Goal: Task Accomplishment & Management: Manage account settings

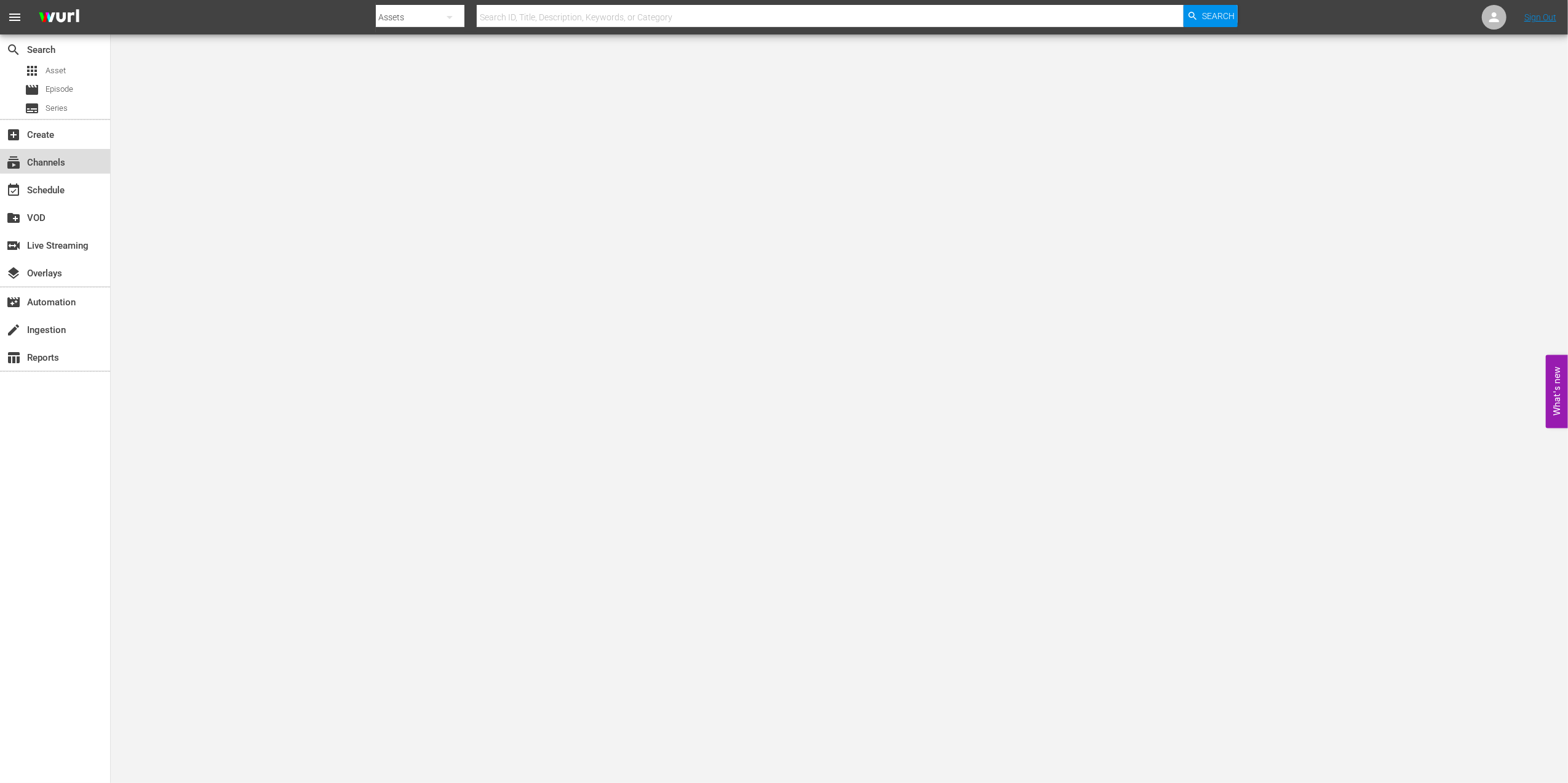
click at [84, 155] on div "subscriptions Channels" at bounding box center [55, 161] width 110 height 24
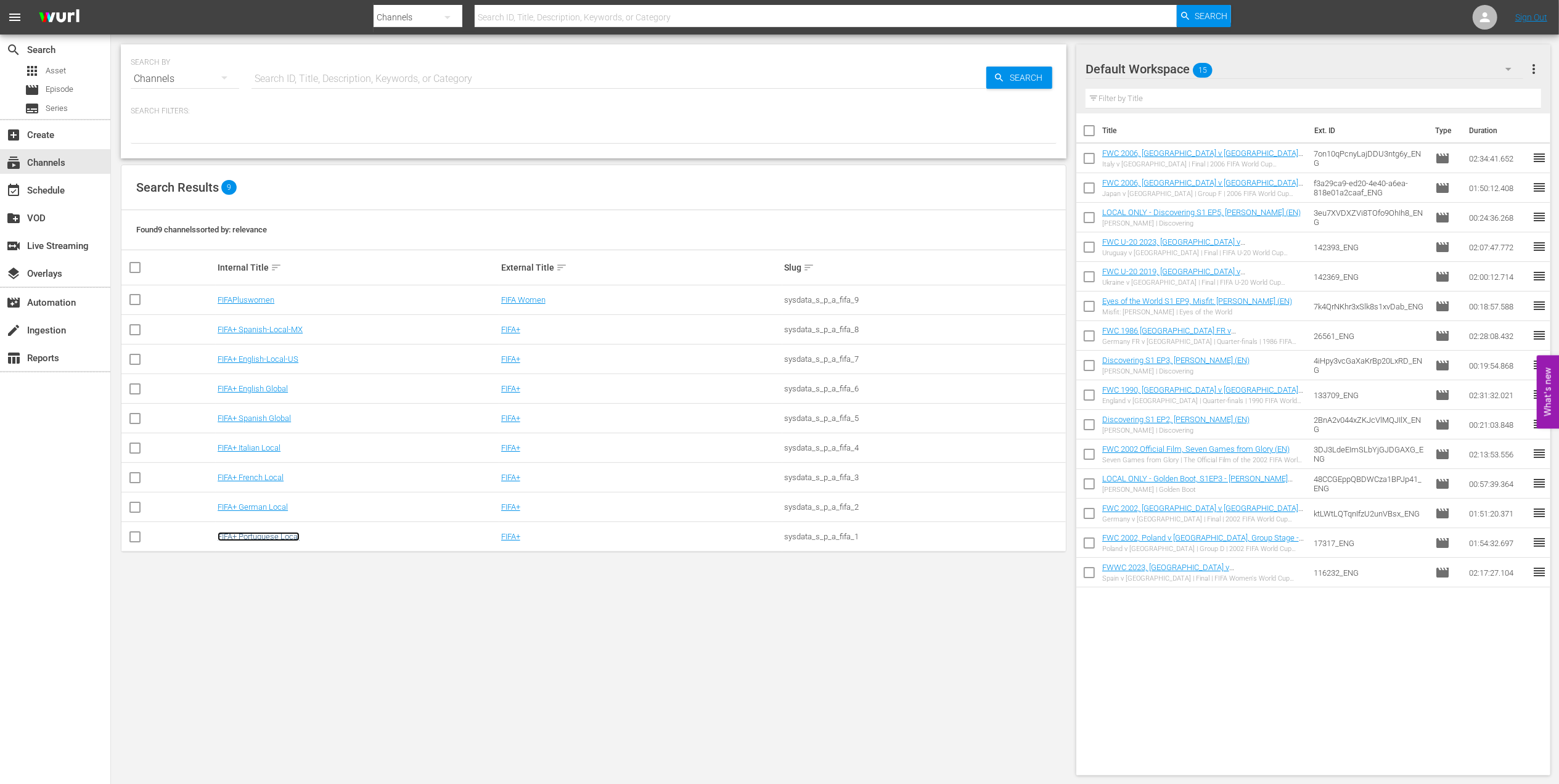
click at [281, 537] on link "FIFA+ Portuguese Local" at bounding box center [258, 536] width 82 height 10
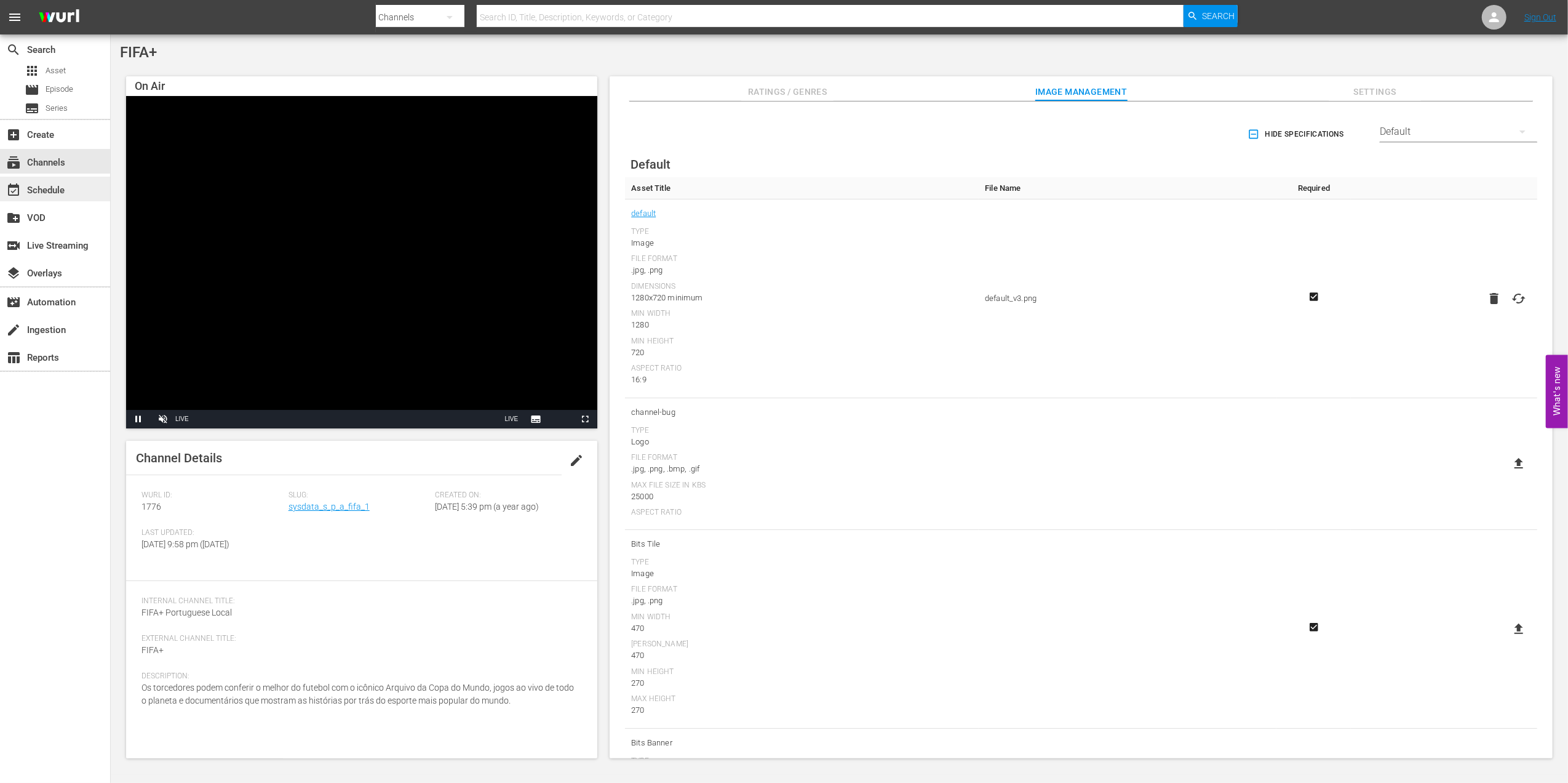
click at [75, 197] on div "event_available Schedule" at bounding box center [55, 189] width 110 height 24
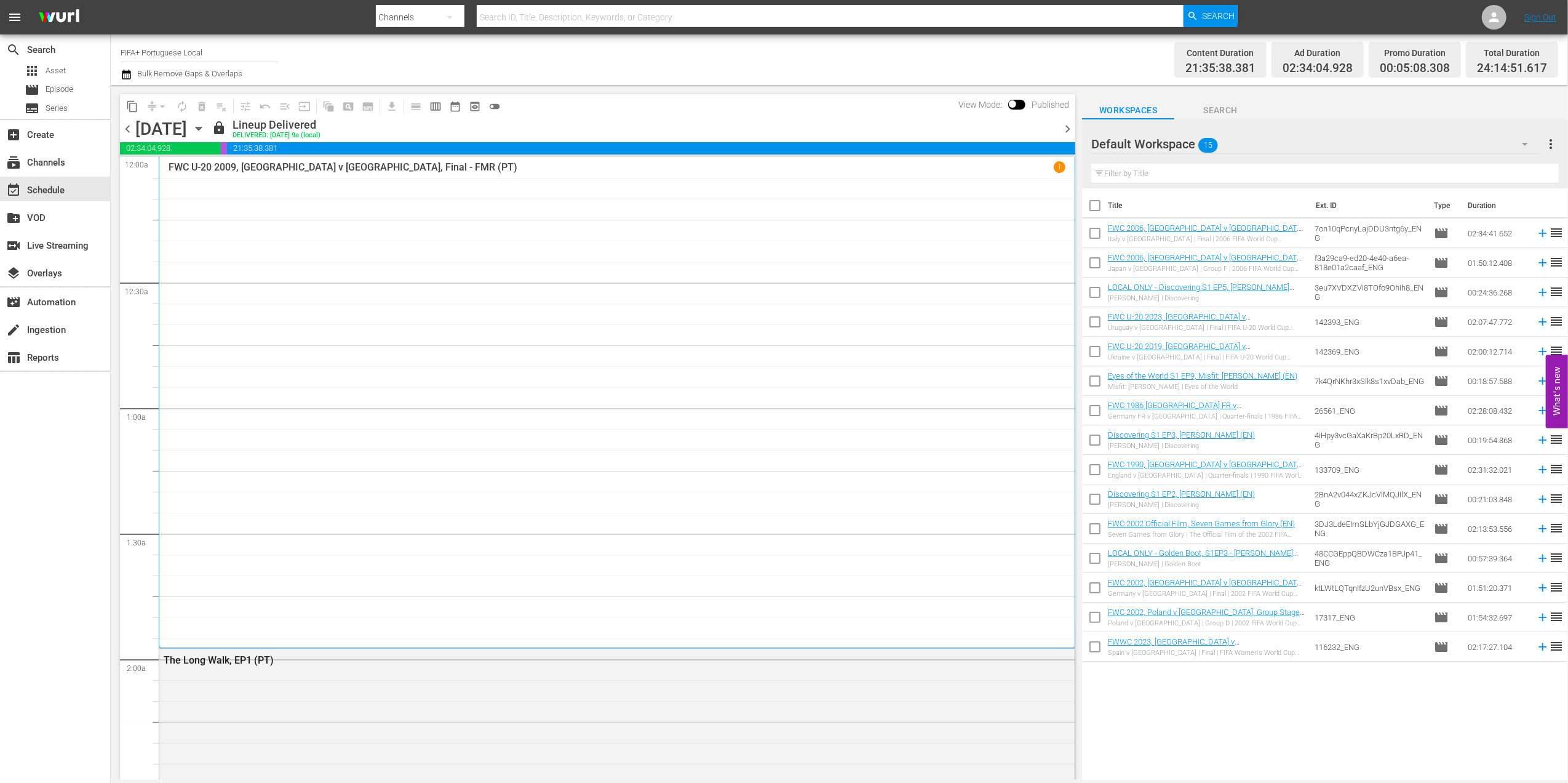
click at [1066, 124] on span "chevron_right" at bounding box center [1068, 129] width 16 height 16
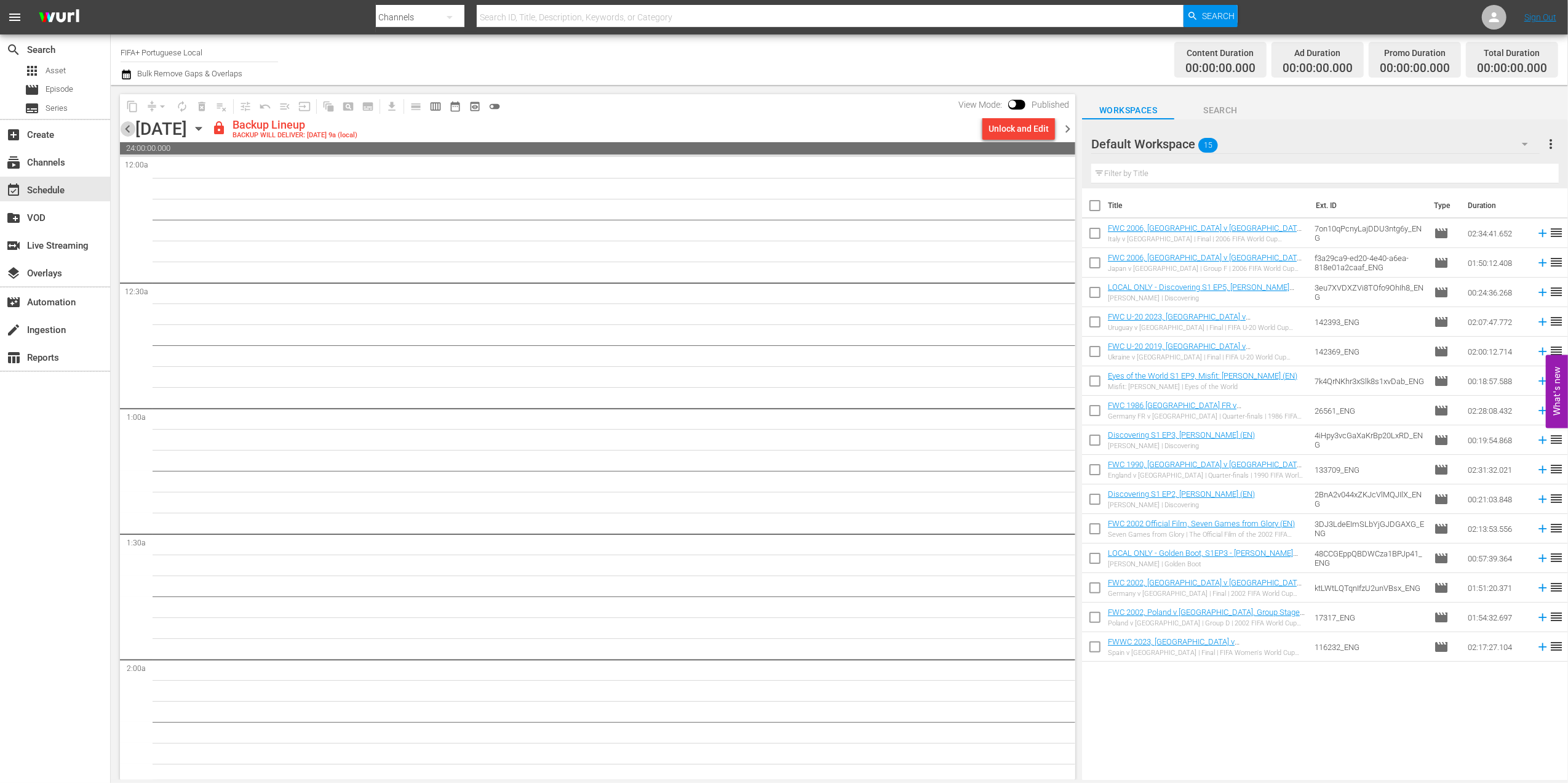
click at [129, 127] on span "chevron_left" at bounding box center [127, 129] width 16 height 16
click at [1096, 206] on input "checkbox" at bounding box center [1095, 208] width 26 height 26
checkbox input "true"
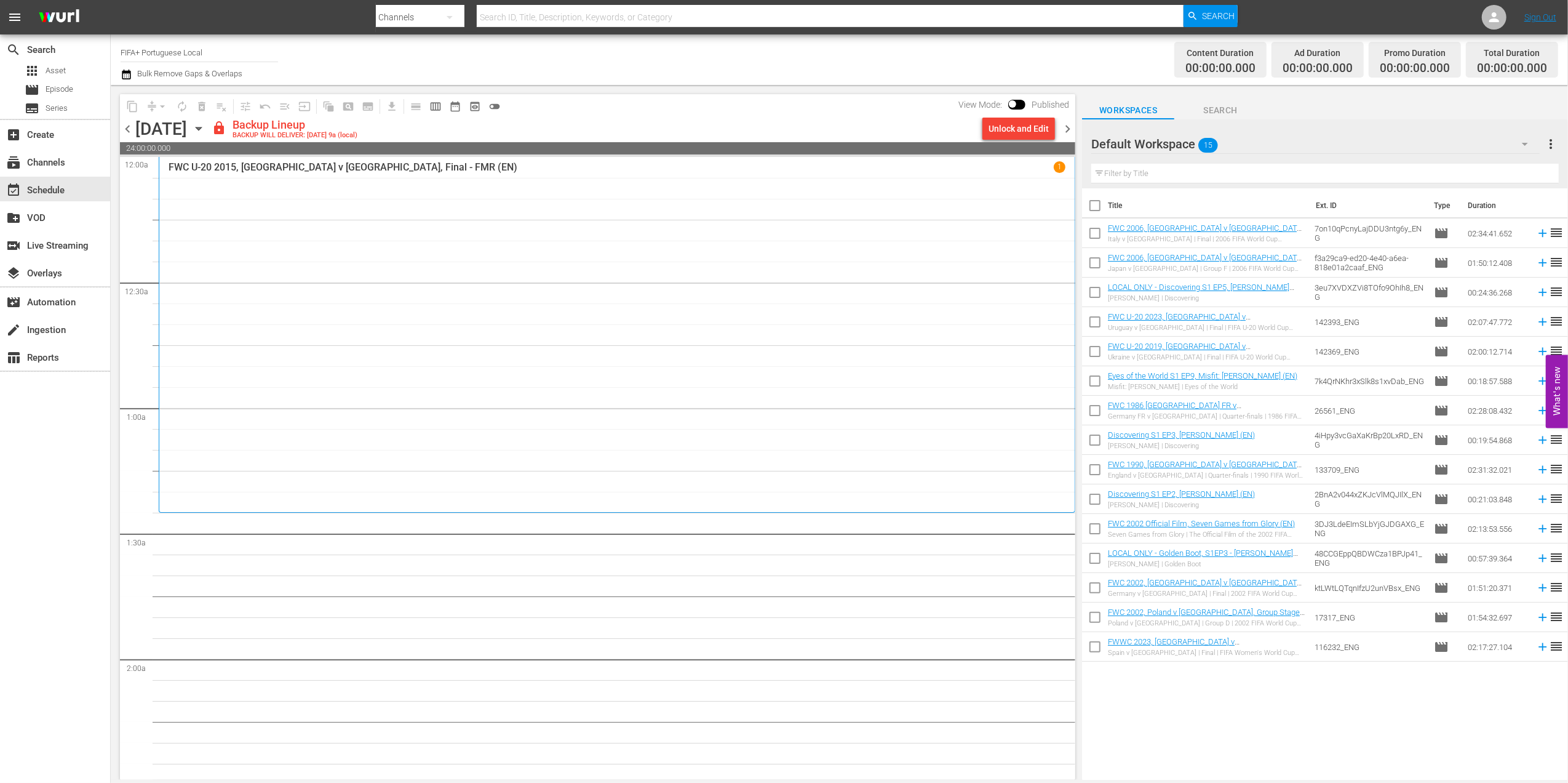
checkbox input "true"
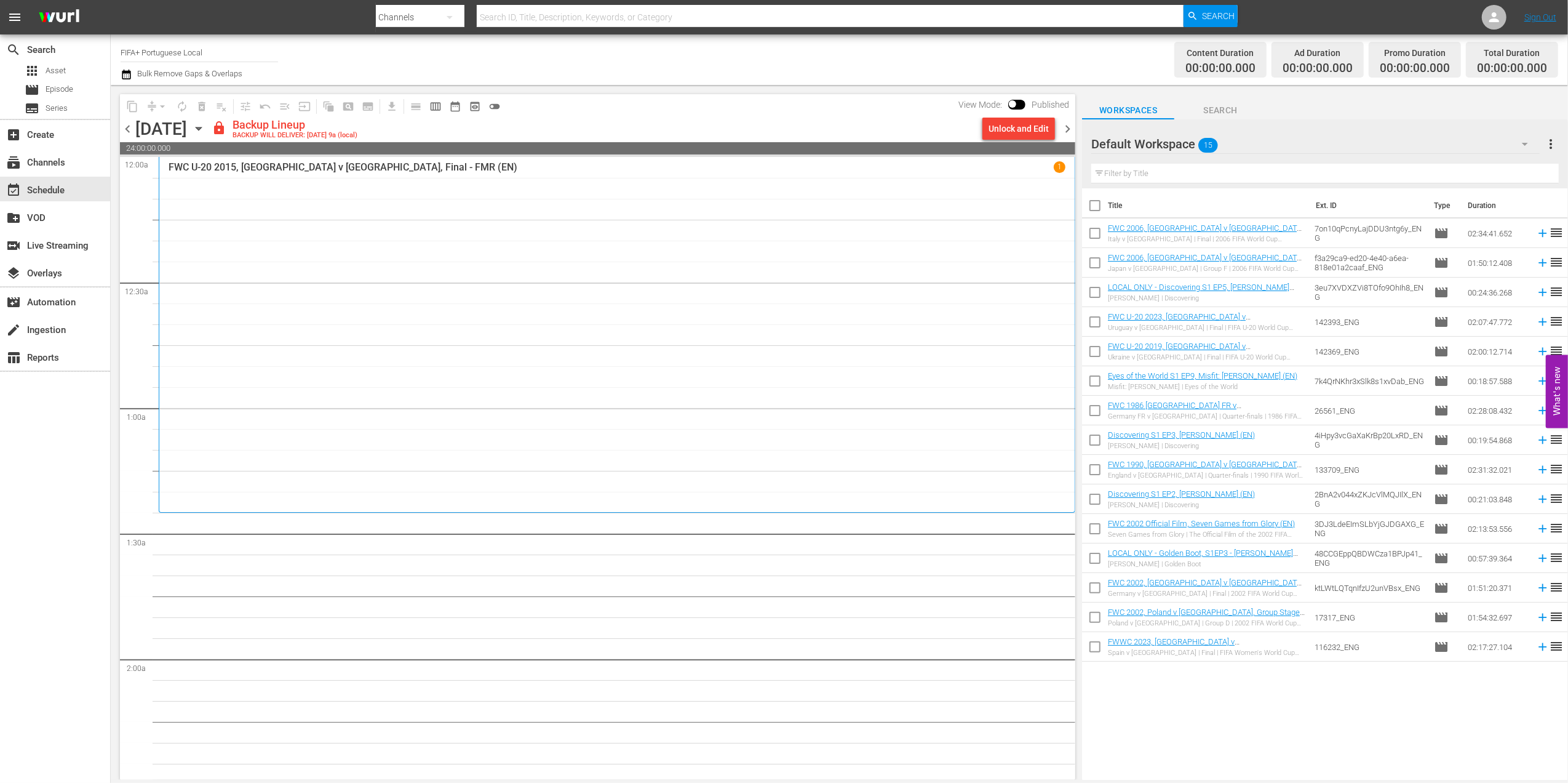
checkbox input "true"
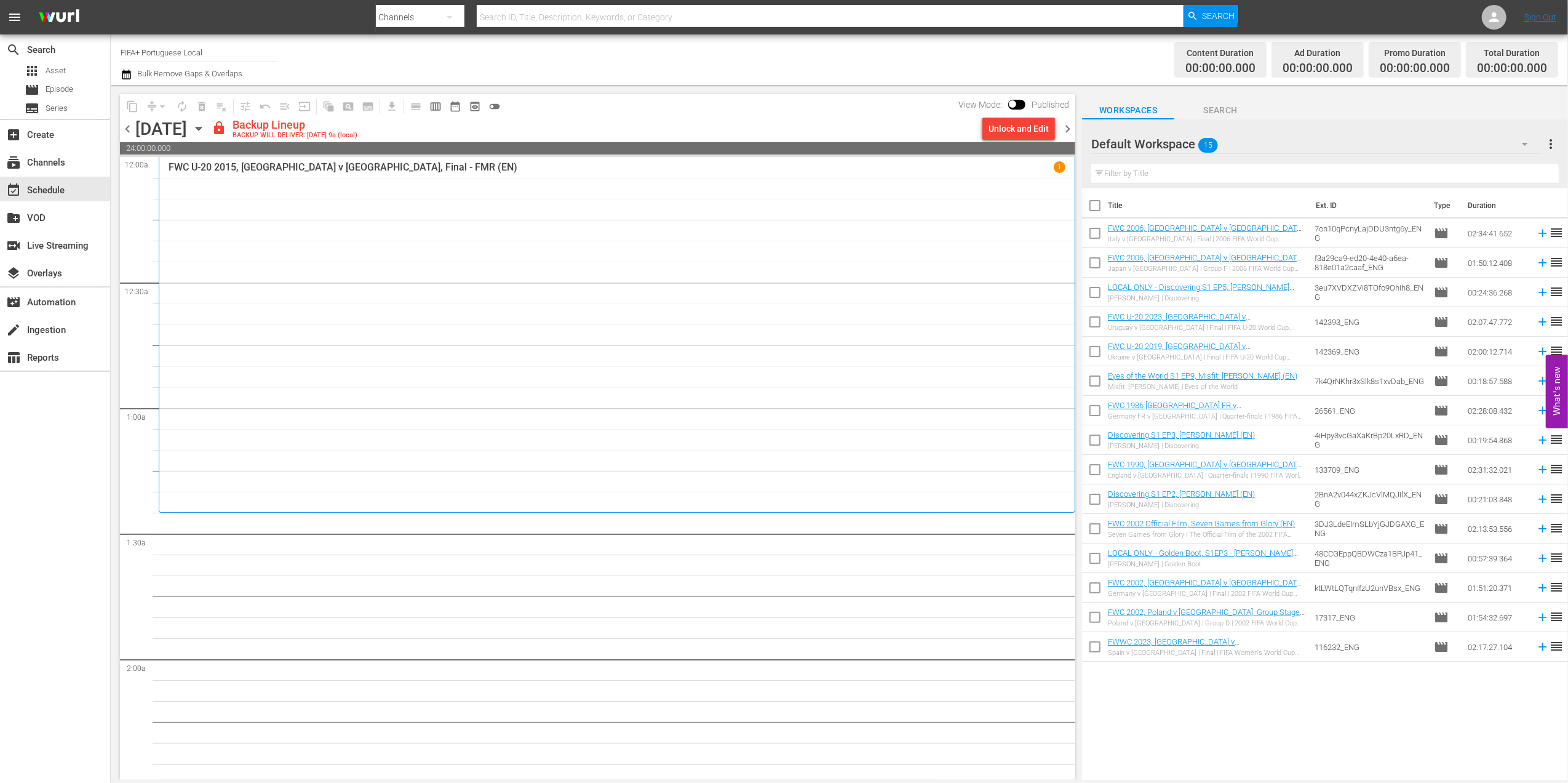
checkbox input "true"
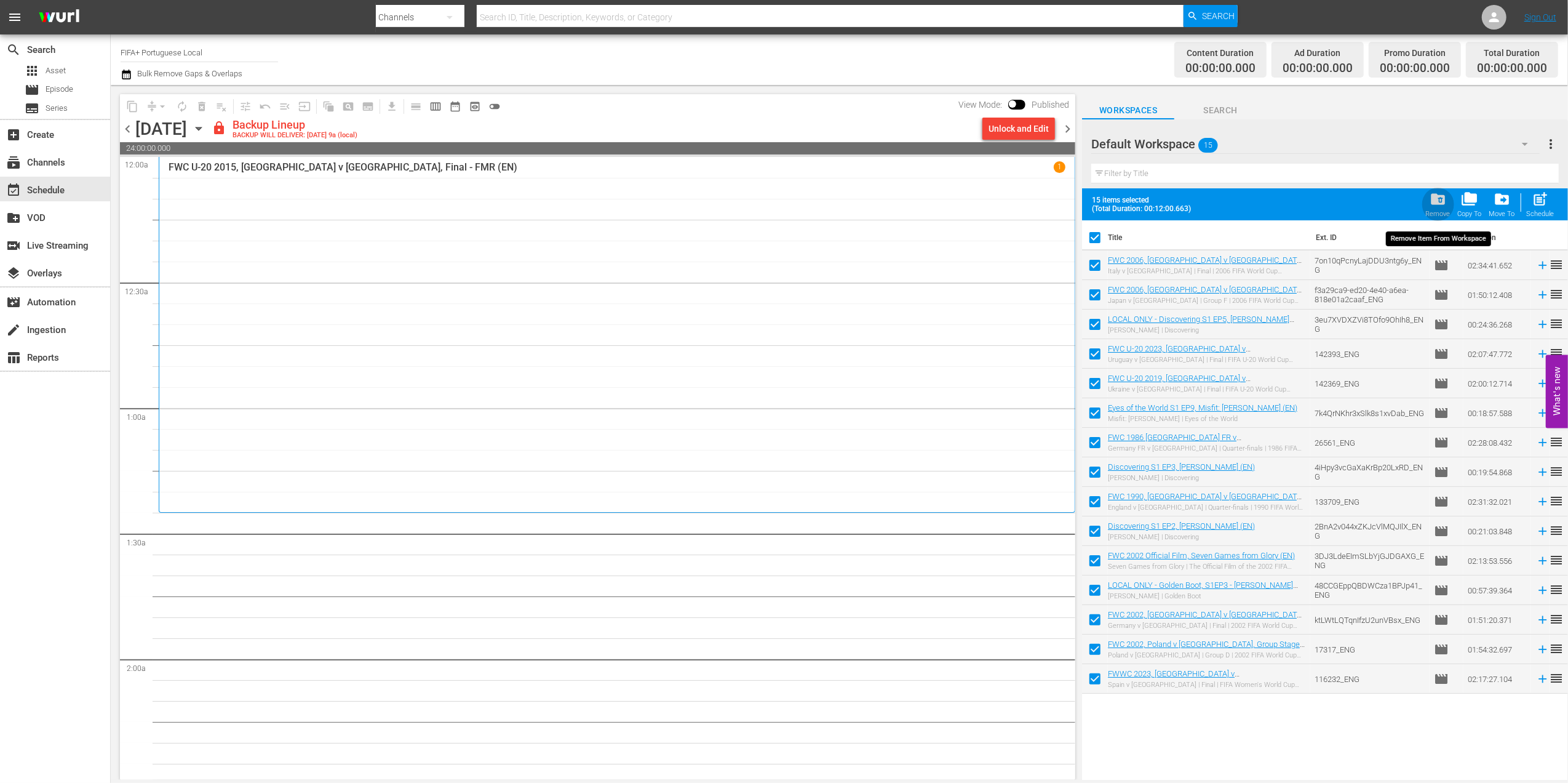
click at [1435, 206] on span "folder_delete" at bounding box center [1437, 199] width 16 height 16
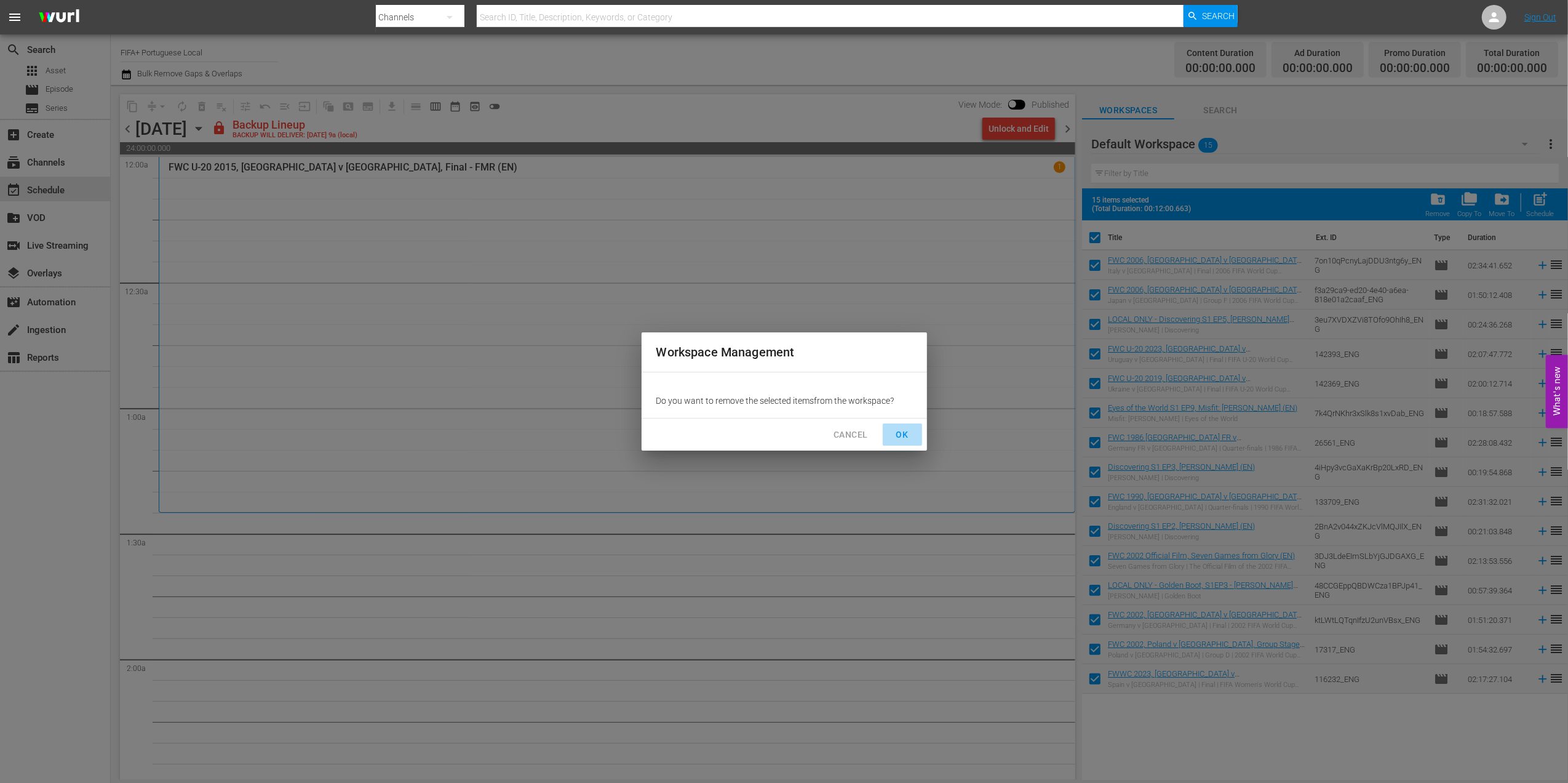
click at [901, 434] on span "OK" at bounding box center [902, 434] width 20 height 16
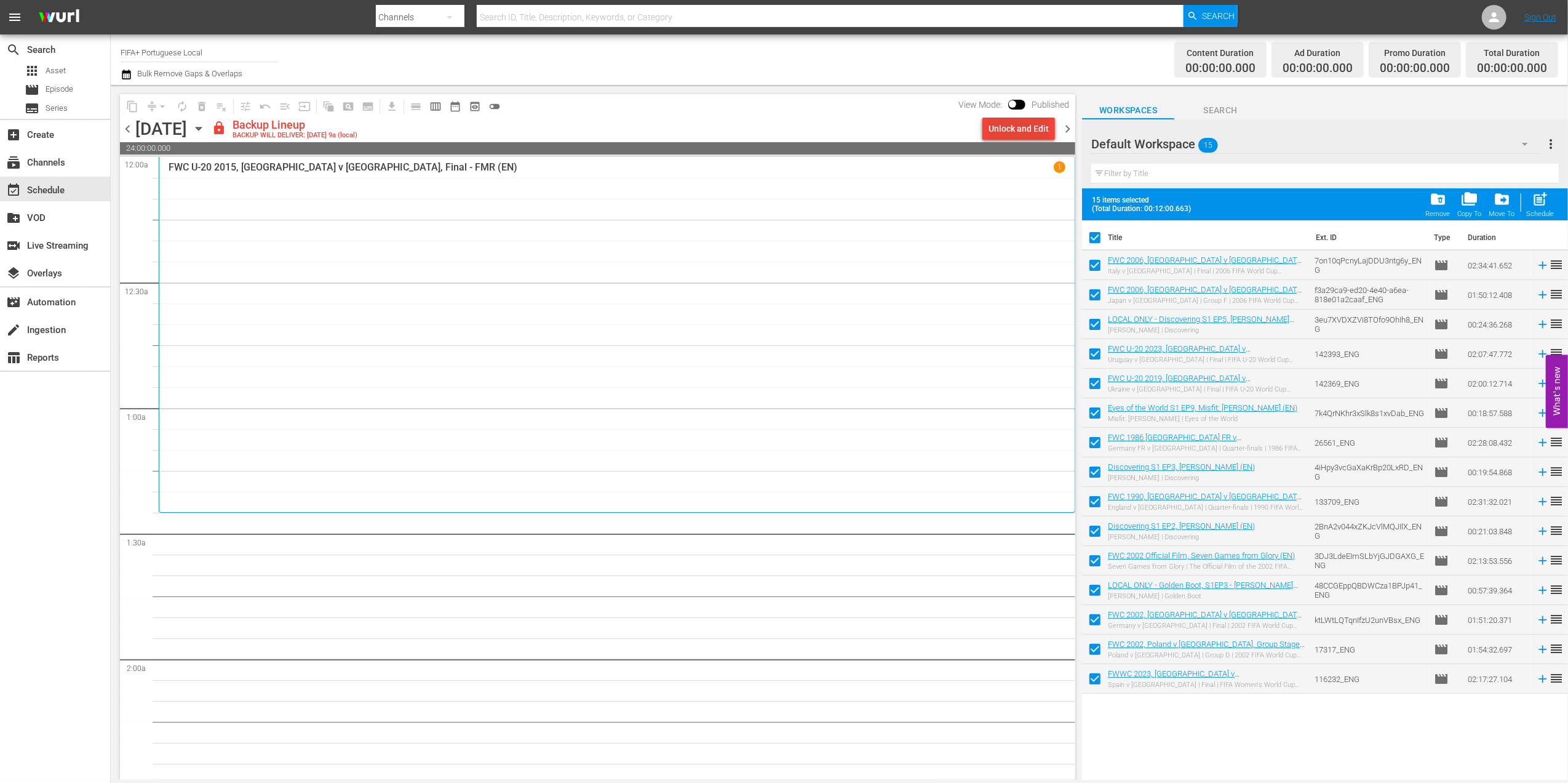
click at [1029, 124] on div "Unlock and Edit" at bounding box center [1018, 129] width 61 height 23
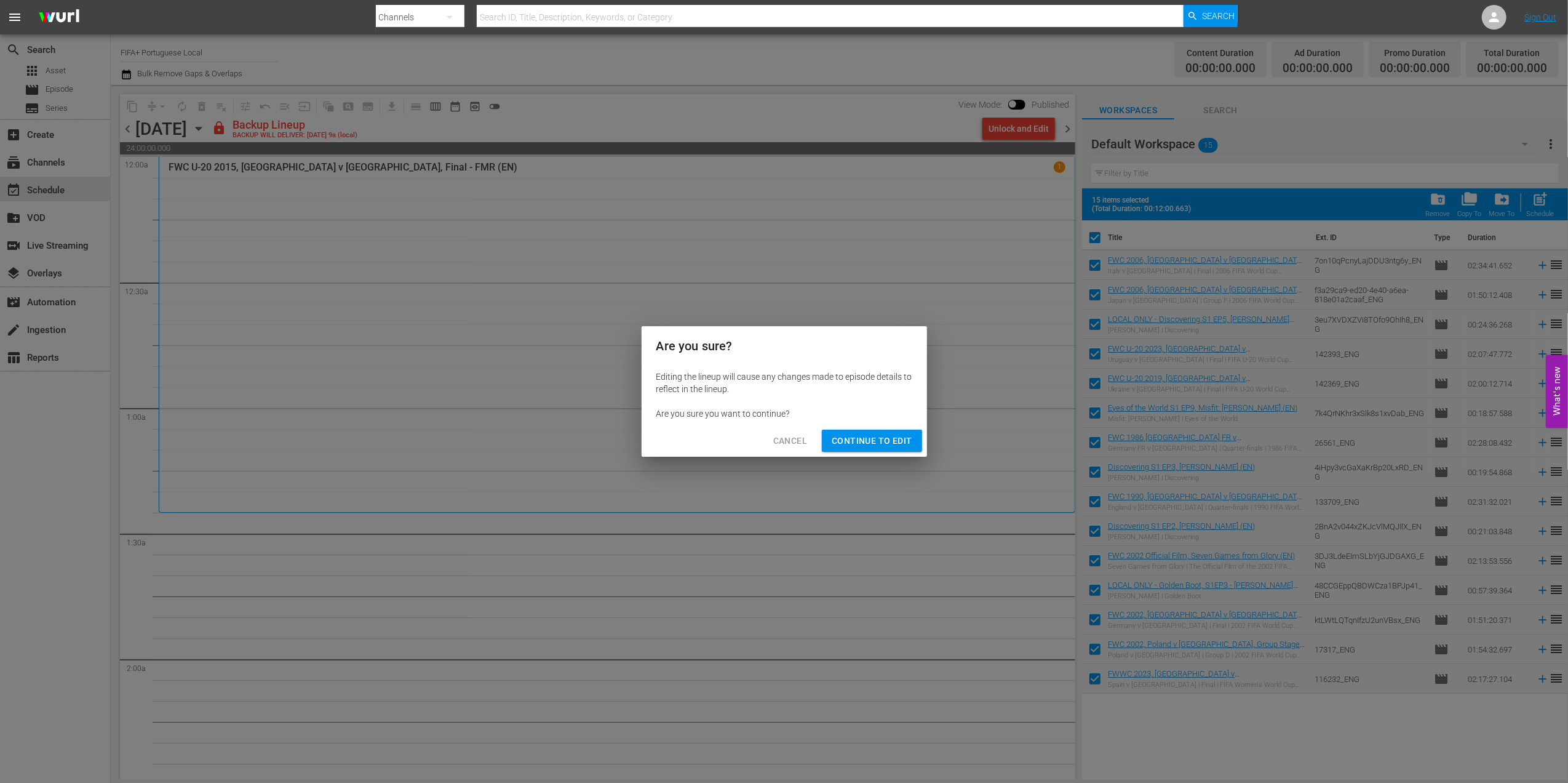
click at [876, 437] on span "Continue to Edit" at bounding box center [871, 441] width 80 height 16
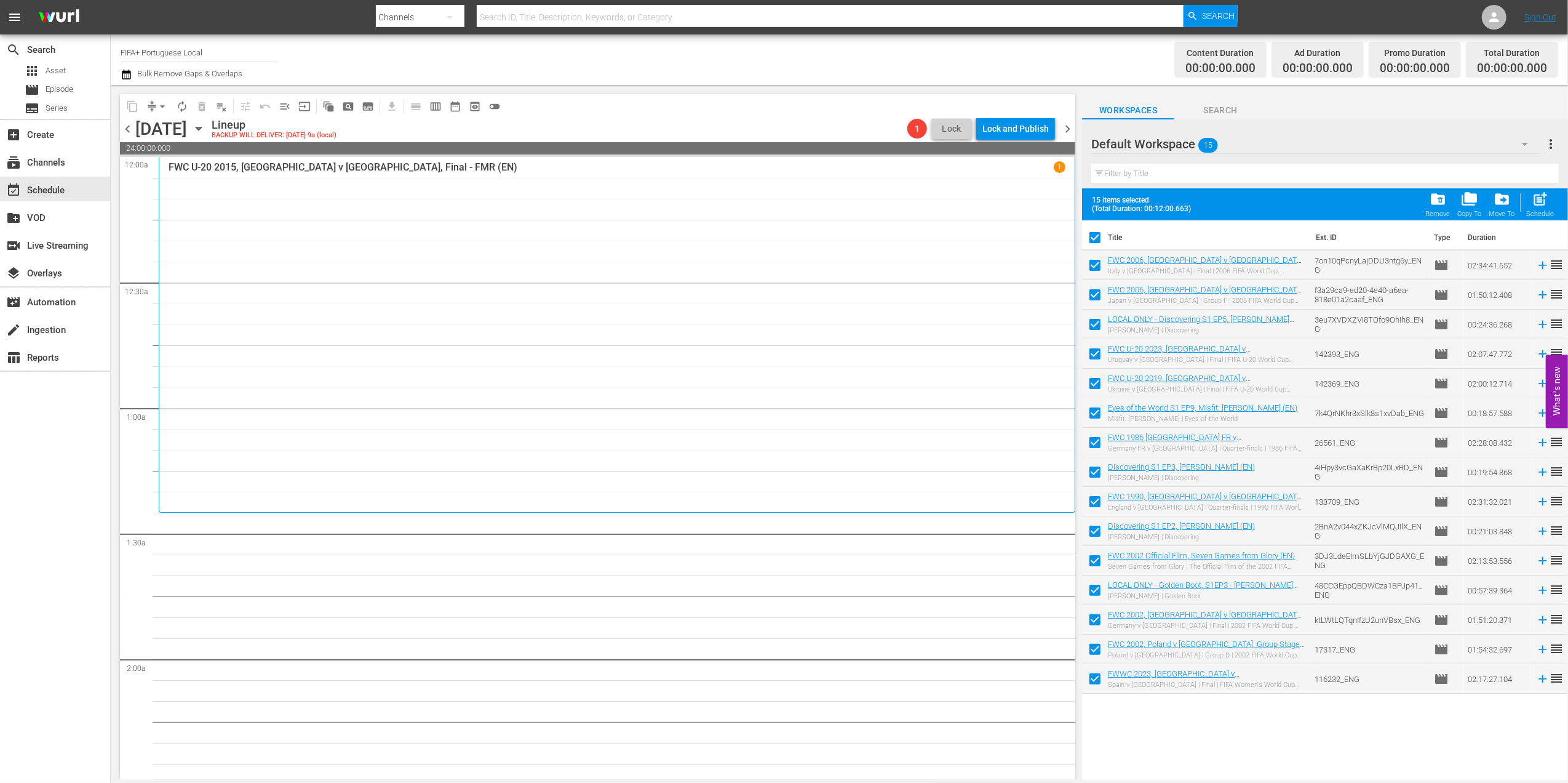
checkbox input "false"
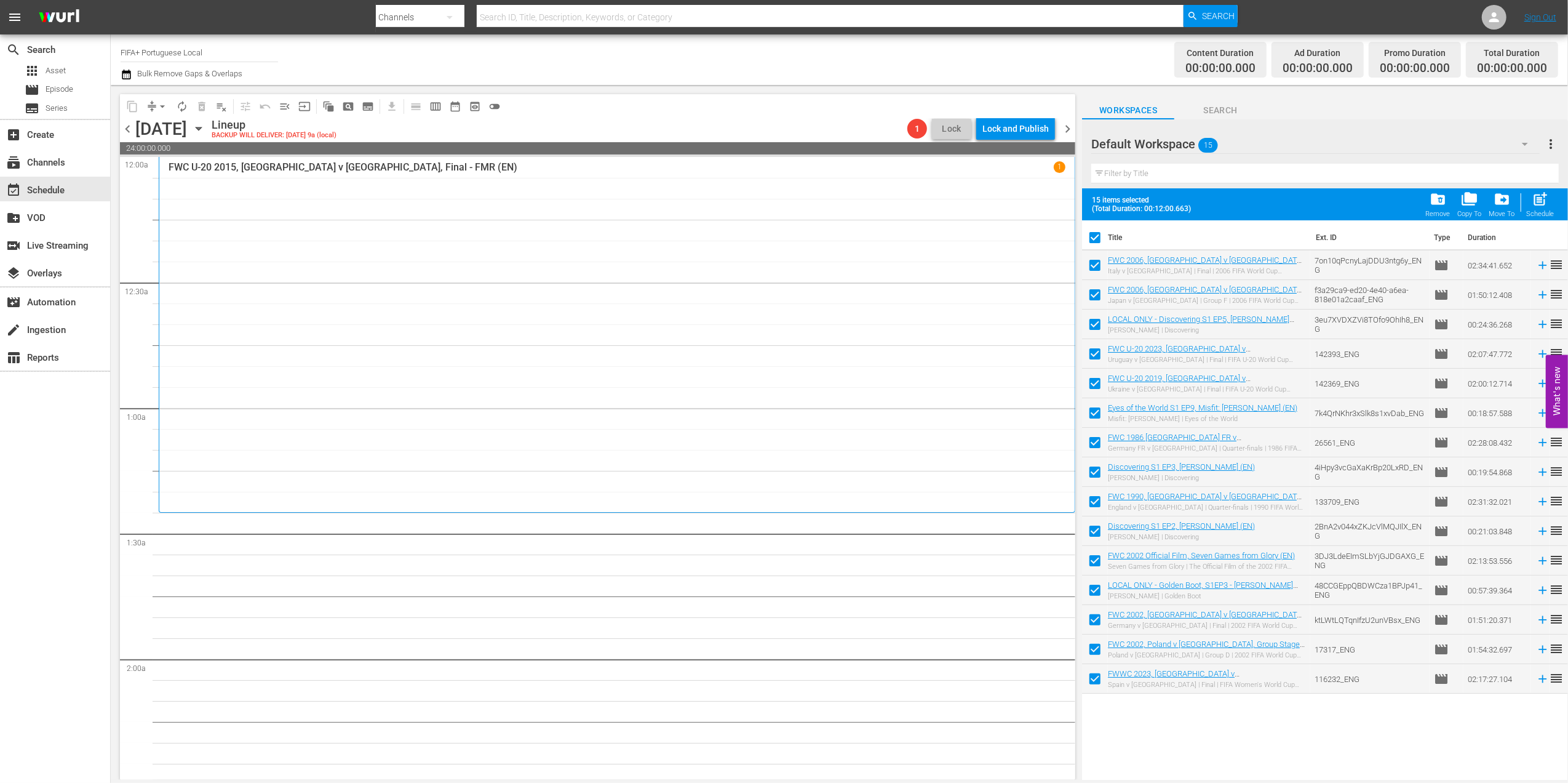
checkbox input "false"
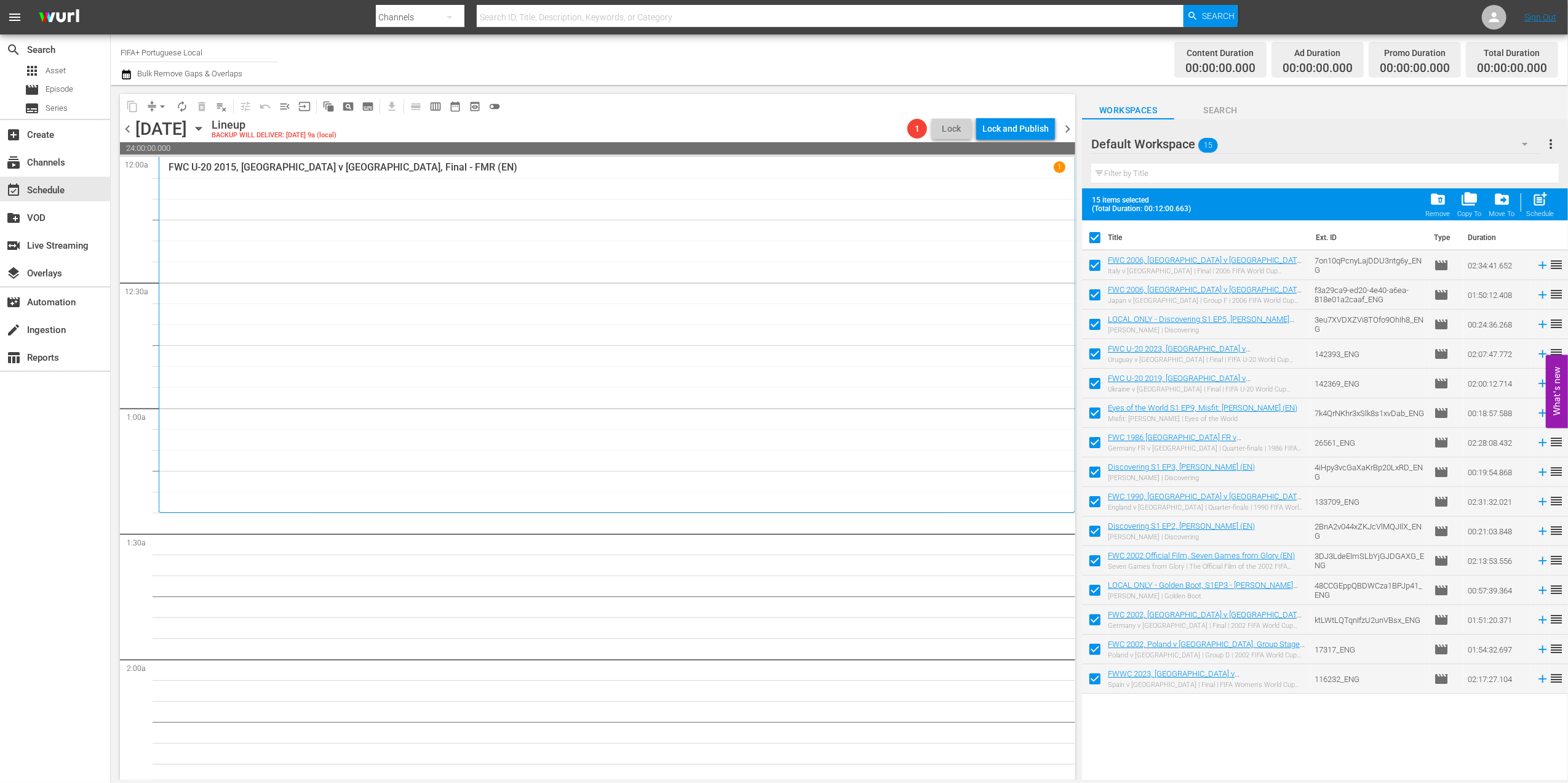
checkbox input "false"
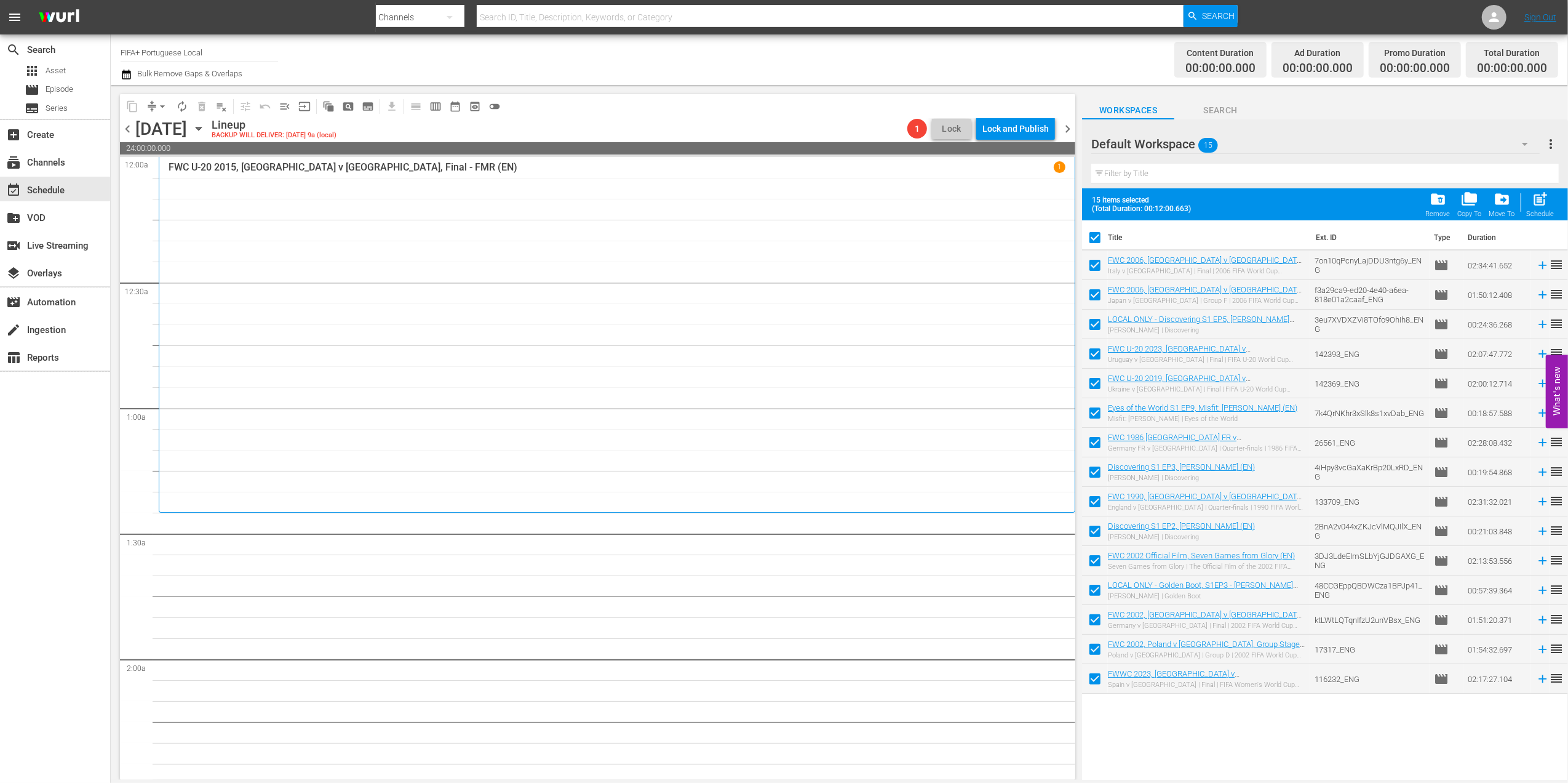
checkbox input "false"
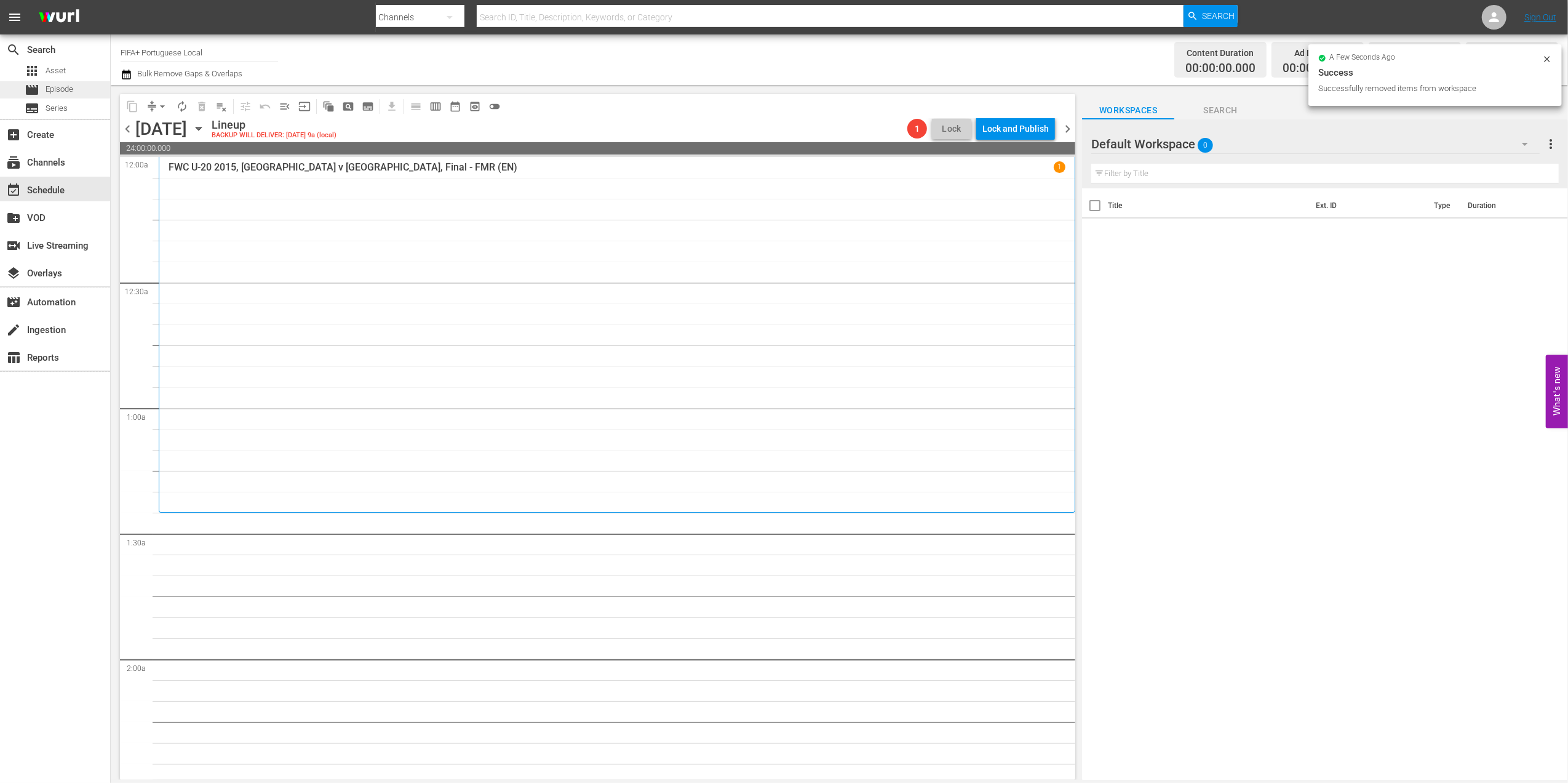
click at [60, 86] on span "Episode" at bounding box center [60, 89] width 28 height 12
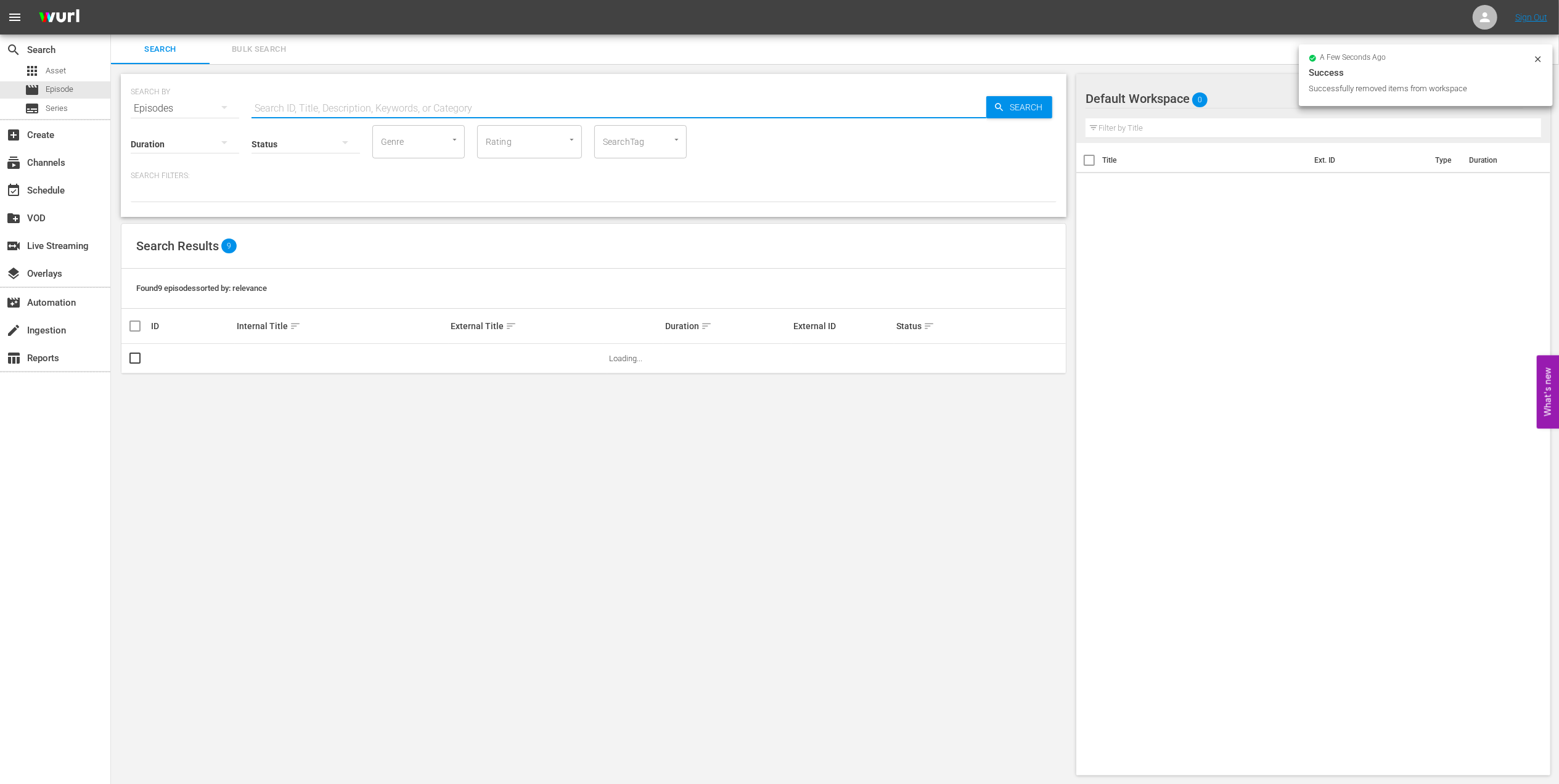
click at [421, 109] on input "text" at bounding box center [619, 109] width 735 height 30
paste input "World Champions: [GEOGRAPHIC_DATA] 1998"
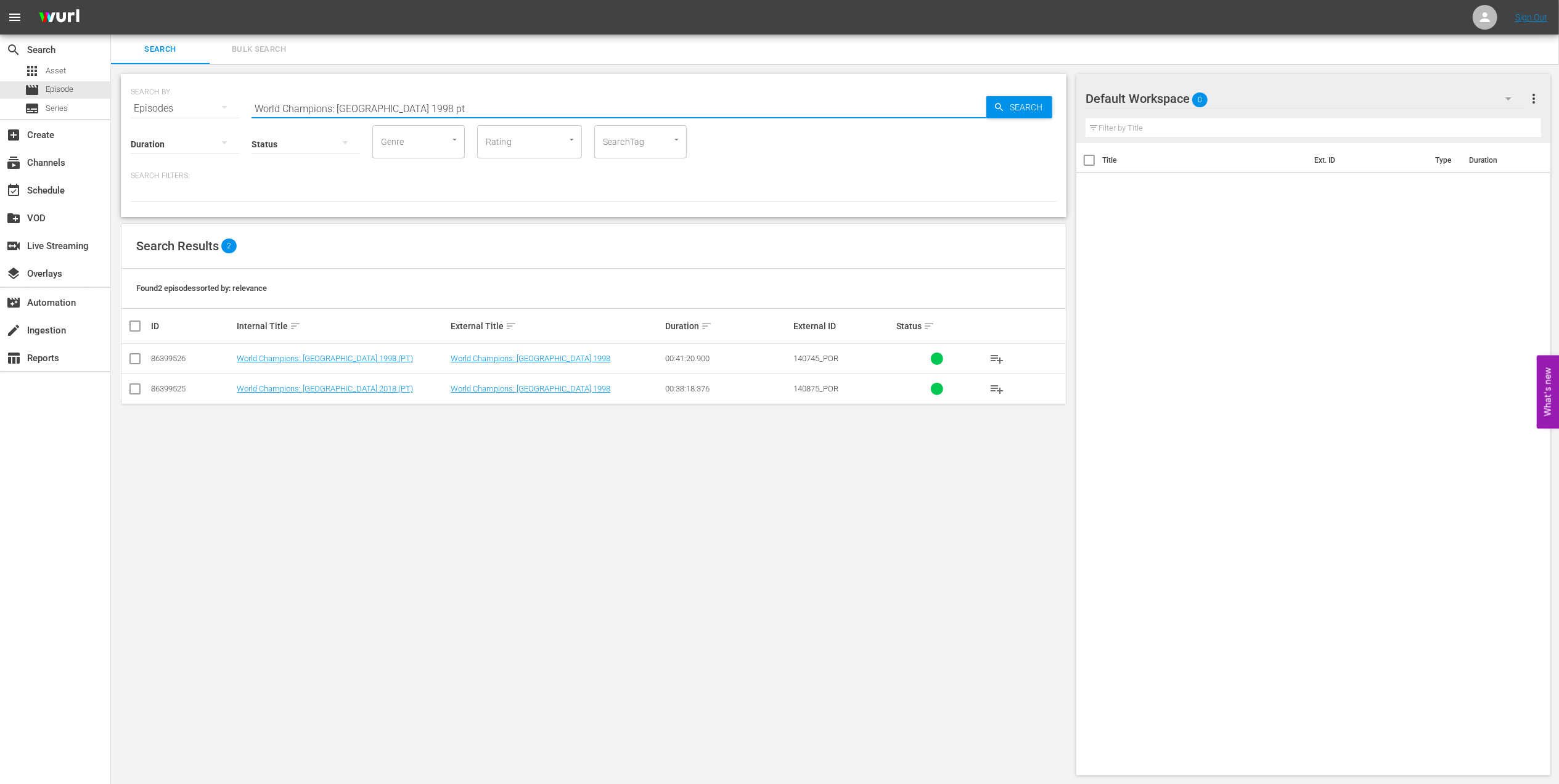
type input "World Champions: France 1998 pt"
drag, startPoint x: 132, startPoint y: 358, endPoint x: 225, endPoint y: 355, distance: 93.0
click at [132, 358] on input "checkbox" at bounding box center [135, 360] width 15 height 15
checkbox input "true"
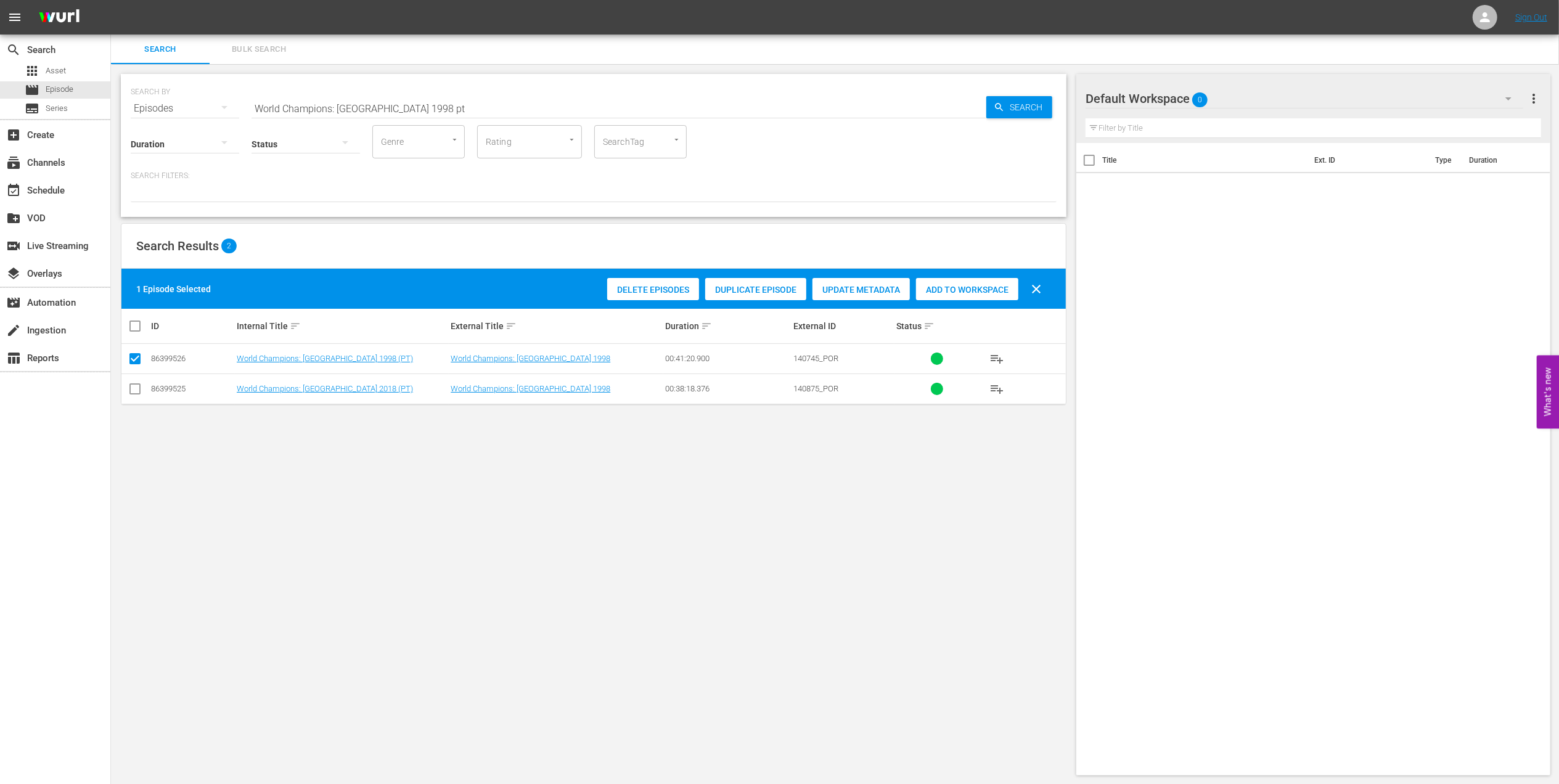
click at [948, 288] on span "Add to Workspace" at bounding box center [967, 289] width 102 height 10
drag, startPoint x: 414, startPoint y: 104, endPoint x: 205, endPoint y: 107, distance: 209.0
click at [205, 107] on div "SEARCH BY Search By Episodes Search ID, Title, Description, Keywords, or Catego…" at bounding box center [593, 101] width 926 height 44
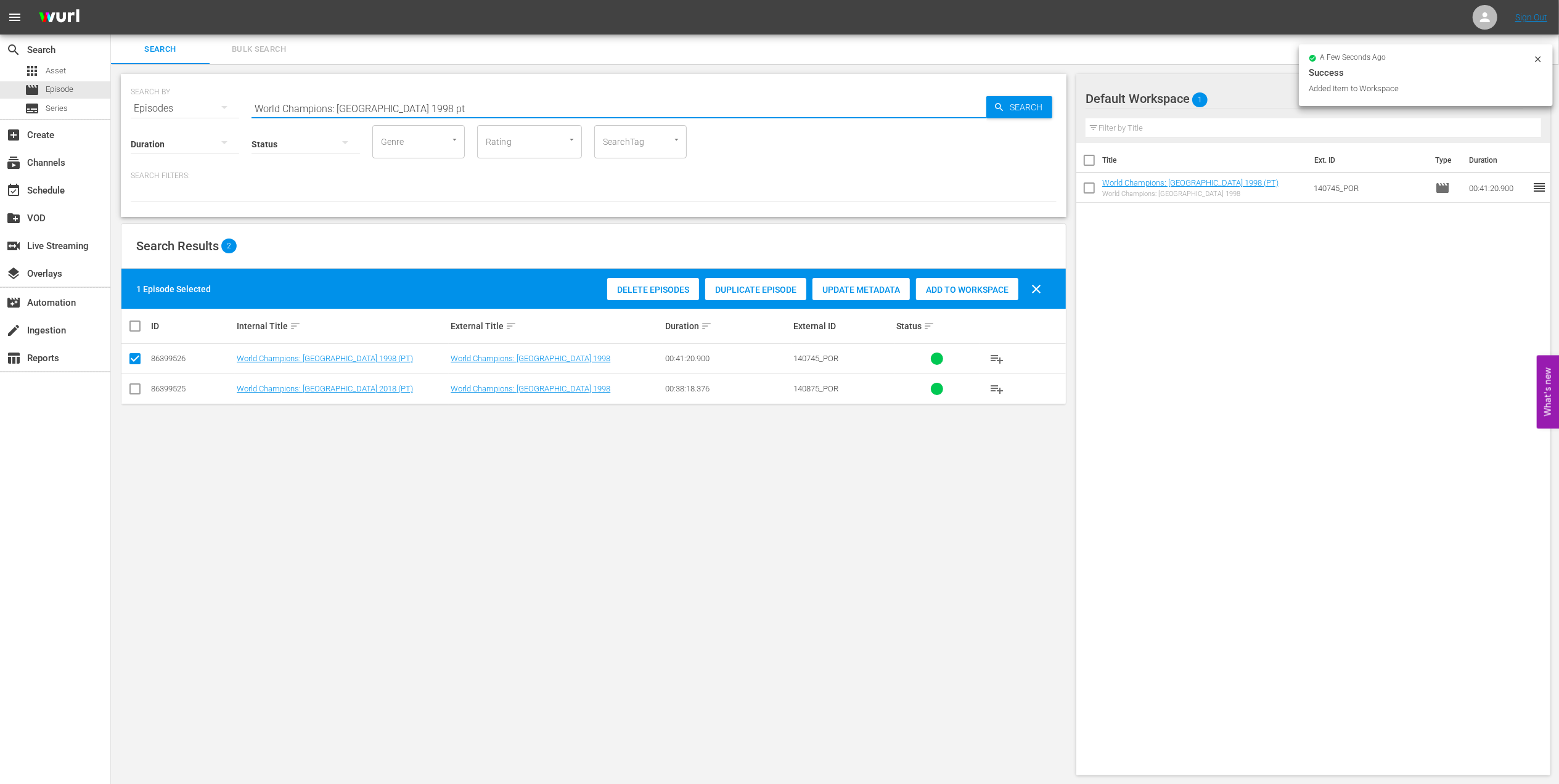
paste input "CONFEDERATIONS CUP 2005, Brazil v Argentina , Final"
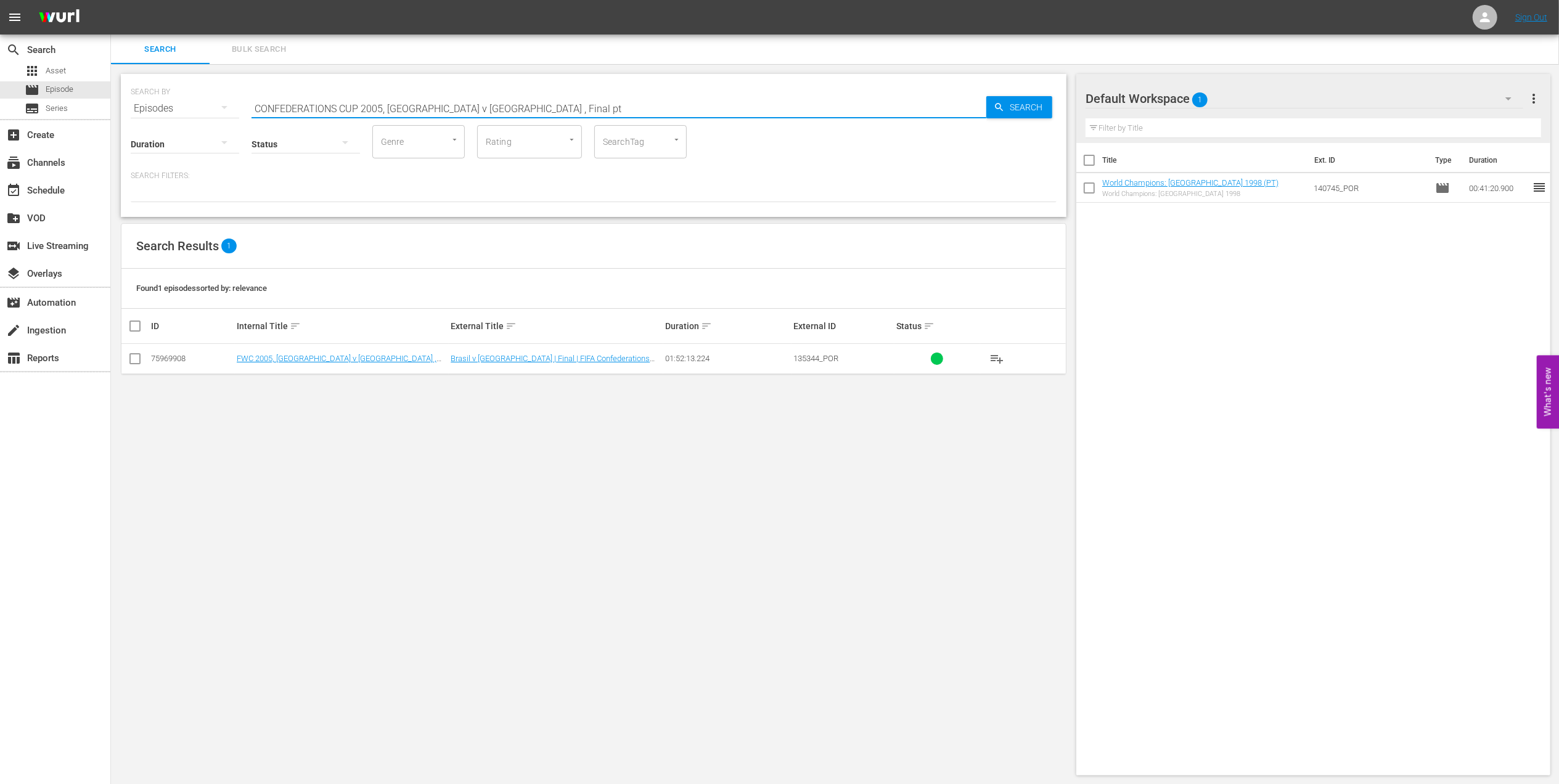
type input "CONFEDERATIONS CUP 2005, Brazil v Argentina , Final pt"
click at [135, 359] on input "checkbox" at bounding box center [135, 360] width 15 height 15
checkbox input "true"
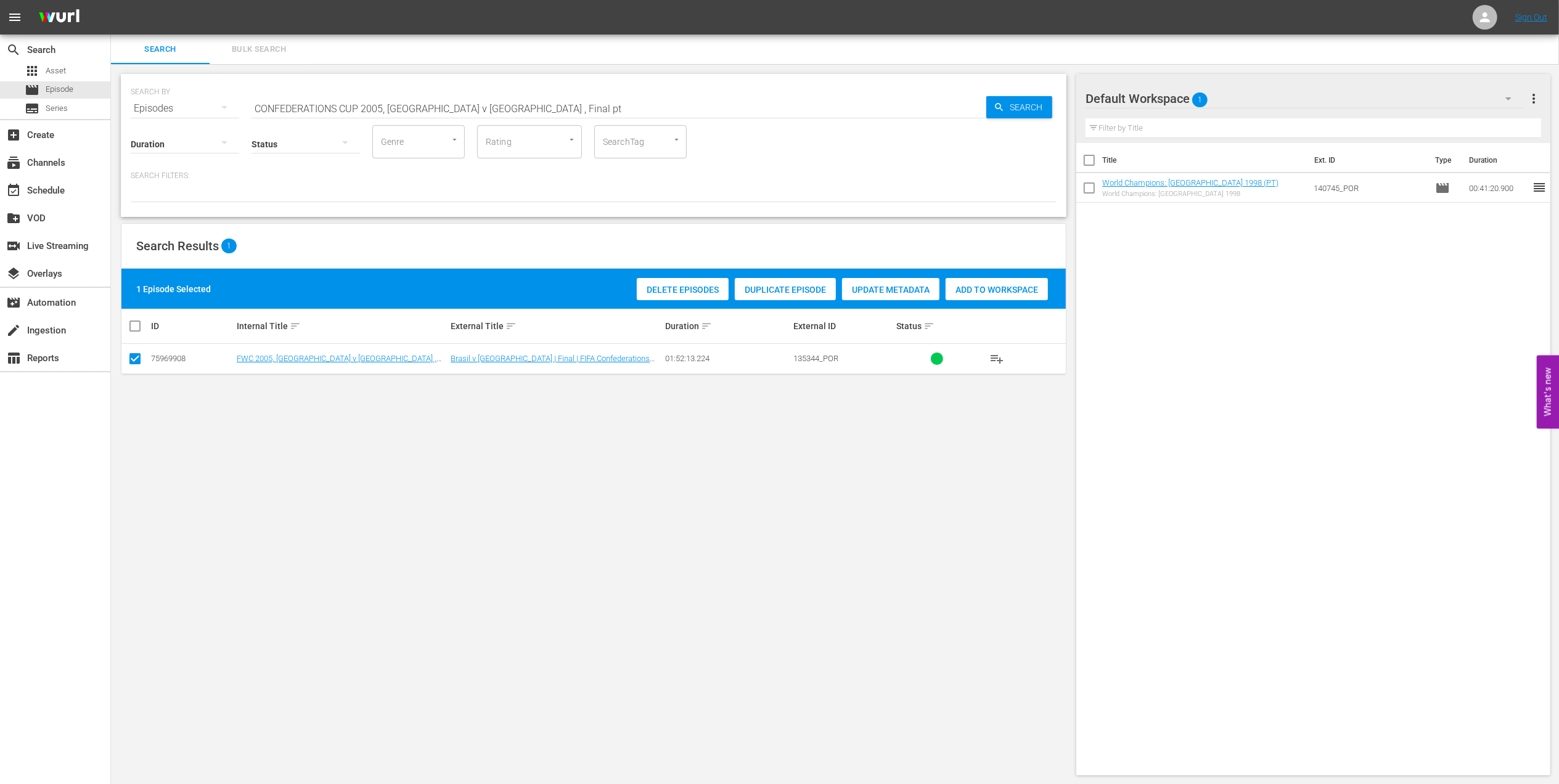
click at [989, 285] on span "Add to Workspace" at bounding box center [997, 289] width 102 height 10
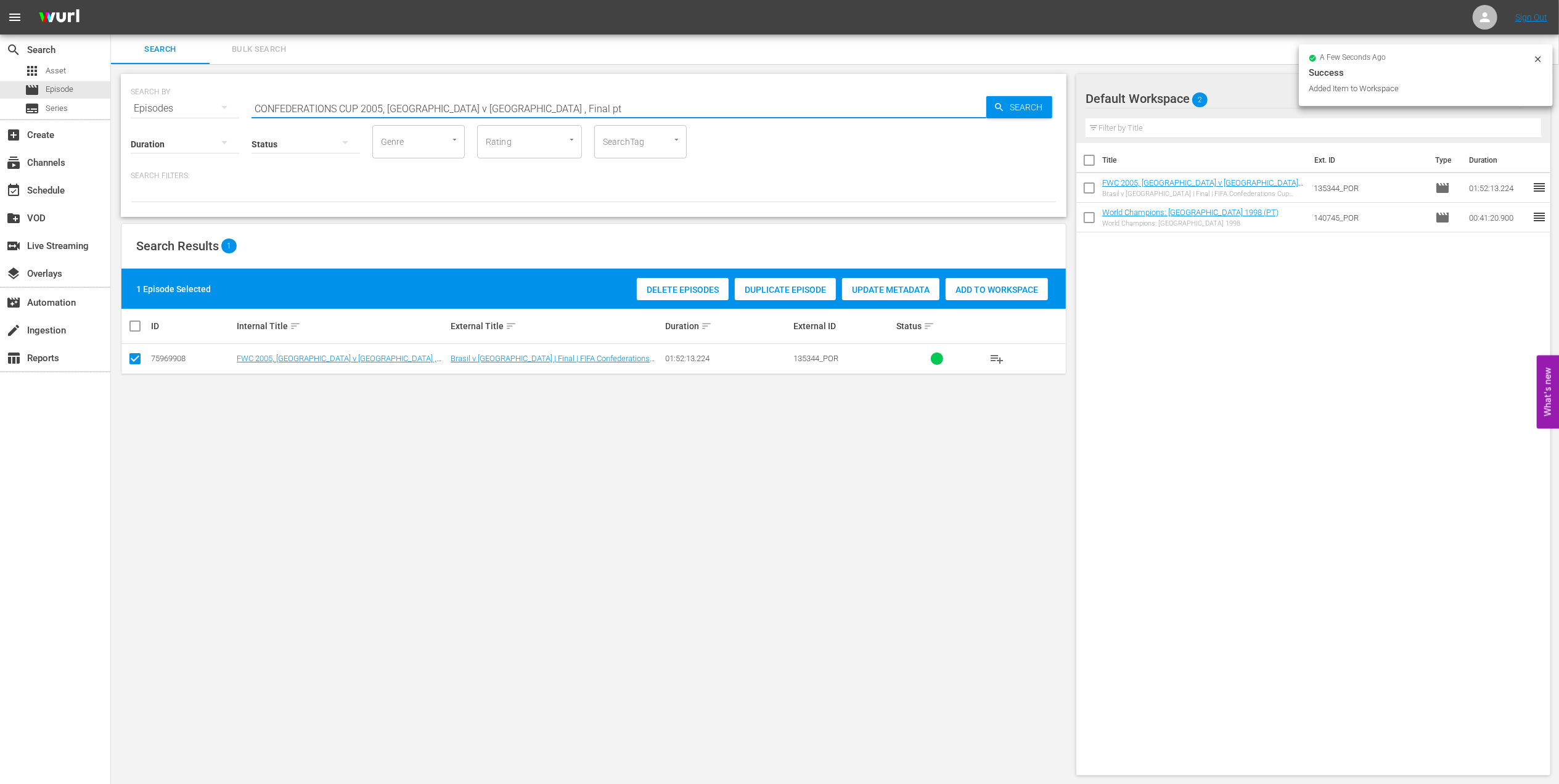
drag, startPoint x: 236, startPoint y: 107, endPoint x: 119, endPoint y: 107, distance: 117.0
click at [116, 107] on div "SEARCH BY Search By Episodes Search ID, Title, Description, Keywords, or Catego…" at bounding box center [593, 425] width 965 height 721
paste input "Heroes - FIFA Women's Documentary"
click at [449, 101] on input "Heroes - FIFA Women's Documentary" at bounding box center [619, 109] width 735 height 30
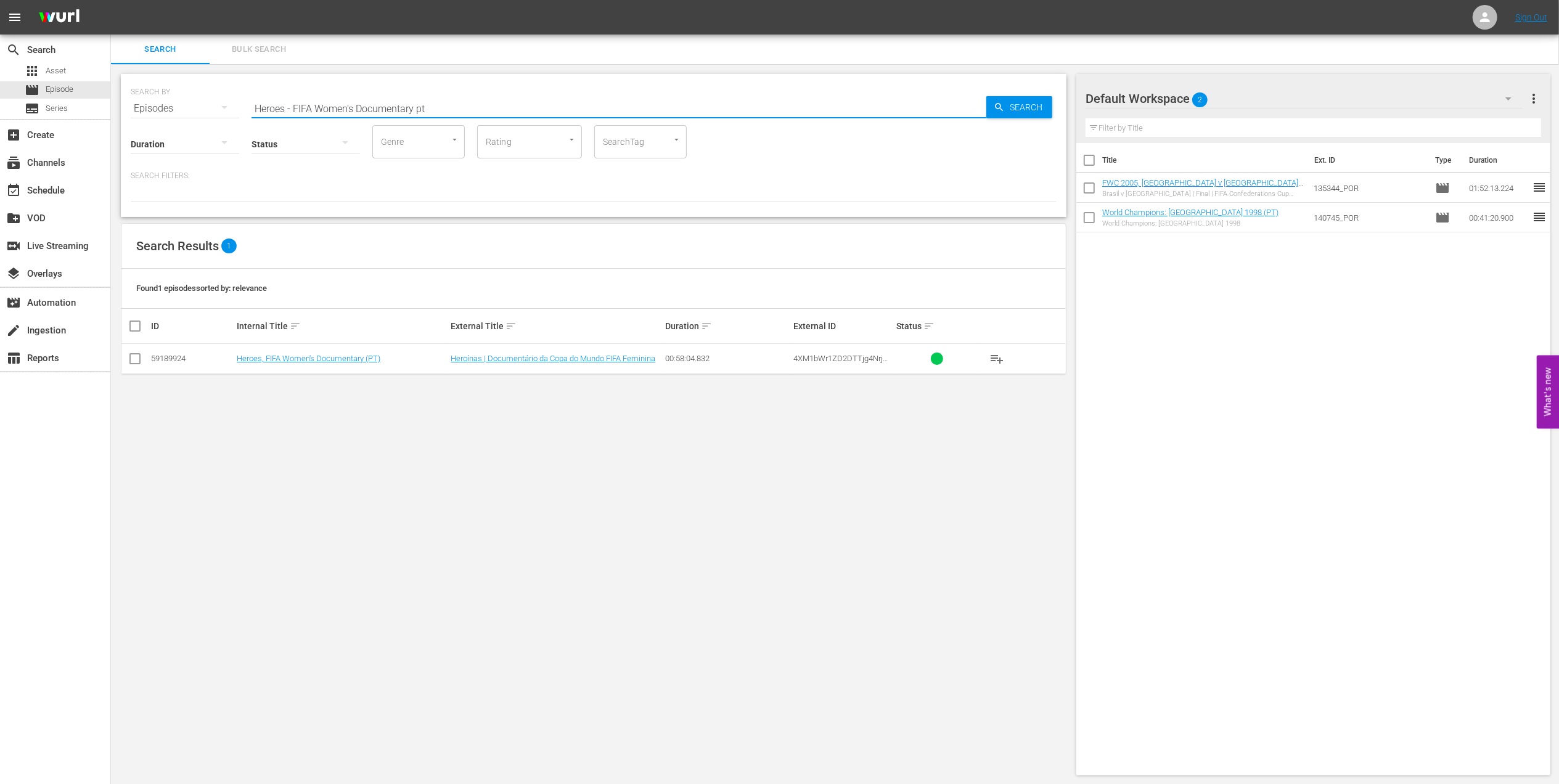
type input "Heroes - FIFA Women's Documentary pt"
click at [136, 355] on input "checkbox" at bounding box center [135, 360] width 15 height 15
checkbox input "true"
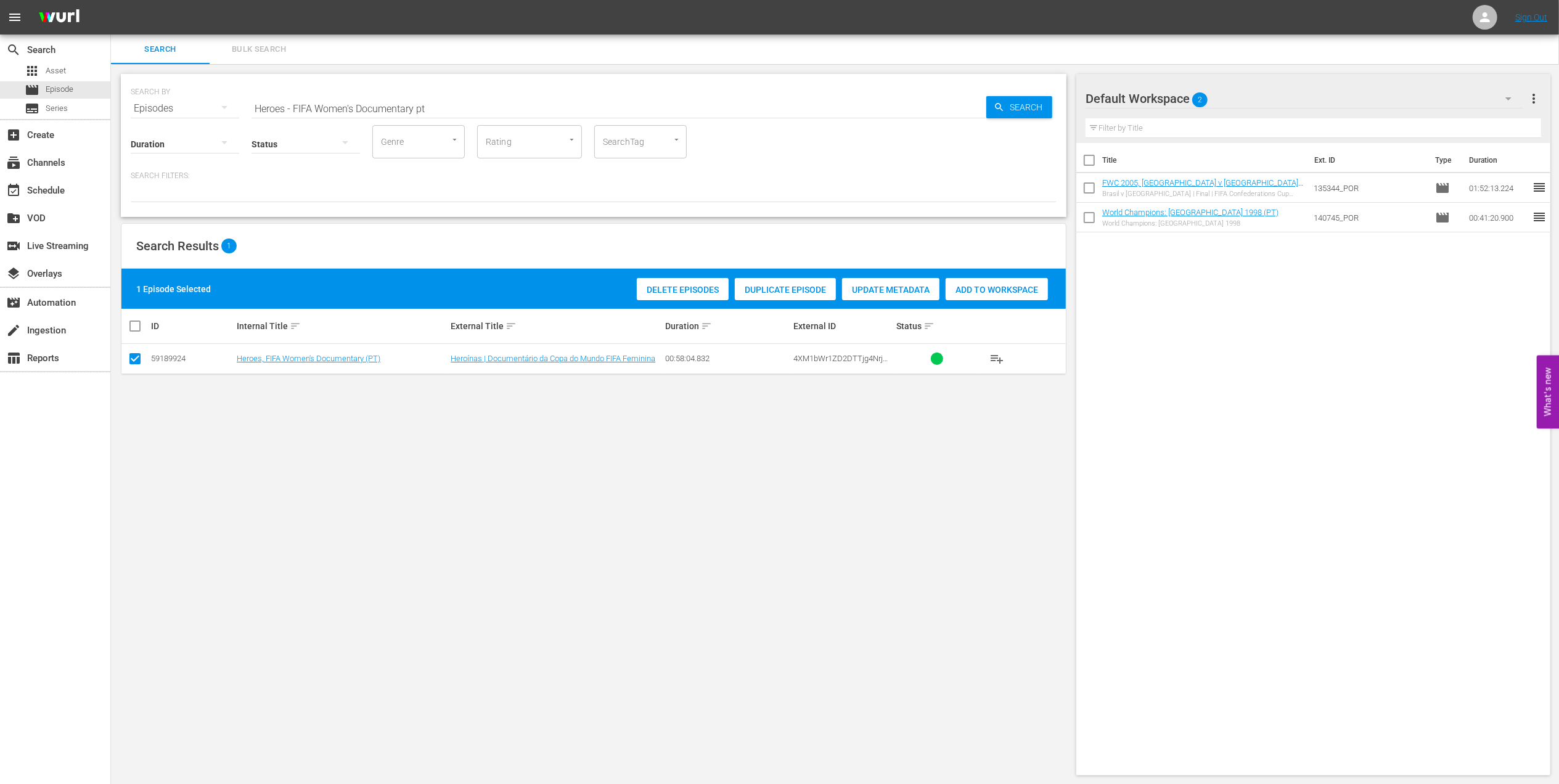
click at [967, 291] on span "Add to Workspace" at bounding box center [997, 289] width 102 height 10
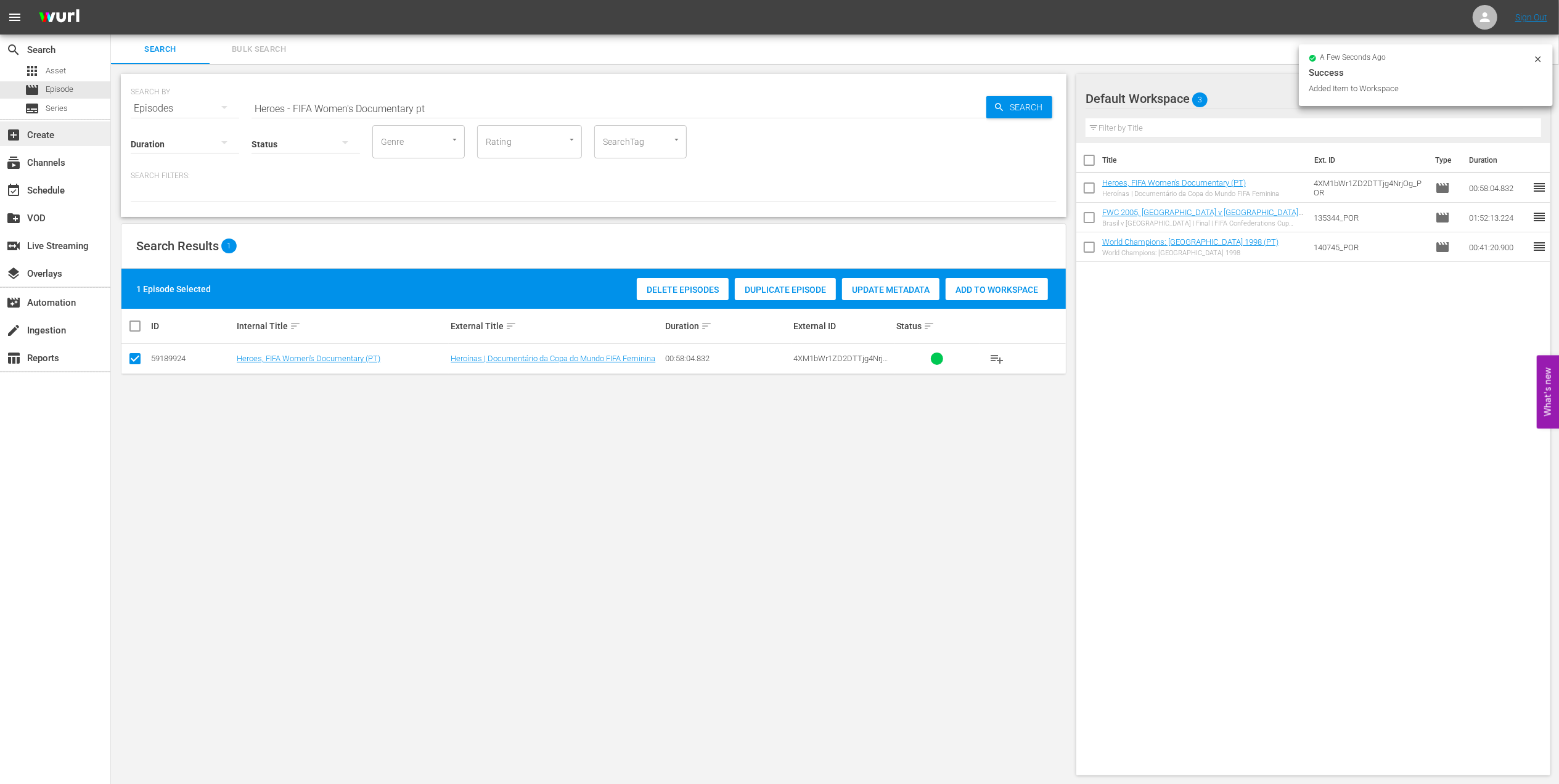
drag, startPoint x: 72, startPoint y: 127, endPoint x: 47, endPoint y: 126, distance: 25.0
click at [111, 0] on div "search Search apps Asset movie Episode subtitles Series add_box Create subscrip…" at bounding box center [835, 0] width 1448 height 0
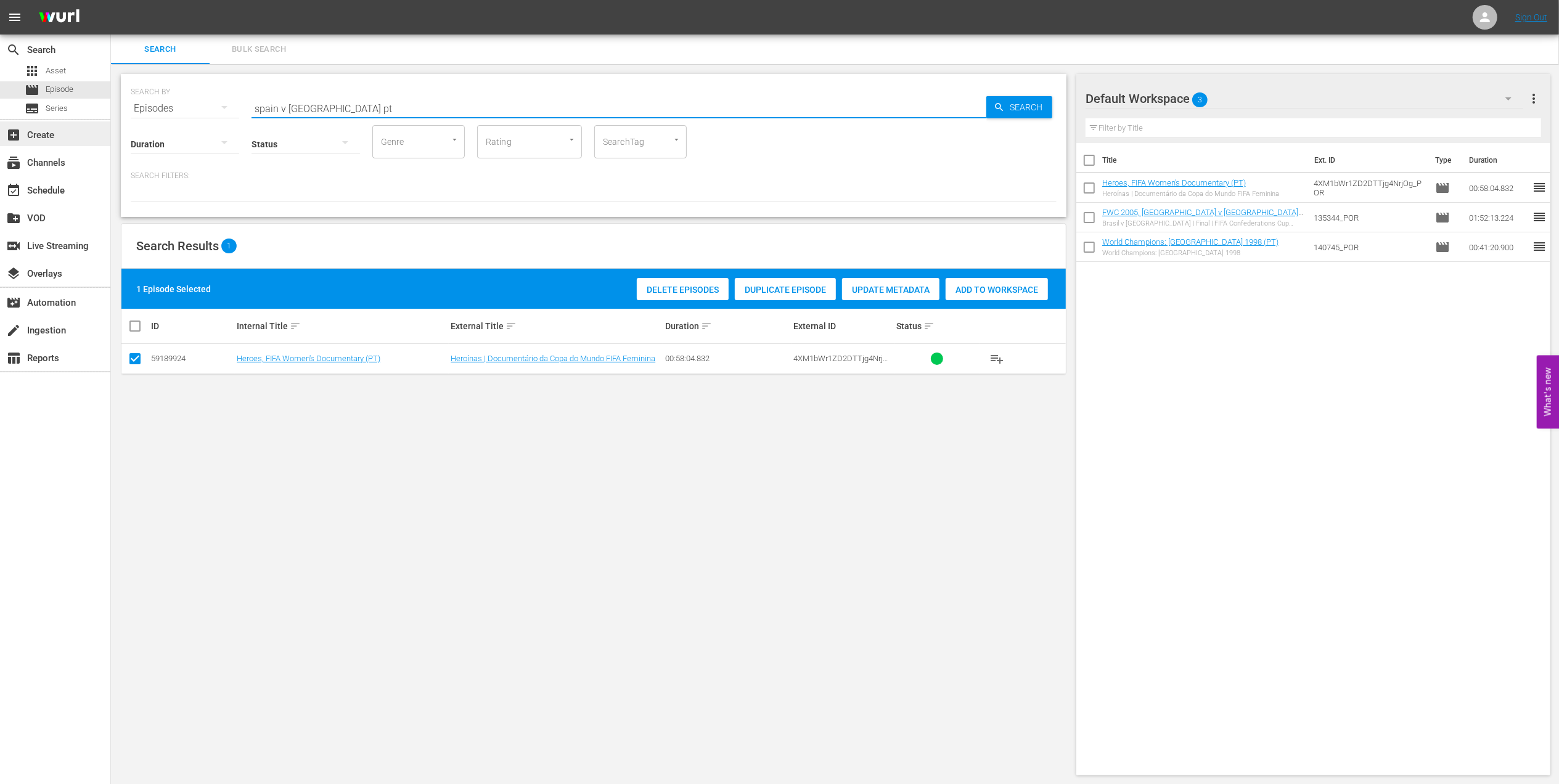
type input "spain v sweden pt"
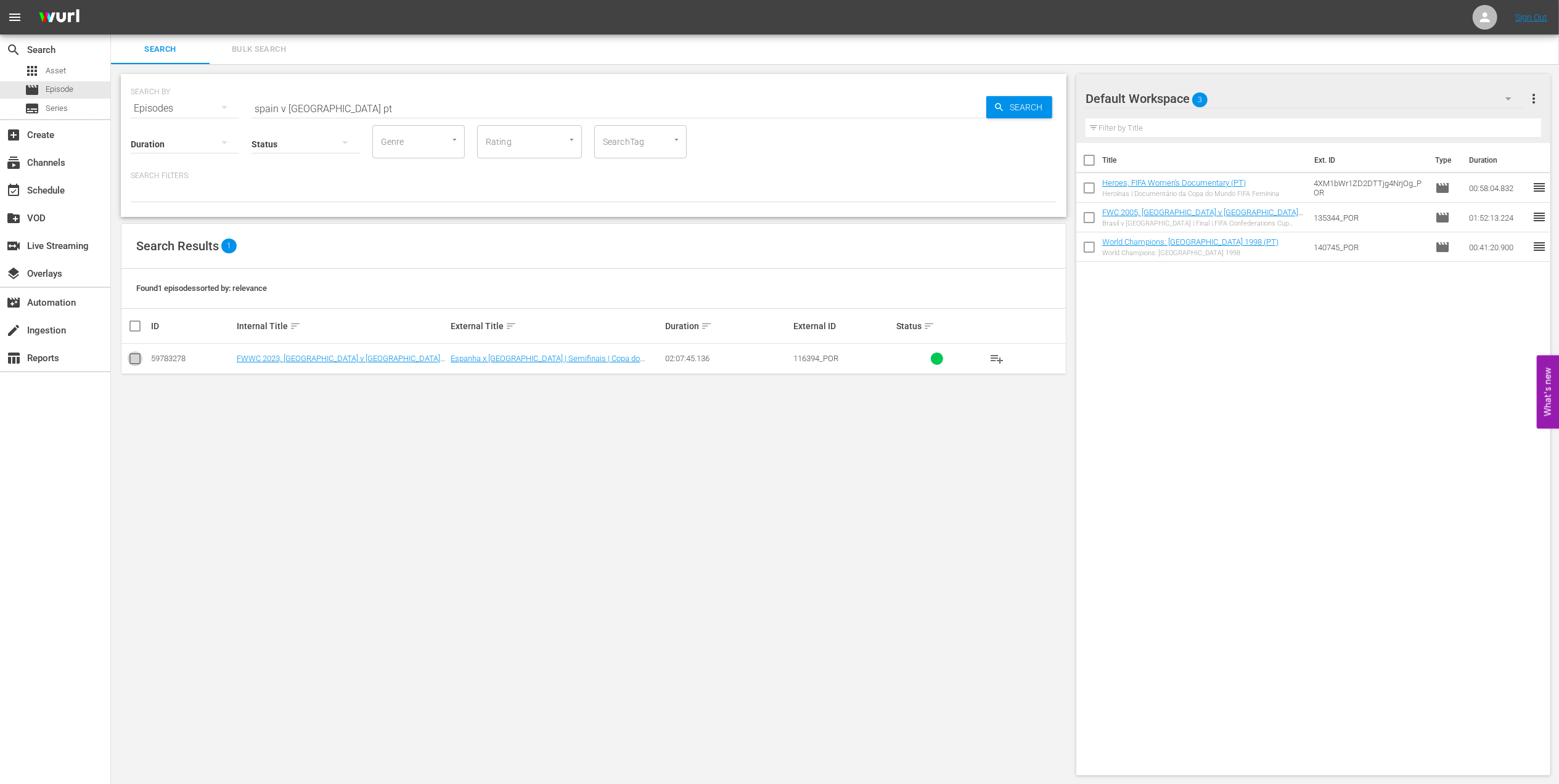
click at [134, 353] on input "checkbox" at bounding box center [135, 360] width 15 height 15
checkbox input "true"
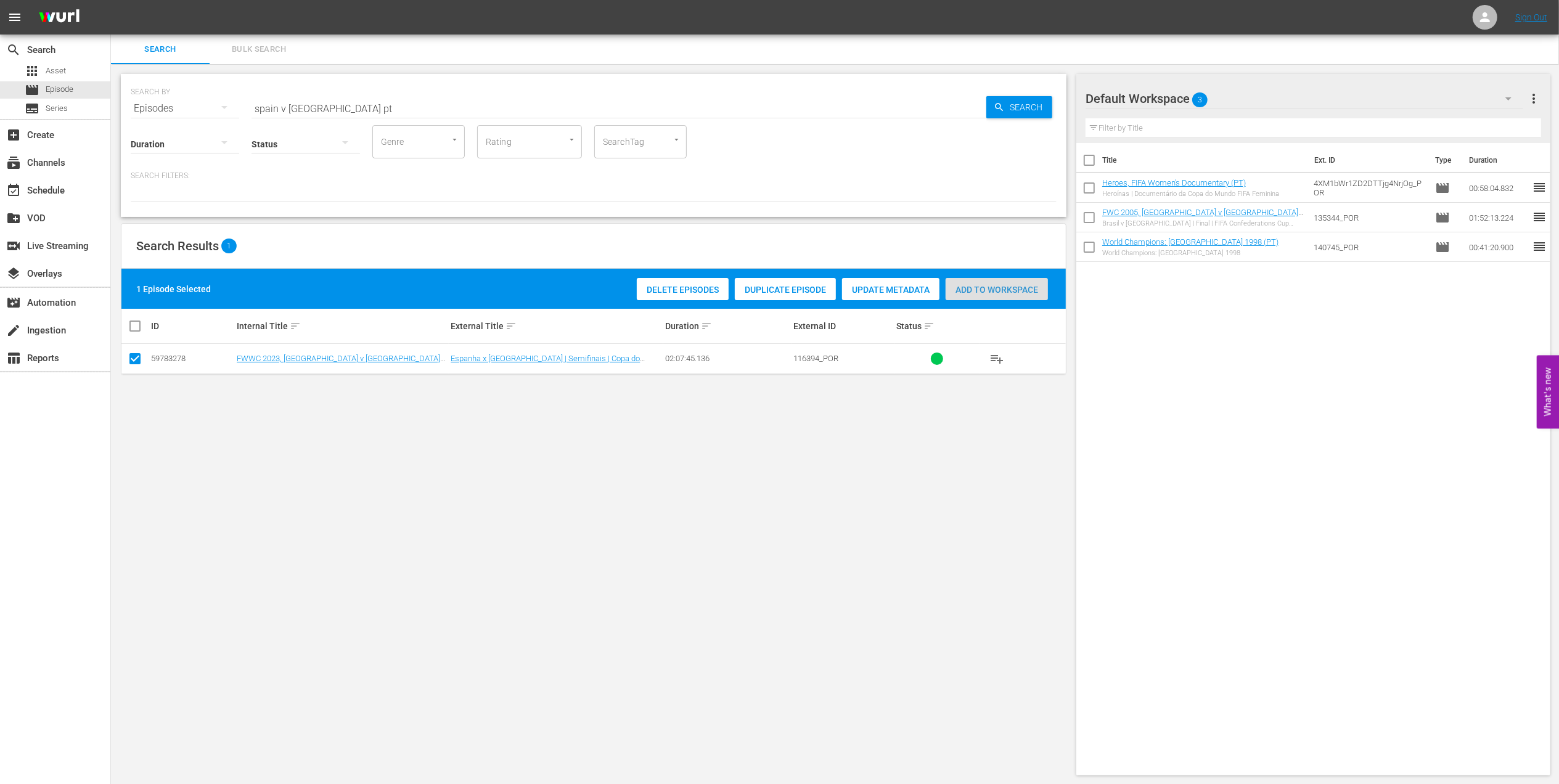
click at [983, 283] on div "Add to Workspace" at bounding box center [997, 289] width 102 height 23
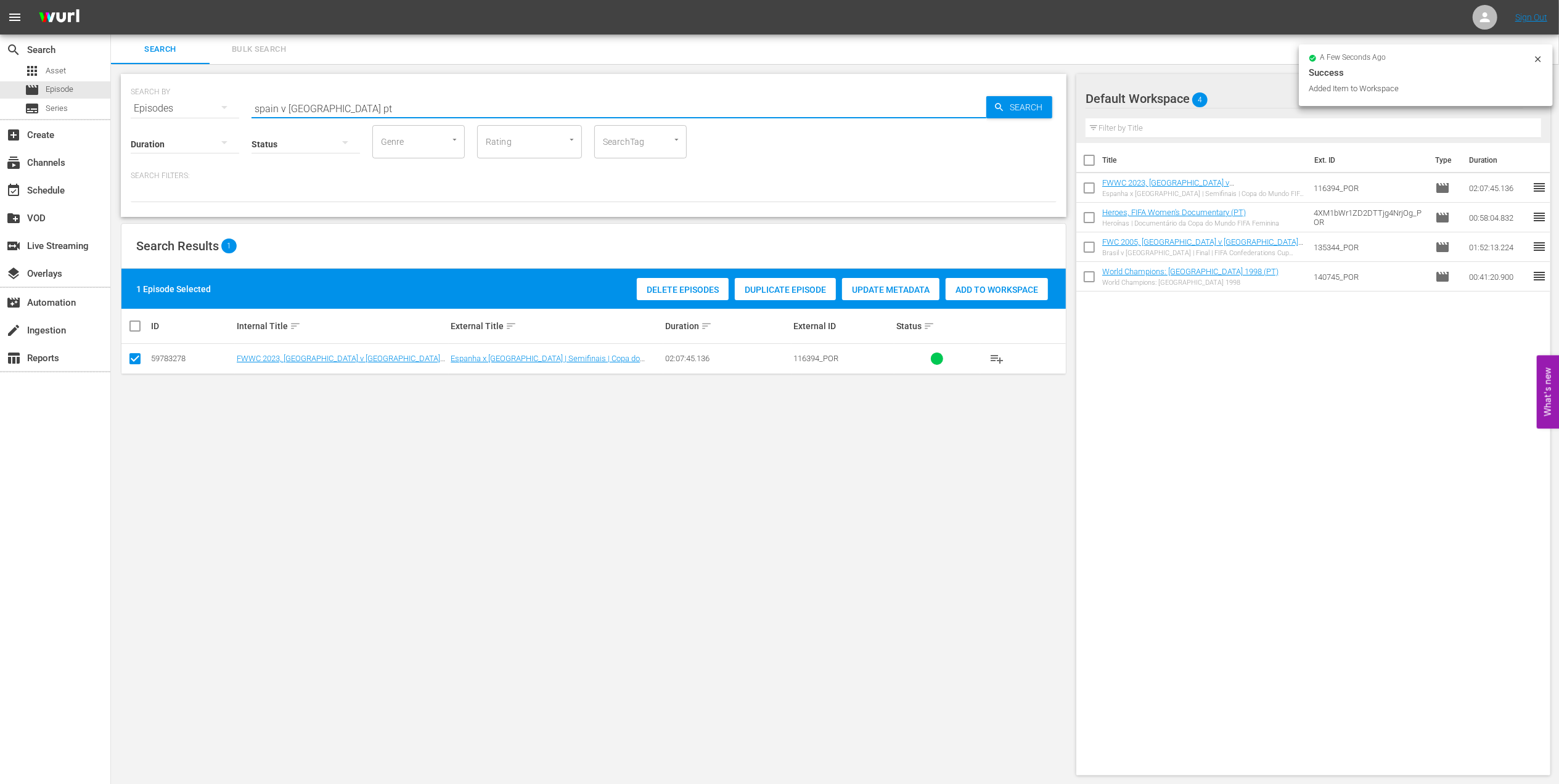
drag, startPoint x: 297, startPoint y: 117, endPoint x: 162, endPoint y: 116, distance: 135.0
click at [154, 120] on div "SEARCH BY Search By Episodes Search ID, Title, Description, Keywords, or Catego…" at bounding box center [593, 145] width 946 height 143
type input "australia v england pt"
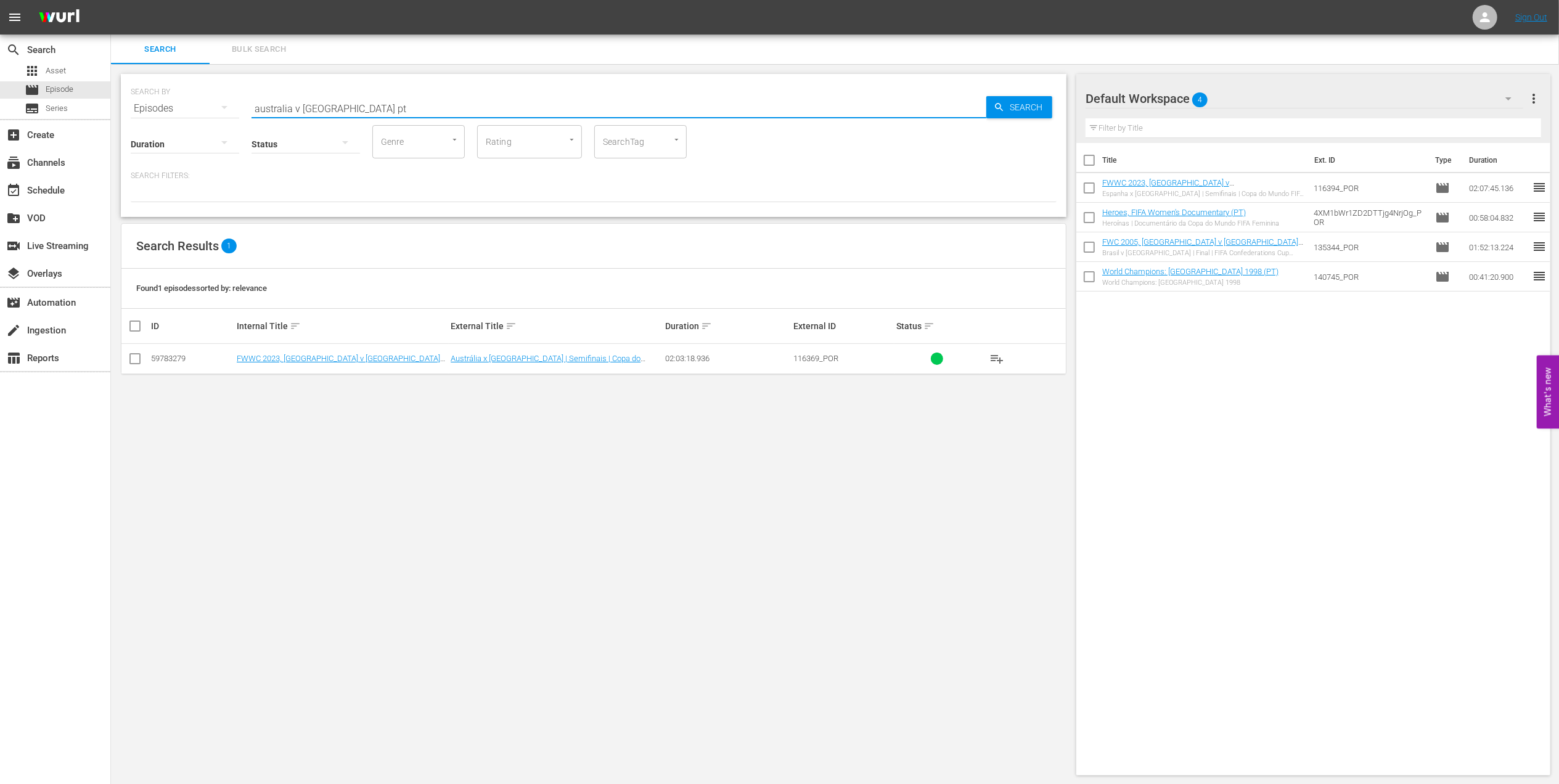
click at [135, 360] on input "checkbox" at bounding box center [135, 360] width 15 height 15
checkbox input "true"
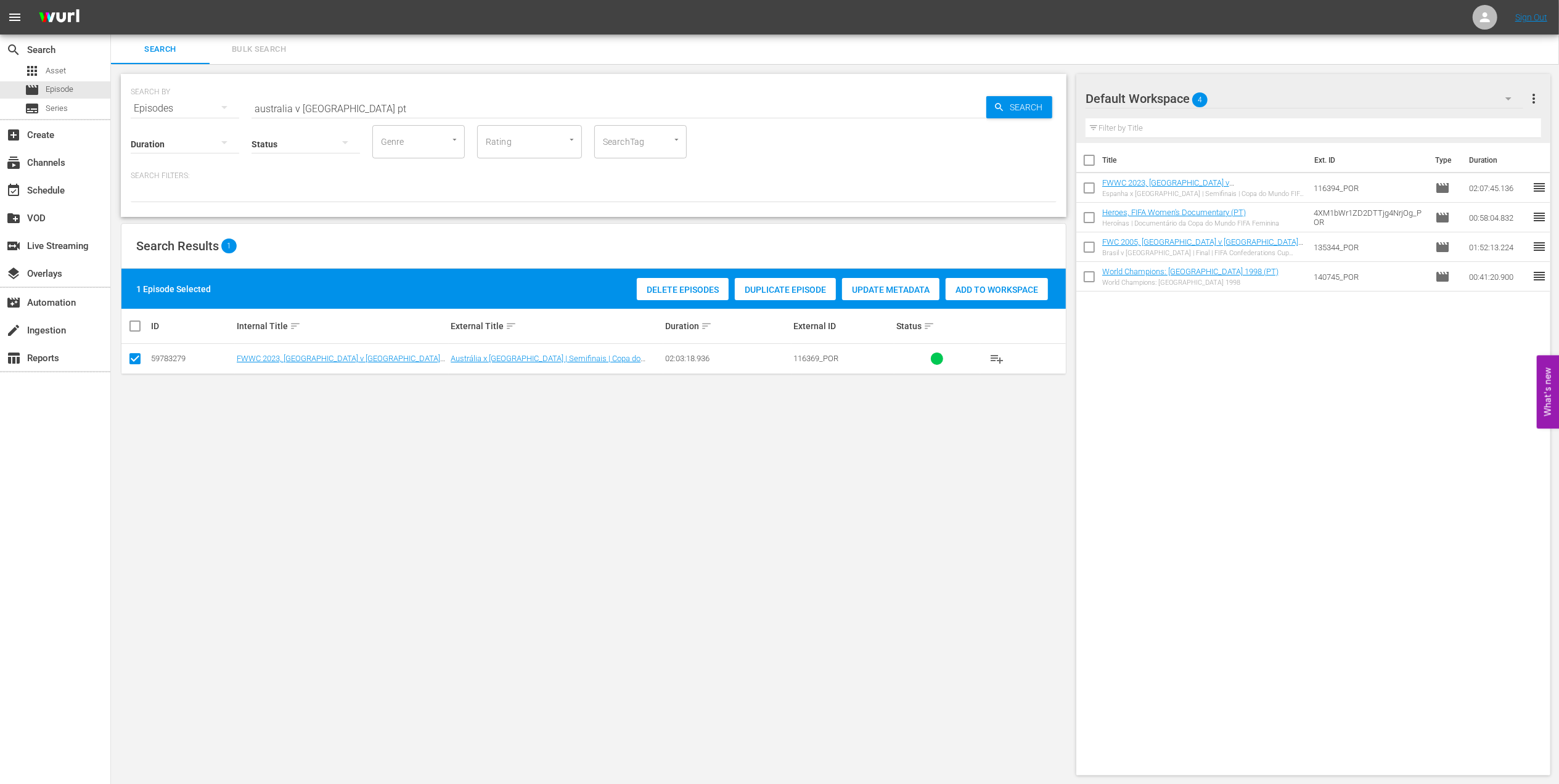
click at [988, 290] on span "Add to Workspace" at bounding box center [997, 289] width 102 height 10
drag, startPoint x: 370, startPoint y: 111, endPoint x: 149, endPoint y: 109, distance: 221.0
click at [149, 109] on div "SEARCH BY Search By Episodes Search ID, Title, Description, Keywords, or Catego…" at bounding box center [593, 101] width 926 height 44
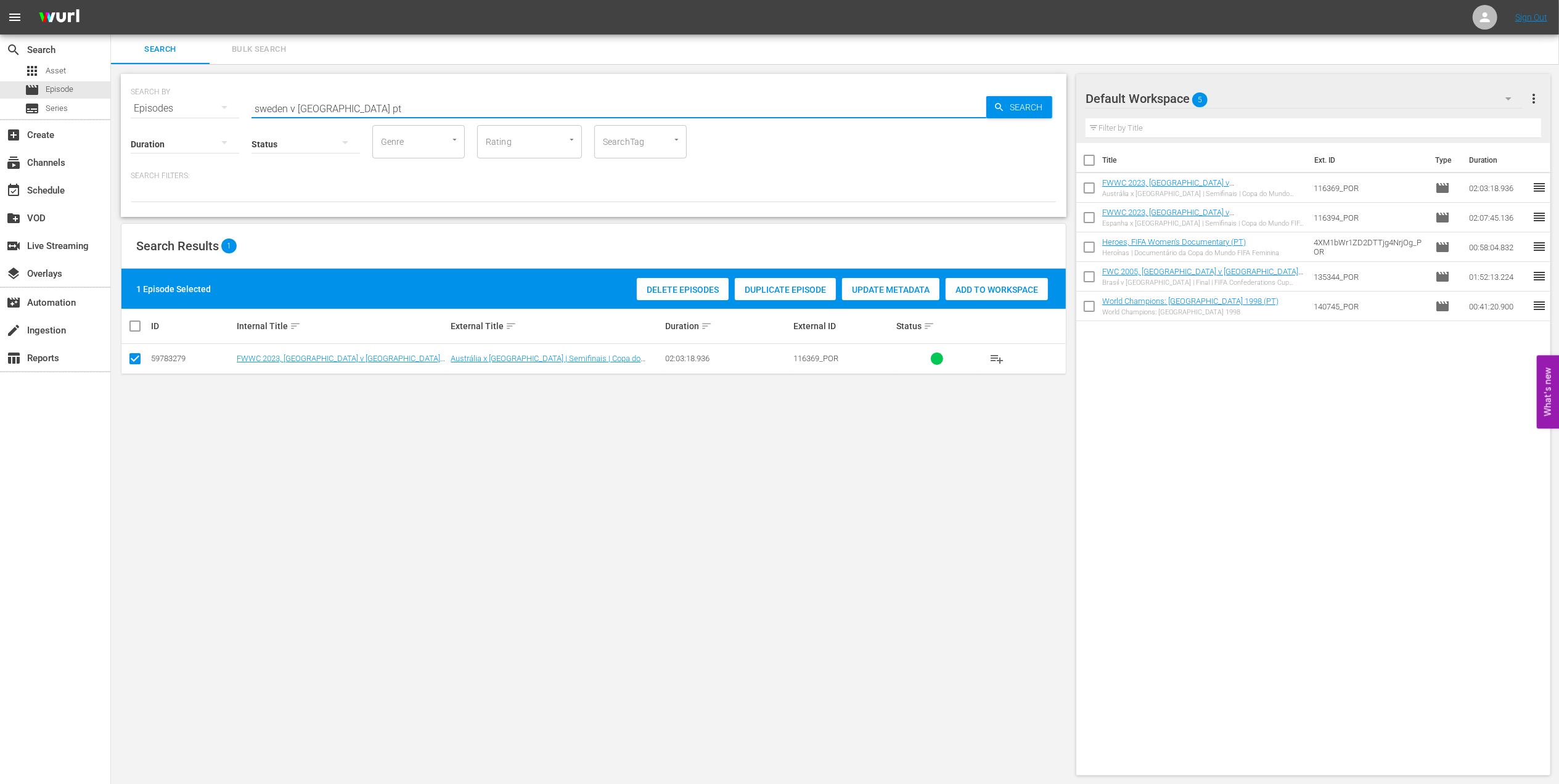
type input "sweden v australia pt"
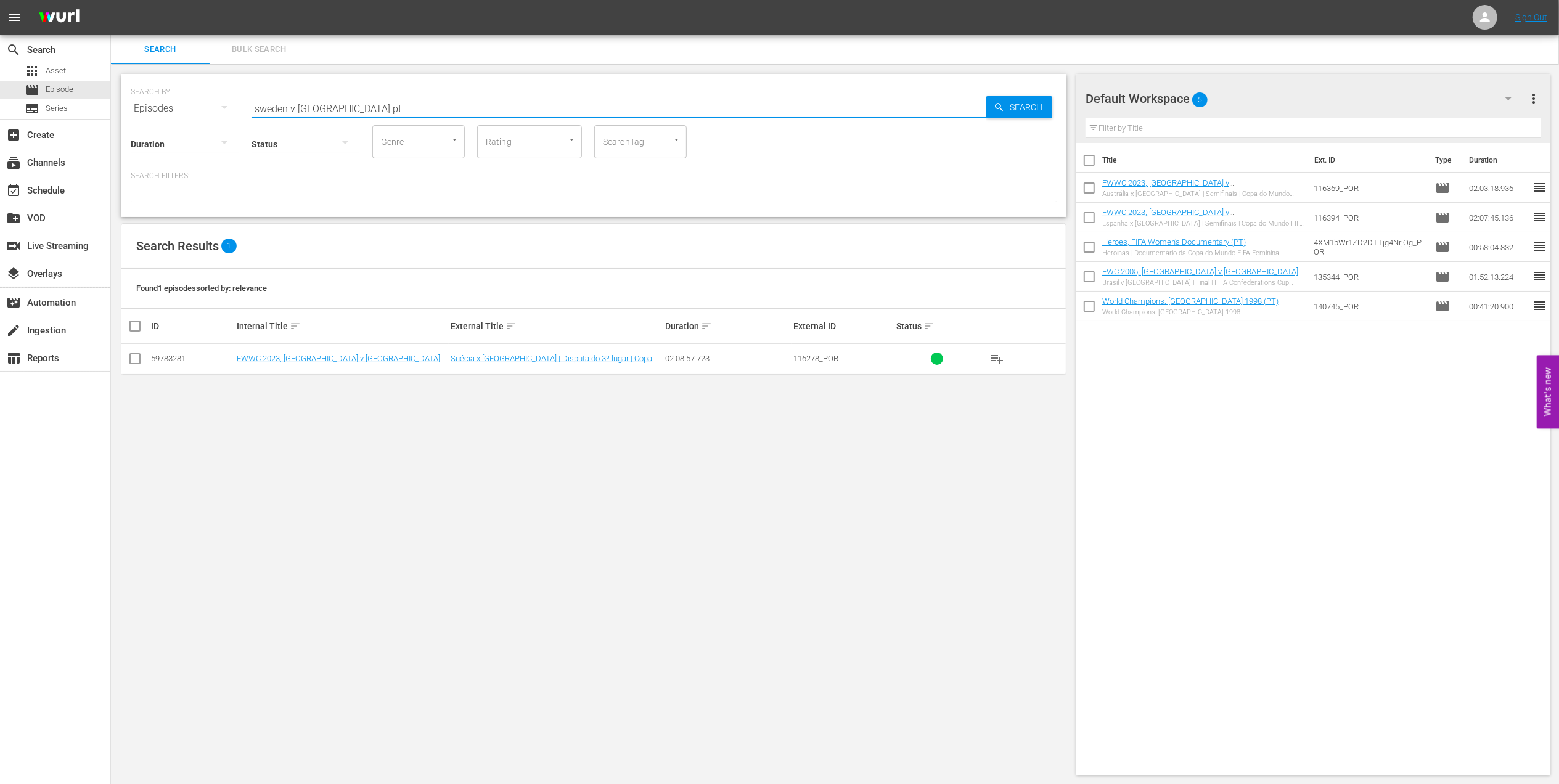
click at [132, 355] on input "checkbox" at bounding box center [135, 360] width 15 height 15
checkbox input "true"
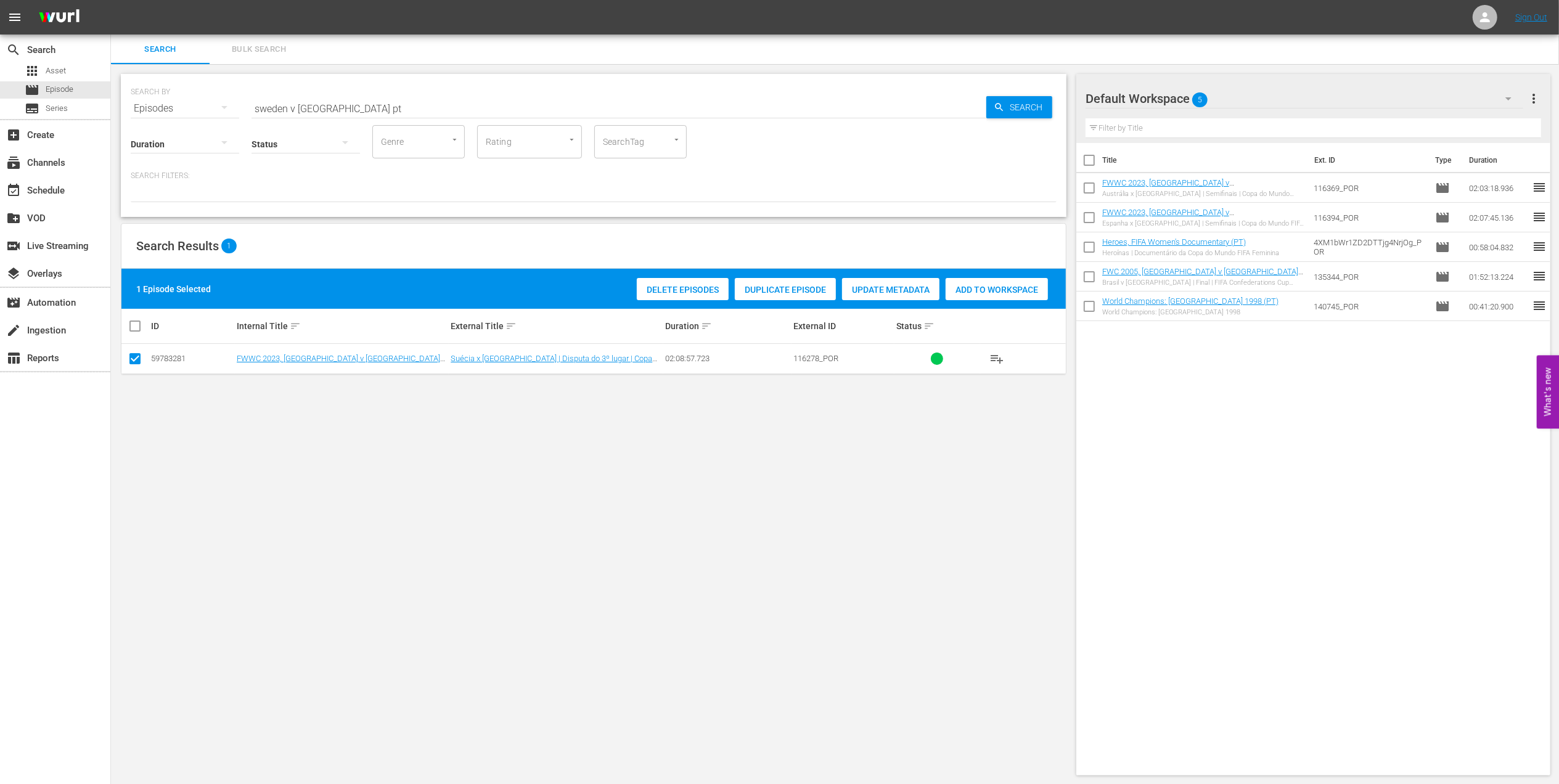
click at [999, 291] on span "Add to Workspace" at bounding box center [997, 289] width 102 height 10
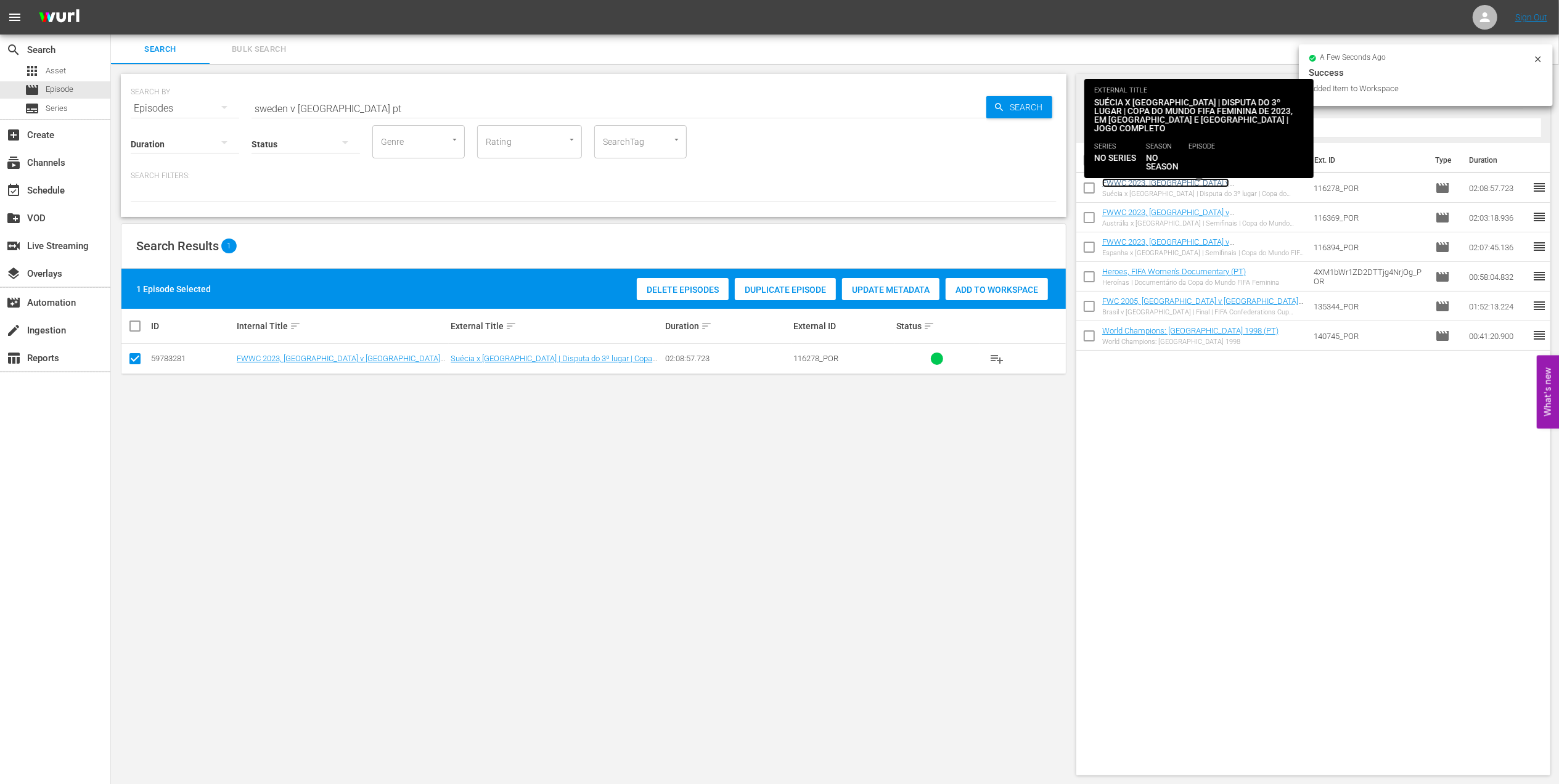
click at [1252, 183] on link "FWWC 2023, Sweden v Australia (PT) + on this day promo" at bounding box center [1183, 187] width 162 height 18
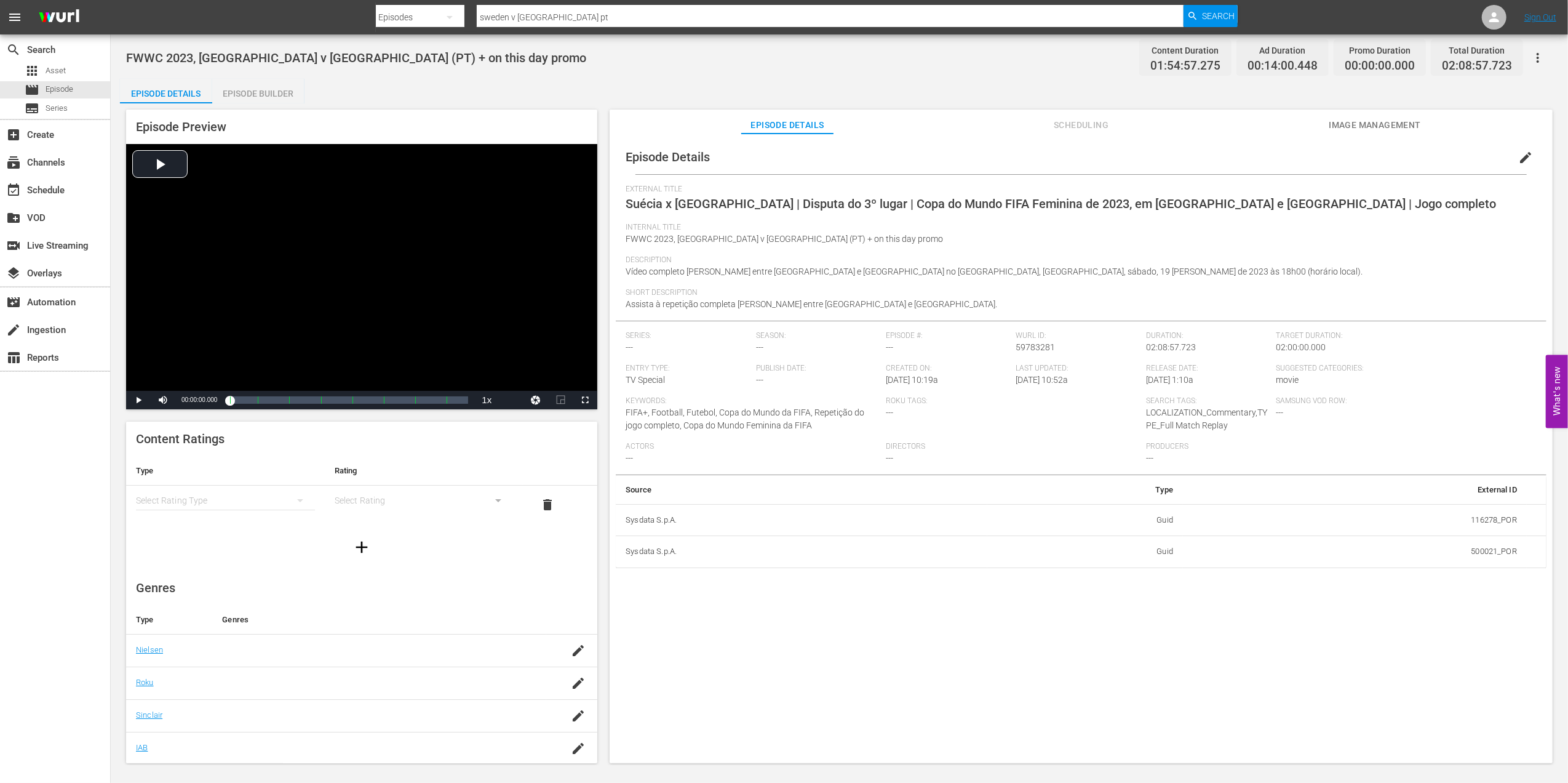
click at [244, 96] on div "Episode Builder" at bounding box center [258, 94] width 92 height 29
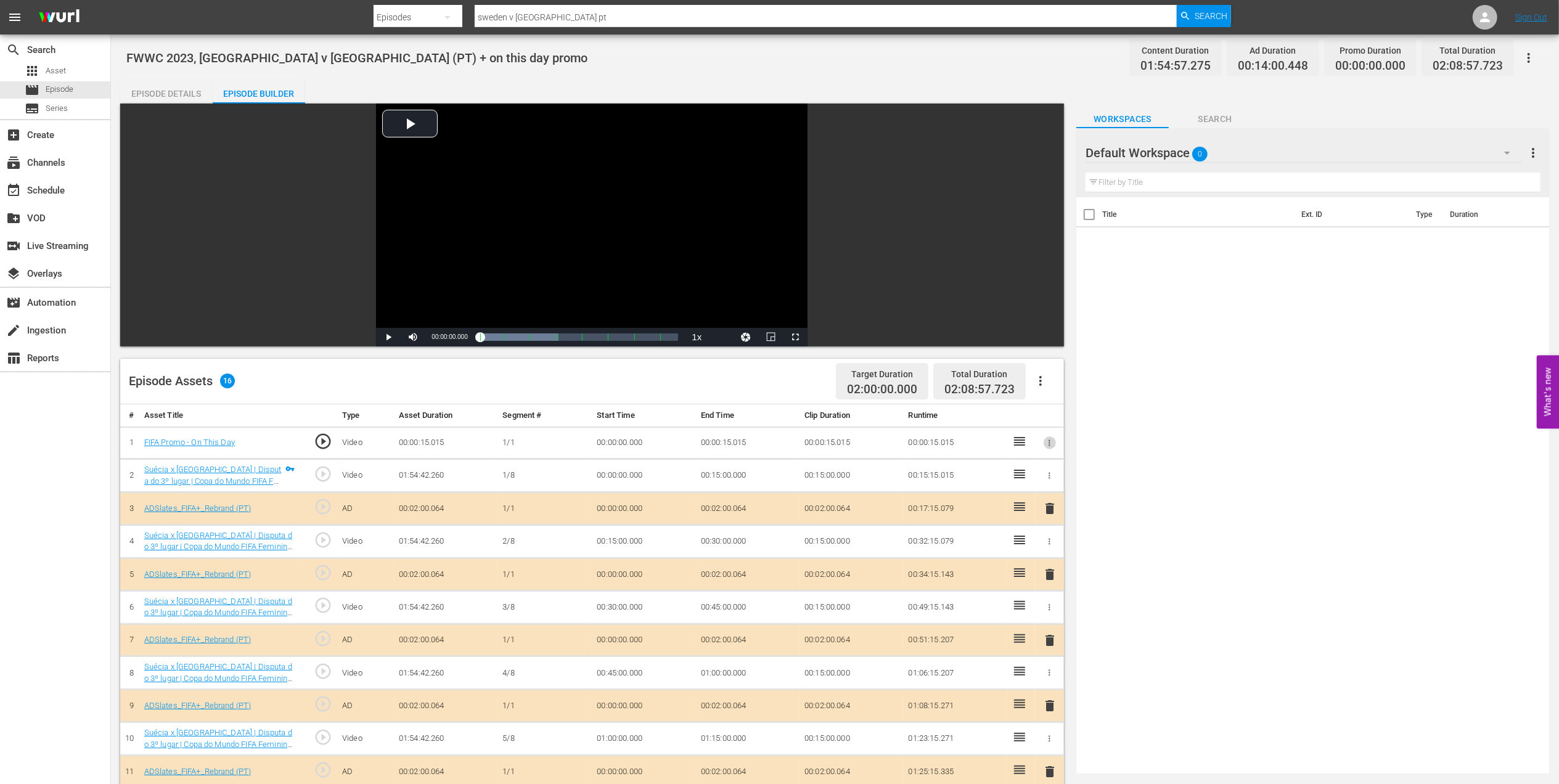
click at [1047, 446] on icon "button" at bounding box center [1049, 443] width 10 height 10
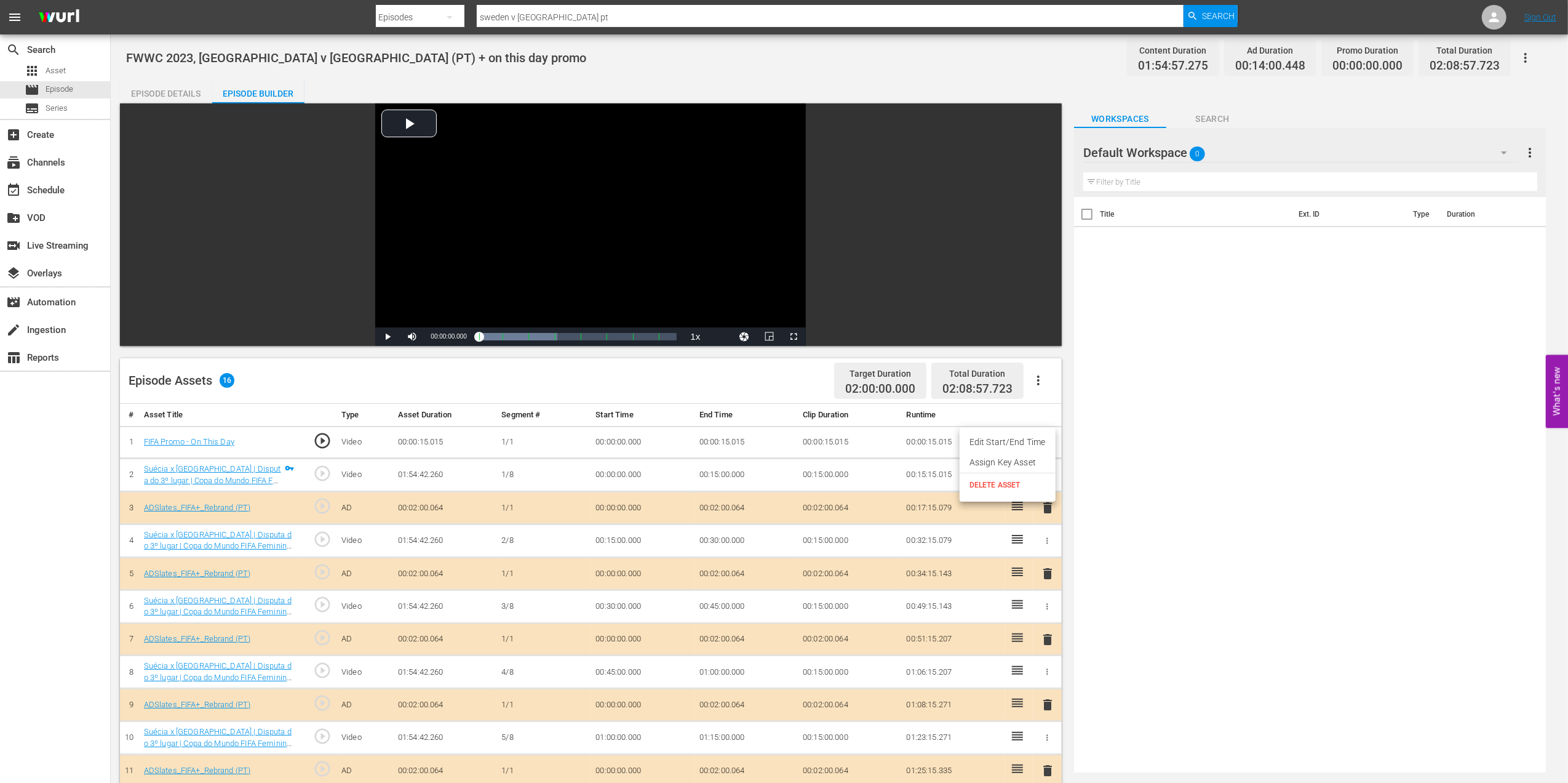
click at [992, 484] on span "DELETE ASSET" at bounding box center [1007, 485] width 76 height 11
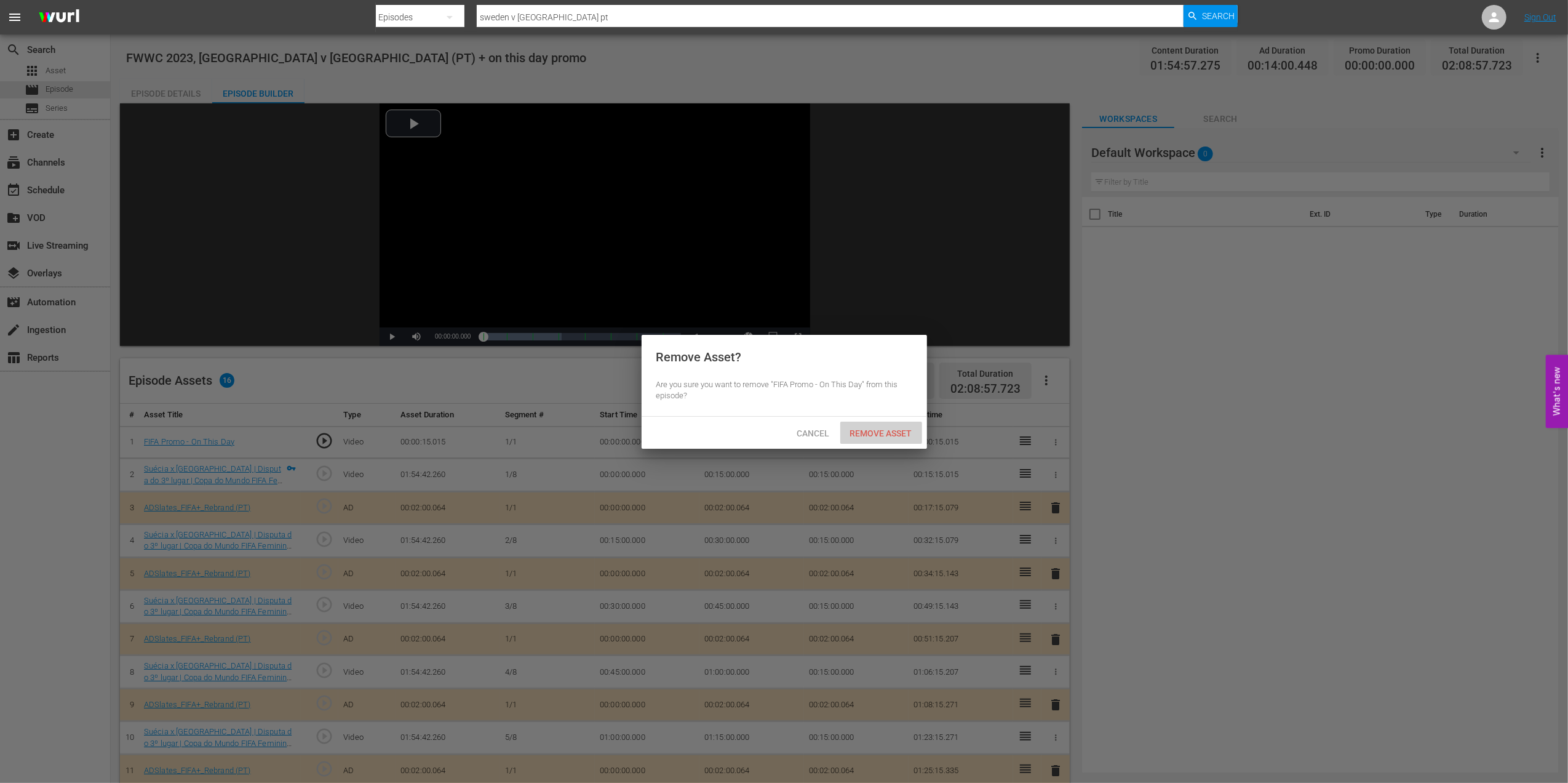
click at [875, 435] on span "Remove Asset" at bounding box center [881, 433] width 81 height 10
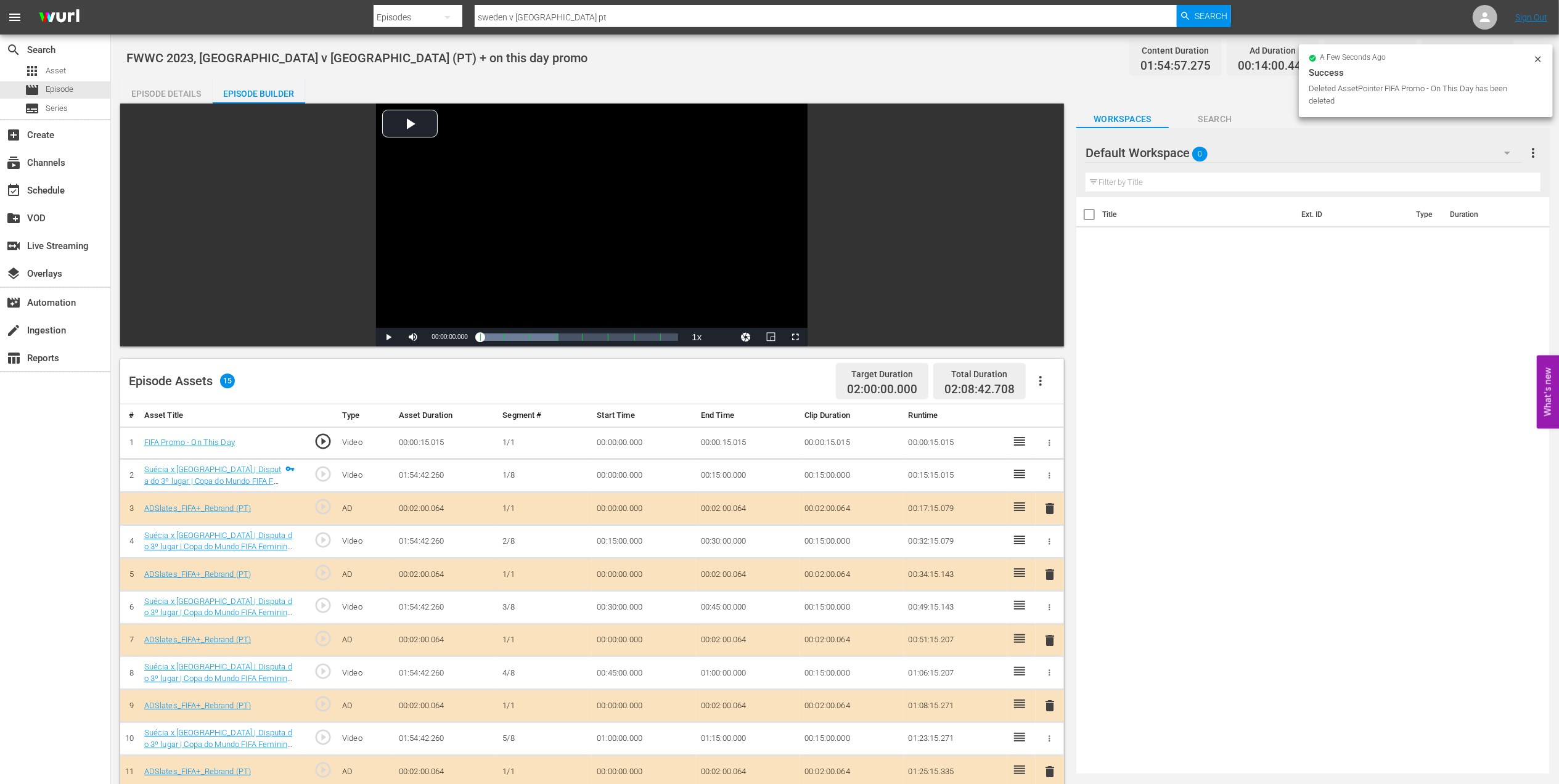
drag, startPoint x: 168, startPoint y: 94, endPoint x: 176, endPoint y: 95, distance: 8.1
click at [168, 92] on div "Episode Details" at bounding box center [166, 94] width 92 height 30
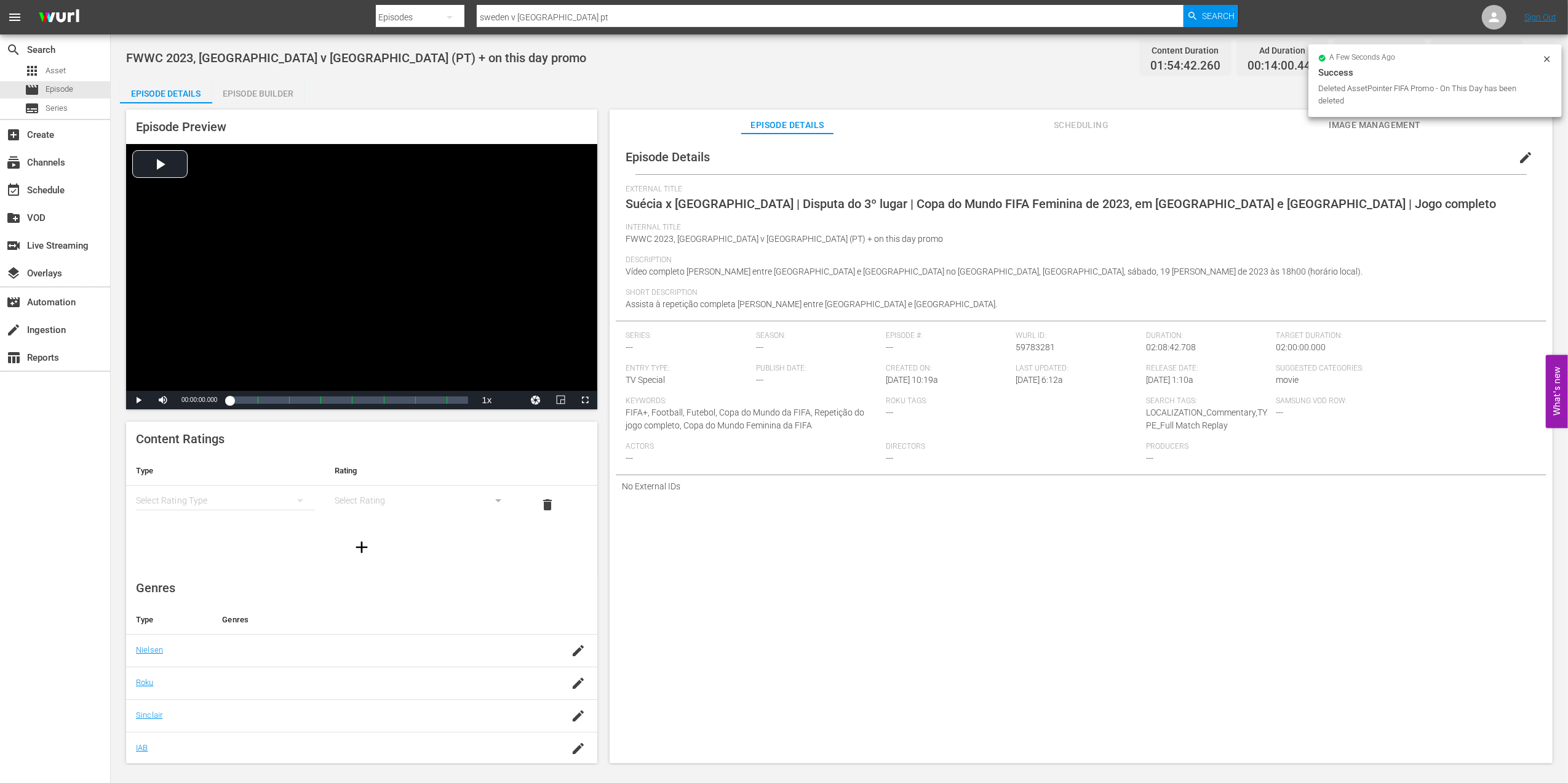
click at [1518, 151] on span "edit" at bounding box center [1525, 157] width 15 height 15
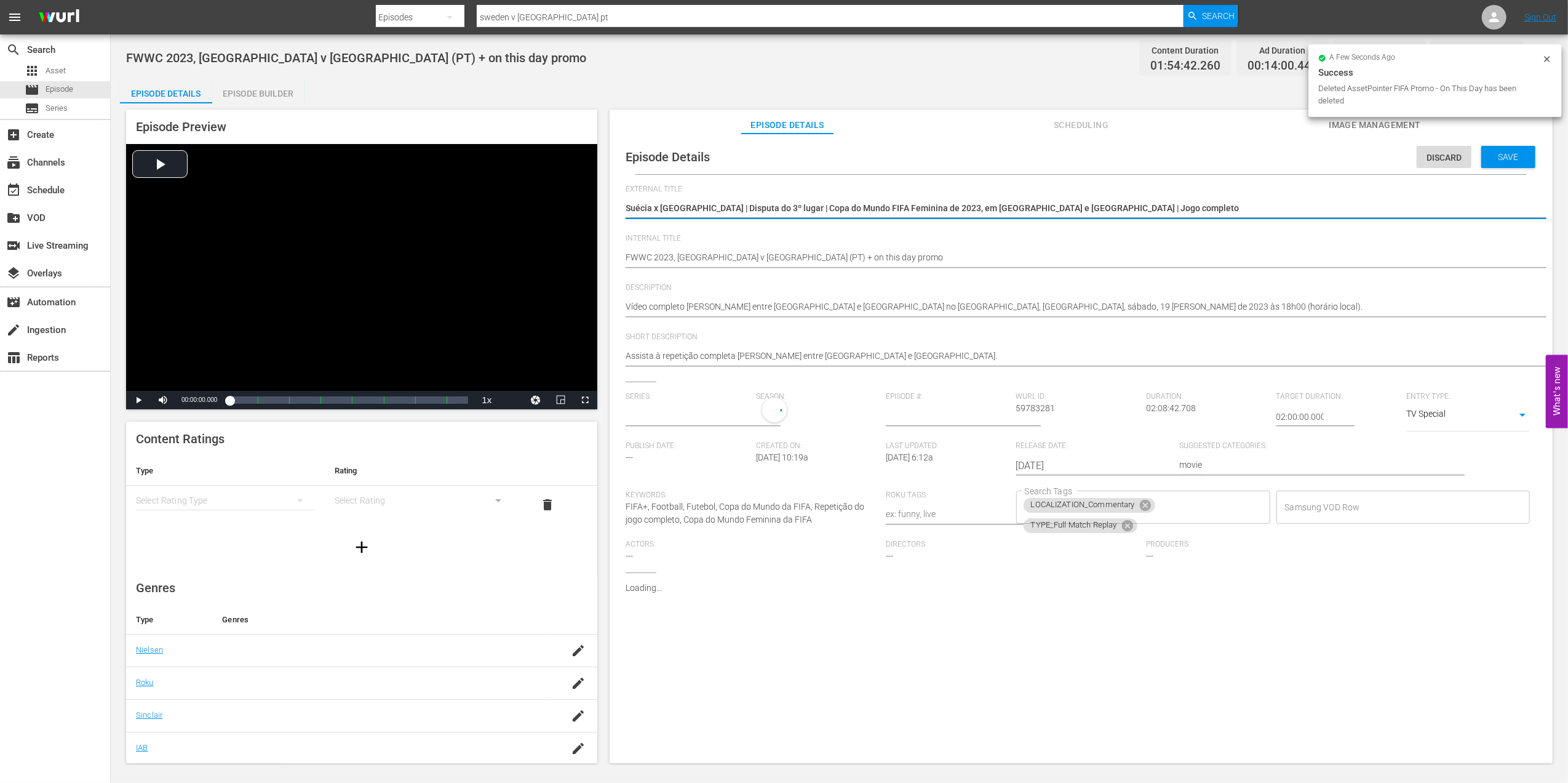
type input "No Series"
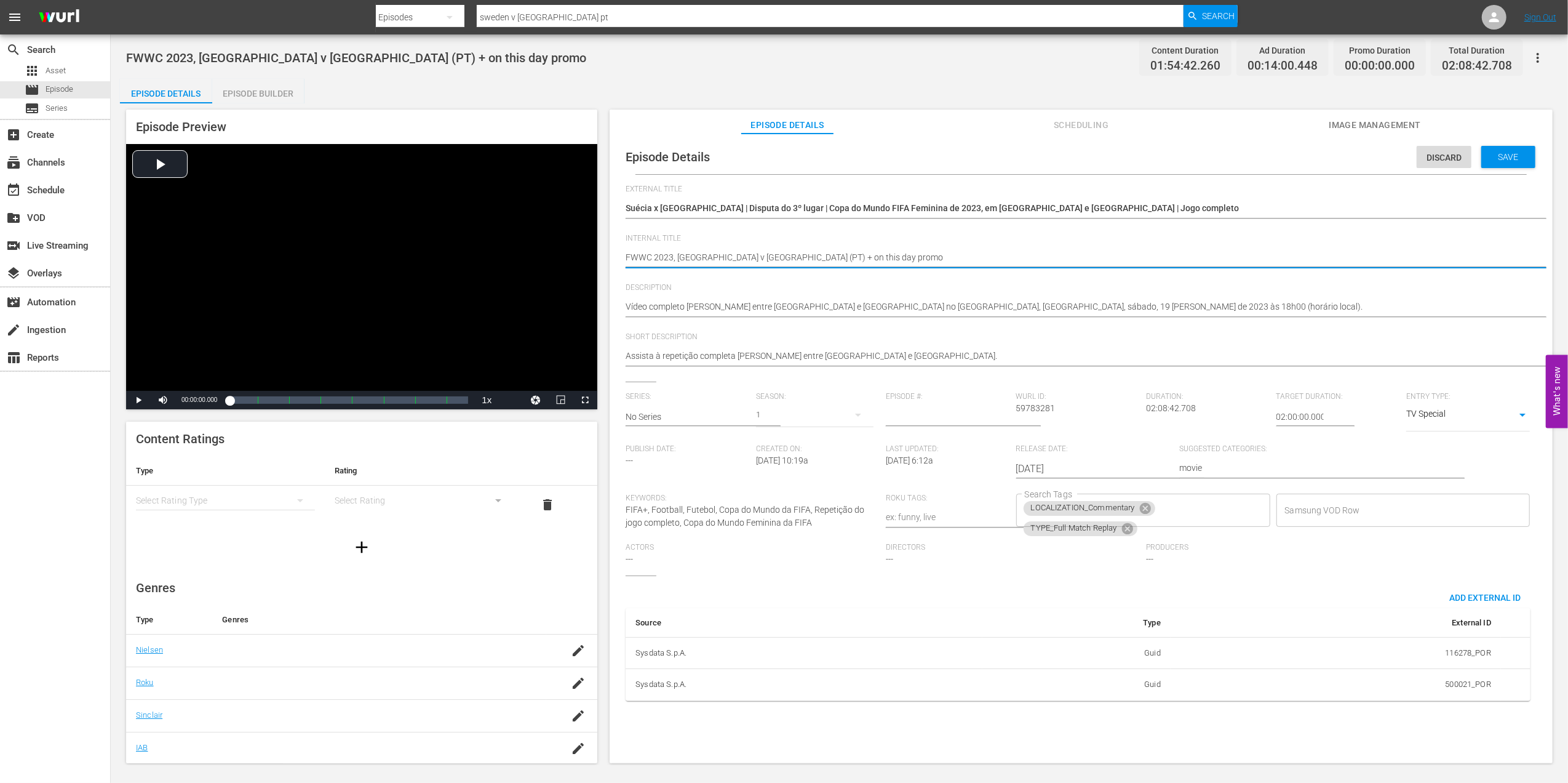
drag, startPoint x: 887, startPoint y: 262, endPoint x: 776, endPoint y: 262, distance: 111.0
type textarea "FWWC 2023, Sweden v Australia (PT) +"
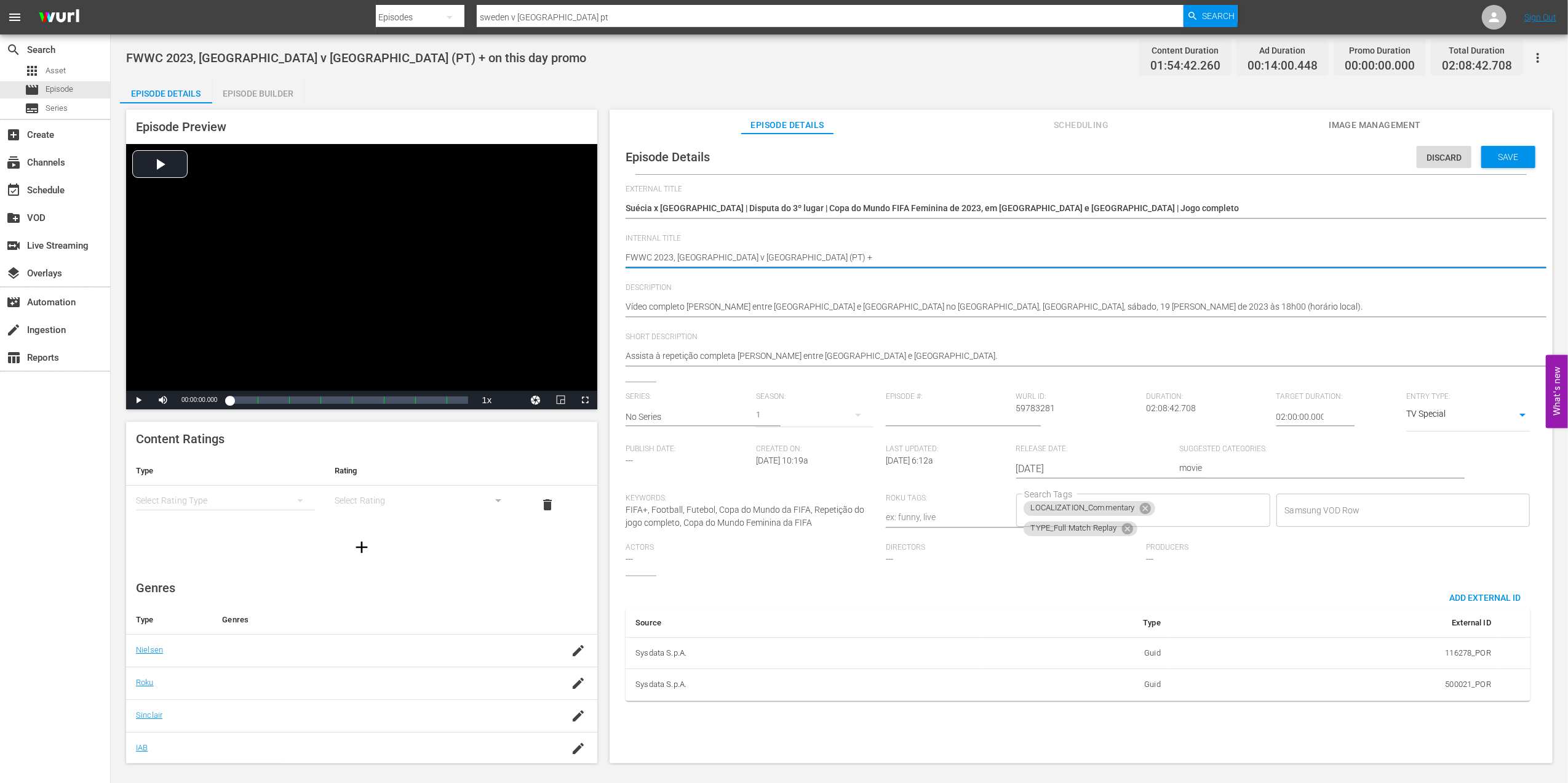
type textarea "FWWC 2023, Sweden v Australia (PT)"
click at [1493, 158] on span "Save" at bounding box center [1508, 156] width 40 height 10
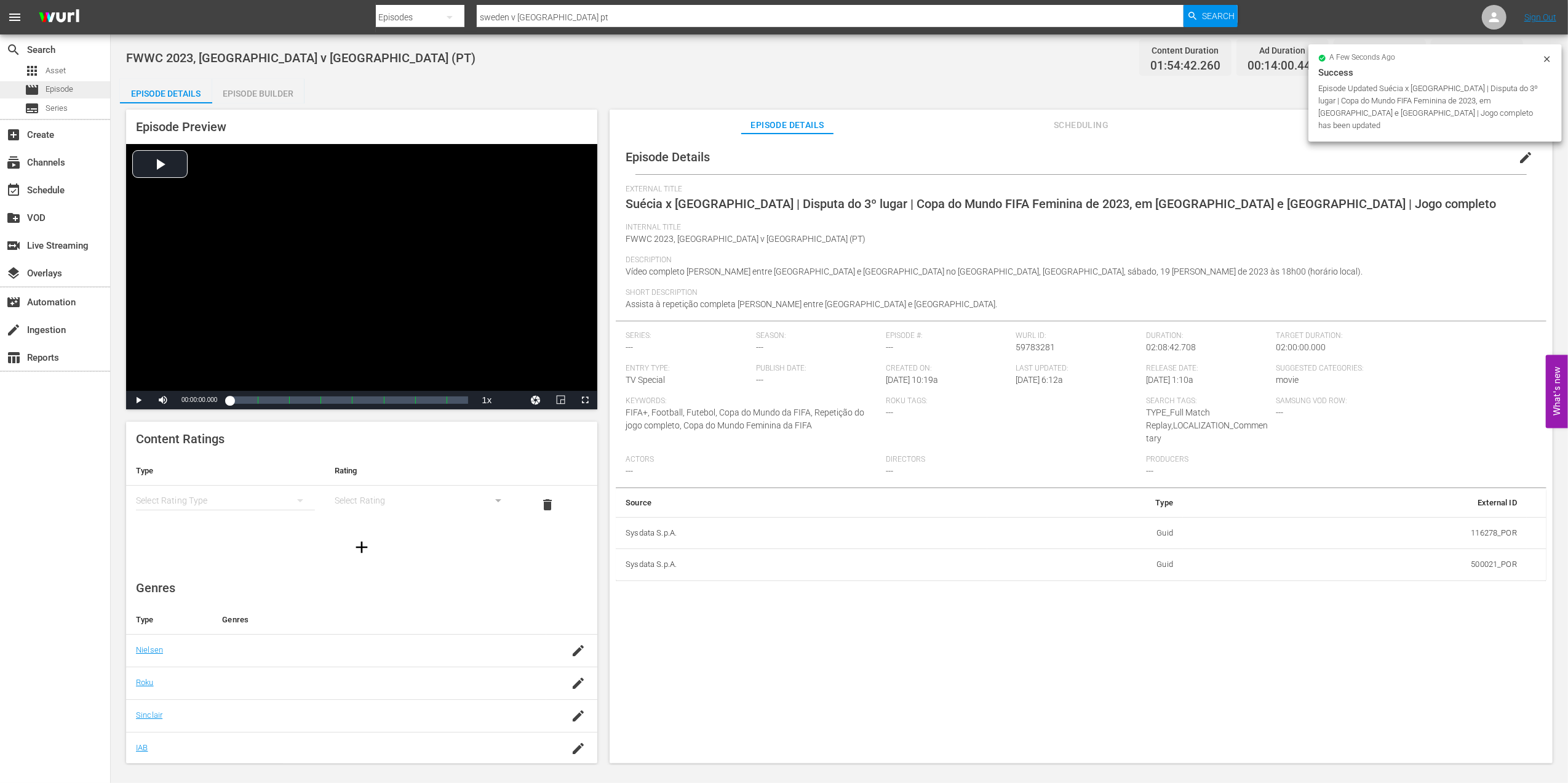
click at [67, 90] on span "Episode" at bounding box center [60, 89] width 28 height 12
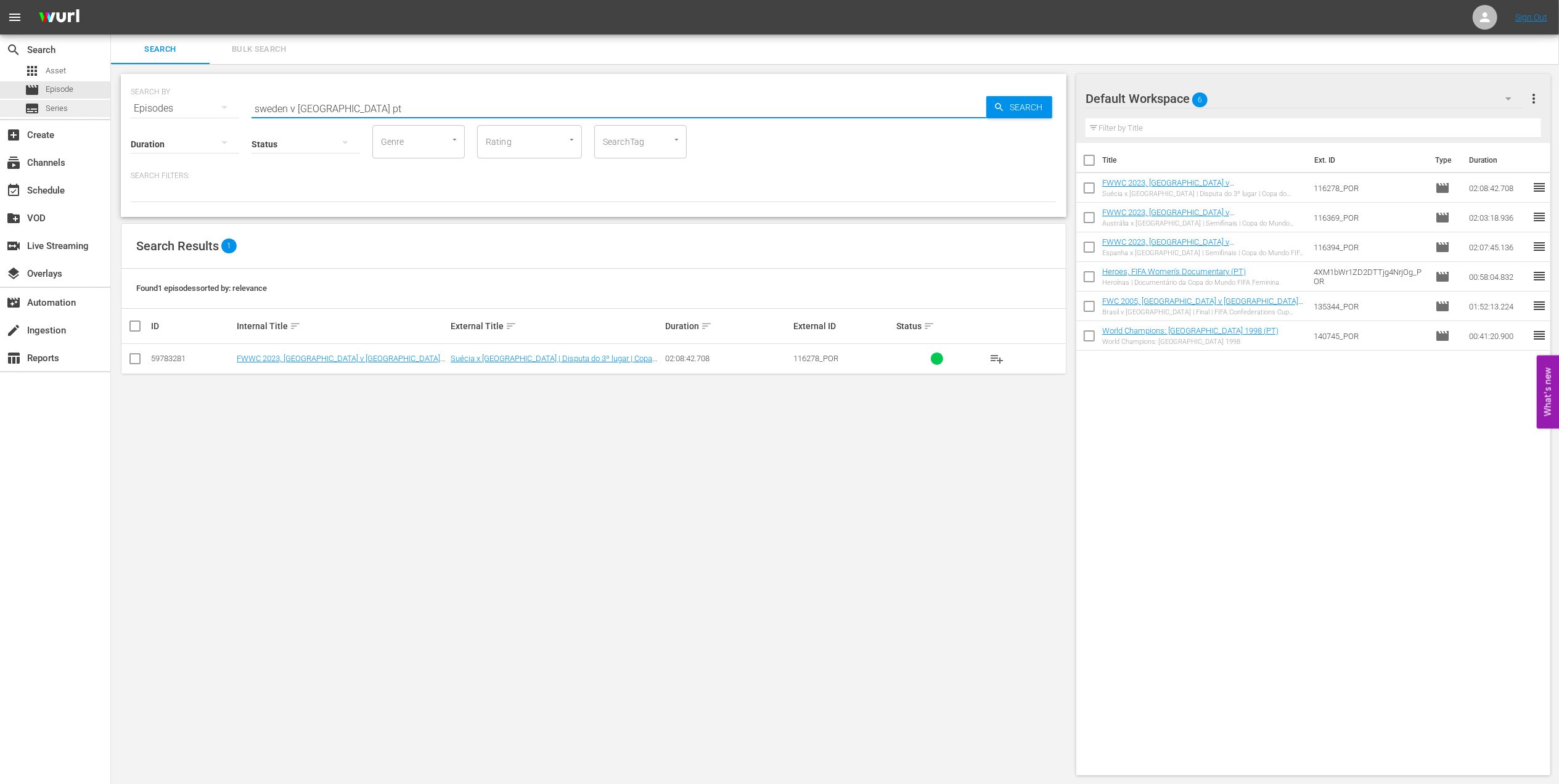
drag, startPoint x: 366, startPoint y: 107, endPoint x: 83, endPoint y: 104, distance: 283.0
click at [111, 0] on div "search Search apps Asset movie Episode subtitles Series add_box Create subscrip…" at bounding box center [835, 0] width 1448 height 0
type input "spain v england pt"
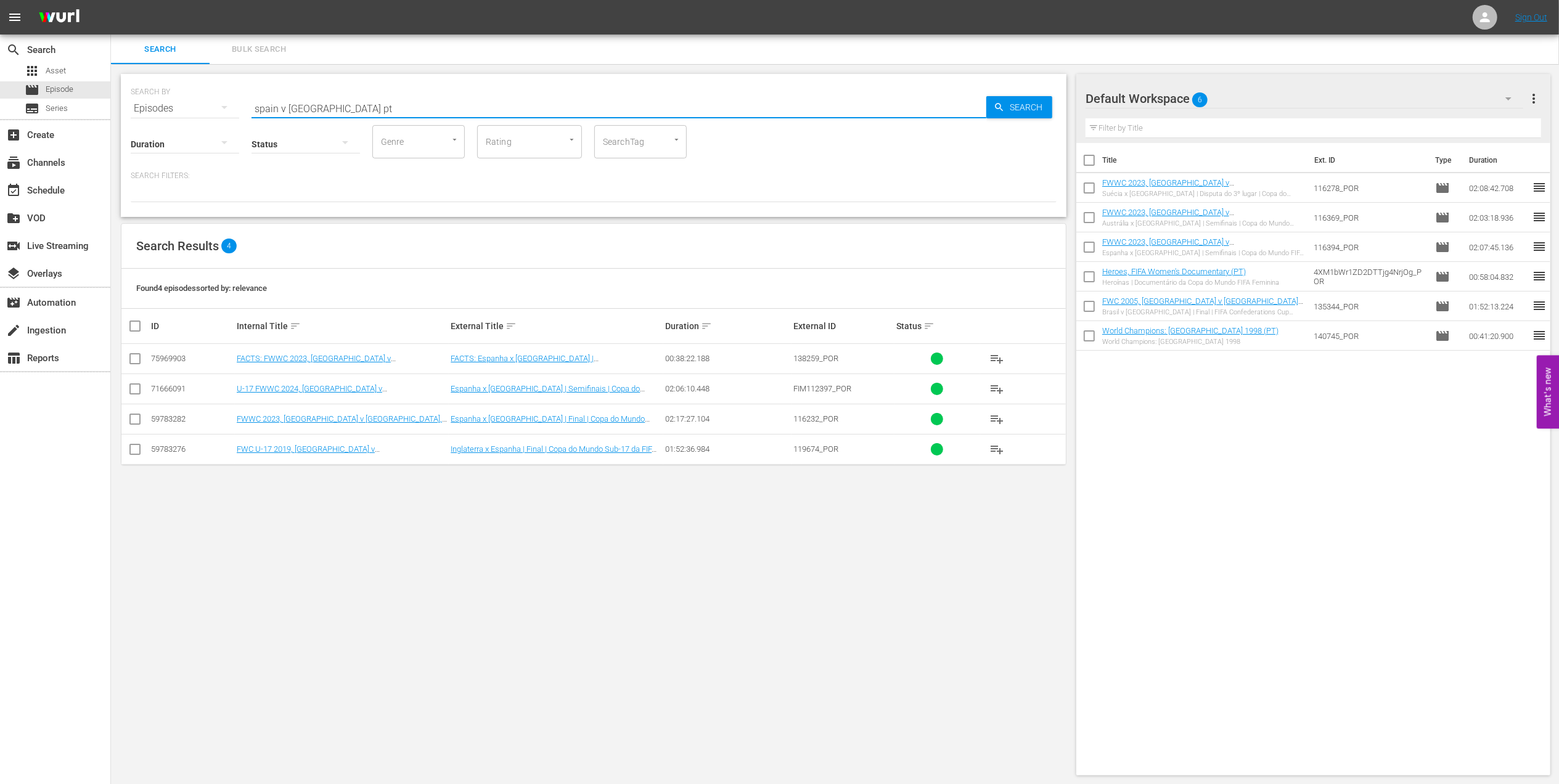
click at [130, 419] on input "checkbox" at bounding box center [135, 421] width 15 height 15
checkbox input "true"
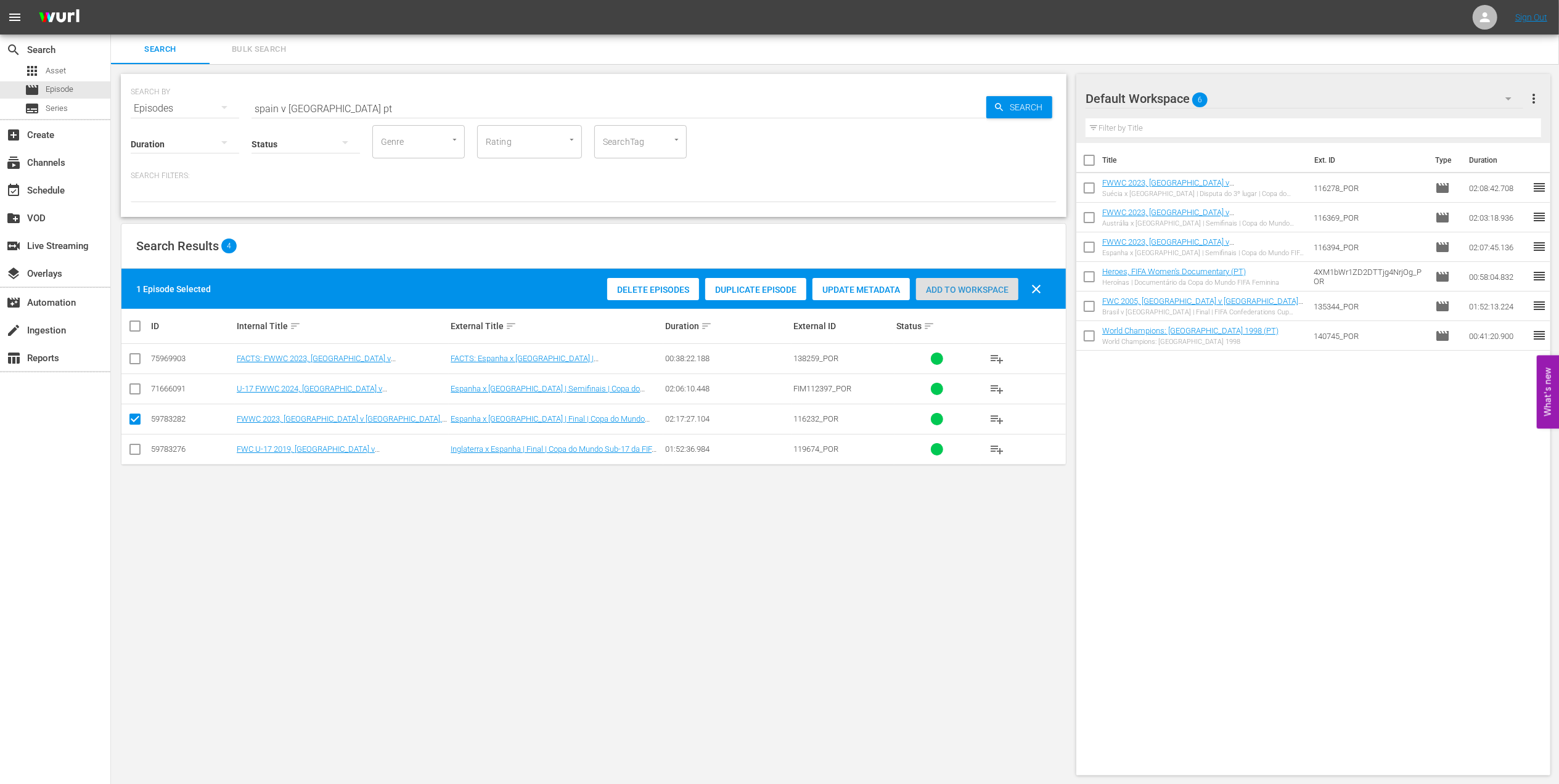
click at [959, 294] on div "Add to Workspace" at bounding box center [967, 289] width 102 height 23
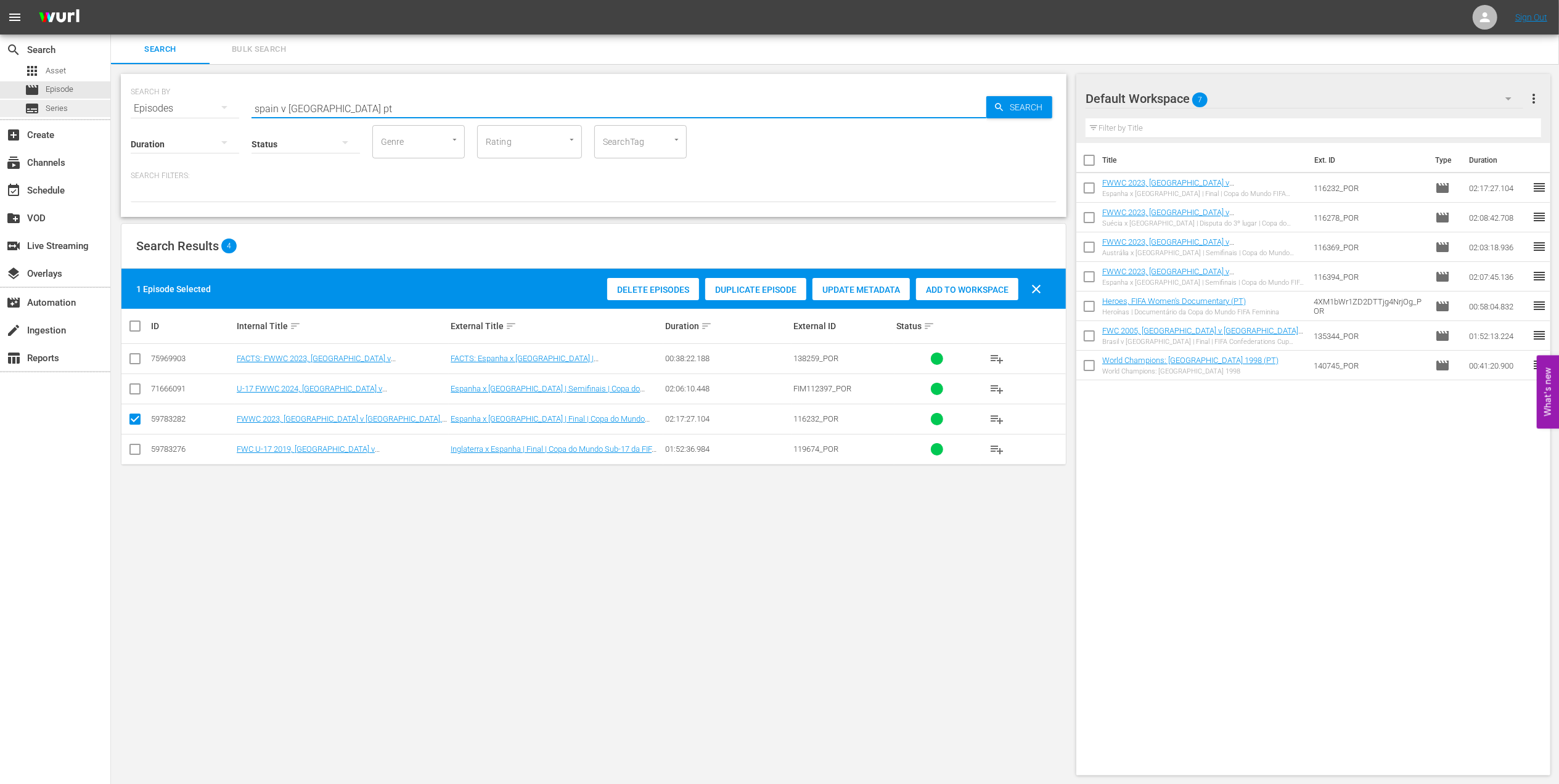
drag, startPoint x: 321, startPoint y: 107, endPoint x: 50, endPoint y: 114, distance: 271.1
click at [111, 0] on div "search Search apps Asset movie Episode subtitles Series add_box Create subscrip…" at bounding box center [835, 0] width 1448 height 0
type input "facts 2023 pt"
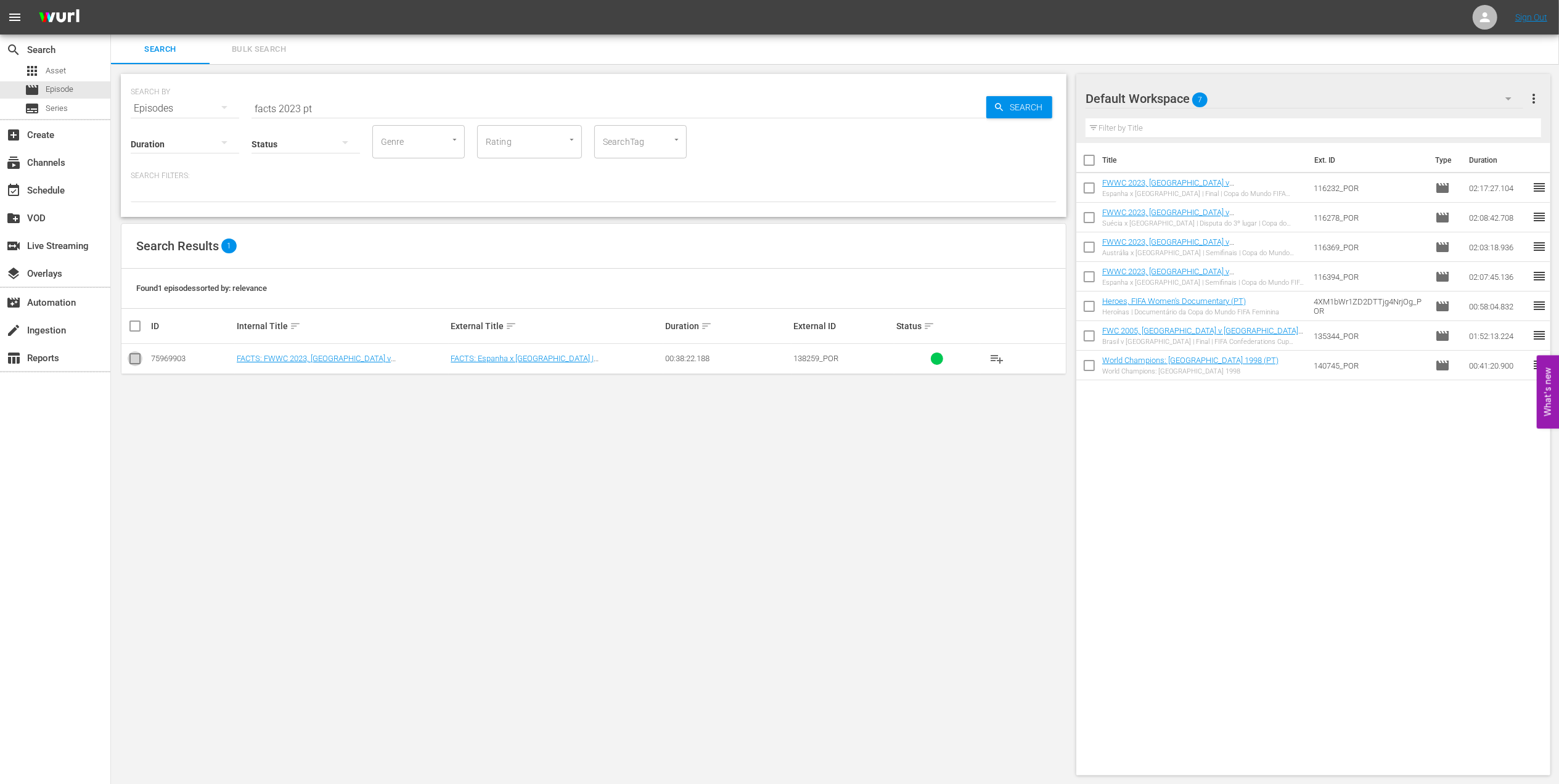
click at [137, 361] on input "checkbox" at bounding box center [135, 360] width 15 height 15
checkbox input "true"
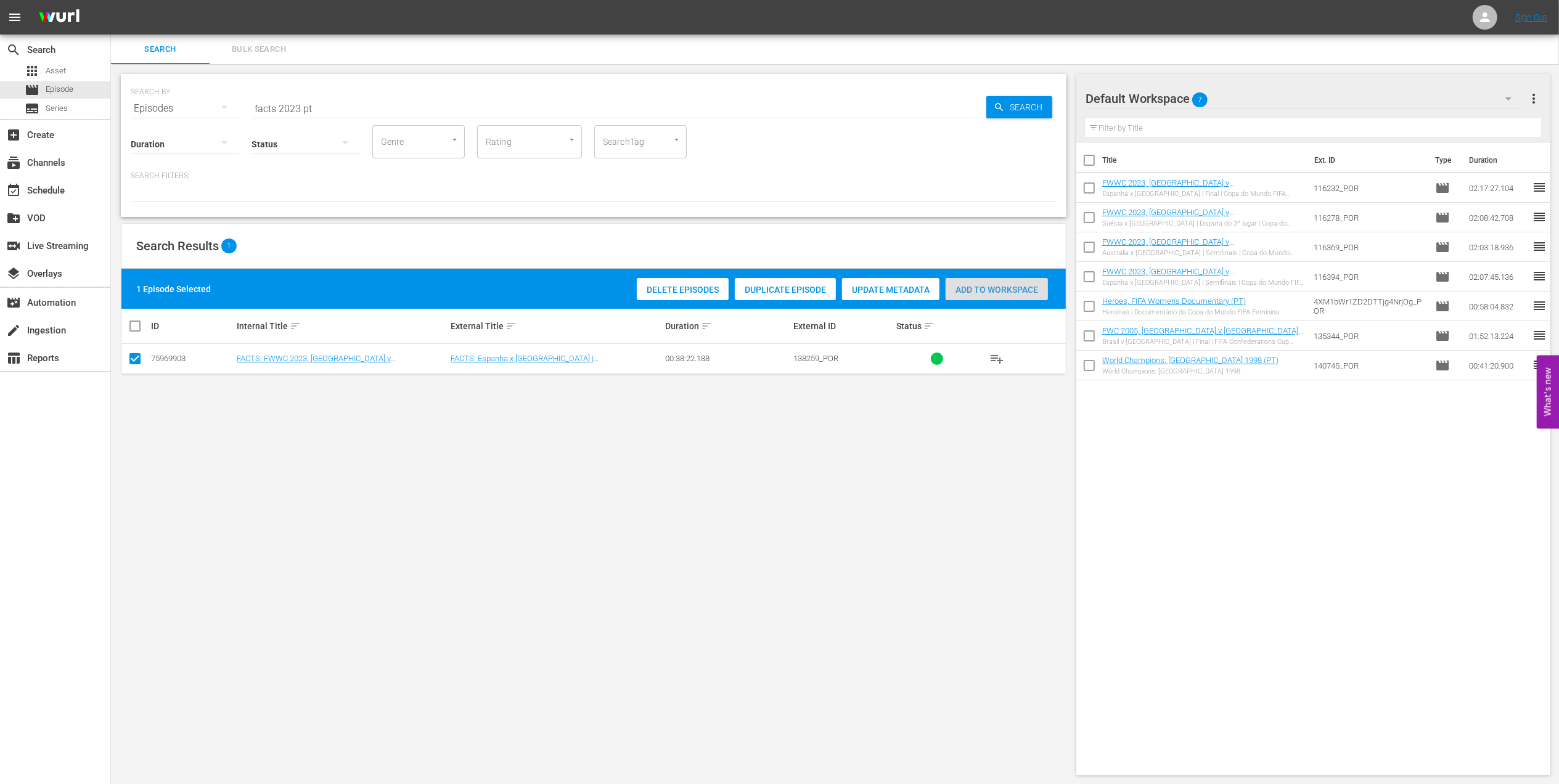
click at [967, 287] on span "Add to Workspace" at bounding box center [997, 289] width 102 height 10
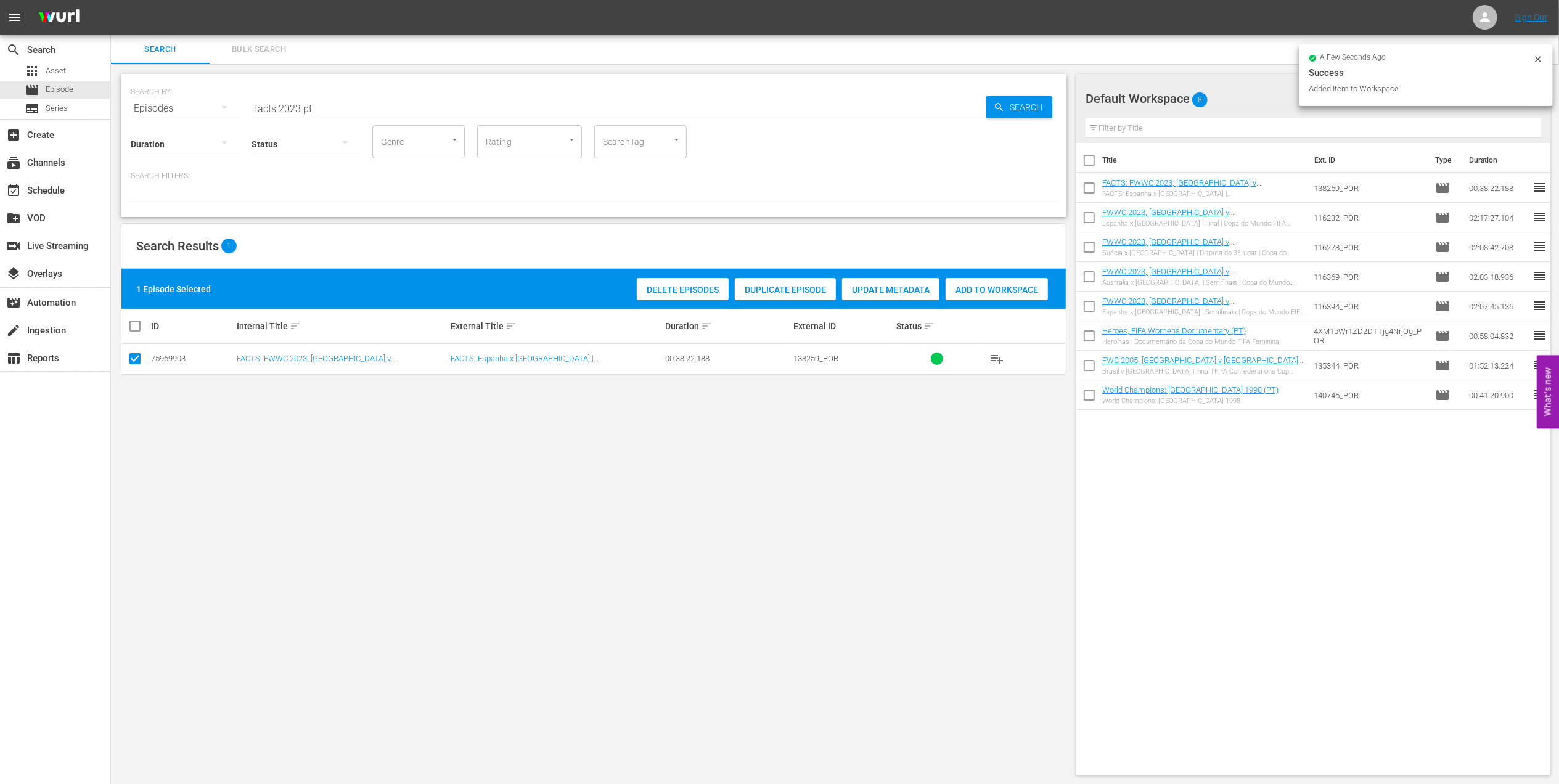
drag, startPoint x: 336, startPoint y: 107, endPoint x: 183, endPoint y: 109, distance: 153.0
click at [173, 107] on div "SEARCH BY Search By Episodes Search ID, Title, Description, Keywords, or Catego…" at bounding box center [593, 101] width 926 height 44
paste input "FWC 2002 Costa Rica v Brazil, Group Stage PT"
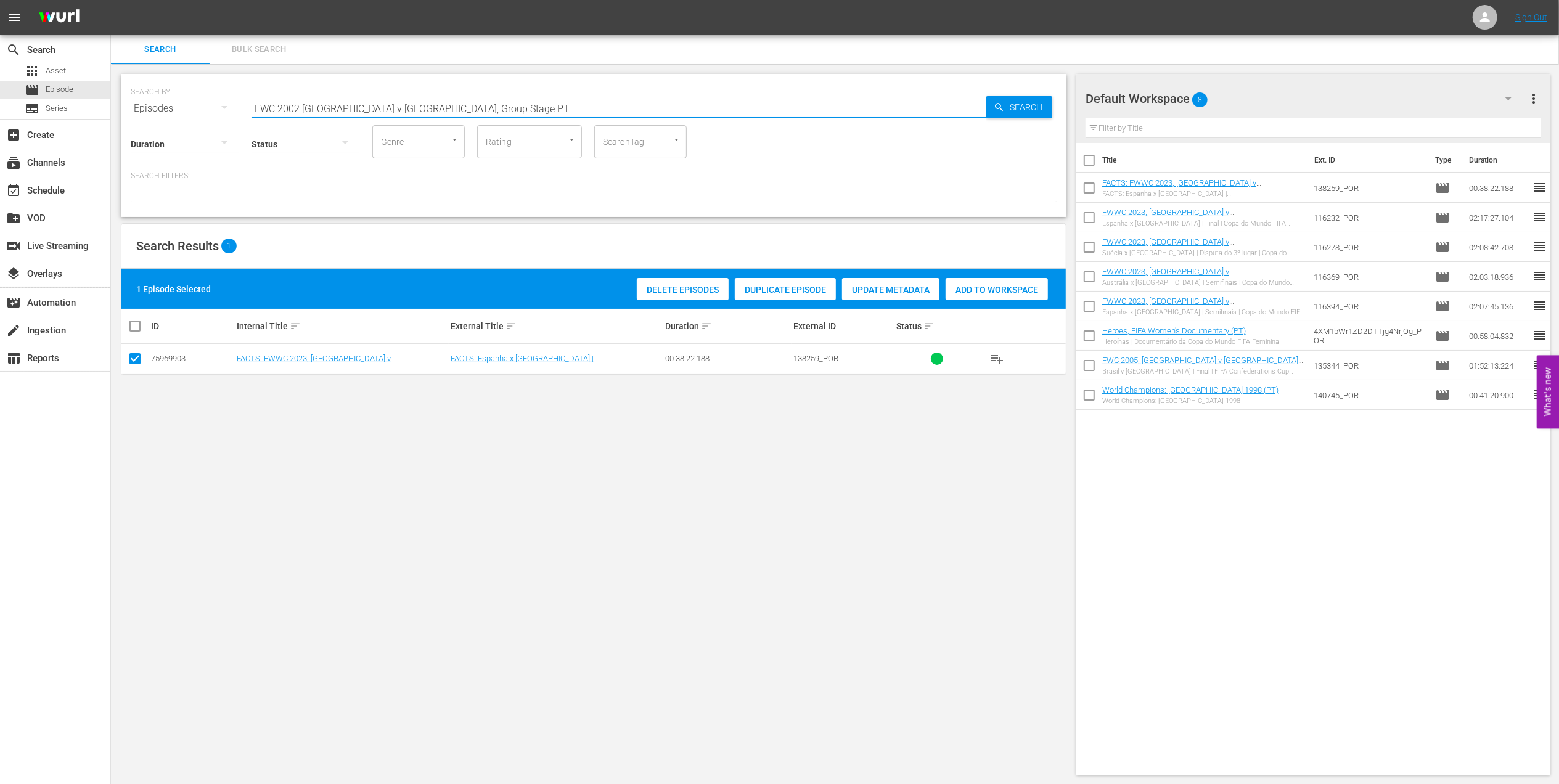
click at [525, 107] on input "FWC 2002 Costa Rica v Brazil, Group Stage PT" at bounding box center [619, 109] width 735 height 30
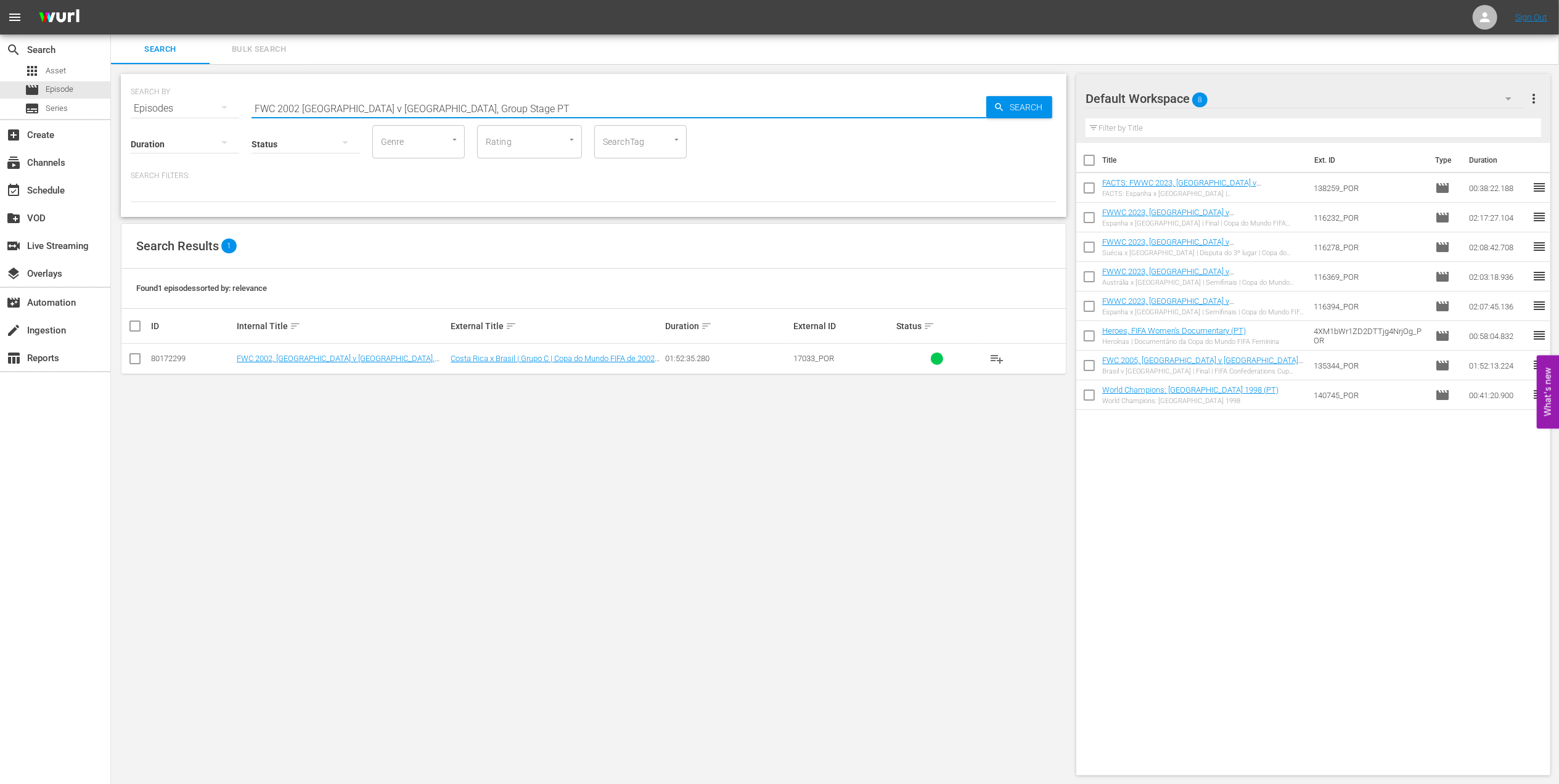
type input "FWC 2002 Costa Rica v Brazil, Group Stage PT"
drag, startPoint x: 129, startPoint y: 358, endPoint x: 283, endPoint y: 359, distance: 154.0
click at [139, 358] on input "checkbox" at bounding box center [135, 360] width 15 height 15
checkbox input "true"
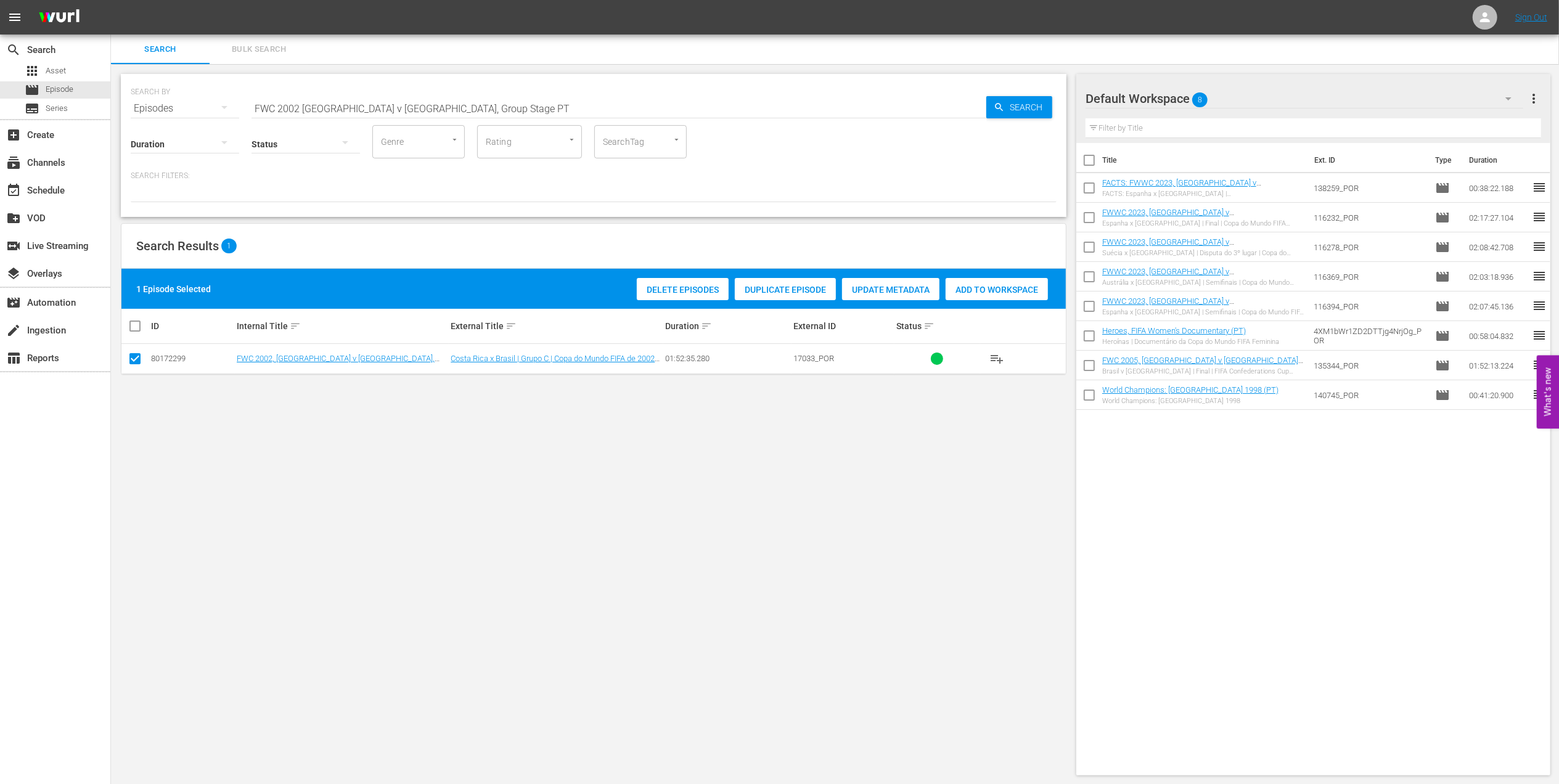
click at [1009, 292] on span "Add to Workspace" at bounding box center [997, 289] width 102 height 10
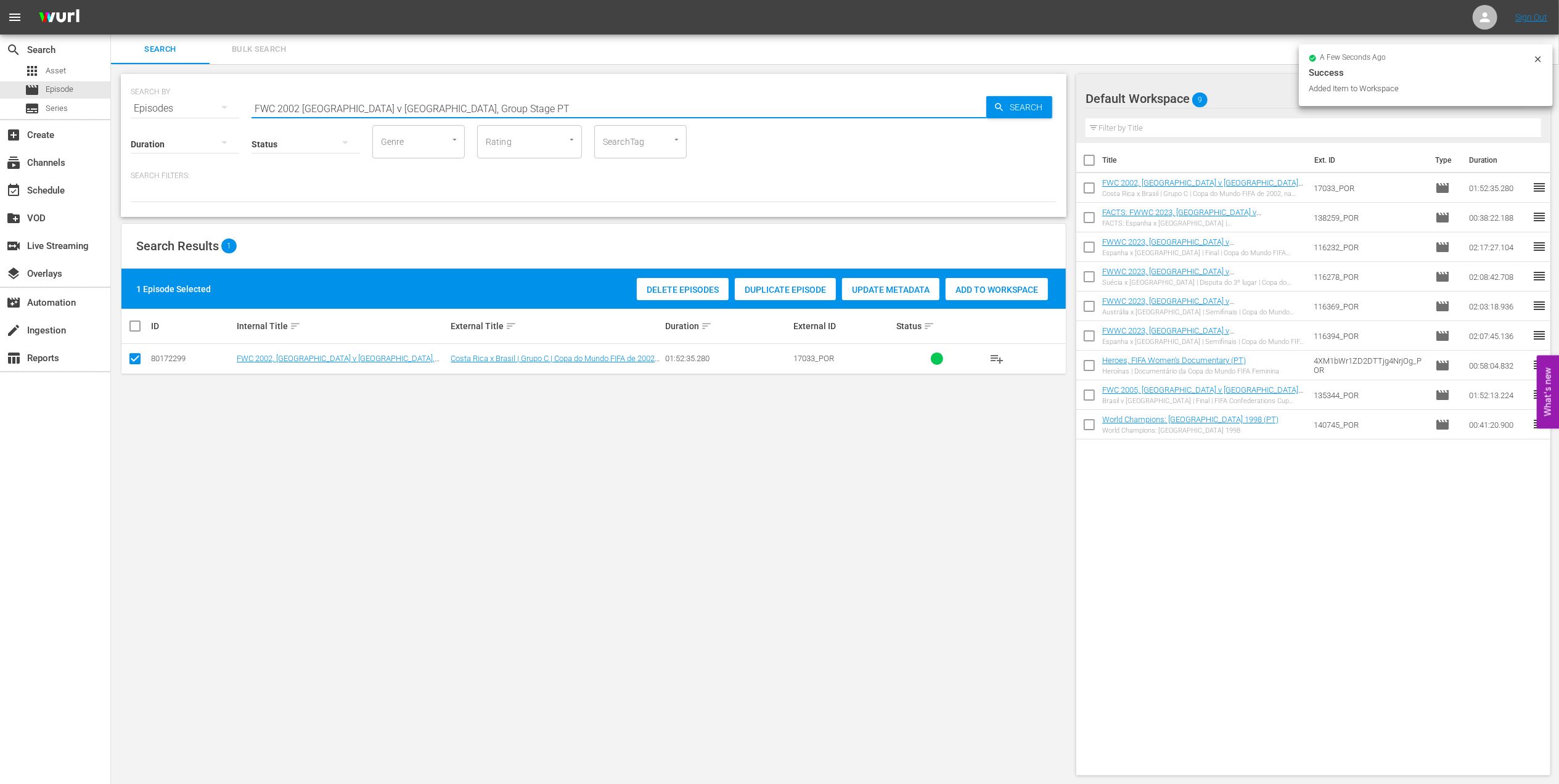
drag, startPoint x: 340, startPoint y: 107, endPoint x: 241, endPoint y: 114, distance: 99.2
click at [198, 114] on div "SEARCH BY Search By Episodes Search ID, Title, Description, Keywords, or Catego…" at bounding box center [593, 145] width 946 height 143
paste input ", Brazil v. Turkey, Group Stage"
click at [450, 103] on input "FWC 2002, Brazil v. Turkey, Group Stage" at bounding box center [619, 109] width 735 height 30
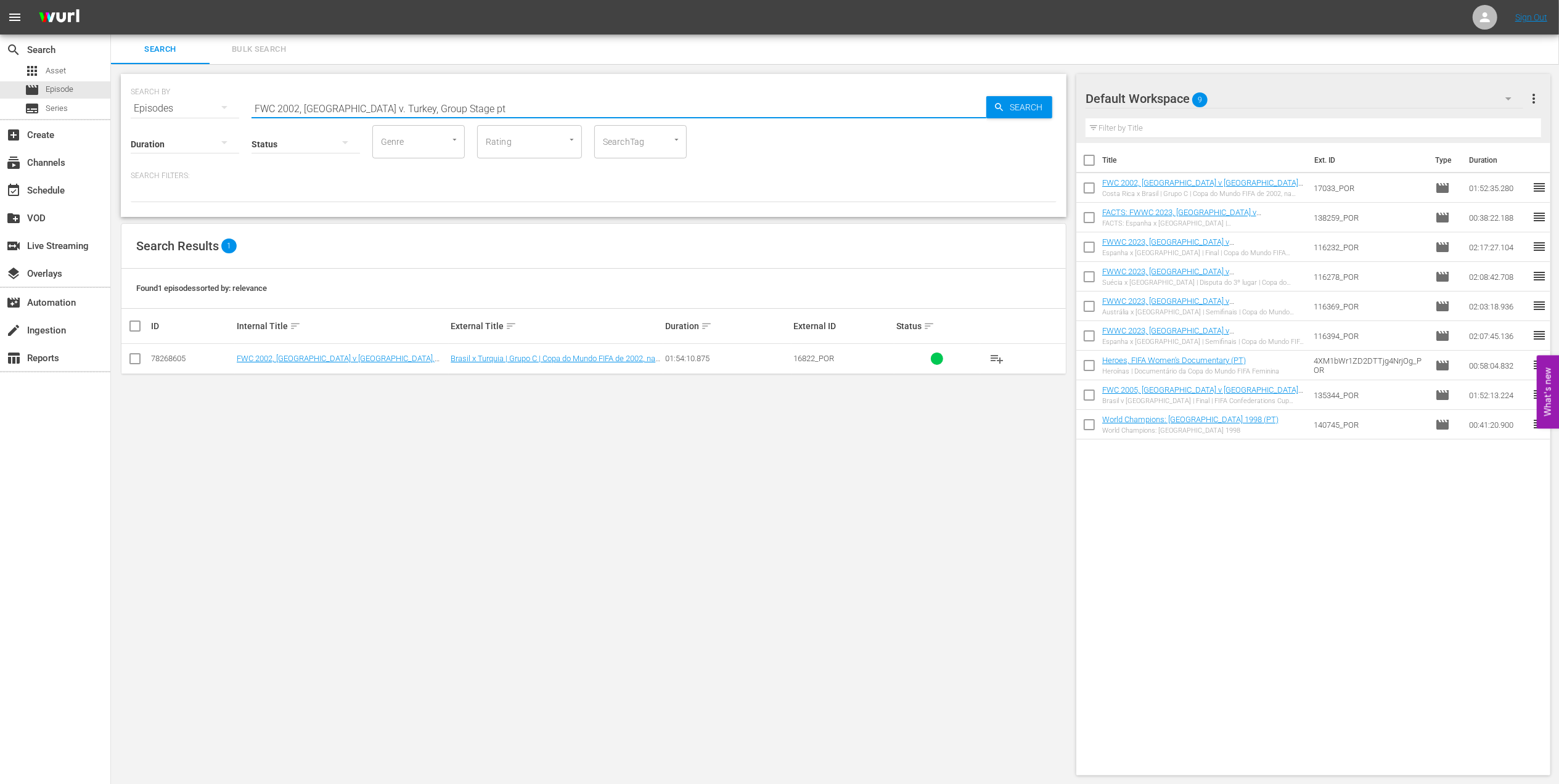
type input "FWC 2002, Brazil v. Turkey, Group Stage pt"
click at [141, 361] on input "checkbox" at bounding box center [135, 360] width 15 height 15
checkbox input "true"
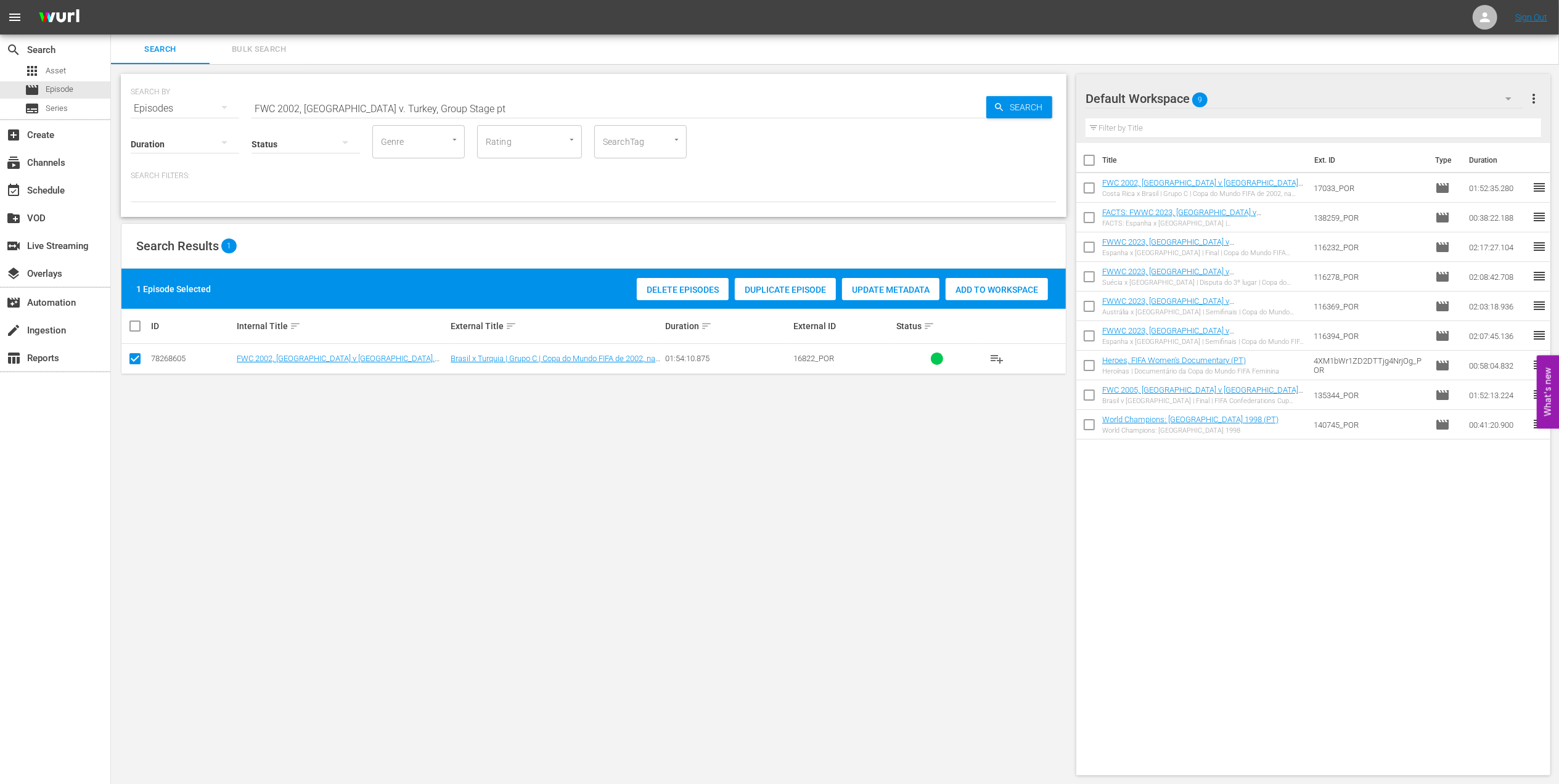
click at [968, 292] on span "Add to Workspace" at bounding box center [997, 289] width 102 height 10
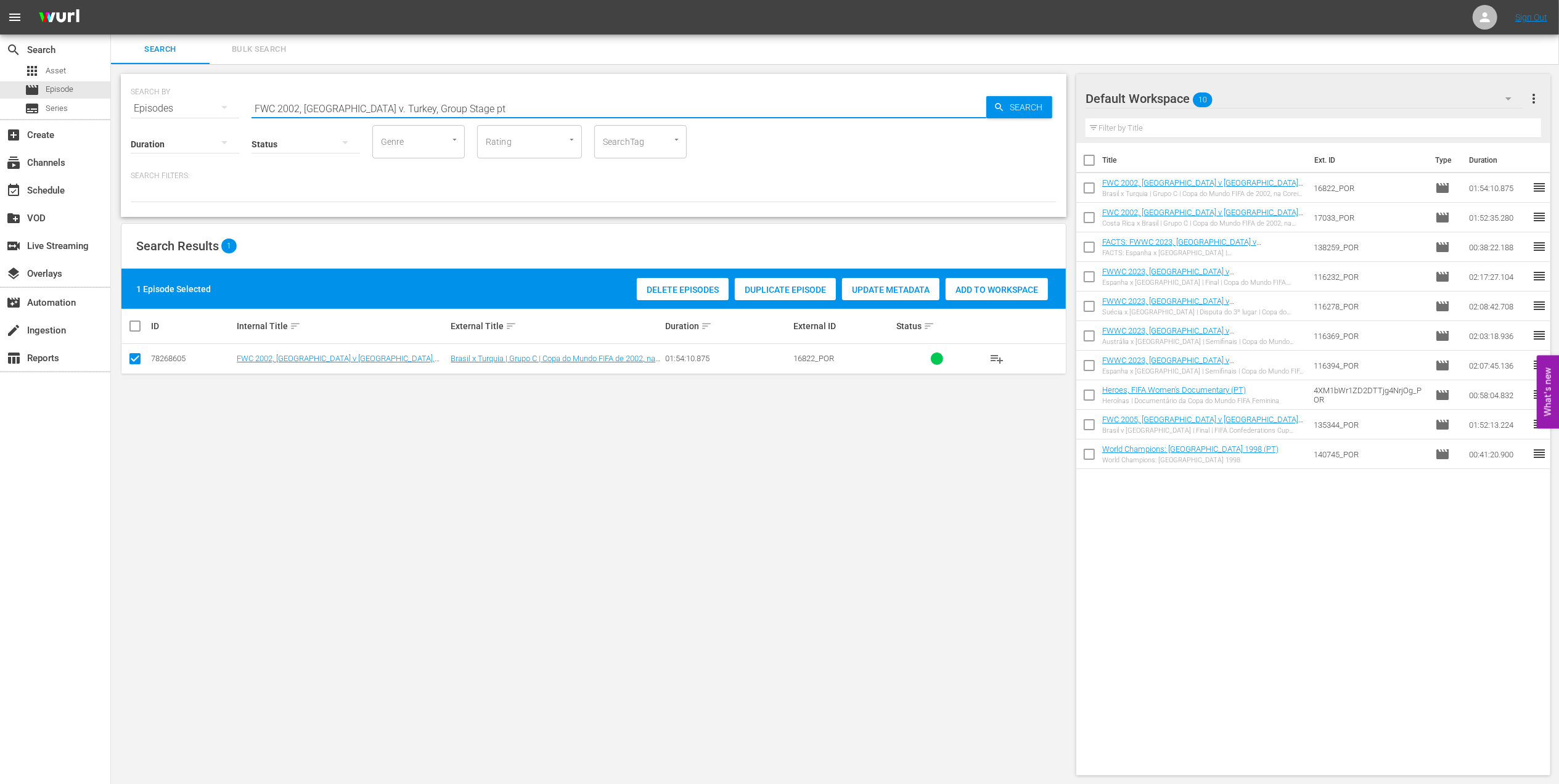
drag, startPoint x: 274, startPoint y: 105, endPoint x: 195, endPoint y: 105, distance: 79.0
click at [195, 105] on div "SEARCH BY Search By Episodes Search ID, Title, Description, Keywords, or Catego…" at bounding box center [593, 101] width 926 height 44
paste input "- Final - [GEOGRAPHIC_DATA] v [GEOGRAPHIC_DATA]"
click at [449, 104] on input "FWC 2002 - Final - [GEOGRAPHIC_DATA] v [GEOGRAPHIC_DATA]" at bounding box center [619, 109] width 735 height 30
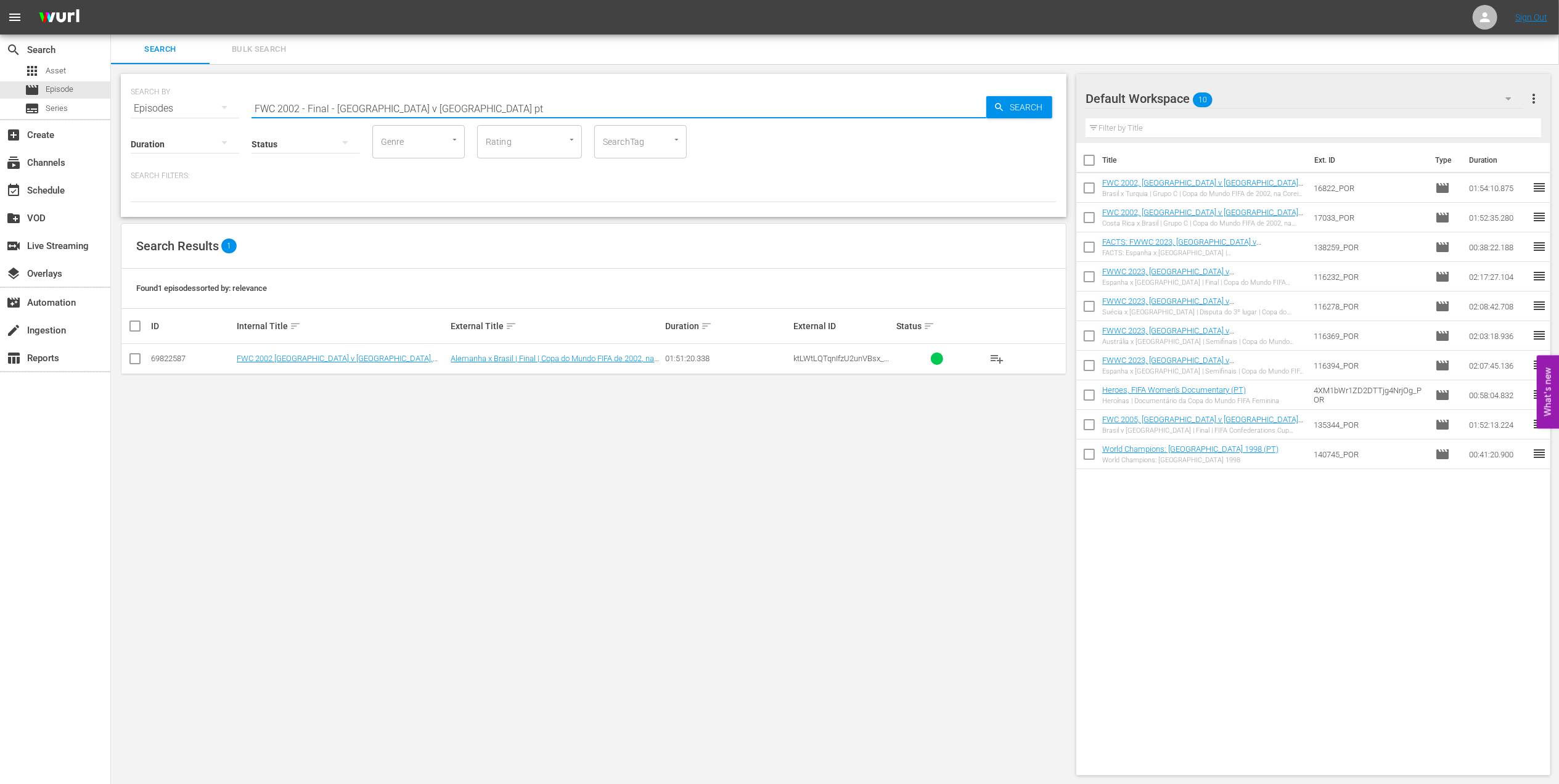
type input "FWC 2002 - Final - Germany v Brazil pt"
click at [139, 359] on input "checkbox" at bounding box center [135, 360] width 15 height 15
checkbox input "true"
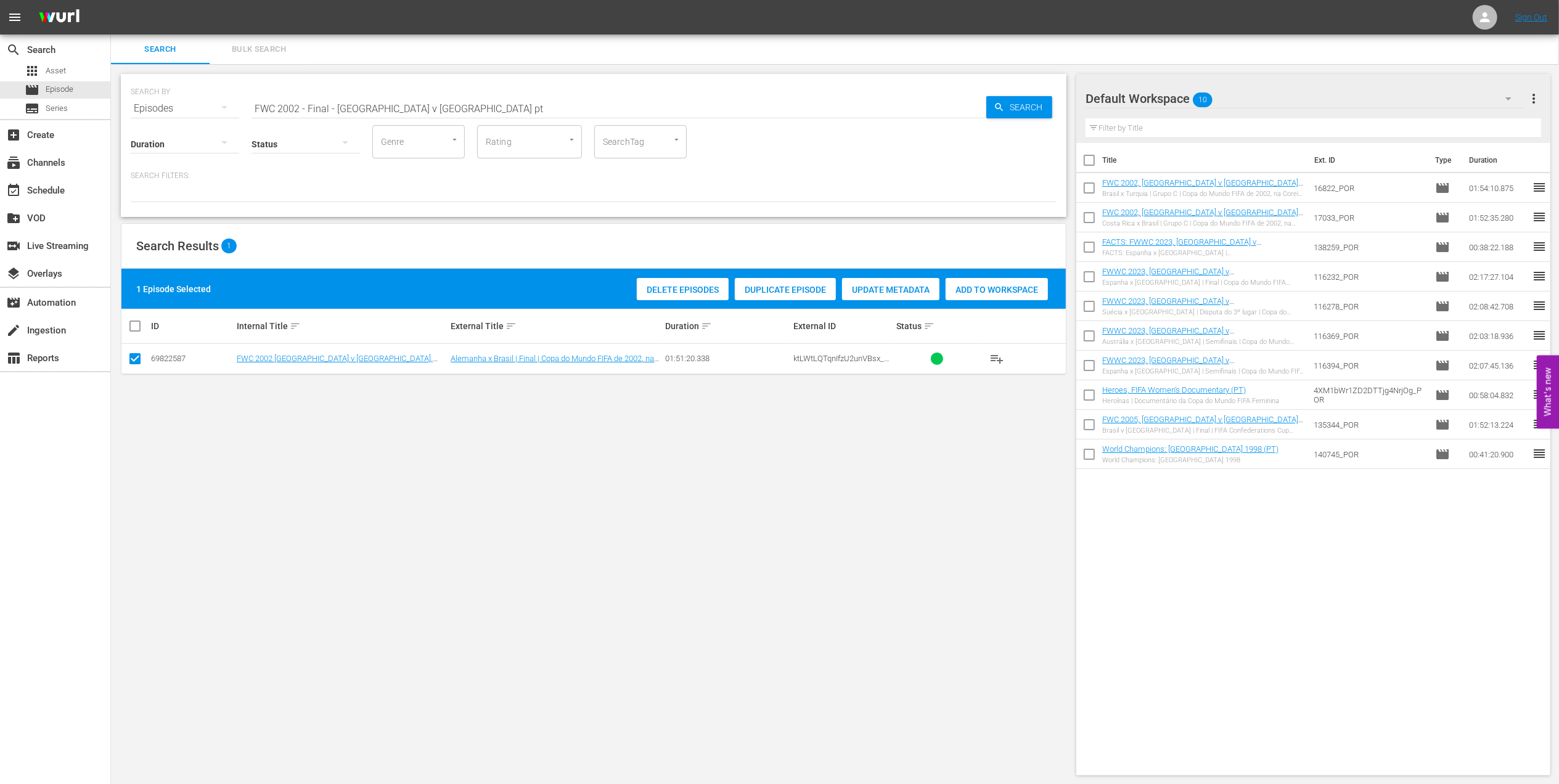
click at [980, 289] on span "Add to Workspace" at bounding box center [997, 289] width 102 height 10
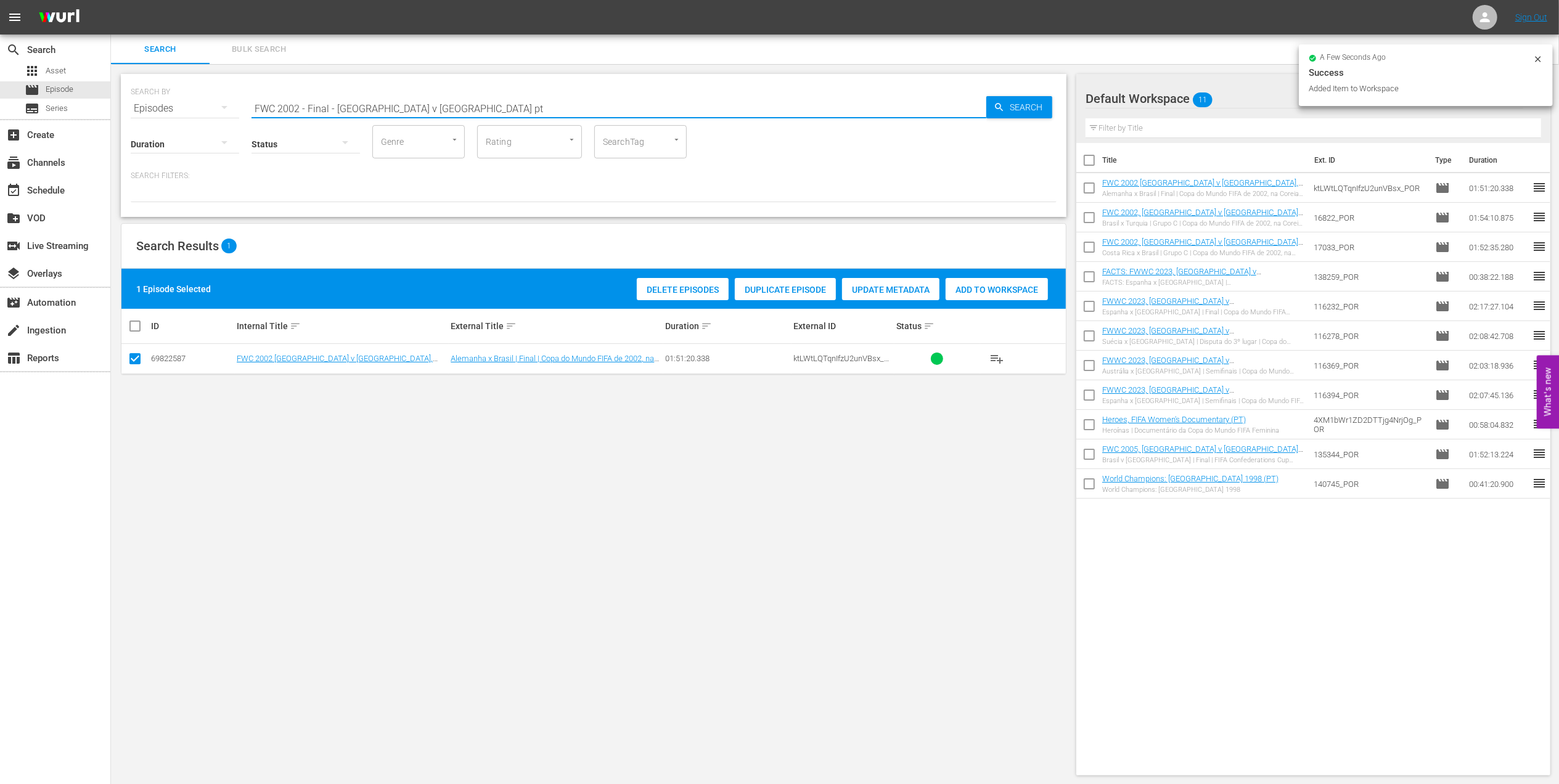
drag, startPoint x: 419, startPoint y: 109, endPoint x: 151, endPoint y: 109, distance: 268.0
click at [151, 109] on div "SEARCH BY Search By Episodes Search ID, Title, Description, Keywords, or Catego…" at bounding box center [593, 101] width 926 height 44
paste input "2002 Official Film - Seven Games from Glory"
click at [518, 107] on input "2002 Official Film - Seven Games from Glory" at bounding box center [619, 109] width 735 height 30
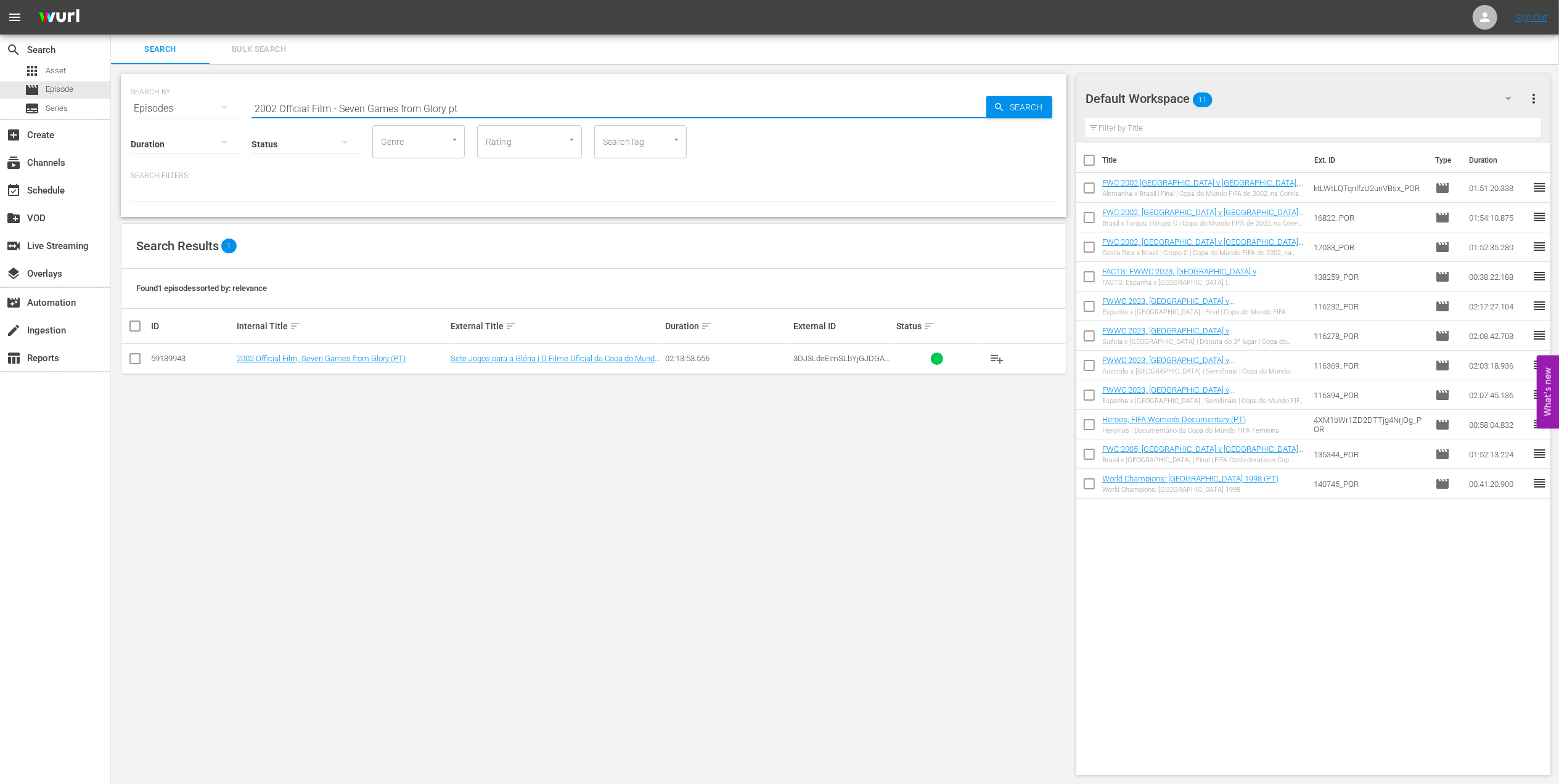
type input "2002 Official Film - Seven Games from Glory pt"
click at [138, 359] on input "checkbox" at bounding box center [135, 360] width 15 height 15
checkbox input "true"
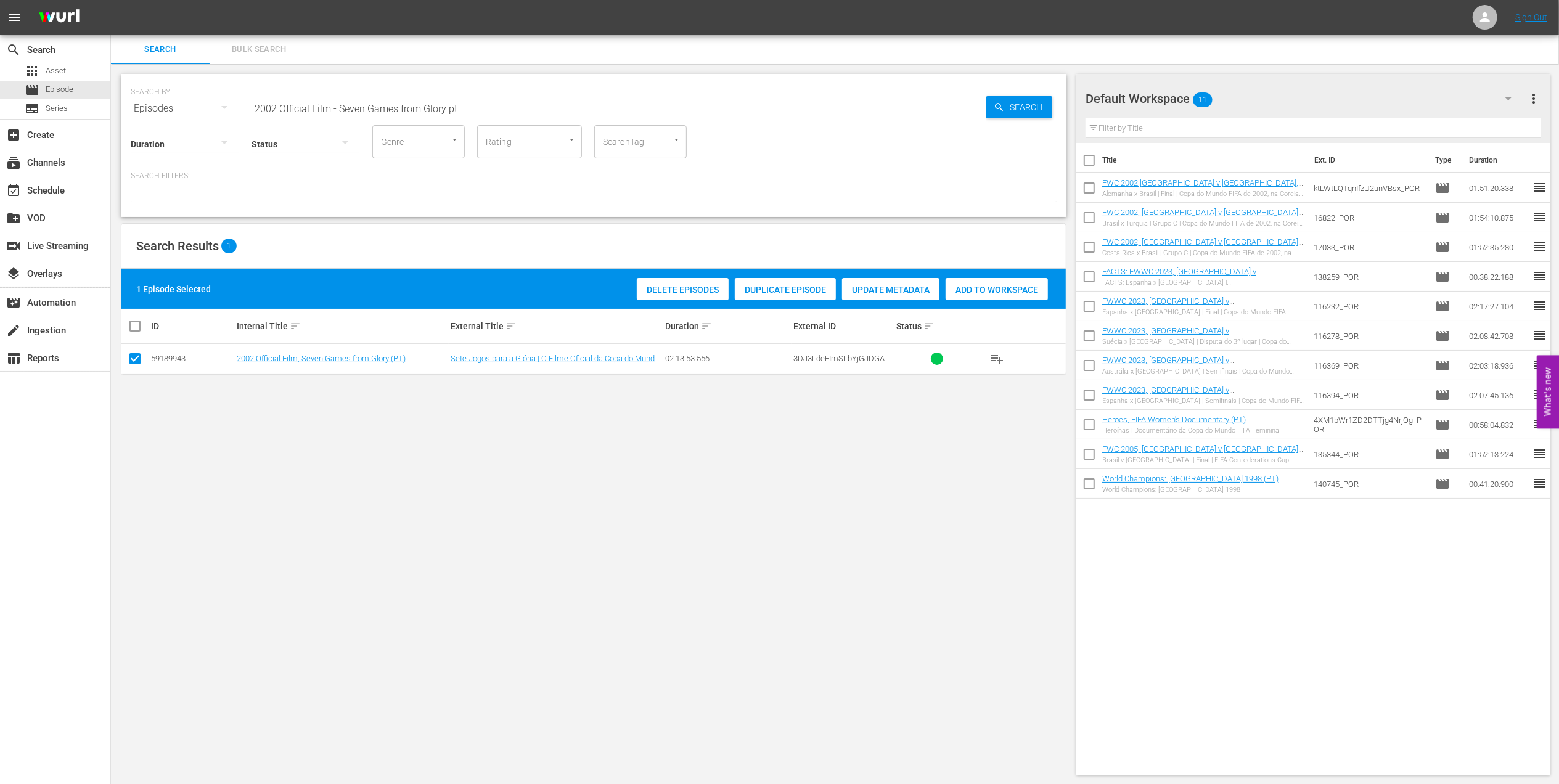
click at [986, 283] on div "Add to Workspace" at bounding box center [997, 289] width 102 height 23
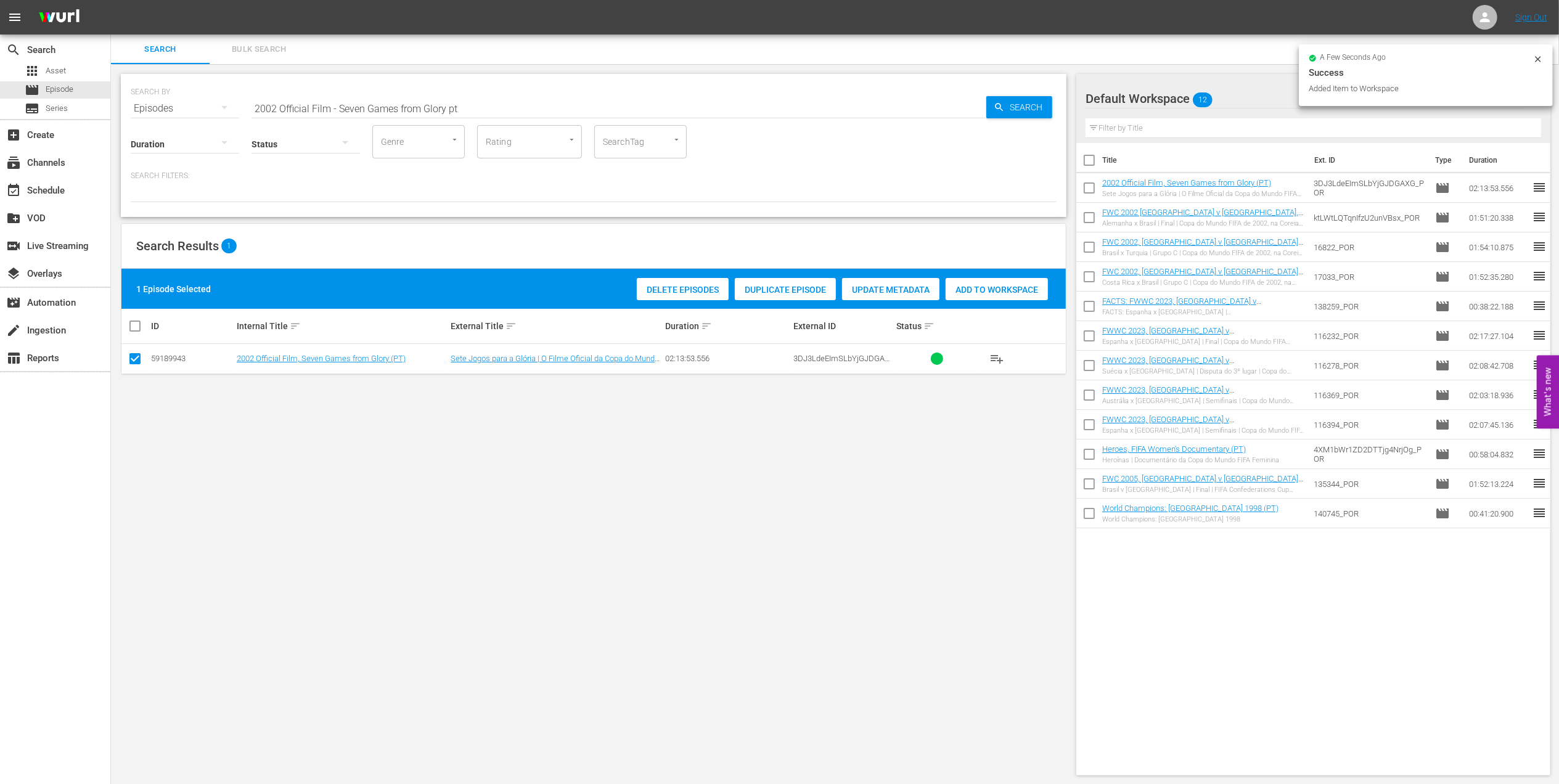
drag, startPoint x: 492, startPoint y: 109, endPoint x: 144, endPoint y: 107, distance: 348.0
click at [158, 107] on div "SEARCH BY Search By Episodes Search ID, Title, Description, Keywords, or Catego…" at bounding box center [593, 101] width 926 height 44
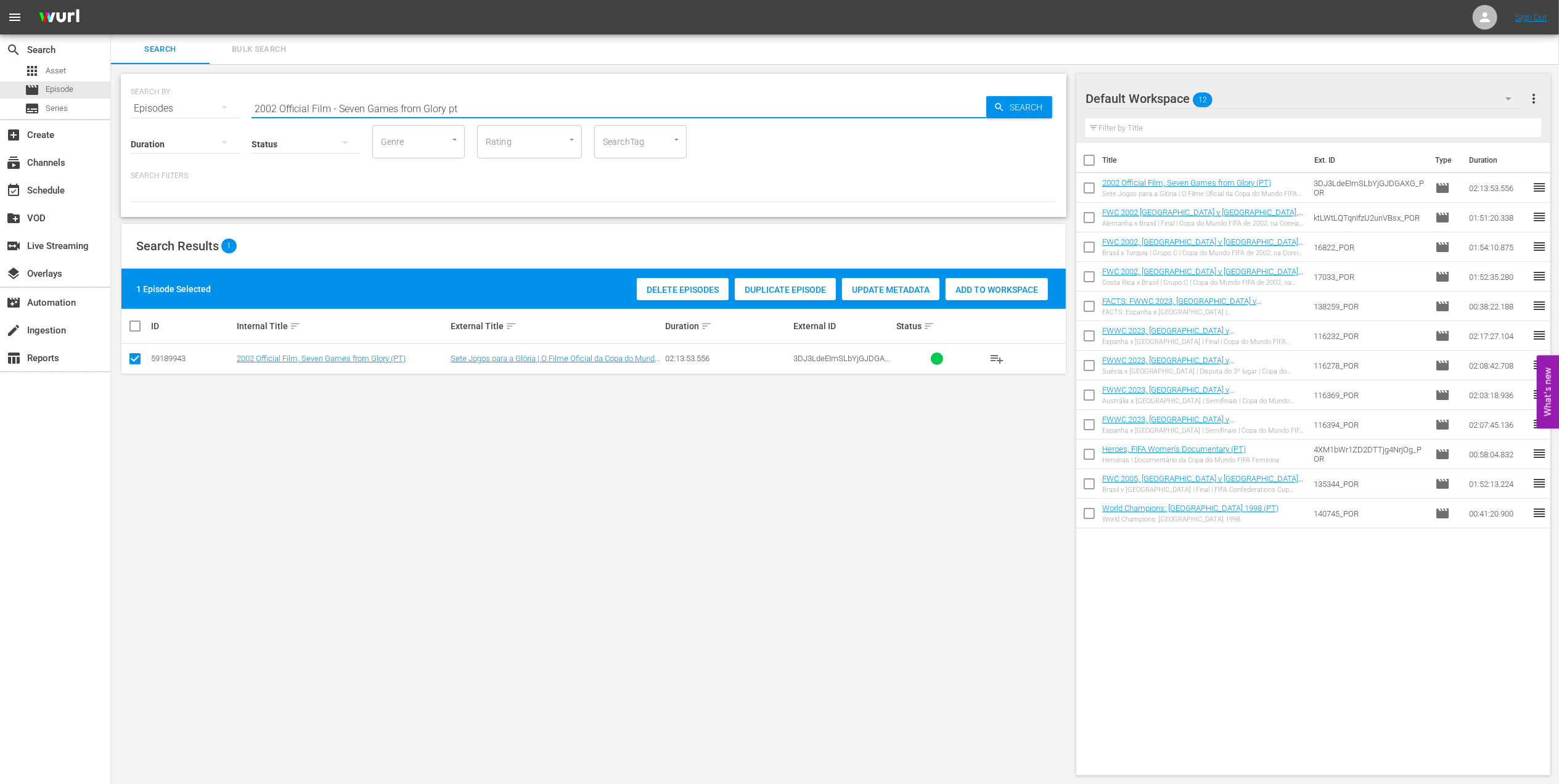
paste input "EP 3 - Curses | Mysteries of Football"
drag, startPoint x: 281, startPoint y: 104, endPoint x: 91, endPoint y: 122, distance: 190.9
click at [111, 0] on div "search Search apps Asset movie Episode subtitles Series add_box Create subscrip…" at bounding box center [835, 0] width 1448 height 0
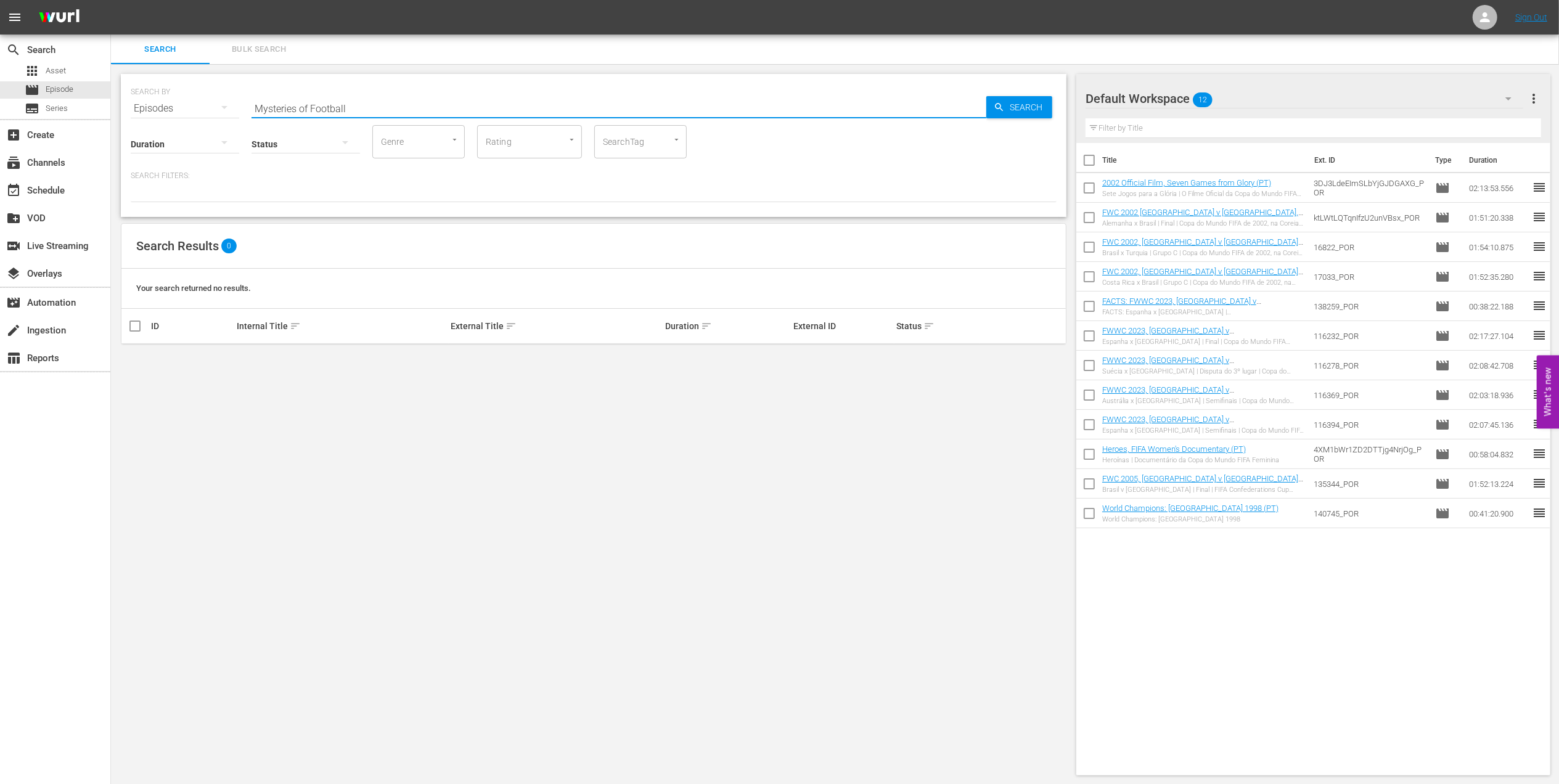
click at [355, 105] on input "Mysteries of Football" at bounding box center [619, 109] width 735 height 30
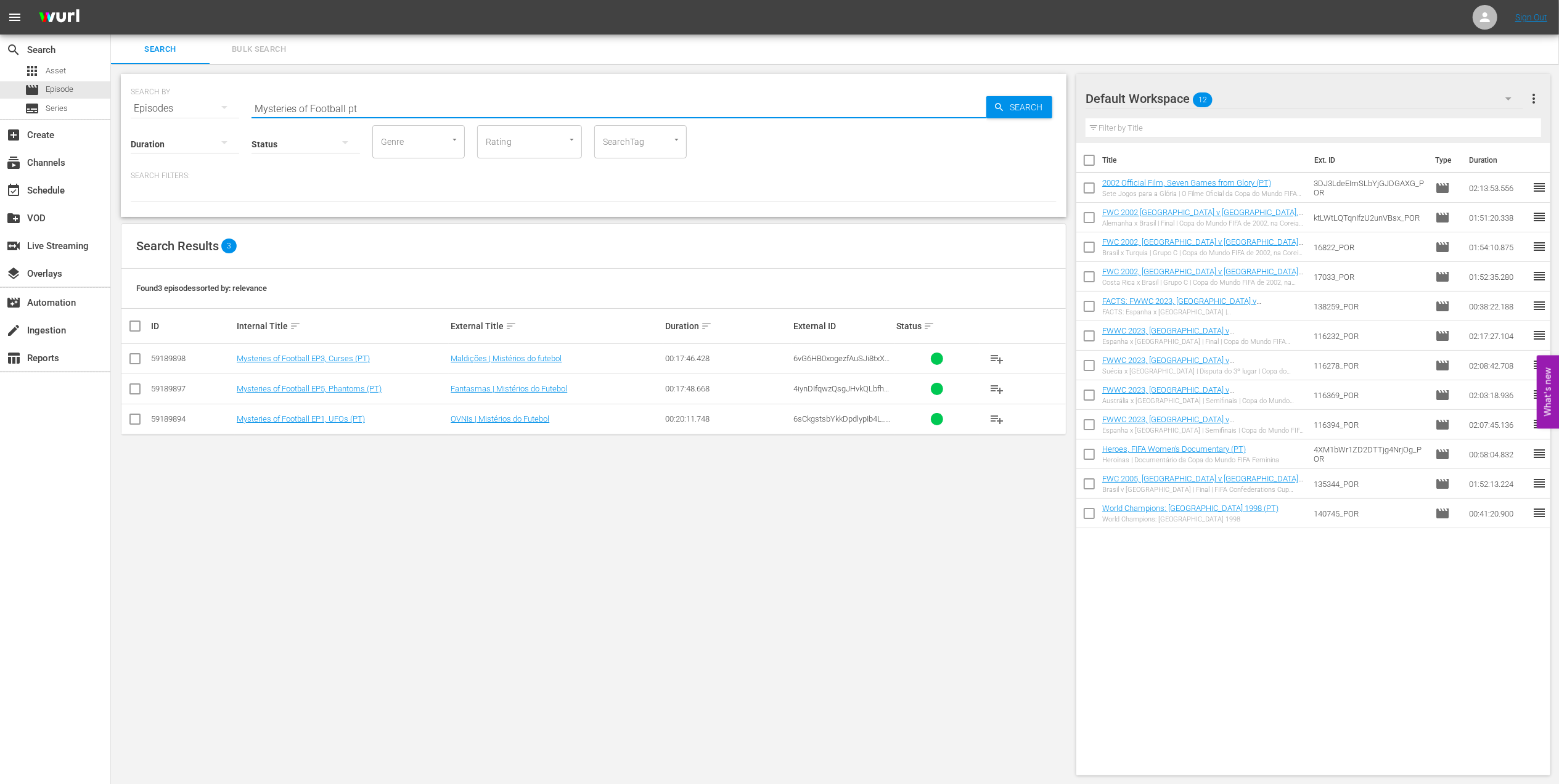
type input "Mysteries of Football pt"
click at [135, 360] on input "checkbox" at bounding box center [135, 360] width 15 height 15
checkbox input "true"
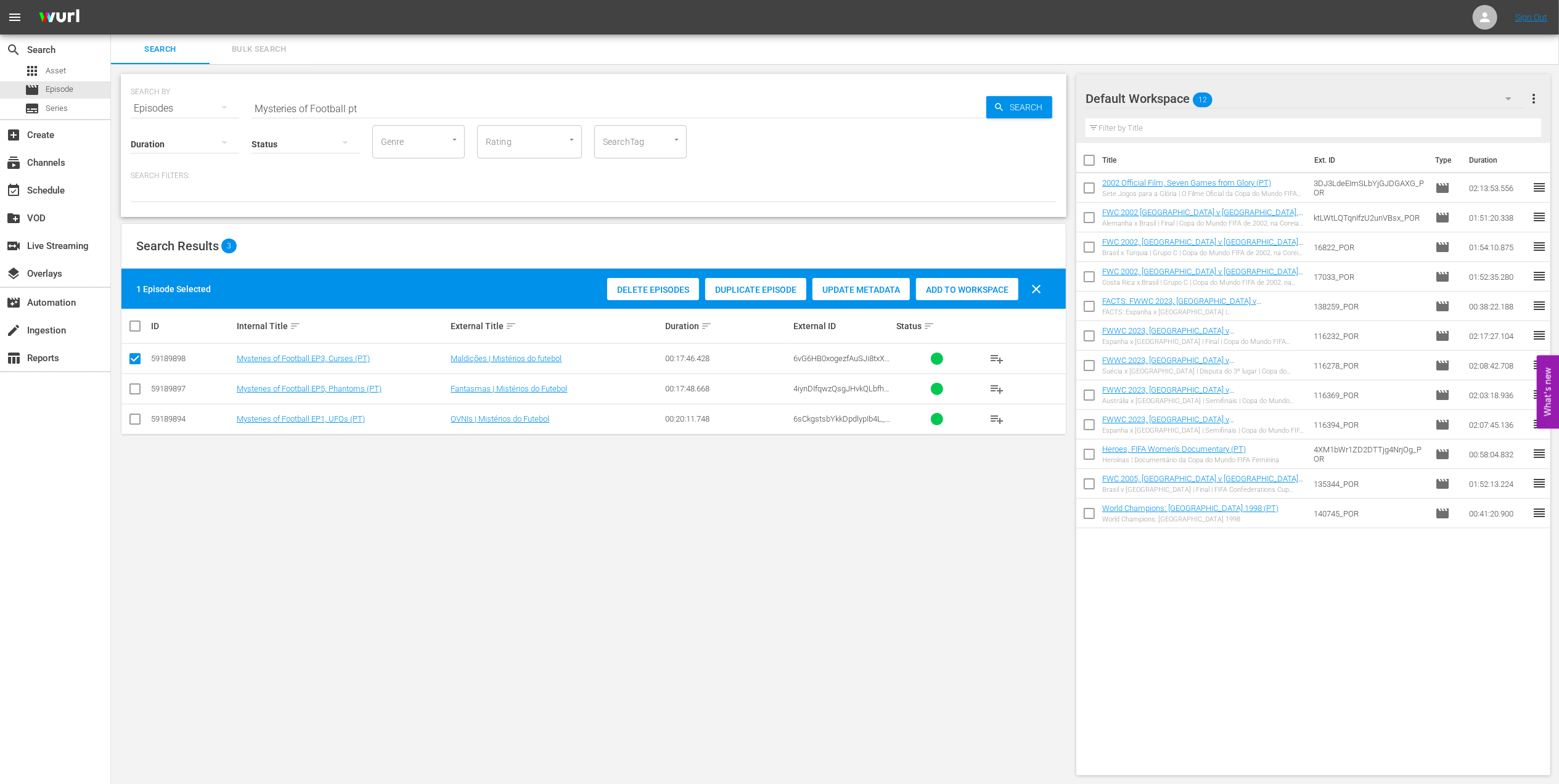
click at [137, 385] on input "checkbox" at bounding box center [135, 391] width 15 height 15
checkbox input "true"
click at [942, 292] on span "Add to Workspace" at bounding box center [967, 289] width 102 height 10
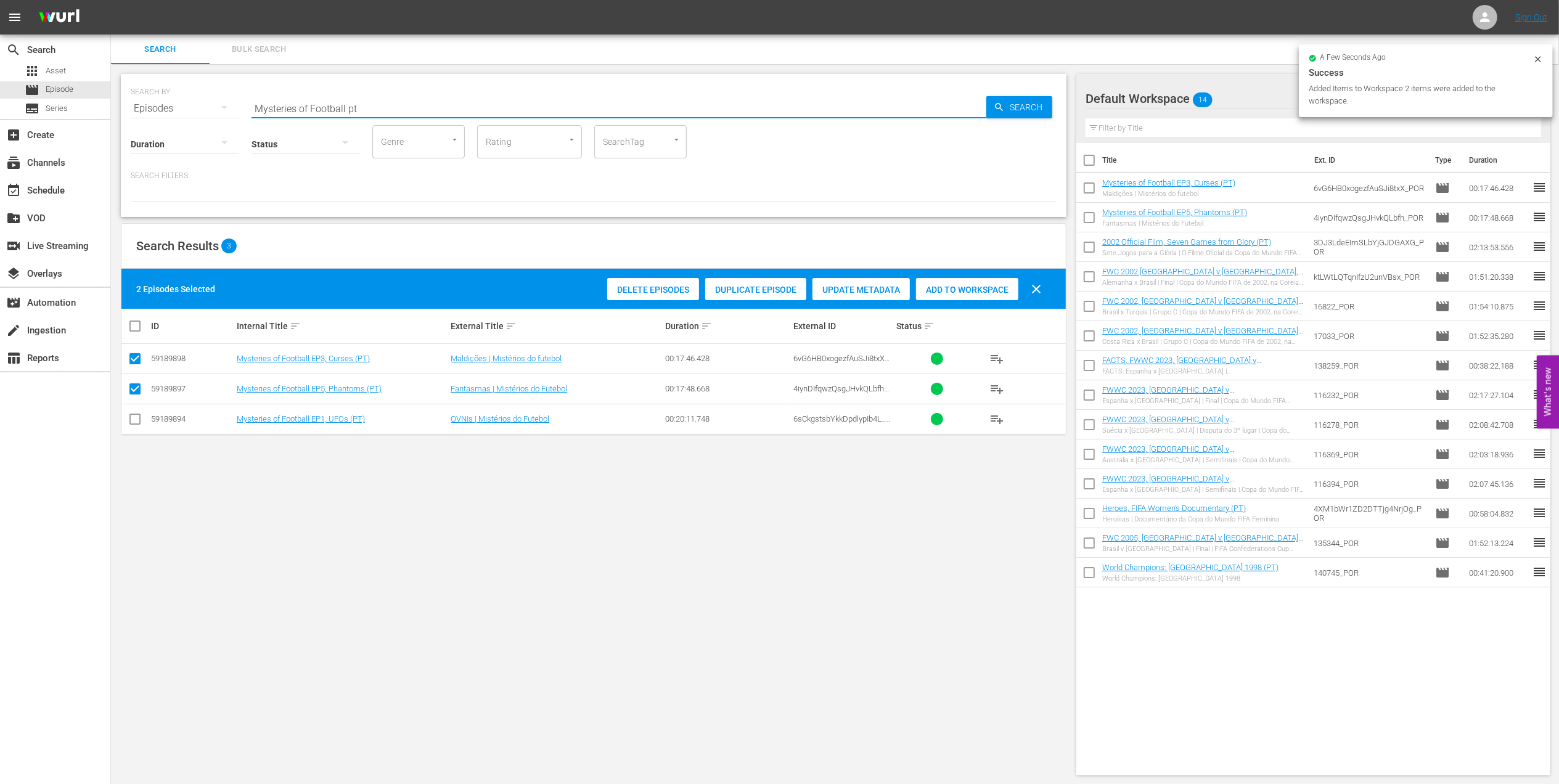
drag, startPoint x: 343, startPoint y: 104, endPoint x: 171, endPoint y: 109, distance: 172.1
click at [171, 109] on div "SEARCH BY Search By Episodes Search ID, Title, Description, Keywords, or Catego…" at bounding box center [593, 101] width 926 height 44
paste input "Korea Republic vs Ukraine"
click at [477, 101] on input "Korea Republic vs Ukraine" at bounding box center [619, 109] width 735 height 30
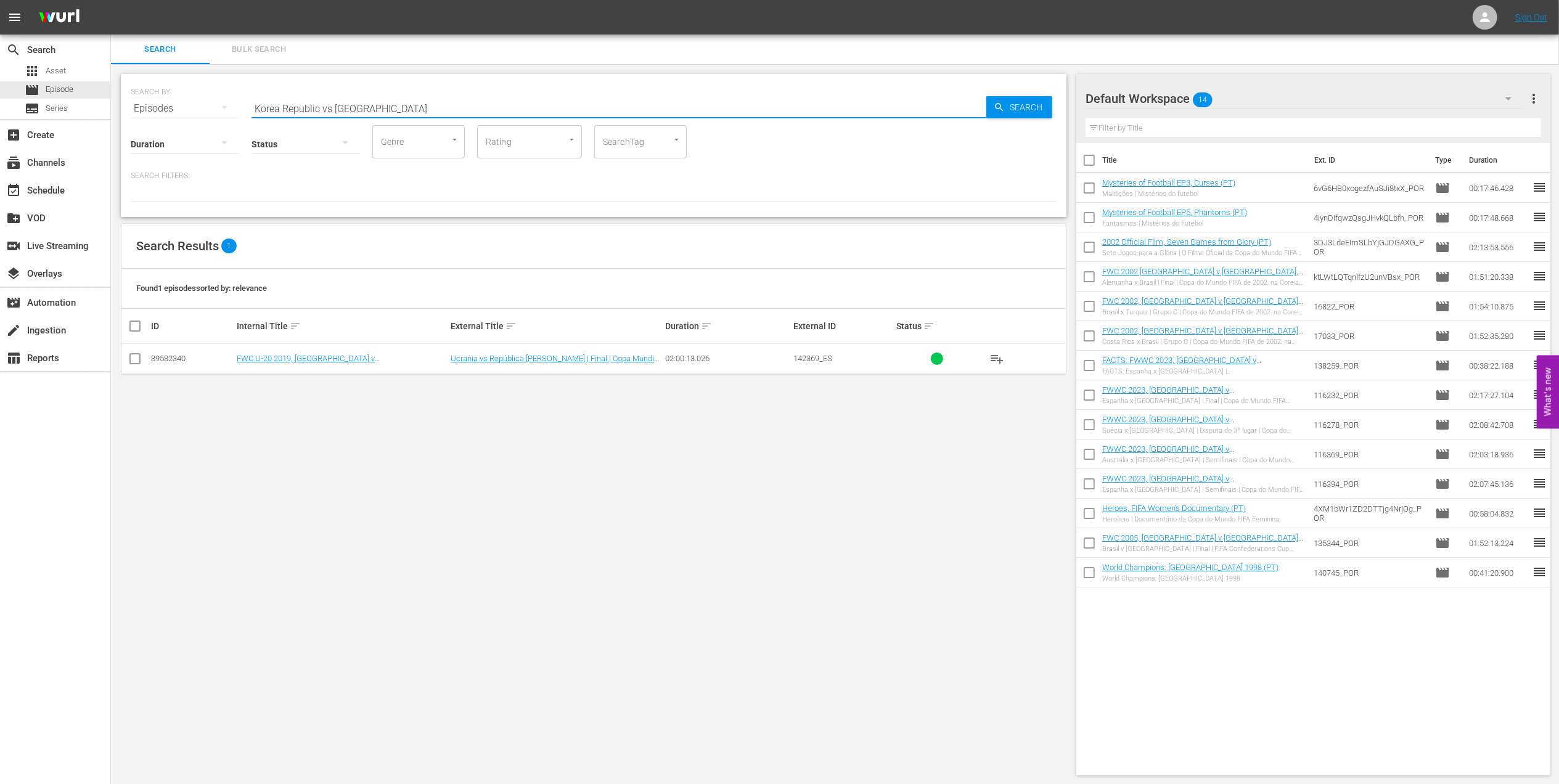
click at [334, 105] on input "Korea Republic vs Ukraine" at bounding box center [619, 109] width 735 height 30
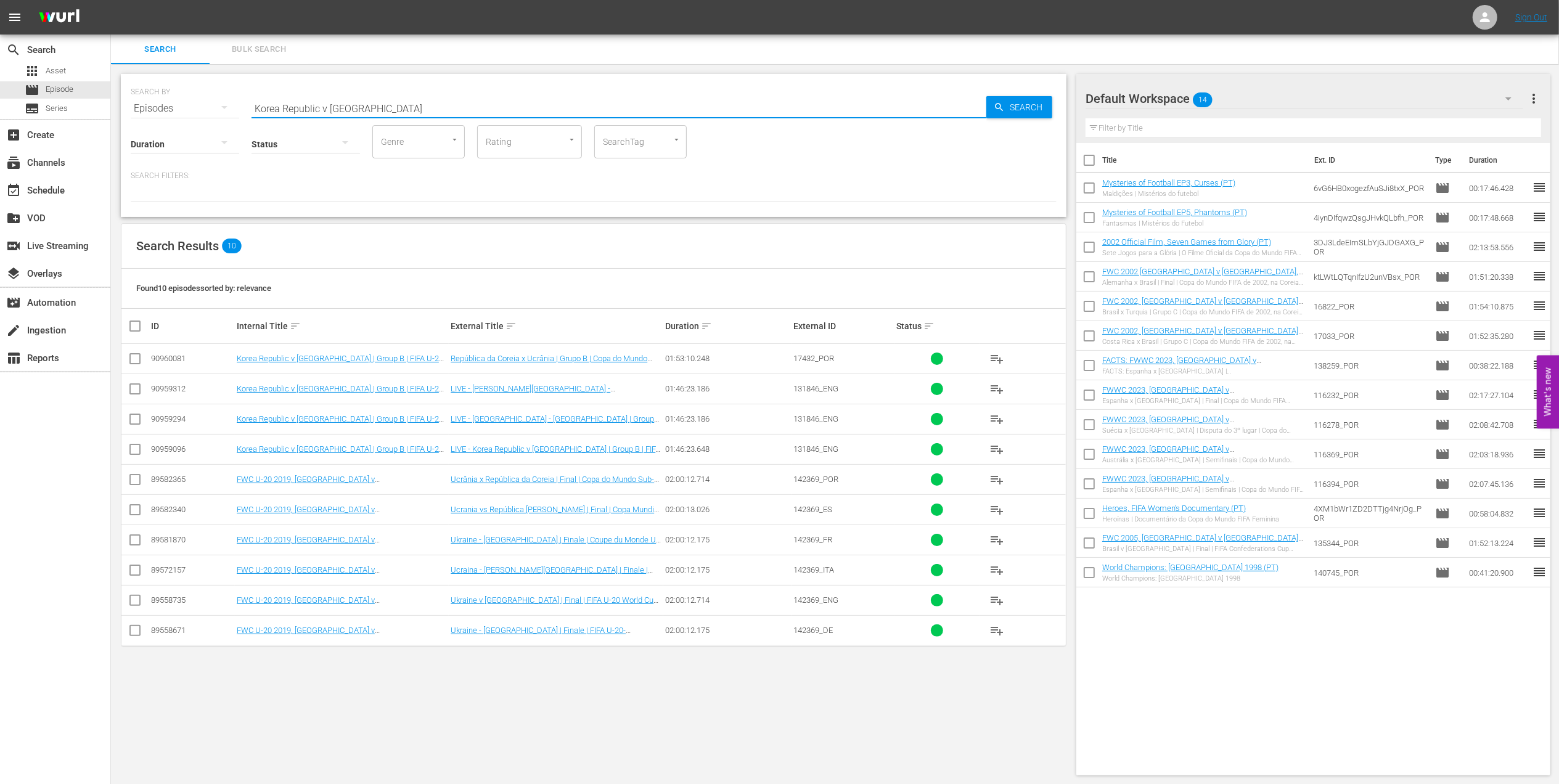
type input "Korea Republic v Ukraine"
click at [132, 353] on input "checkbox" at bounding box center [135, 360] width 15 height 15
checkbox input "true"
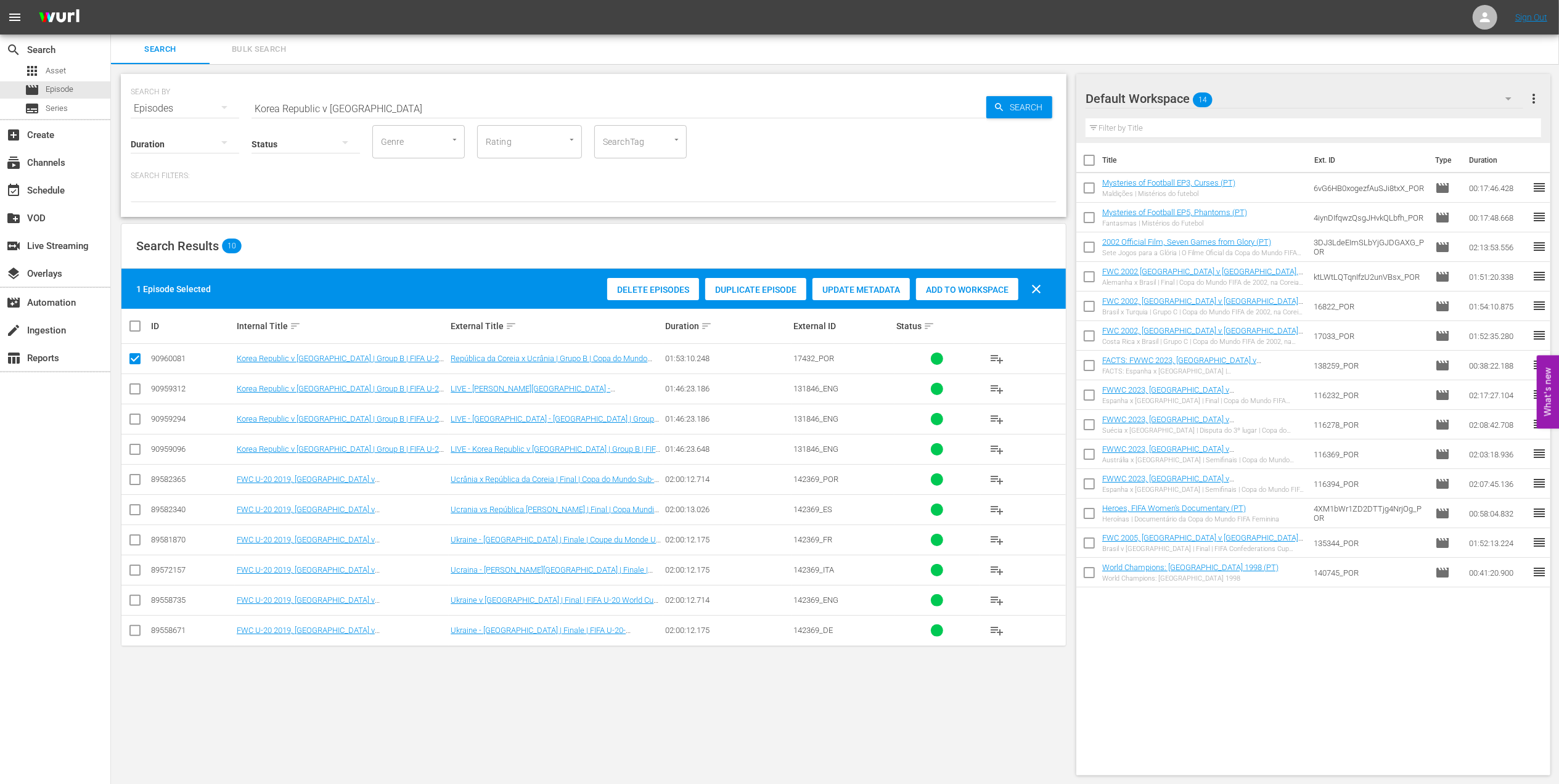
click at [941, 287] on span "Add to Workspace" at bounding box center [967, 289] width 102 height 10
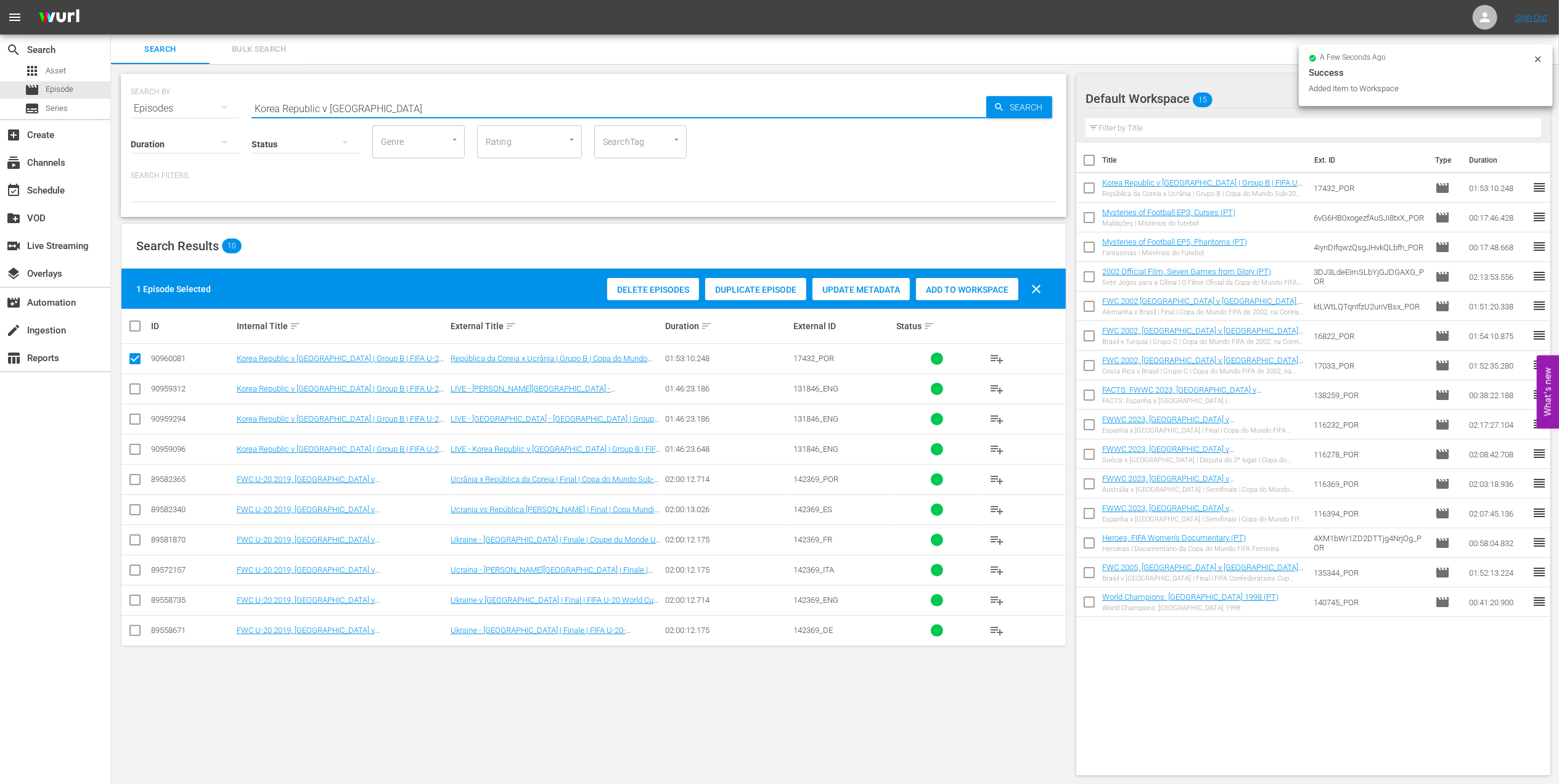
drag, startPoint x: 362, startPoint y: 106, endPoint x: 132, endPoint y: 106, distance: 230.0
click at [133, 106] on div "SEARCH BY Search By Episodes Search ID, Title, Description, Keywords, or Catego…" at bounding box center [593, 101] width 926 height 44
paste input "Chile vs New Zealand"
click at [286, 105] on input "Chile vs New Zealand" at bounding box center [619, 109] width 735 height 30
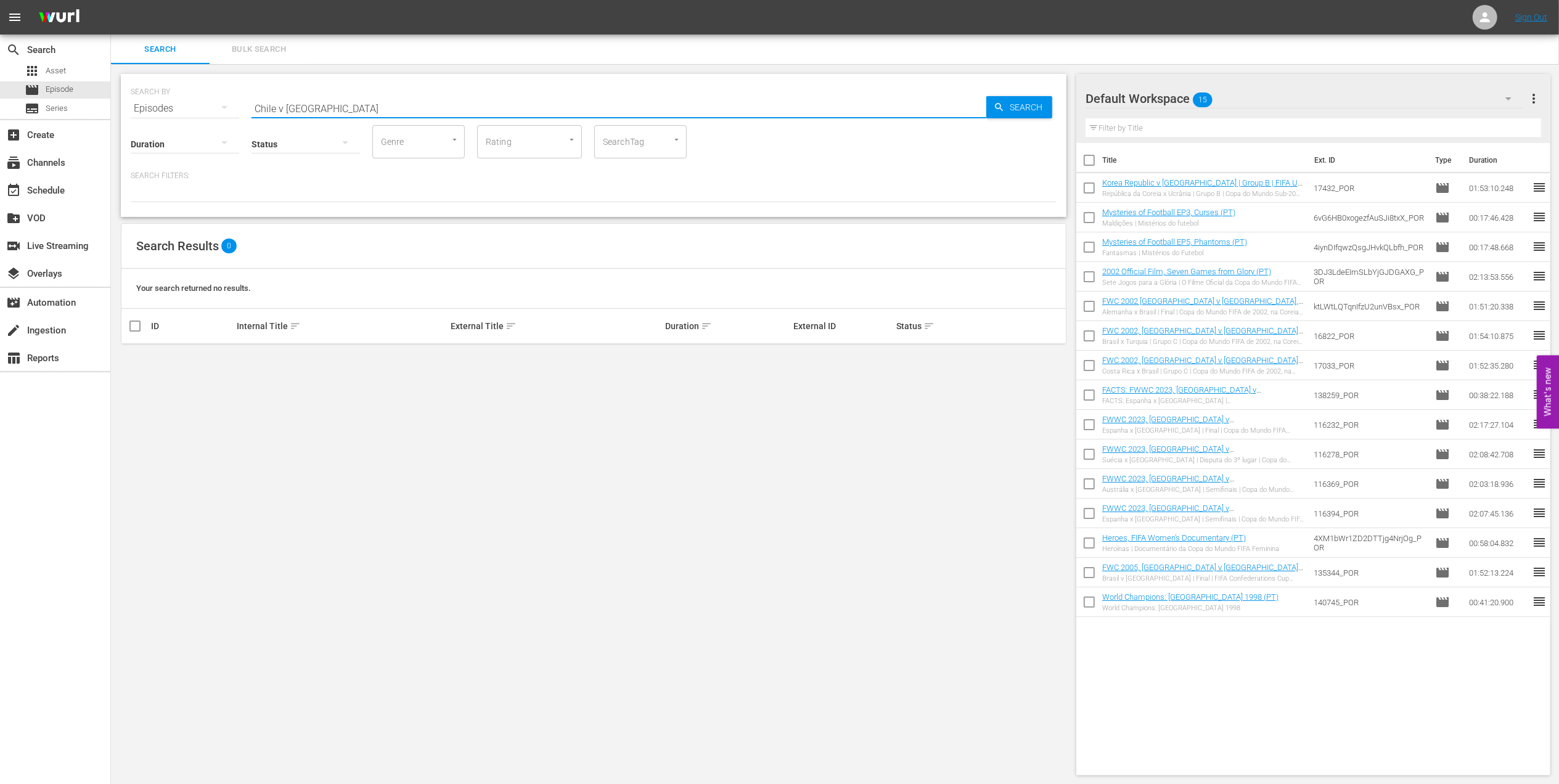
click at [353, 103] on input "Chile v New Zealand" at bounding box center [619, 109] width 735 height 30
type input "Chile v New Zealand pt"
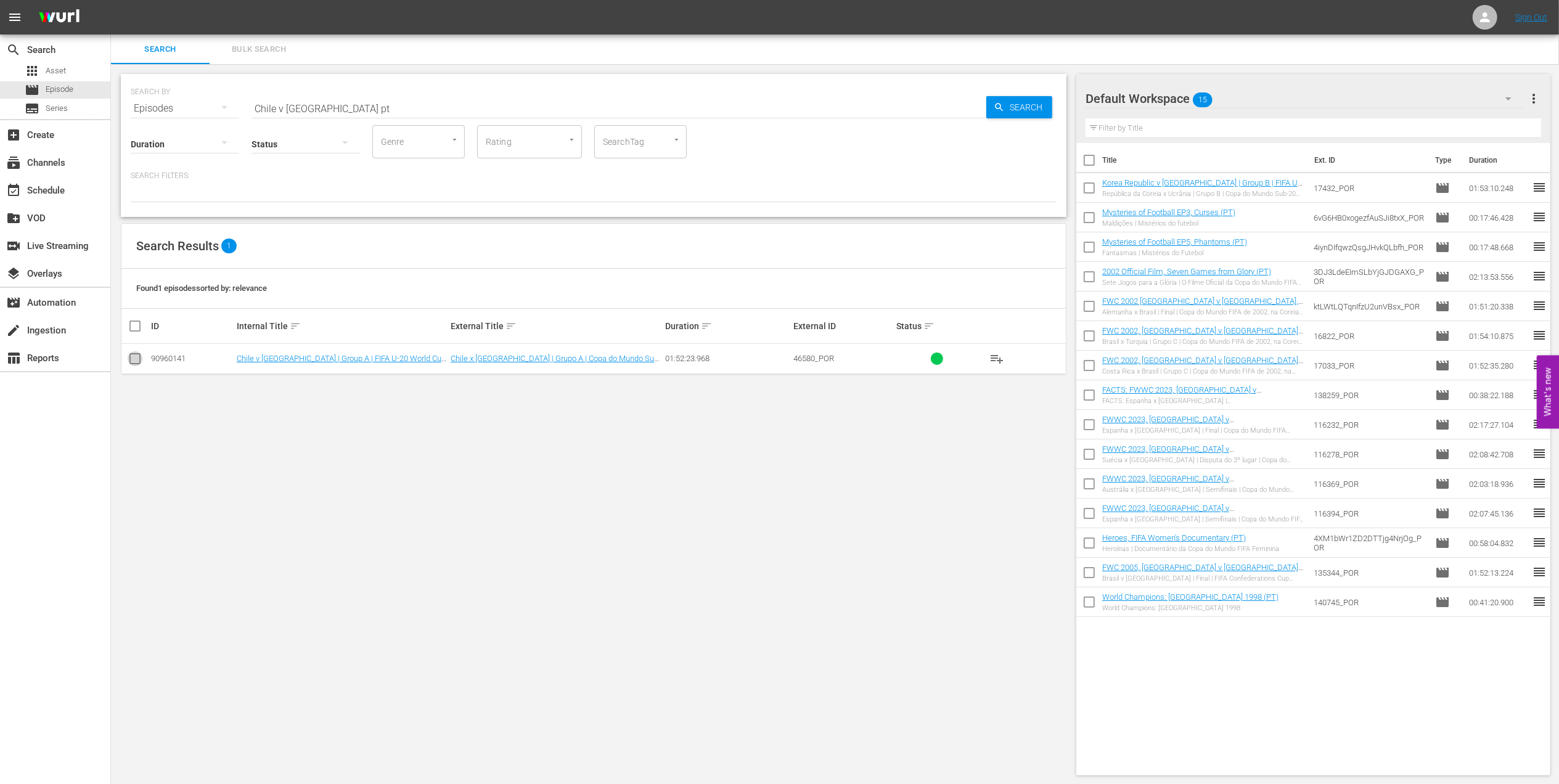
click at [134, 356] on input "checkbox" at bounding box center [135, 360] width 15 height 15
checkbox input "true"
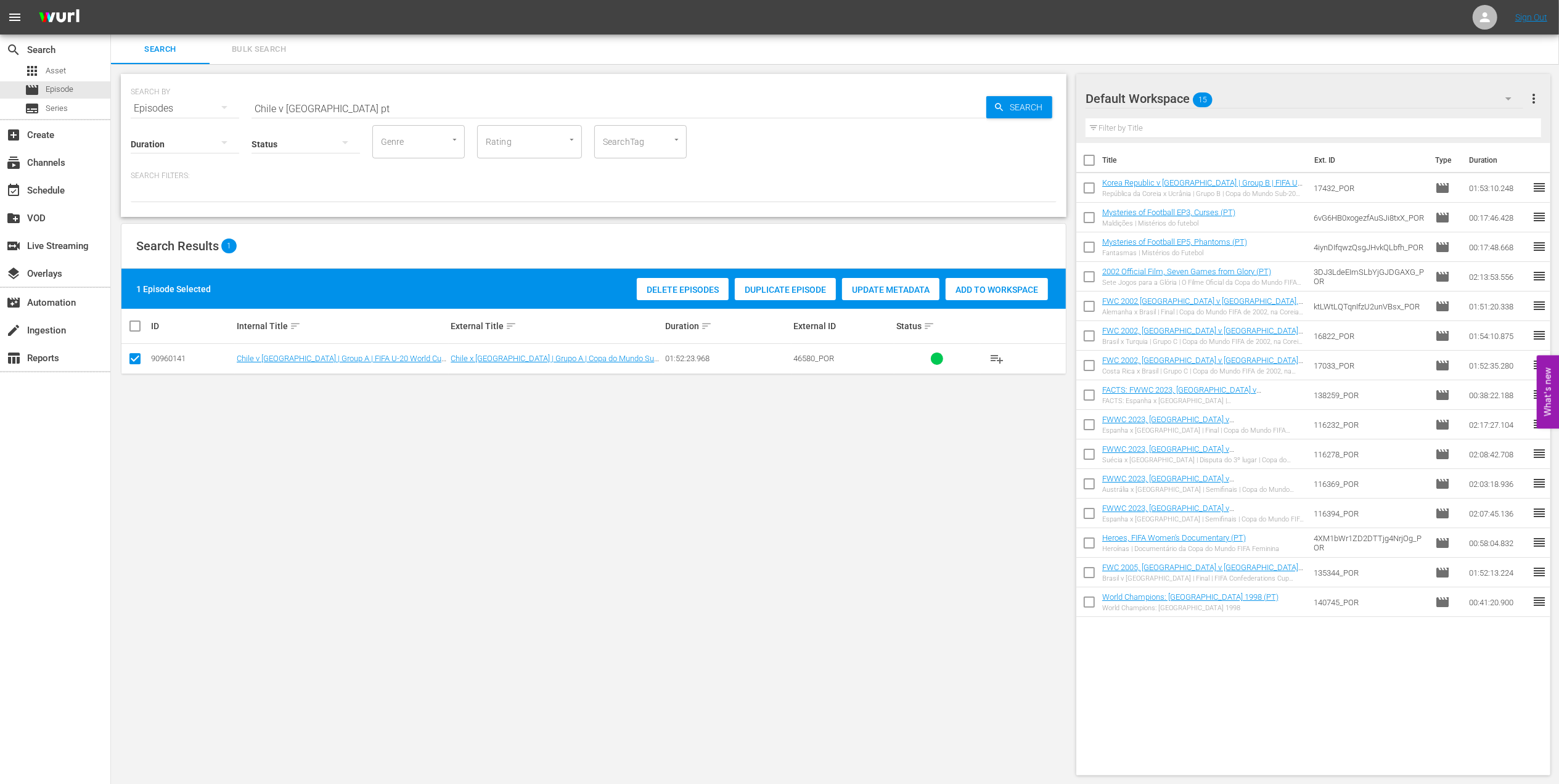
click at [1002, 284] on div "Add to Workspace" at bounding box center [997, 289] width 102 height 23
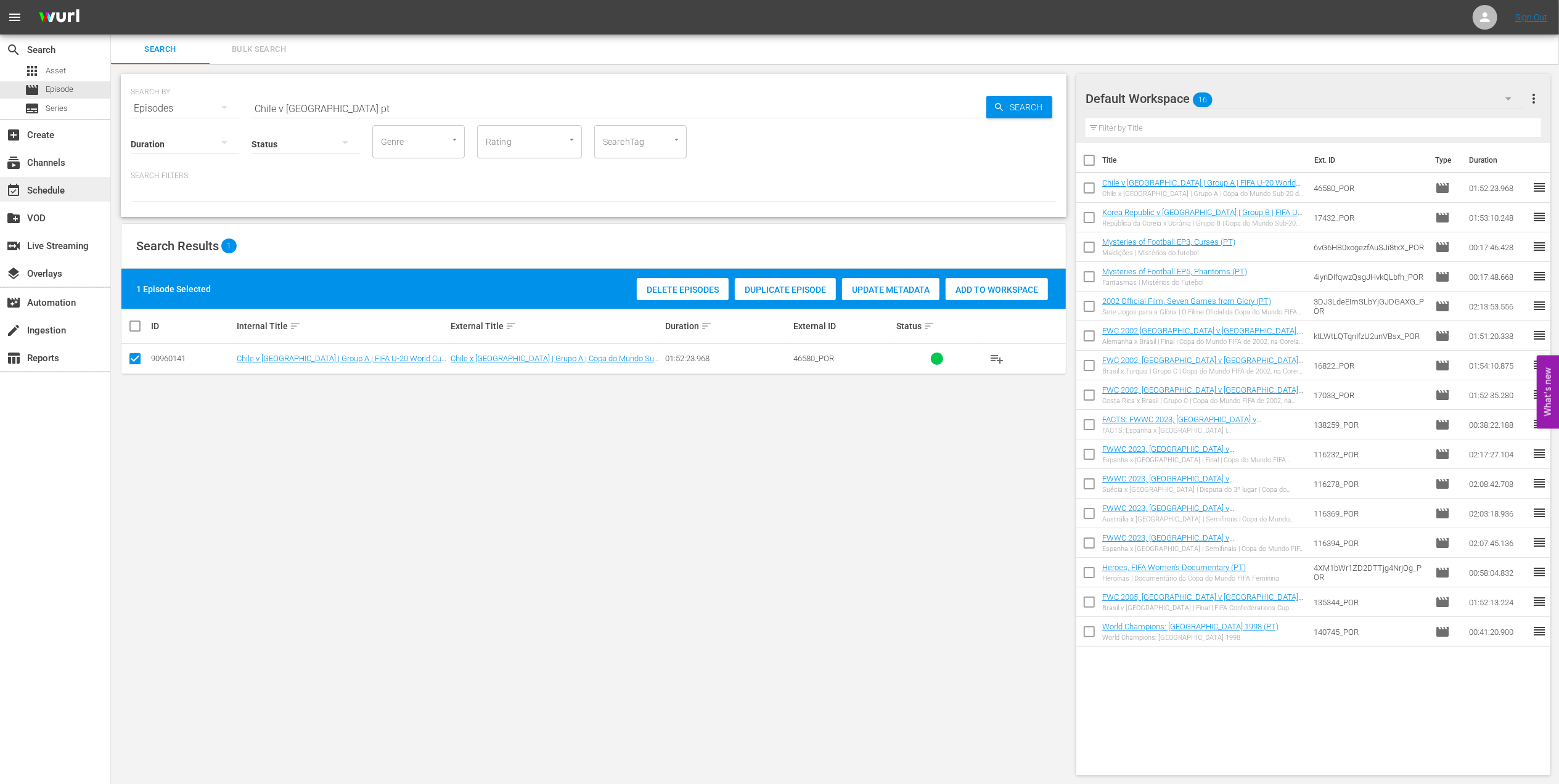
click at [59, 194] on div "event_available Schedule" at bounding box center [34, 188] width 69 height 11
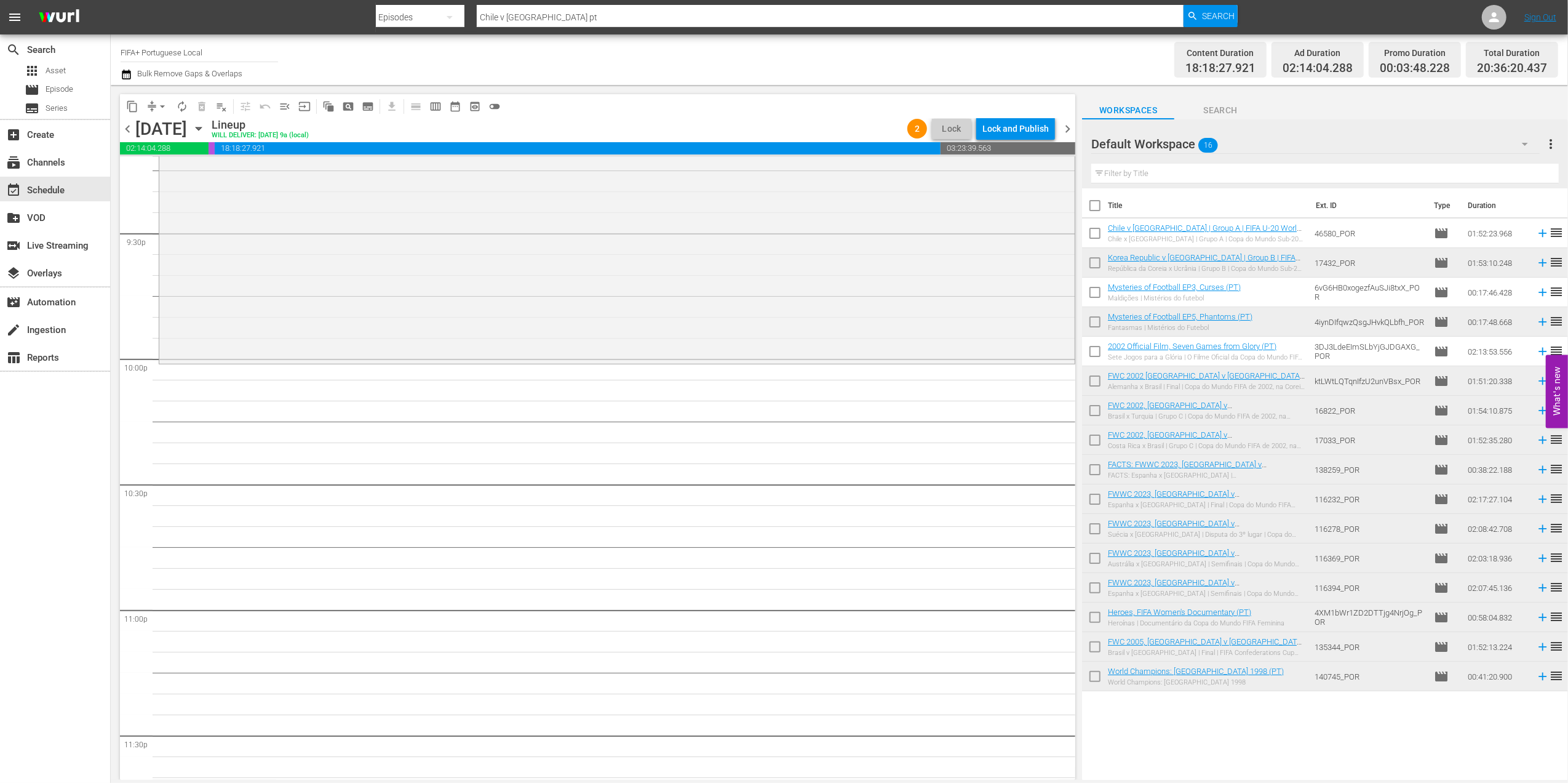
scroll to position [5336, 0]
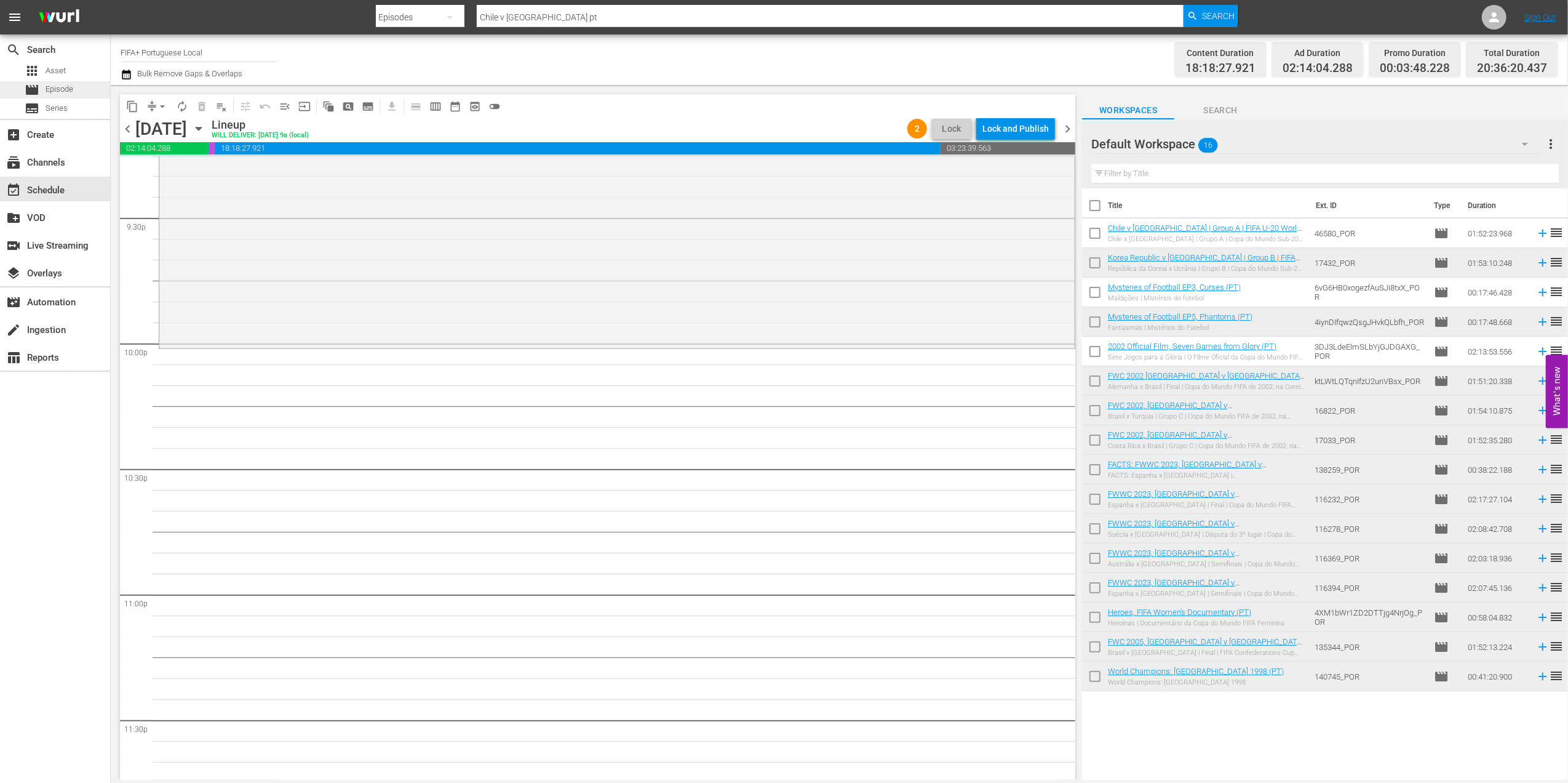
click at [68, 89] on span "Episode" at bounding box center [60, 89] width 28 height 12
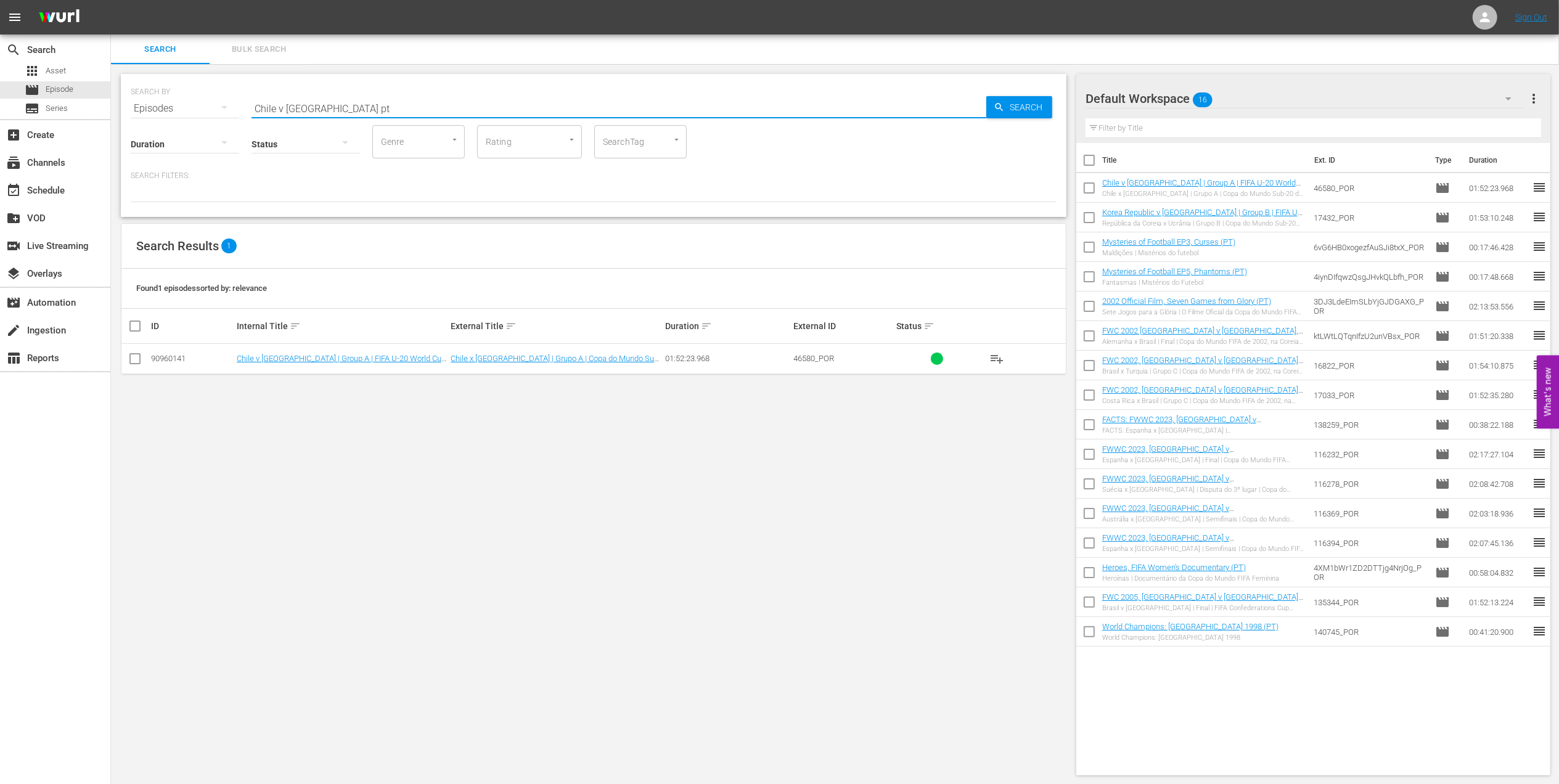
drag, startPoint x: 373, startPoint y: 111, endPoint x: 214, endPoint y: 107, distance: 159.1
click at [214, 107] on div "SEARCH BY Search By Episodes Search ID, Title, Description, Keywords, or Catego…" at bounding box center [593, 101] width 926 height 44
paste input "FWC All Straight Red Cards"
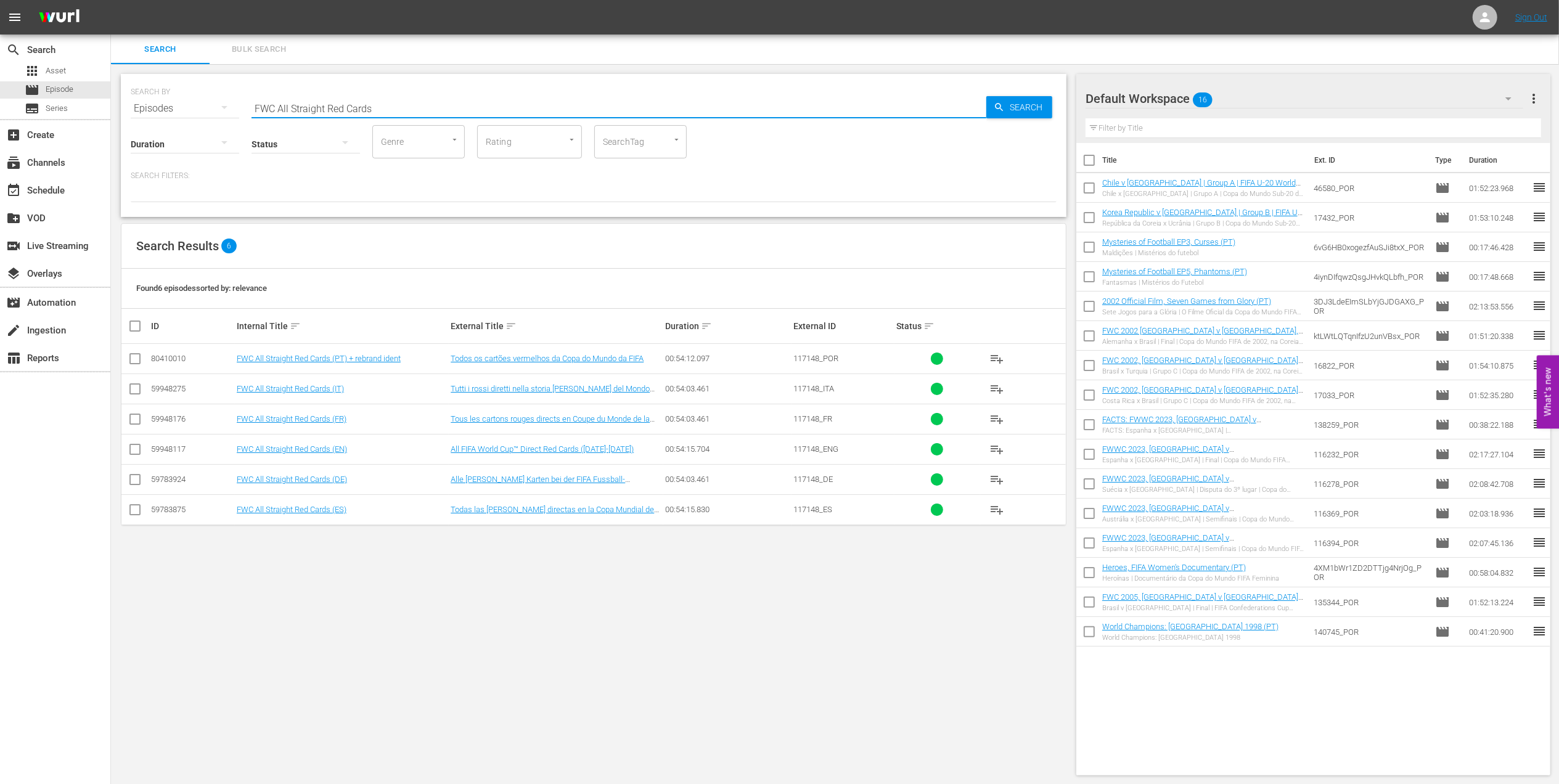
type input "FWC All Straight Red Cards"
click at [135, 360] on input "checkbox" at bounding box center [135, 360] width 15 height 15
checkbox input "true"
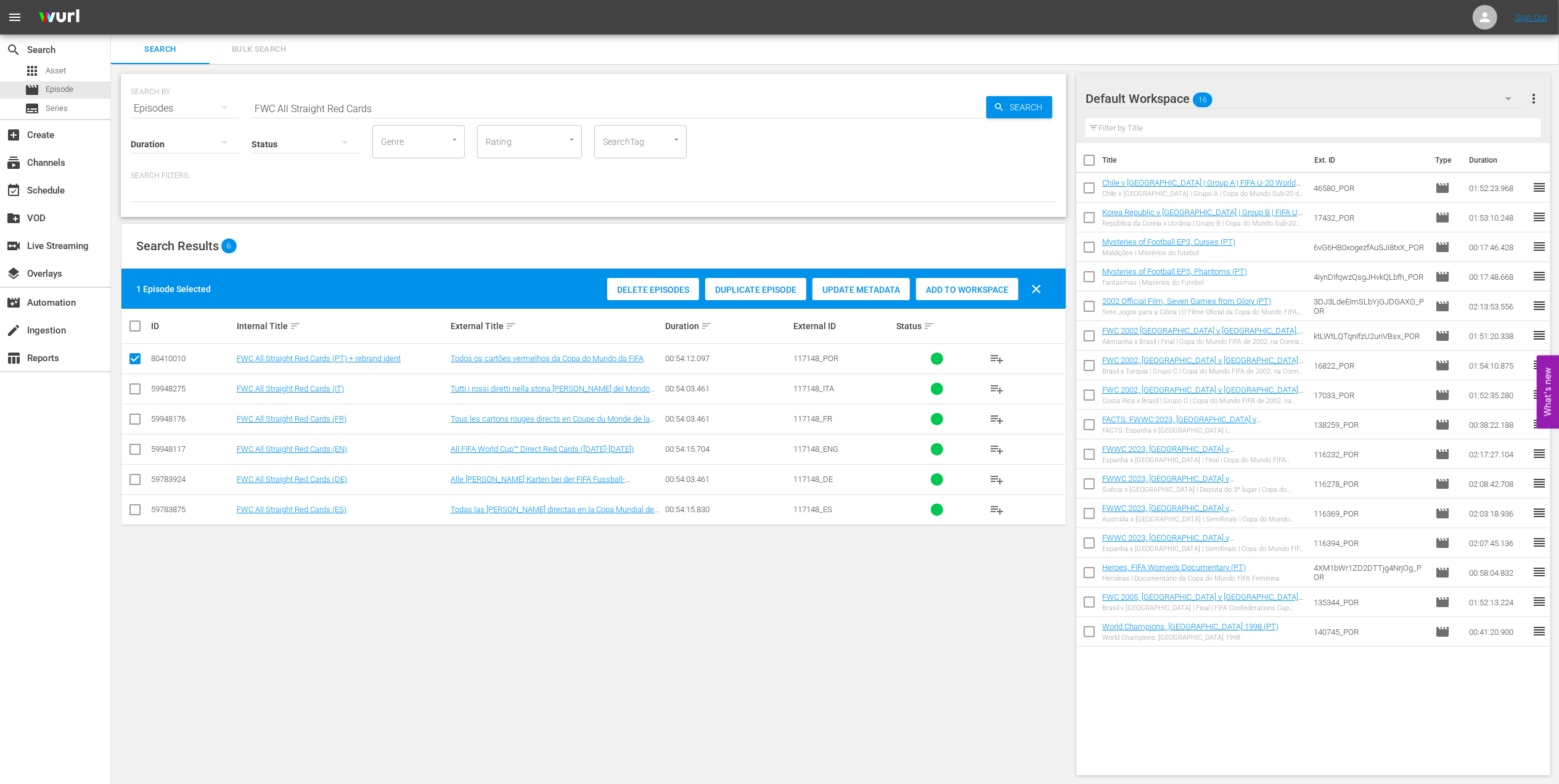
click at [977, 300] on div "Delete Episodes Duplicate Episode Update Metadata Add to Workspace clear" at bounding box center [827, 289] width 446 height 30
click at [977, 296] on div "Add to Workspace" at bounding box center [967, 289] width 102 height 23
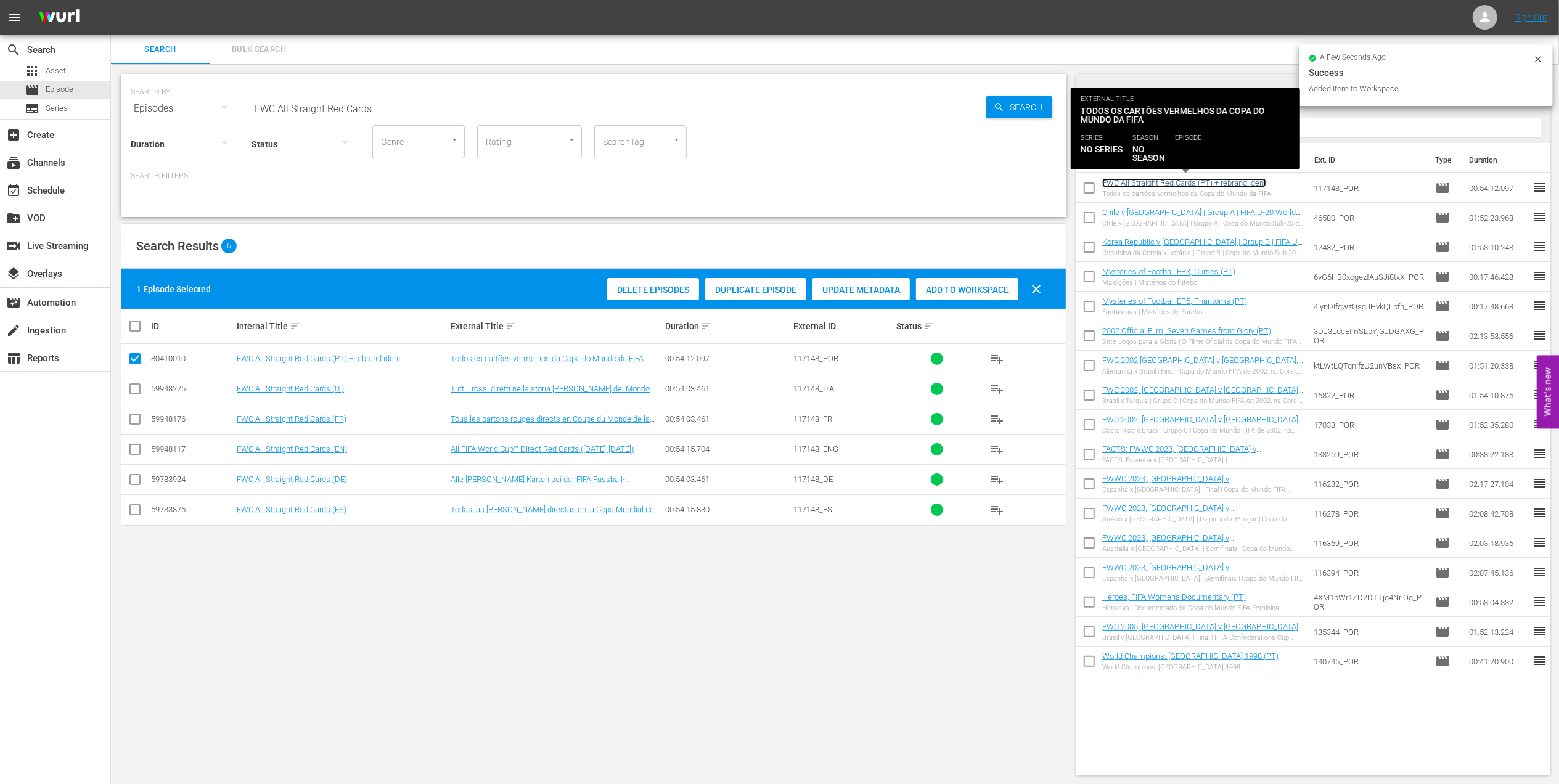
click at [1220, 182] on link "FWC All Straight Red Cards (PT) + rebrand ident" at bounding box center [1184, 182] width 164 height 10
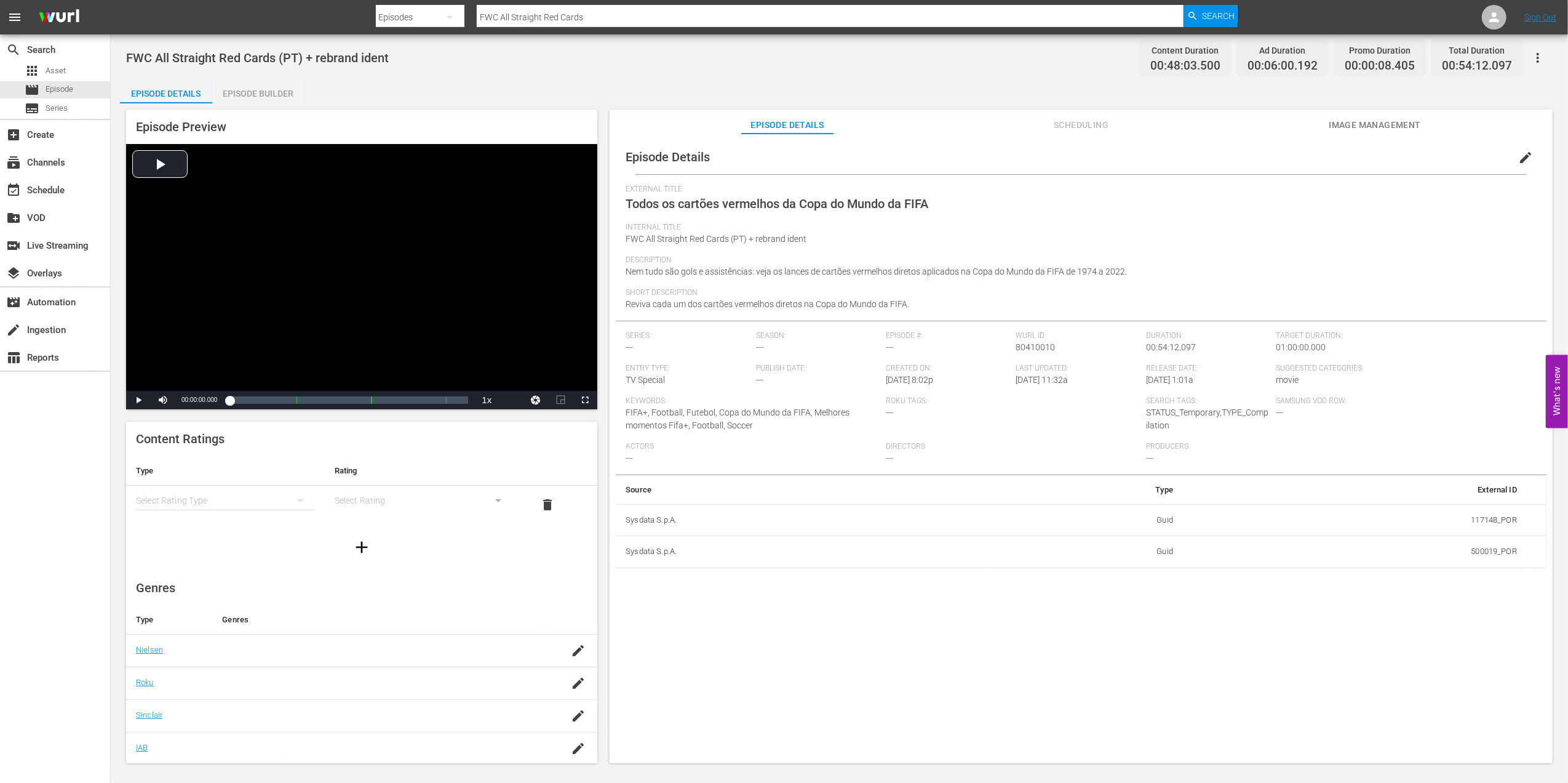
click at [1518, 159] on span "edit" at bounding box center [1525, 157] width 15 height 15
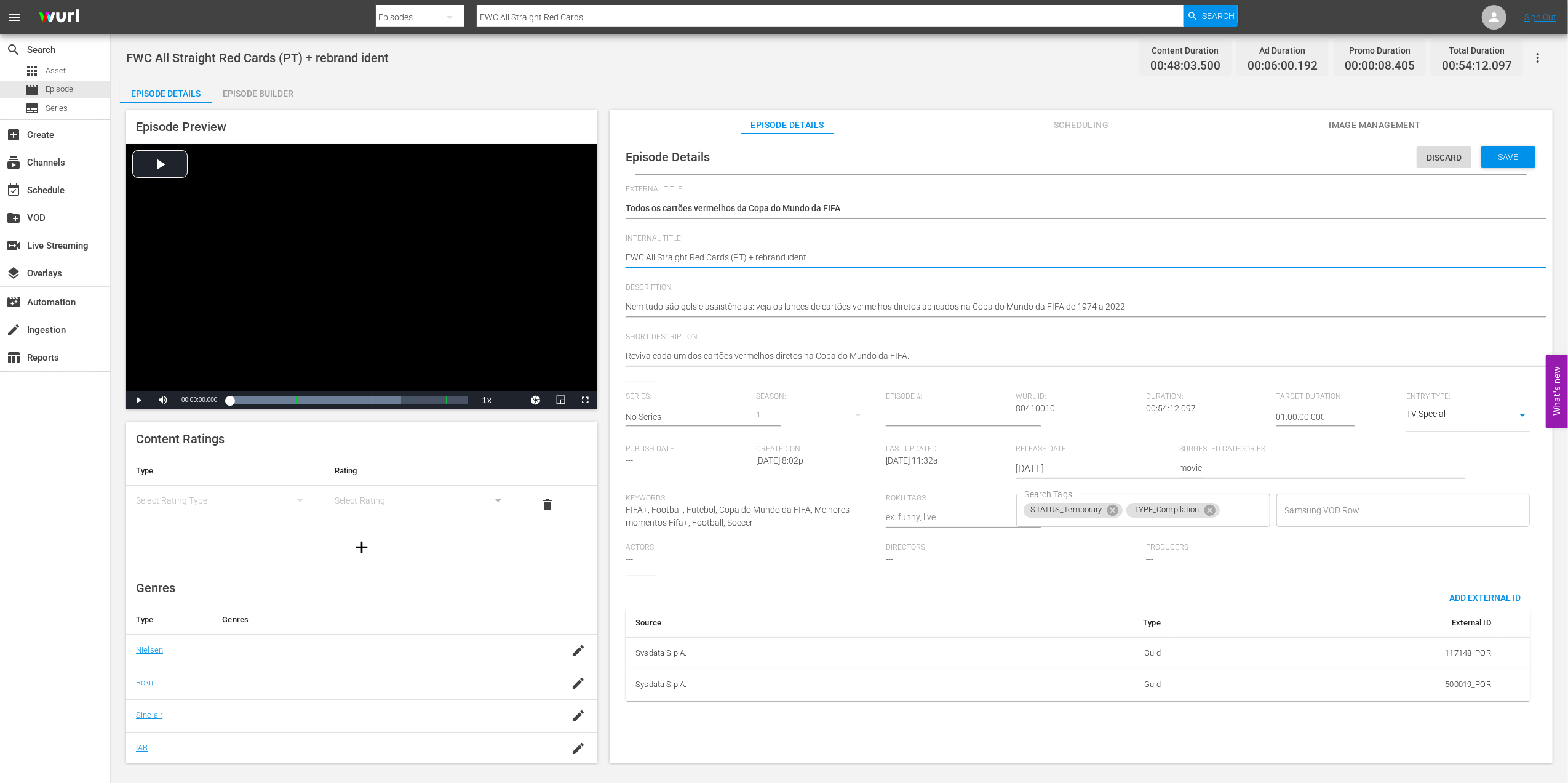
drag, startPoint x: 843, startPoint y: 251, endPoint x: 751, endPoint y: 259, distance: 92.3
type textarea "FWC All Straight Red Cards (PT) +"
type textarea "FWC All Straight Red Cards (PT)"
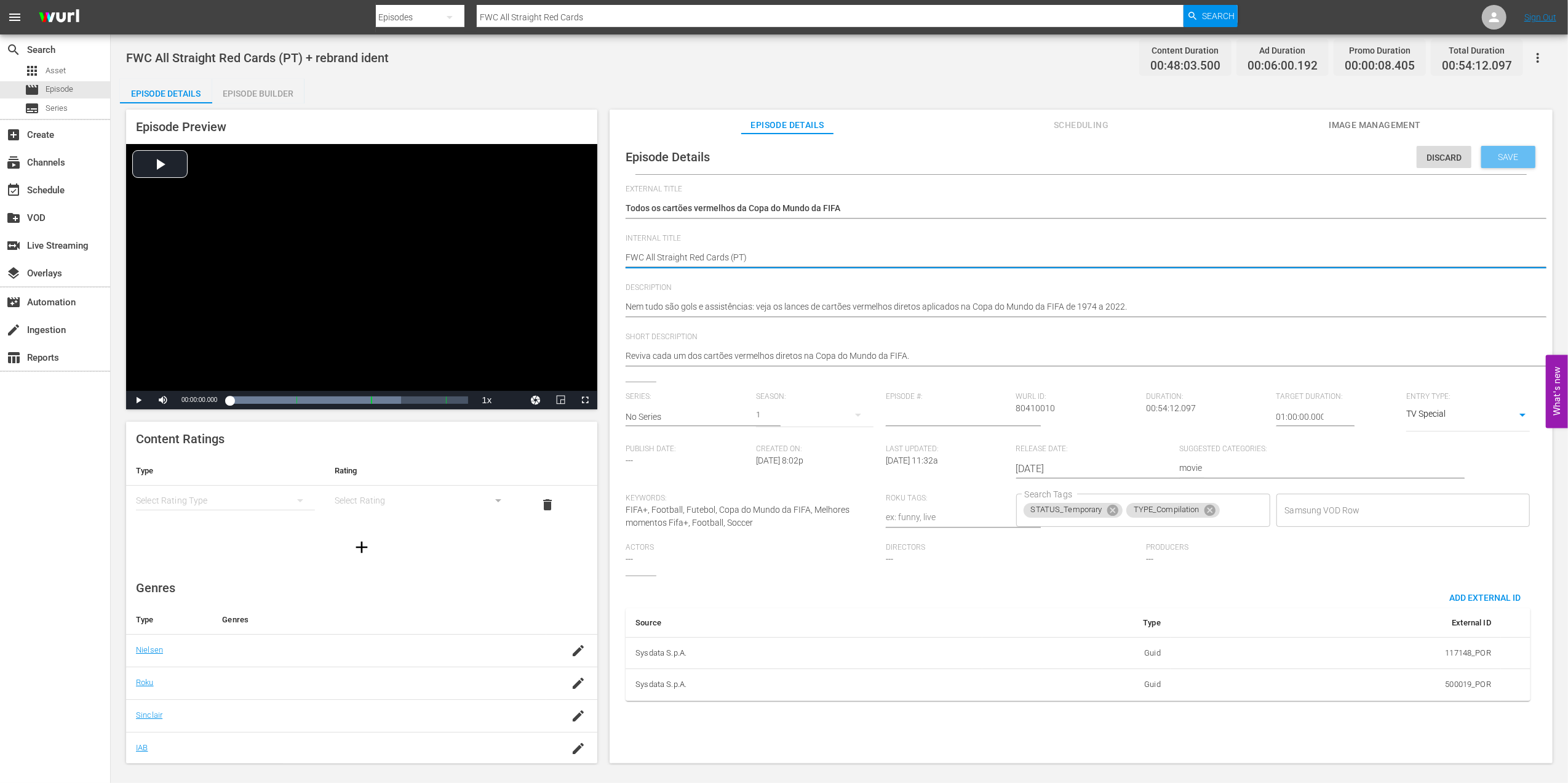
click at [1488, 153] on span "Save" at bounding box center [1508, 156] width 40 height 10
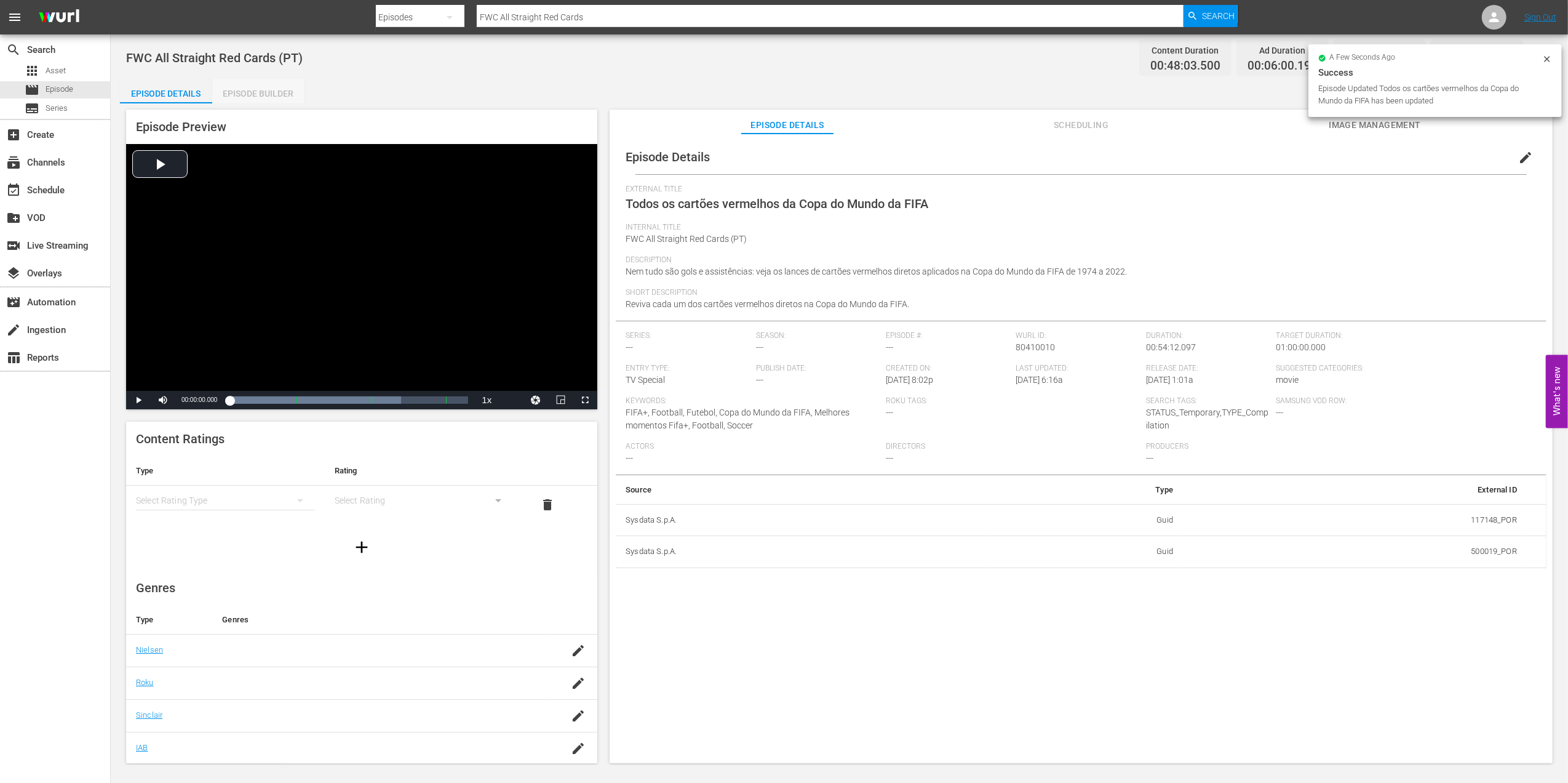
click at [278, 96] on div "Episode Builder" at bounding box center [258, 94] width 92 height 29
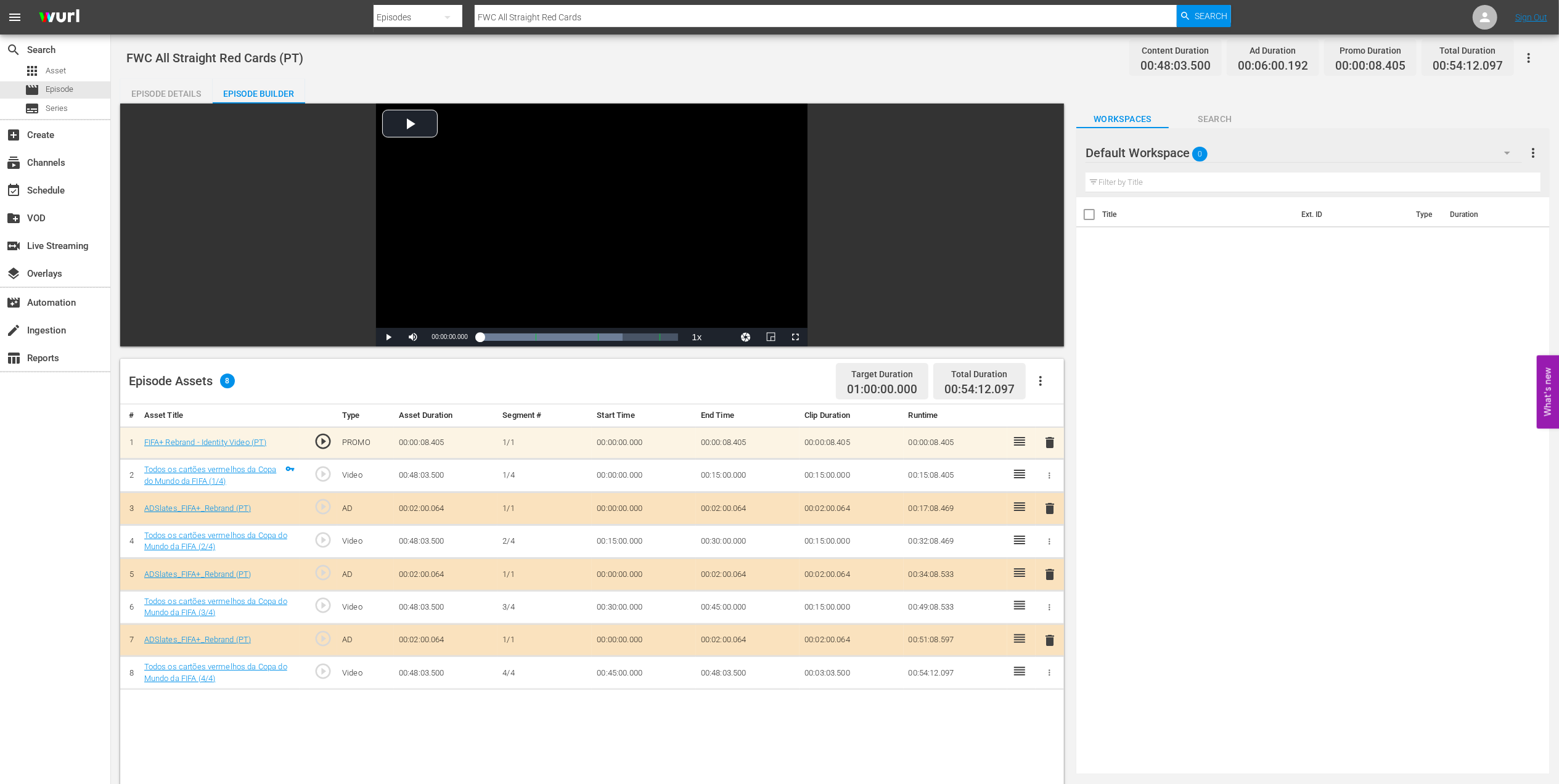
click at [1047, 444] on span "delete" at bounding box center [1049, 442] width 15 height 15
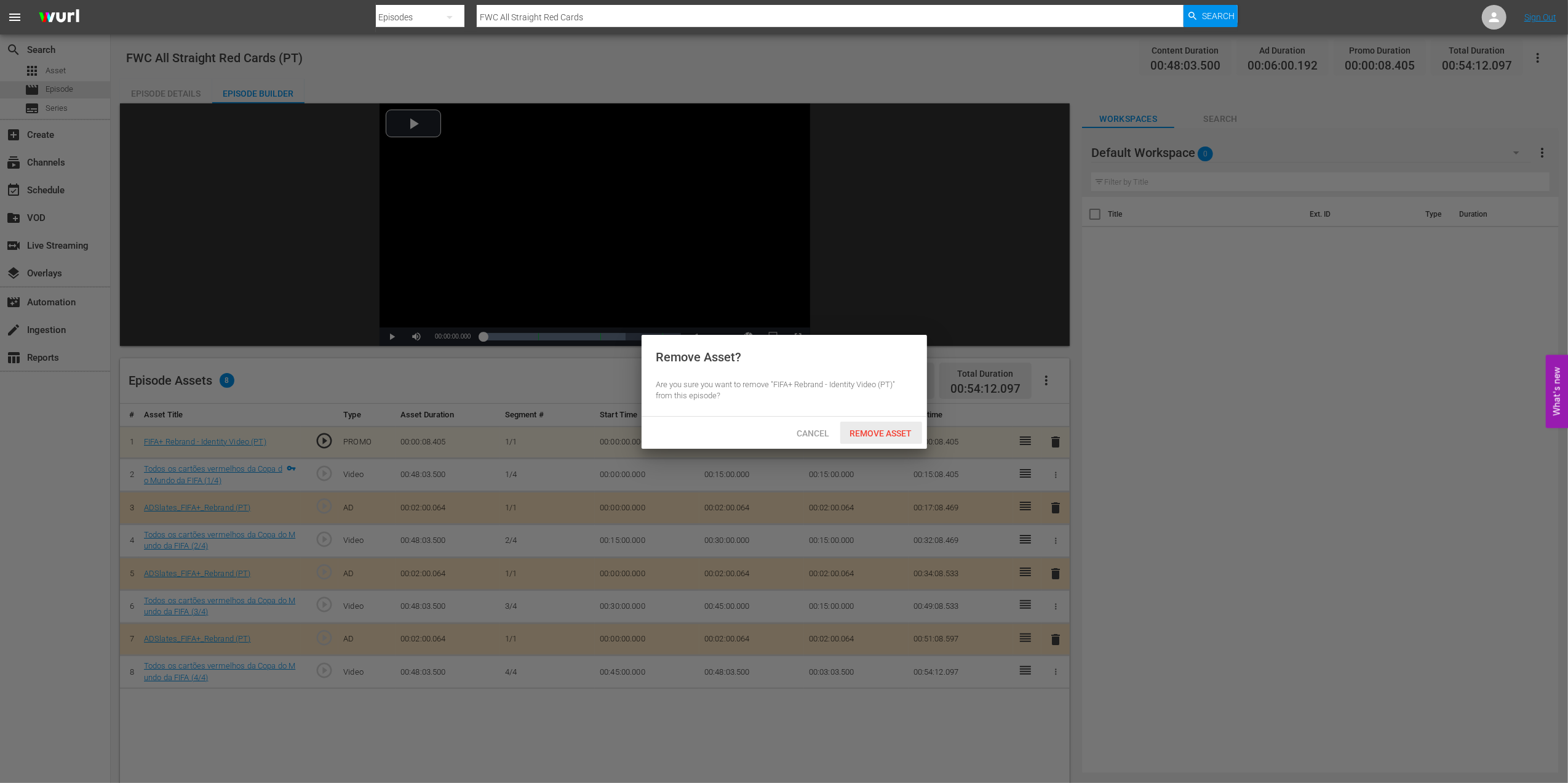
click at [895, 428] on span "Remove Asset" at bounding box center [881, 433] width 81 height 10
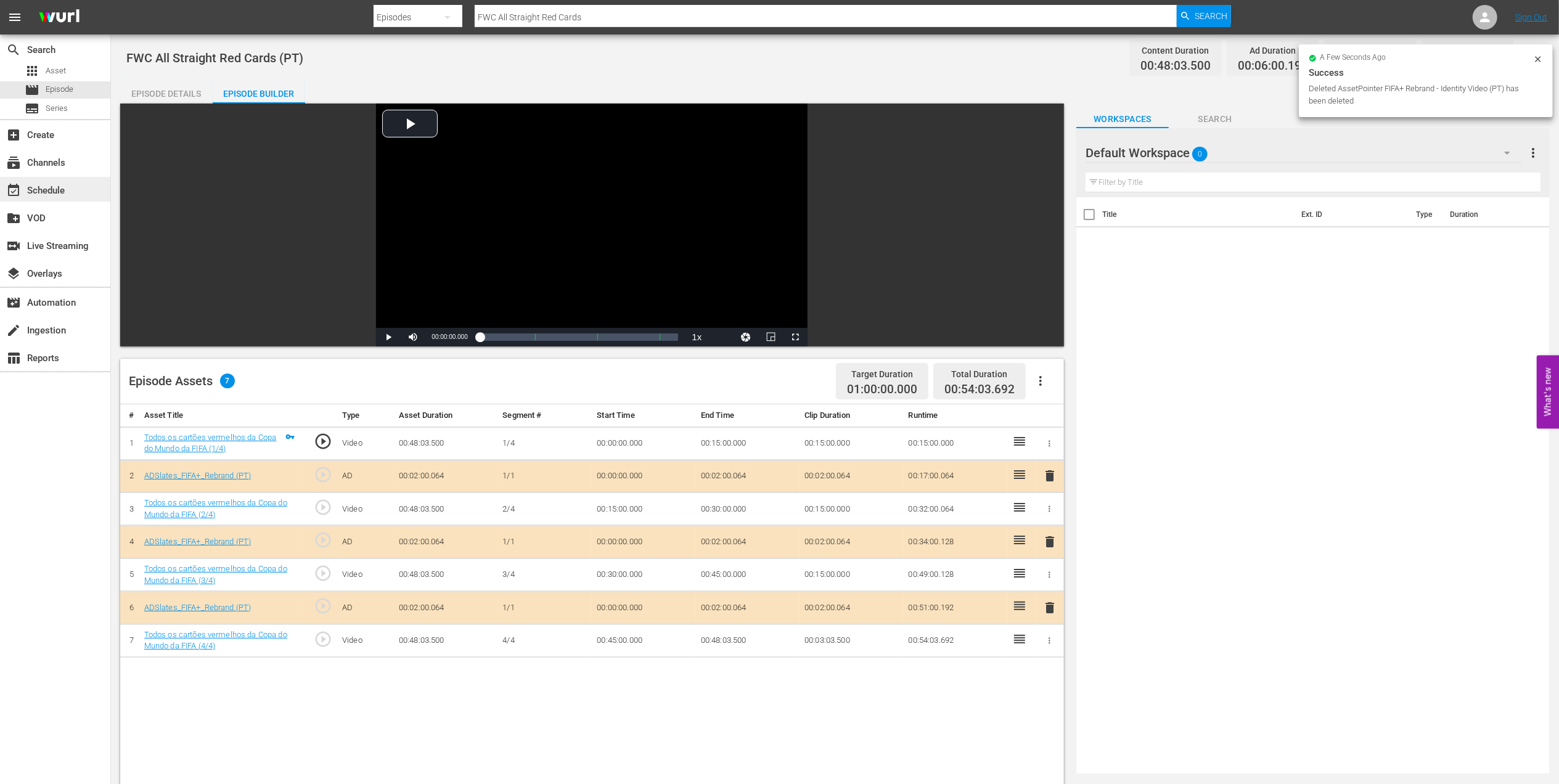
click at [75, 183] on div "event_available Schedule" at bounding box center [55, 189] width 110 height 24
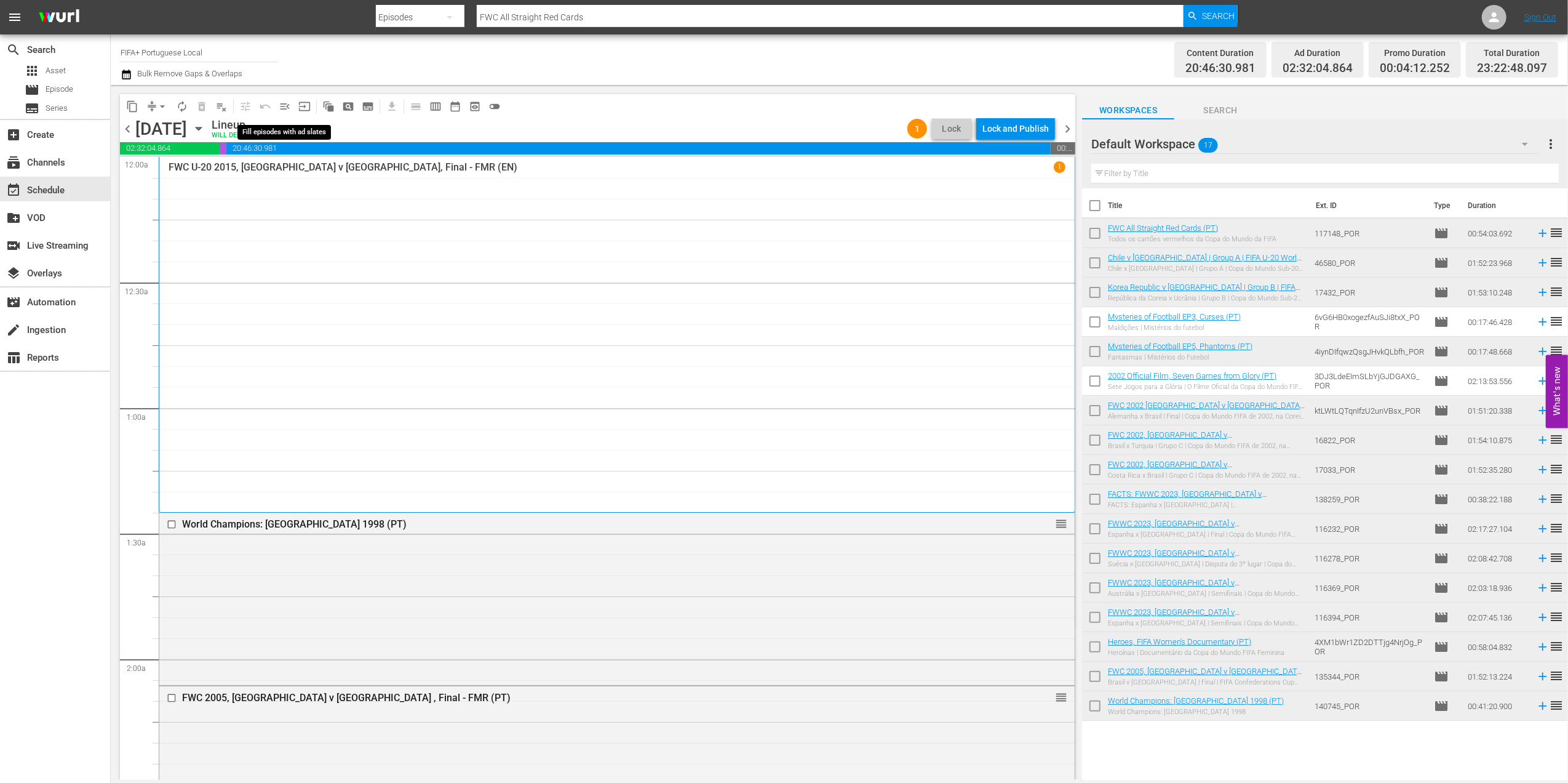
click at [287, 107] on span "menu_open" at bounding box center [284, 107] width 12 height 12
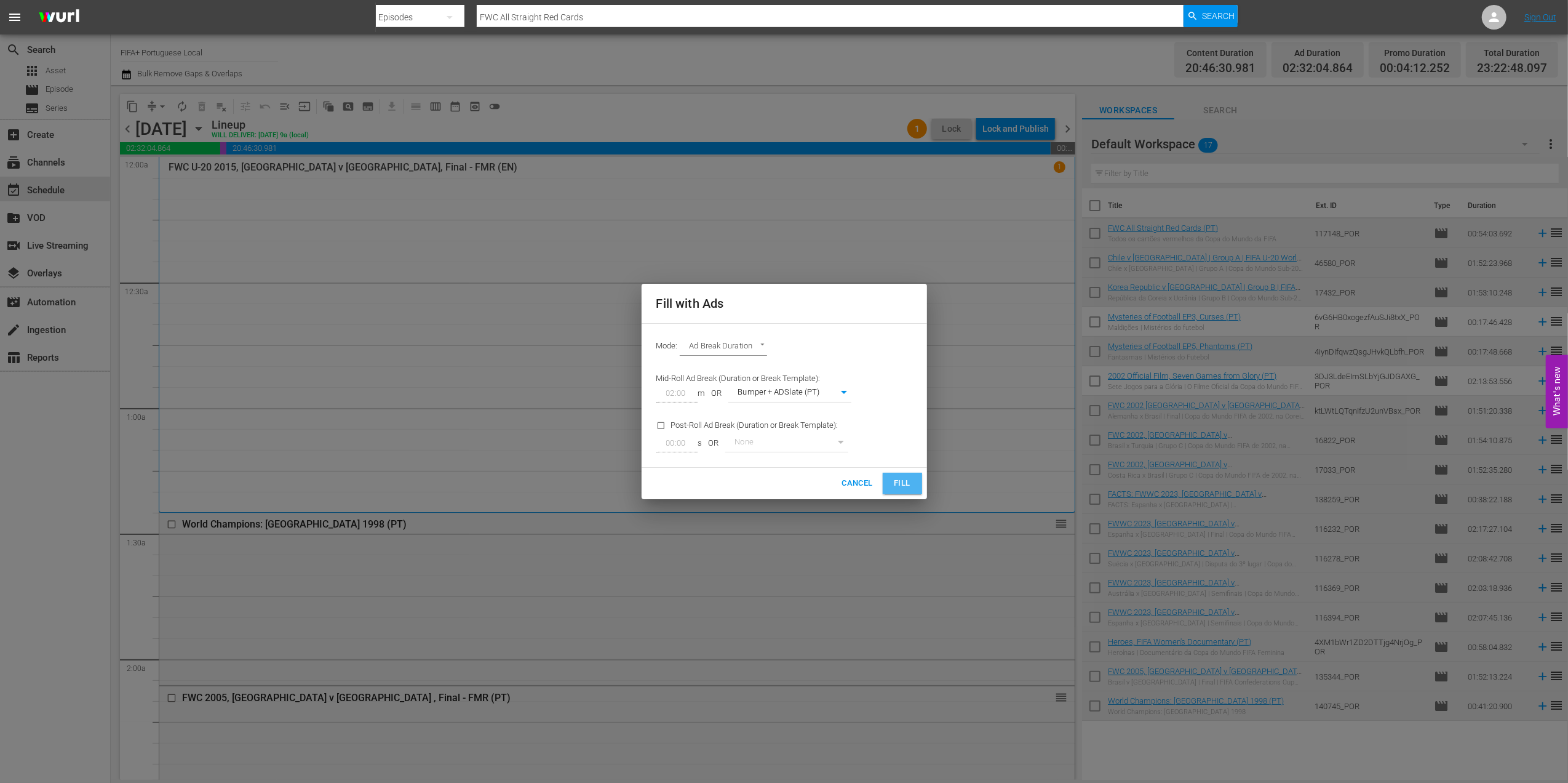
click at [895, 480] on span "Fill" at bounding box center [902, 483] width 20 height 14
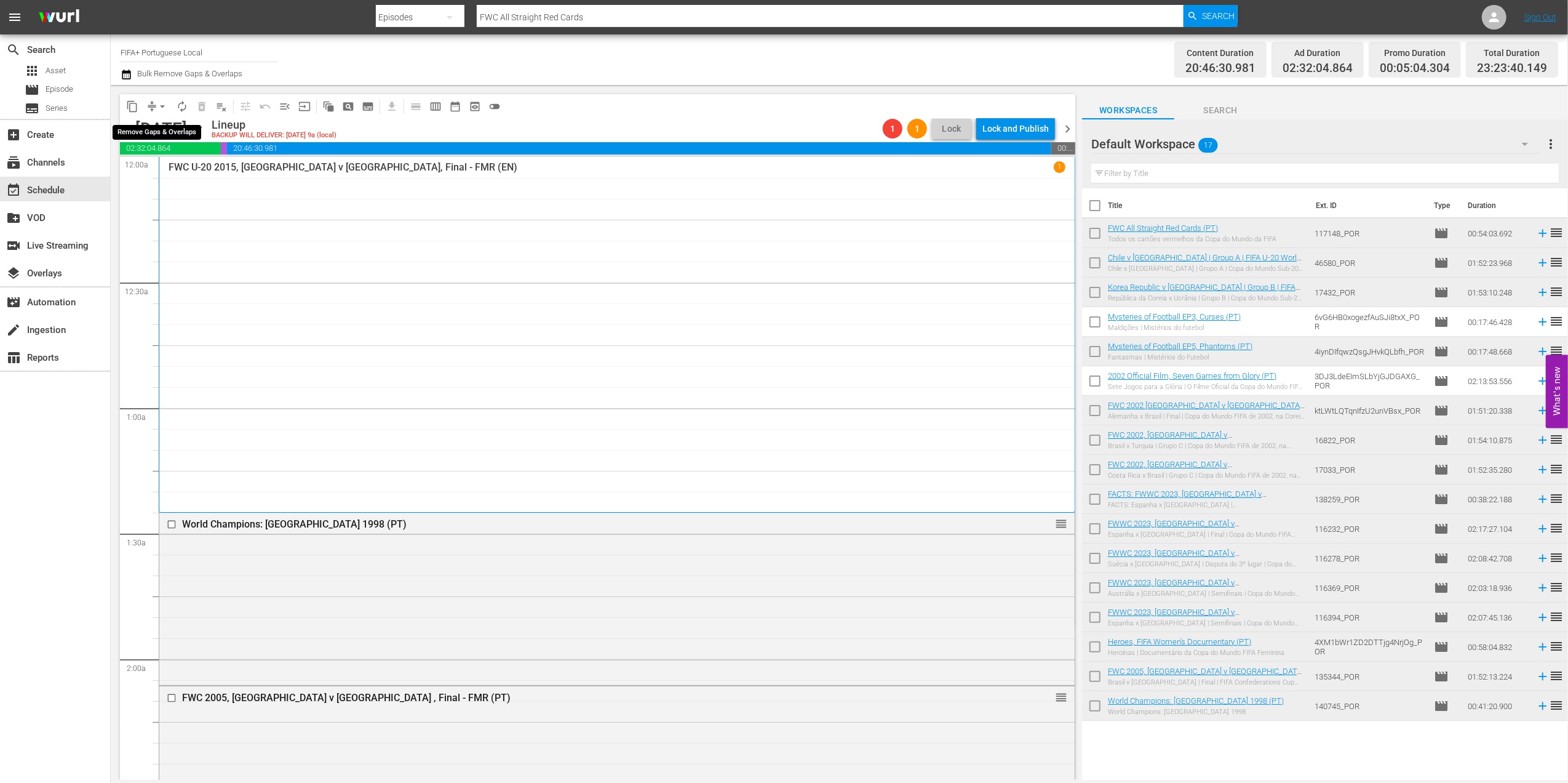
click at [161, 106] on span "arrow_drop_down" at bounding box center [162, 107] width 12 height 12
click at [172, 165] on li "Align to End of Previous Day" at bounding box center [163, 172] width 129 height 20
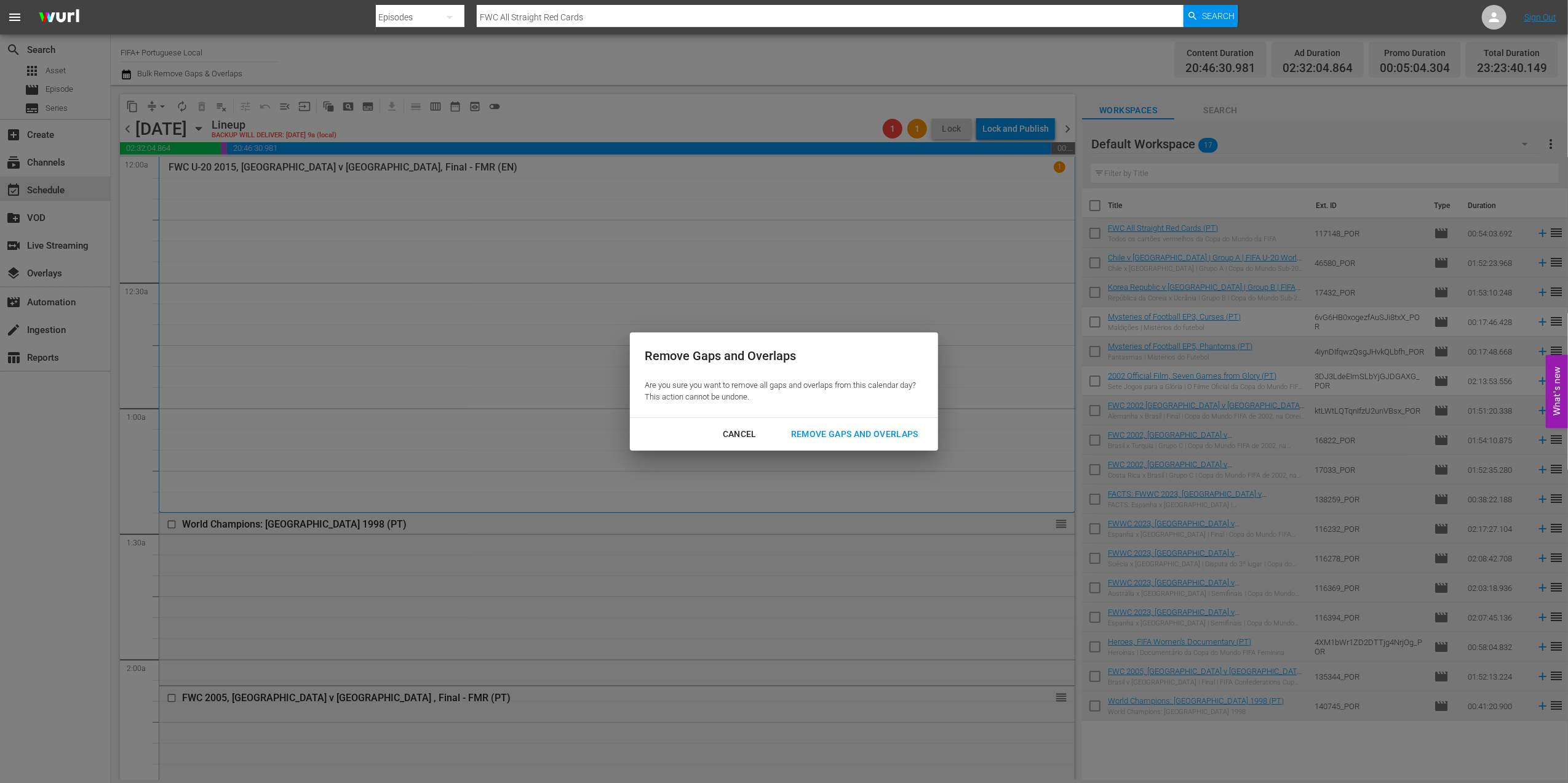
click at [840, 429] on div "Remove Gaps and Overlaps" at bounding box center [855, 434] width 147 height 16
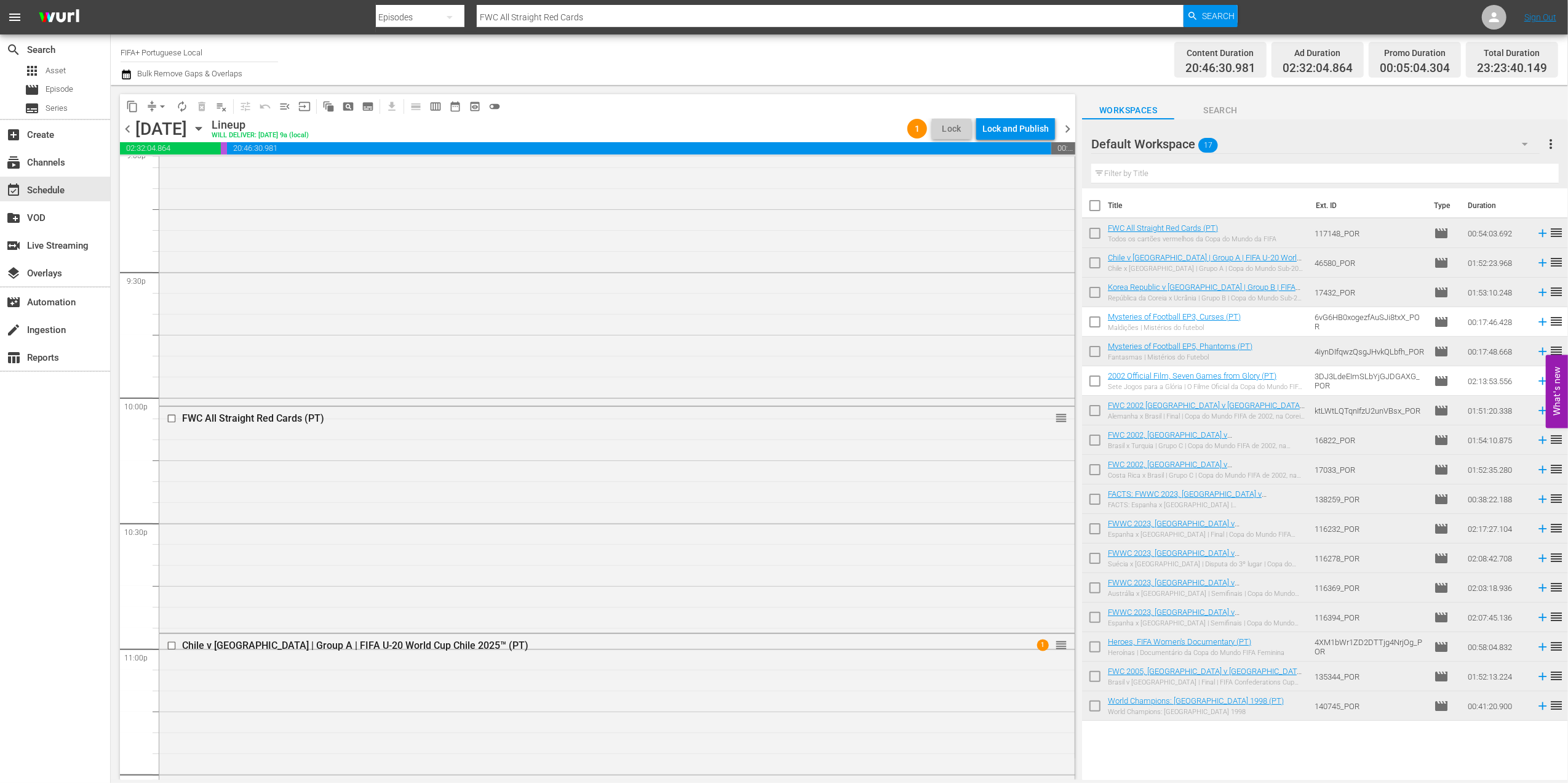
scroll to position [5248, 0]
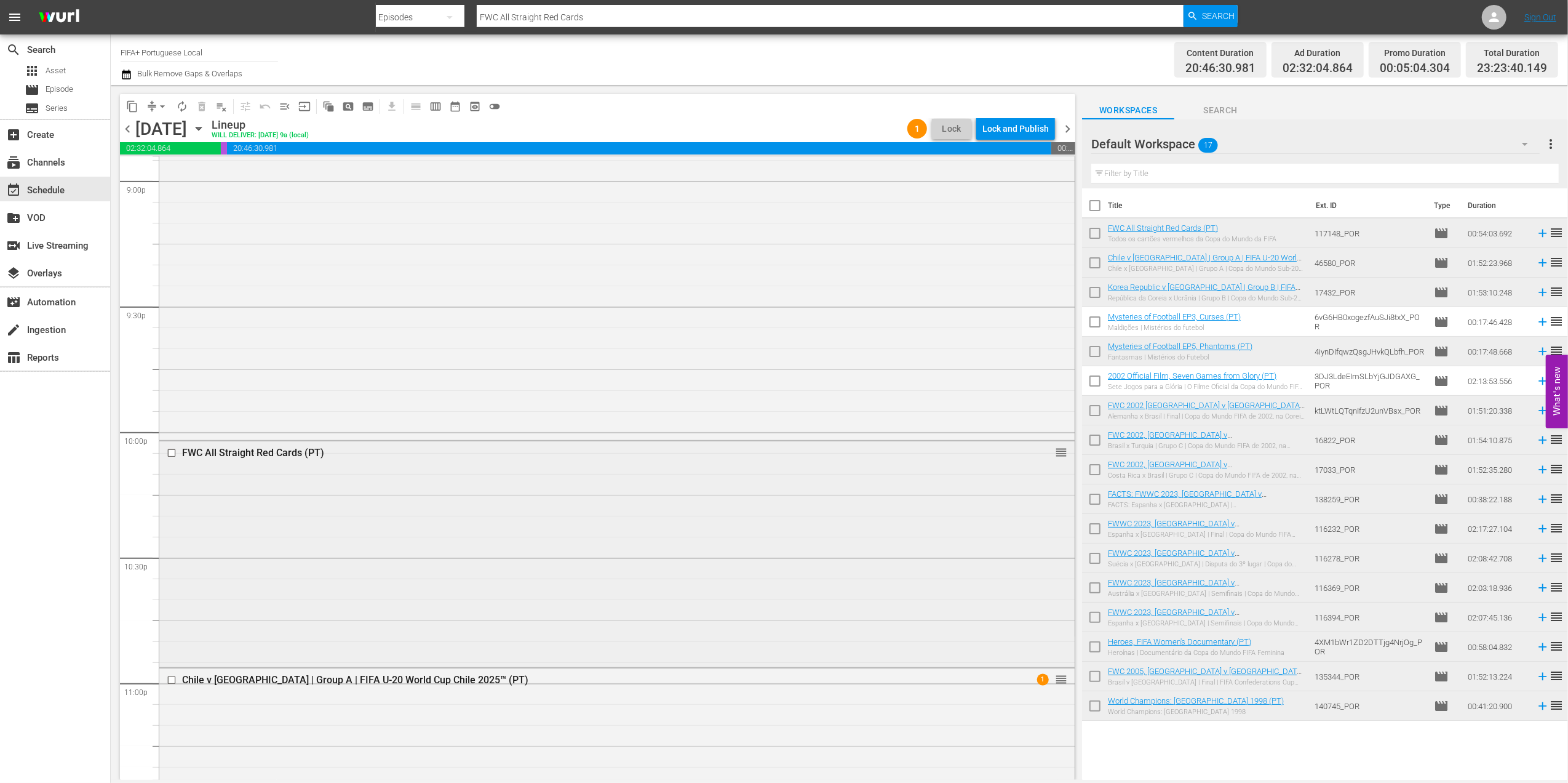
click at [266, 452] on div "FWC All Straight Red Cards (PT)" at bounding box center [593, 452] width 823 height 11
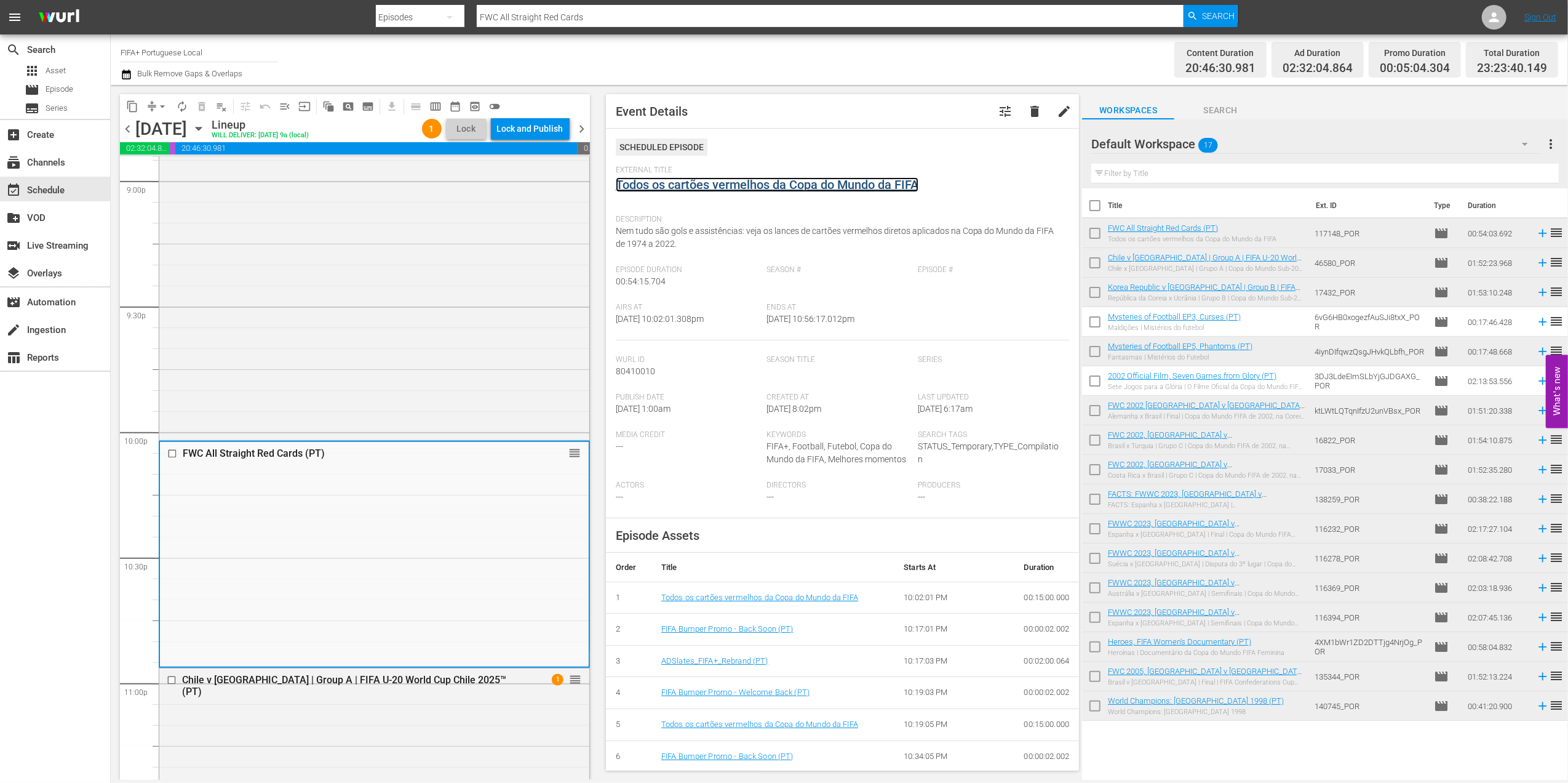
click at [692, 188] on link "Todos os cartões vermelhos da Copa do Mundo da FIFA" at bounding box center [766, 184] width 303 height 15
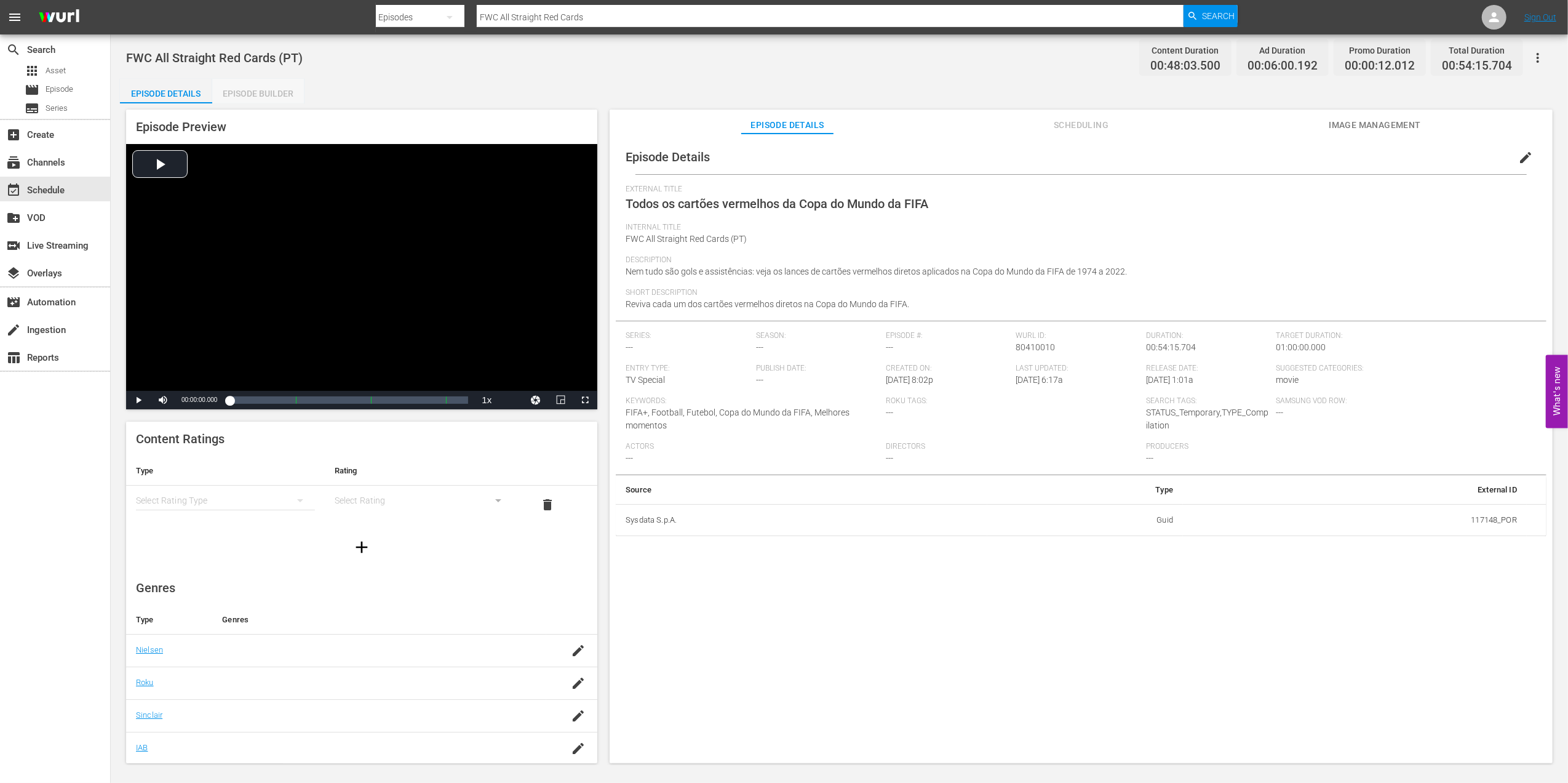
click at [238, 96] on div "Episode Builder" at bounding box center [258, 94] width 92 height 29
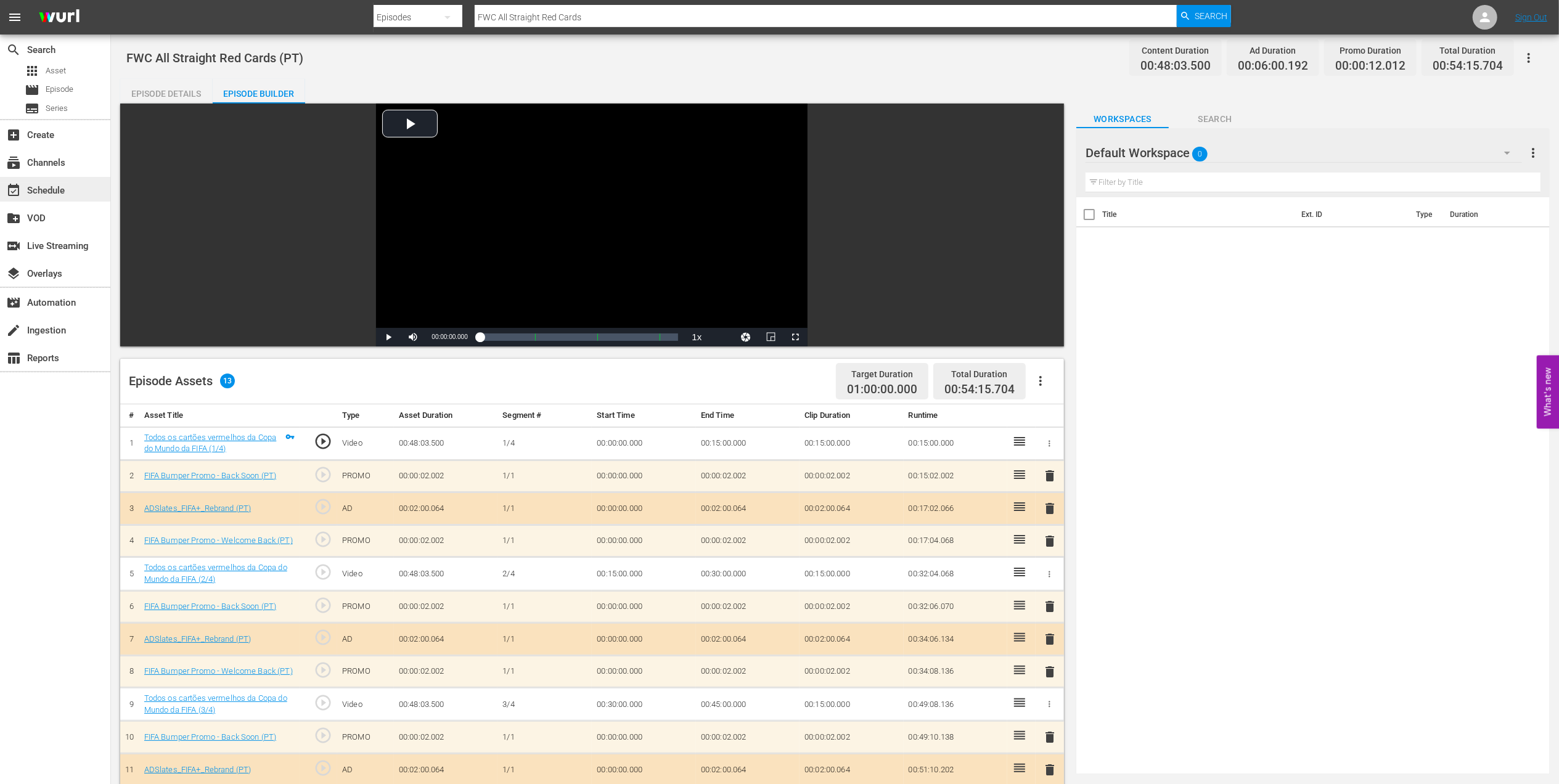
click at [55, 183] on div "event_available Schedule" at bounding box center [34, 188] width 69 height 11
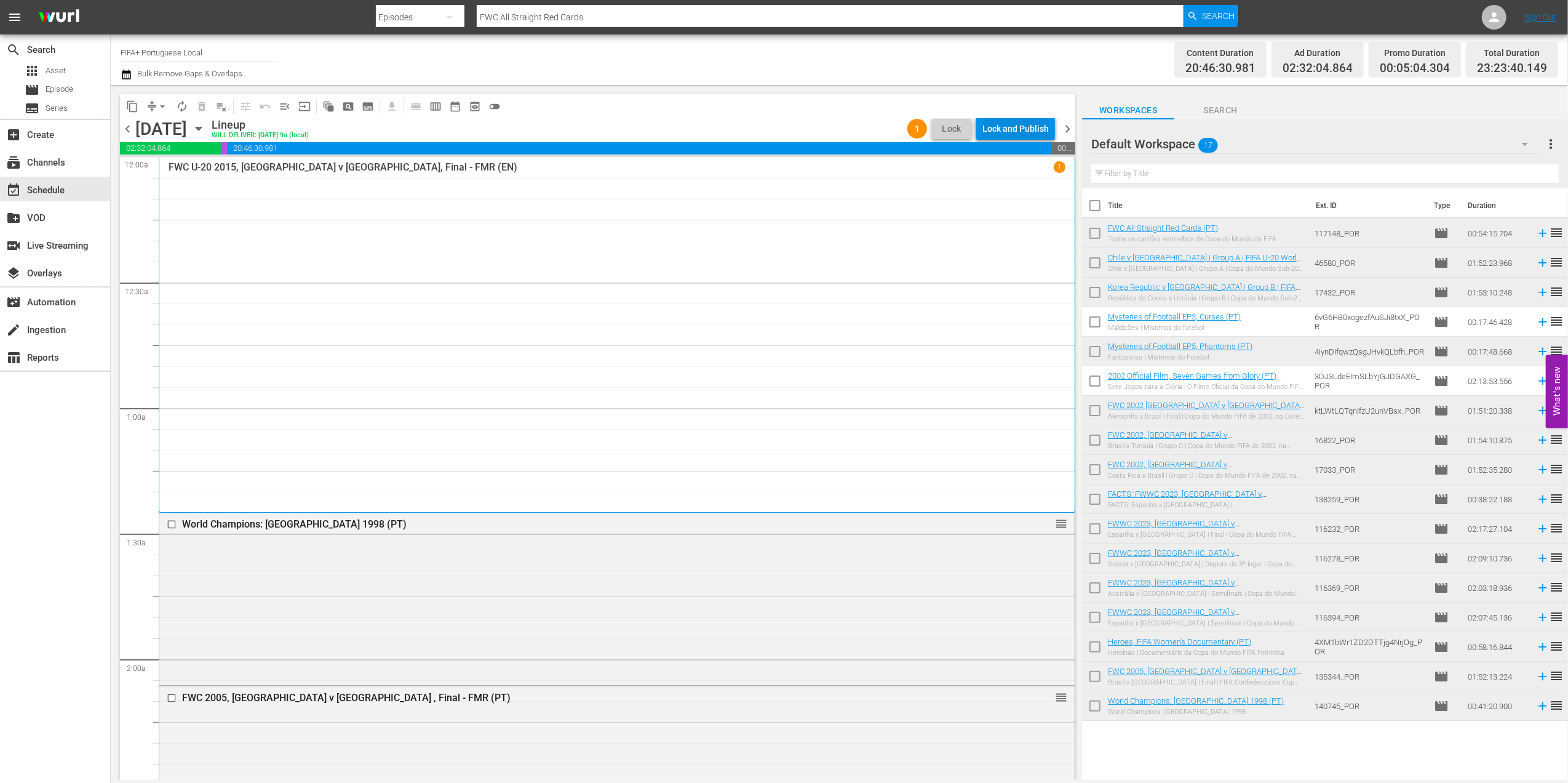
click at [1009, 124] on div "Lock and Publish" at bounding box center [1015, 129] width 67 height 23
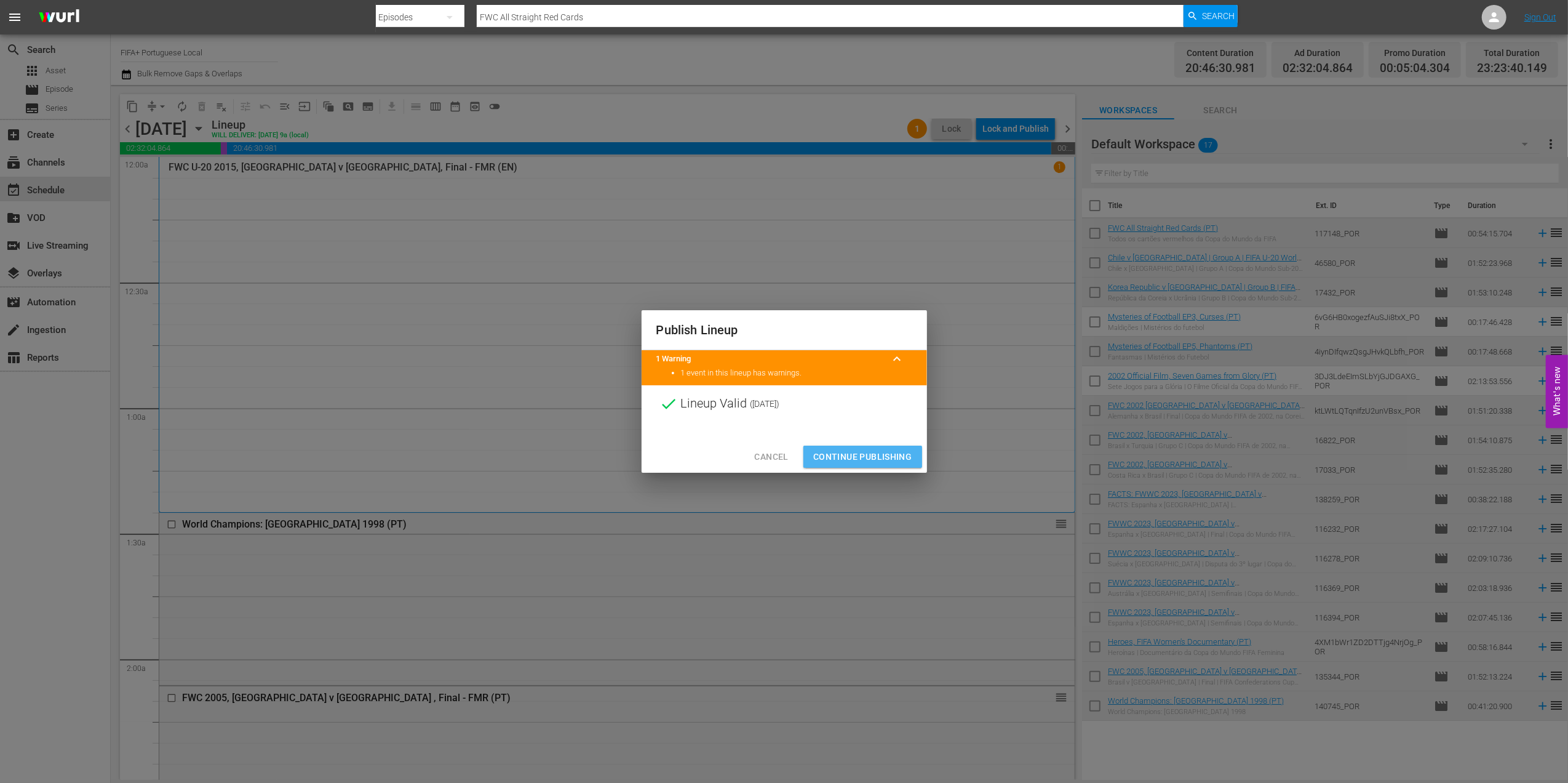
click at [874, 454] on span "Continue Publishing" at bounding box center [862, 457] width 99 height 16
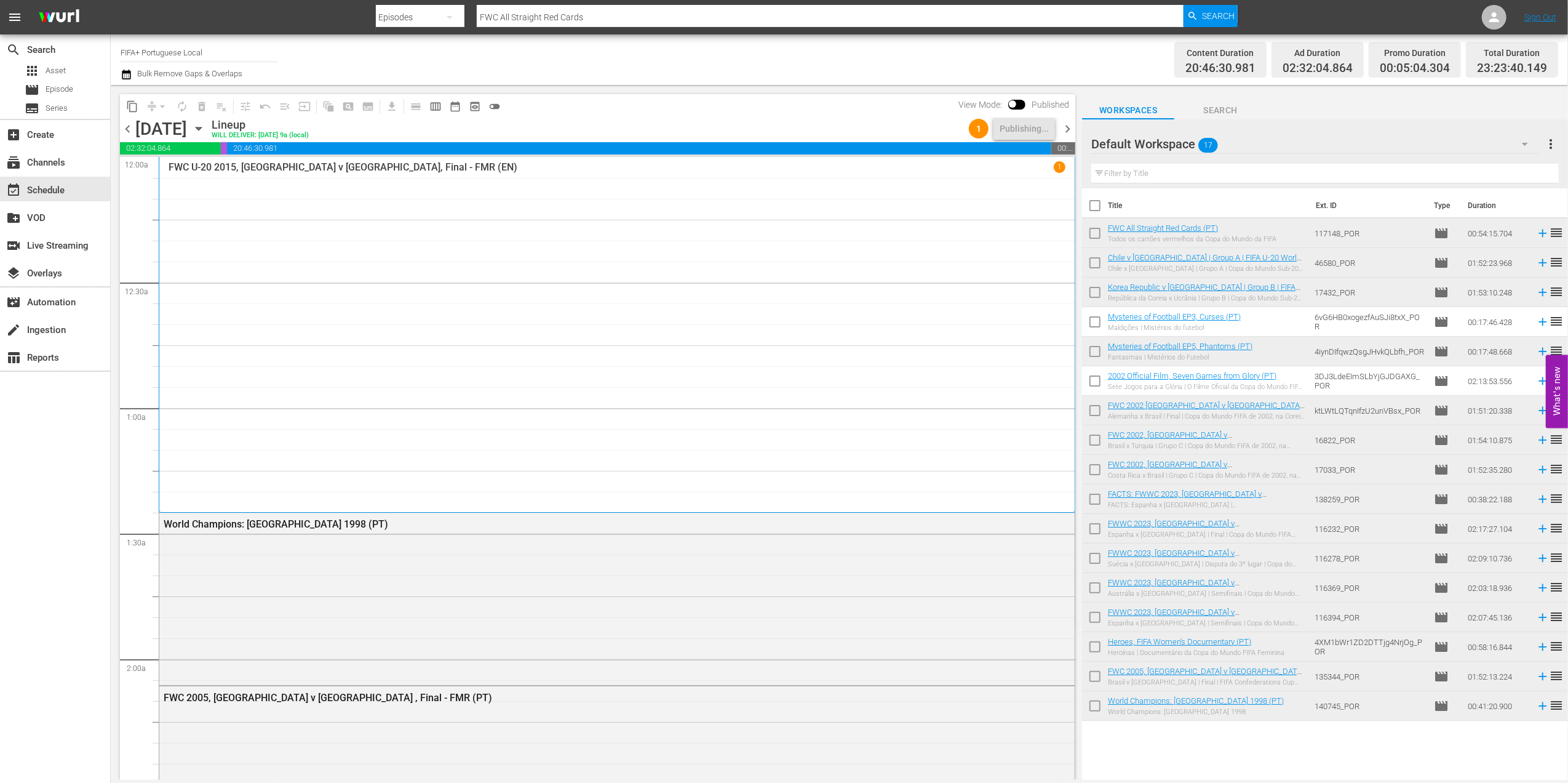
click at [1093, 210] on input "checkbox" at bounding box center [1095, 208] width 26 height 26
checkbox input "true"
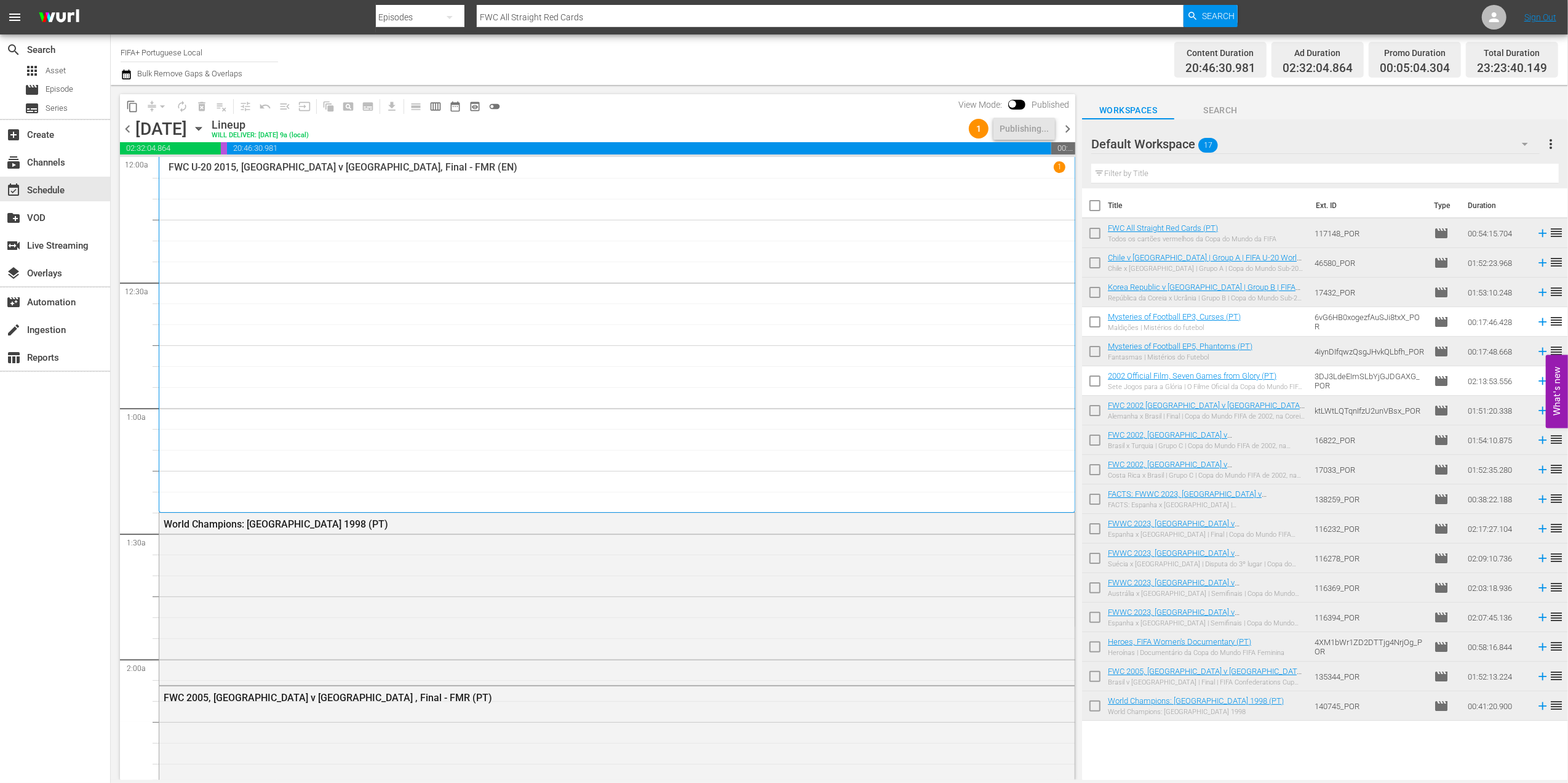
checkbox input "true"
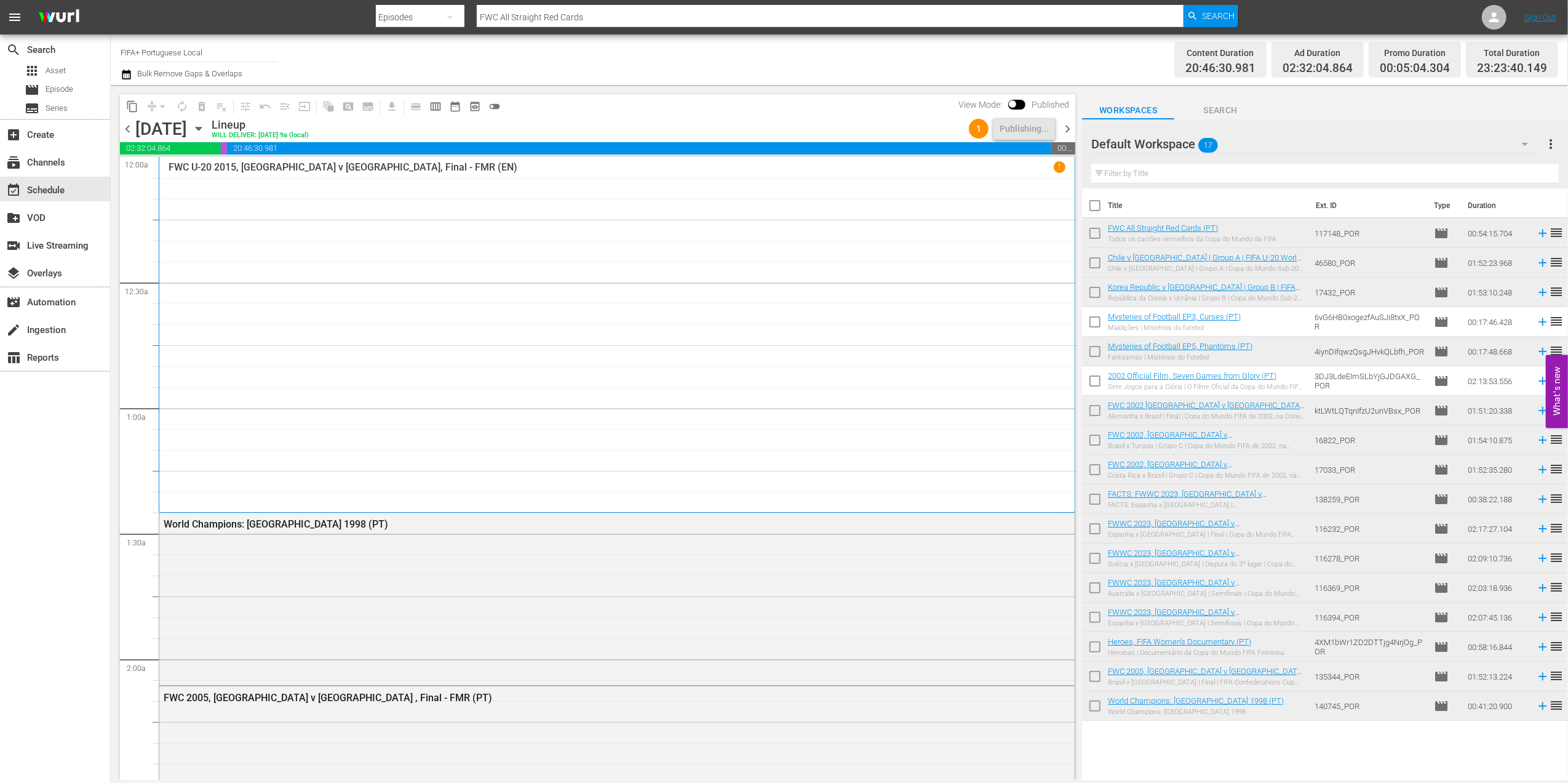
checkbox input "true"
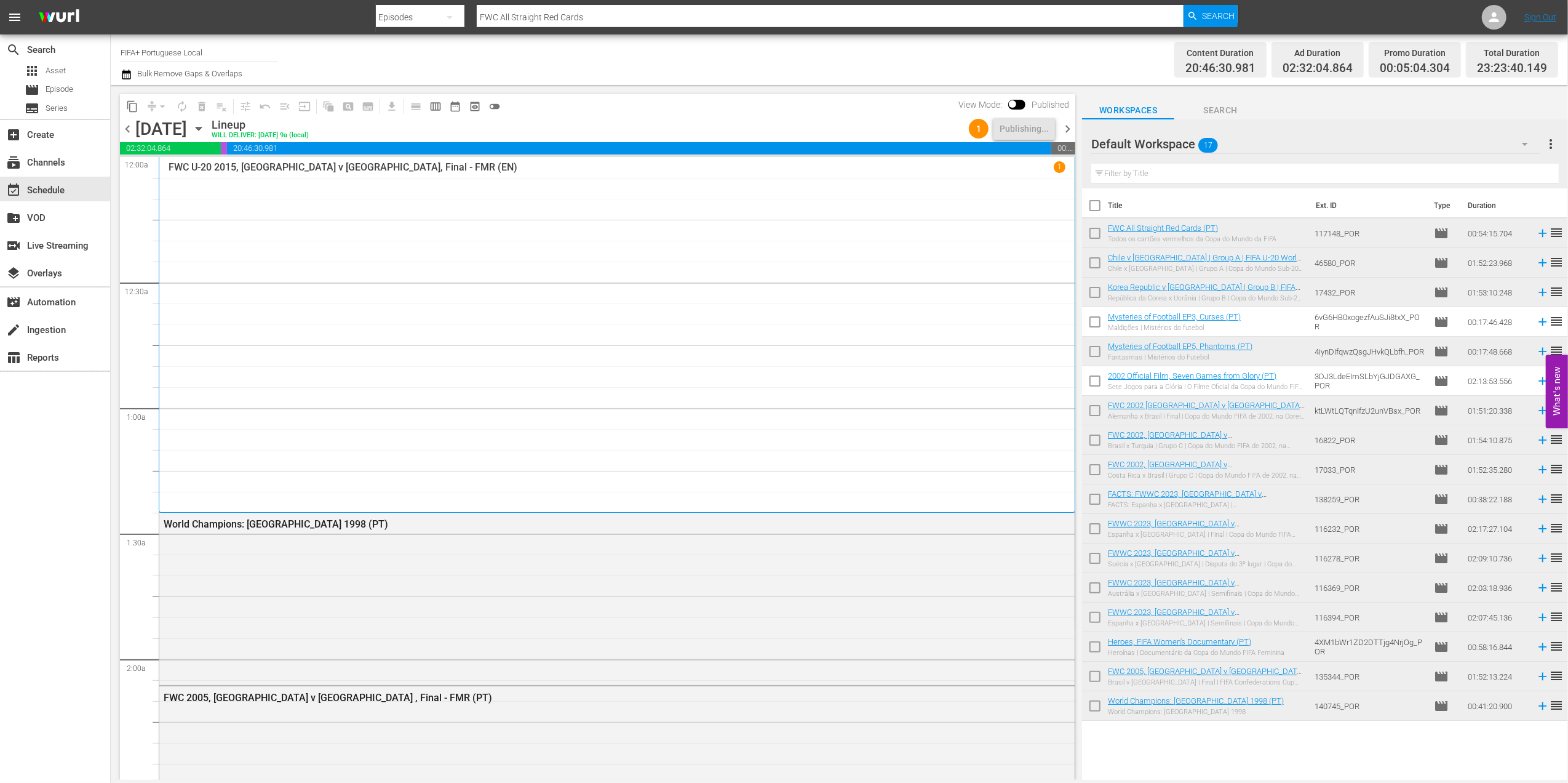
checkbox input "true"
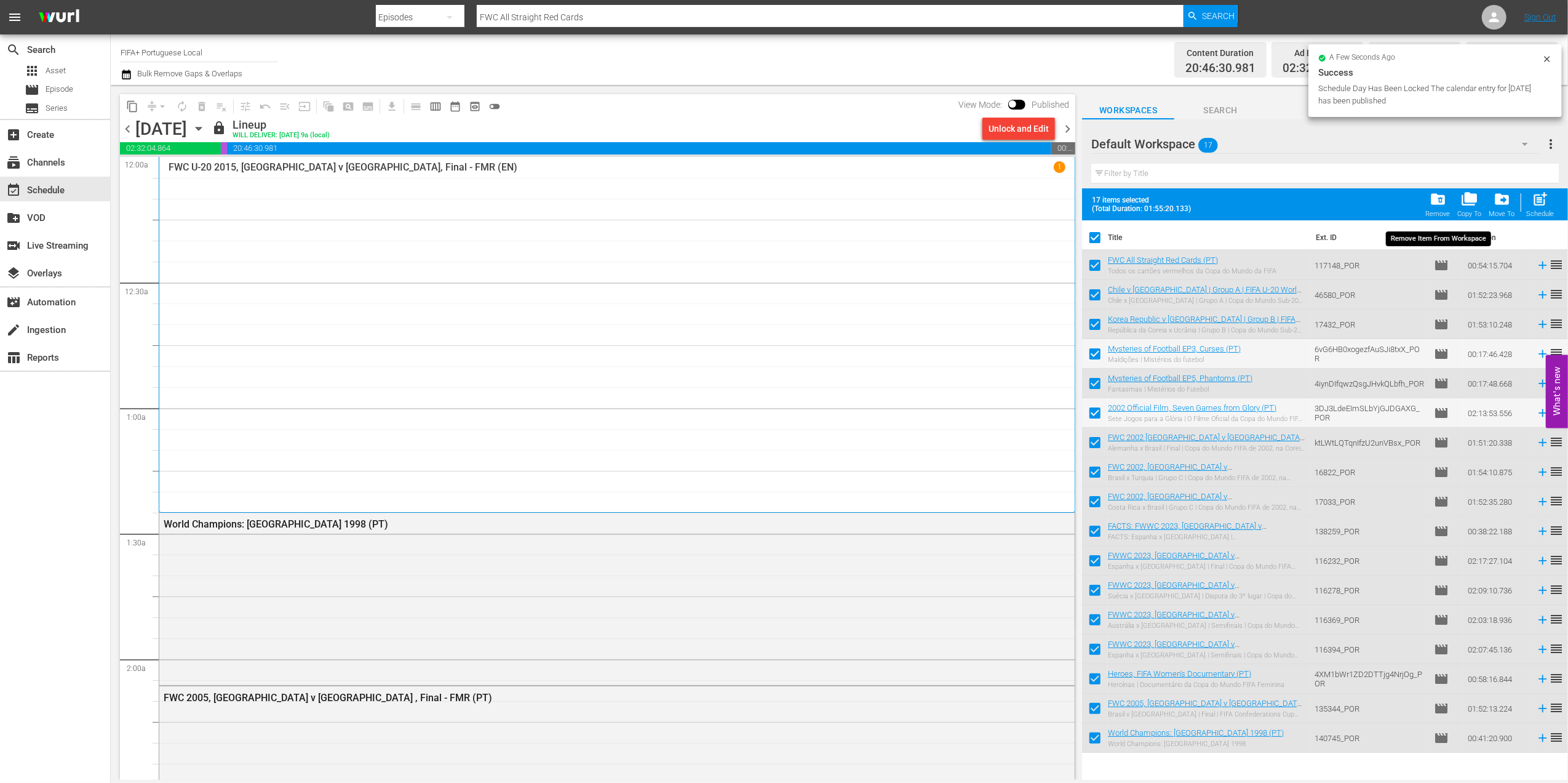
click at [1446, 205] on span "folder_delete" at bounding box center [1437, 199] width 16 height 16
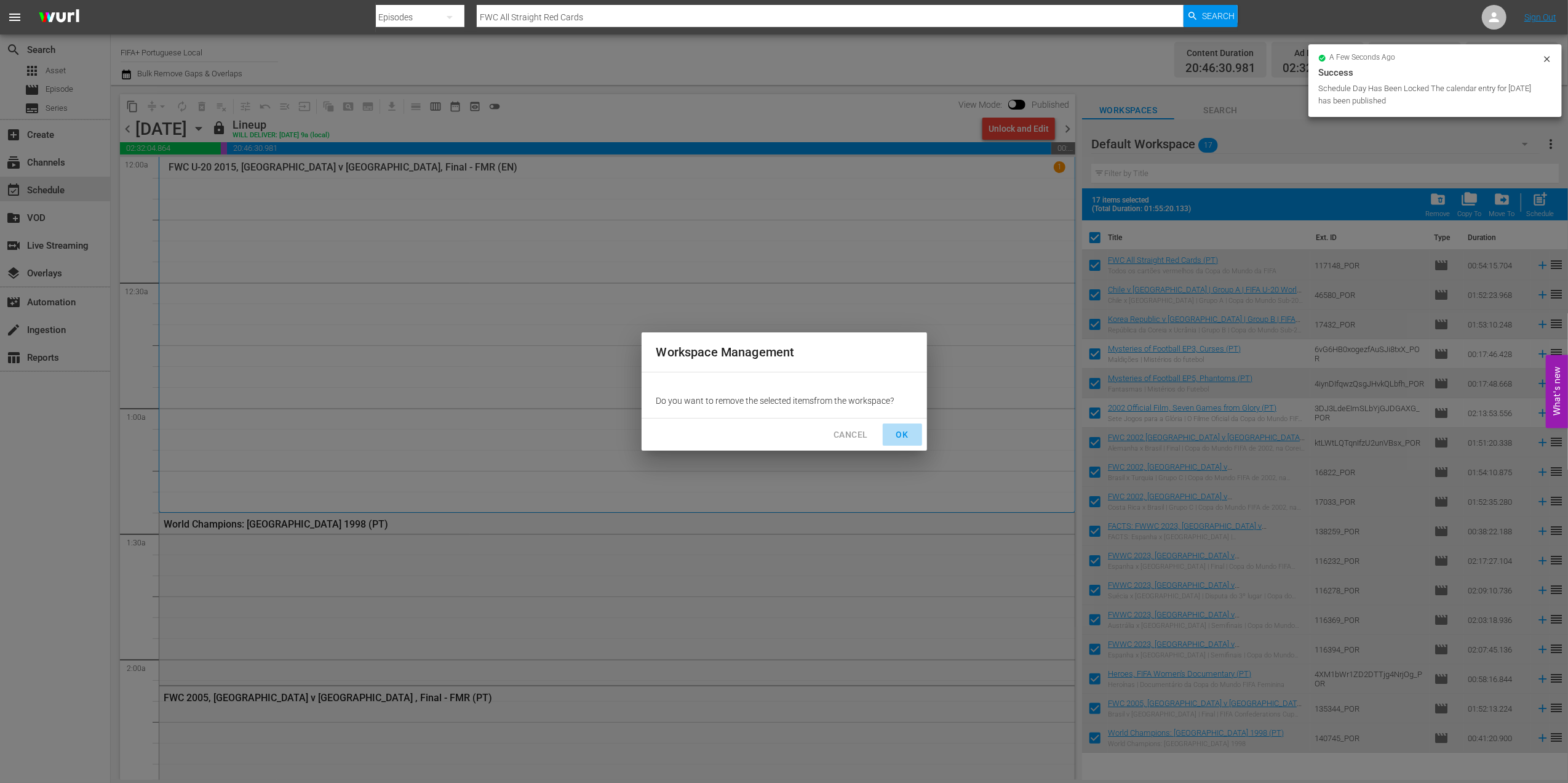
click at [901, 436] on span "OK" at bounding box center [902, 434] width 20 height 16
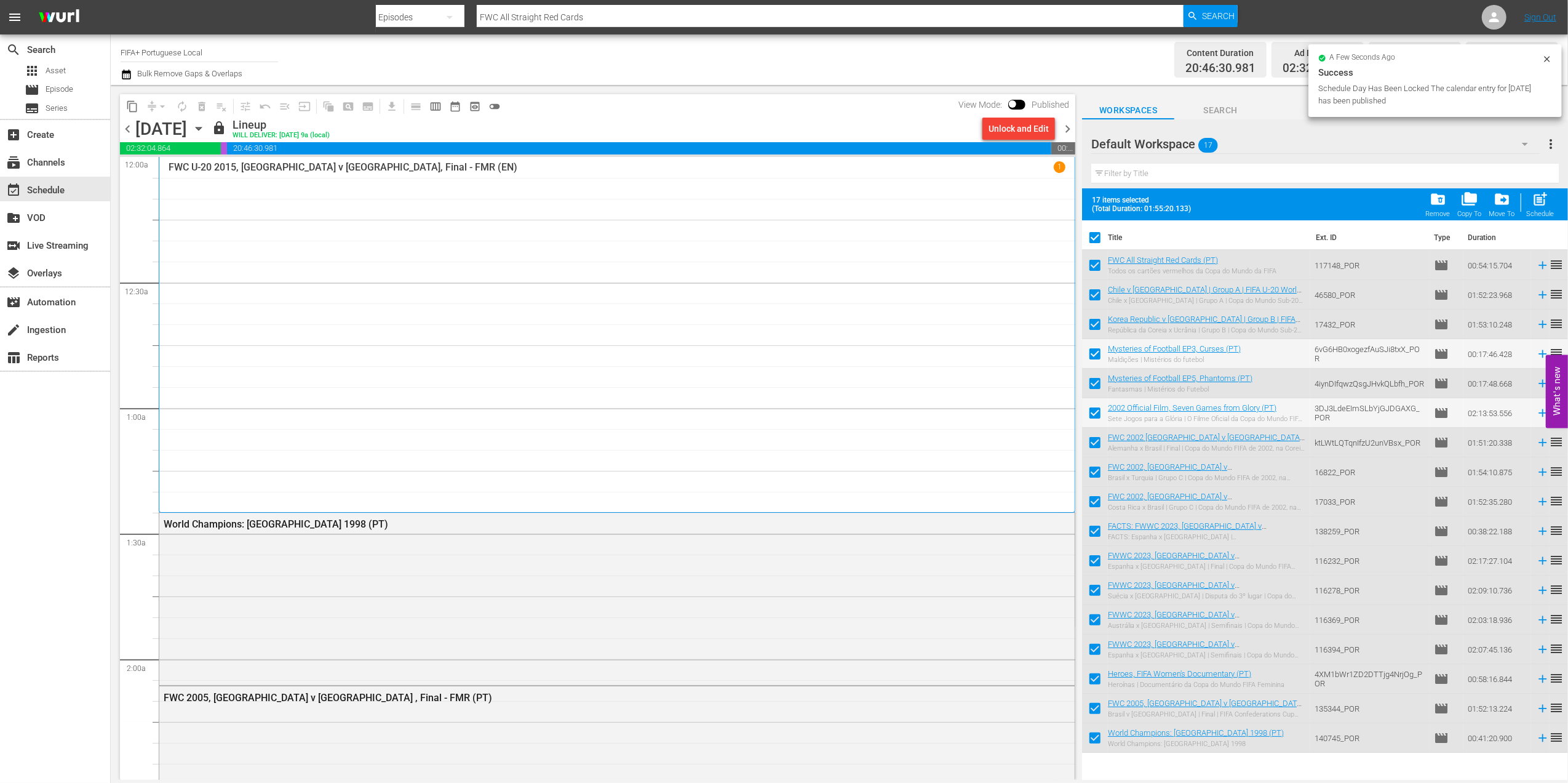
checkbox input "false"
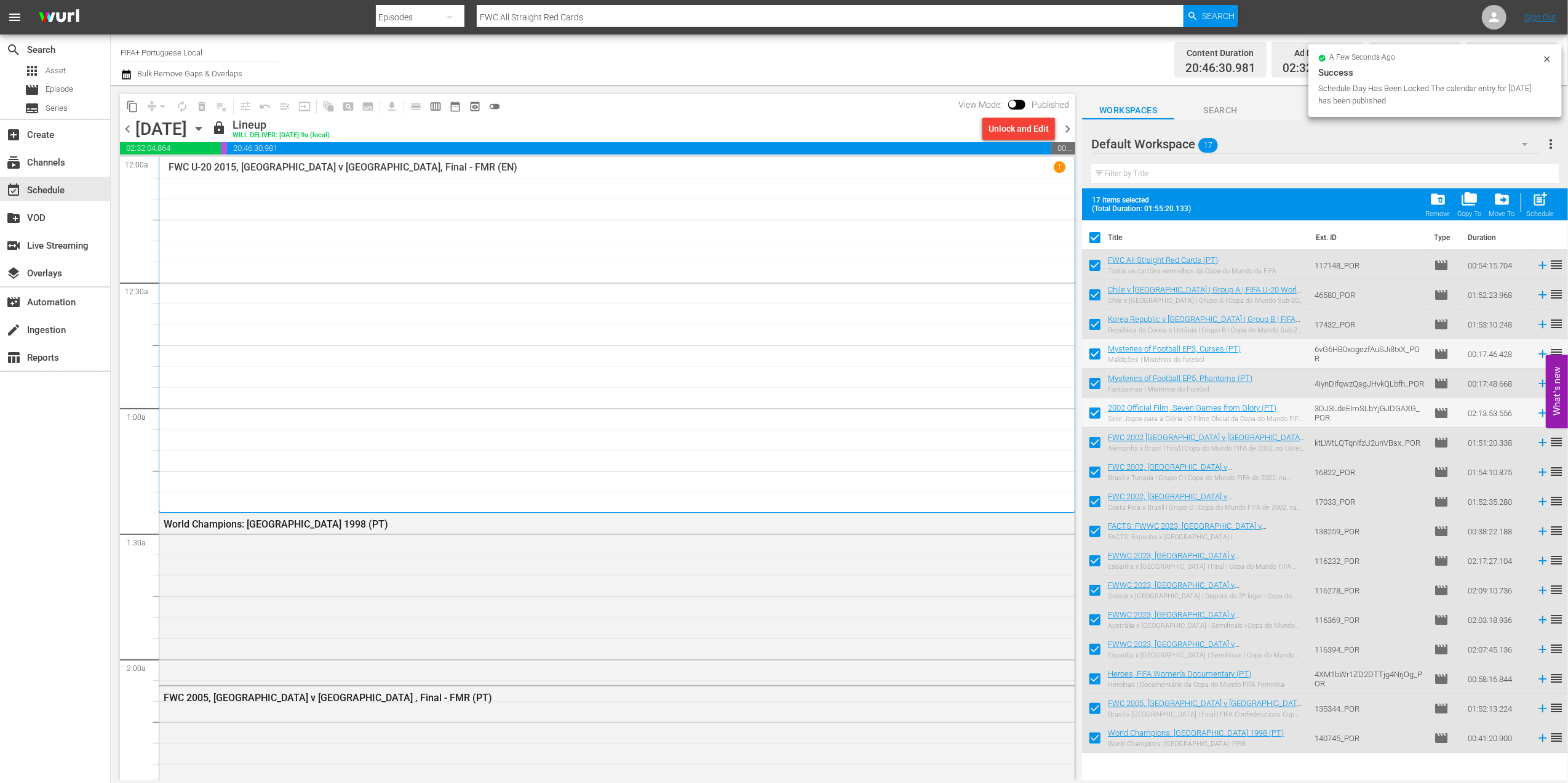
checkbox input "false"
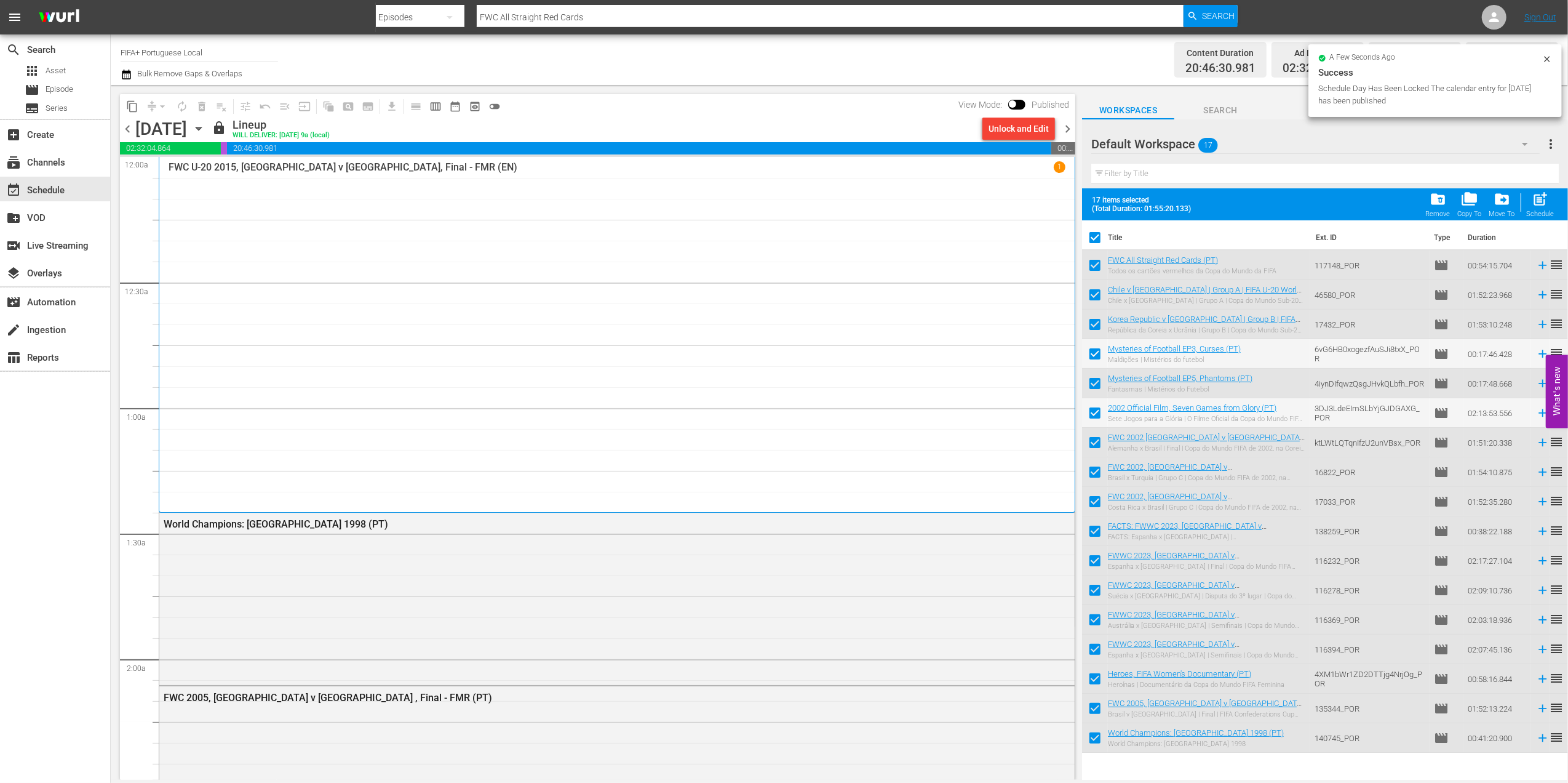
checkbox input "false"
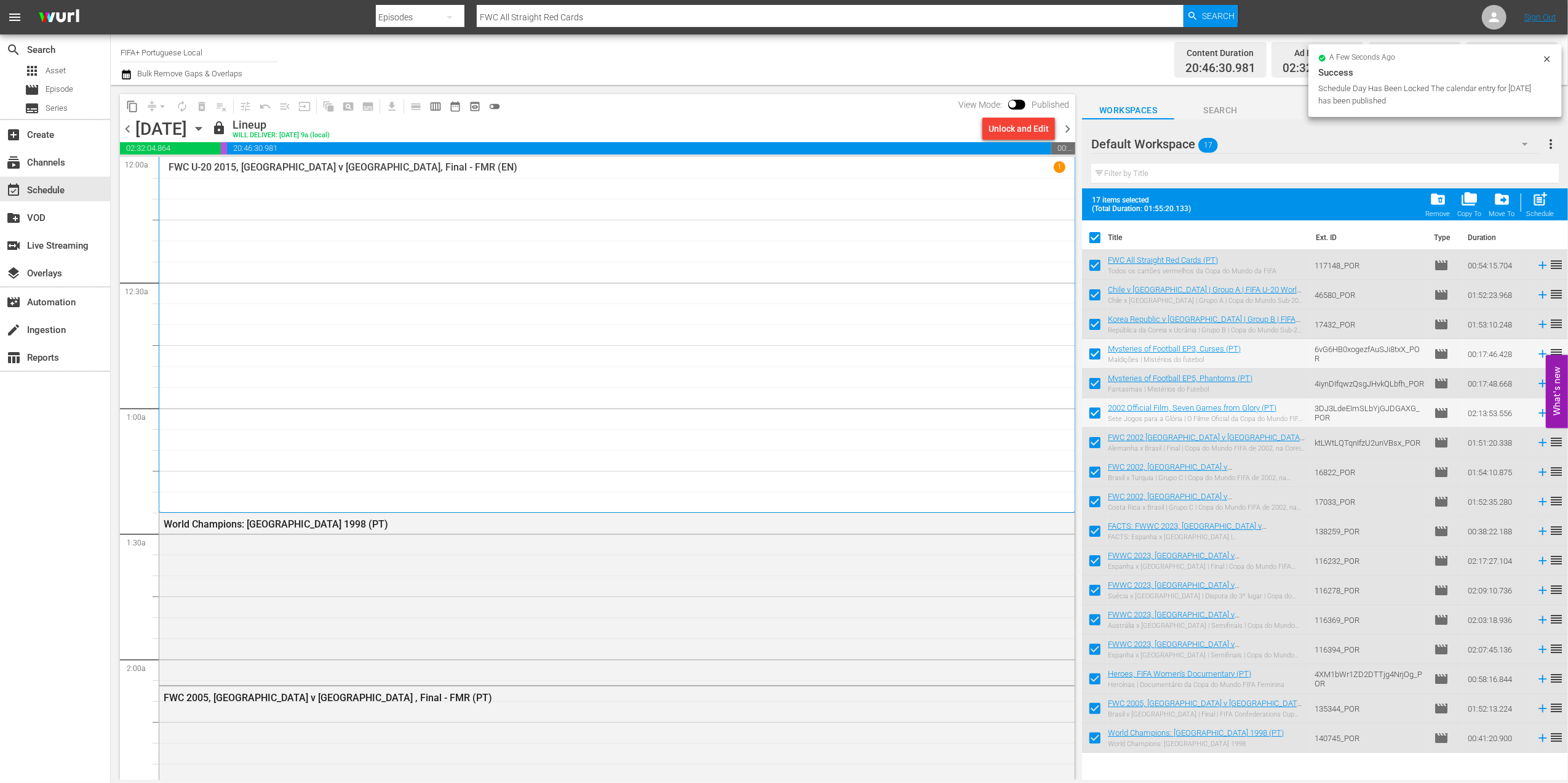
checkbox input "false"
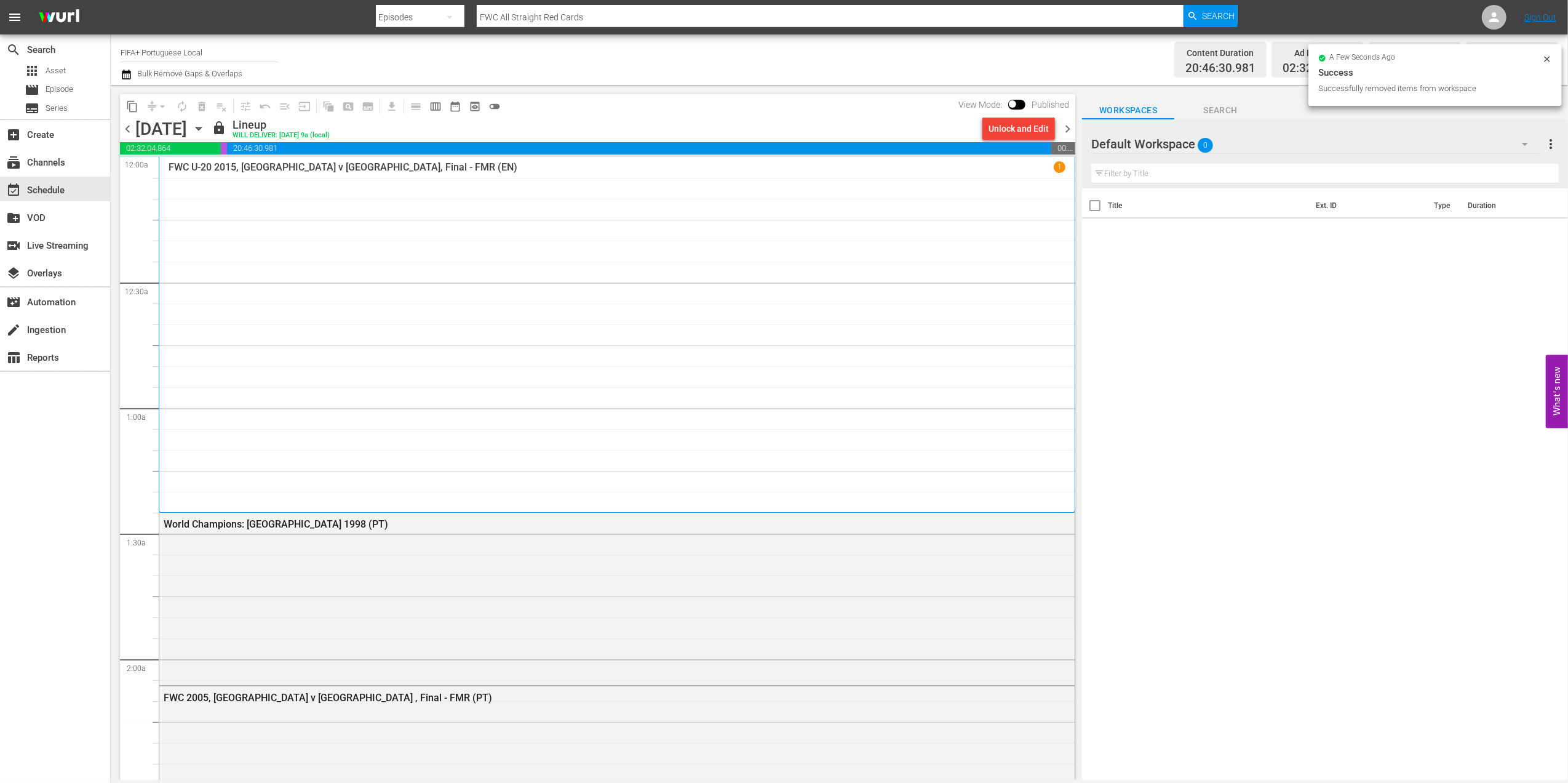
click at [1070, 126] on span "chevron_right" at bounding box center [1068, 129] width 16 height 16
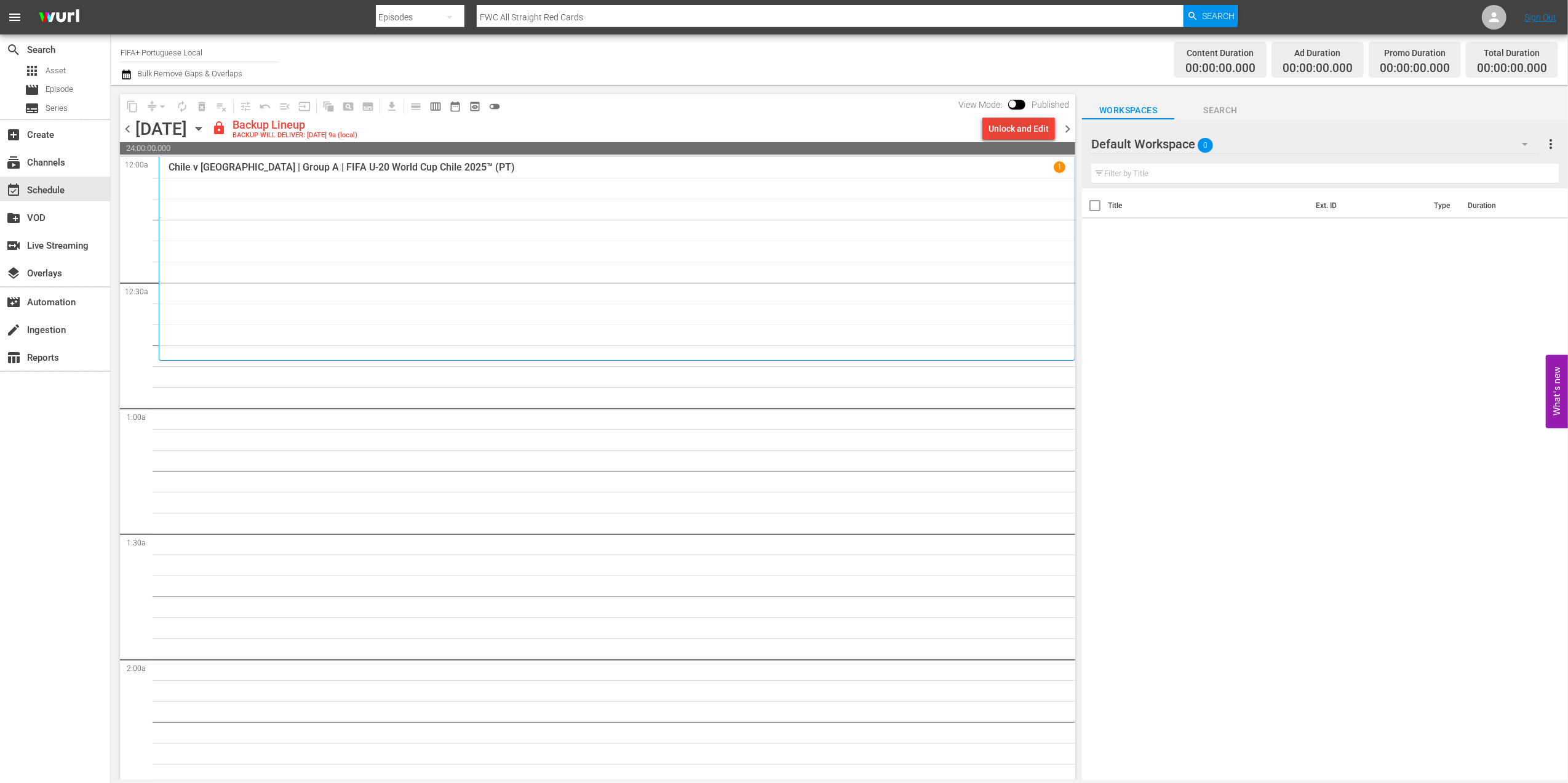
click at [1035, 121] on div "Unlock and Edit" at bounding box center [1018, 129] width 61 height 23
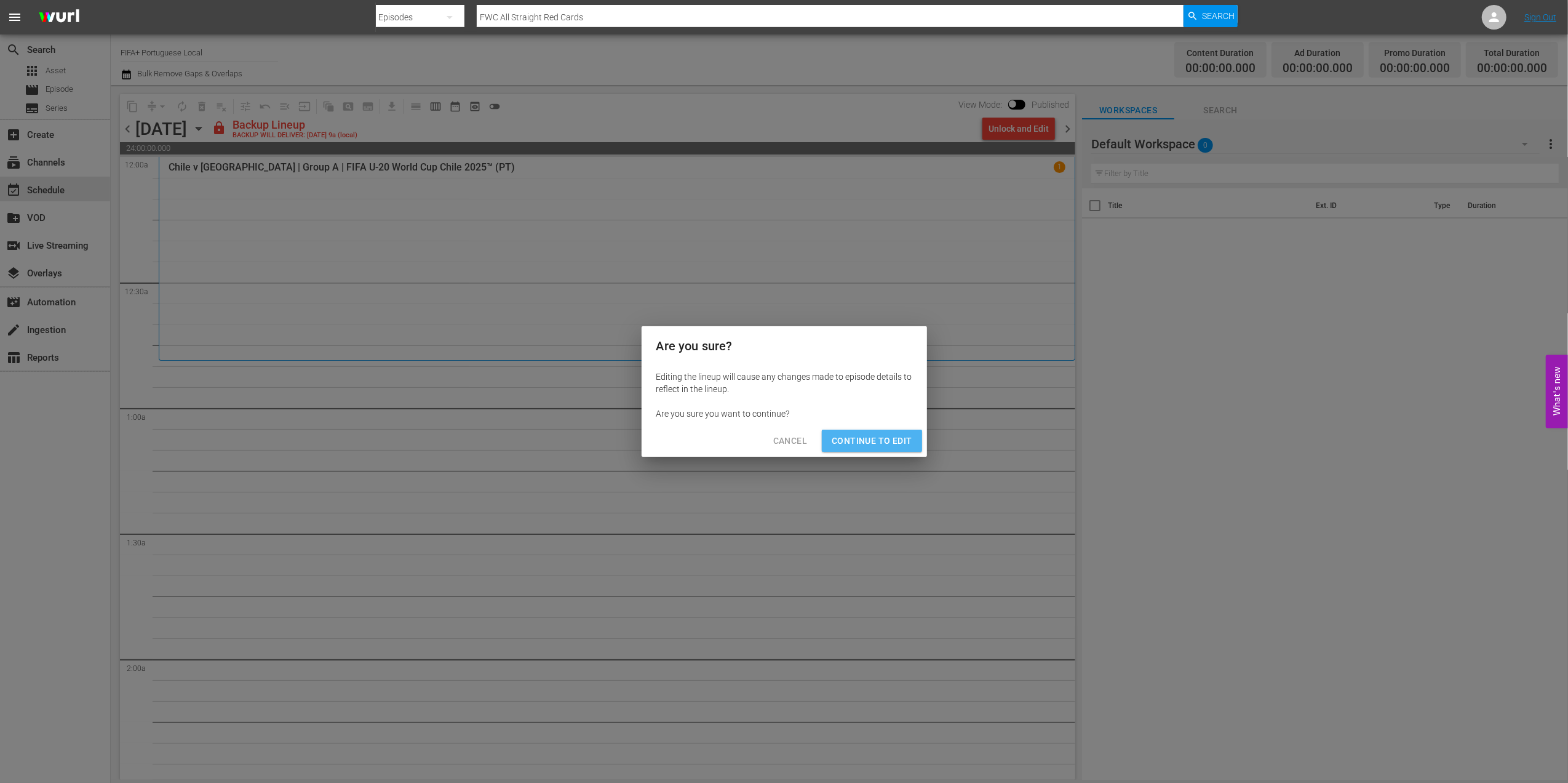
click at [887, 444] on span "Continue to Edit" at bounding box center [871, 441] width 80 height 16
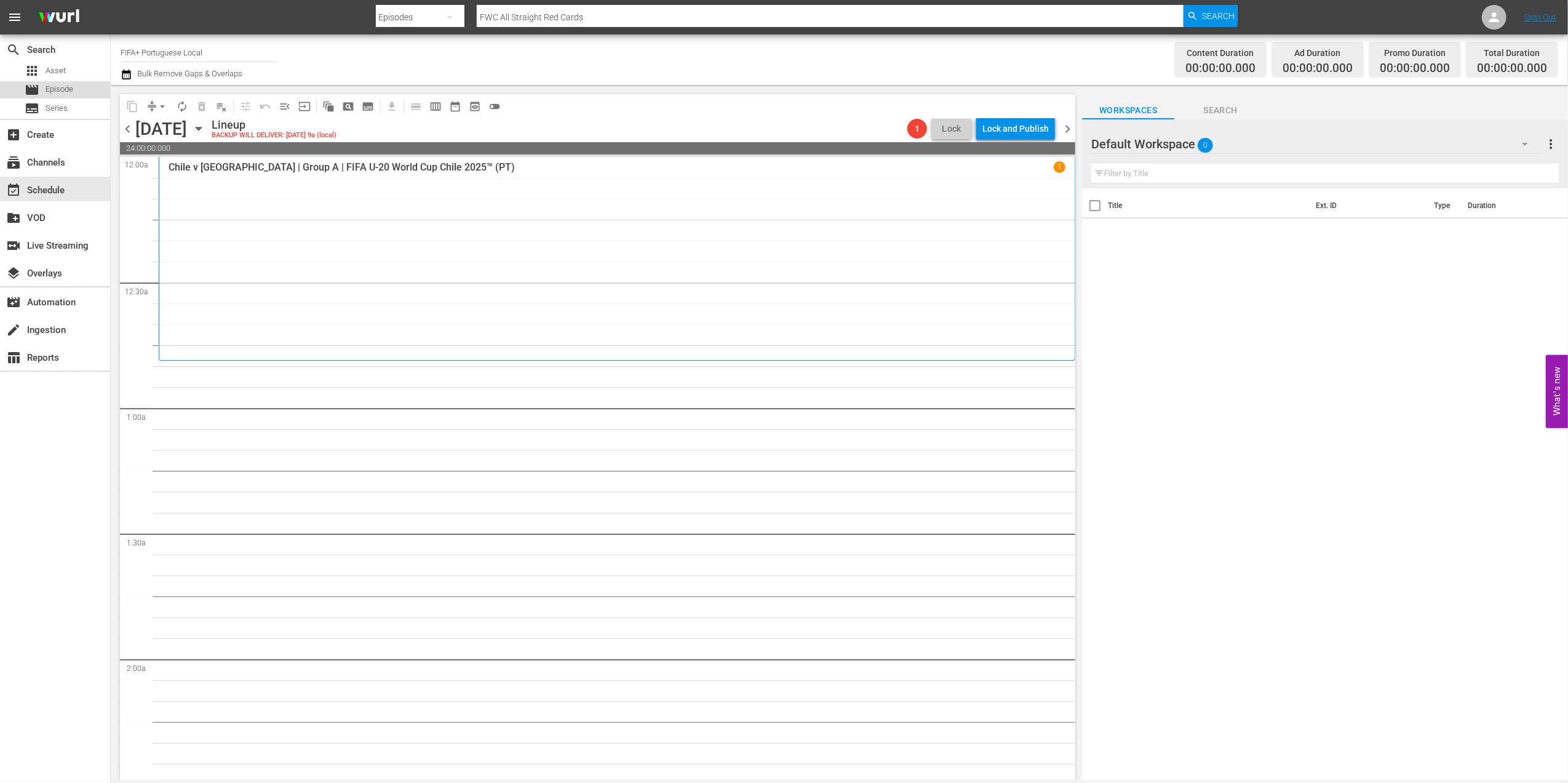
click at [48, 84] on span "Episode" at bounding box center [60, 89] width 28 height 12
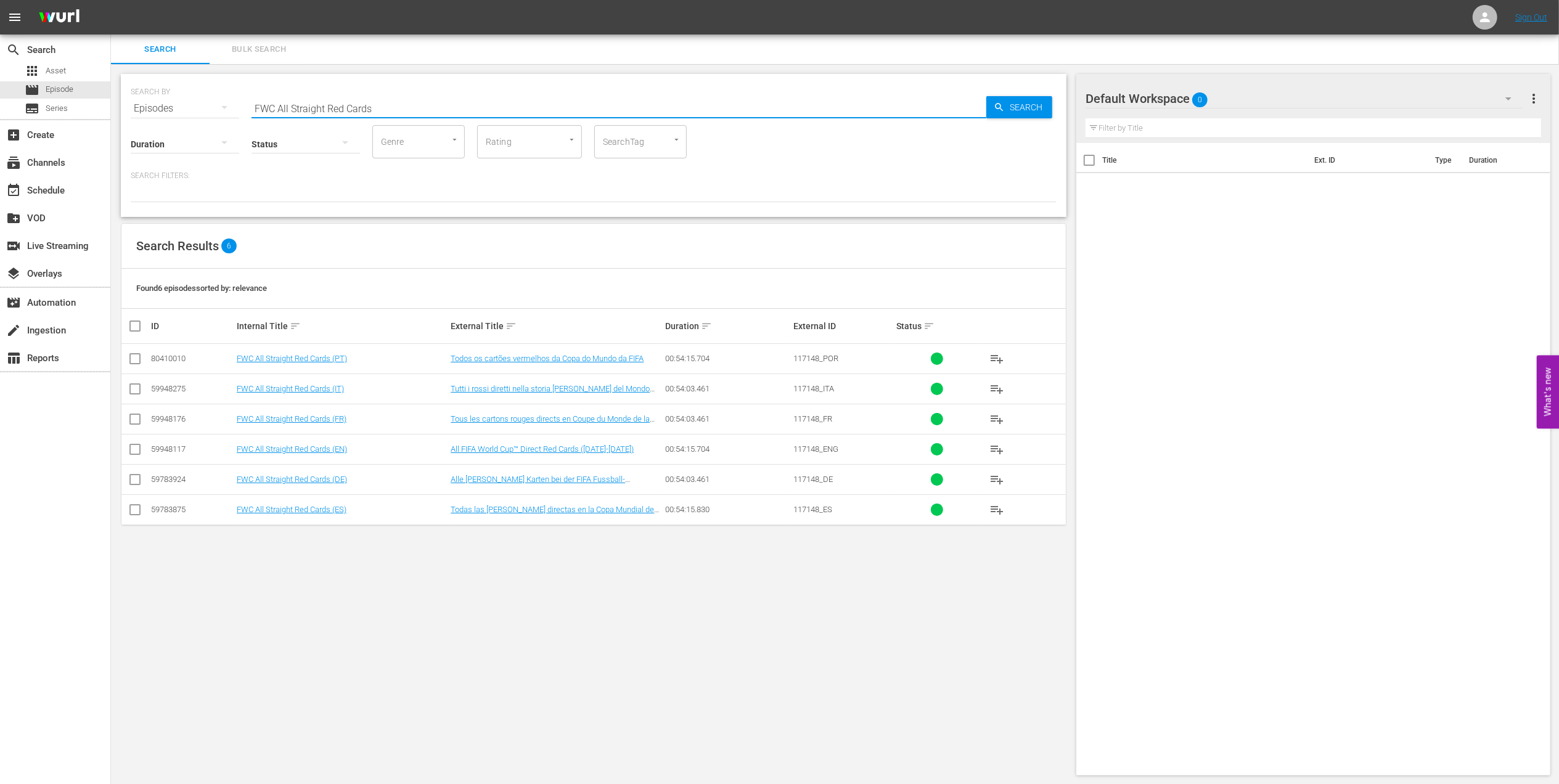
drag, startPoint x: 211, startPoint y: 107, endPoint x: 154, endPoint y: 109, distance: 57.0
click at [149, 107] on div "SEARCH BY Search By Episodes Search ID, Title, Description, Keywords, or Catego…" at bounding box center [593, 101] width 926 height 44
paste input "ACTS:2010 FIFA World Cup"
drag, startPoint x: 396, startPoint y: 103, endPoint x: 165, endPoint y: 107, distance: 231.0
click at [165, 107] on div "SEARCH BY Search By Episodes Search ID, Title, Description, Keywords, or Catego…" at bounding box center [593, 101] width 926 height 44
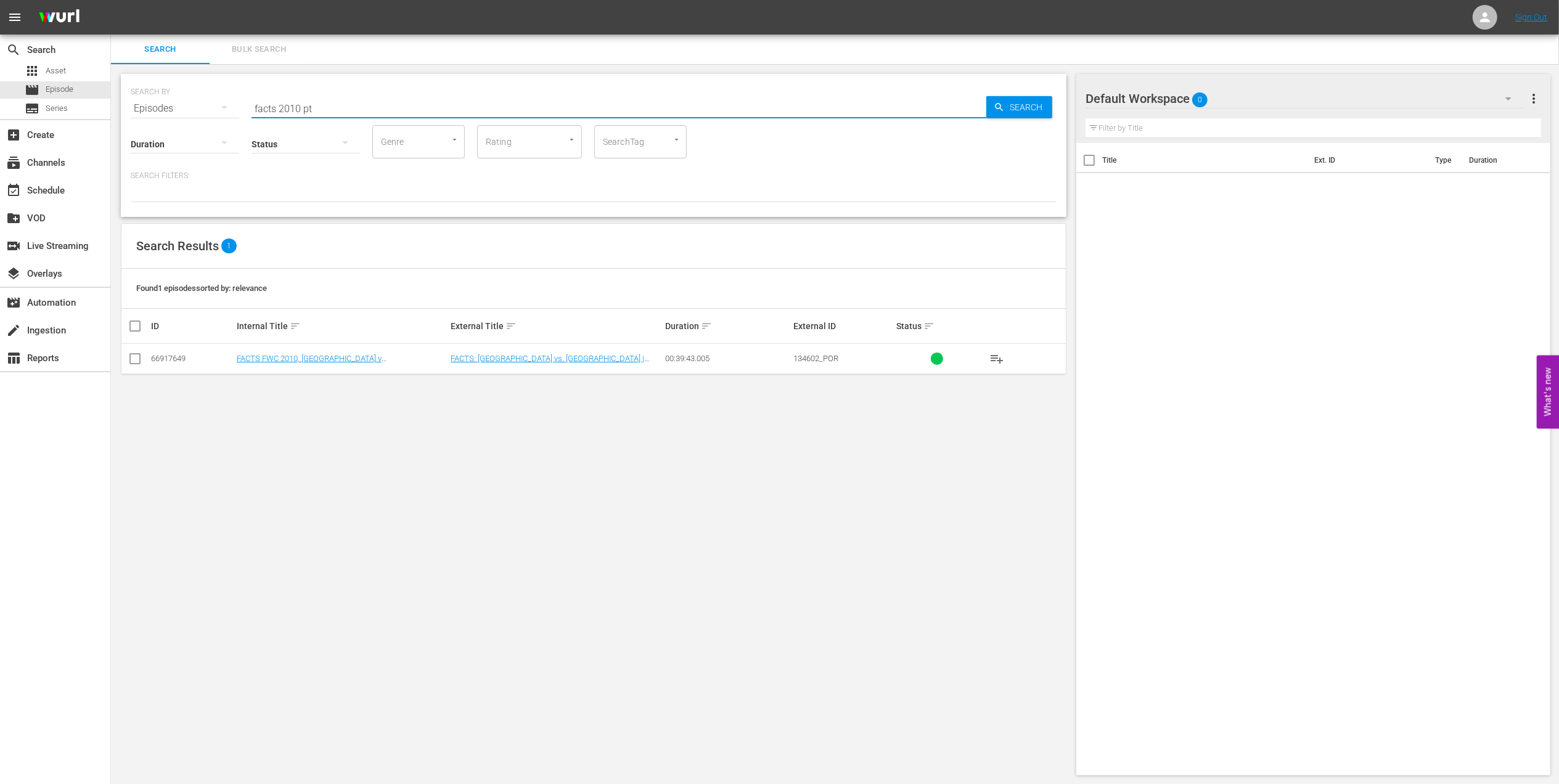
type input "facts 2010 pt"
click at [143, 359] on td at bounding box center [135, 359] width 28 height 30
drag, startPoint x: 138, startPoint y: 359, endPoint x: 279, endPoint y: 362, distance: 141.0
click at [139, 361] on input "checkbox" at bounding box center [135, 360] width 15 height 15
checkbox input "true"
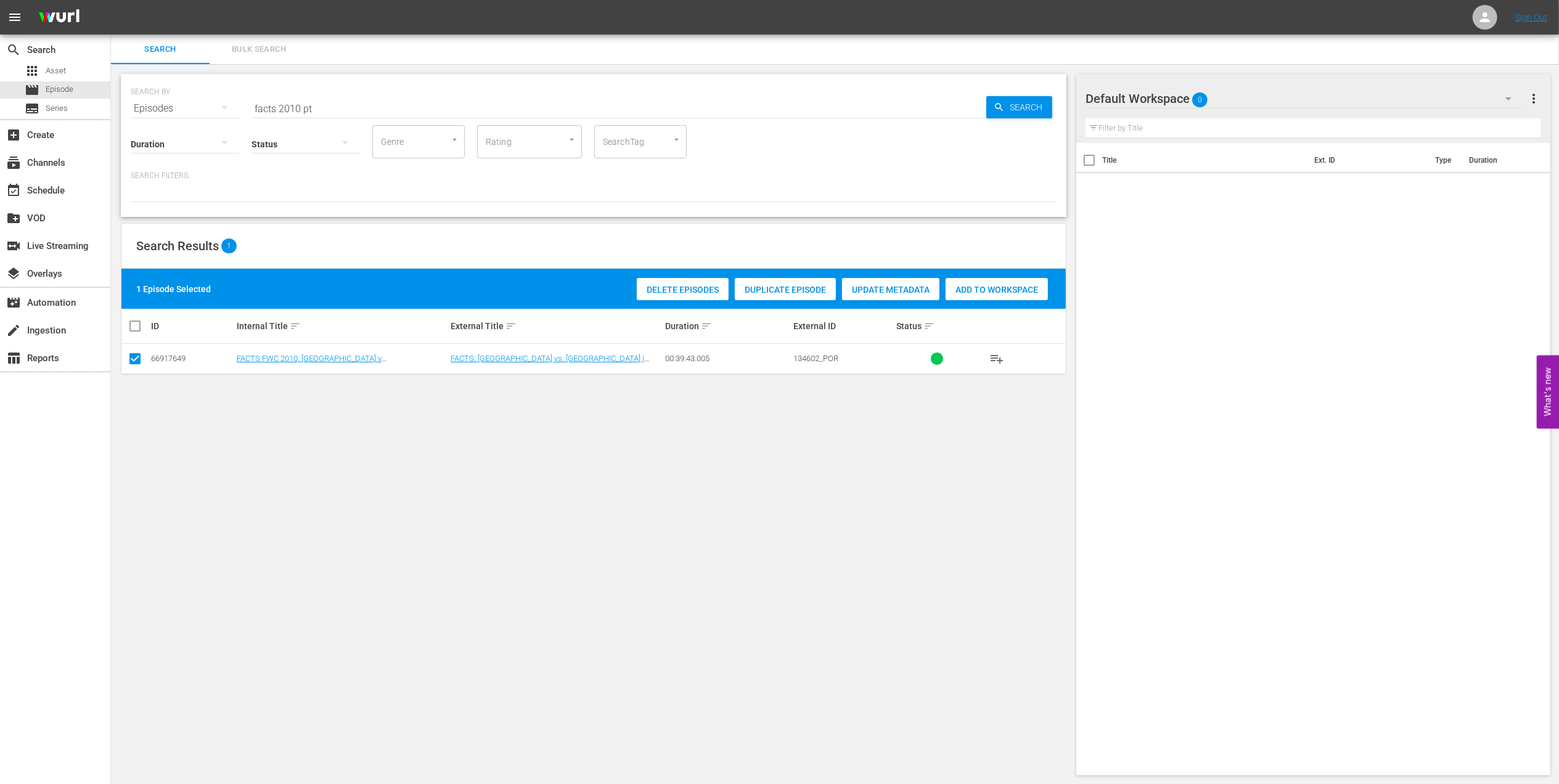
click at [1001, 287] on span "Add to Workspace" at bounding box center [997, 289] width 102 height 10
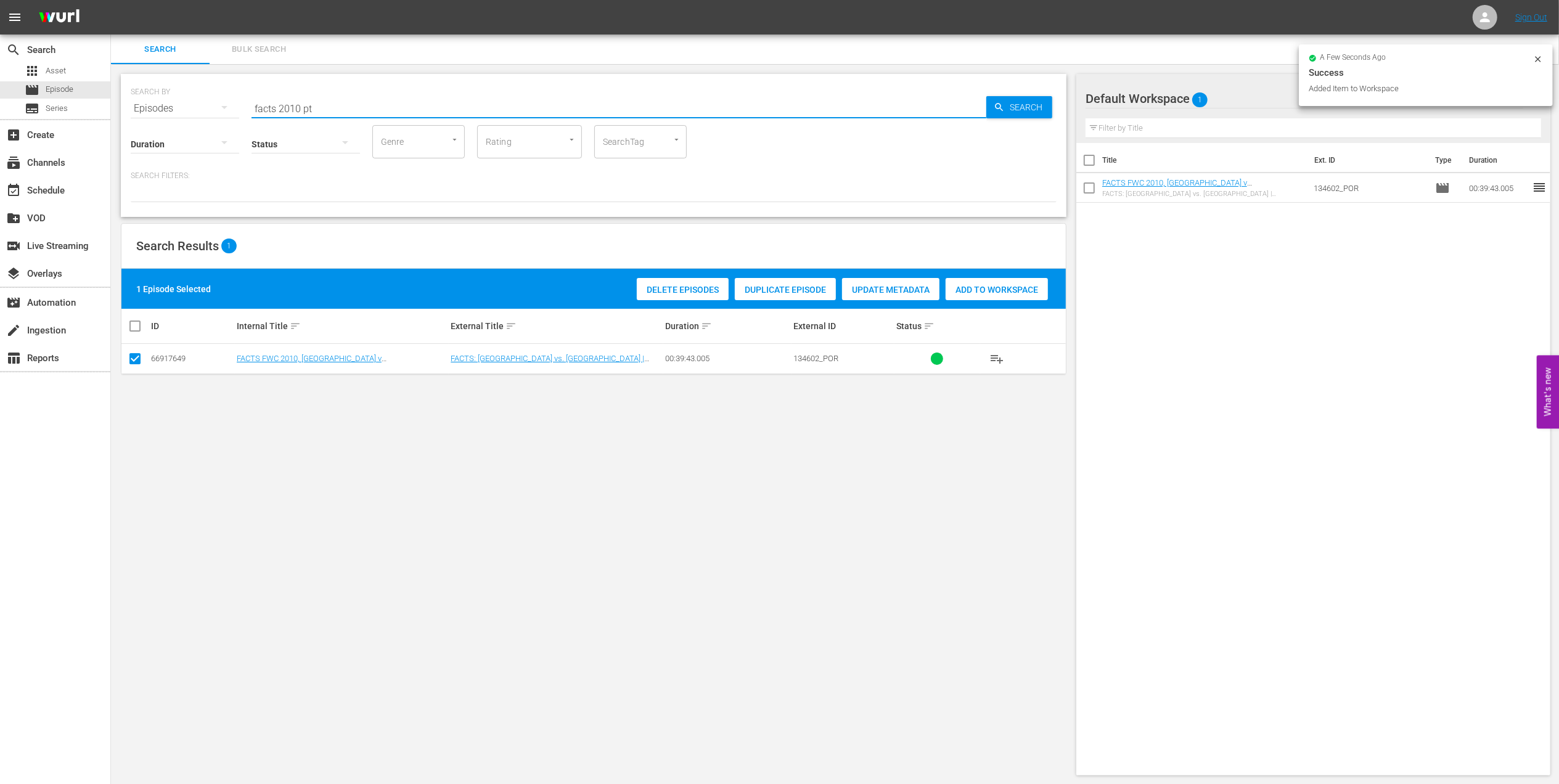
drag, startPoint x: 332, startPoint y: 109, endPoint x: 190, endPoint y: 109, distance: 142.0
click at [190, 109] on div "SEARCH BY Search By Episodes Search ID, Title, Description, Keywords, or Catego…" at bounding box center [593, 101] width 926 height 44
paste input "FWC 2022, Argentina v France, Final"
click at [458, 107] on input "FWC 2022, Argentina v France, Final" at bounding box center [619, 109] width 735 height 30
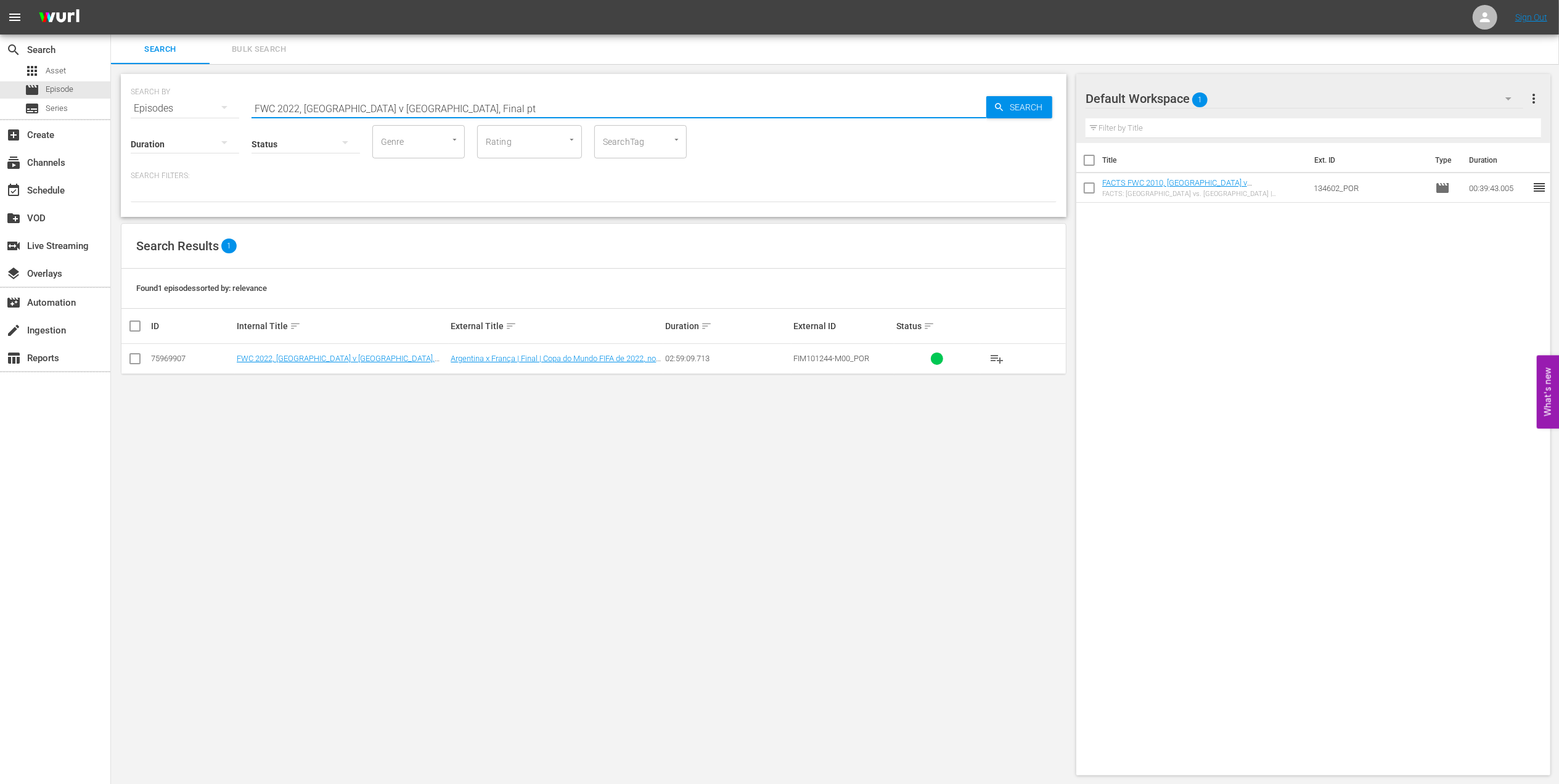
type input "FWC 2022, Argentina v France, Final pt"
click at [135, 359] on input "checkbox" at bounding box center [135, 360] width 15 height 15
checkbox input "true"
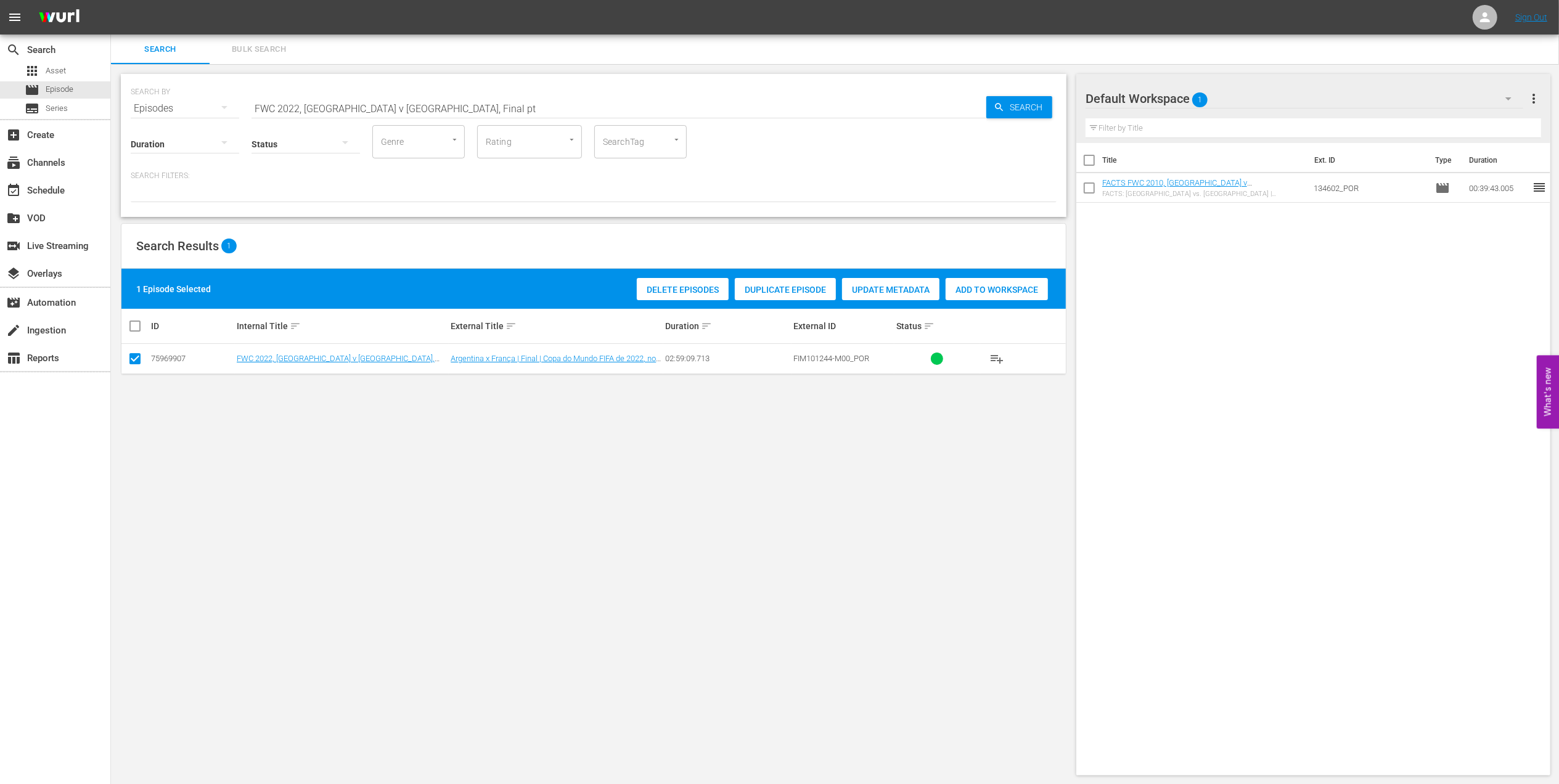
click at [986, 286] on span "Add to Workspace" at bounding box center [997, 289] width 102 height 10
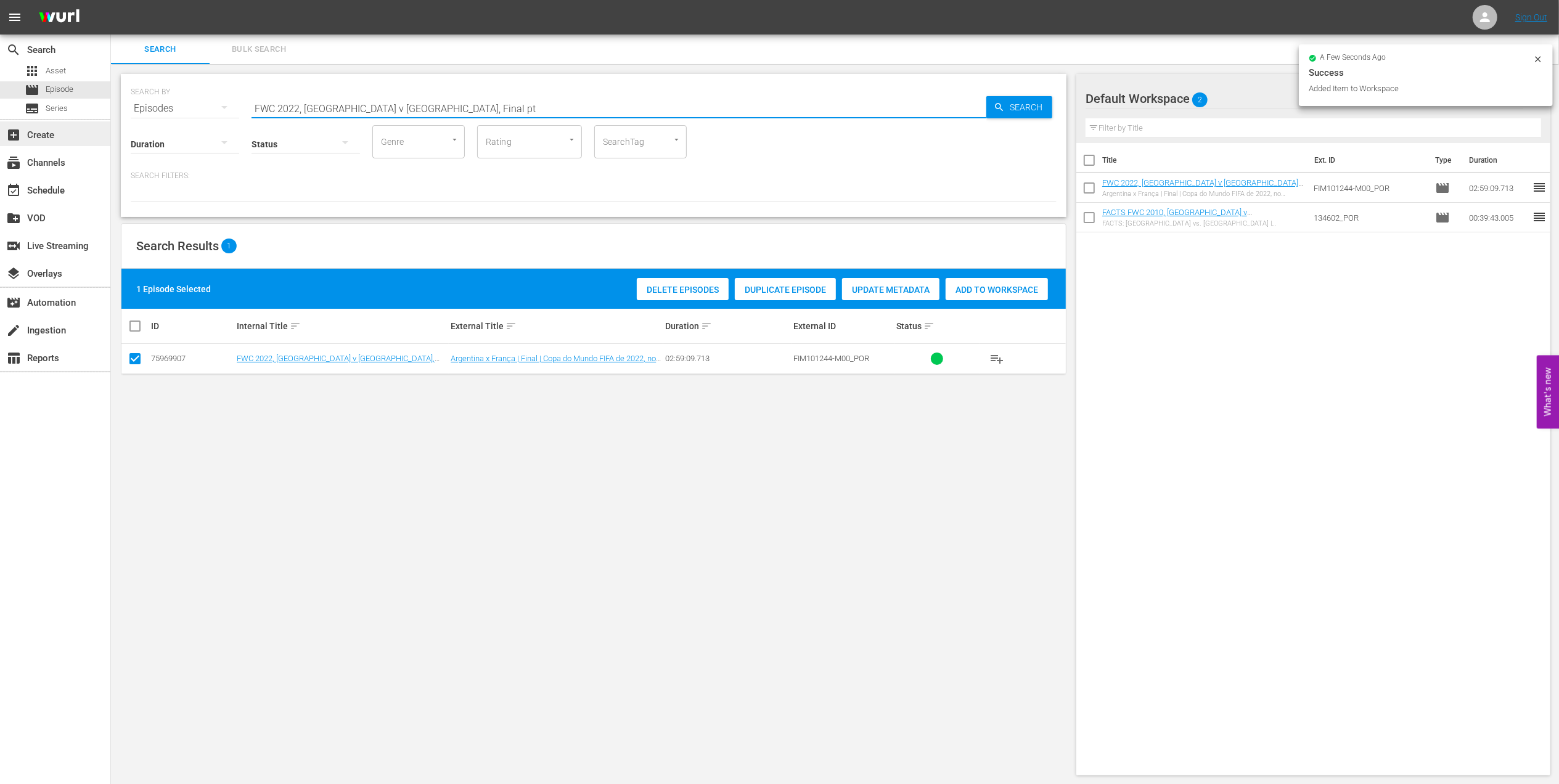
drag, startPoint x: 210, startPoint y: 107, endPoint x: 8, endPoint y: 128, distance: 203.1
click at [0, 107] on html "menu Sign Out search Search apps Asset movie Episode subtitles Series add_box C…" at bounding box center [779, 392] width 1559 height 784
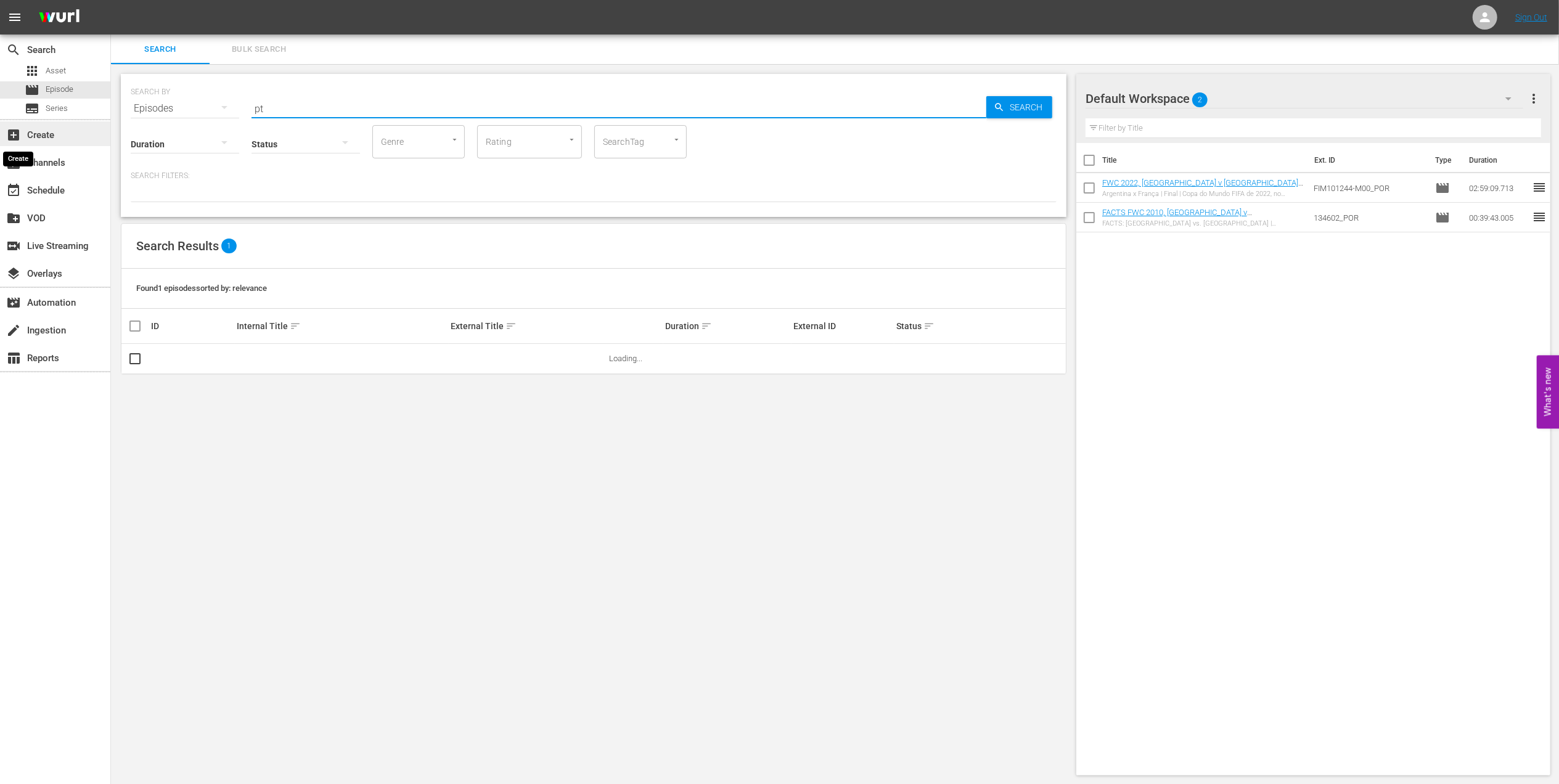
type input "p"
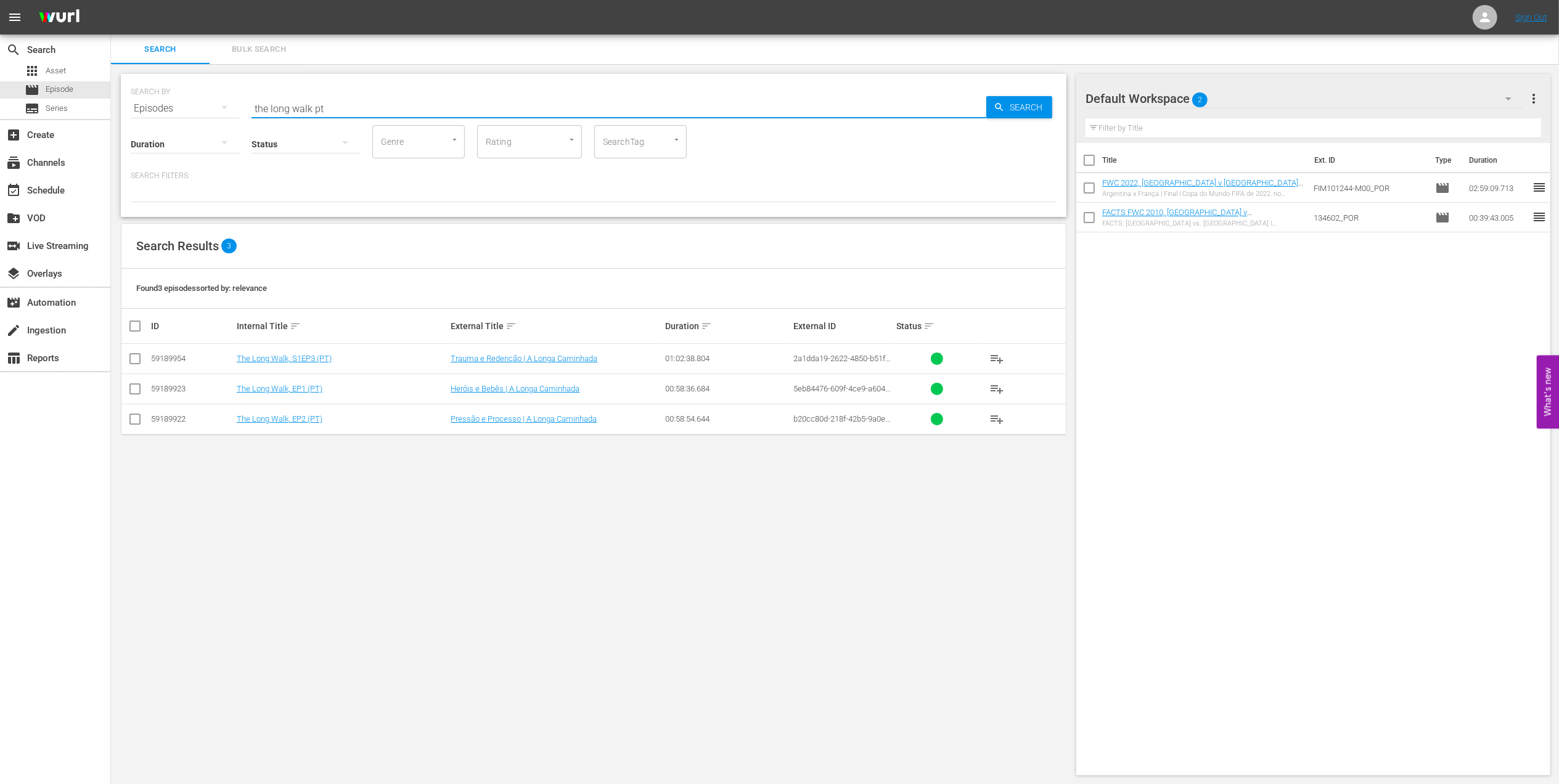
type input "the long walk pt"
click at [138, 358] on input "checkbox" at bounding box center [135, 360] width 15 height 15
checkbox input "true"
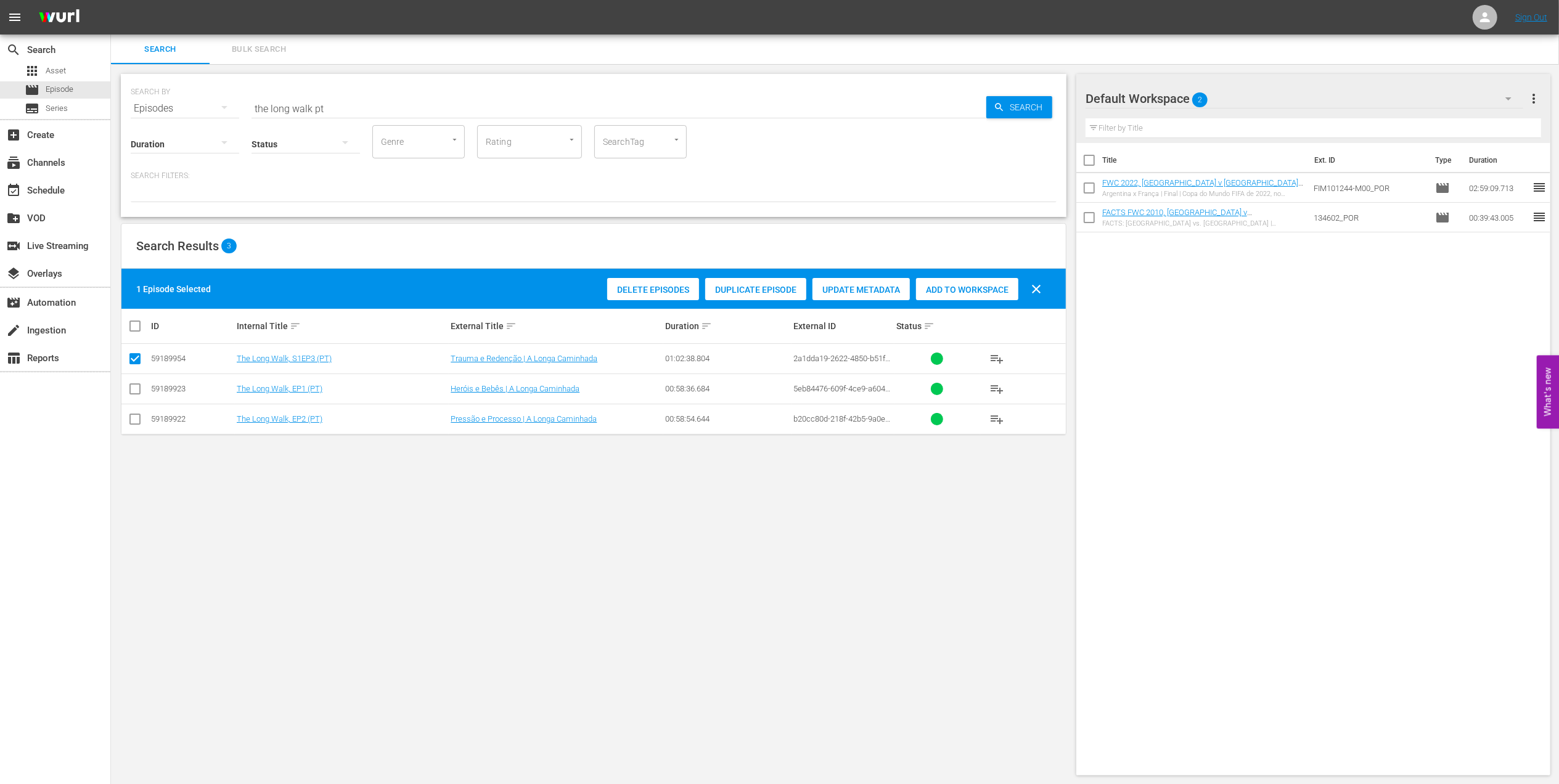
click at [132, 387] on input "checkbox" at bounding box center [135, 391] width 15 height 15
checkbox input "true"
click at [134, 417] on input "checkbox" at bounding box center [135, 421] width 15 height 15
checkbox input "true"
click at [974, 293] on span "Add to Workspace" at bounding box center [997, 289] width 102 height 10
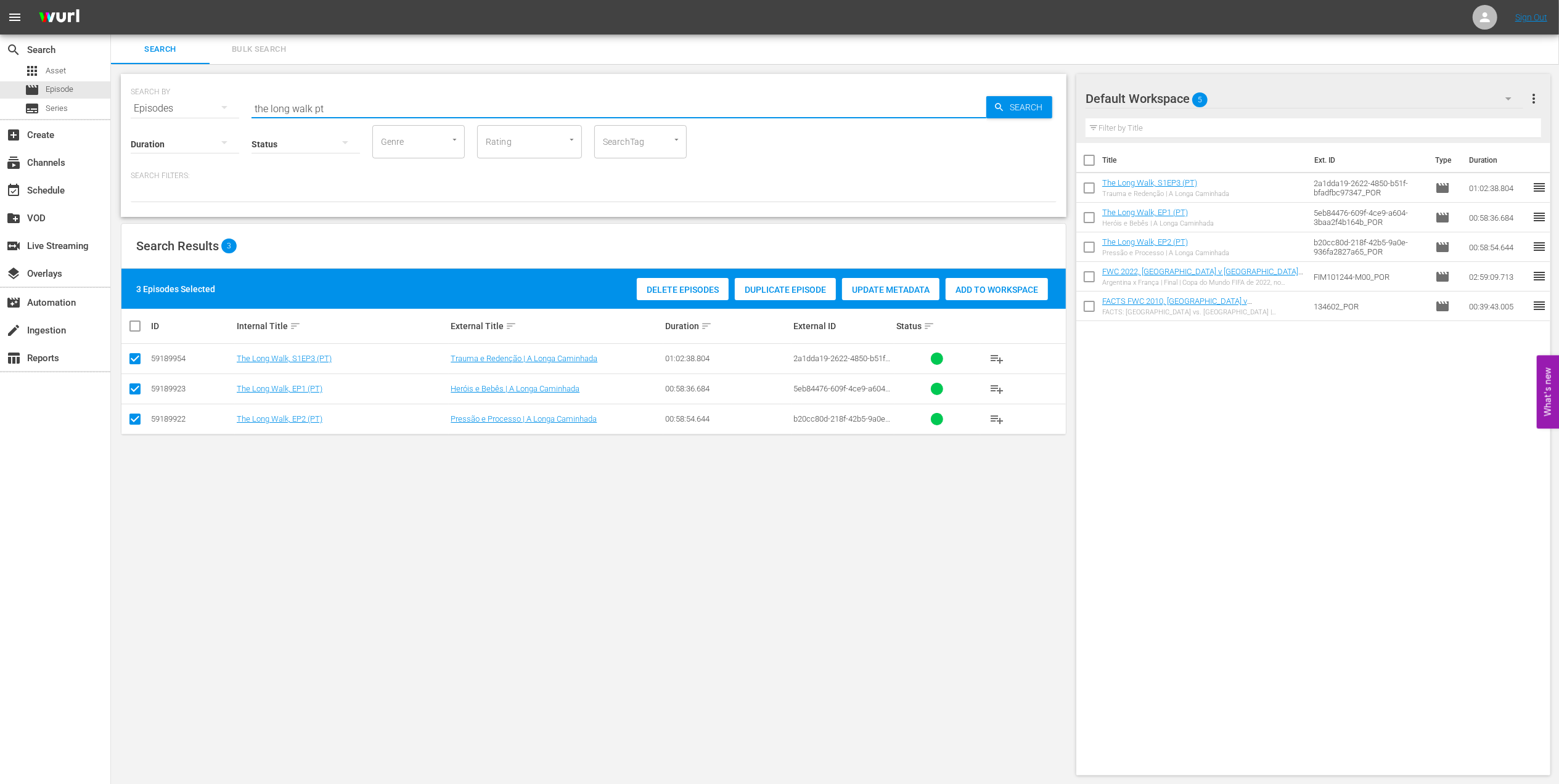
drag, startPoint x: 353, startPoint y: 106, endPoint x: 212, endPoint y: 109, distance: 141.0
click at [212, 109] on div "SEARCH BY Search By Episodes Search ID, Title, Description, Keywords, or Catego…" at bounding box center [593, 101] width 926 height 44
paste input "LOCAL ONLY - FWC 1970 Official Film, The World at their Fee"
click at [552, 107] on input "LOCAL ONLY - FWC 1970 Official Film, The World at their Feet" at bounding box center [619, 109] width 735 height 30
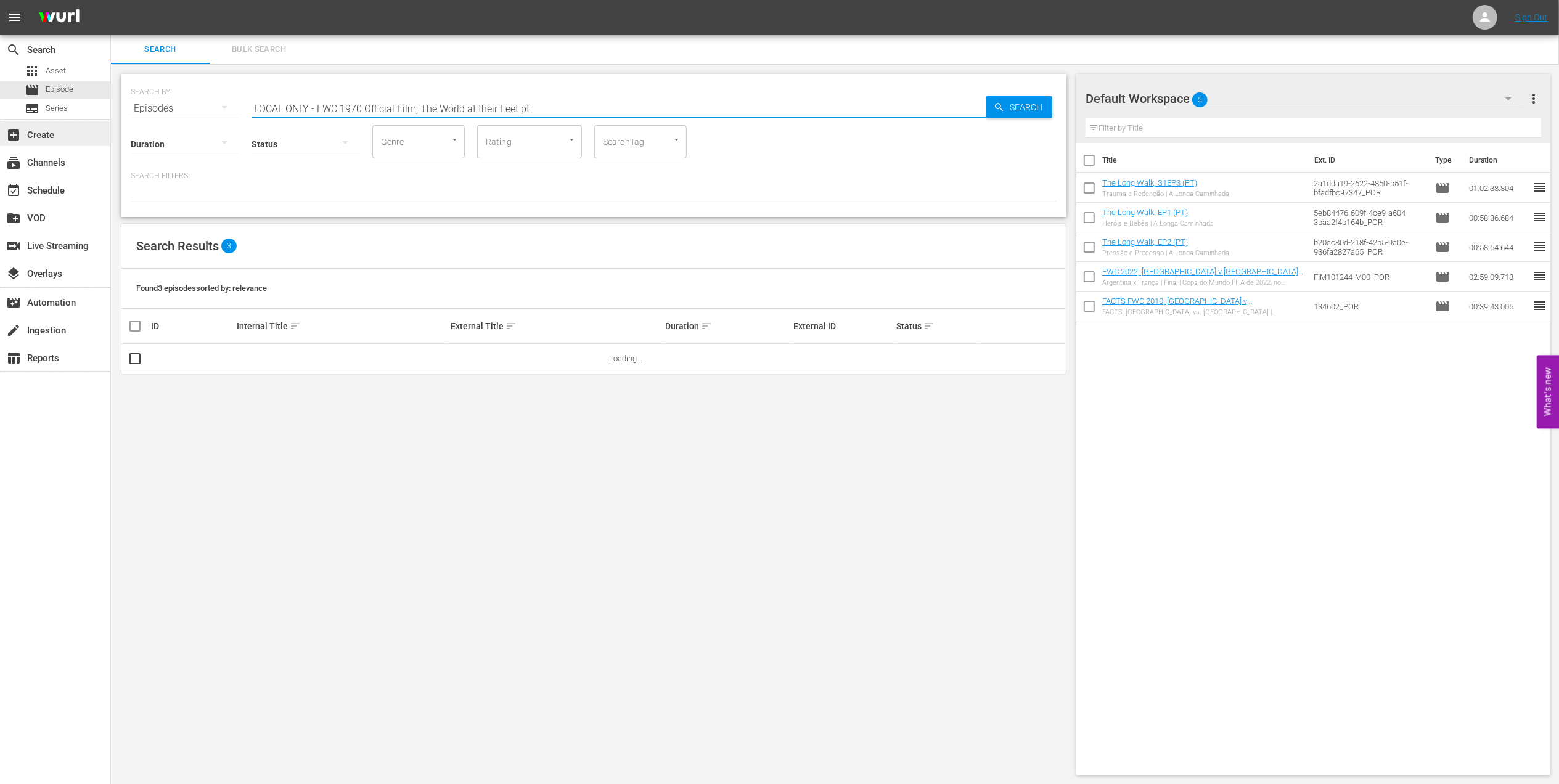
drag, startPoint x: 421, startPoint y: 107, endPoint x: 0, endPoint y: 132, distance: 421.7
click at [0, 132] on html "menu Sign Out search Search apps Asset movie Episode subtitles Series add_box C…" at bounding box center [779, 392] width 1559 height 784
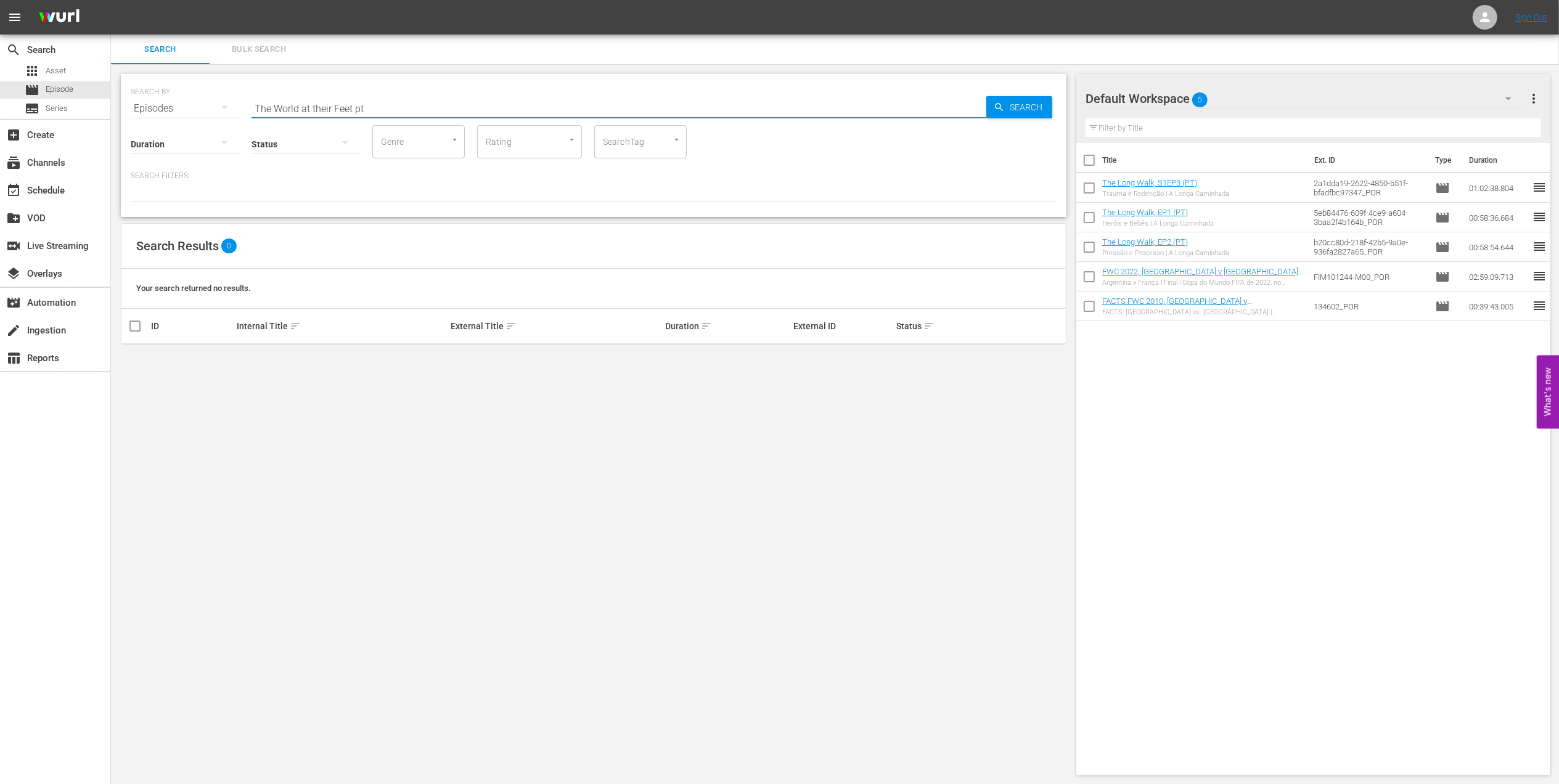
click at [373, 105] on input "The World at their Feet pt" at bounding box center [619, 109] width 735 height 30
type input "The World at their Feet pt"
drag, startPoint x: 137, startPoint y: 359, endPoint x: 474, endPoint y: 370, distance: 337.2
click at [141, 359] on input "checkbox" at bounding box center [135, 360] width 15 height 15
checkbox input "true"
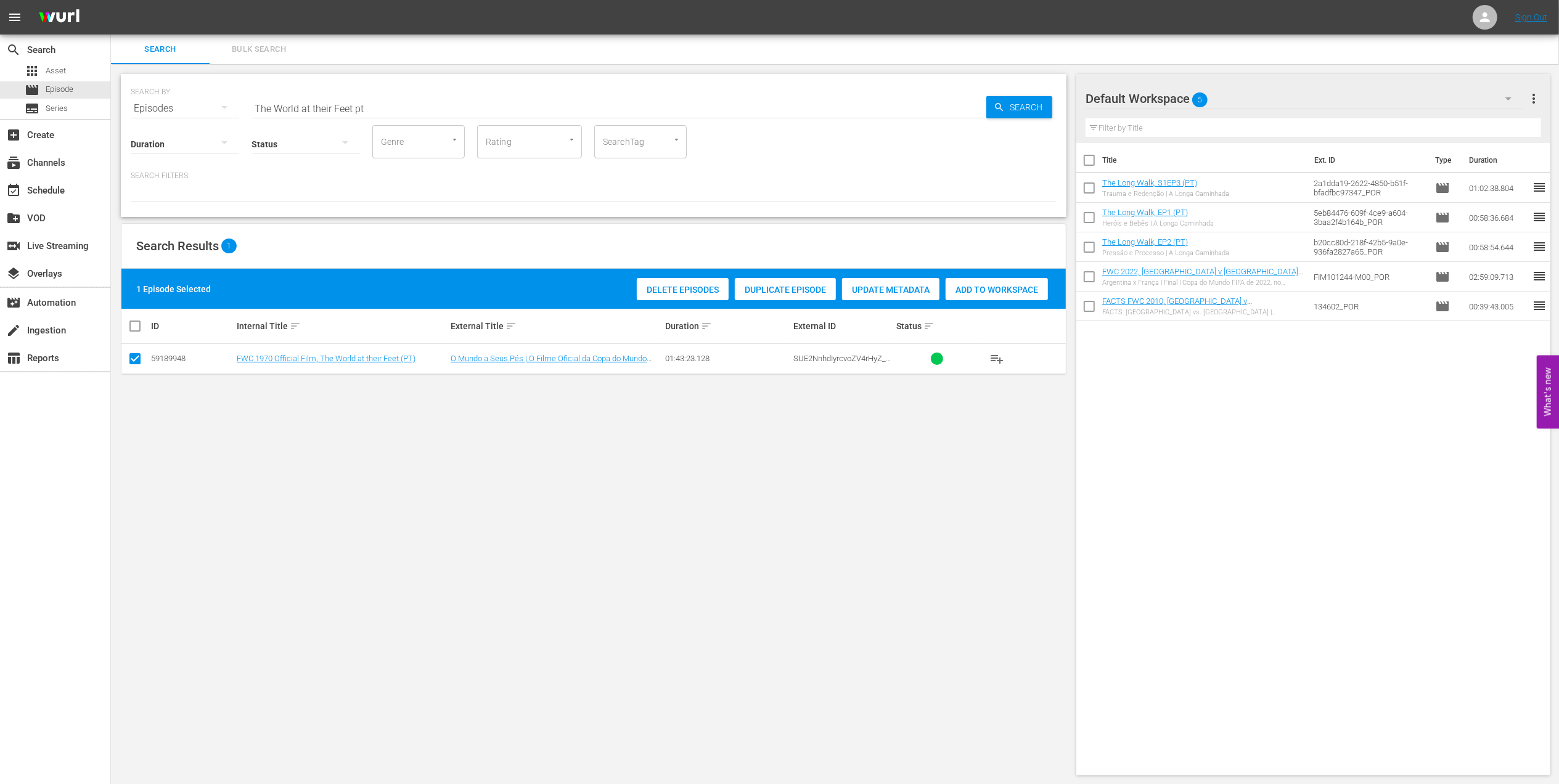
click at [1003, 293] on span "Add to Workspace" at bounding box center [997, 289] width 102 height 10
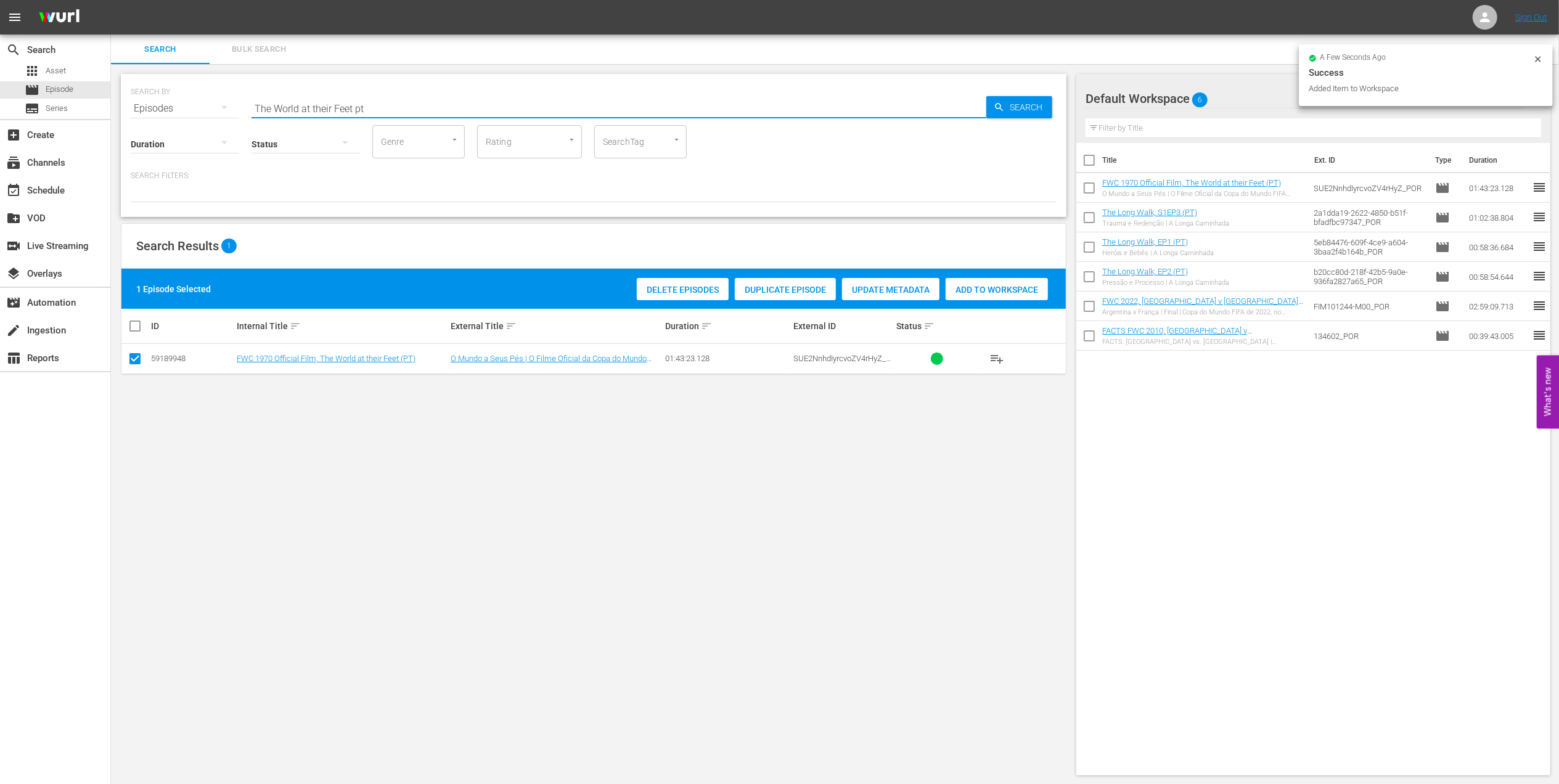
click at [144, 109] on div "SEARCH BY Search By Episodes Search ID, Title, Description, Keywords, or Catego…" at bounding box center [593, 101] width 926 height 44
paste input "FWC 1970 Brazil v Italy, Final"
click at [430, 105] on input "FWC 1970 Brazil v Italy, Final" at bounding box center [619, 109] width 735 height 30
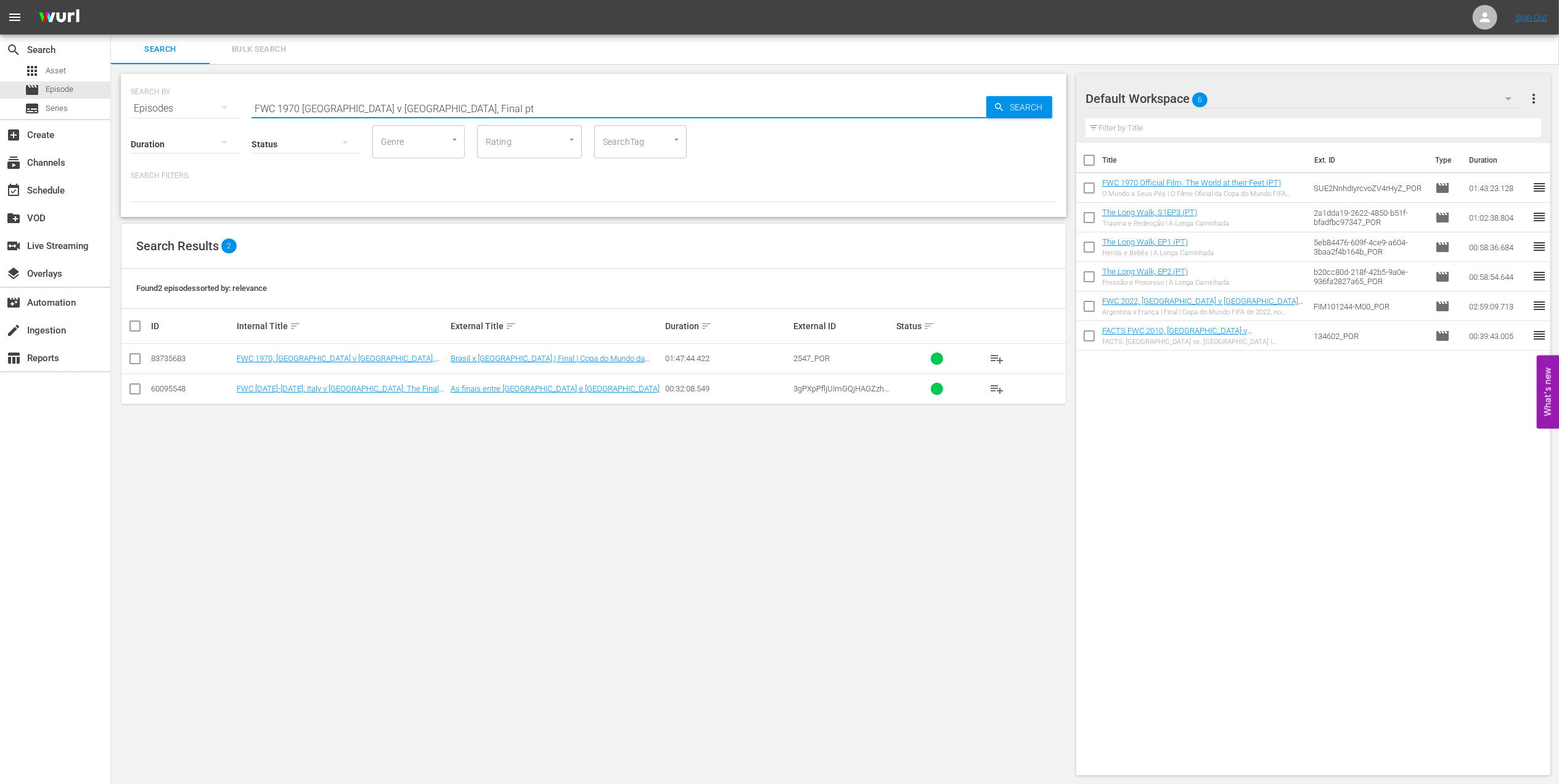
type input "FWC 1970 Brazil v Italy, Final pt"
click at [141, 359] on input "checkbox" at bounding box center [135, 360] width 15 height 15
checkbox input "true"
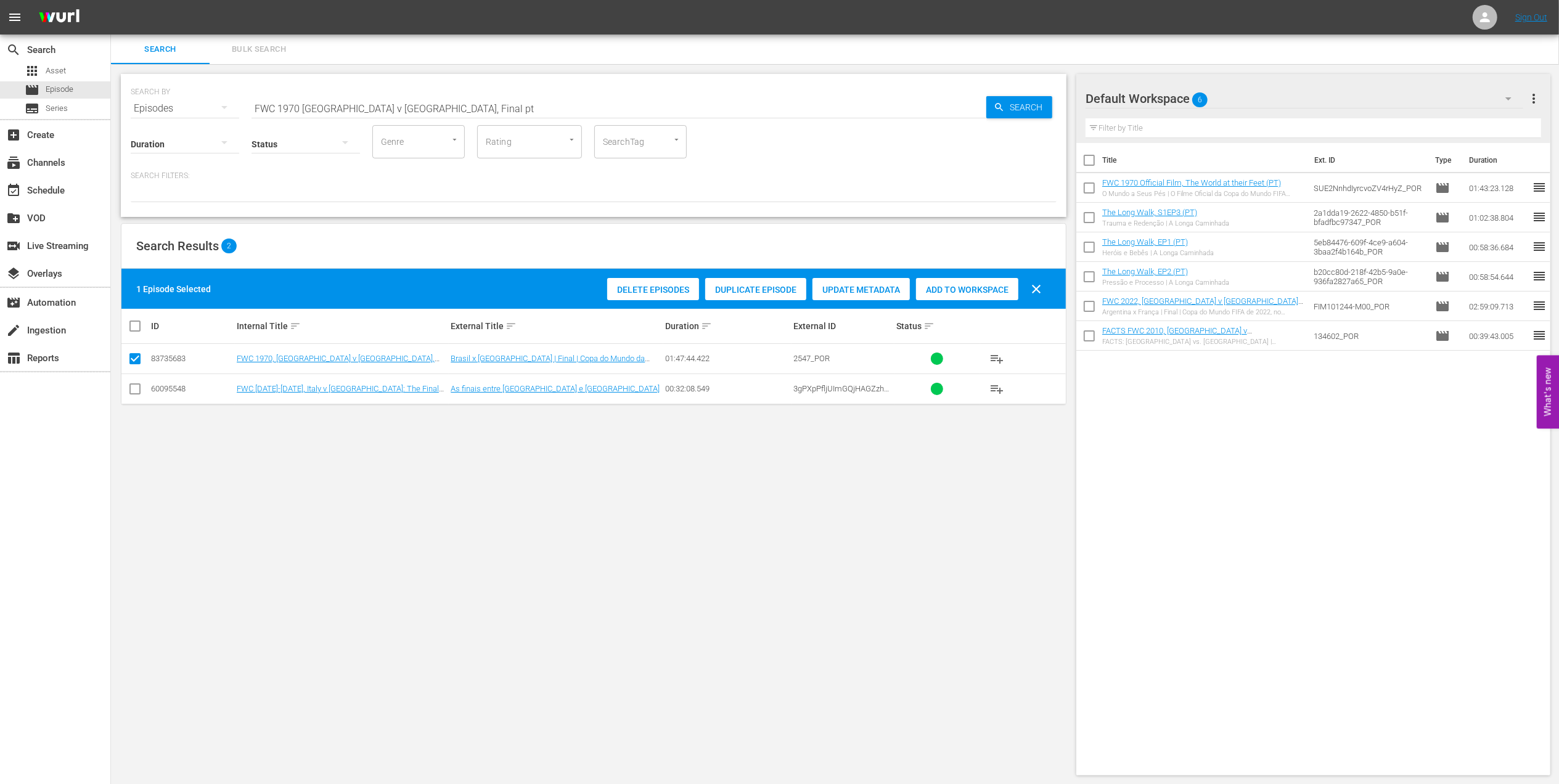
click at [955, 283] on div "Add to Workspace" at bounding box center [967, 289] width 102 height 23
drag, startPoint x: 400, startPoint y: 111, endPoint x: 176, endPoint y: 111, distance: 224.0
click at [176, 111] on div "SEARCH BY Search By Episodes Search ID, Title, Description, Keywords, or Catego…" at bounding box center [593, 101] width 926 height 44
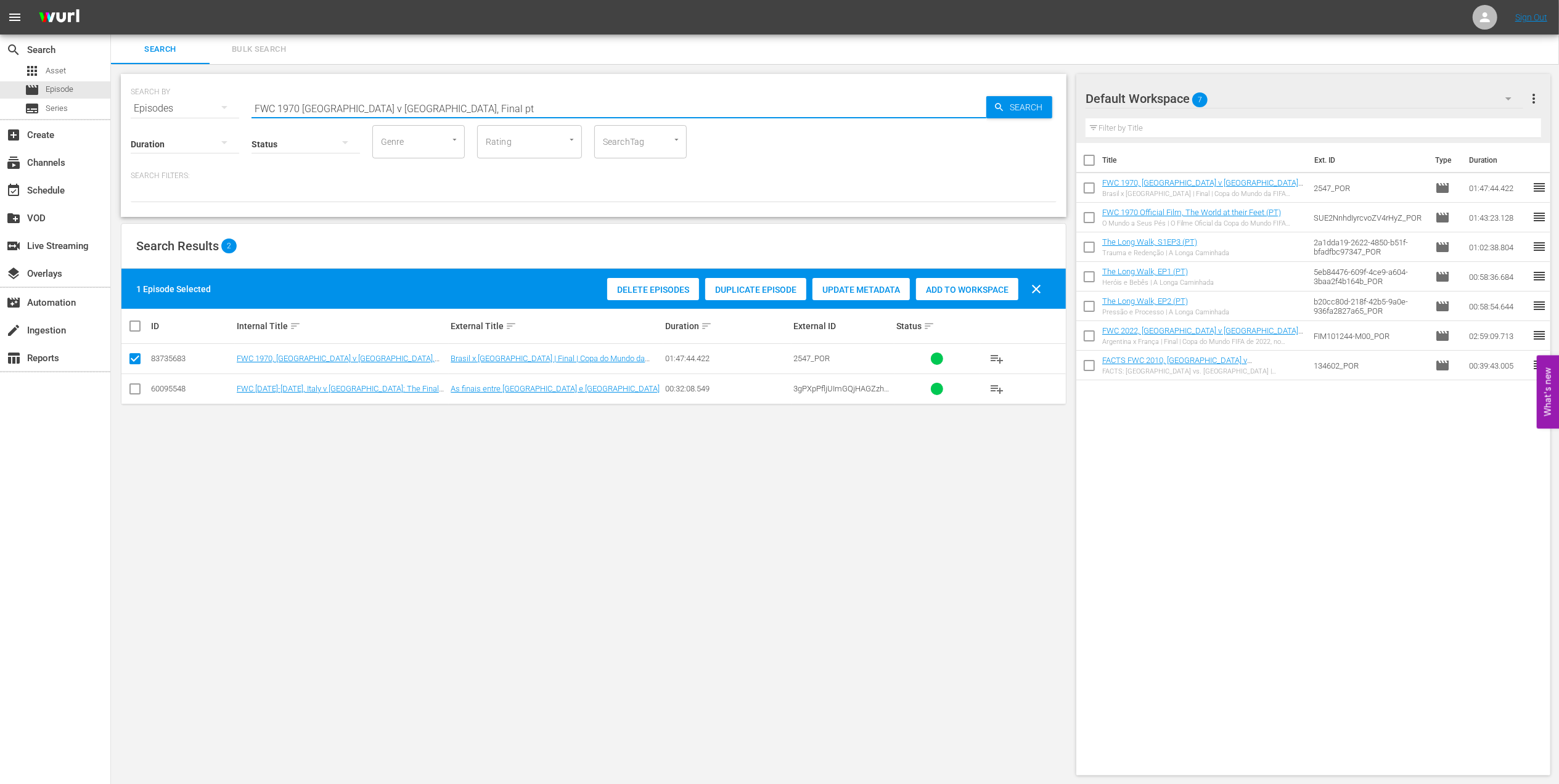
paste input "utebol Arte"
click at [411, 106] on input "Futebol Arte" at bounding box center [619, 109] width 735 height 30
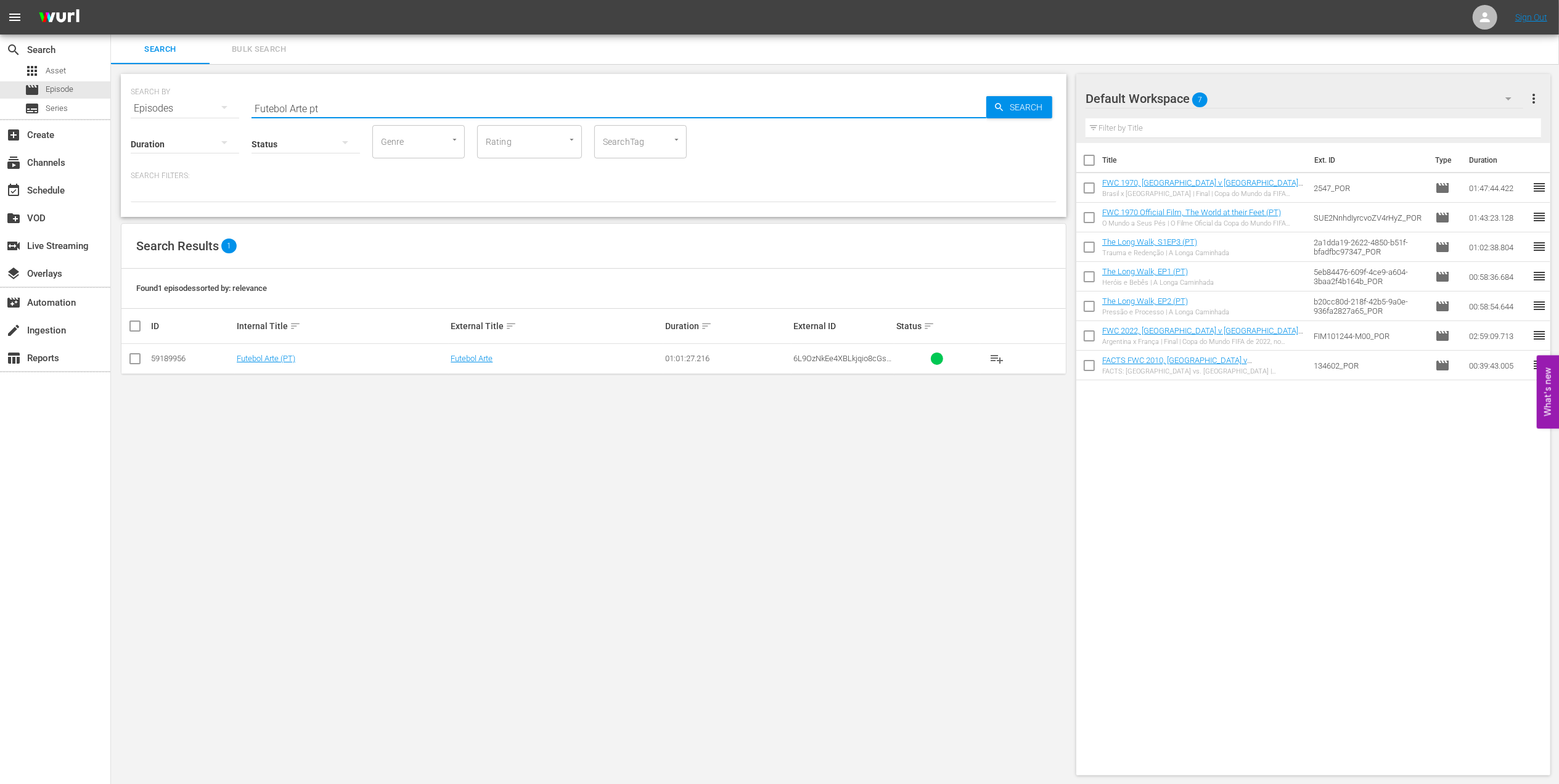
type input "Futebol Arte pt"
click at [139, 365] on input "checkbox" at bounding box center [135, 360] width 15 height 15
checkbox input "true"
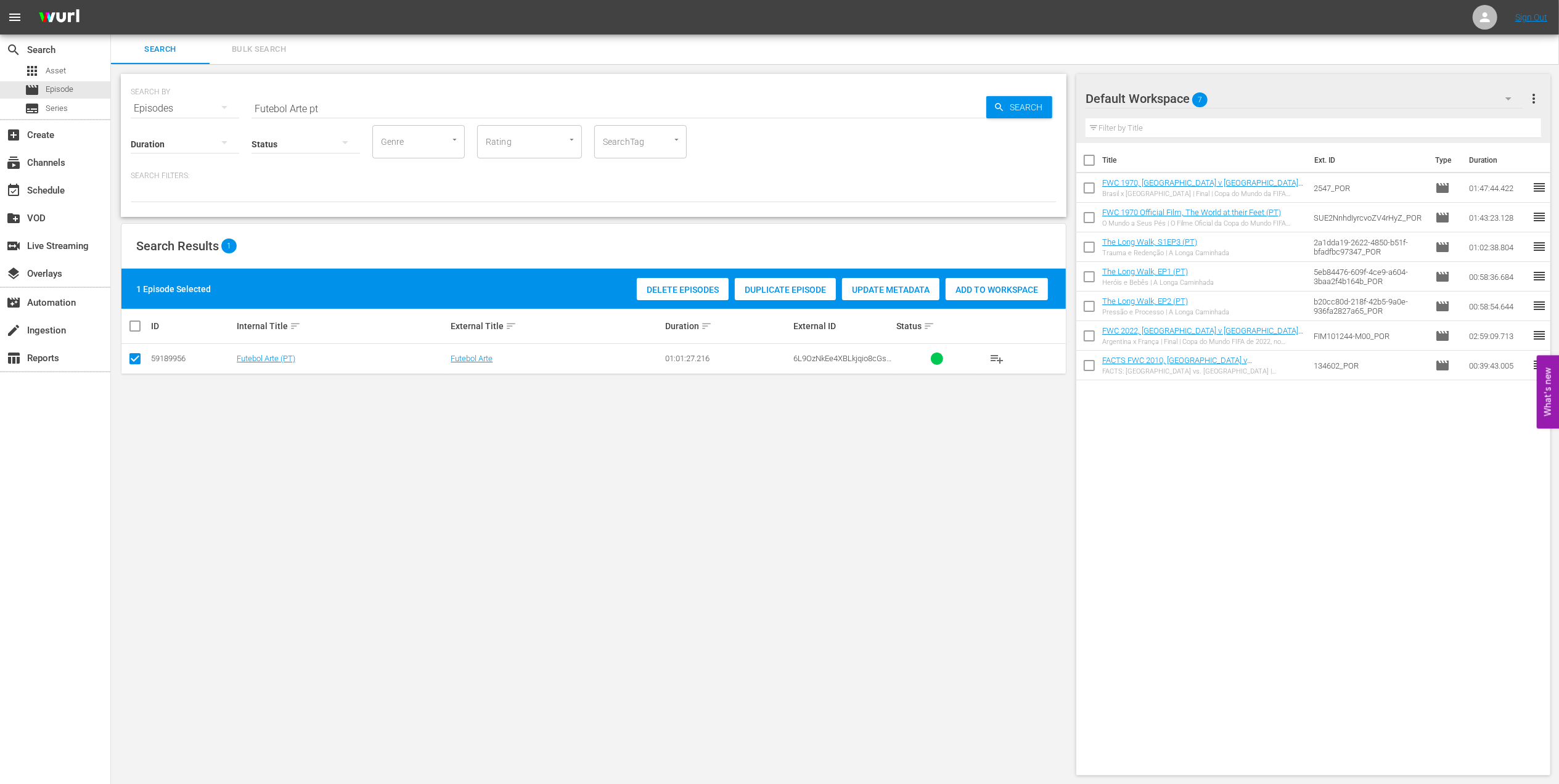
click at [972, 288] on span "Add to Workspace" at bounding box center [997, 289] width 102 height 10
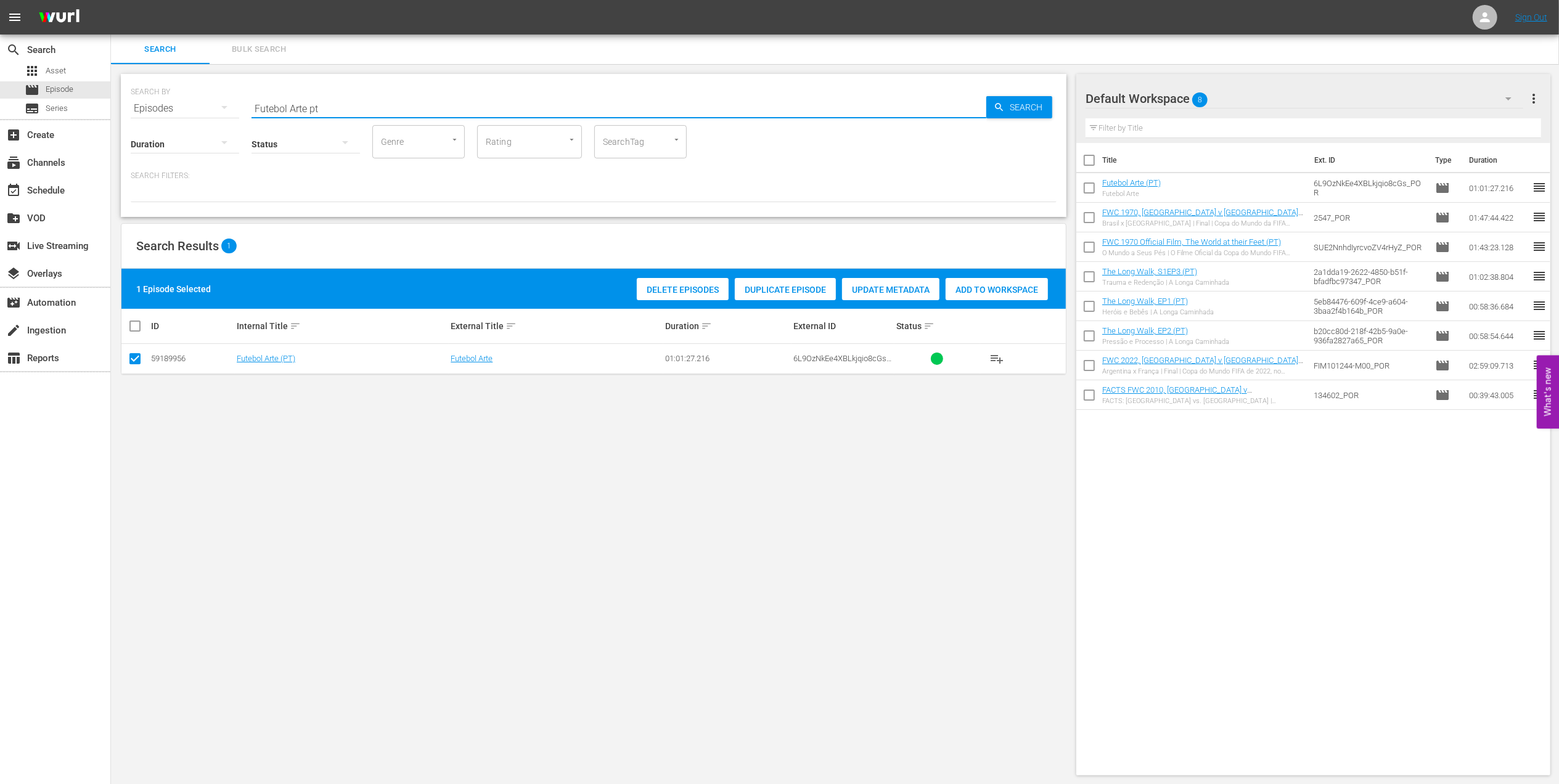
drag, startPoint x: 327, startPoint y: 109, endPoint x: 252, endPoint y: 107, distance: 75.0
click at [222, 107] on div "SEARCH BY Search By Episodes Search ID, Title, Description, Keywords, or Catego…" at bounding box center [593, 101] width 926 height 44
paste input "WC 1994 Brazil vs Italy, Final (PT)"
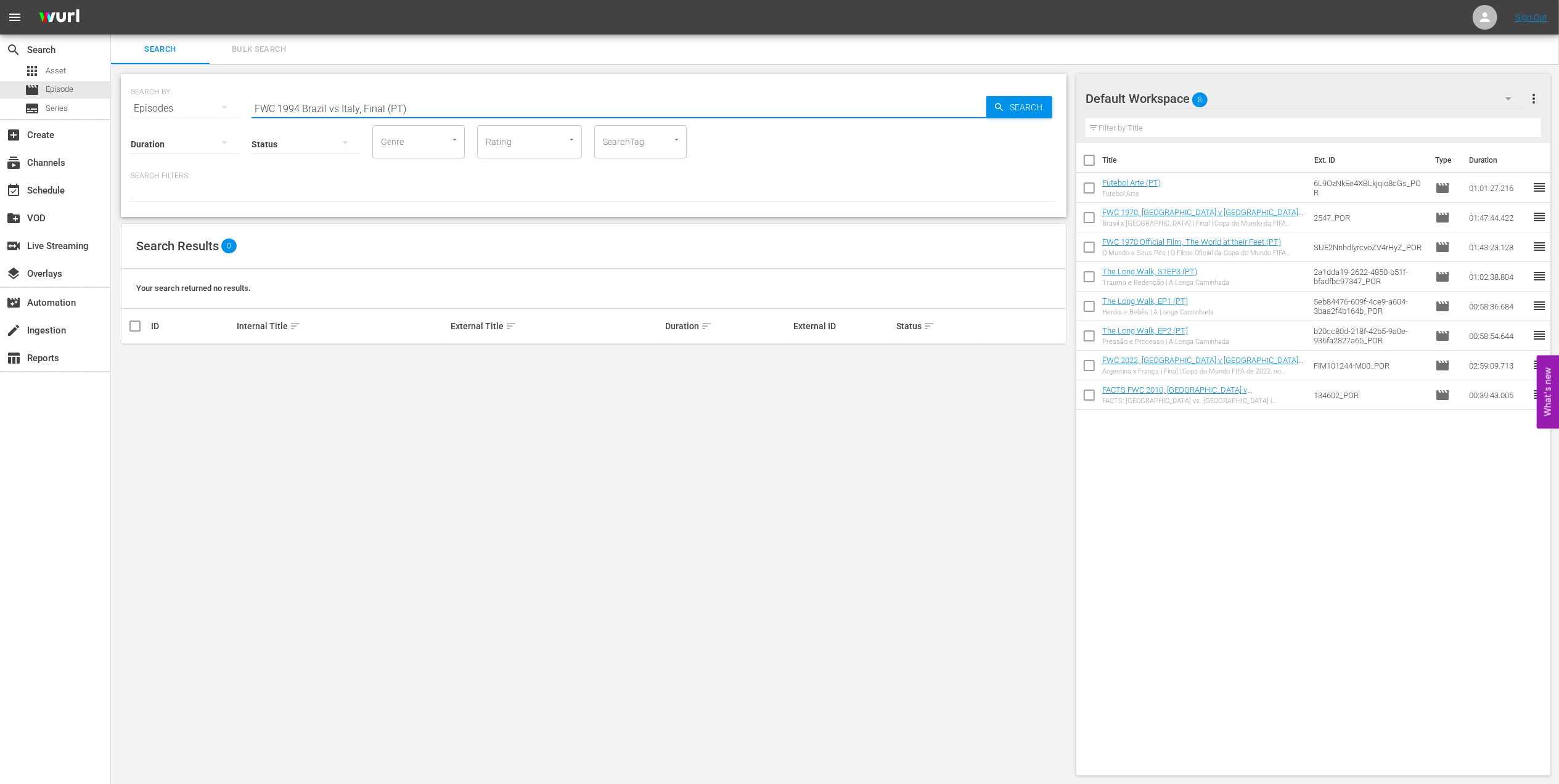
click at [336, 105] on input "FWC 1994 Brazil vs Italy, Final (PT)" at bounding box center [619, 109] width 735 height 30
type input "FWC 1994 Brazil v Italy, Final (PT)"
click at [131, 358] on input "checkbox" at bounding box center [135, 360] width 15 height 15
checkbox input "true"
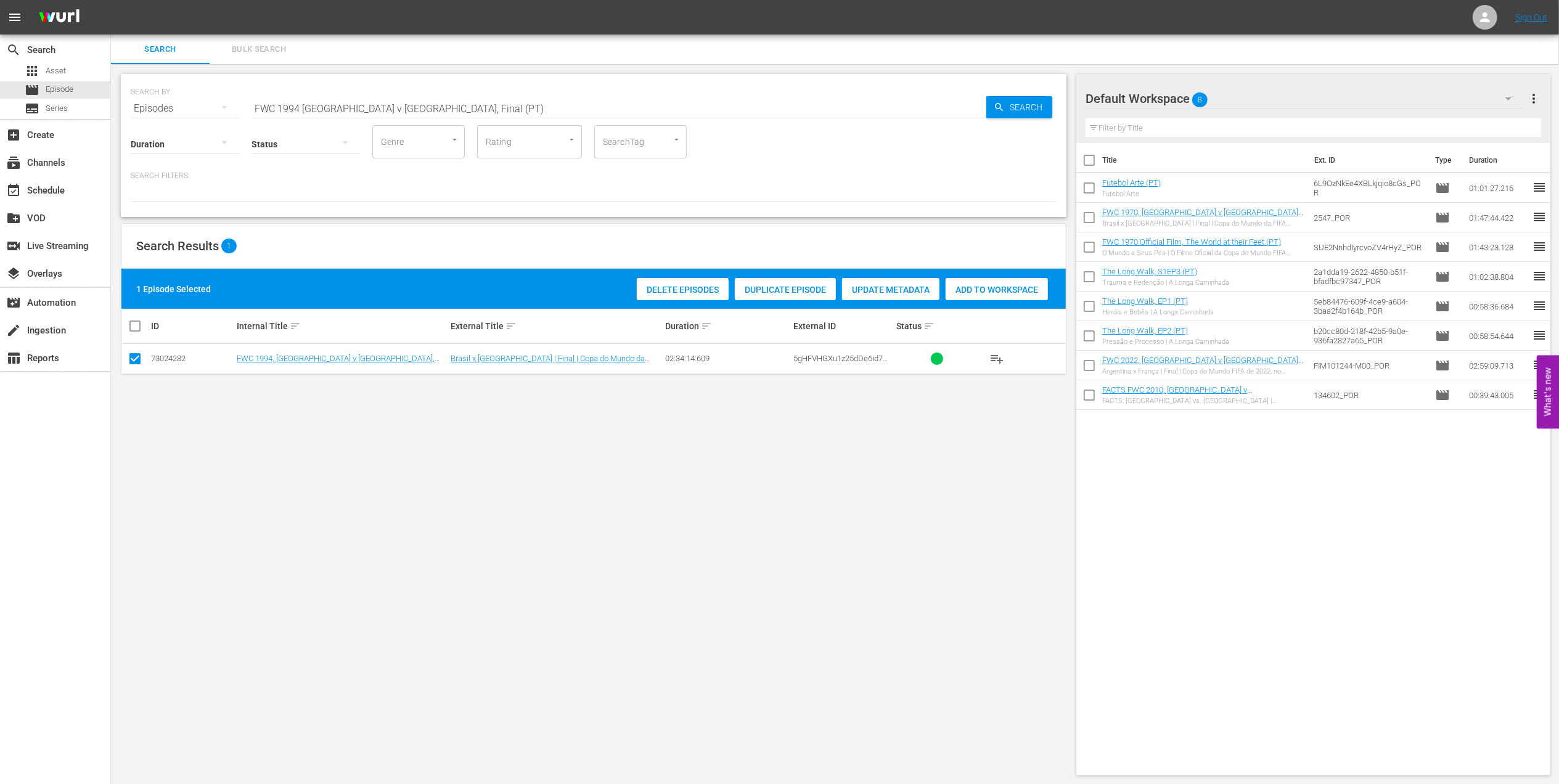
click at [982, 293] on span "Add to Workspace" at bounding box center [997, 289] width 102 height 10
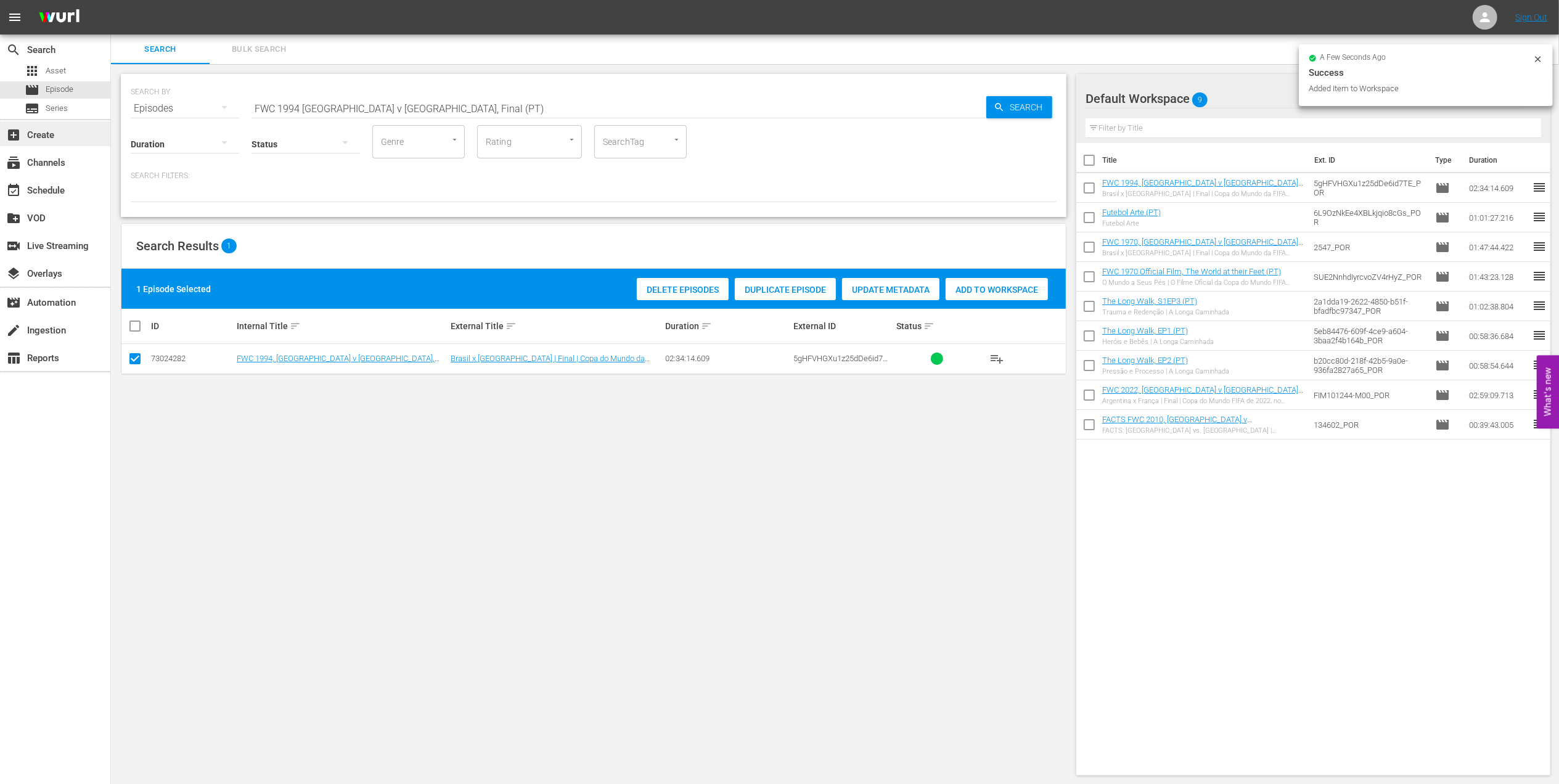
drag, startPoint x: 425, startPoint y: 102, endPoint x: 0, endPoint y: 141, distance: 426.8
click at [0, 141] on html "menu Sign Out search Search apps Asset movie Episode subtitles Series add_box C…" at bounding box center [779, 392] width 1559 height 784
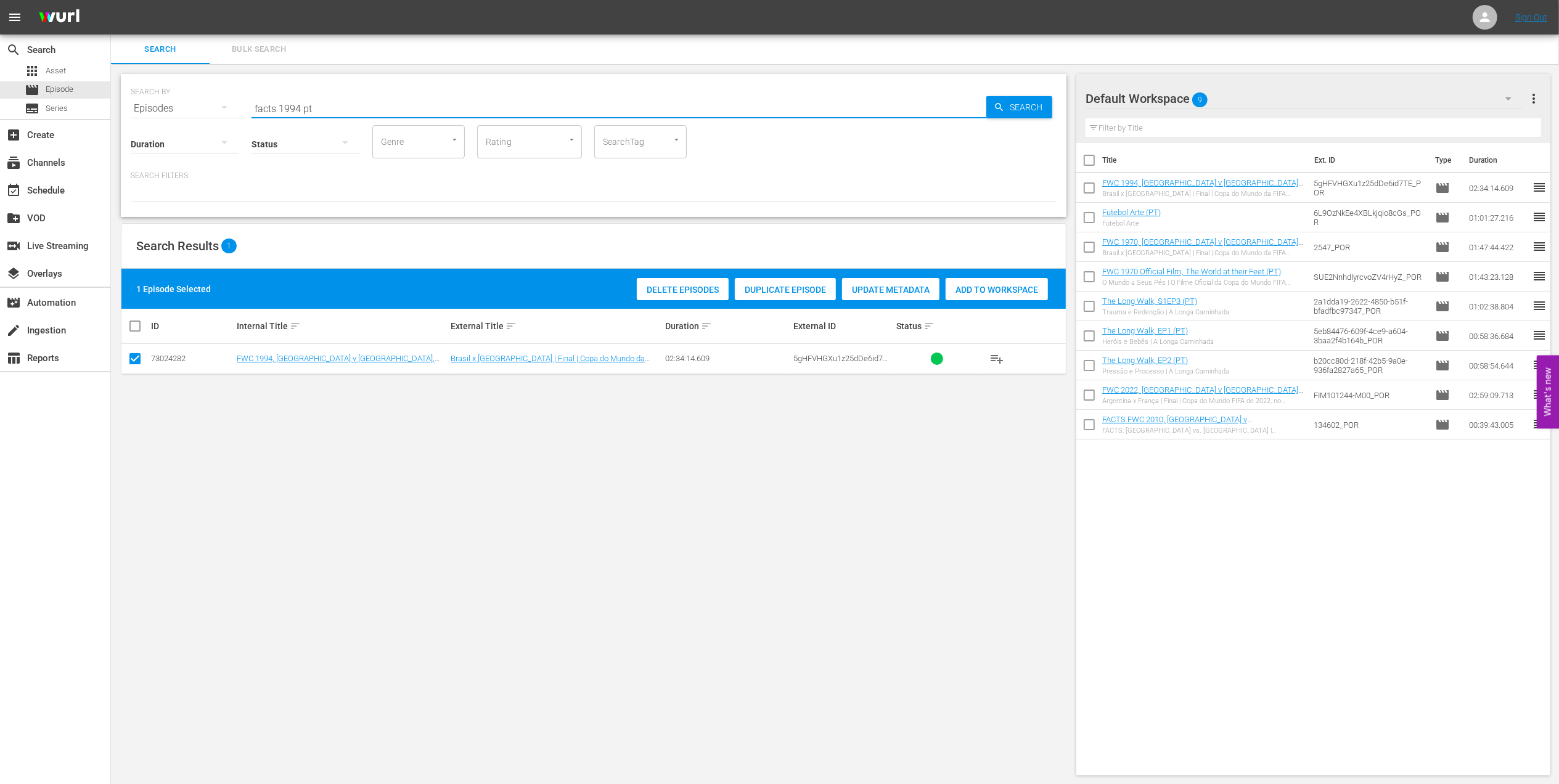
type input "facts 1994 pt"
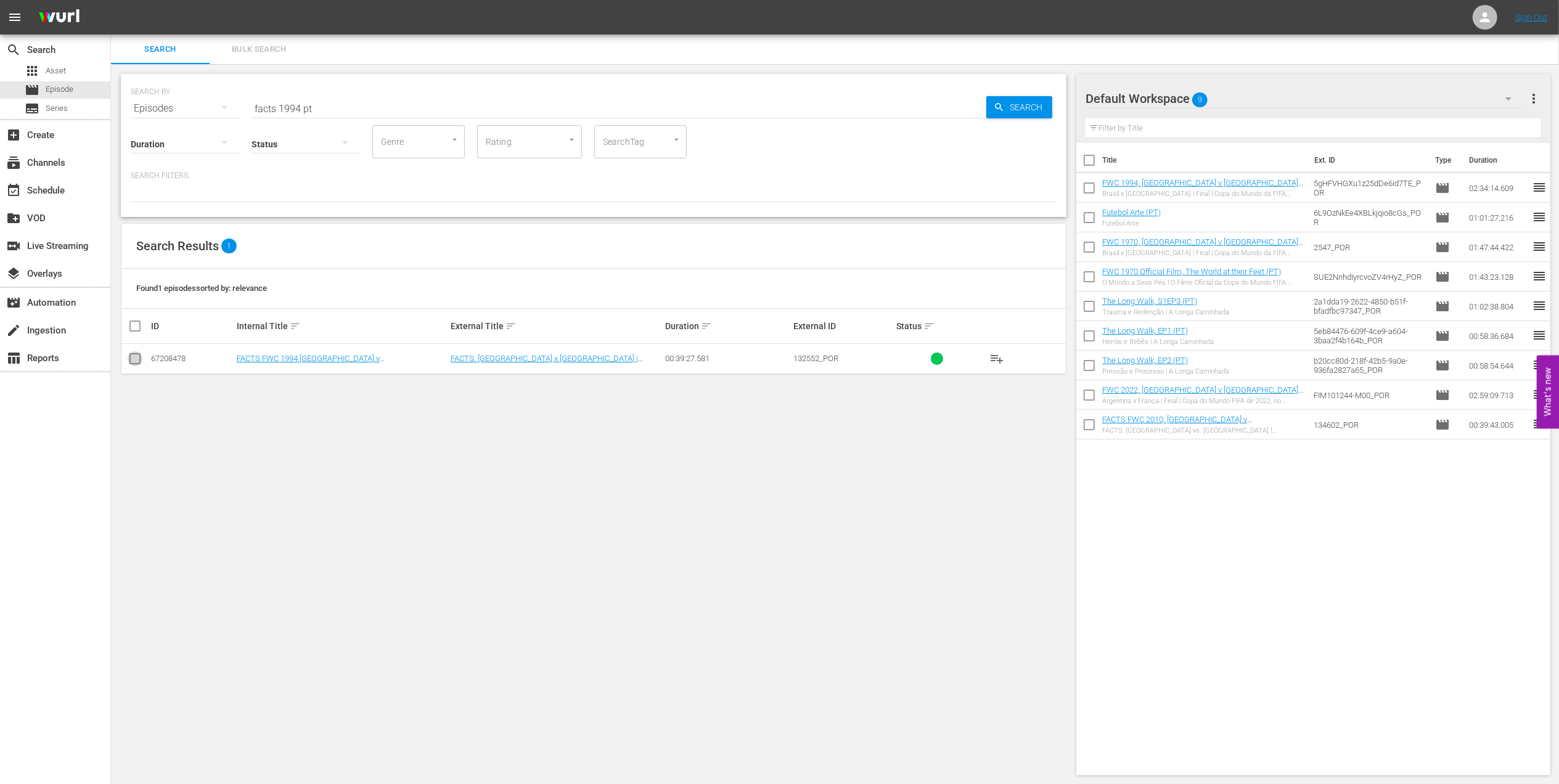
click at [135, 359] on input "checkbox" at bounding box center [135, 360] width 15 height 15
checkbox input "true"
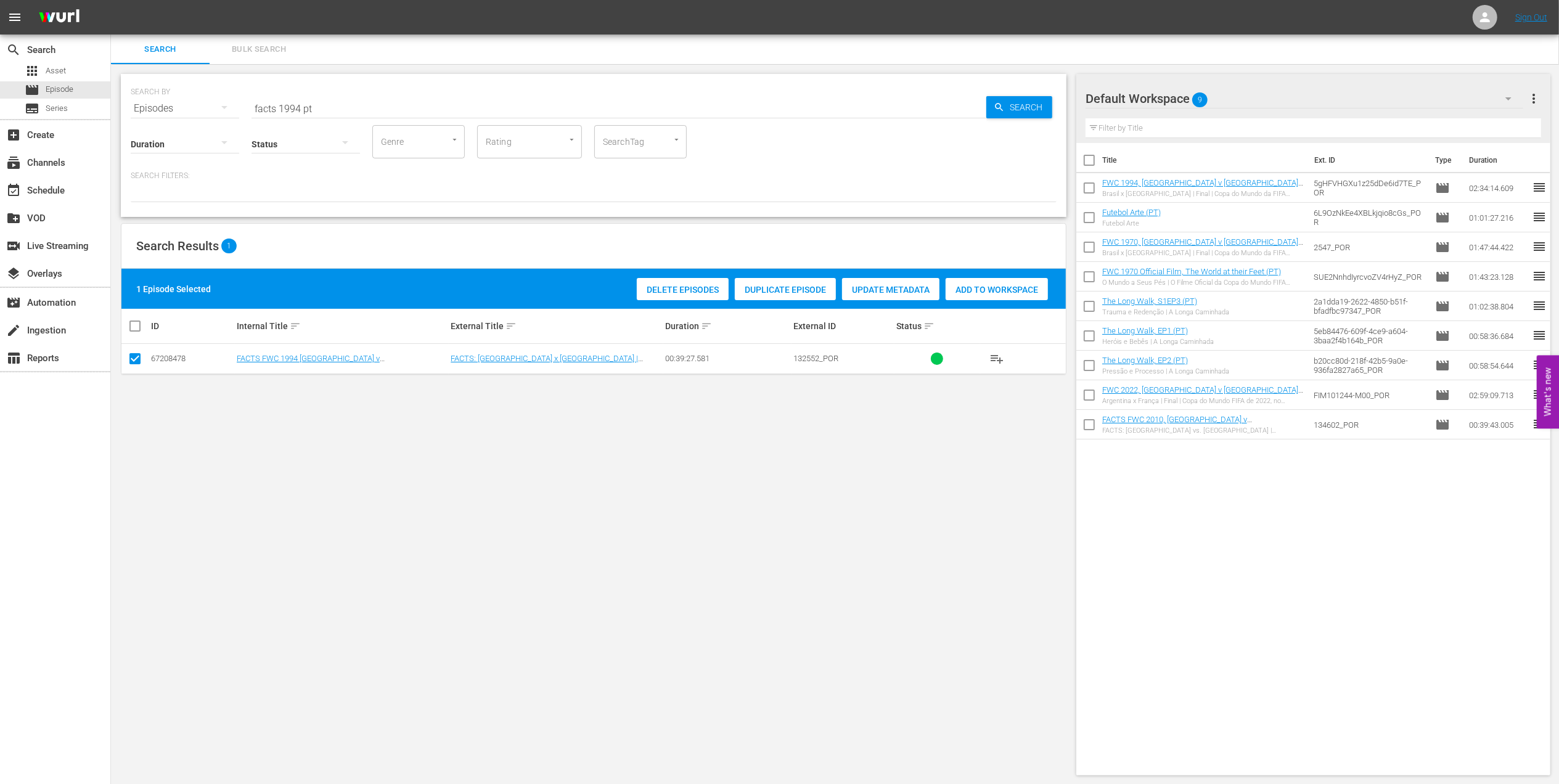
click at [971, 293] on div "Add to Workspace" at bounding box center [997, 289] width 102 height 23
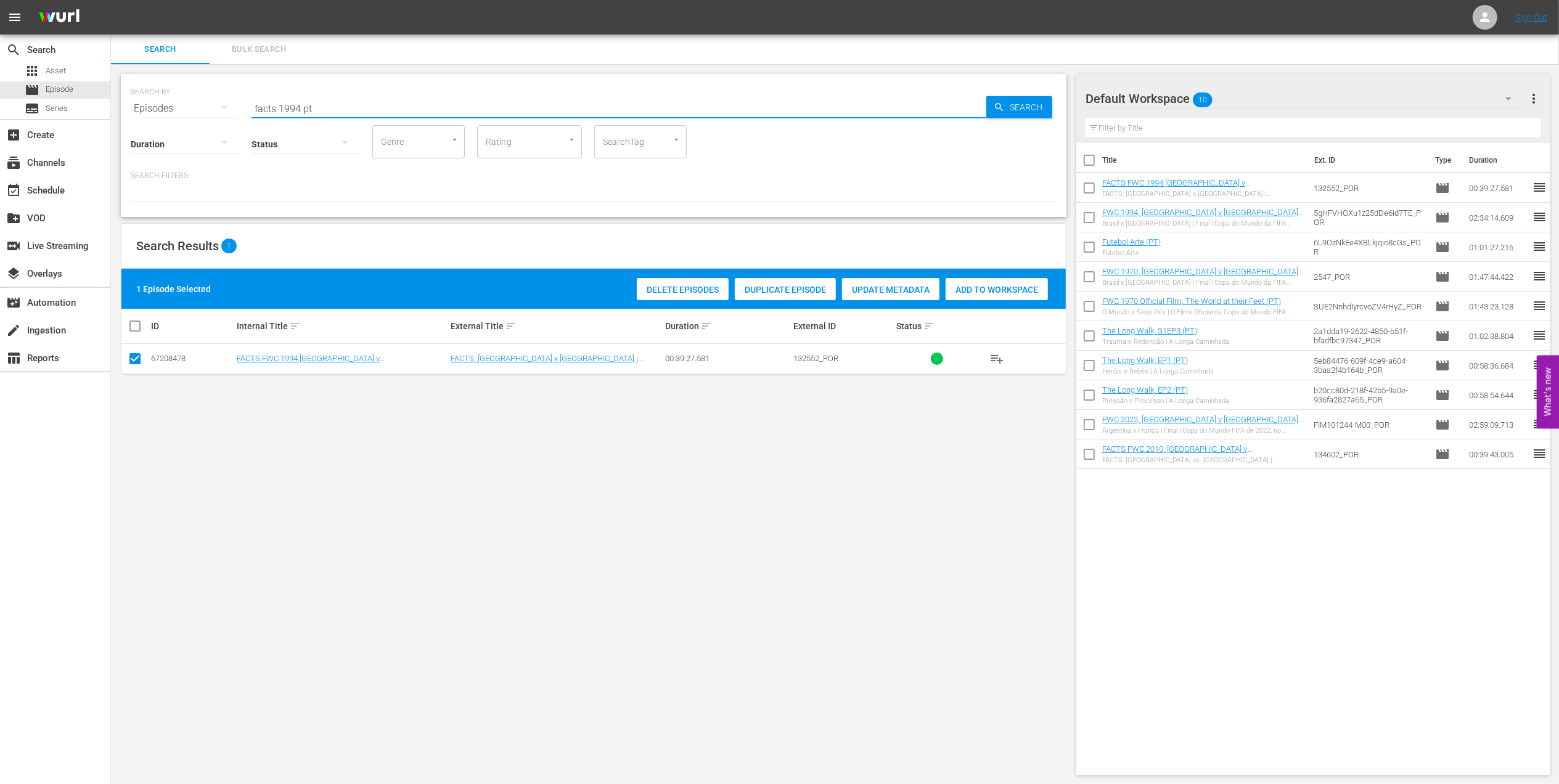
drag, startPoint x: 336, startPoint y: 106, endPoint x: 206, endPoint y: 105, distance: 130.0
click at [198, 105] on div "SEARCH BY Search By Episodes Search ID, Title, Description, Keywords, or Catego…" at bounding box center [593, 101] width 926 height 44
type input "facts 2022"
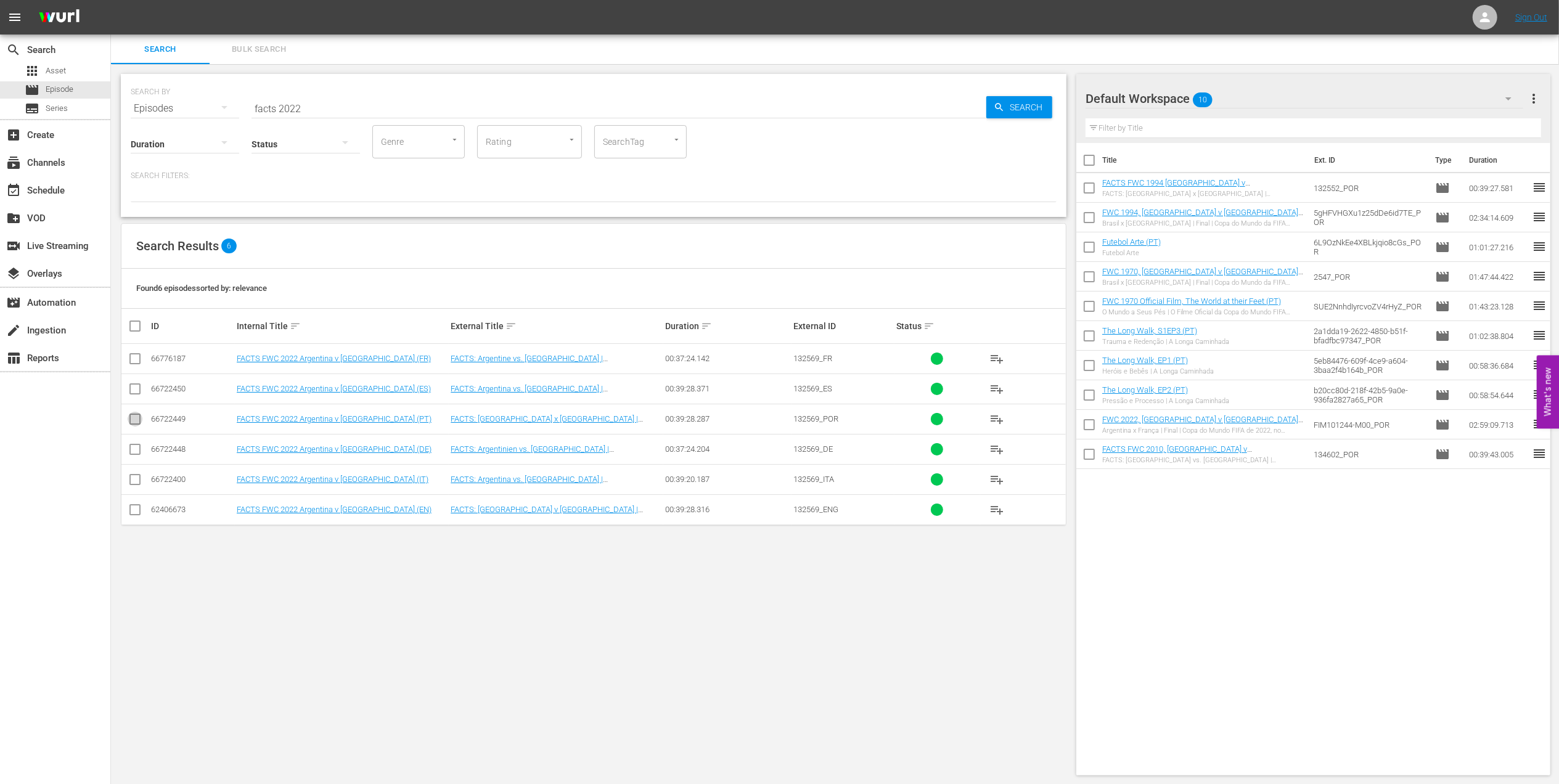
click at [135, 419] on input "checkbox" at bounding box center [135, 421] width 15 height 15
checkbox input "true"
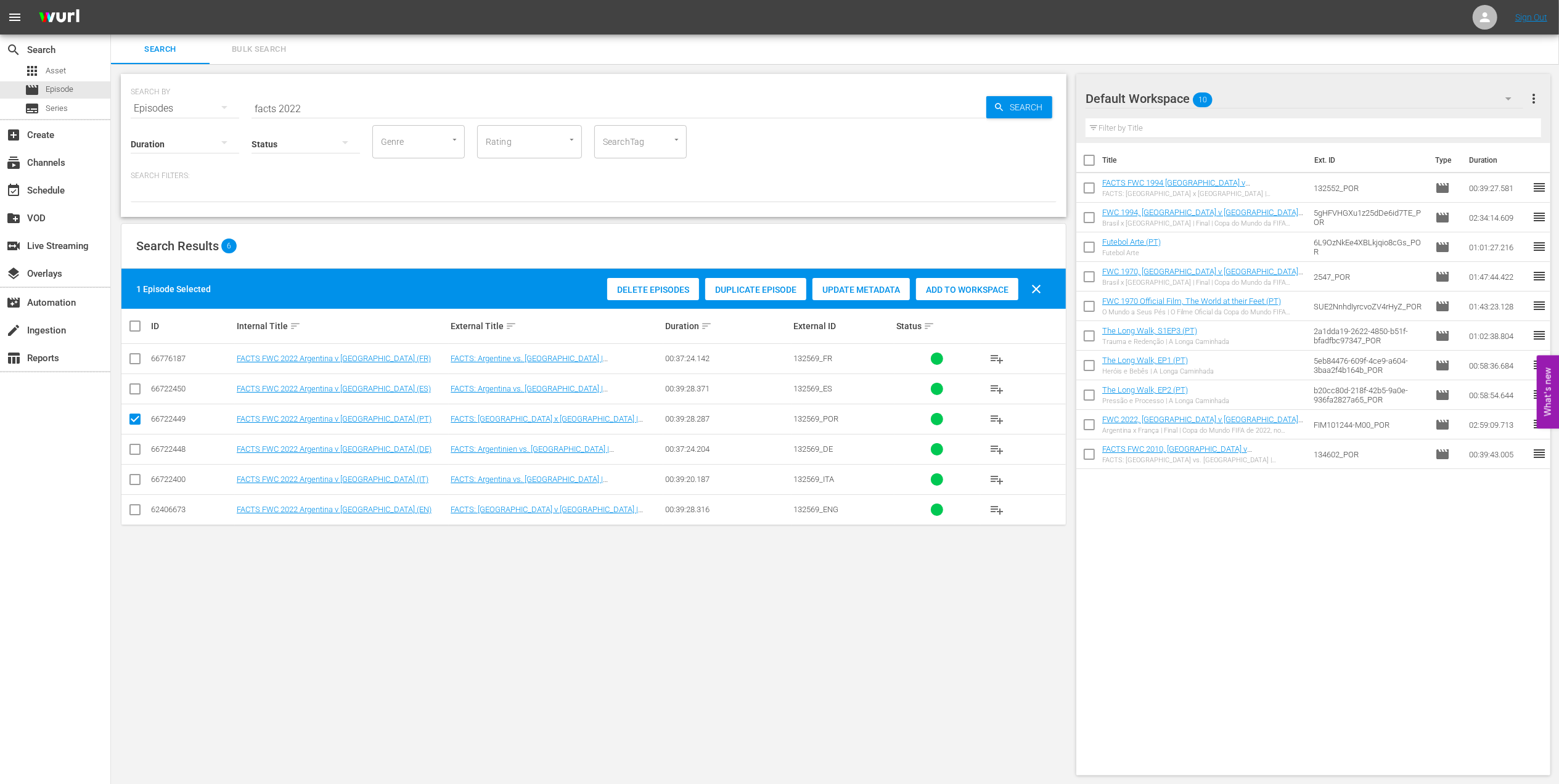
click at [964, 285] on span "Add to Workspace" at bounding box center [967, 289] width 102 height 10
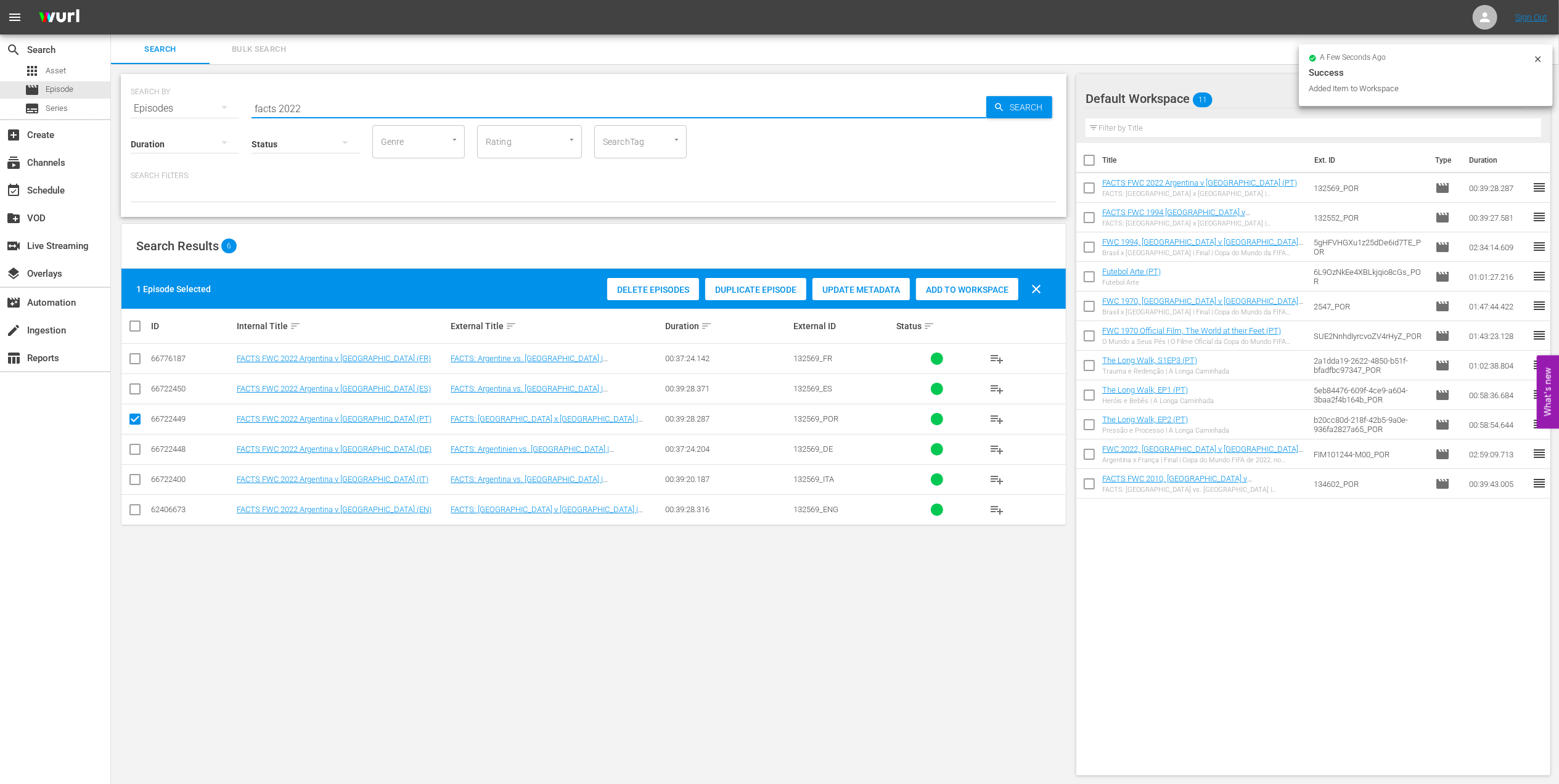
drag, startPoint x: 279, startPoint y: 106, endPoint x: 192, endPoint y: 106, distance: 87.0
click at [192, 106] on div "SEARCH BY Search By Episodes Search ID, Title, Description, Keywords, or Catego…" at bounding box center [593, 101] width 926 height 44
paste input "FWC 2022, Argentina v France, Final"
click at [449, 106] on input "FWC 2022, Argentina v France, Final" at bounding box center [619, 109] width 735 height 30
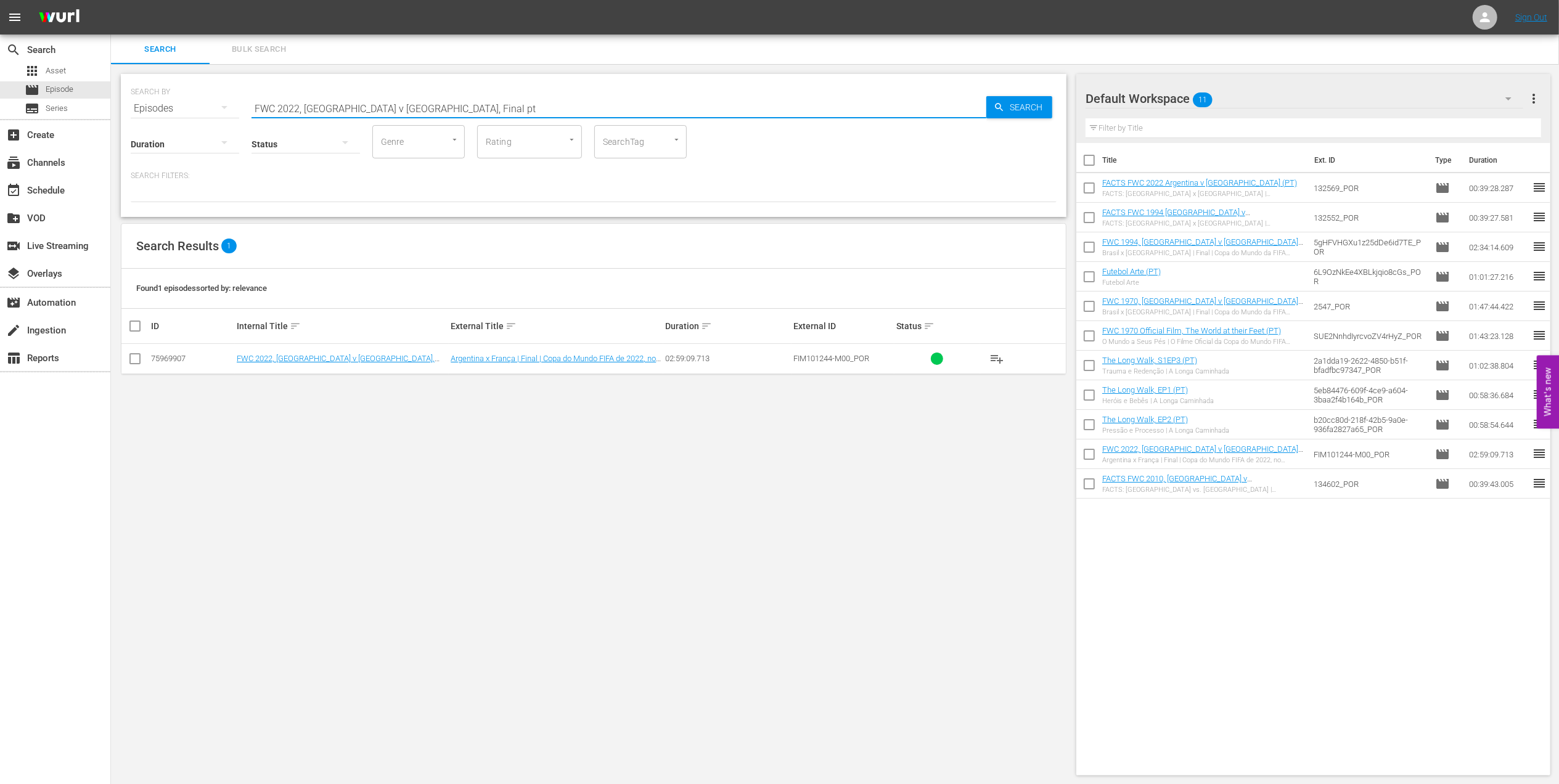
type input "FWC 2022, Argentina v France, Final pt"
click at [143, 359] on td at bounding box center [135, 359] width 28 height 30
drag, startPoint x: 139, startPoint y: 362, endPoint x: 147, endPoint y: 360, distance: 8.2
click at [139, 361] on input "checkbox" at bounding box center [135, 360] width 15 height 15
checkbox input "true"
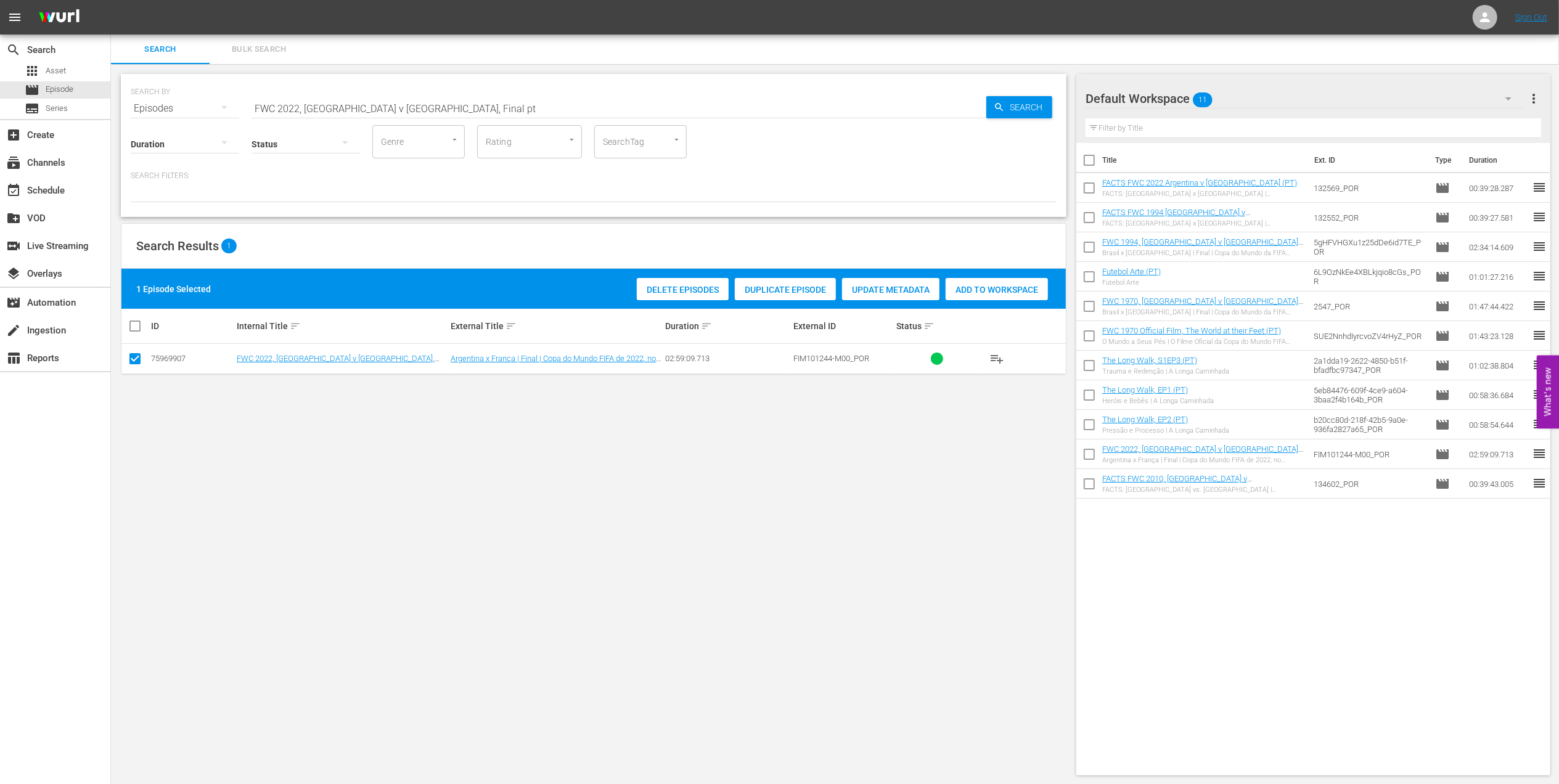
click at [1009, 287] on span "Add to Workspace" at bounding box center [997, 289] width 102 height 10
drag, startPoint x: 437, startPoint y: 105, endPoint x: 96, endPoint y: 105, distance: 341.0
click at [111, 0] on div "search Search apps Asset movie Episode subtitles Series add_box Create subscrip…" at bounding box center [835, 0] width 1448 height 0
paste input "Italy vs Australia"
click at [285, 106] on input "Italy vs Australia" at bounding box center [619, 109] width 735 height 30
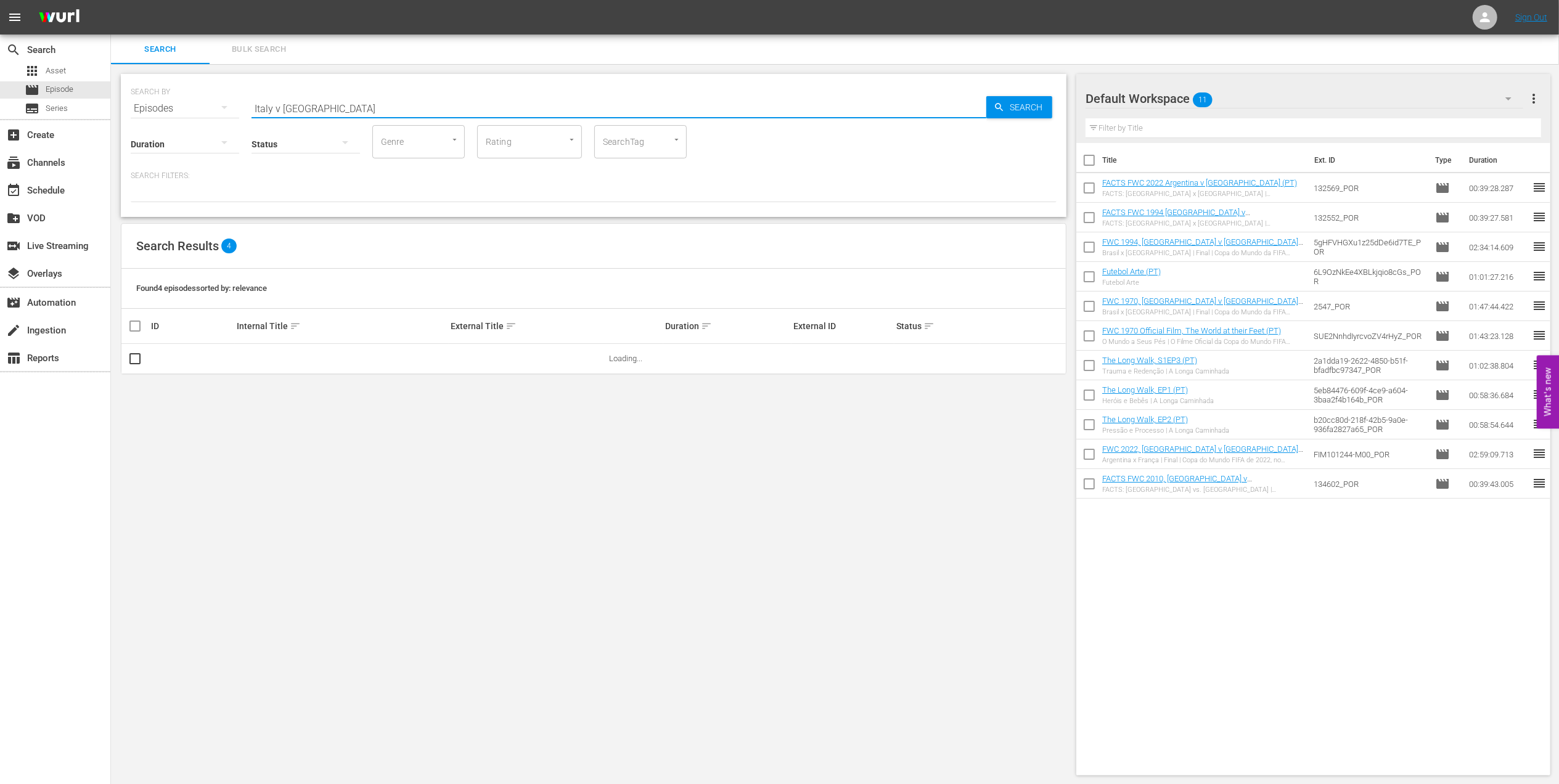
click at [373, 97] on input "Italy v Australia" at bounding box center [619, 109] width 735 height 30
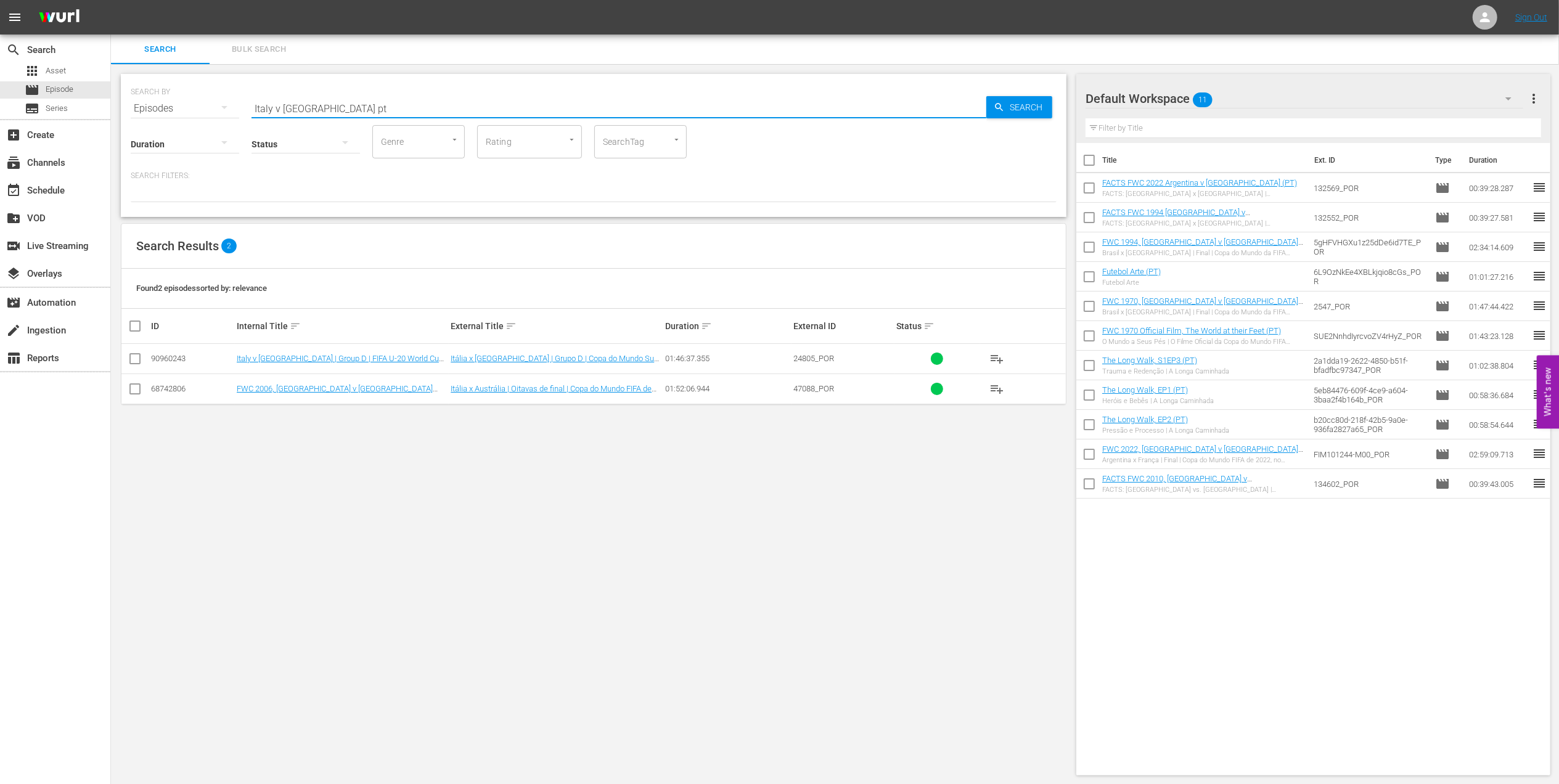
type input "Italy v Australia pt"
click at [135, 360] on input "checkbox" at bounding box center [135, 360] width 15 height 15
checkbox input "true"
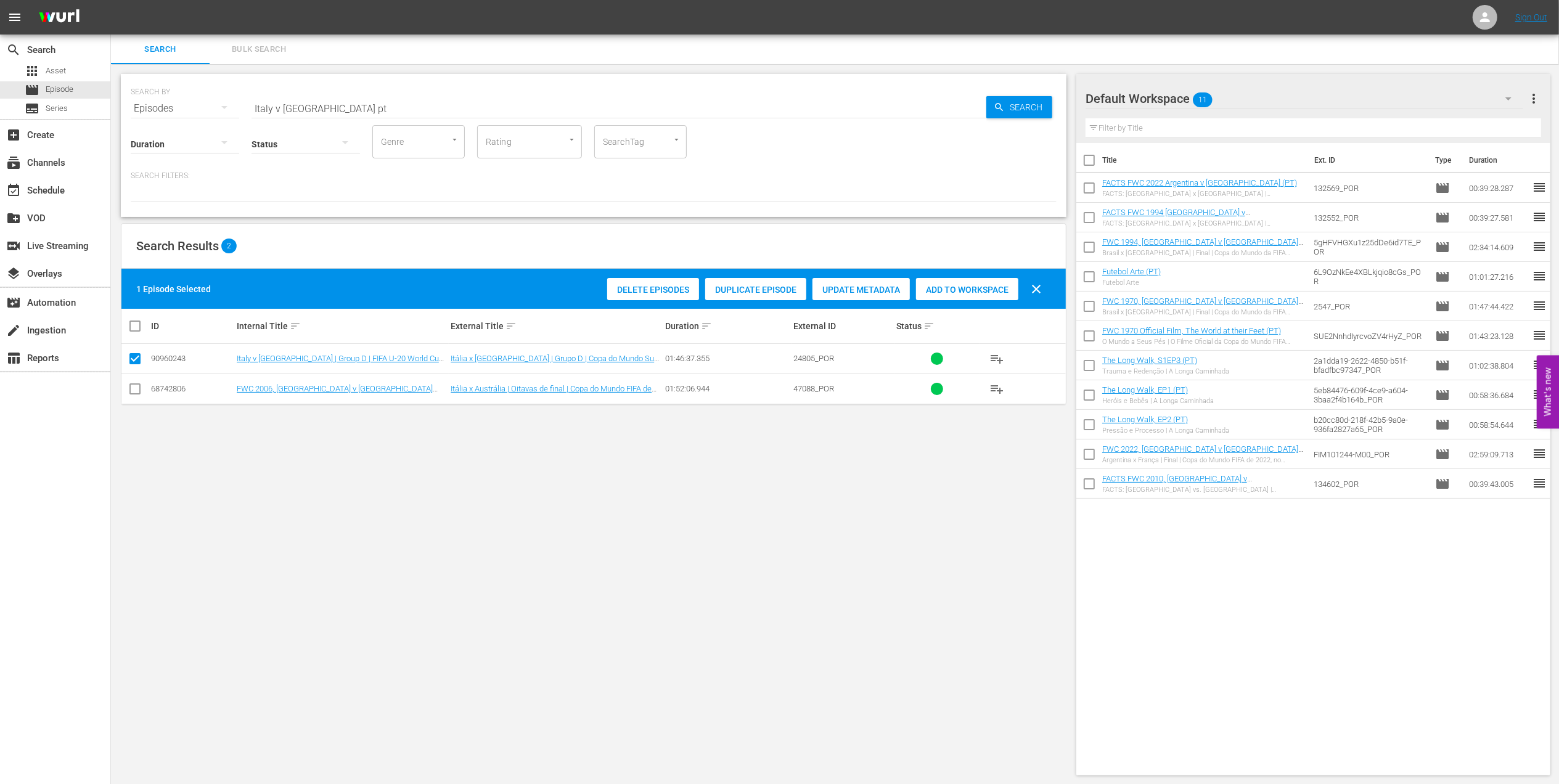
click at [961, 287] on span "Add to Workspace" at bounding box center [967, 289] width 102 height 10
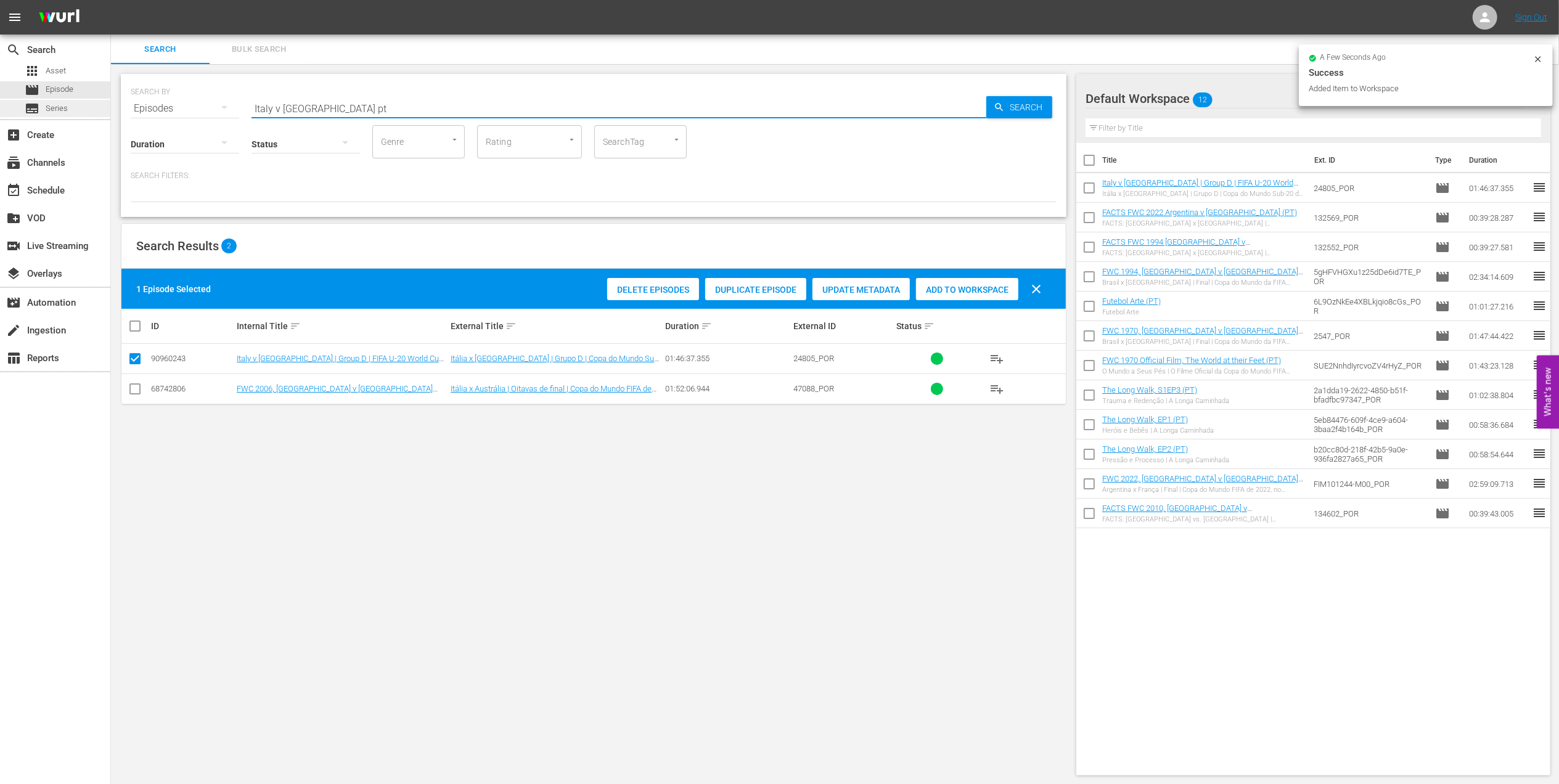
drag, startPoint x: 285, startPoint y: 105, endPoint x: 240, endPoint y: 104, distance: 45.0
click at [111, 0] on div "search Search apps Asset movie Episode subtitles Series add_box Create subscrip…" at bounding box center [835, 0] width 1448 height 0
paste input "Brazil vs Mexico"
click at [289, 111] on input "Brazil vs Mexico" at bounding box center [619, 109] width 735 height 30
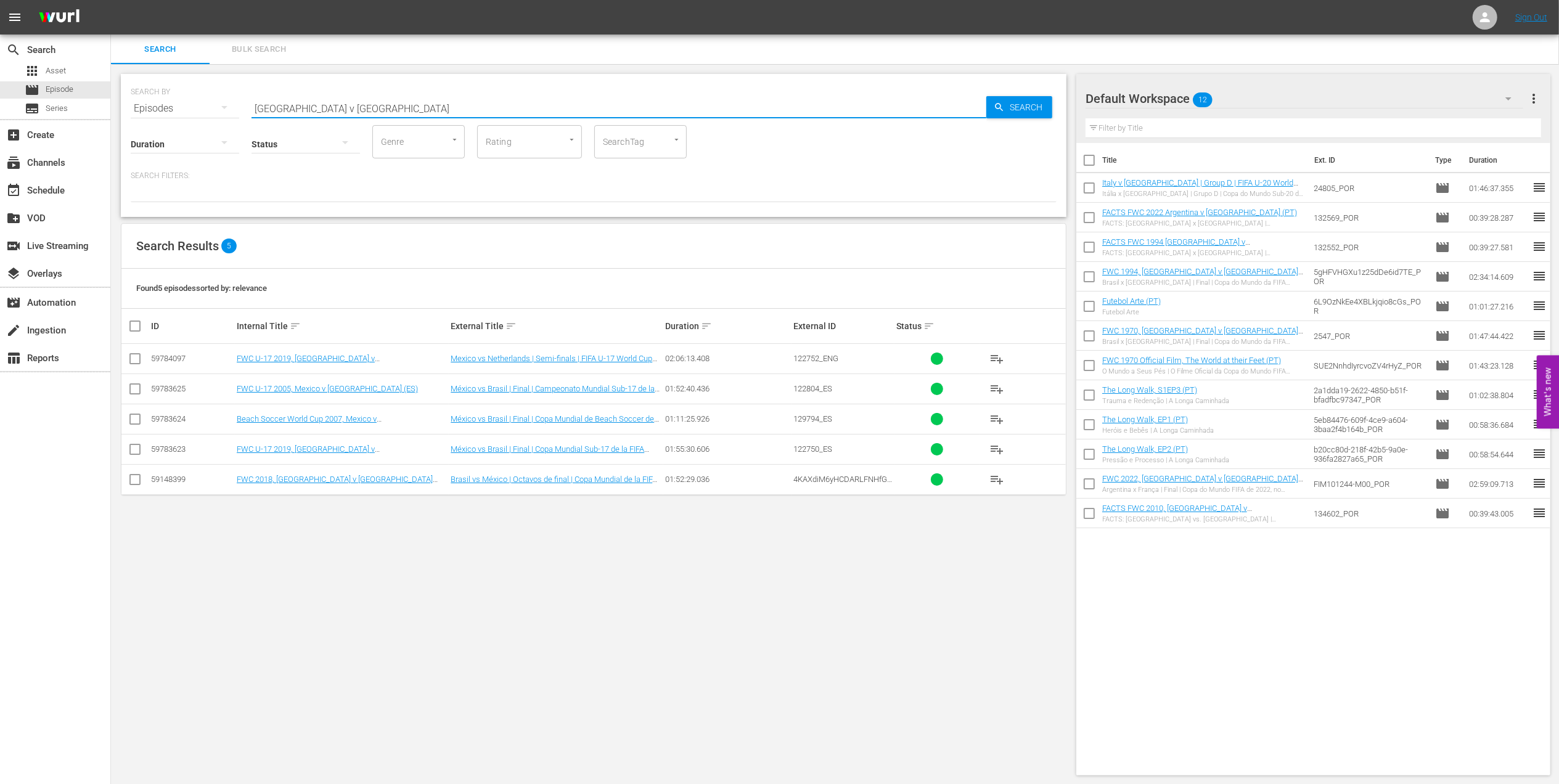
click at [353, 109] on input "Brazil v Mexico" at bounding box center [619, 109] width 735 height 30
type input "Brazil v Mexico pt"
click at [134, 359] on input "checkbox" at bounding box center [135, 360] width 15 height 15
checkbox input "true"
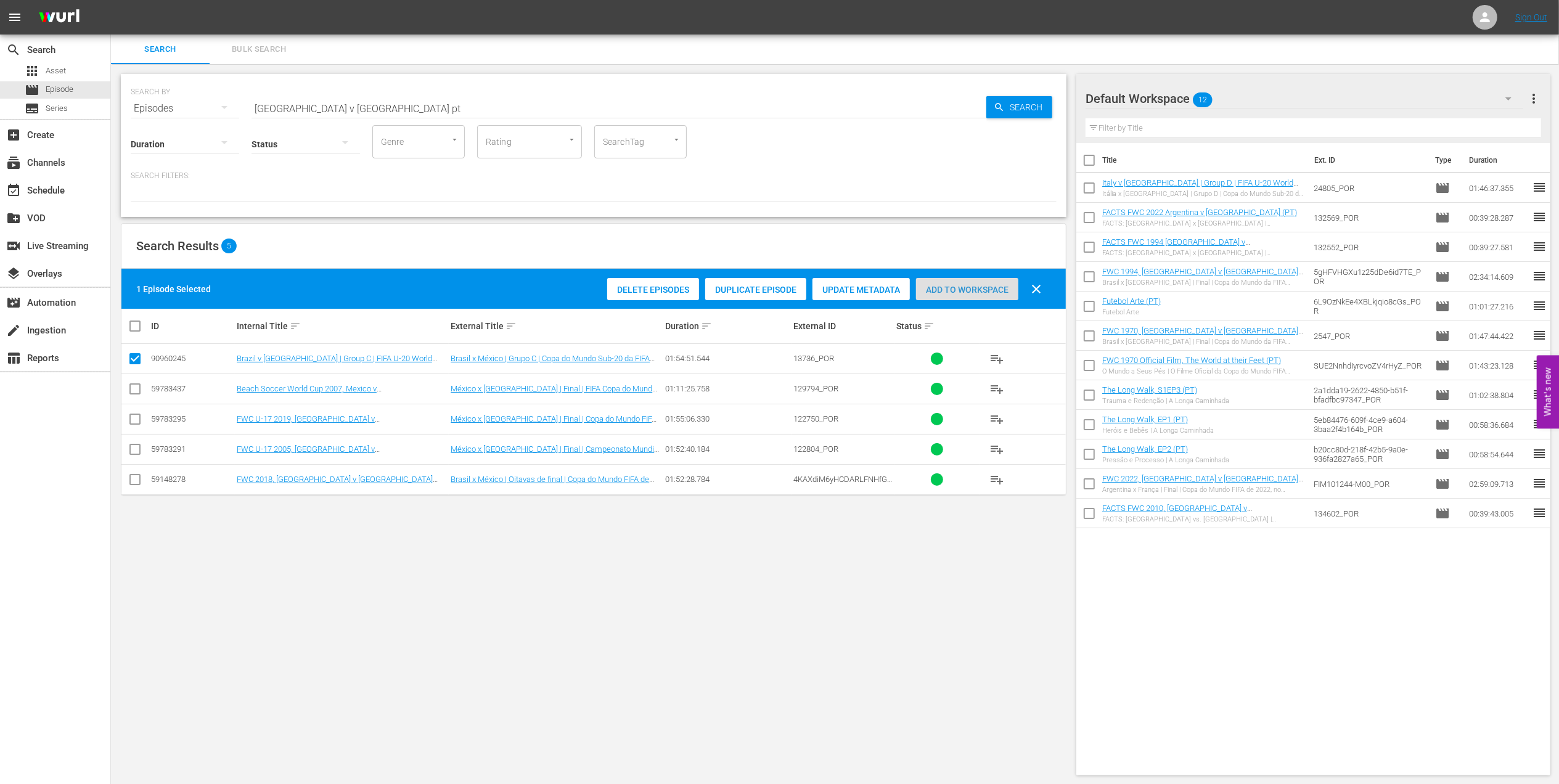
click at [941, 285] on span "Add to Workspace" at bounding box center [967, 289] width 102 height 10
click at [52, 188] on div "event_available Schedule" at bounding box center [34, 188] width 69 height 11
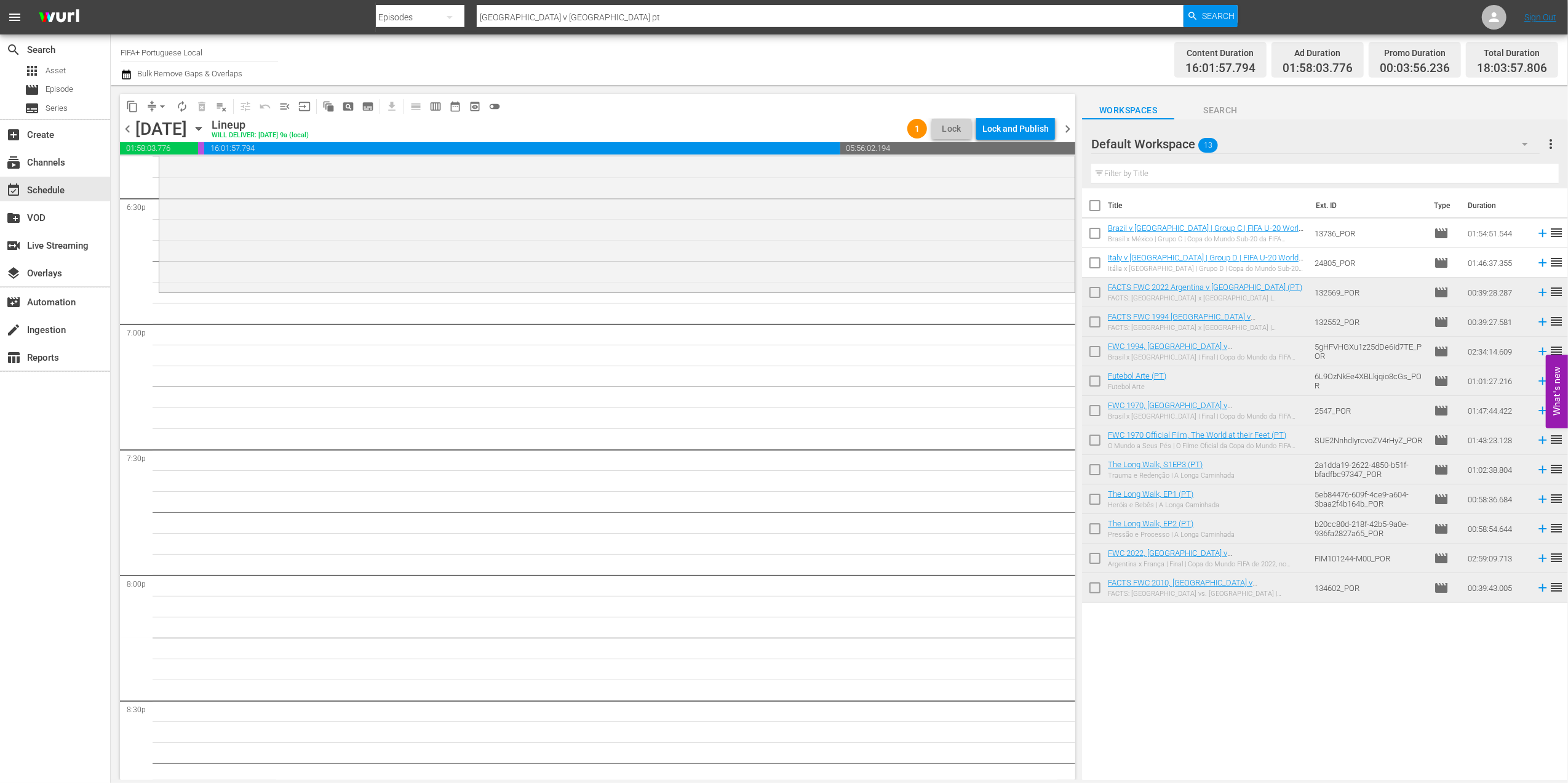
scroll to position [4620, 0]
click at [71, 84] on span "Episode" at bounding box center [60, 89] width 28 height 12
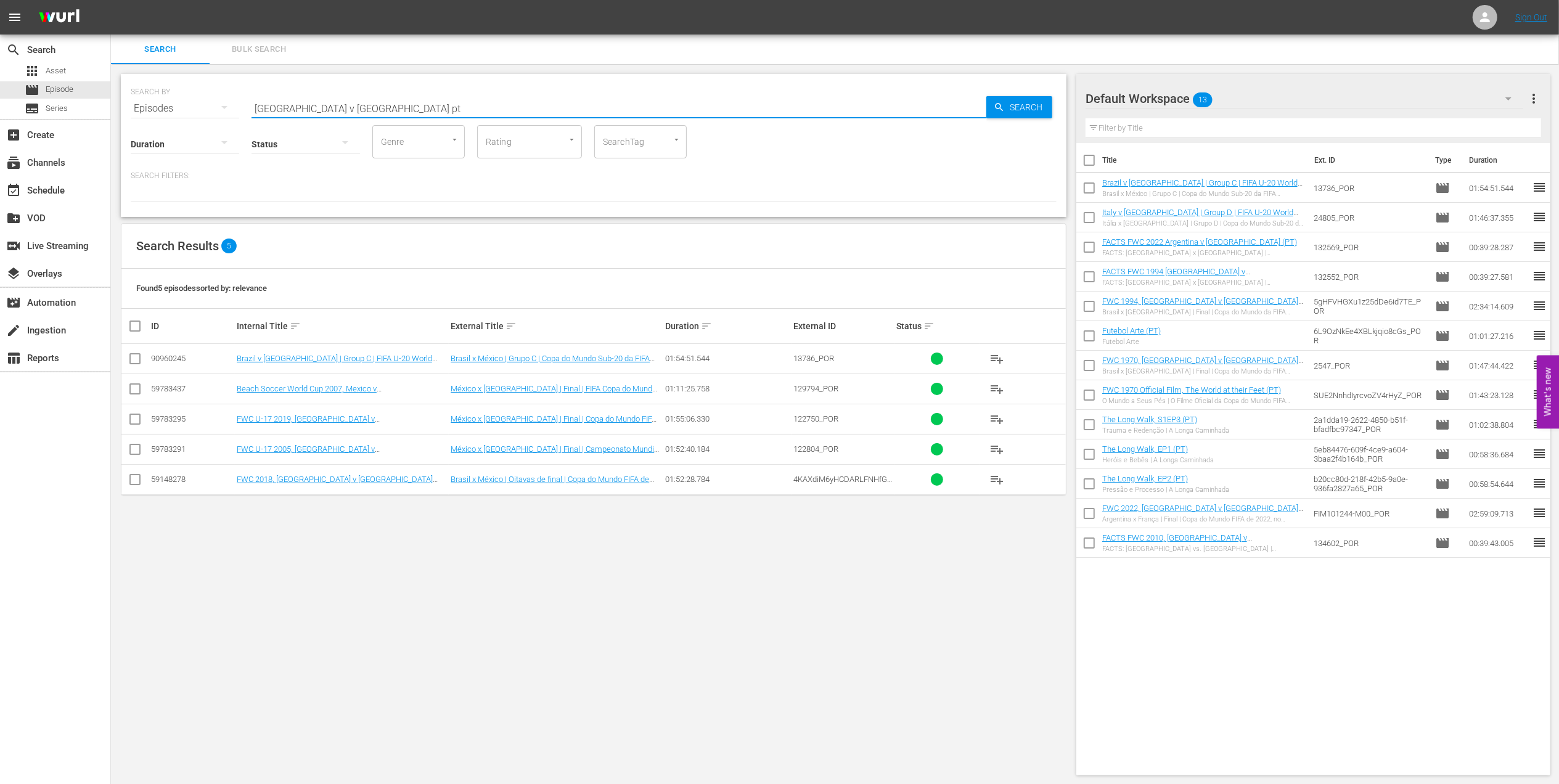
drag, startPoint x: 371, startPoint y: 102, endPoint x: 229, endPoint y: 99, distance: 142.0
click at [186, 102] on div "SEARCH BY Search By Episodes Search ID, Title, Description, Keywords, or Catego…" at bounding box center [593, 101] width 926 height 44
paste input "FWC 2022 All Goals Collection"
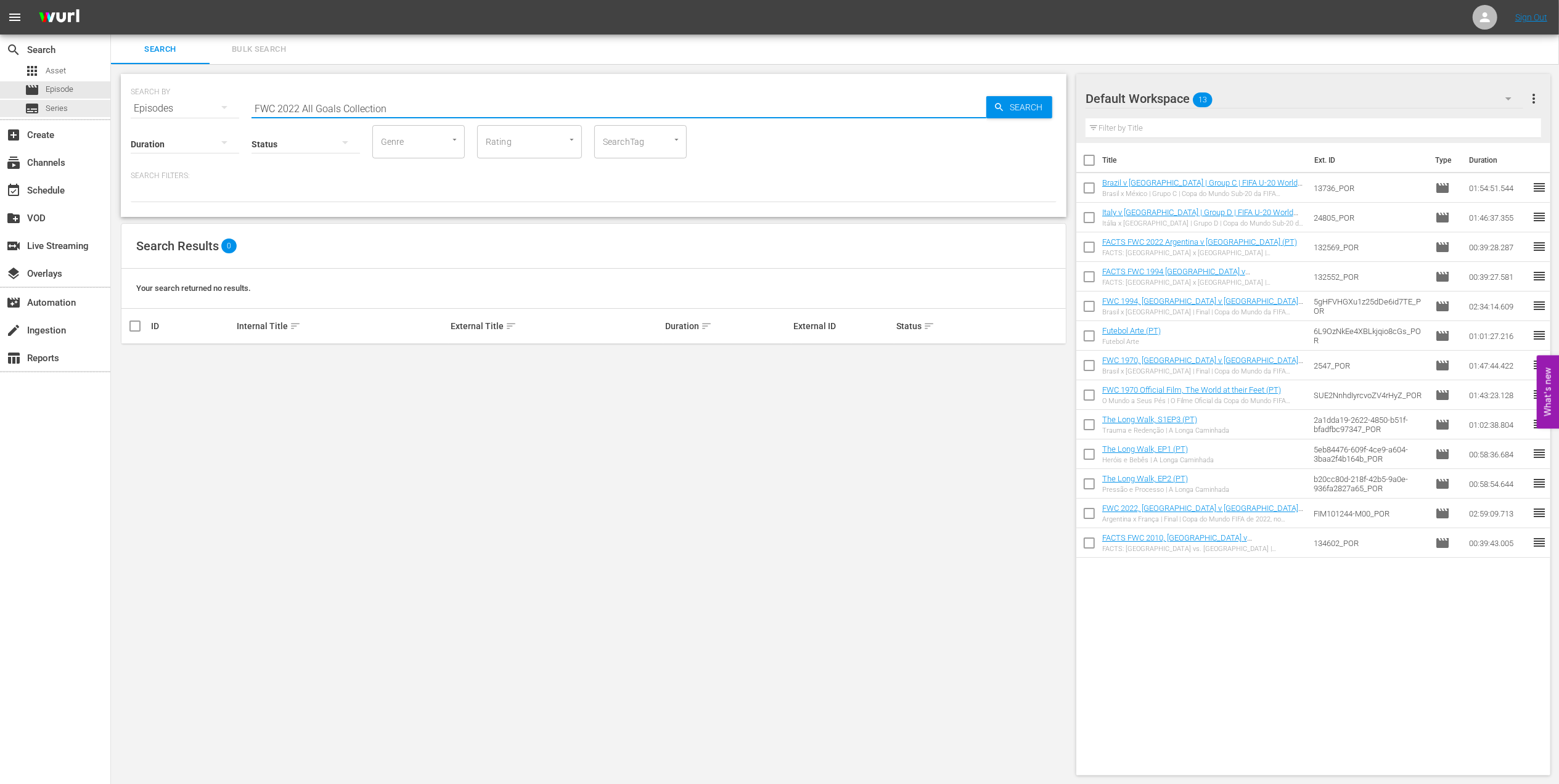
drag, startPoint x: 299, startPoint y: 107, endPoint x: 97, endPoint y: 117, distance: 202.2
click at [111, 0] on div "search Search apps Asset movie Episode subtitles Series add_box Create subscrip…" at bounding box center [835, 0] width 1448 height 0
click at [343, 102] on input "All Goals Collection" at bounding box center [619, 109] width 735 height 30
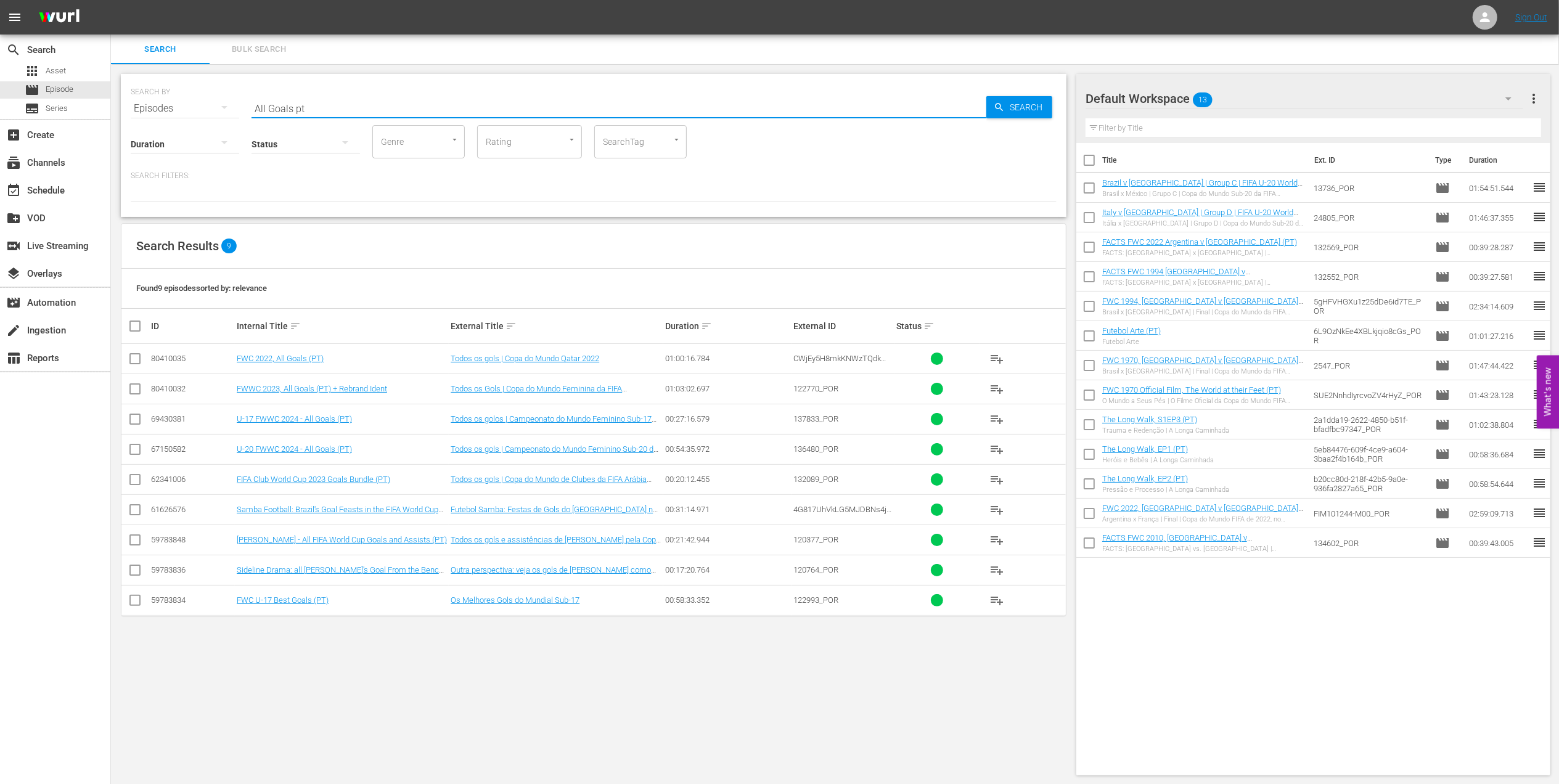
type input "All Goals pt"
drag, startPoint x: 136, startPoint y: 356, endPoint x: 163, endPoint y: 358, distance: 27.1
click at [136, 356] on input "checkbox" at bounding box center [135, 360] width 15 height 15
checkbox input "true"
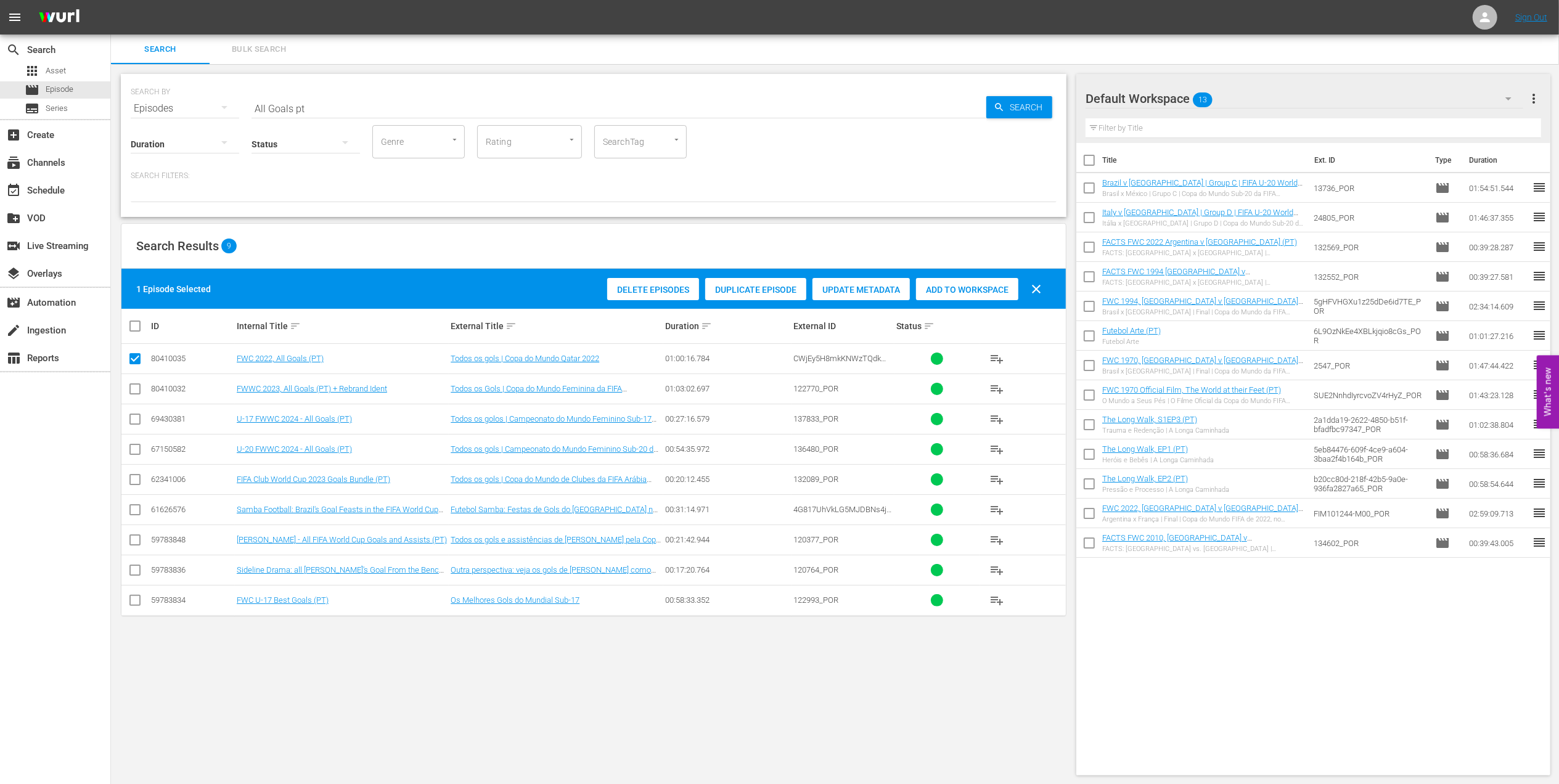
click at [977, 286] on span "Add to Workspace" at bounding box center [967, 289] width 102 height 10
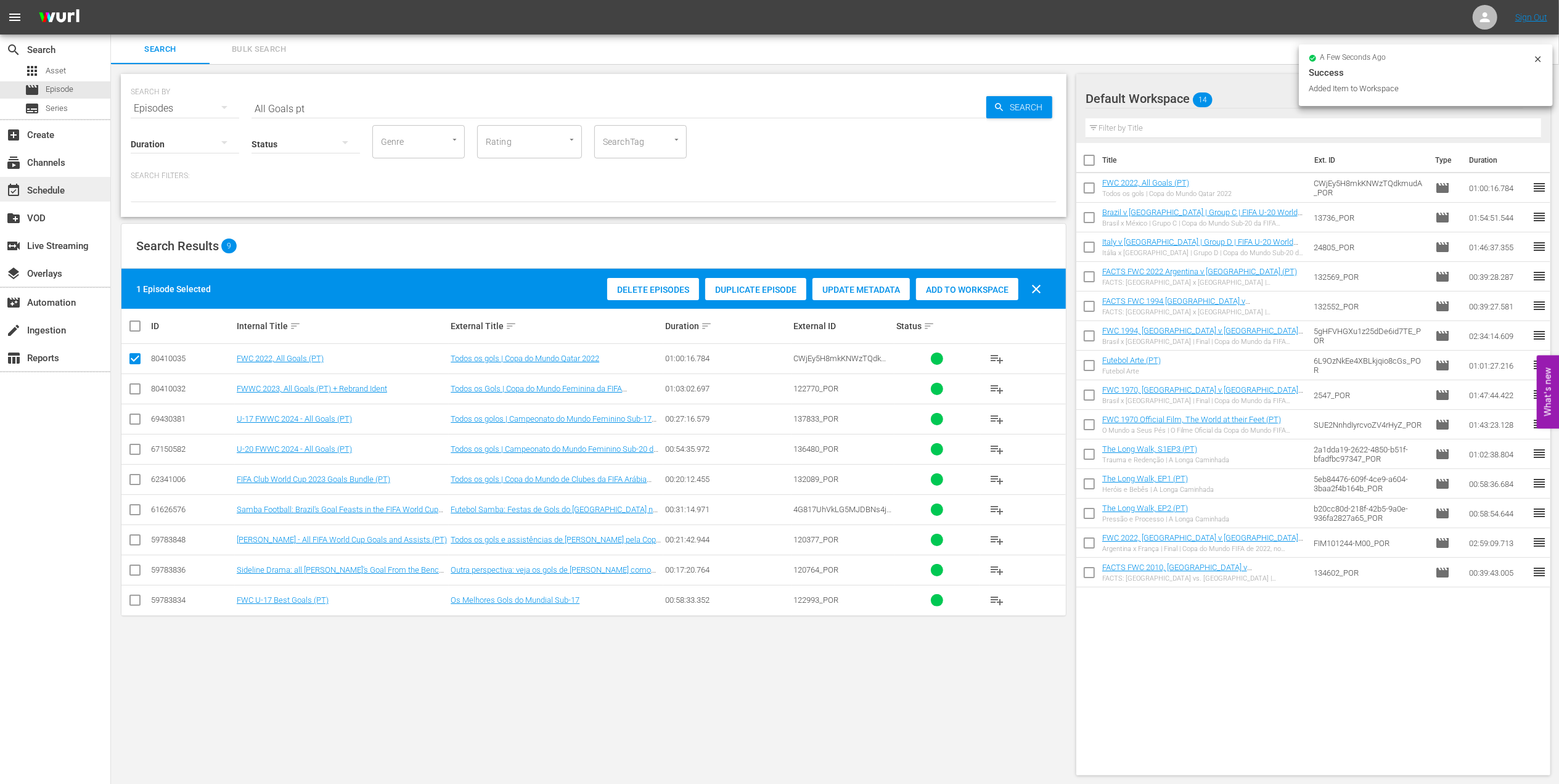
click at [56, 188] on div "event_available Schedule" at bounding box center [34, 188] width 69 height 11
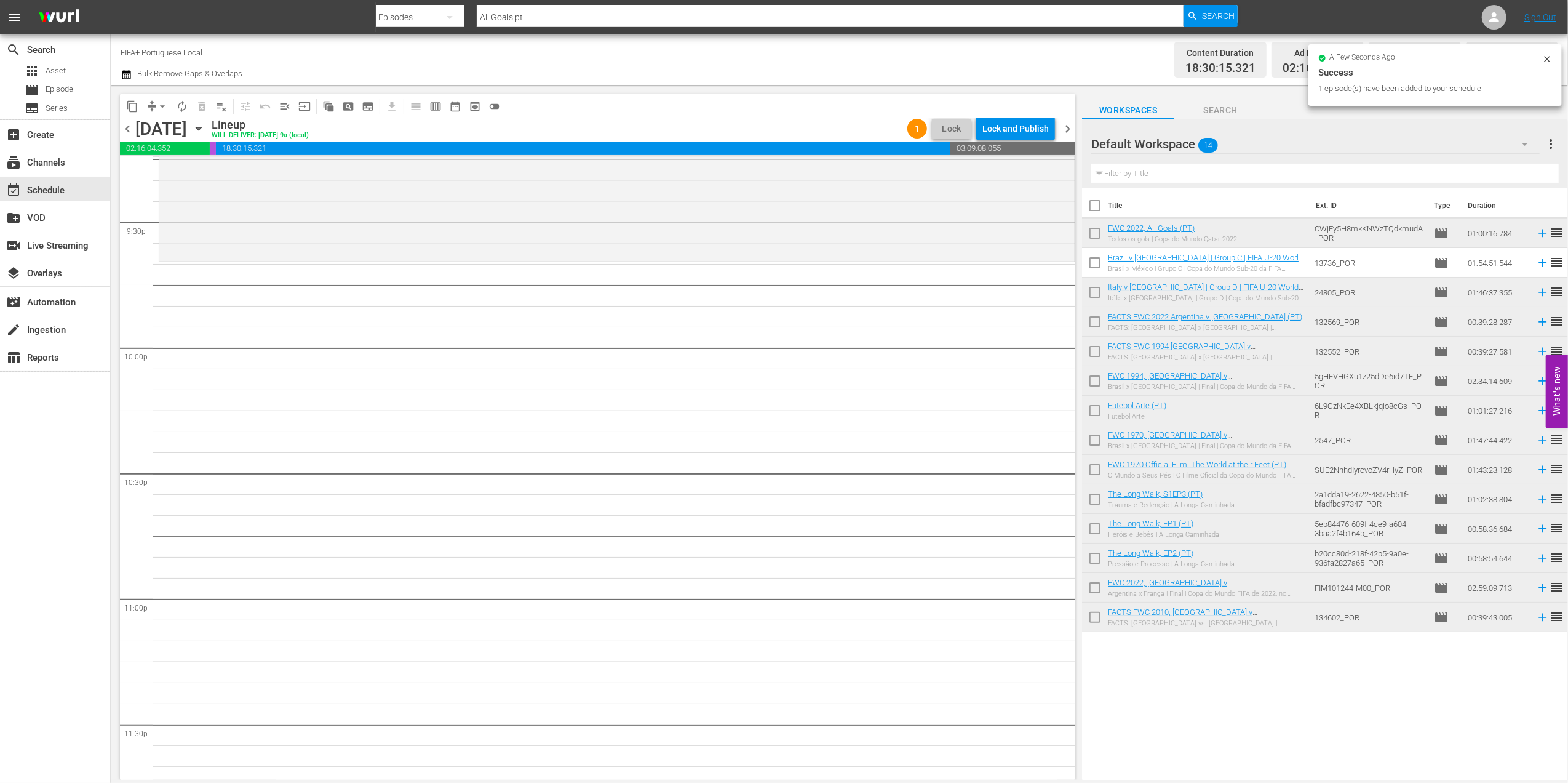
scroll to position [5334, 0]
click at [84, 94] on div "movie Episode" at bounding box center [55, 90] width 110 height 17
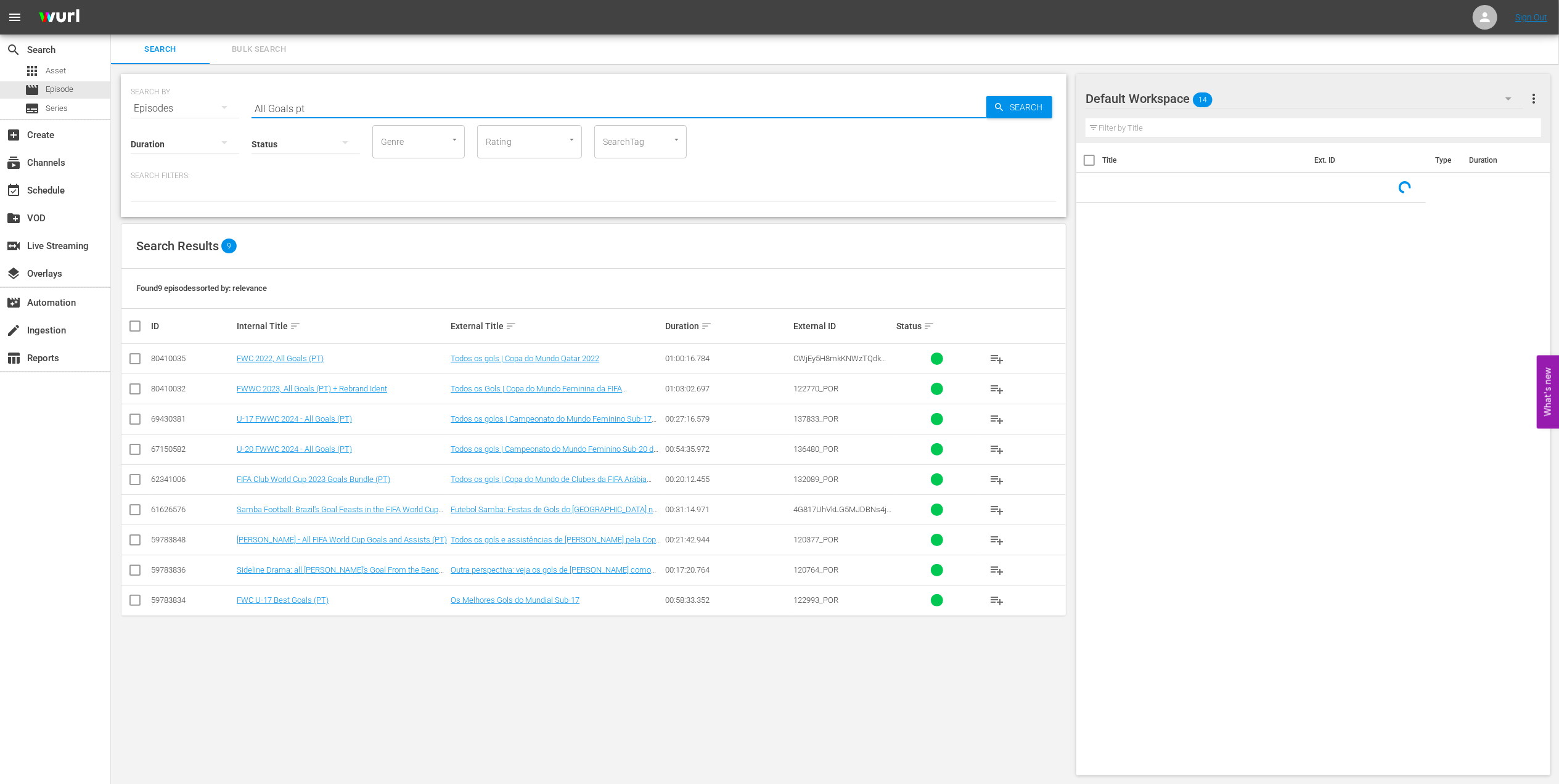
drag, startPoint x: 332, startPoint y: 105, endPoint x: 143, endPoint y: 107, distance: 189.0
click at [143, 107] on div "SEARCH BY Search By Episodes Search ID, Title, Description, Keywords, or Catego…" at bounding box center [593, 101] width 926 height 44
paste input "FWWC 2023, All Goals"
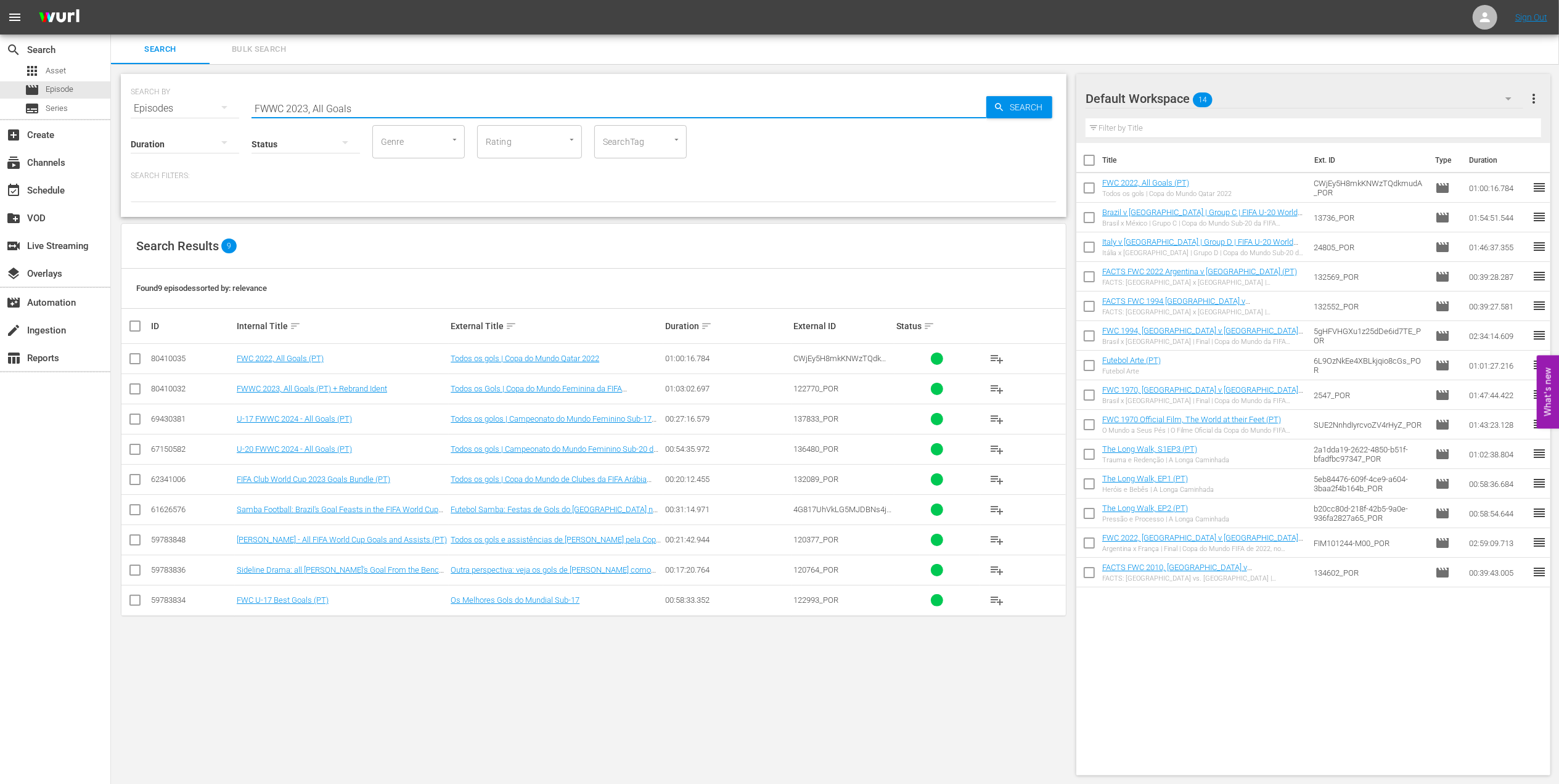
click at [381, 107] on input "FWWC 2023, All Goals" at bounding box center [619, 109] width 735 height 30
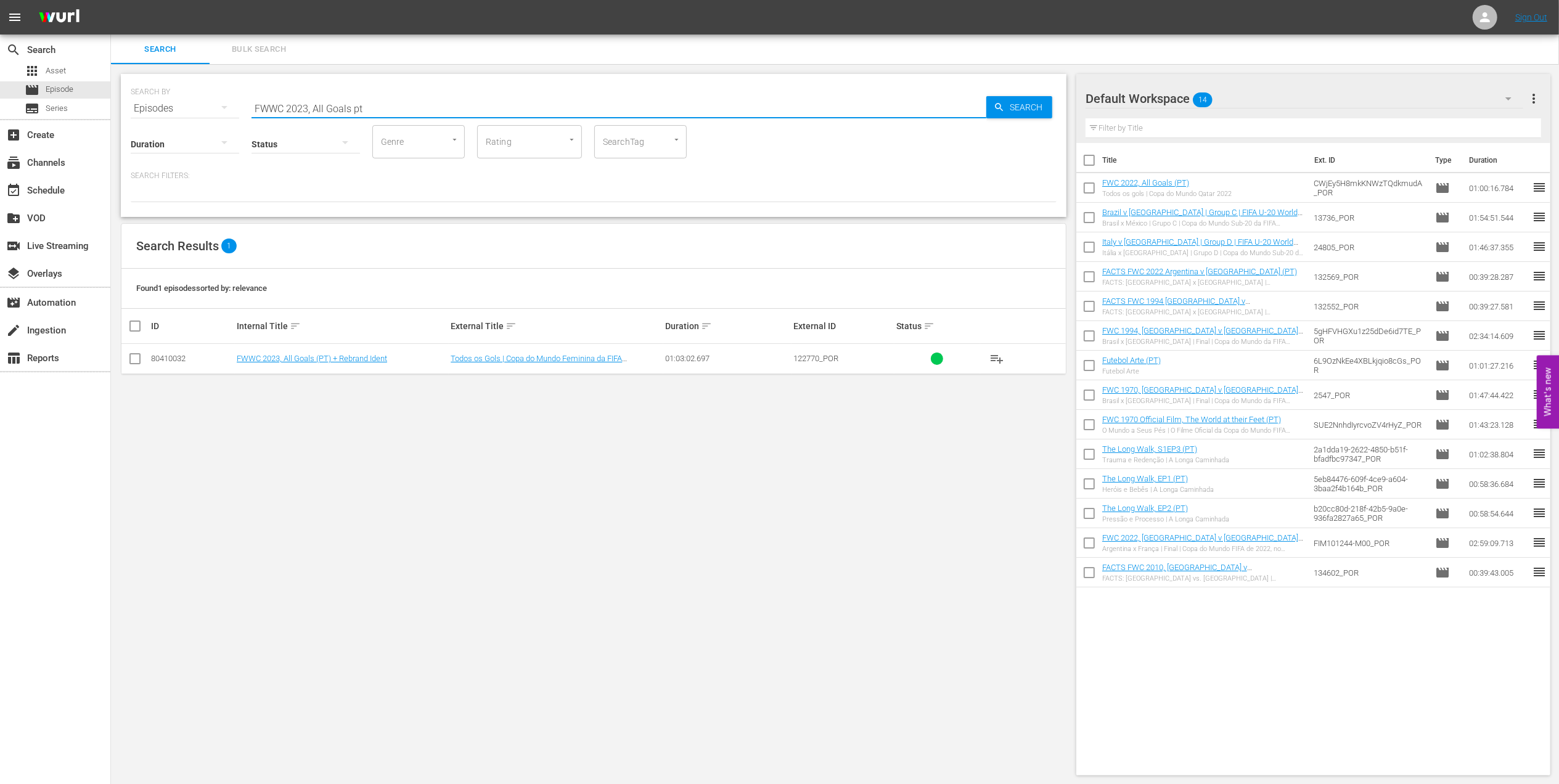
type input "FWWC 2023, All Goals pt"
drag, startPoint x: 135, startPoint y: 359, endPoint x: 408, endPoint y: 359, distance: 273.0
click at [135, 359] on input "checkbox" at bounding box center [135, 360] width 15 height 15
checkbox input "true"
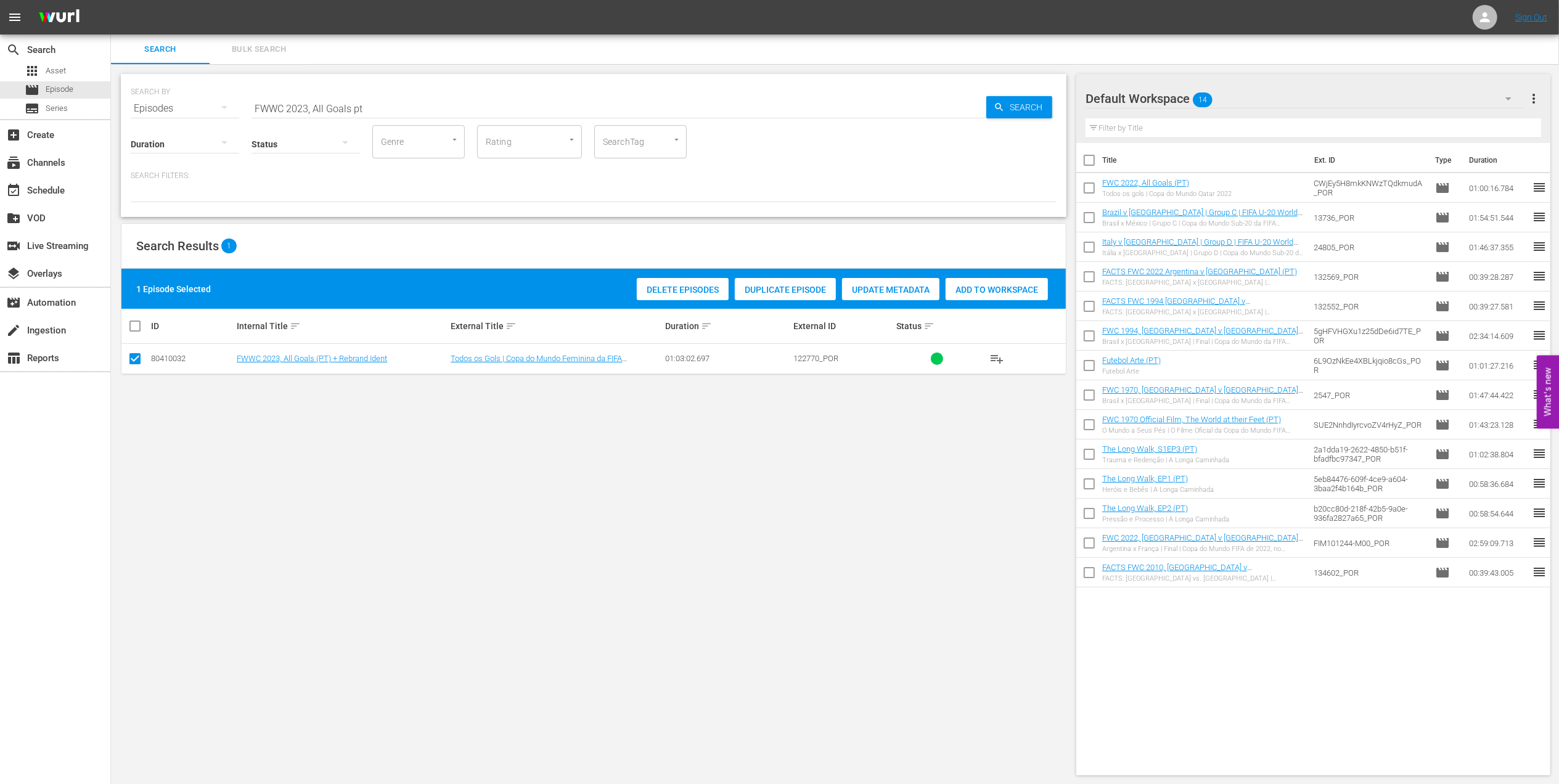
click at [1011, 288] on span "Add to Workspace" at bounding box center [997, 289] width 102 height 10
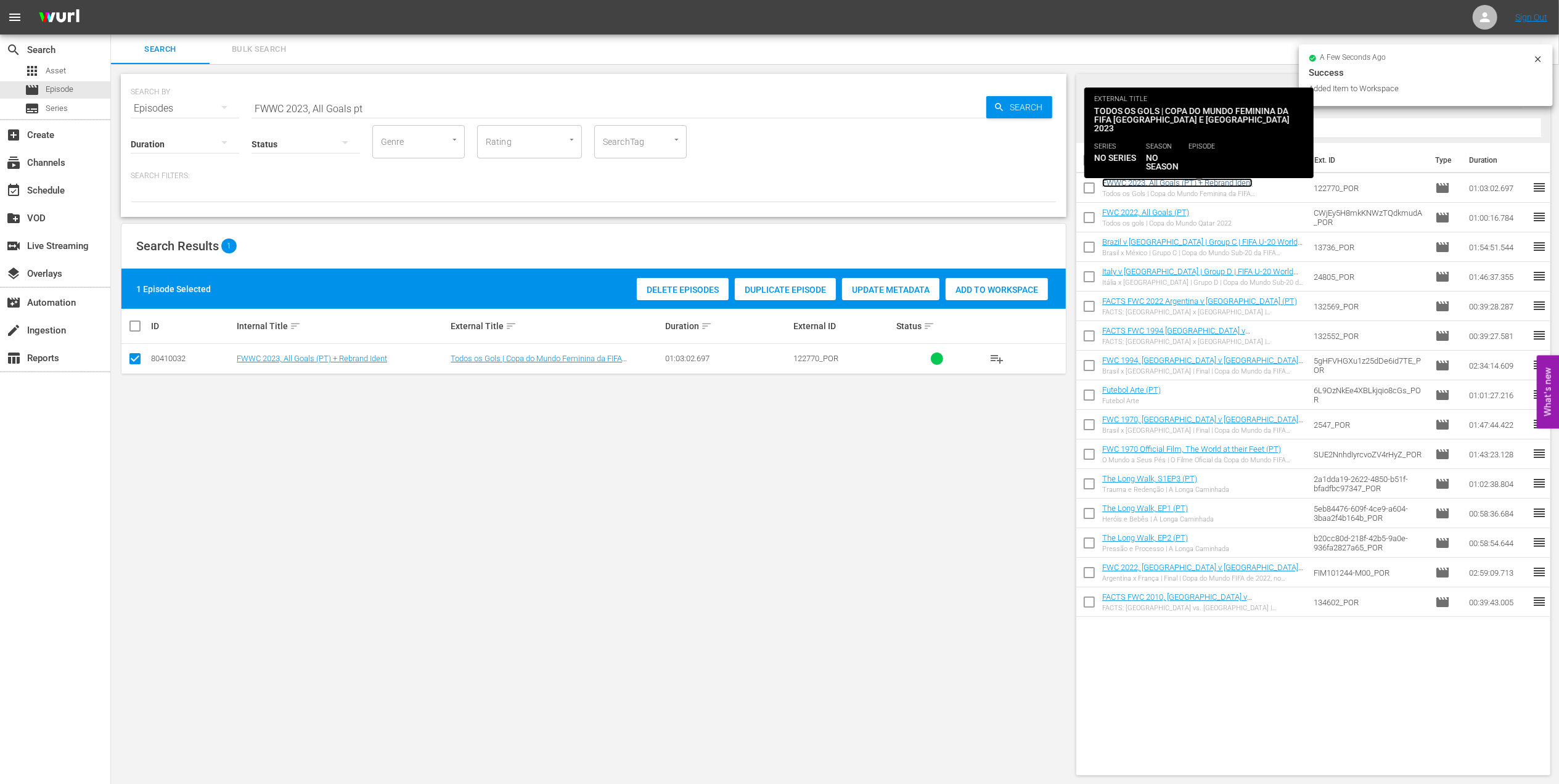
click at [1185, 183] on link "FWWC 2023, All Goals (PT) + Rebrand Ident" at bounding box center [1177, 182] width 150 height 10
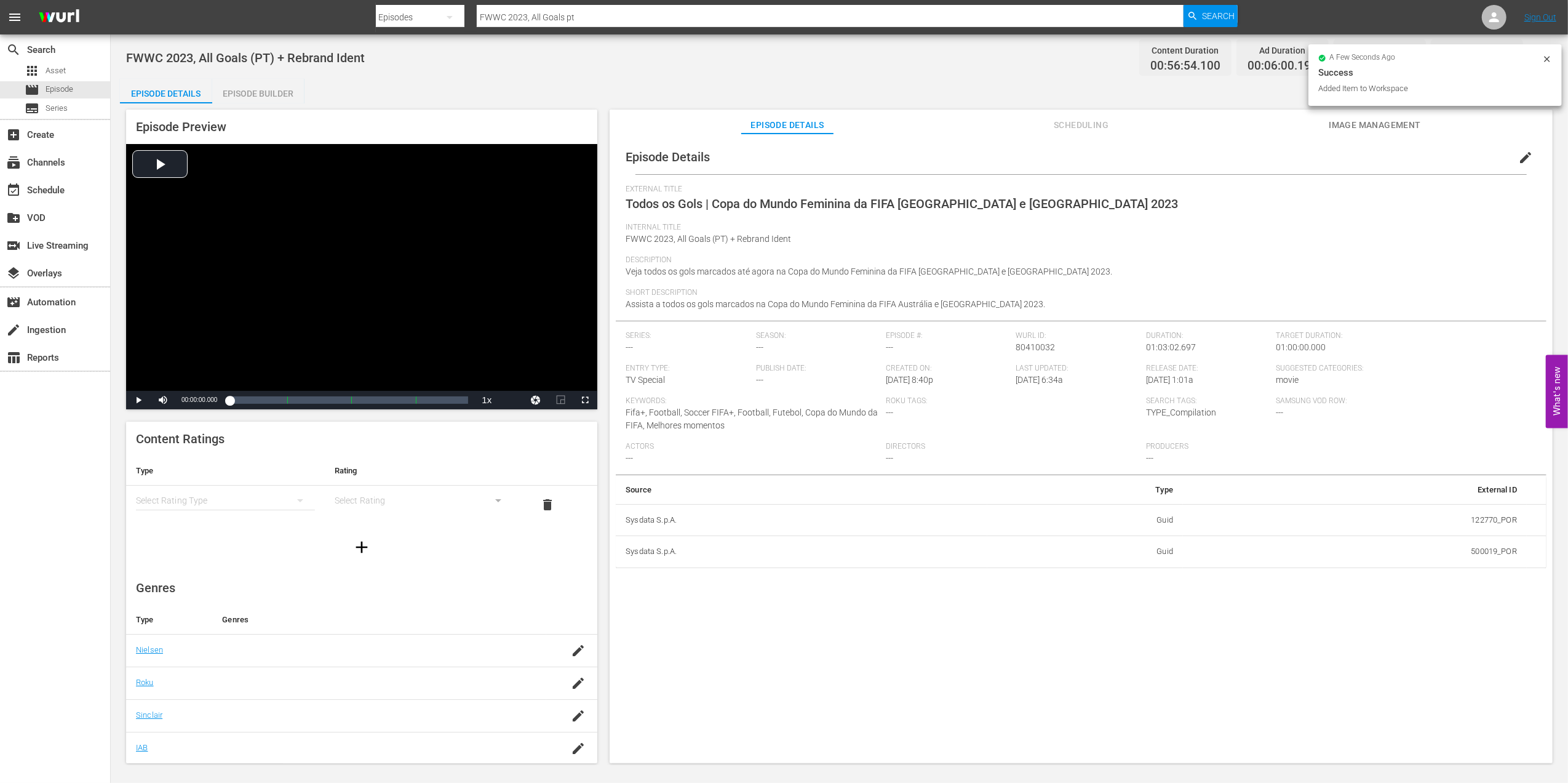
click at [278, 94] on div "Episode Builder" at bounding box center [258, 94] width 92 height 29
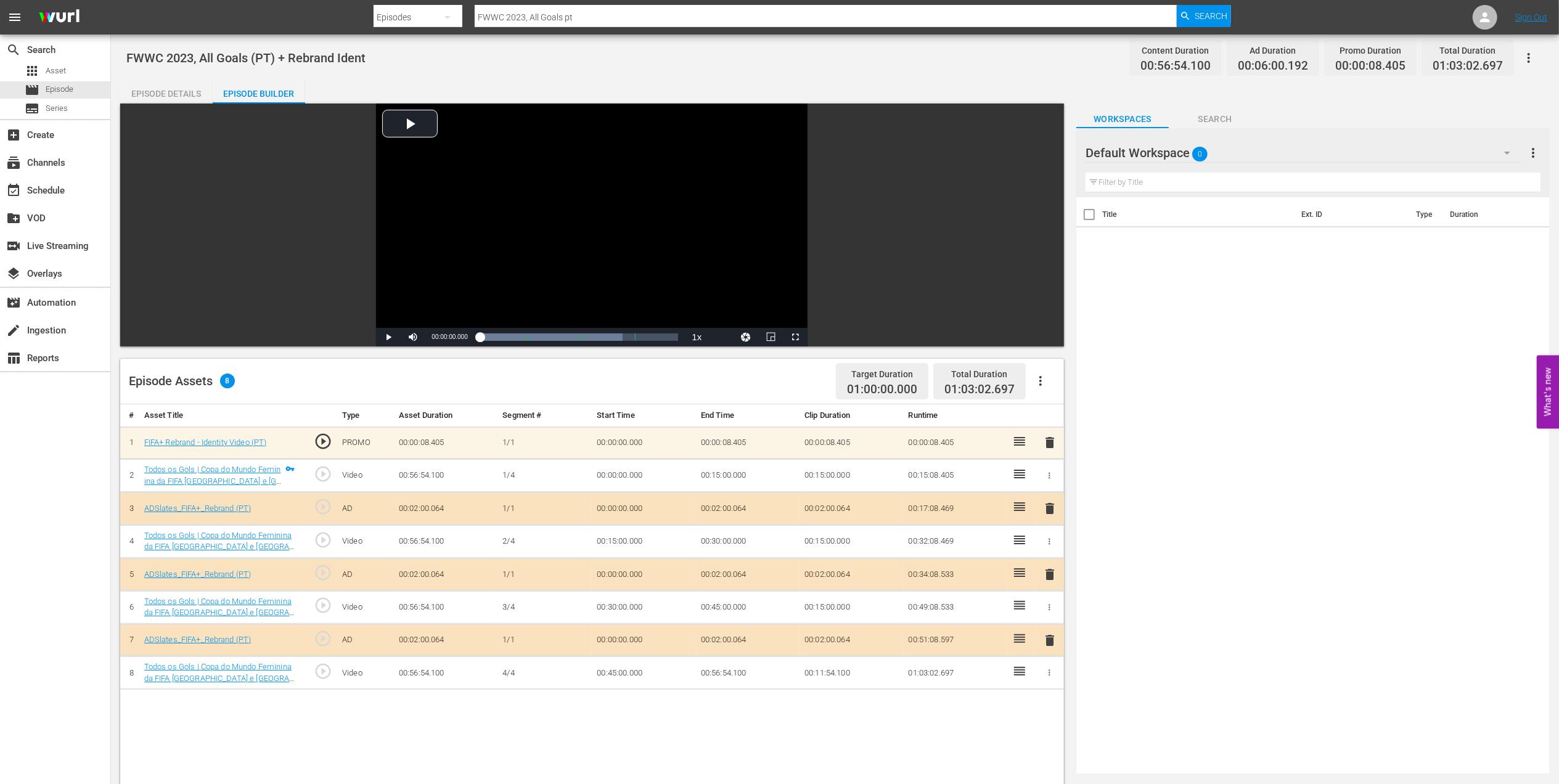
click at [1048, 442] on span "delete" at bounding box center [1049, 442] width 15 height 15
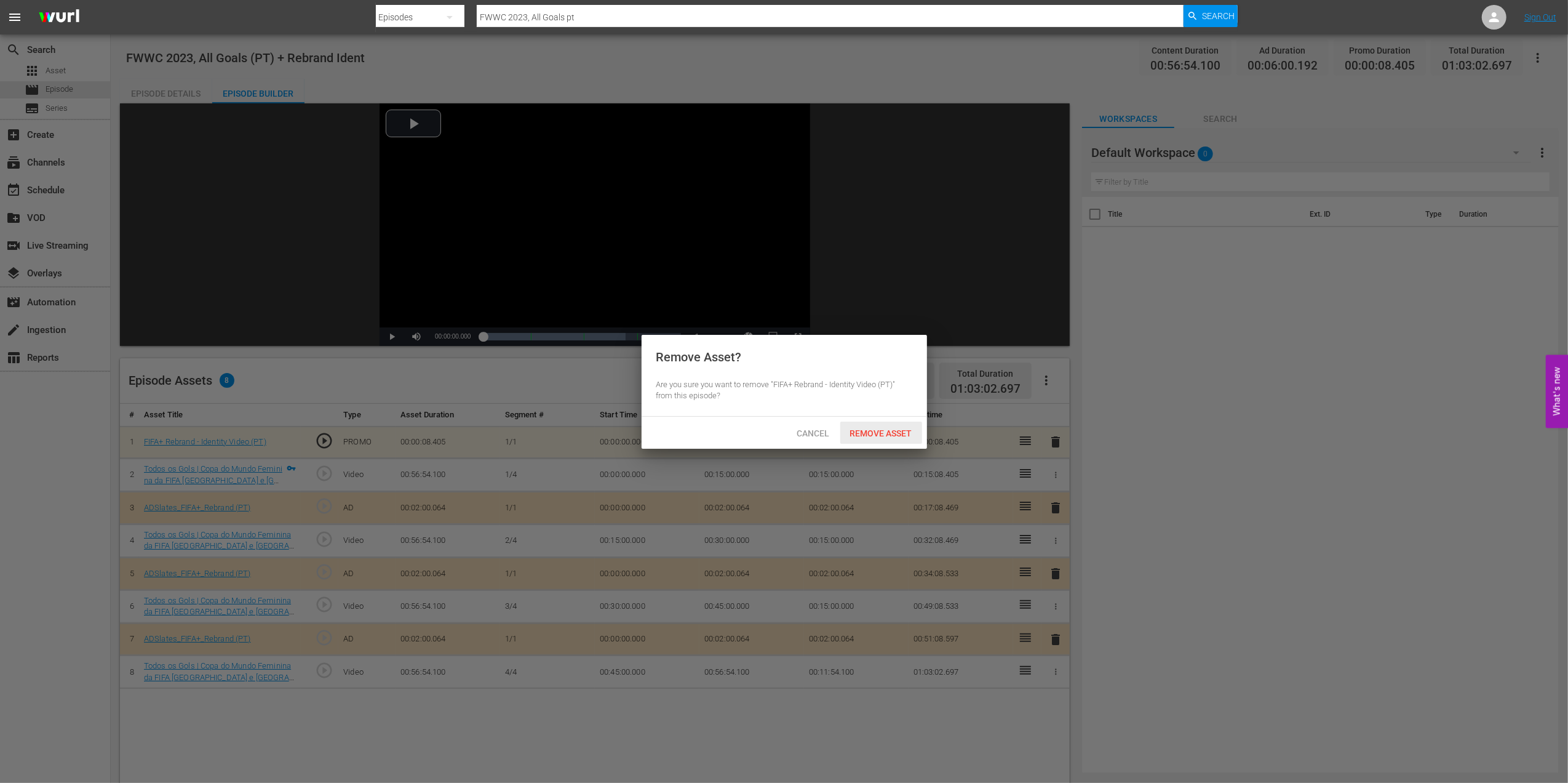
click at [901, 429] on span "Remove Asset" at bounding box center [881, 433] width 81 height 10
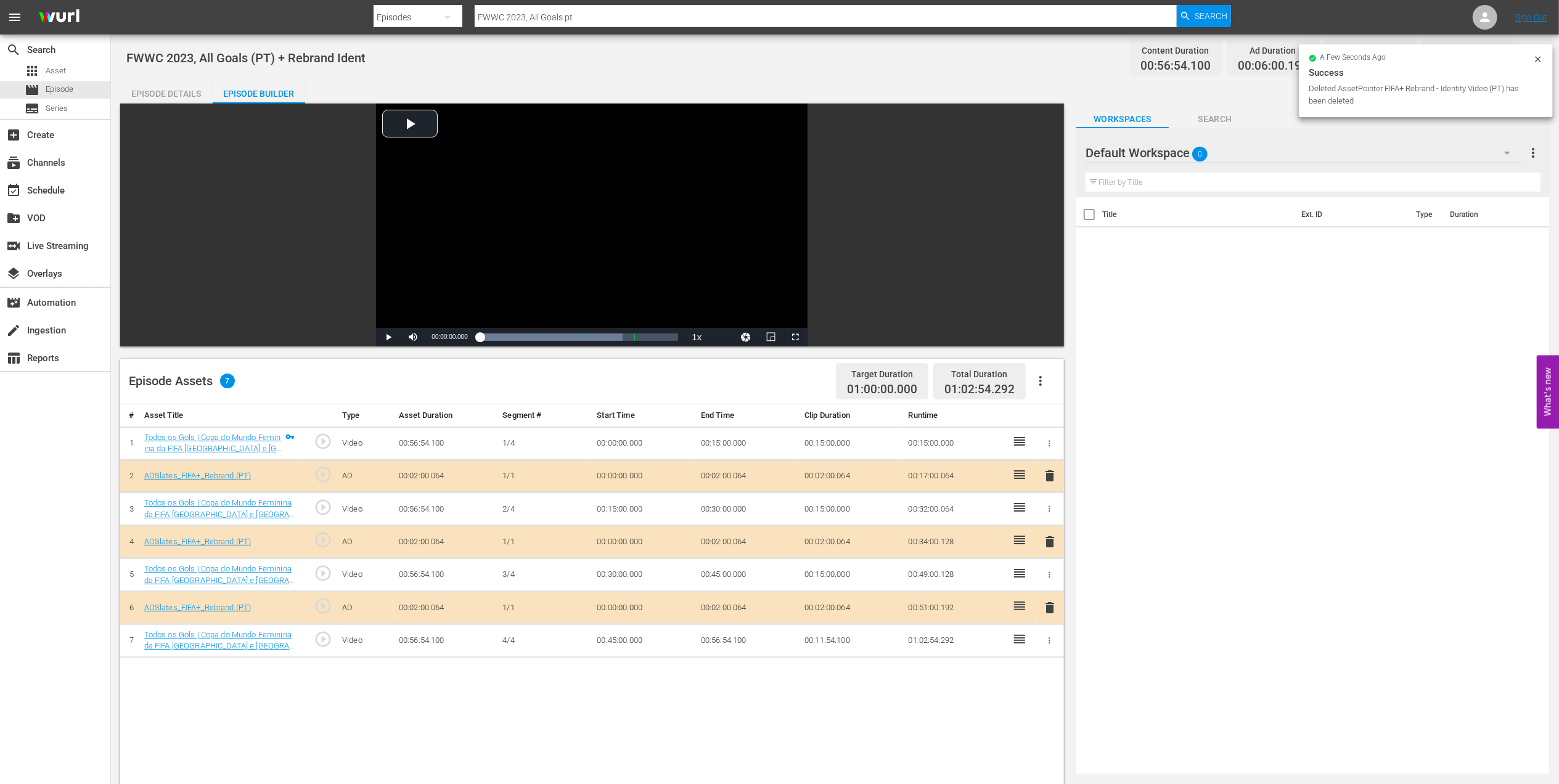
click at [181, 92] on div "Episode Details" at bounding box center [166, 94] width 92 height 30
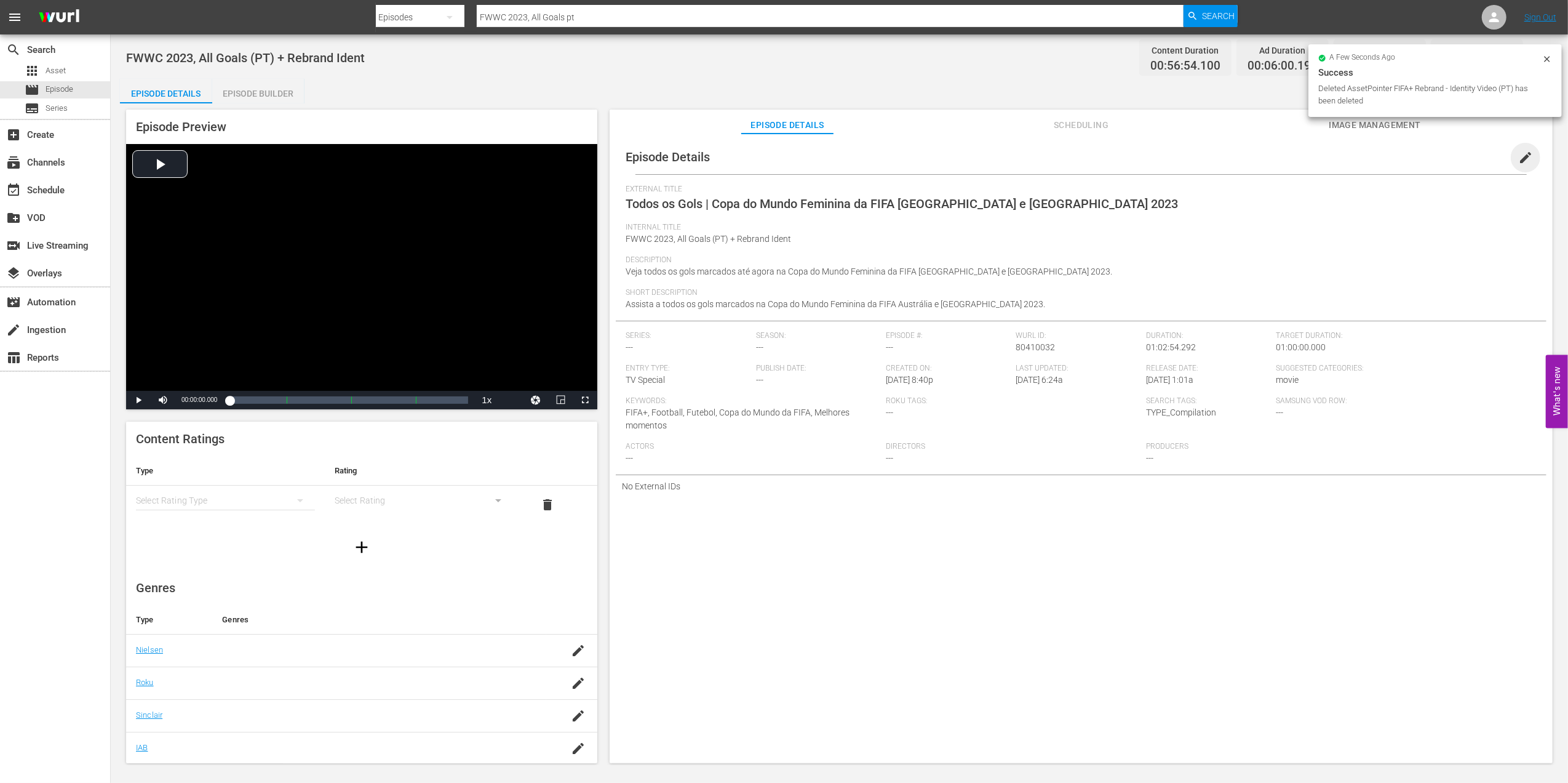
click at [1518, 153] on span "edit" at bounding box center [1525, 157] width 15 height 15
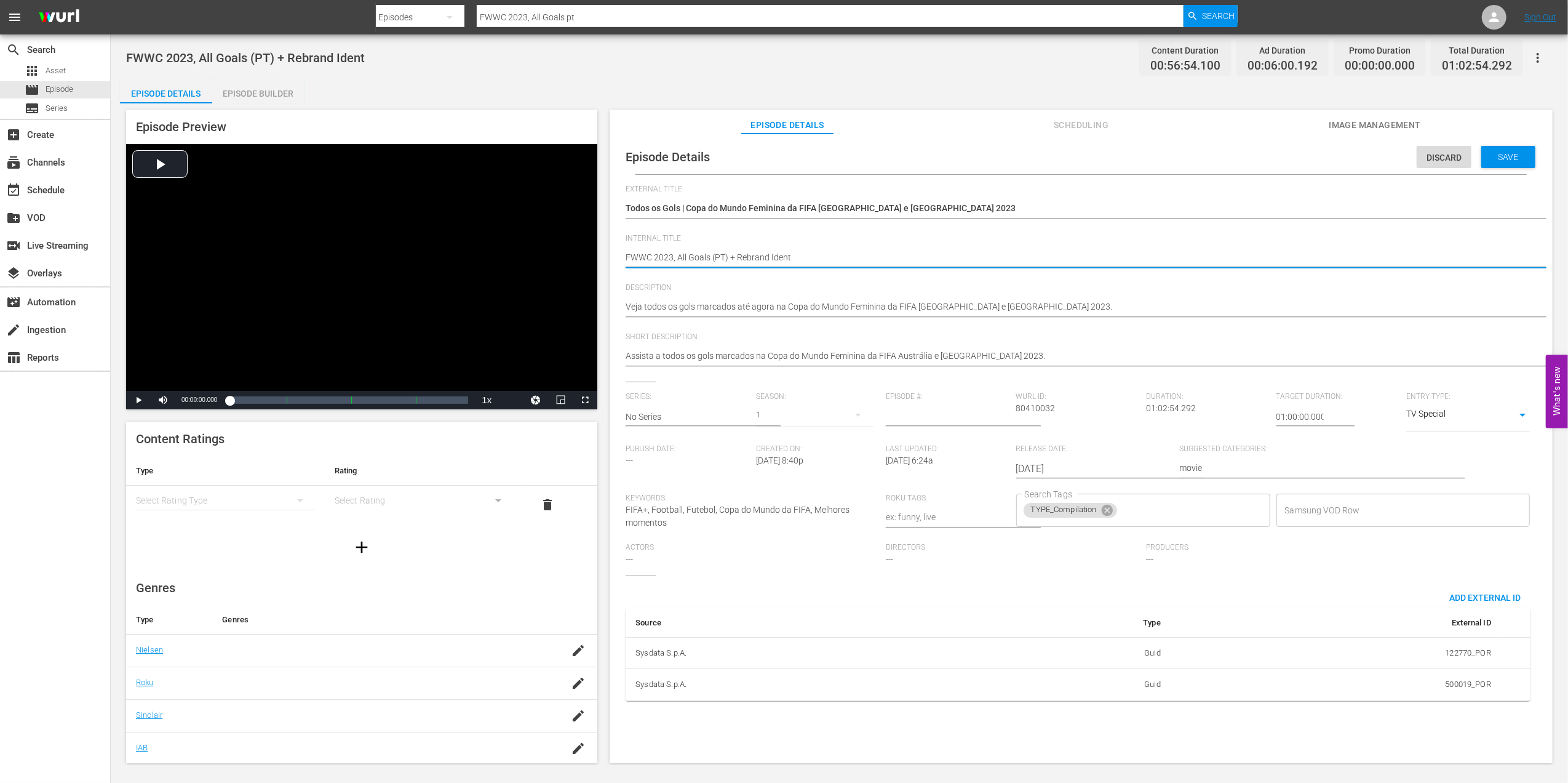
drag, startPoint x: 799, startPoint y: 256, endPoint x: 736, endPoint y: 255, distance: 63.0
type textarea "FWWC 2023, All Goals (PT) +"
type textarea "FWWC 2023, All Goals (PT)"
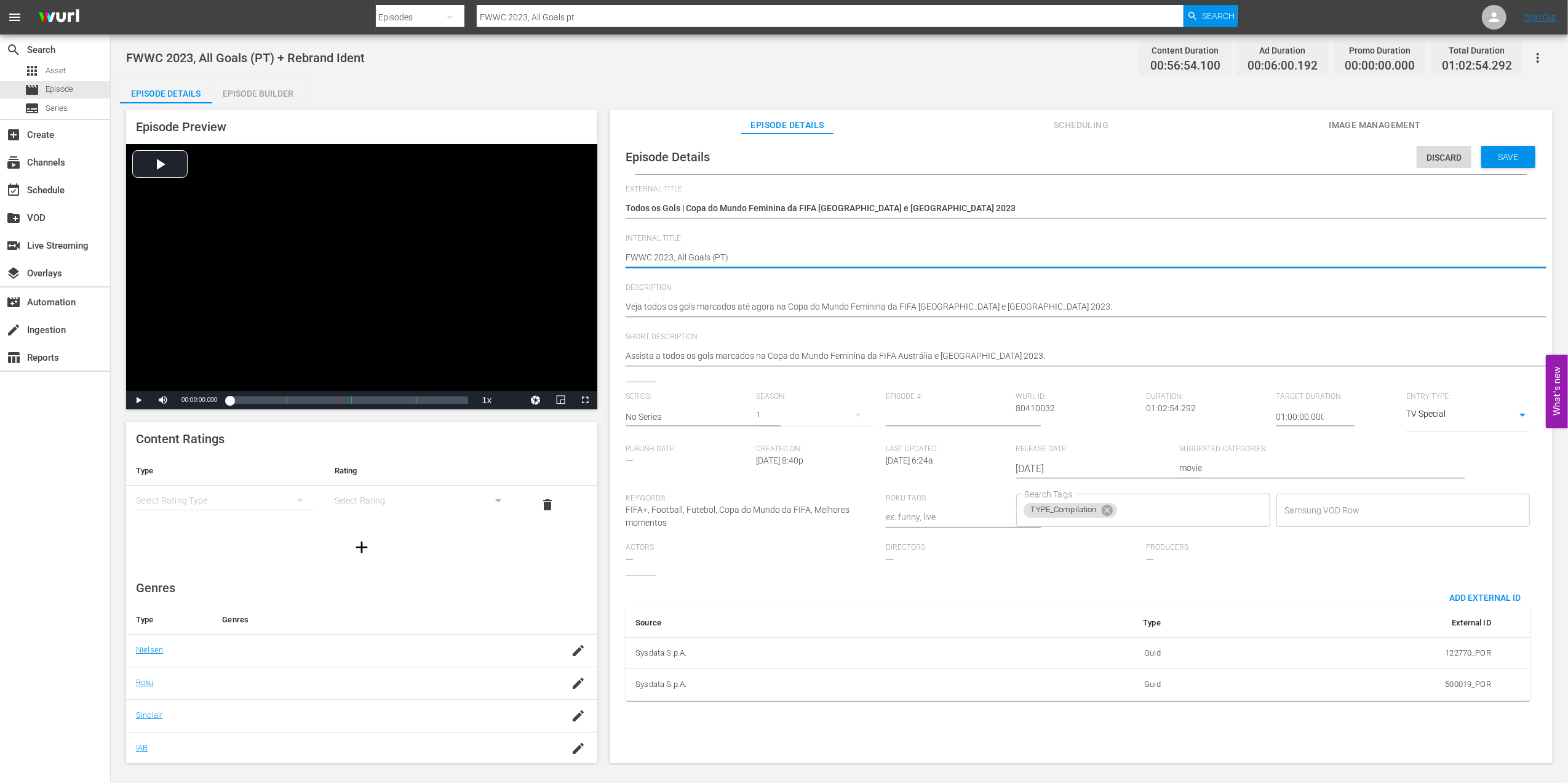
type textarea "FWWC 2023, All Goals (PT)"
click at [1496, 153] on span "Save" at bounding box center [1508, 156] width 40 height 10
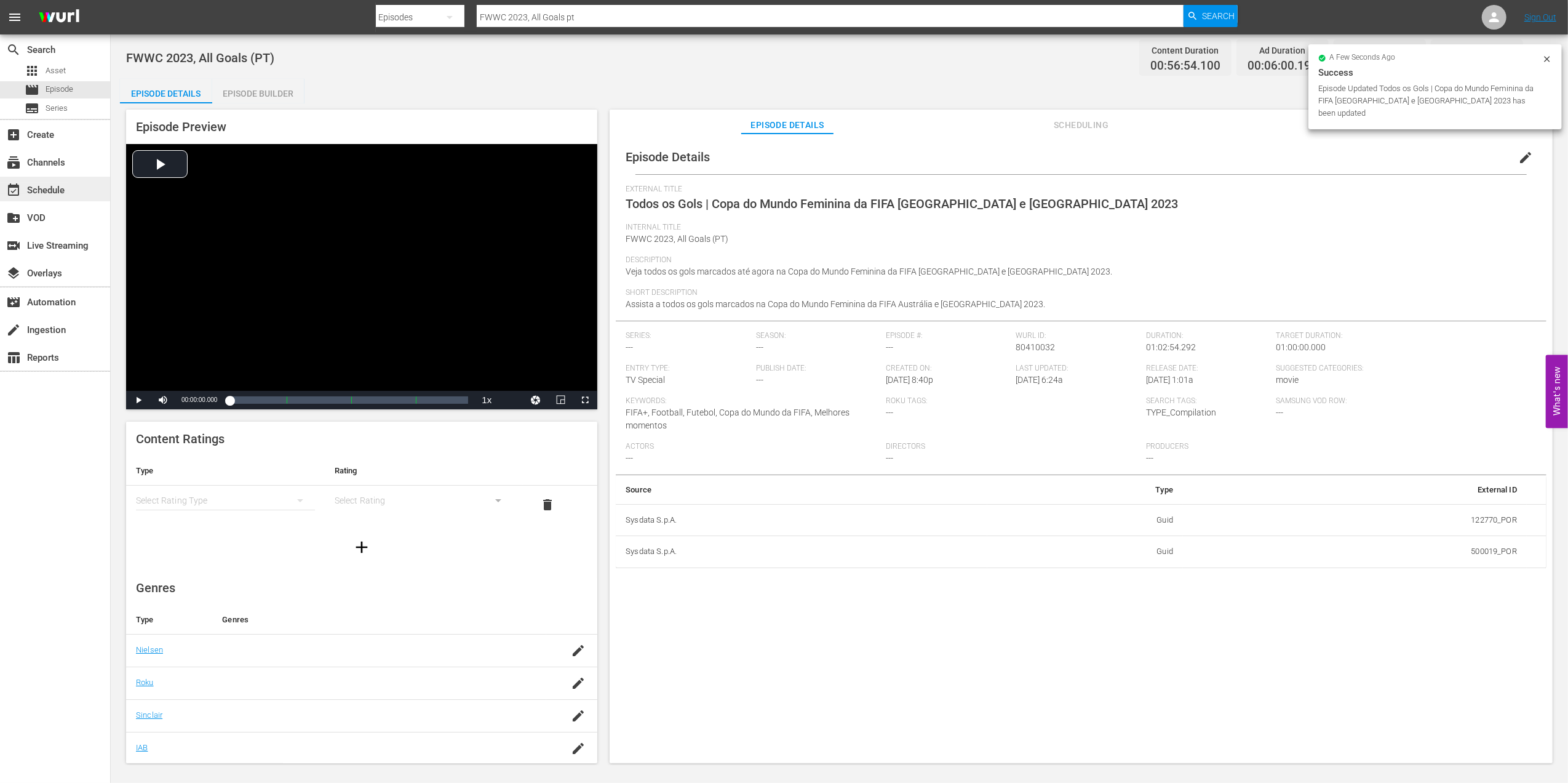
click at [61, 183] on div "event_available Schedule" at bounding box center [34, 188] width 68 height 11
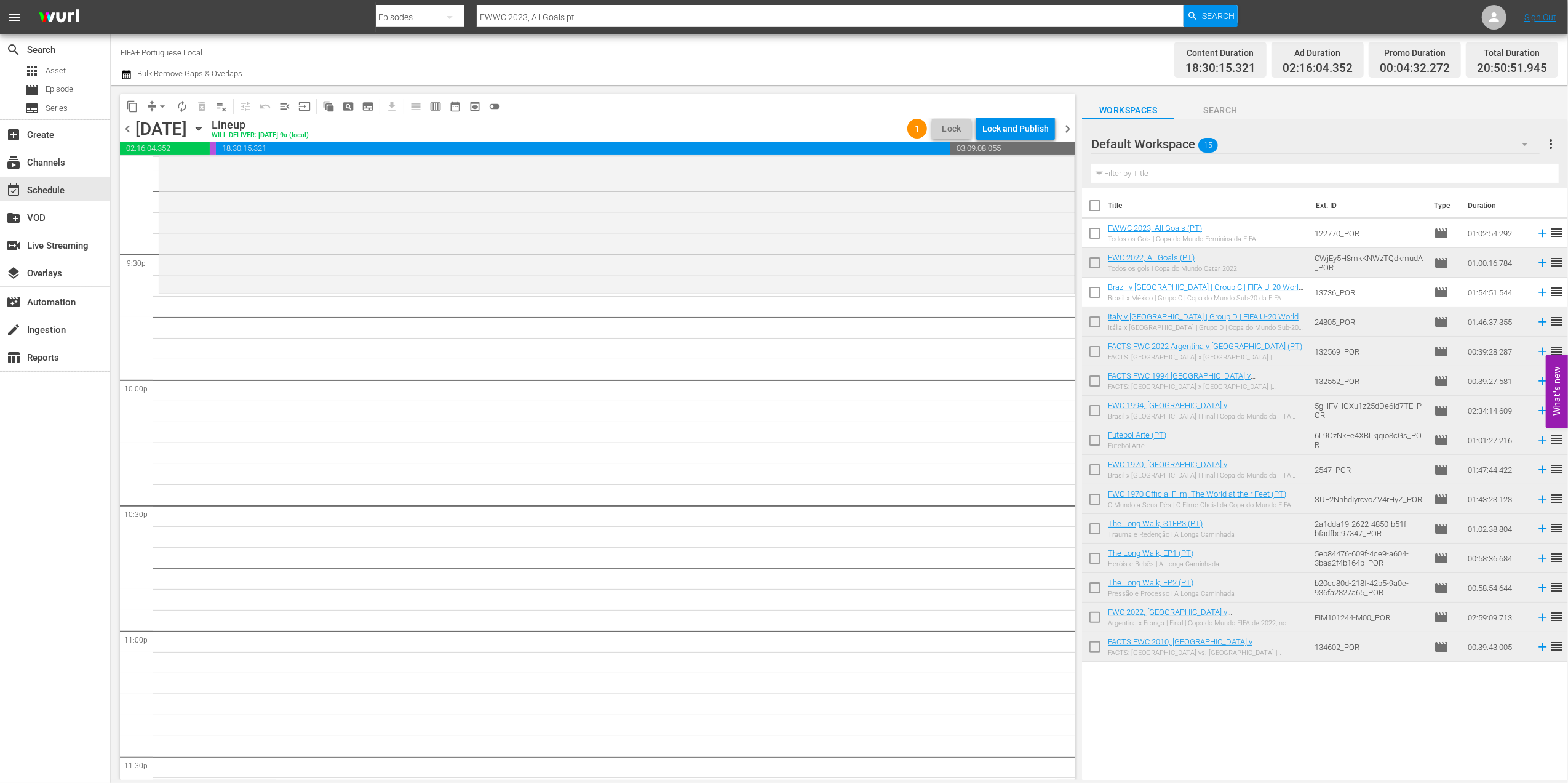
scroll to position [5326, 0]
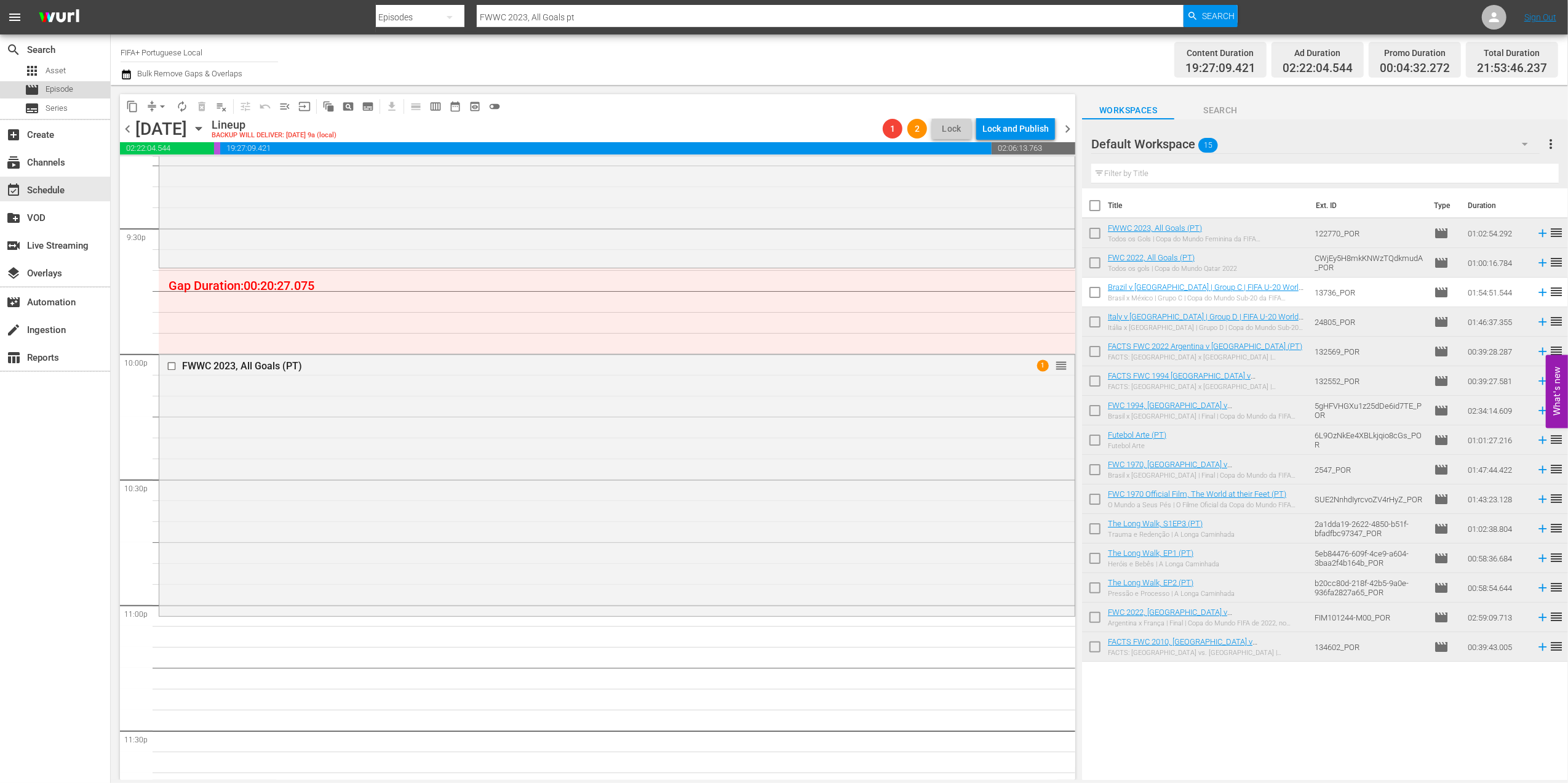
click at [56, 88] on span "Episode" at bounding box center [60, 89] width 28 height 12
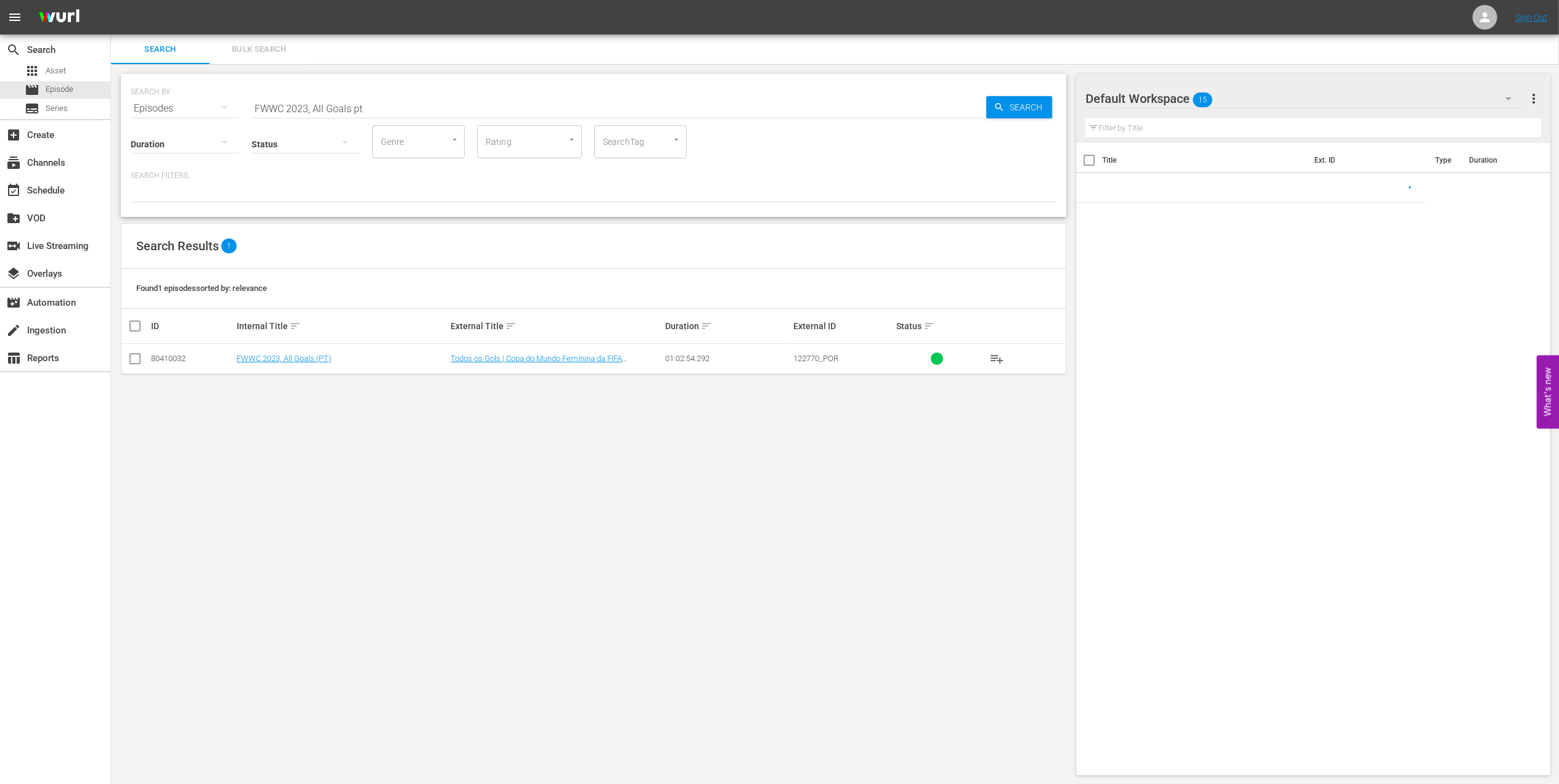
drag, startPoint x: 240, startPoint y: 106, endPoint x: 112, endPoint y: 105, distance: 128.0
click at [112, 105] on div "SEARCH BY Search By Episodes Search ID, Title, Description, Keywords, or Catego…" at bounding box center [593, 425] width 965 height 721
paste input "Unforgettable Penalty Shootouts"
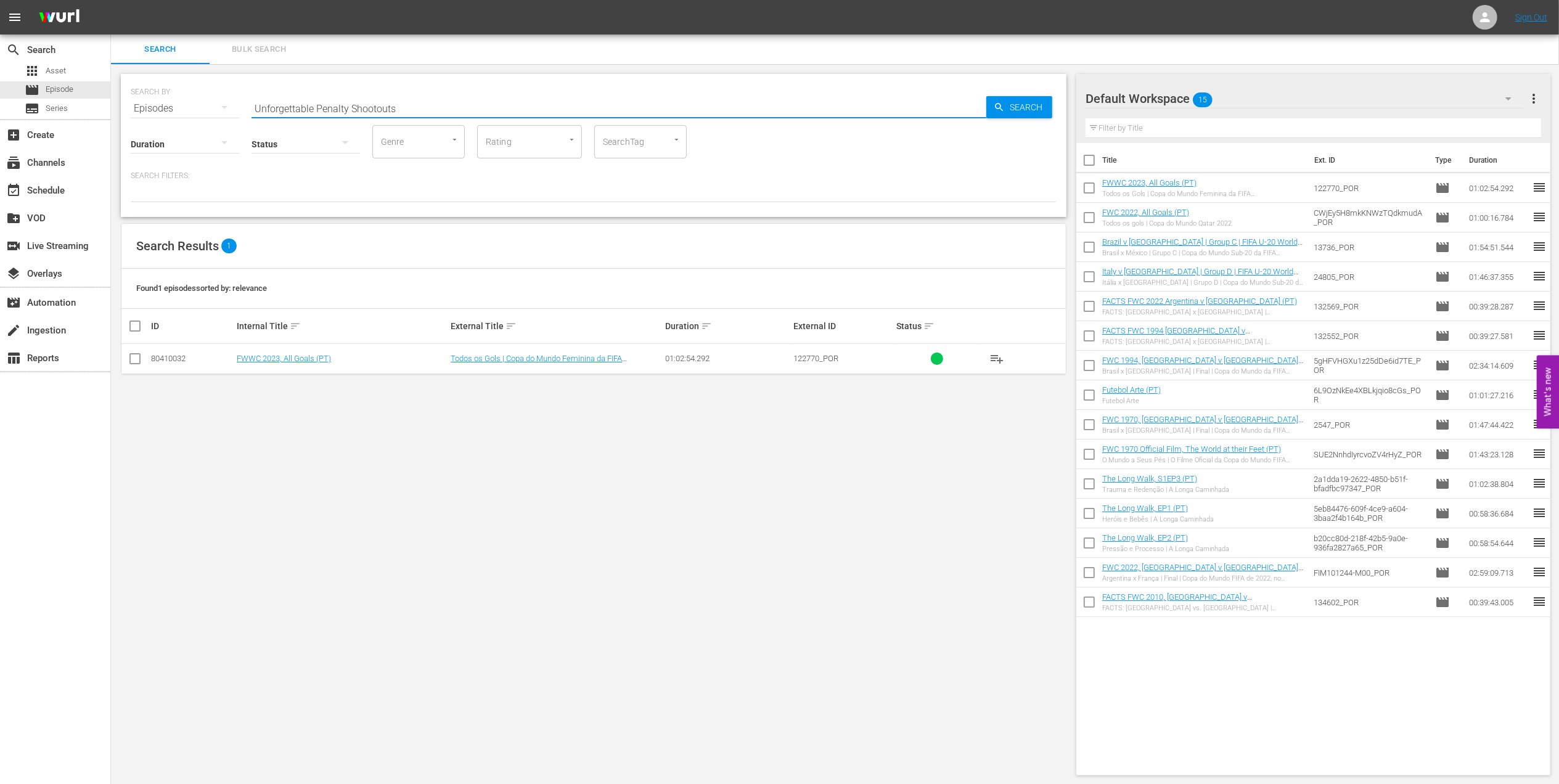
click at [417, 104] on input "Unforgettable Penalty Shootouts" at bounding box center [619, 109] width 735 height 30
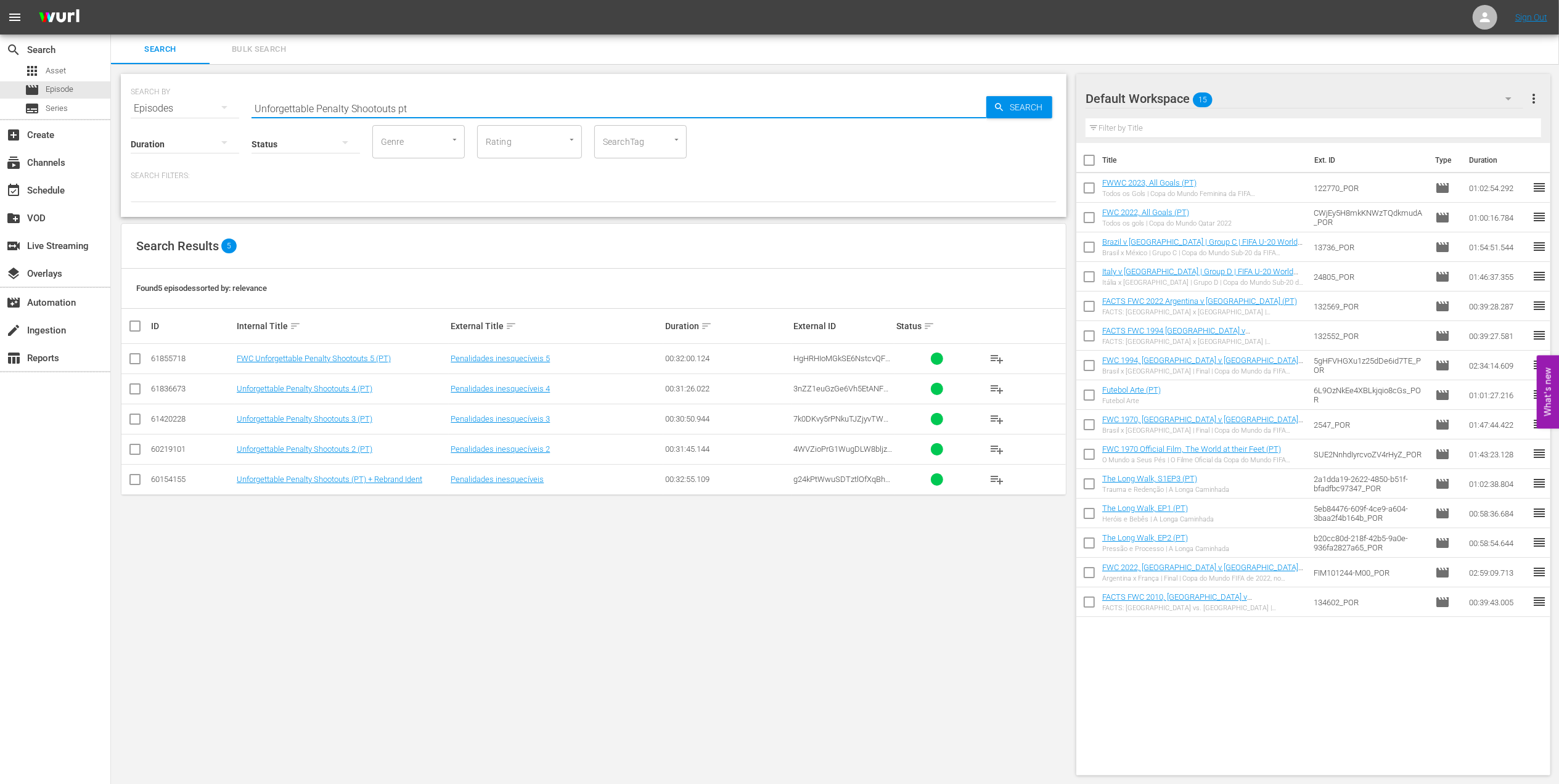
type input "Unforgettable Penalty Shootouts pt"
click at [137, 479] on input "checkbox" at bounding box center [135, 481] width 15 height 15
checkbox input "true"
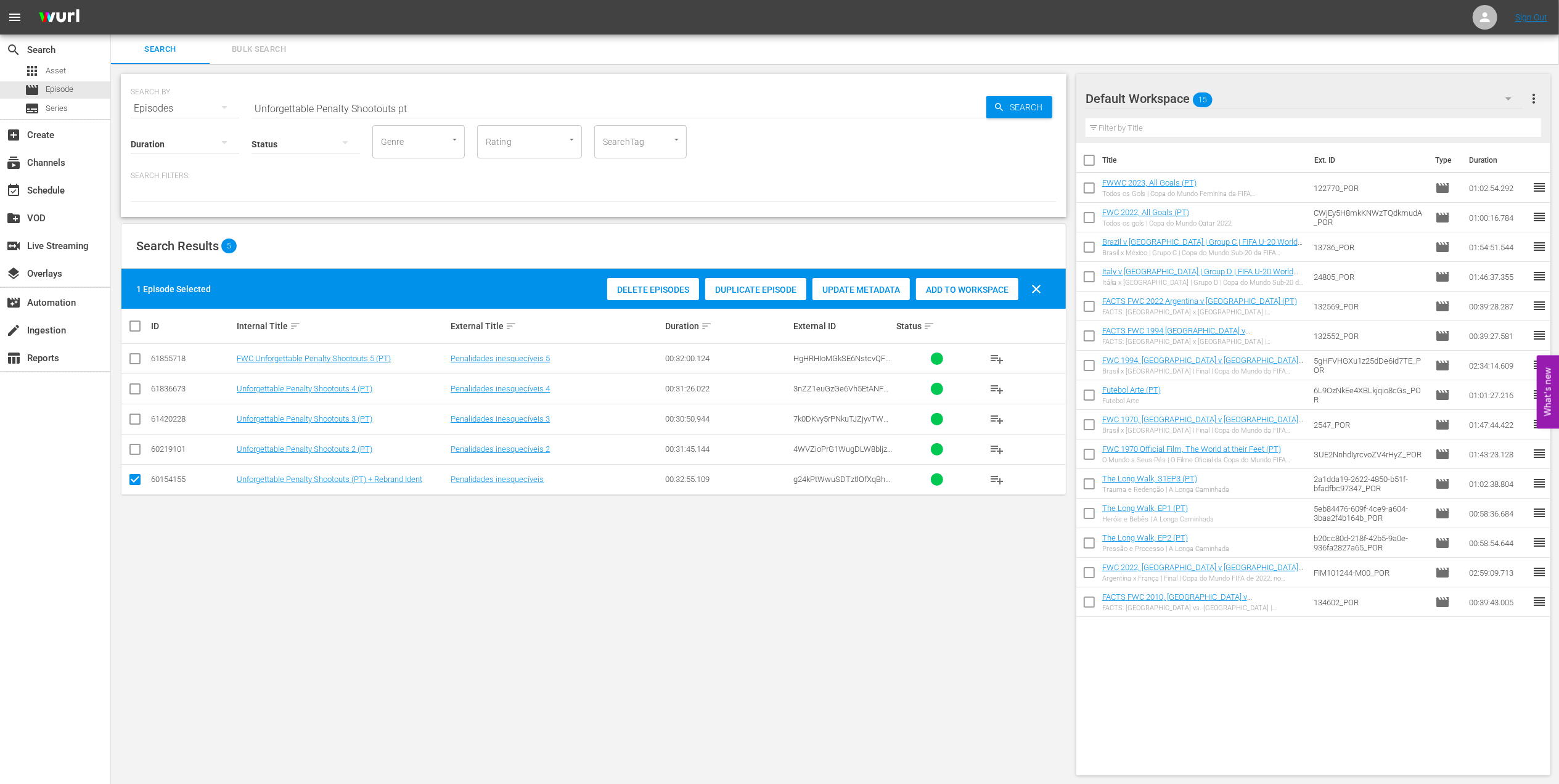
click at [977, 287] on span "Add to Workspace" at bounding box center [967, 289] width 102 height 10
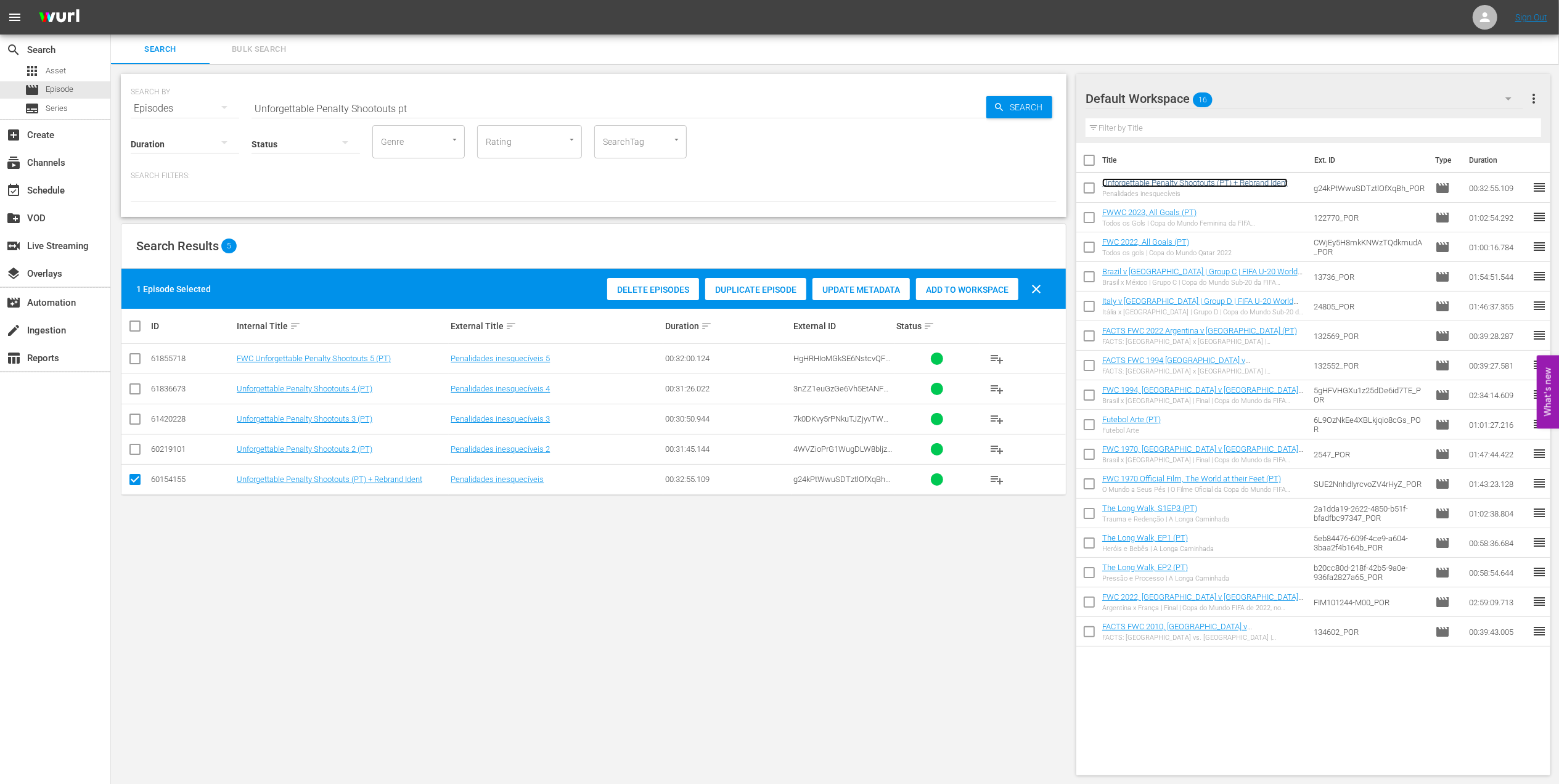
click at [1234, 178] on link "Unforgettable Penalty Shootouts (PT) + Rebrand Ident" at bounding box center [1195, 182] width 186 height 10
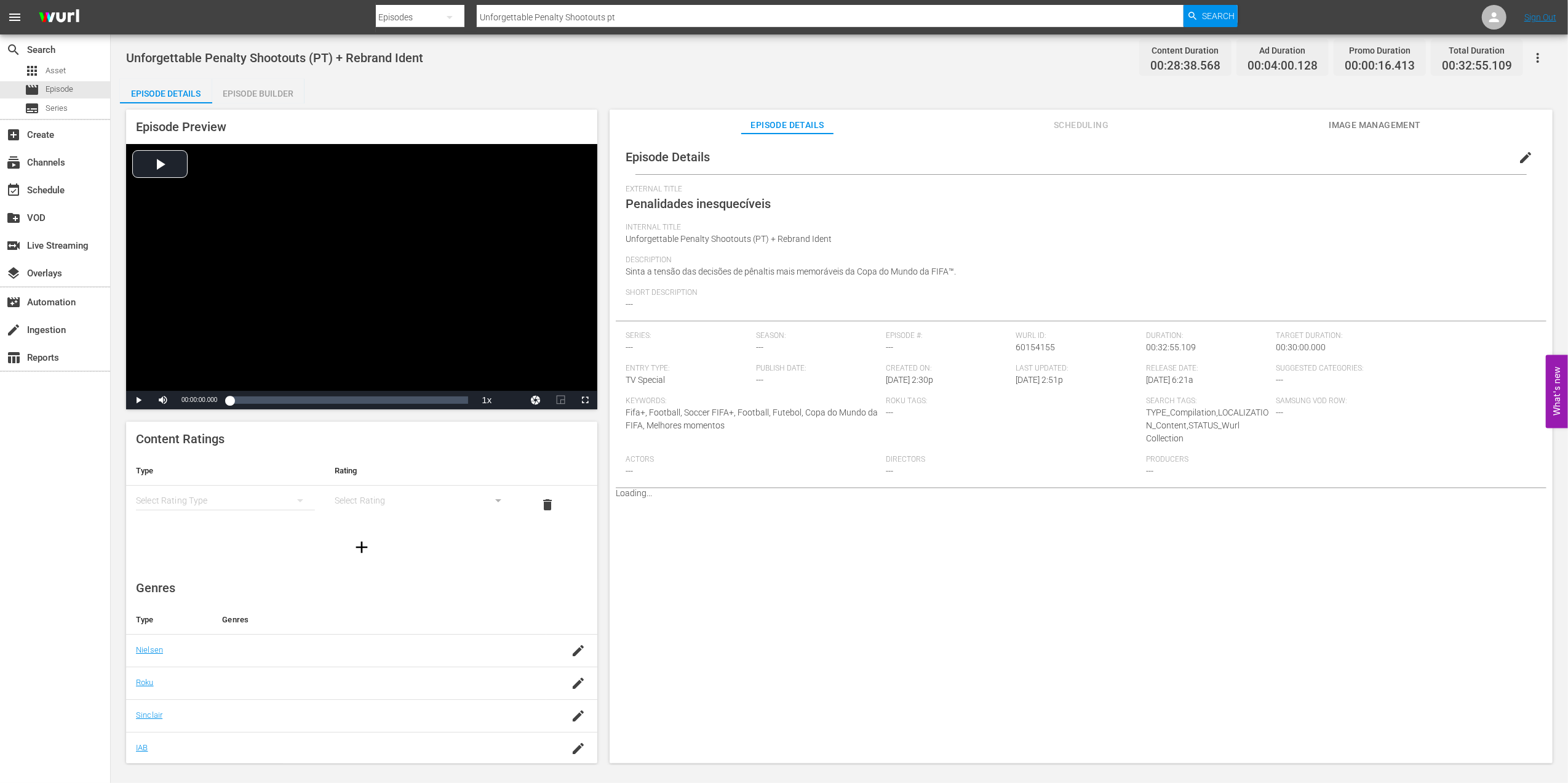
click at [277, 95] on div "Episode Builder" at bounding box center [258, 94] width 92 height 29
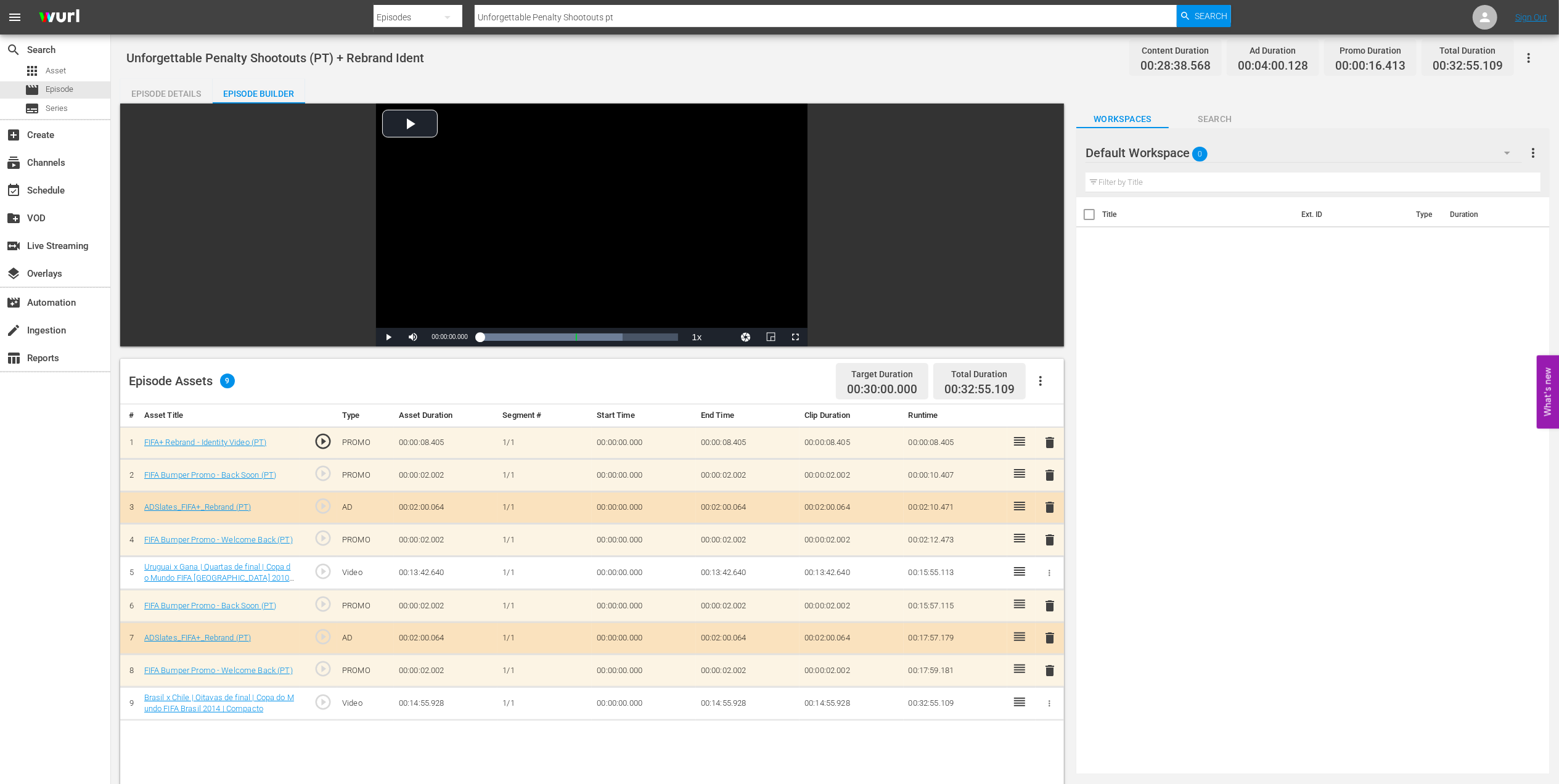
click at [1054, 444] on span "delete" at bounding box center [1049, 442] width 15 height 15
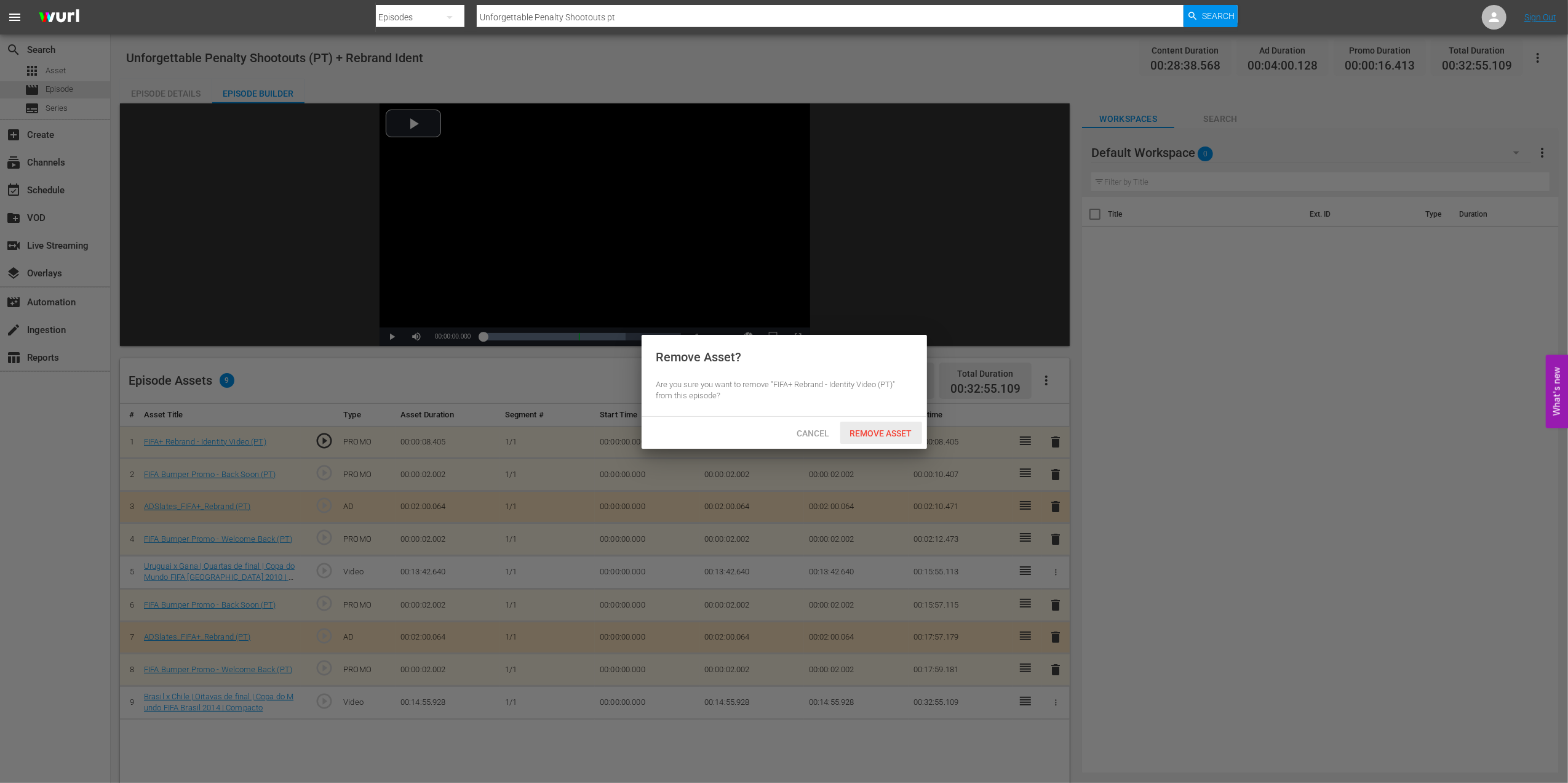
click at [887, 434] on span "Remove Asset" at bounding box center [881, 433] width 81 height 10
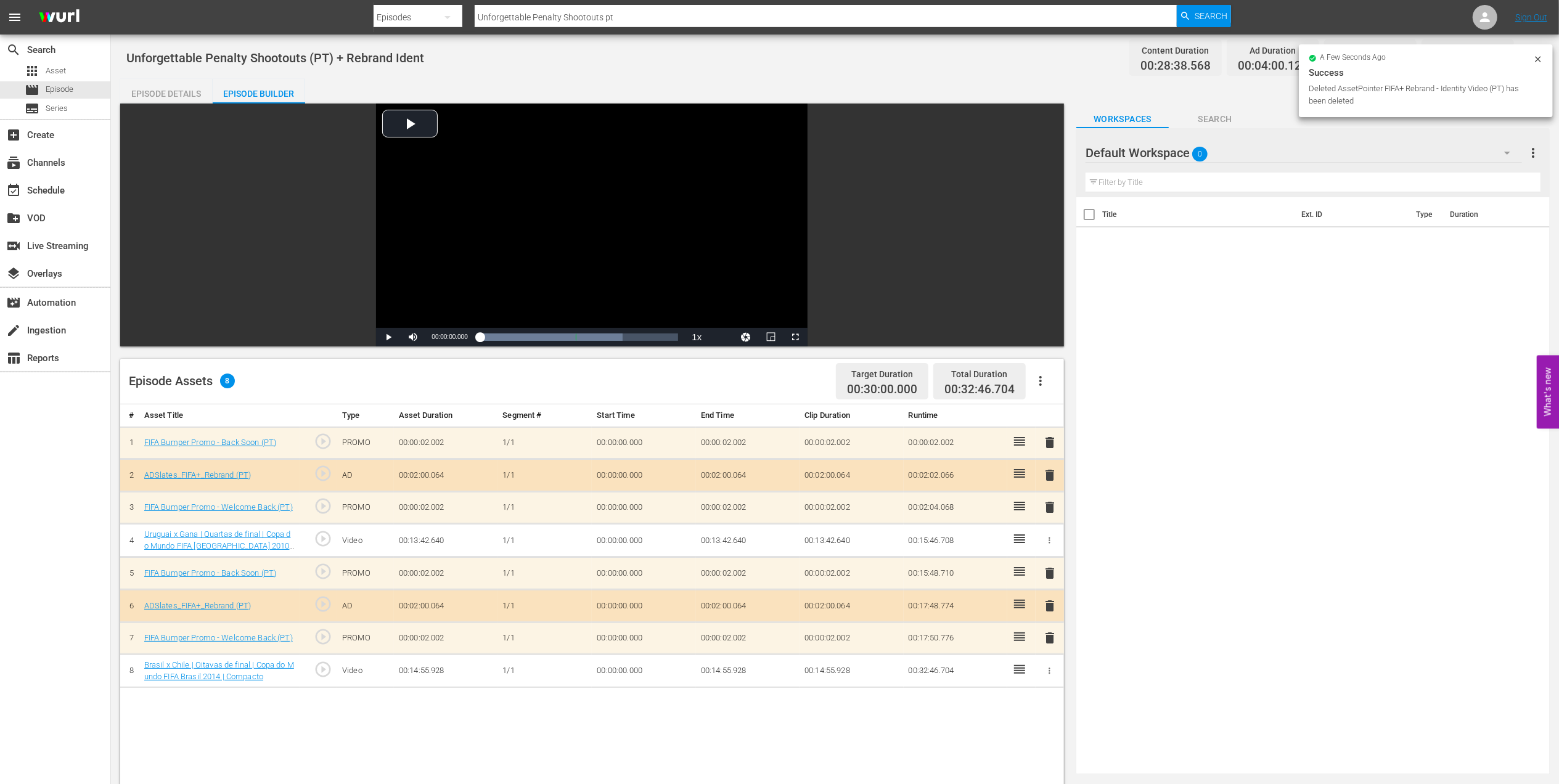
click at [1050, 439] on span "delete" at bounding box center [1049, 442] width 15 height 15
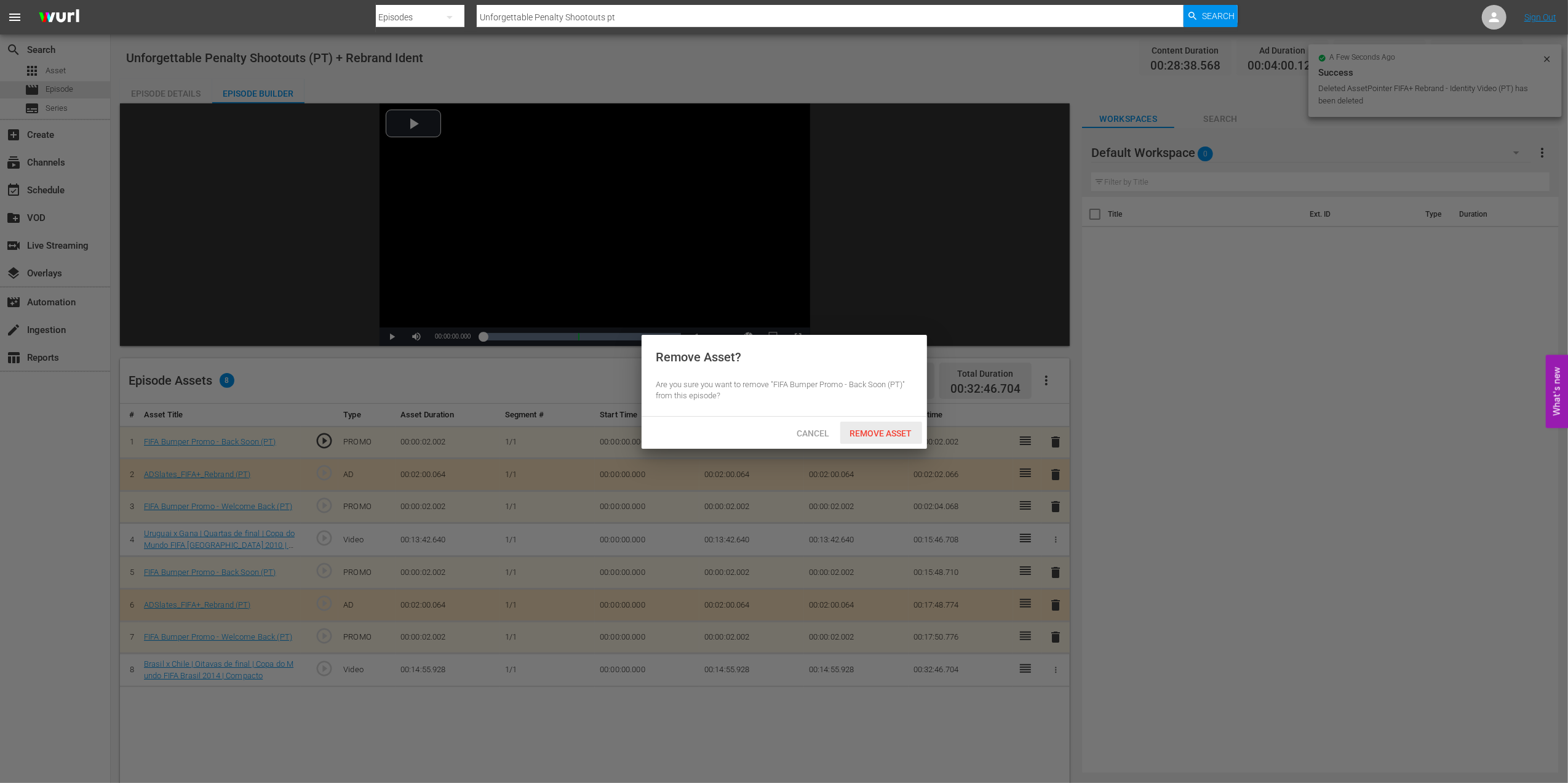
drag, startPoint x: 857, startPoint y: 427, endPoint x: 899, endPoint y: 434, distance: 42.6
click at [863, 429] on span "Remove Asset" at bounding box center [881, 433] width 81 height 10
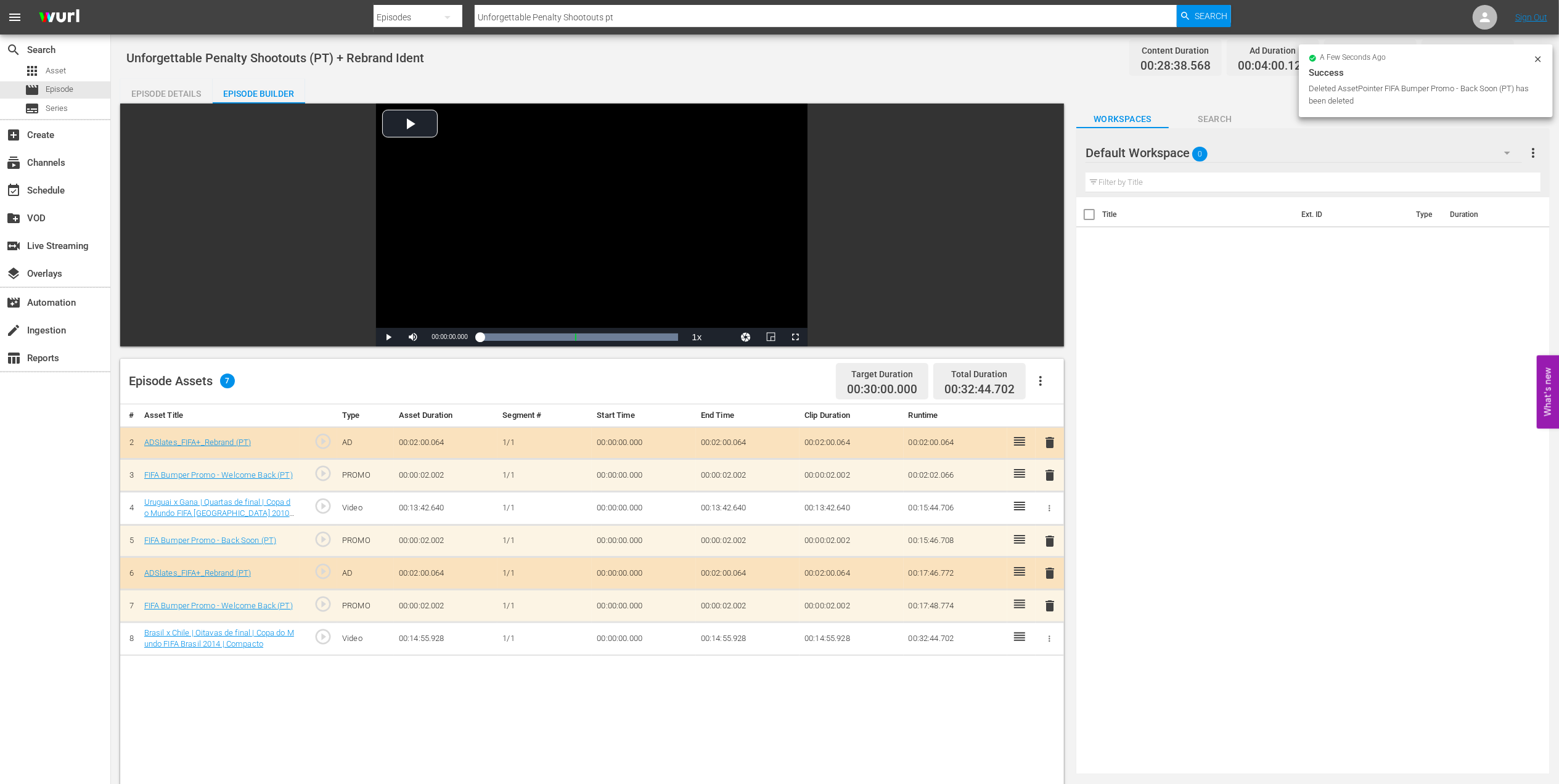
click at [1048, 445] on span "delete" at bounding box center [1049, 442] width 15 height 15
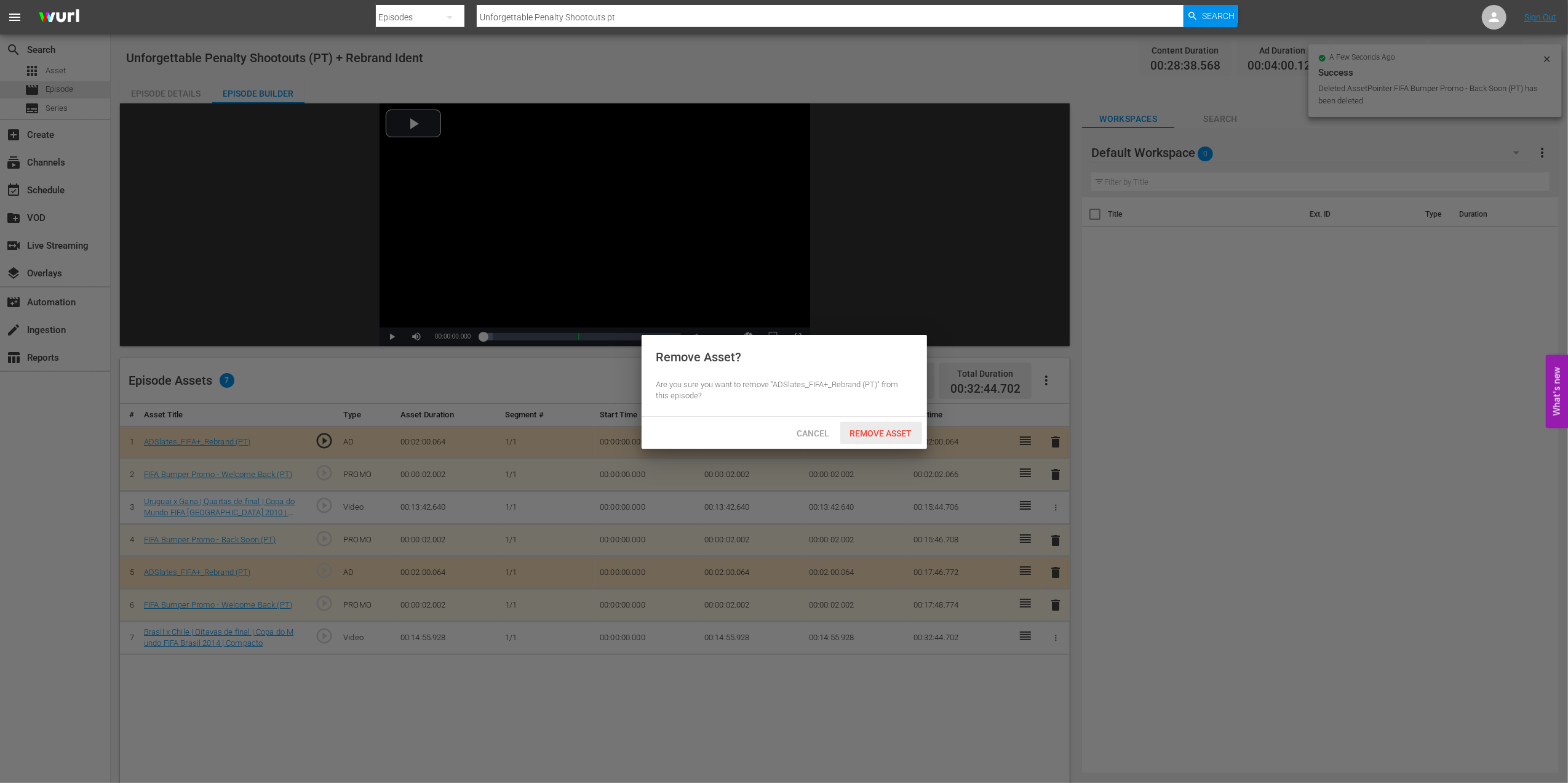
click at [862, 435] on span "Remove Asset" at bounding box center [881, 433] width 81 height 10
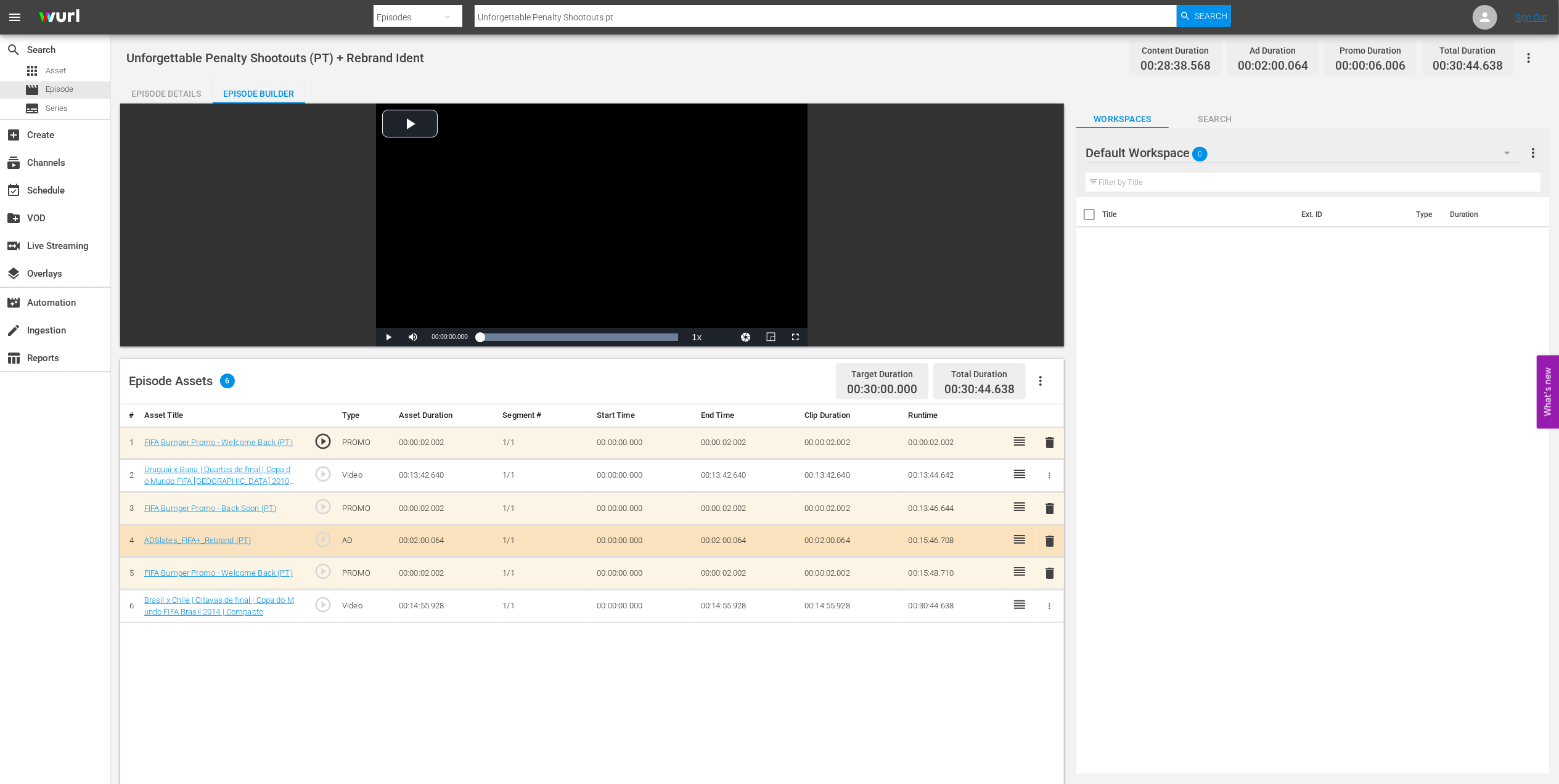
click at [1054, 446] on span "delete" at bounding box center [1049, 442] width 15 height 15
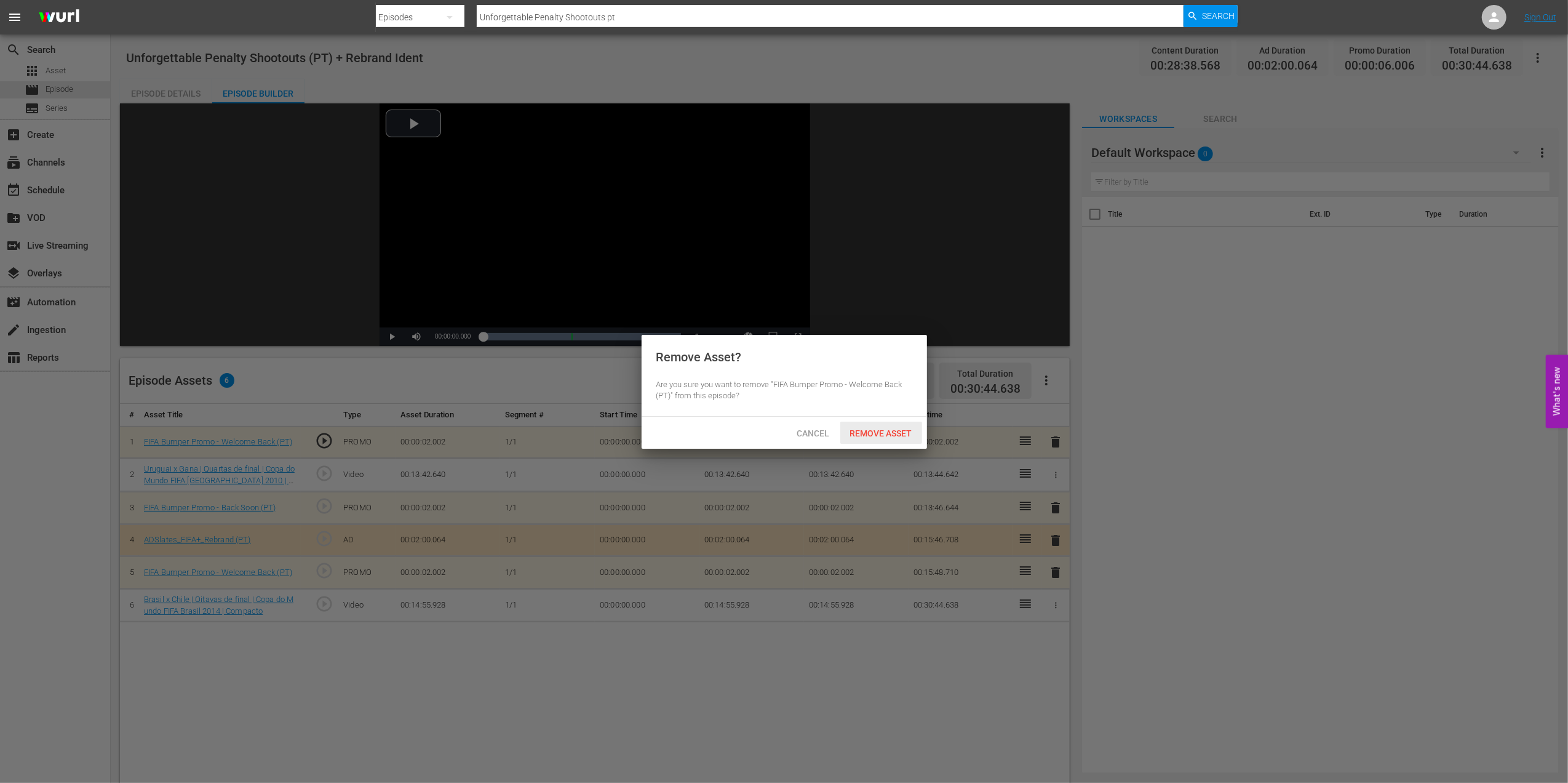
click at [904, 429] on span "Remove Asset" at bounding box center [881, 433] width 81 height 10
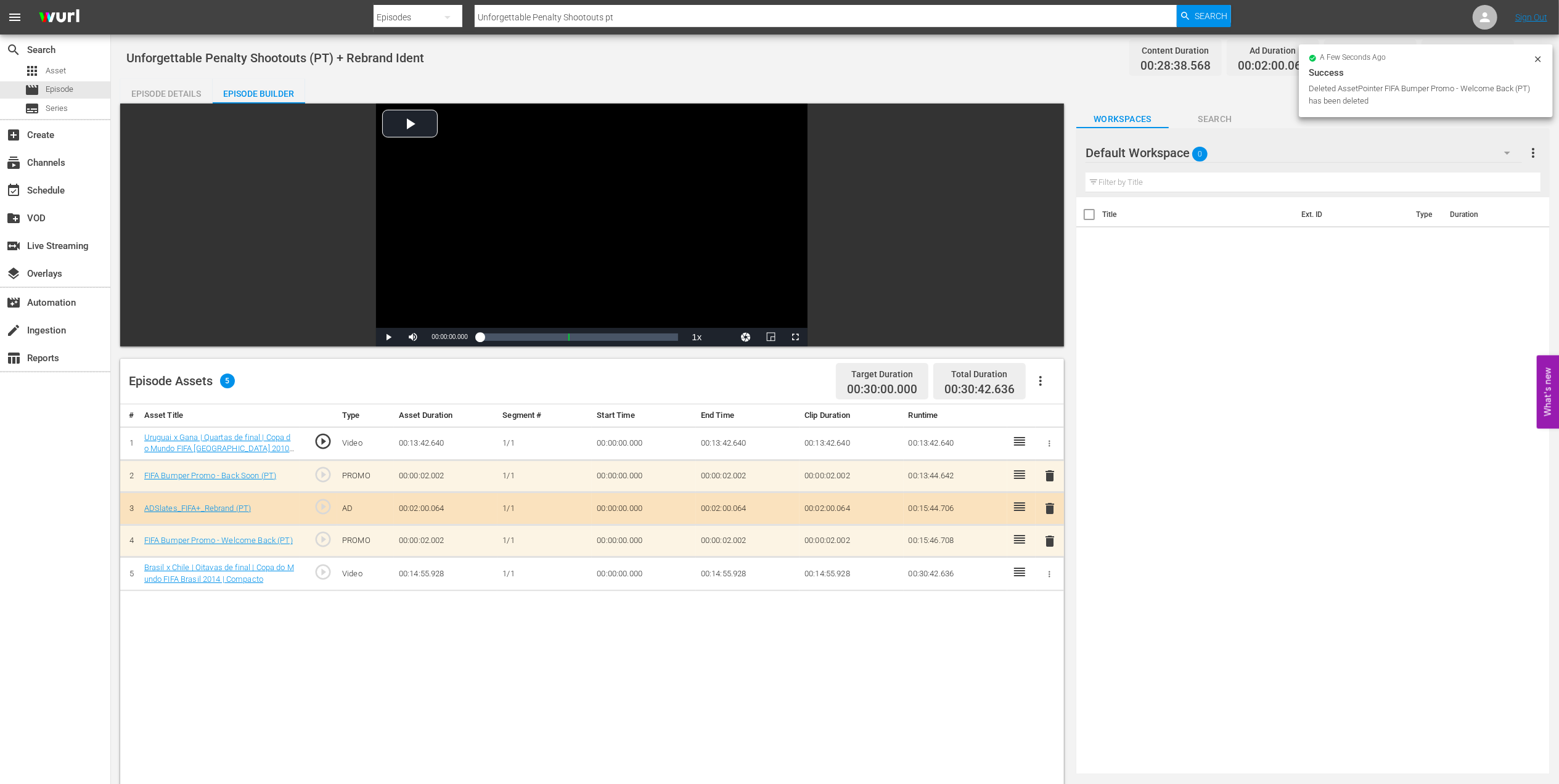
click at [156, 90] on div "Episode Details" at bounding box center [166, 94] width 92 height 30
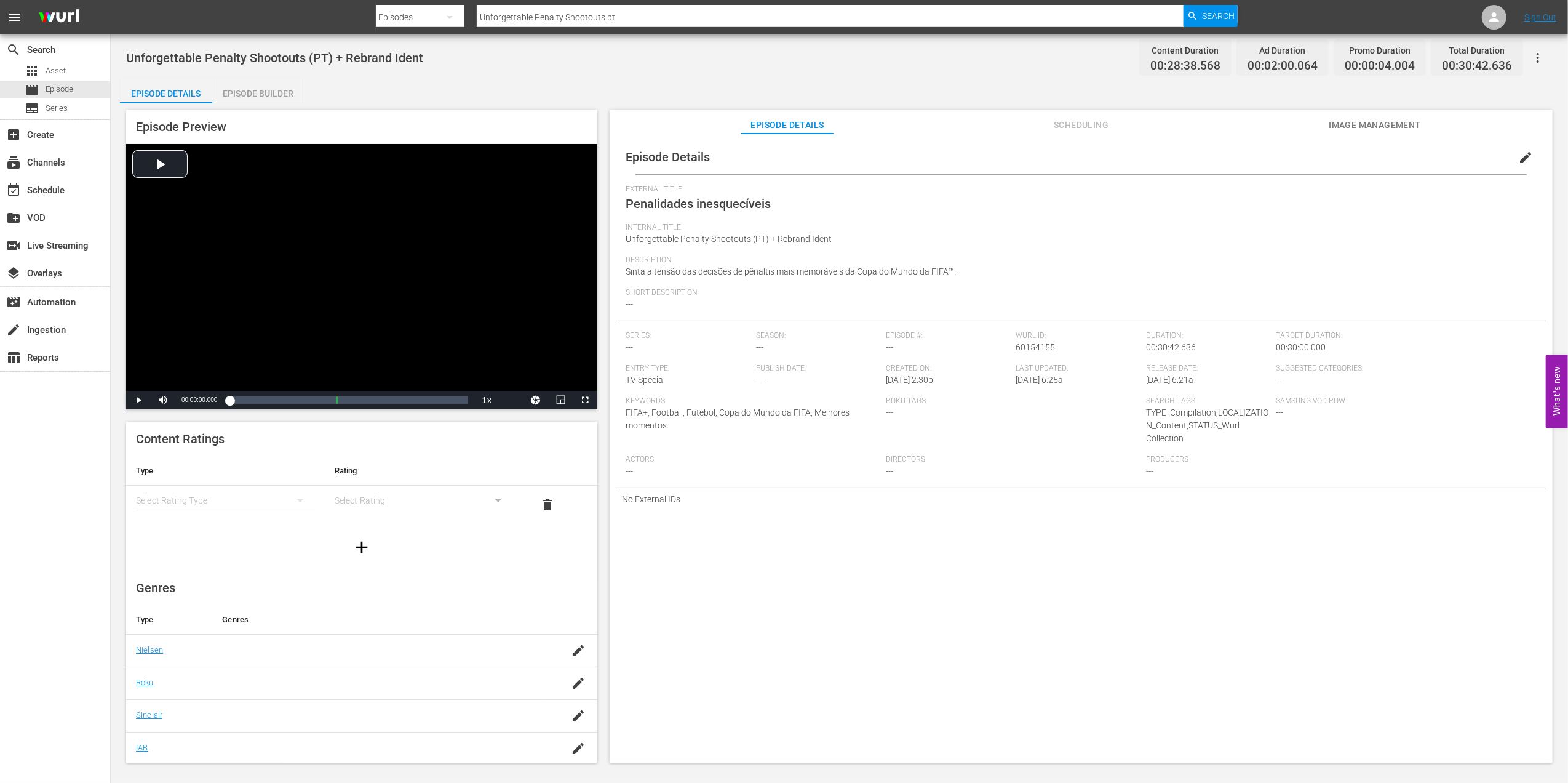
click at [1522, 150] on span "edit" at bounding box center [1525, 157] width 15 height 15
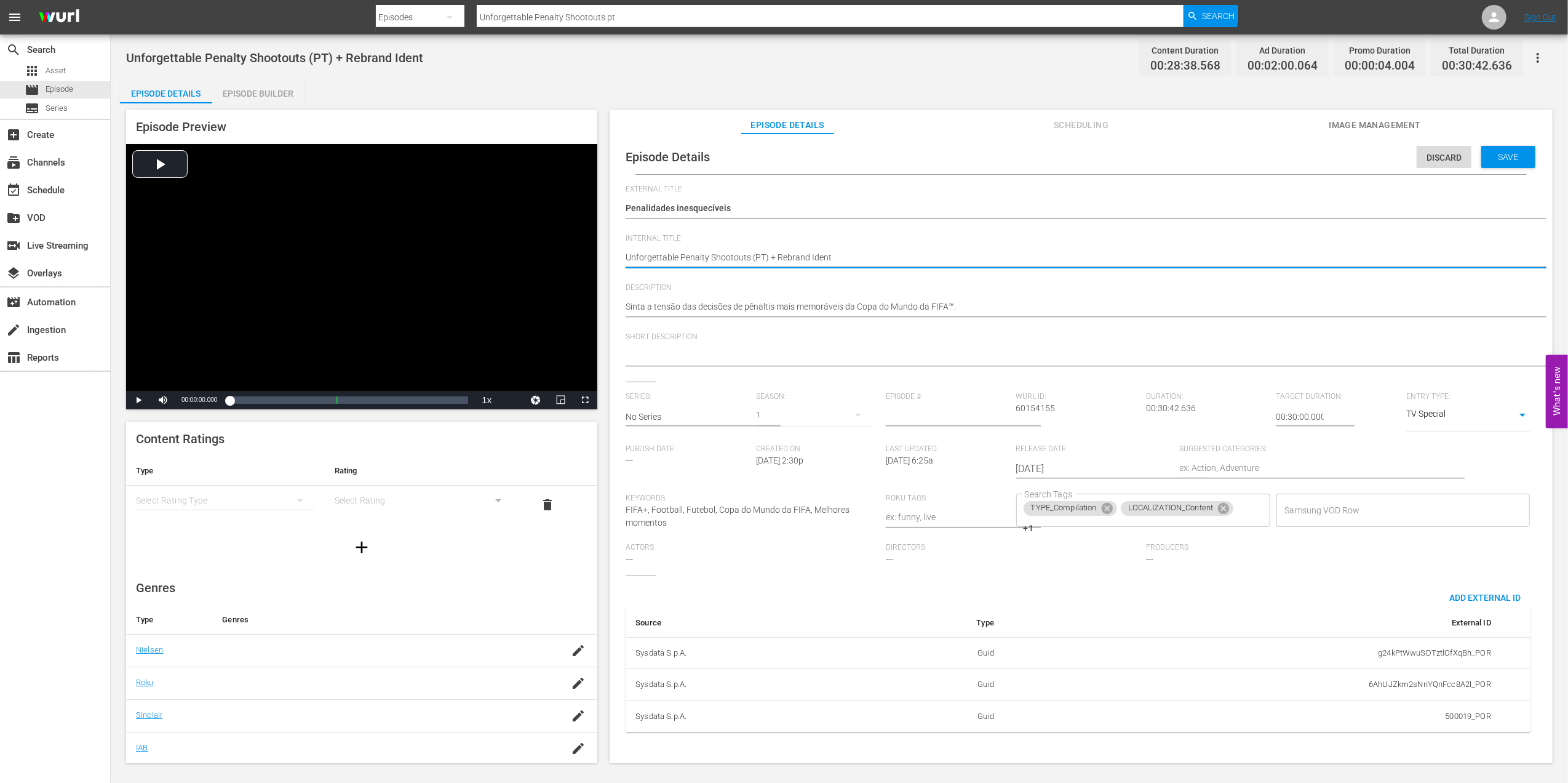
drag, startPoint x: 835, startPoint y: 253, endPoint x: 771, endPoint y: 258, distance: 64.2
type textarea "Unforgettable Penalty Shootouts (PT) +"
type textarea "Unforgettable Penalty Shootouts (PT)"
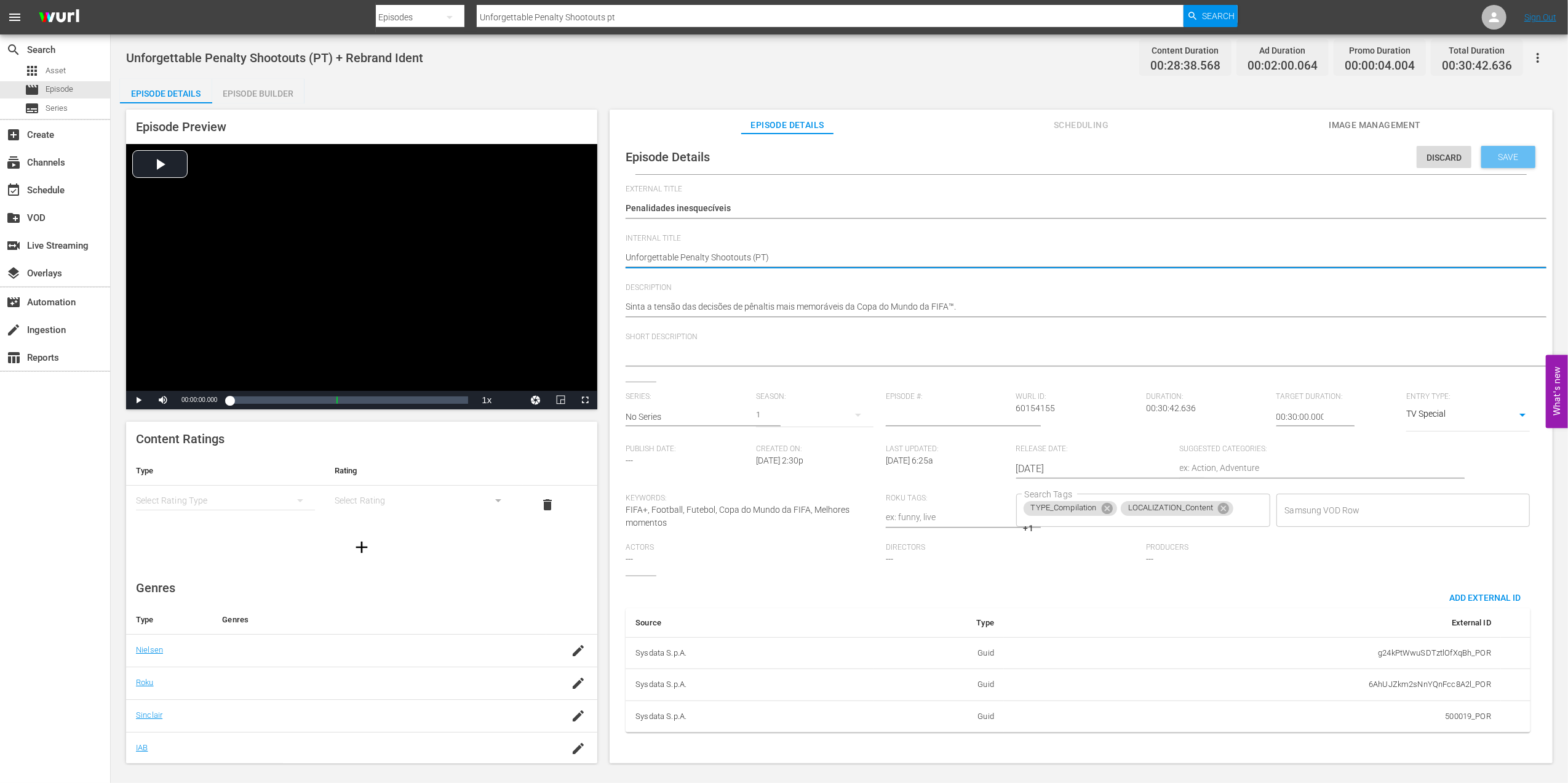
click at [1497, 151] on div "Save" at bounding box center [1508, 157] width 54 height 23
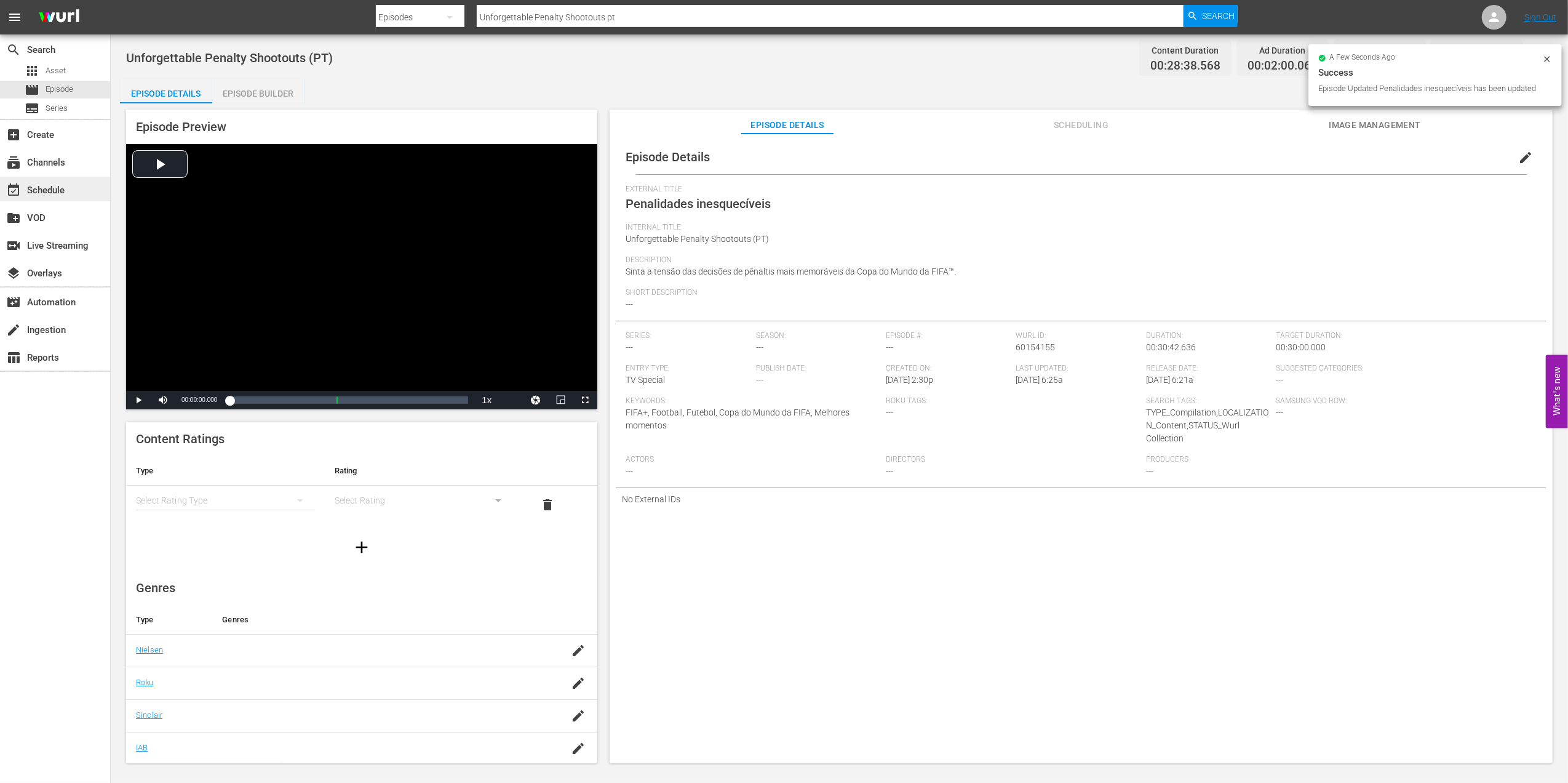
click at [50, 186] on div "event_available Schedule" at bounding box center [34, 188] width 68 height 11
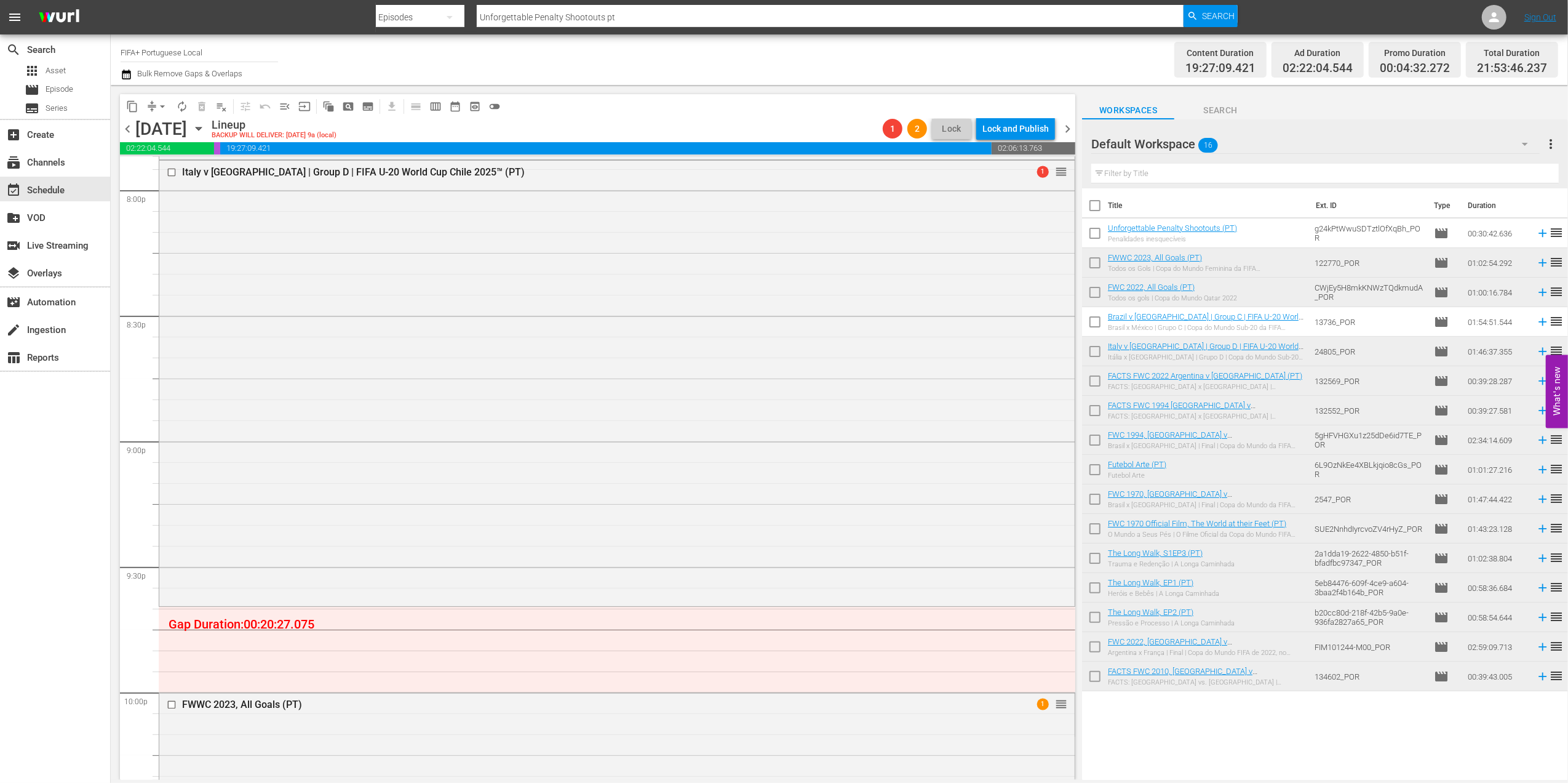
scroll to position [5402, 0]
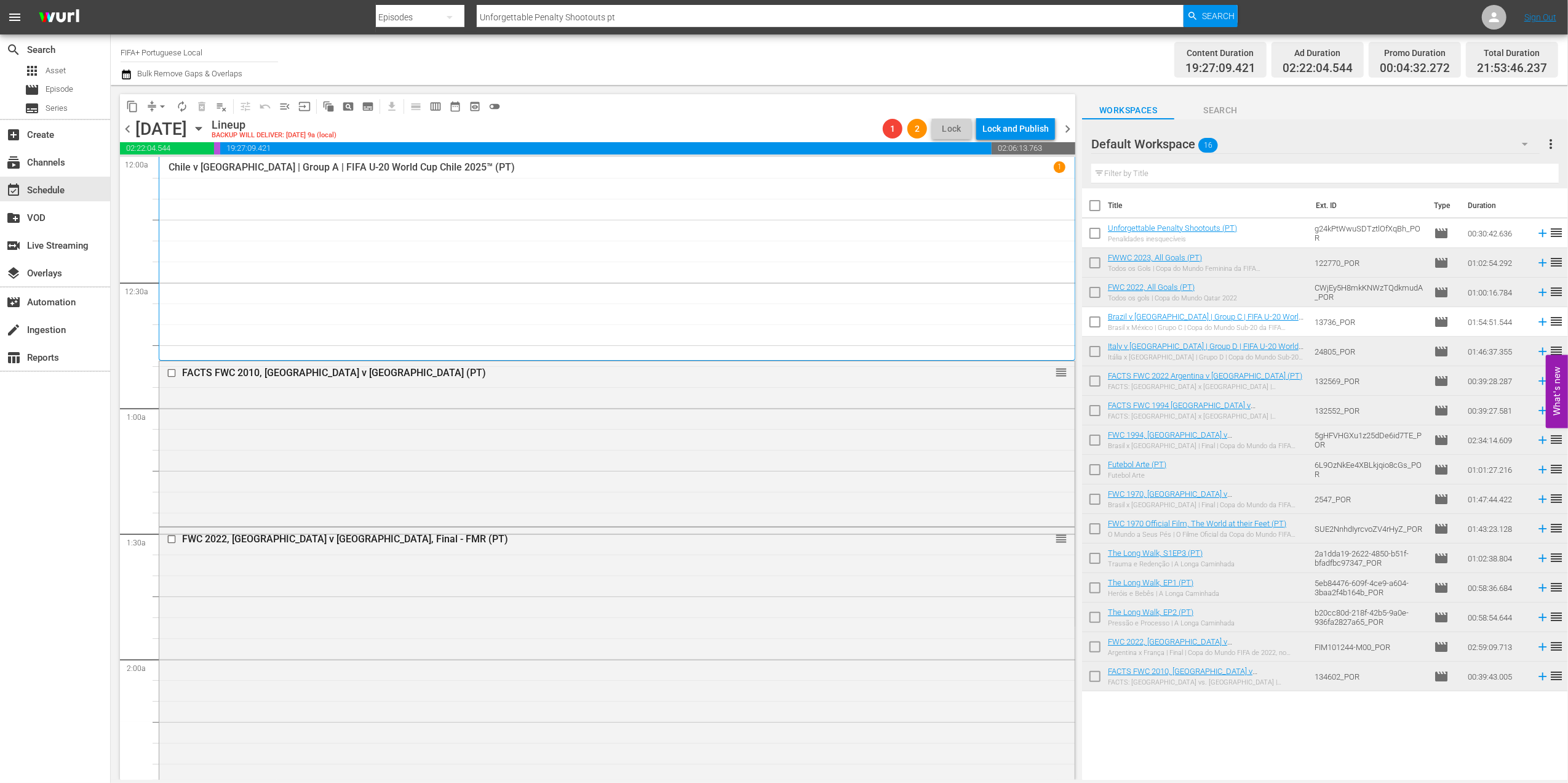
scroll to position [5289, 0]
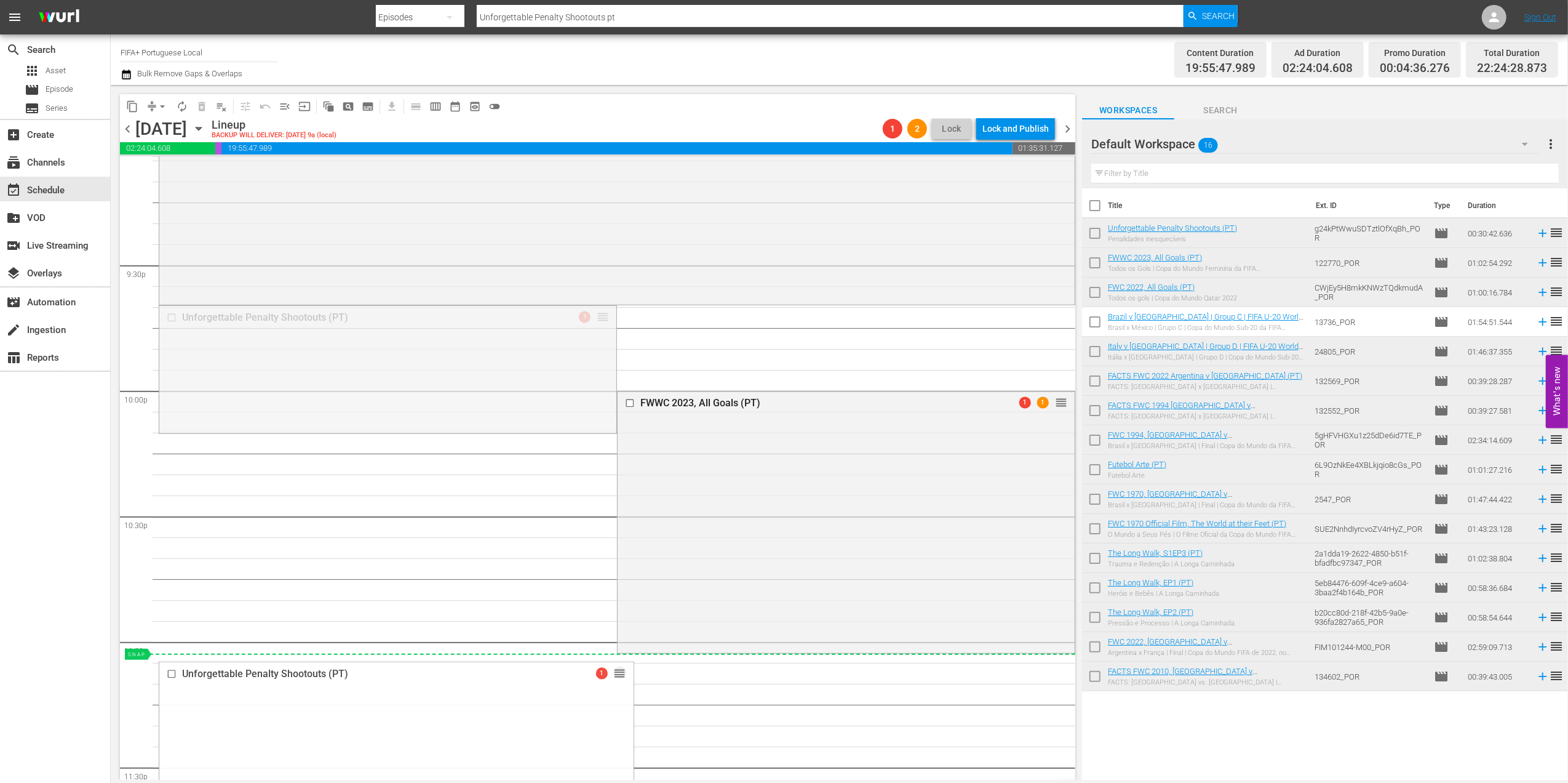
drag, startPoint x: 594, startPoint y: 315, endPoint x: 537, endPoint y: 655, distance: 344.7
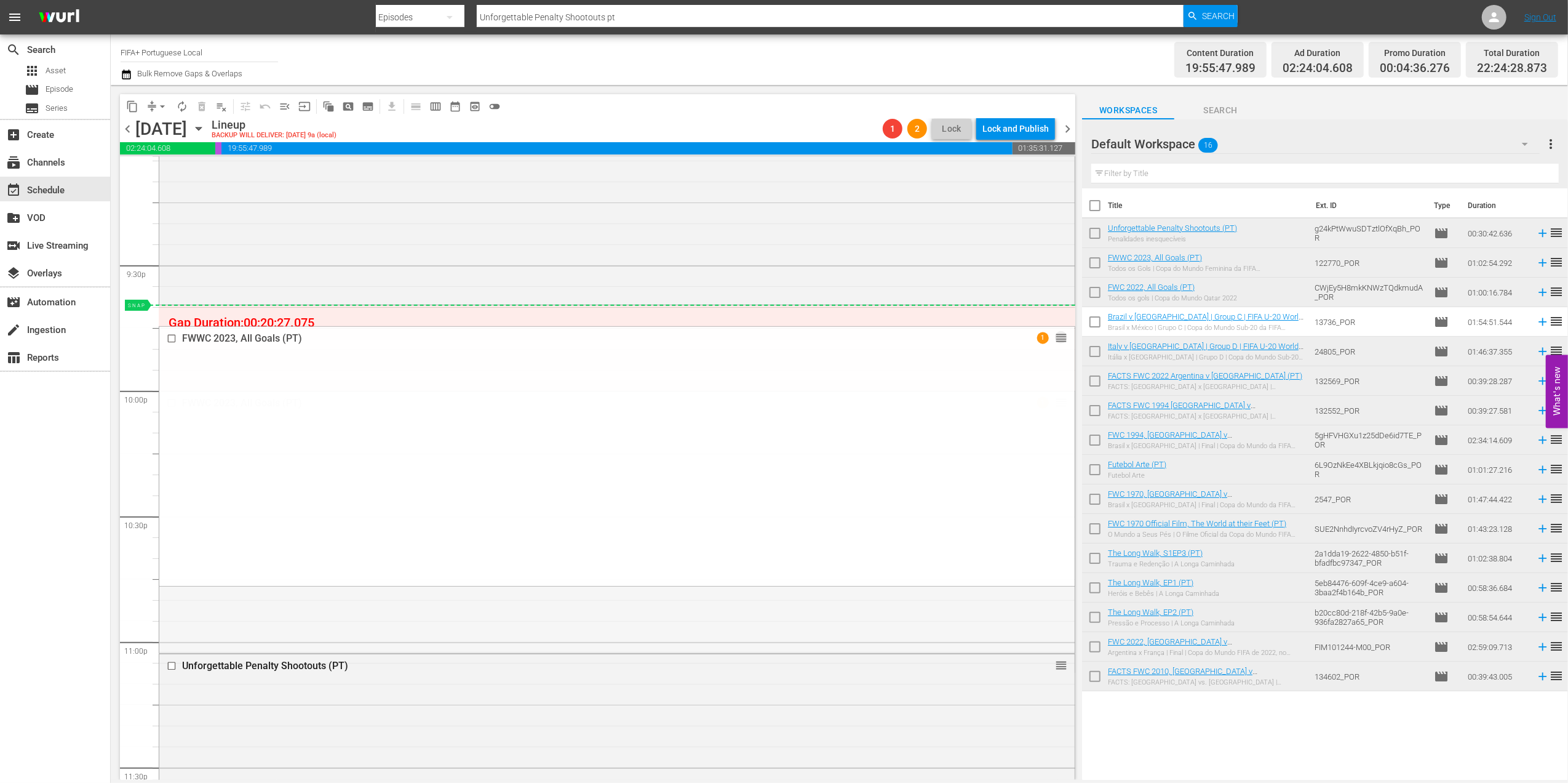
drag, startPoint x: 1049, startPoint y: 407, endPoint x: 1027, endPoint y: 308, distance: 101.4
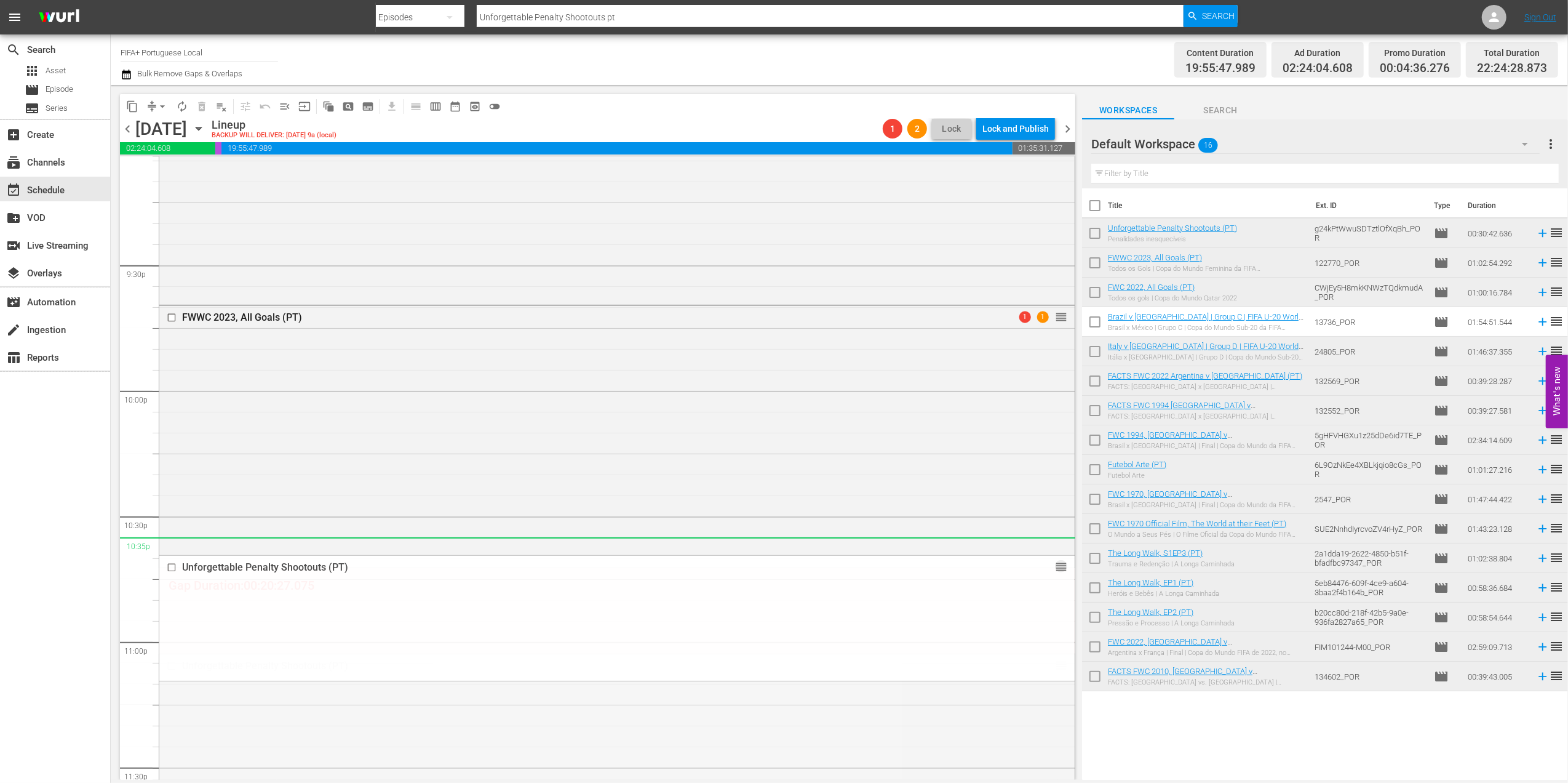
drag, startPoint x: 1042, startPoint y: 666, endPoint x: 1028, endPoint y: 557, distance: 109.9
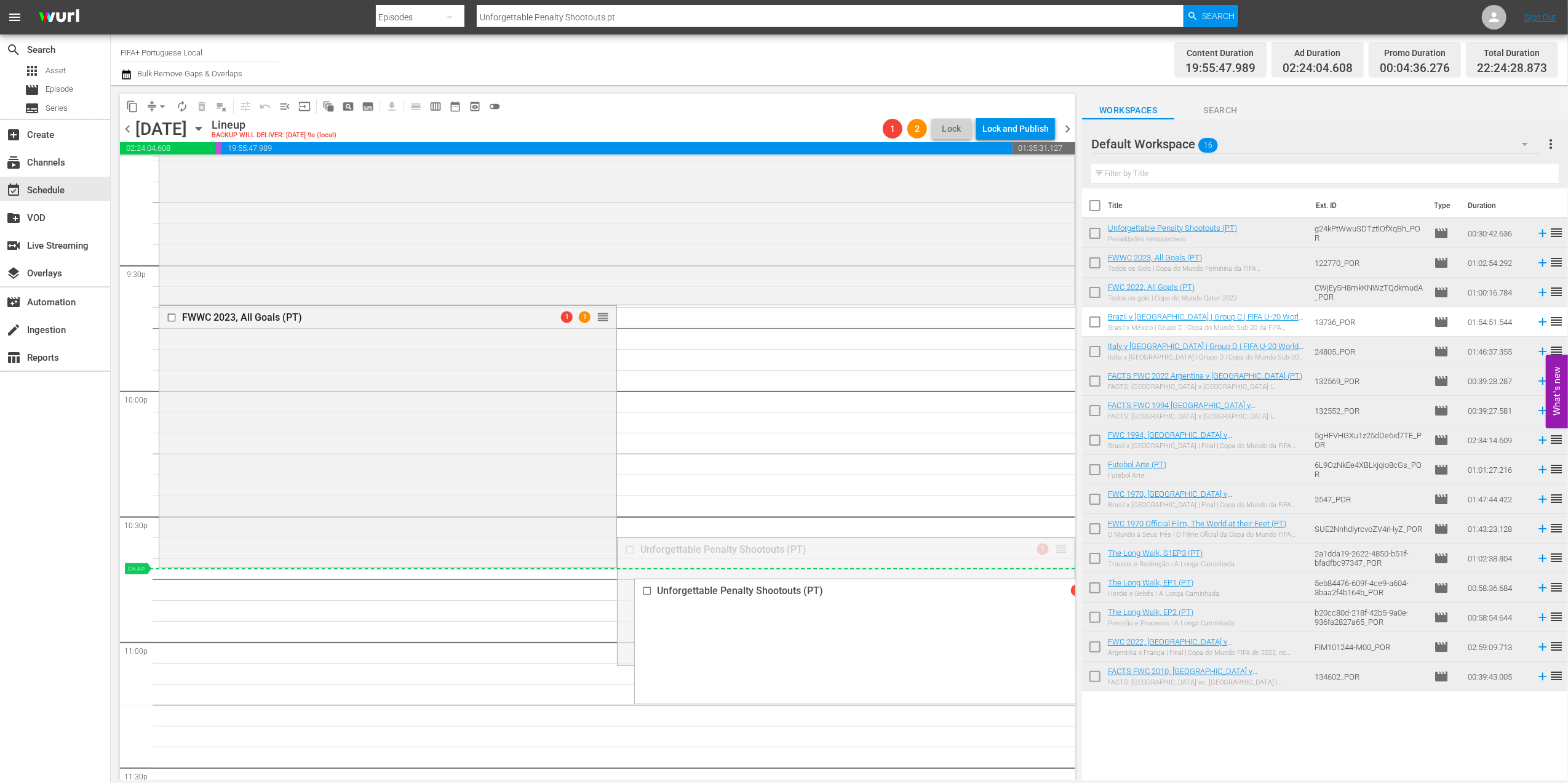
drag, startPoint x: 1050, startPoint y: 547, endPoint x: 1038, endPoint y: 567, distance: 23.3
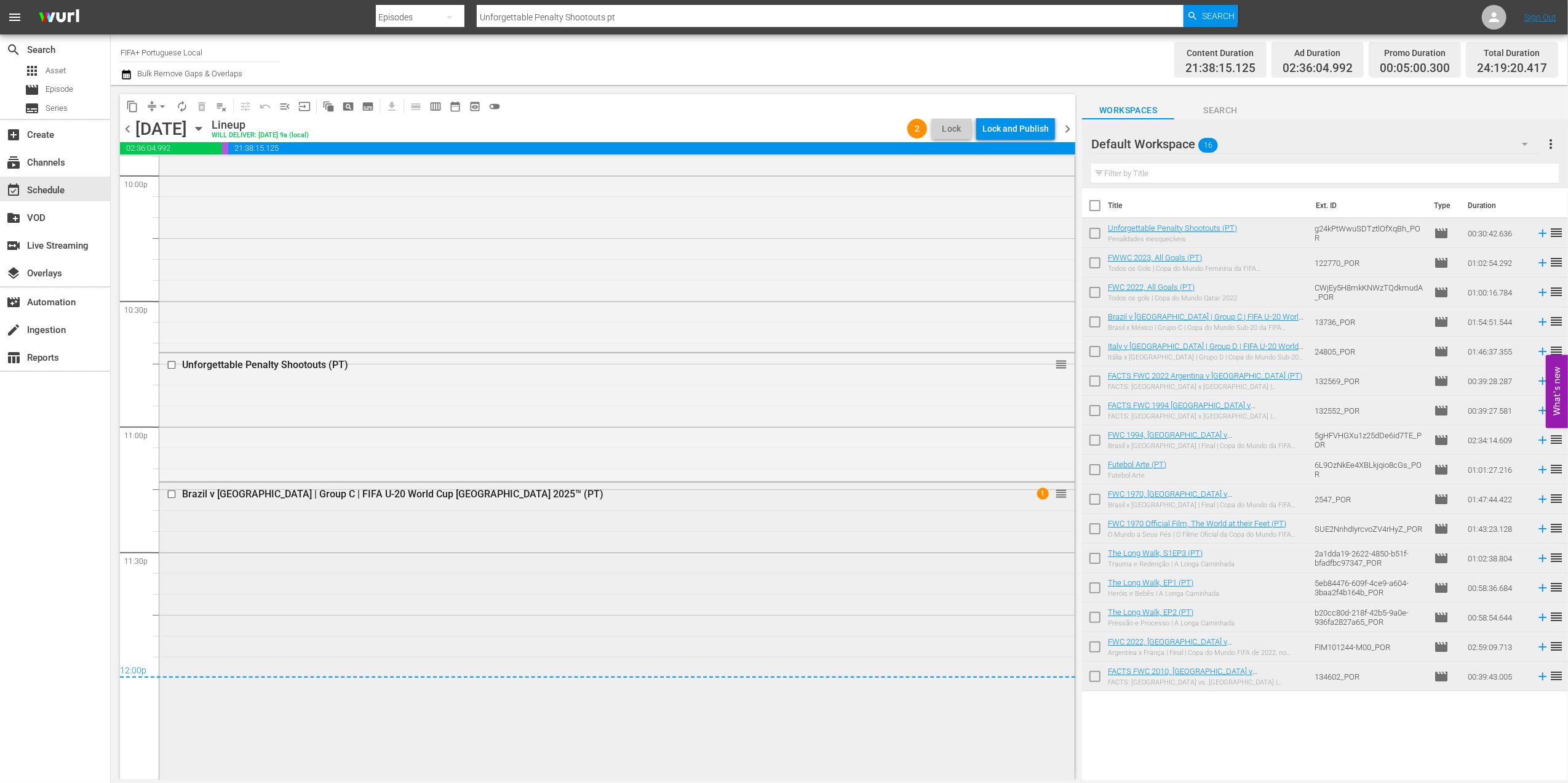
scroll to position [5471, 0]
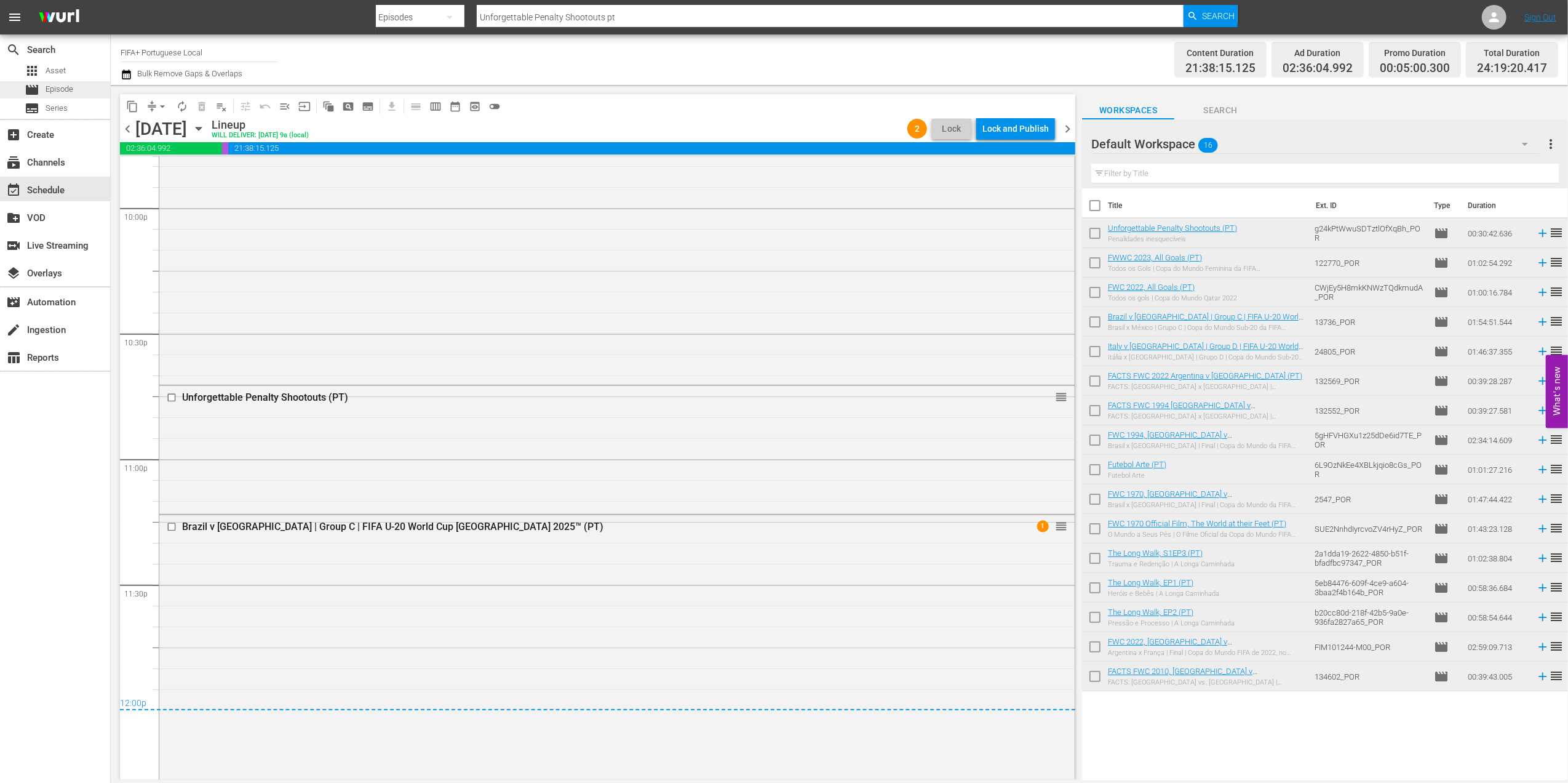
click at [48, 87] on span "Episode" at bounding box center [60, 89] width 28 height 12
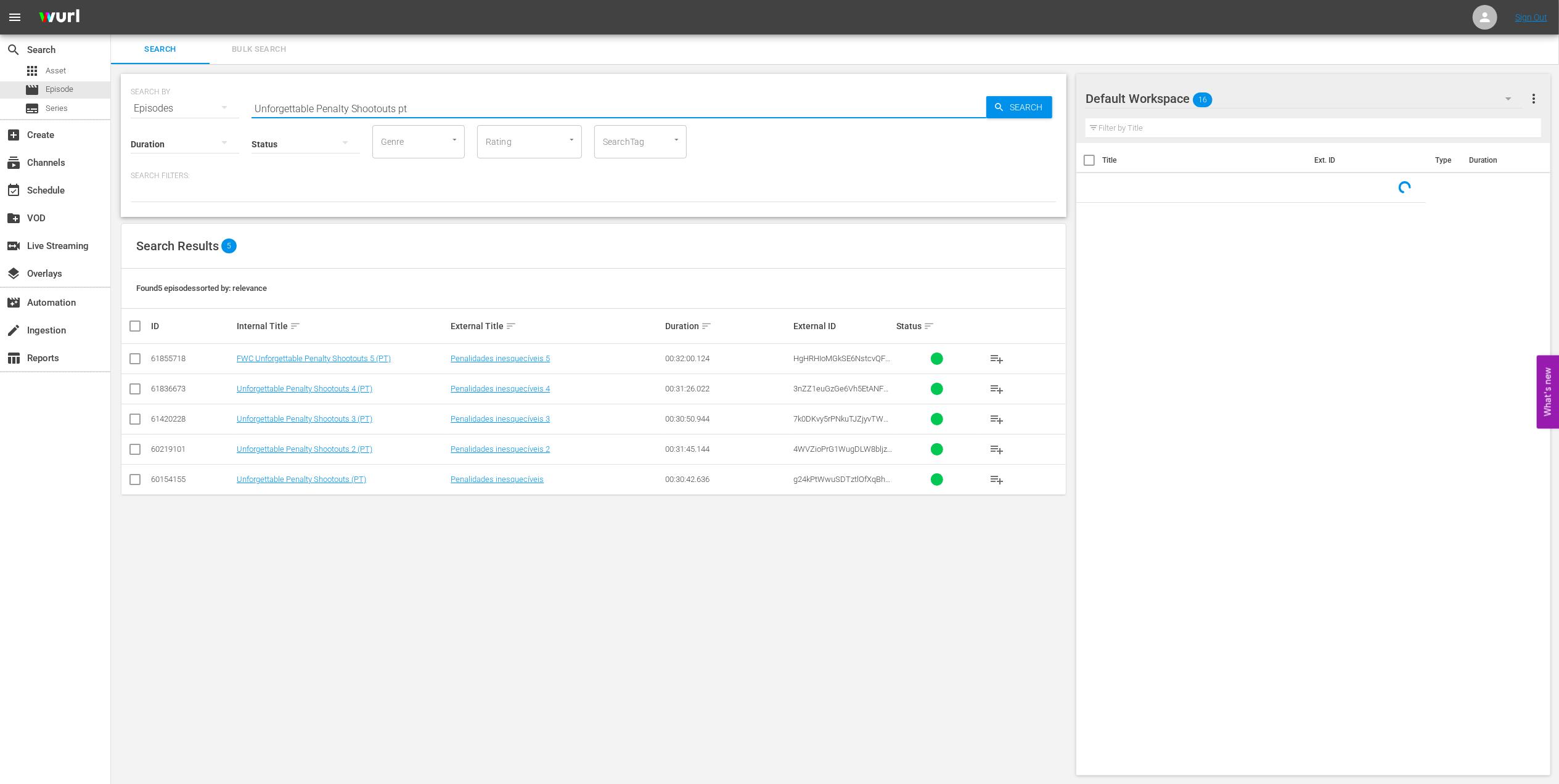
drag, startPoint x: 424, startPoint y: 111, endPoint x: 182, endPoint y: 111, distance: 242.0
click at [182, 111] on div "SEARCH BY Search By Episodes Search ID, Title, Description, Keywords, or Catego…" at bounding box center [593, 101] width 926 height 44
paste input "FIFA World Cup™ Host Nation Champions"
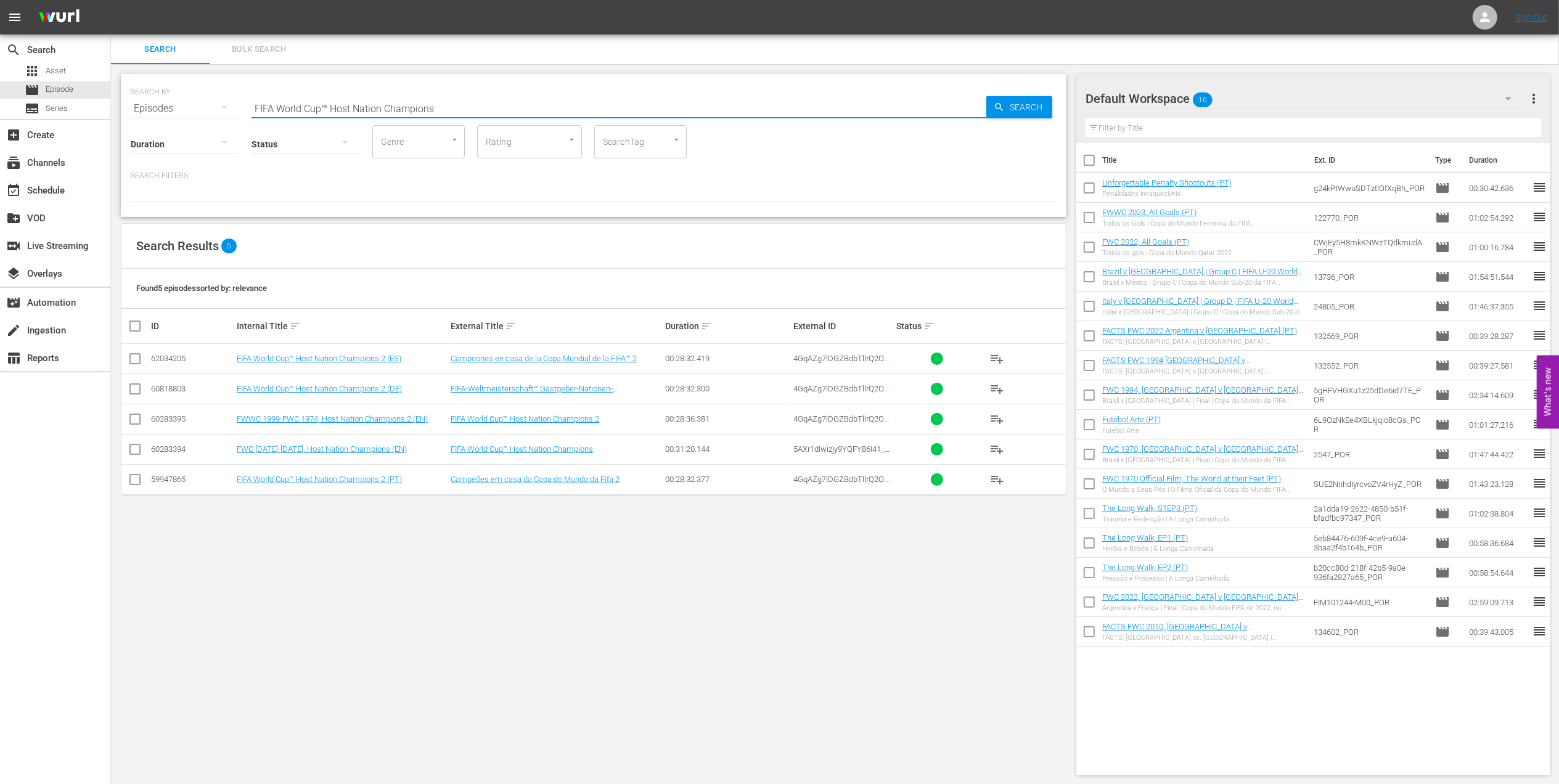
drag, startPoint x: 450, startPoint y: 107, endPoint x: 220, endPoint y: 111, distance: 230.0
click at [177, 111] on div "SEARCH BY Search By Episodes Search ID, Title, Description, Keywords, or Catego…" at bounding box center [593, 101] width 926 height 44
paste input "Great Matche"
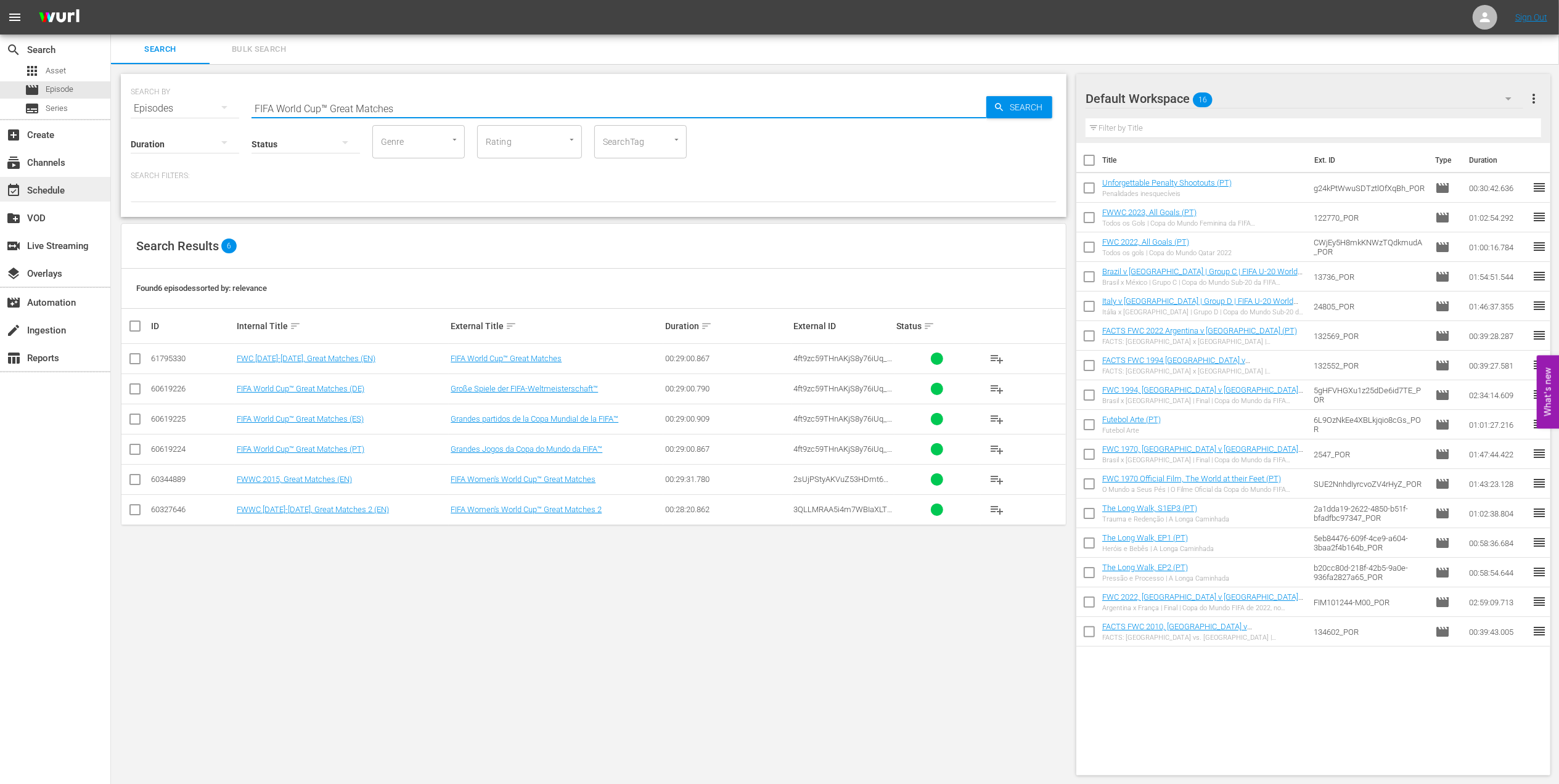
type input "FIFA World Cup™ Great Matches"
click at [82, 188] on div "event_available Schedule" at bounding box center [55, 189] width 110 height 24
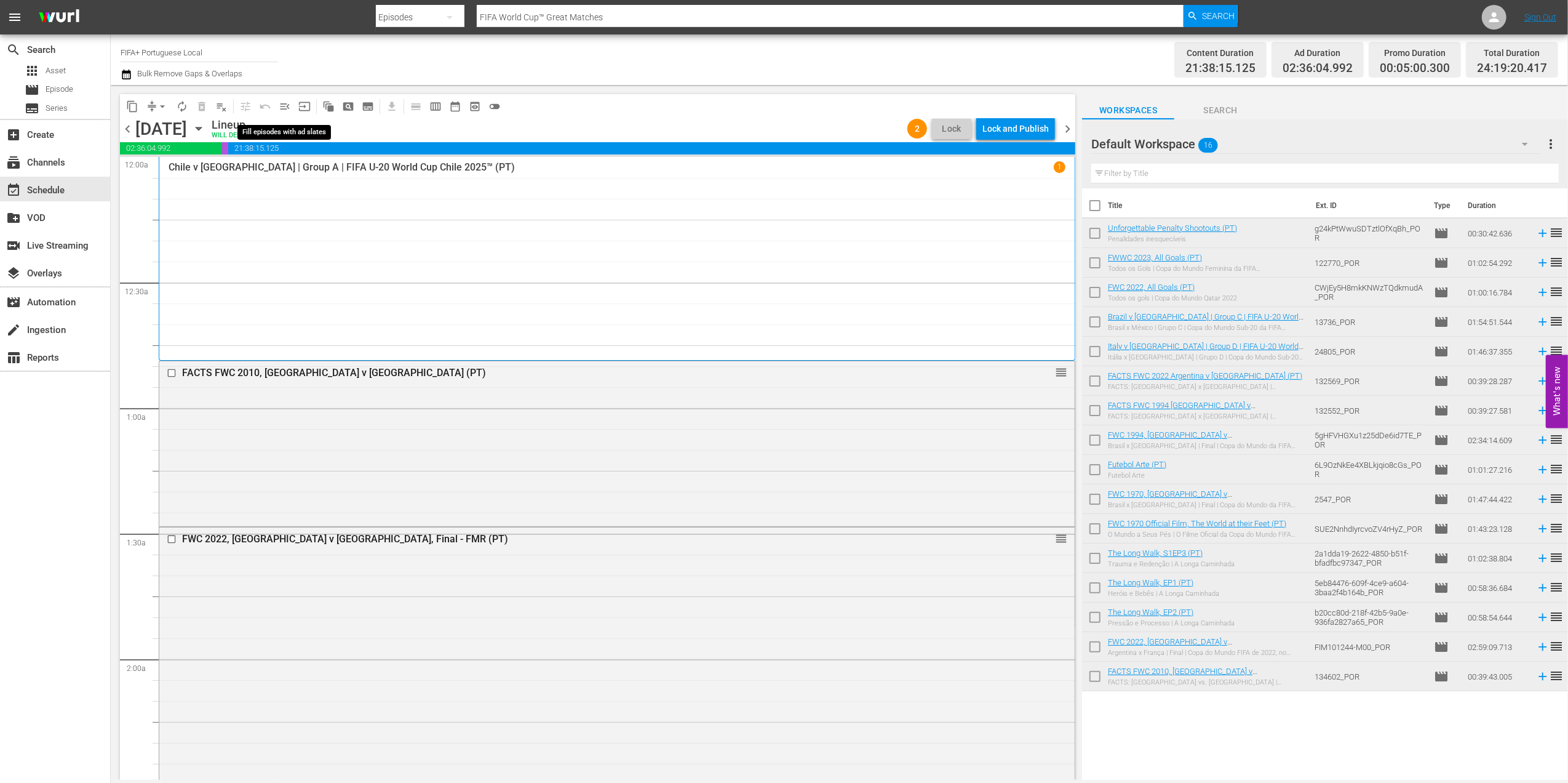
click at [288, 107] on span "menu_open" at bounding box center [284, 107] width 12 height 12
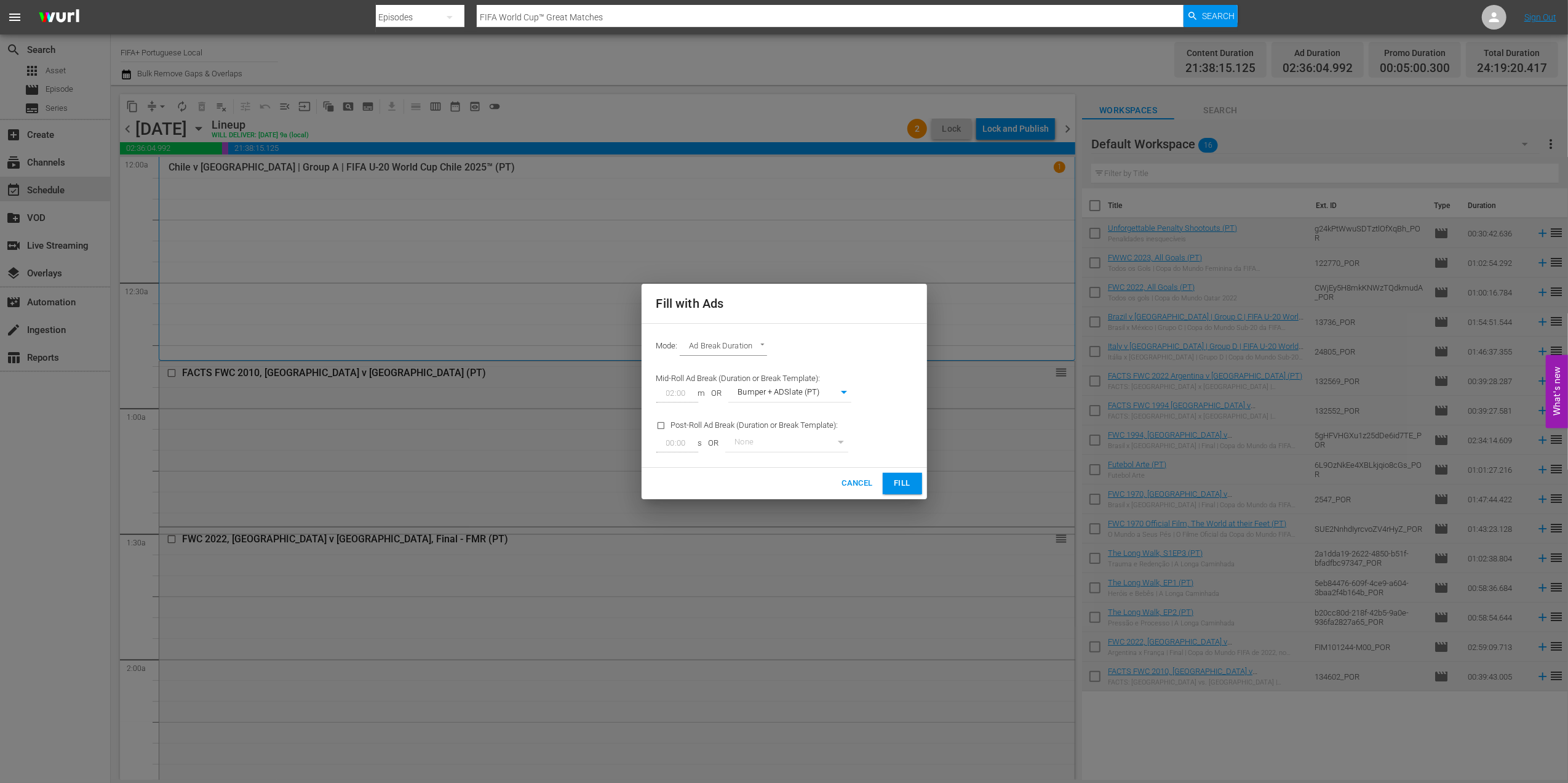
click at [908, 483] on span "Fill" at bounding box center [902, 483] width 20 height 14
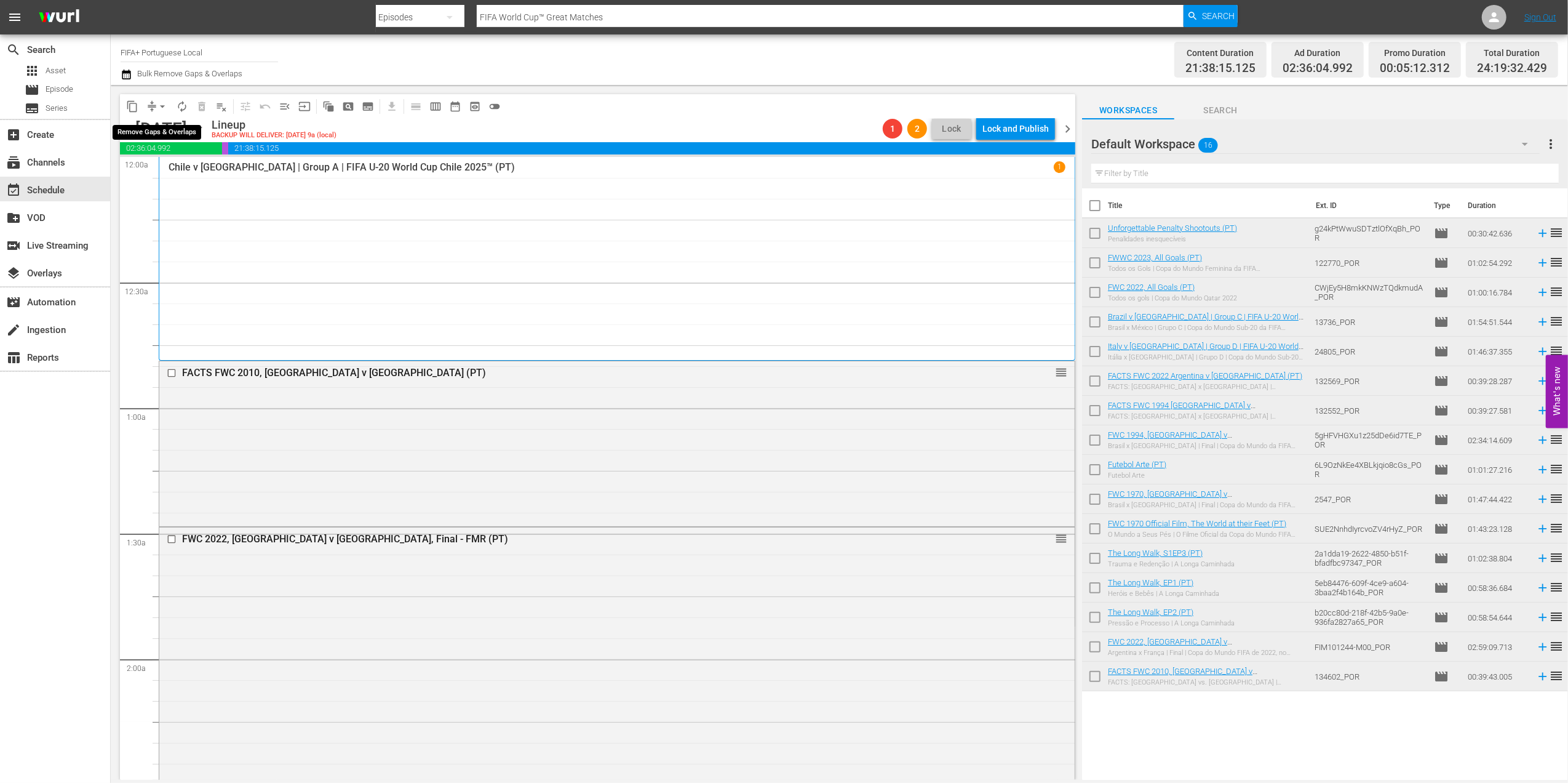
click at [159, 108] on span "arrow_drop_down" at bounding box center [162, 107] width 12 height 12
click at [179, 164] on li "Align to End of Previous Day" at bounding box center [163, 172] width 129 height 20
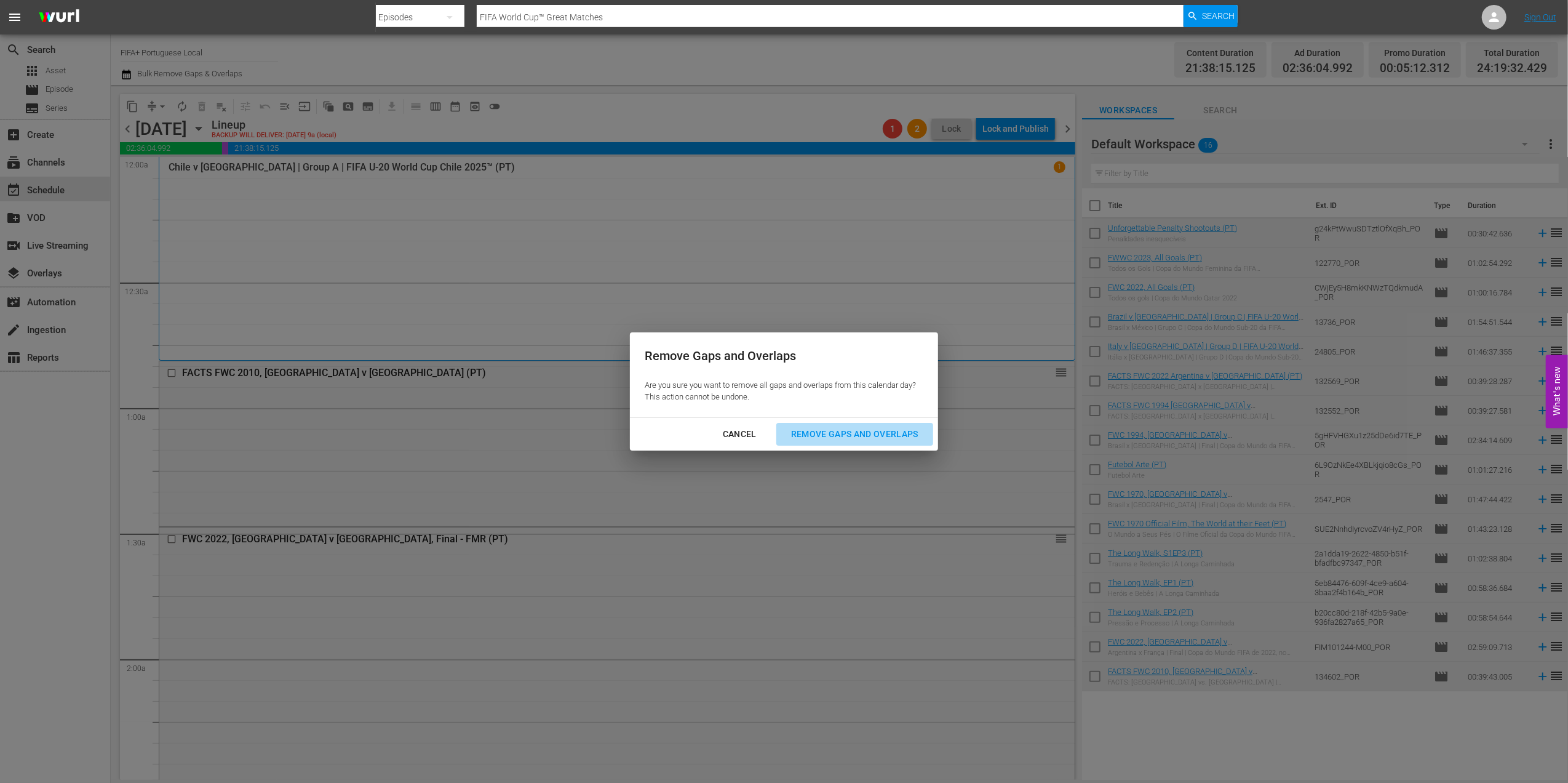
click at [884, 434] on div "Remove Gaps and Overlaps" at bounding box center [855, 434] width 147 height 16
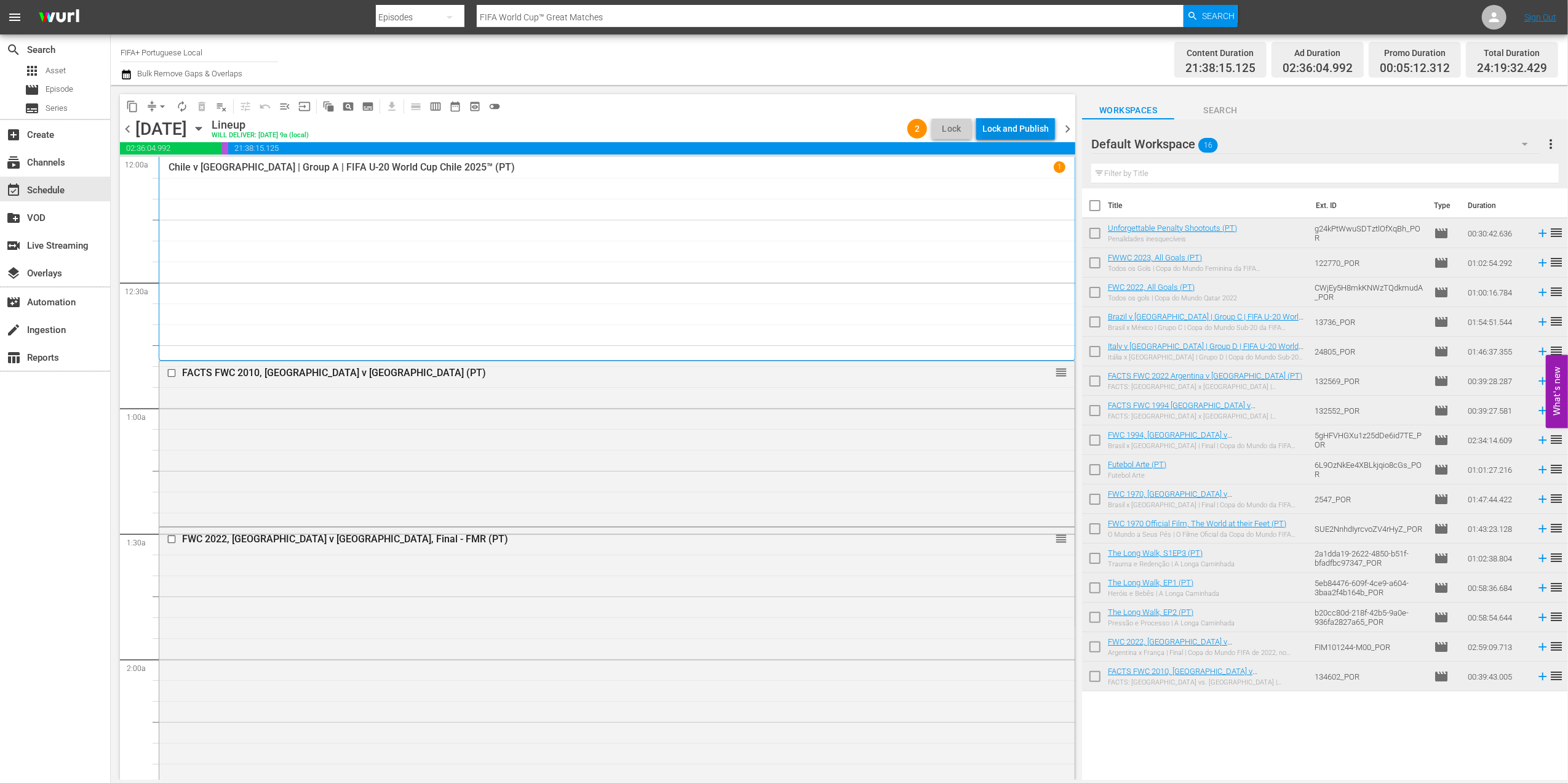
click at [1012, 116] on div "content_copy compress arrow_drop_down autorenew_outlined delete_forever_outline…" at bounding box center [597, 107] width 955 height 24
click at [1026, 126] on div "Lock and Publish" at bounding box center [1015, 129] width 67 height 23
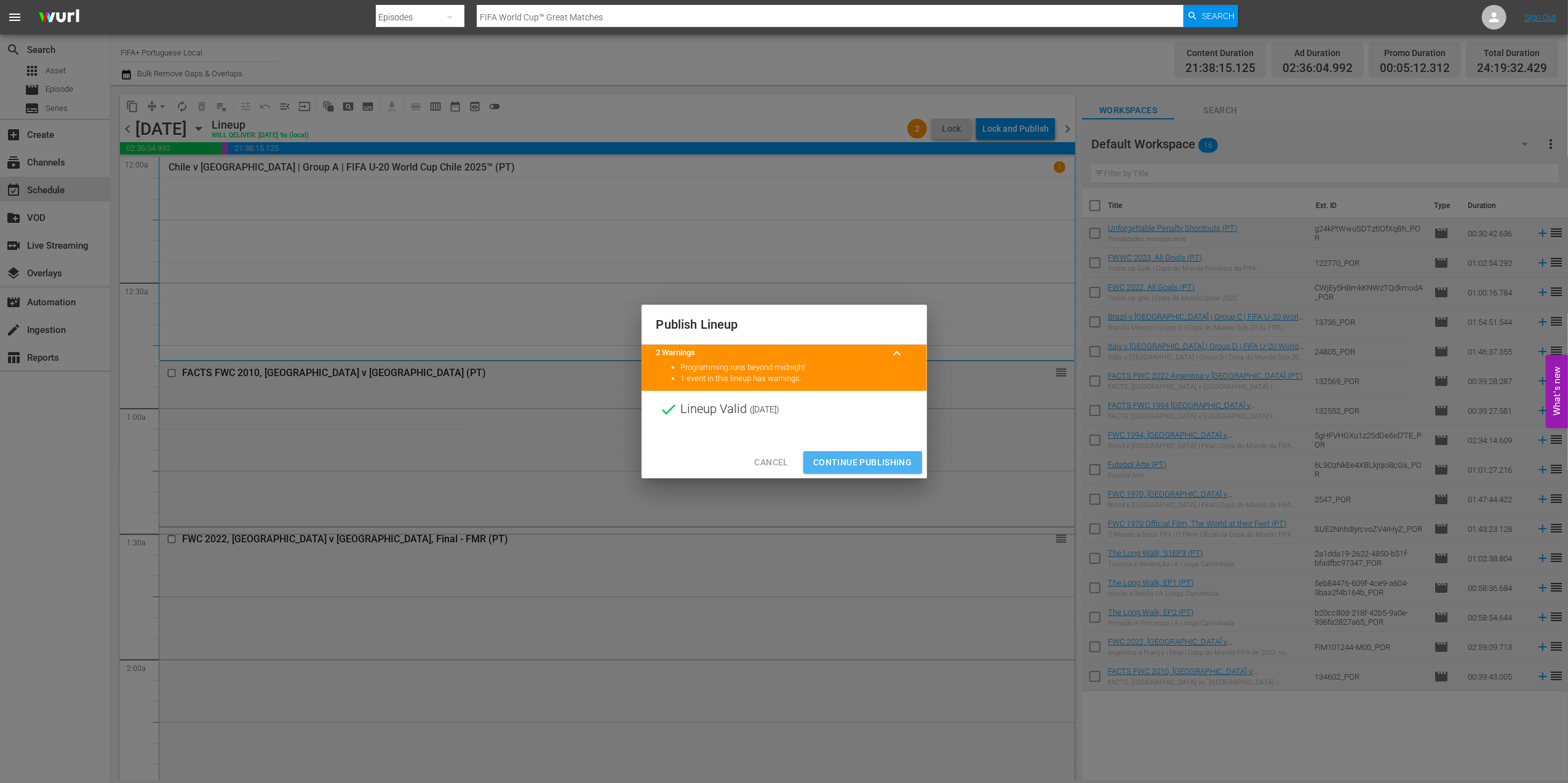
click at [880, 452] on button "Continue Publishing" at bounding box center [862, 462] width 119 height 23
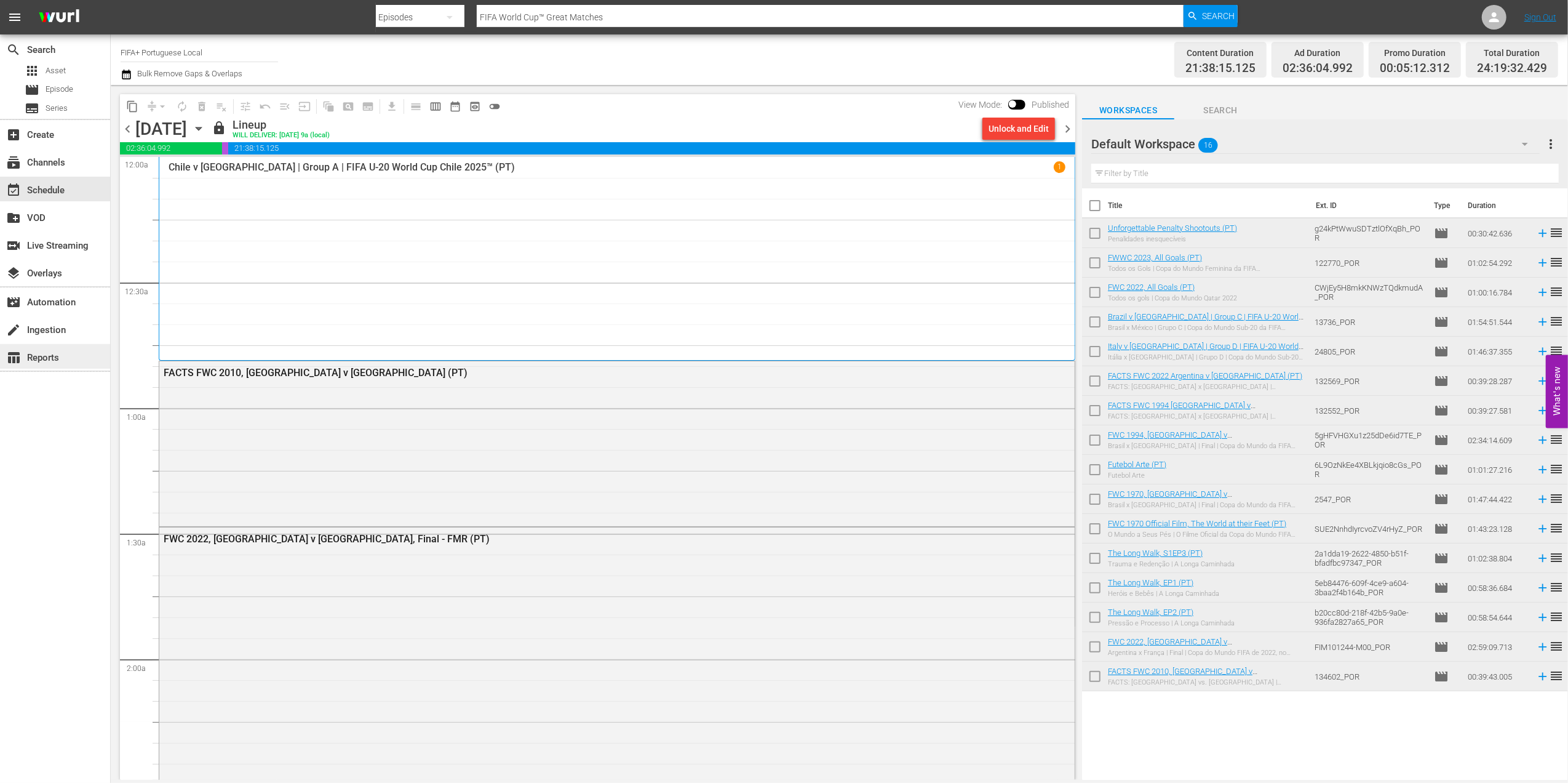
click at [55, 361] on div "table_chart Reports" at bounding box center [34, 356] width 68 height 11
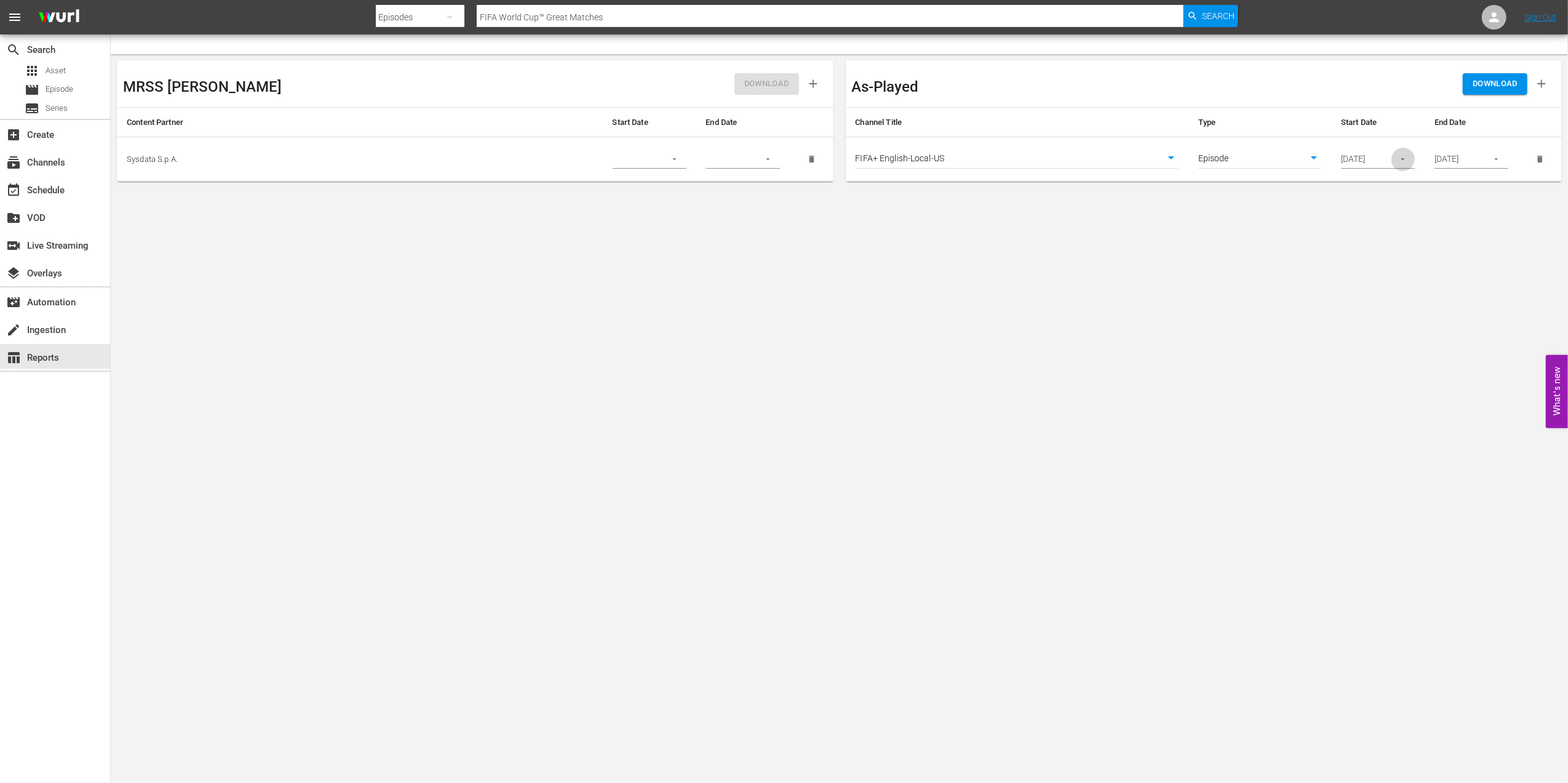
click at [1411, 162] on button "button" at bounding box center [1402, 160] width 24 height 24
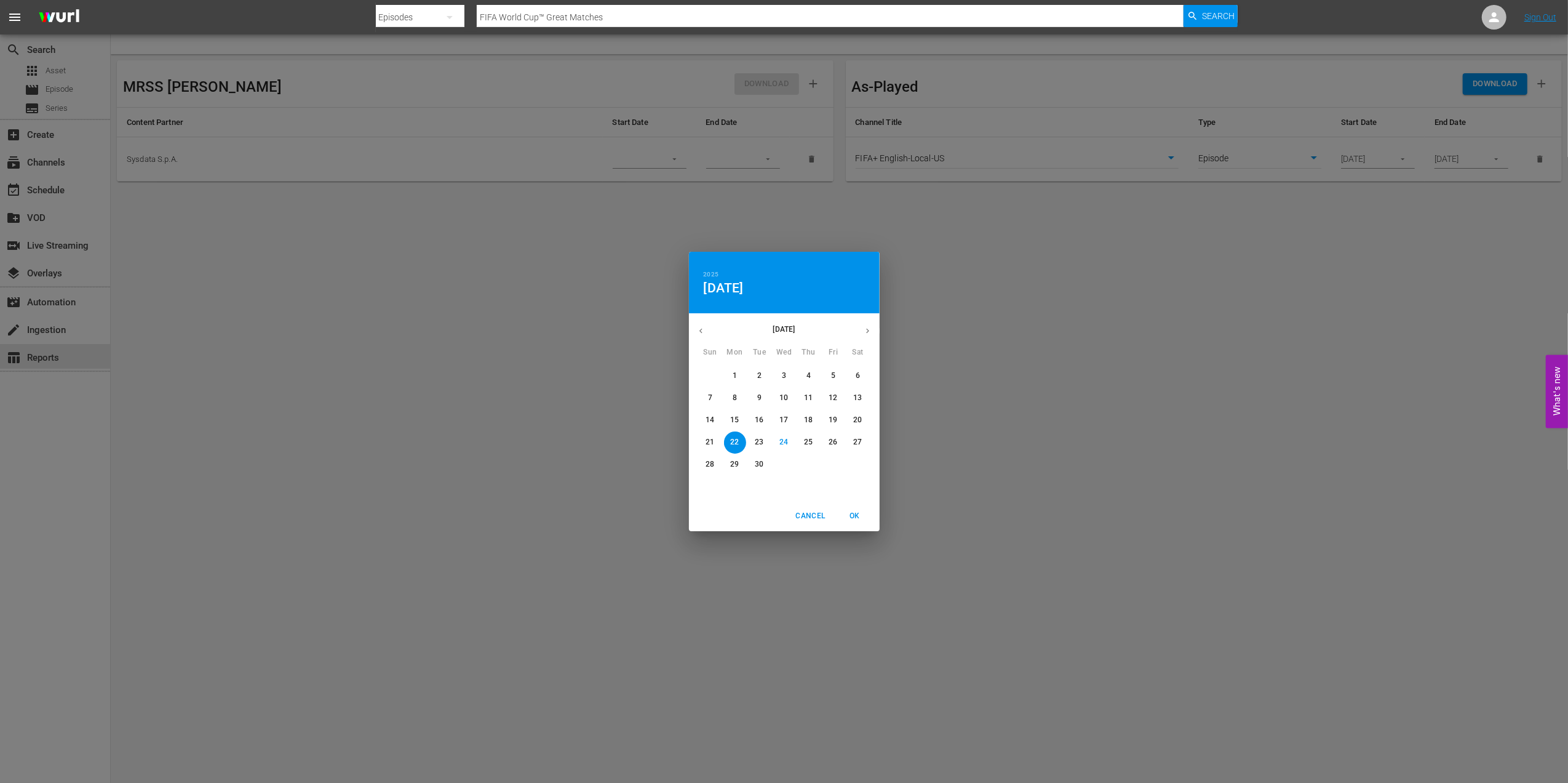
click at [854, 438] on p "27" at bounding box center [857, 442] width 9 height 10
click at [855, 516] on span "OK" at bounding box center [855, 516] width 29 height 13
type input "[DATE]"
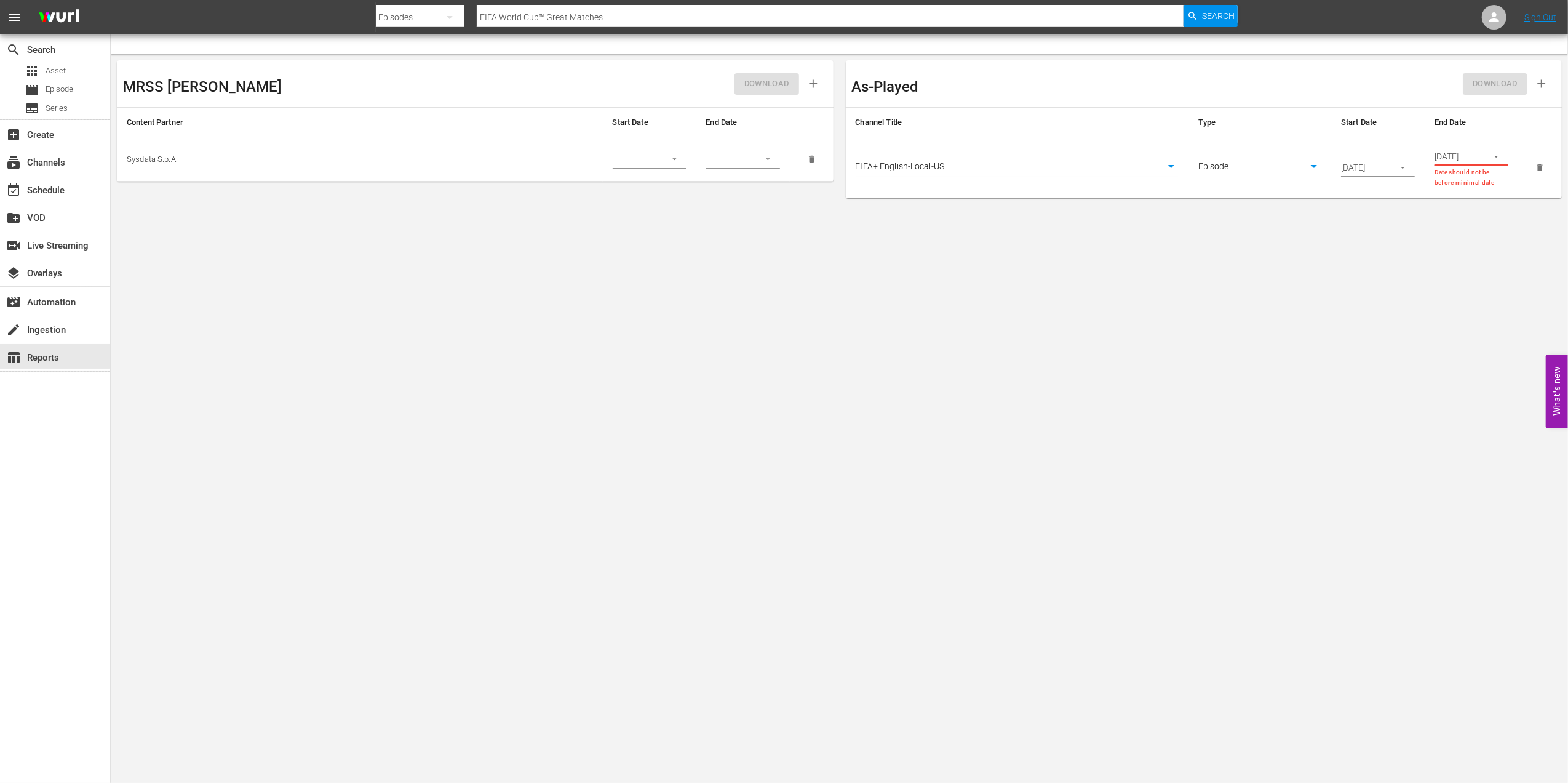
click at [1494, 160] on icon "button" at bounding box center [1496, 156] width 10 height 10
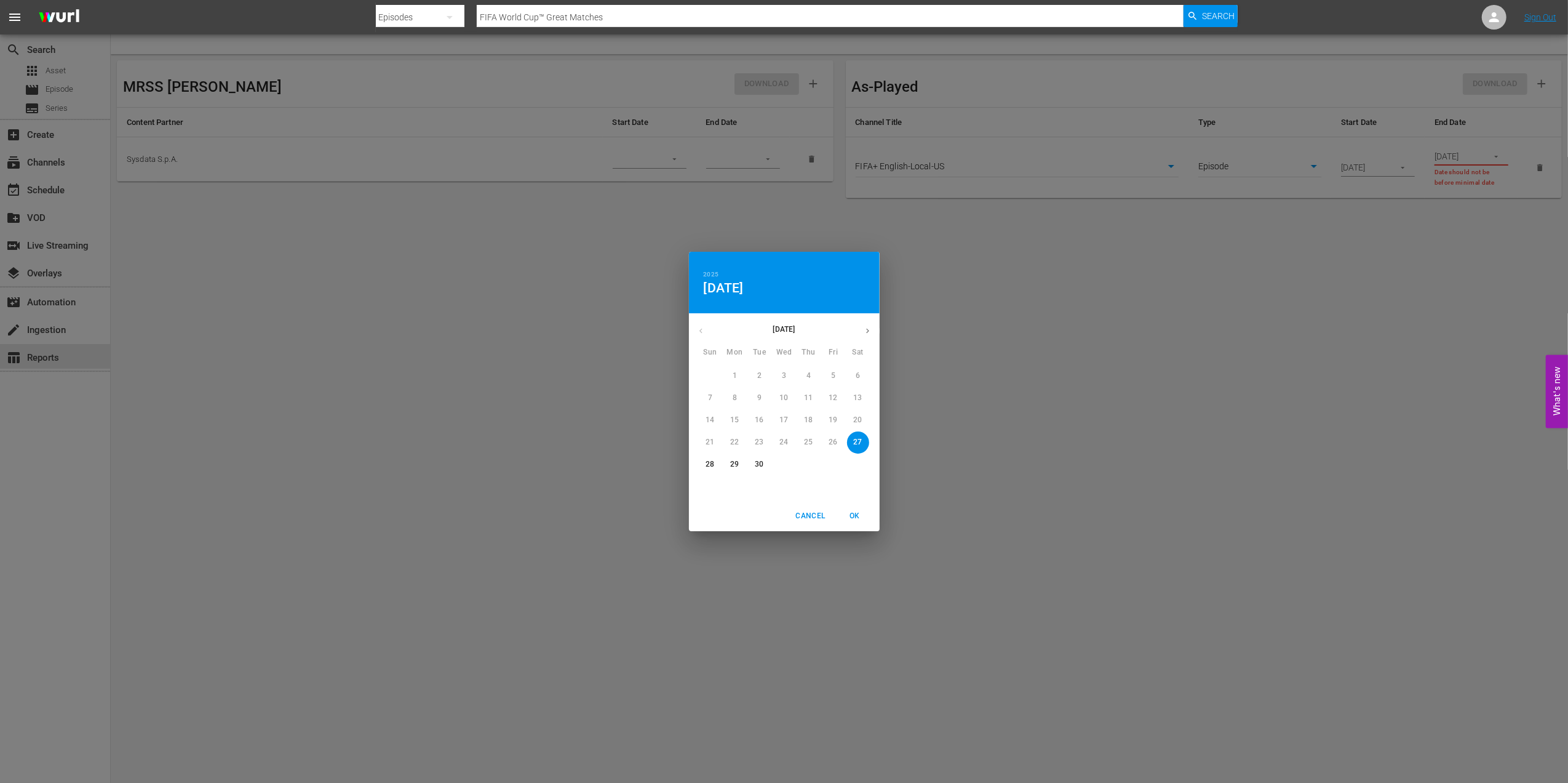
click at [708, 467] on p "28" at bounding box center [710, 464] width 9 height 10
click at [869, 516] on button "OK" at bounding box center [855, 515] width 39 height 20
type input "[DATE]"
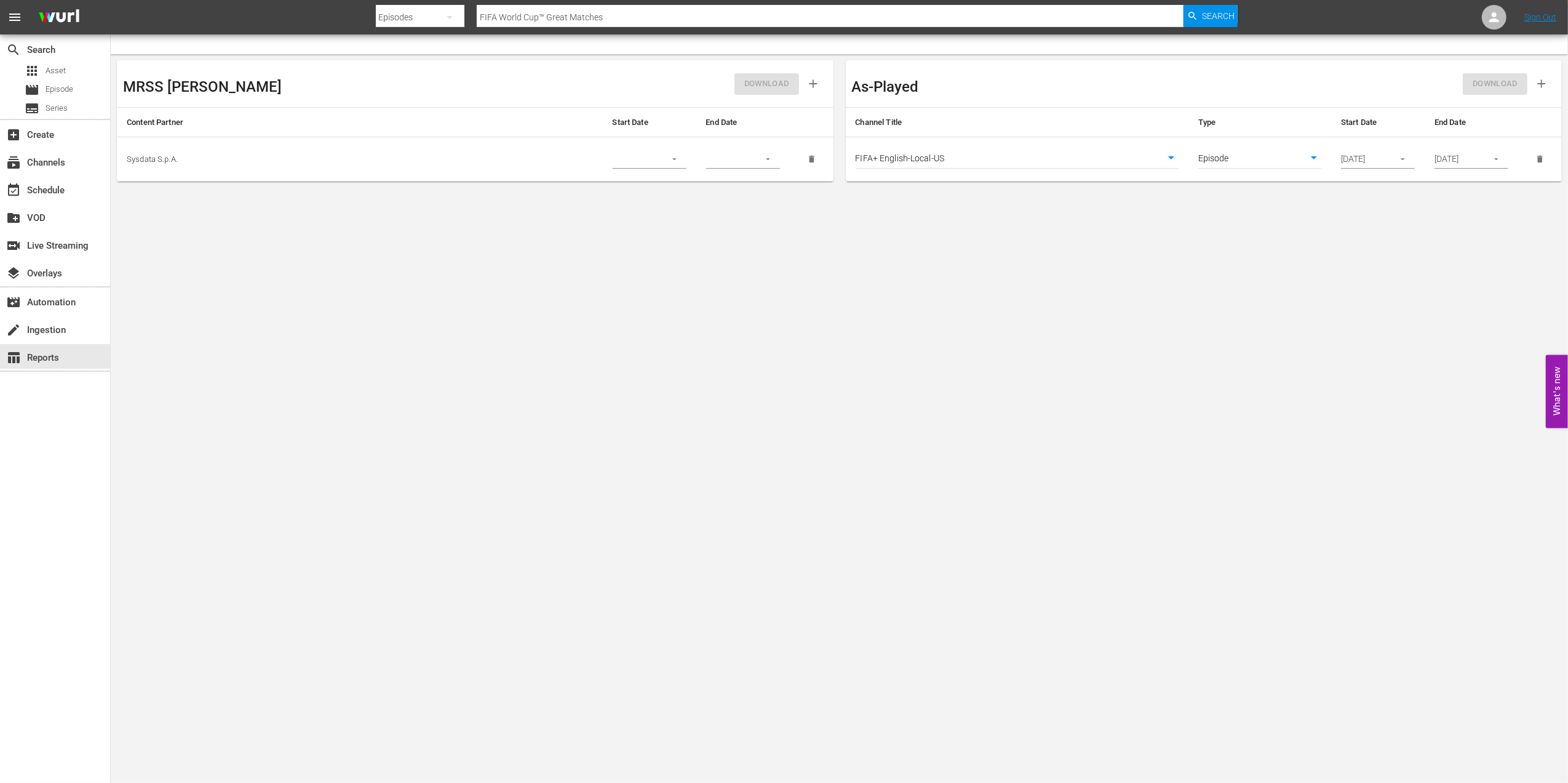
click at [856, 517] on body "menu Search By Episodes Search ID, Title, Description, Keywords, or Category FI…" at bounding box center [784, 391] width 1568 height 783
click at [1492, 85] on span "DOWNLOAD" at bounding box center [1495, 84] width 45 height 14
click at [1014, 238] on body "menu Search By Episodes Search ID, Title, Description, Keywords, or Category FI…" at bounding box center [784, 391] width 1568 height 783
click at [1169, 158] on body "menu Search By Episodes Search ID, Title, Description, Keywords, or Category FI…" at bounding box center [784, 391] width 1568 height 783
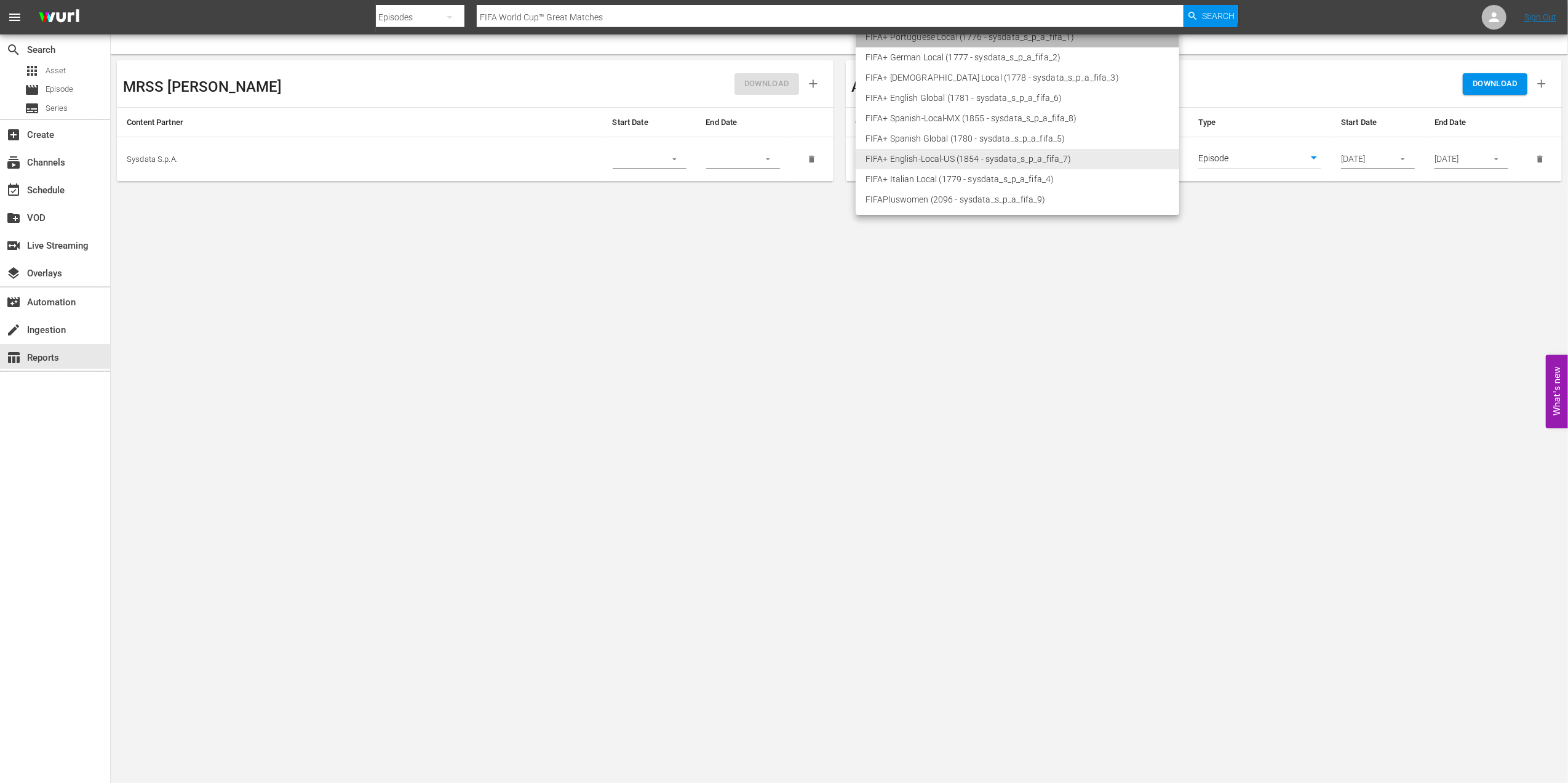
click at [947, 42] on li "FIFA+ Portuguese Local (1776 - sysdata_s_p_a_fifa_1)" at bounding box center [1017, 36] width 323 height 20
type input "1776"
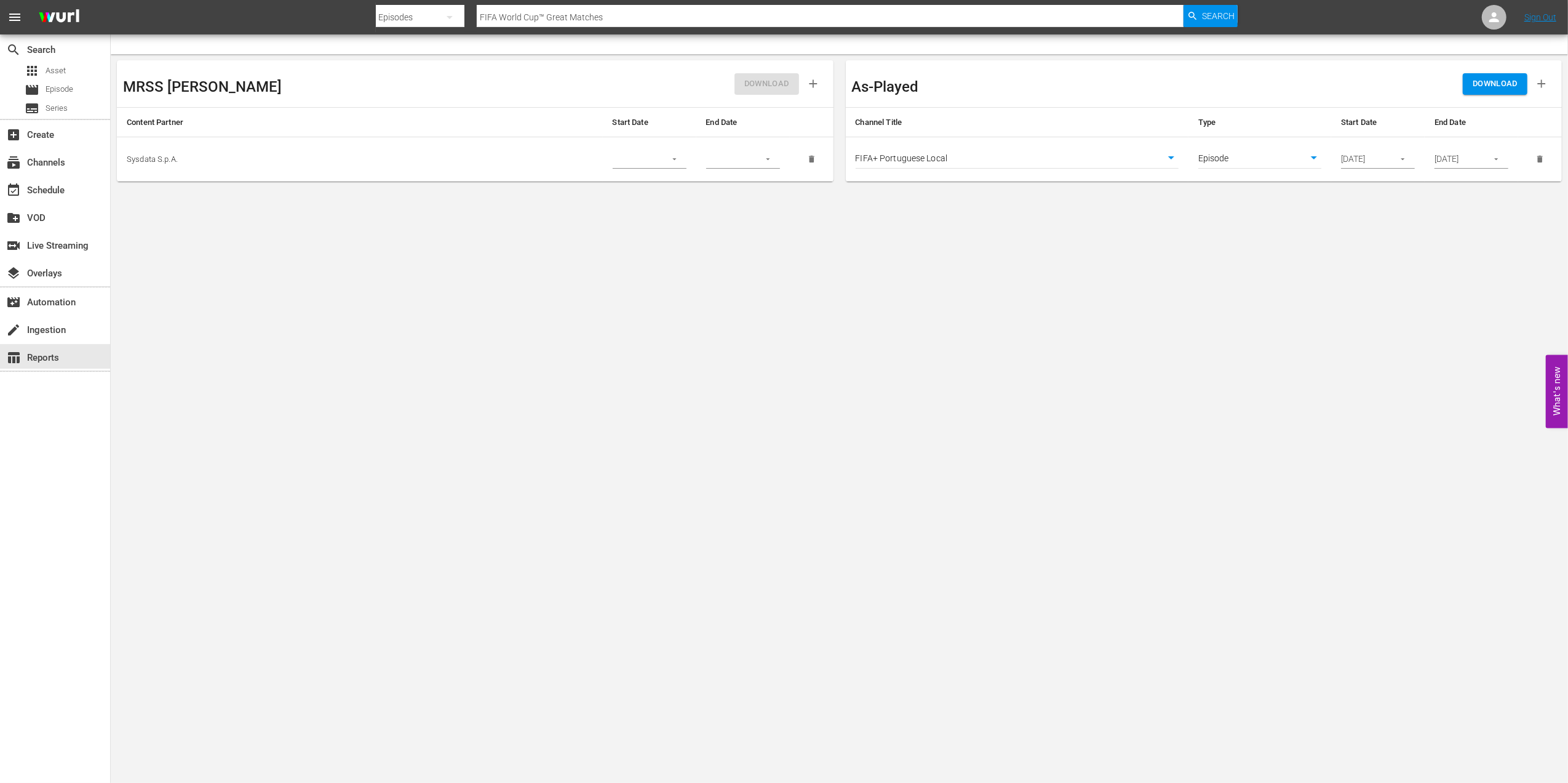
click at [1492, 82] on span "DOWNLOAD" at bounding box center [1495, 84] width 45 height 14
click at [94, 88] on div "movie Episode" at bounding box center [55, 90] width 110 height 17
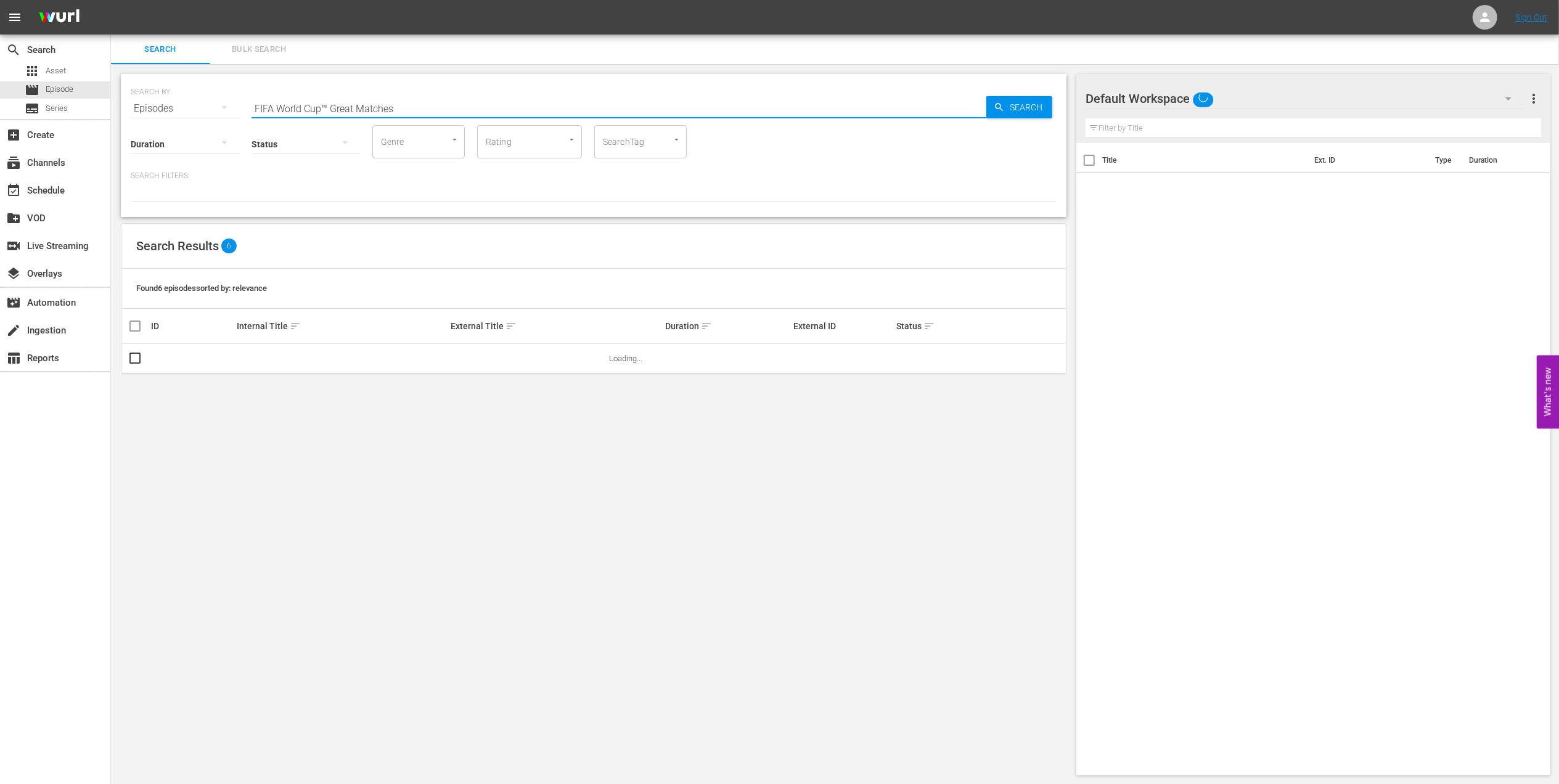
drag, startPoint x: 430, startPoint y: 107, endPoint x: 126, endPoint y: 109, distance: 304.0
click at [129, 109] on div "SEARCH BY Search By Episodes Search ID, Title, Description, Keywords, or Catego…" at bounding box center [593, 145] width 946 height 143
paste input "WC 2014 - Semi Final - [GEOGRAPHIC_DATA] v [GEOGRAPHIC_DATA]"
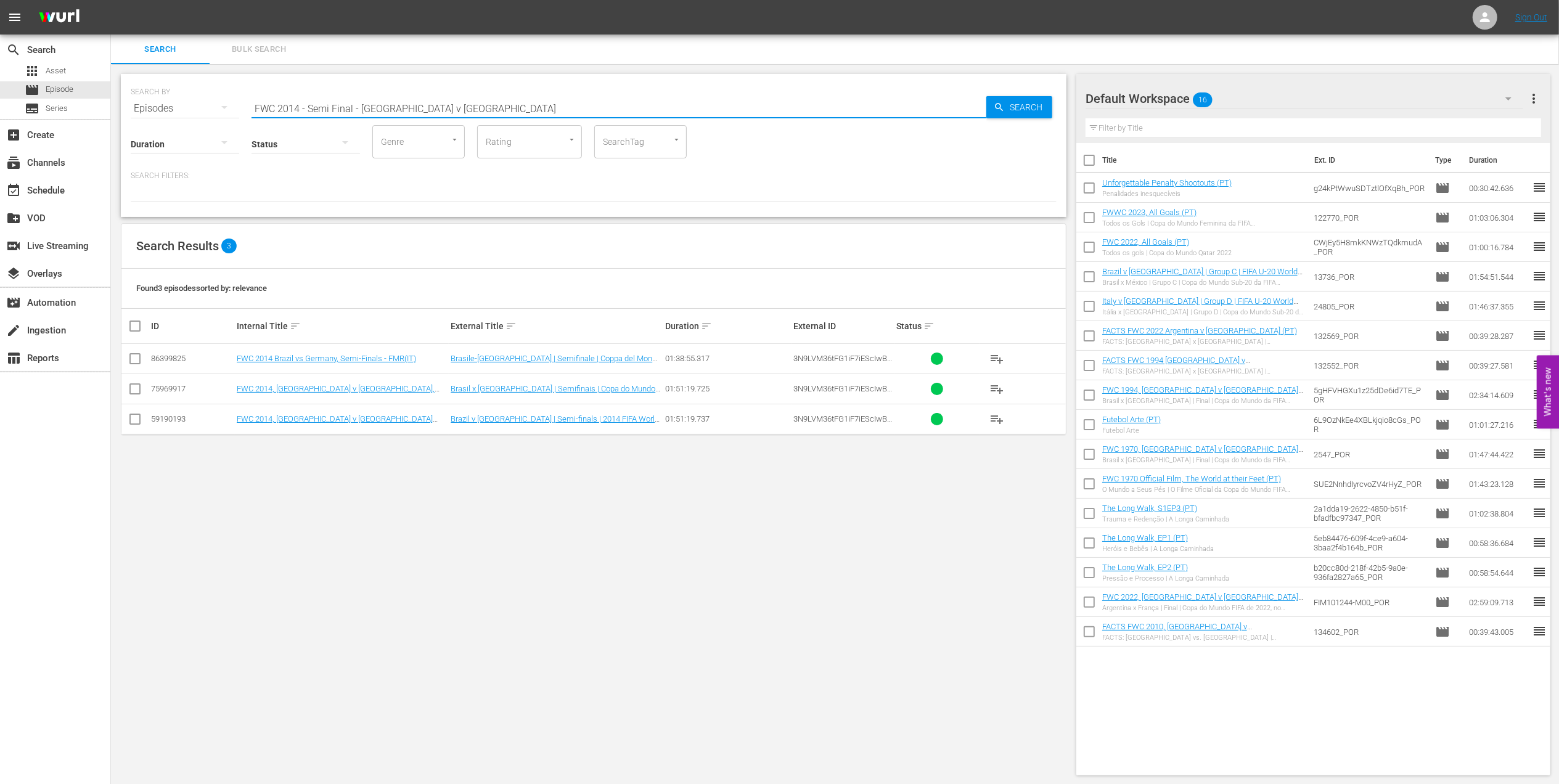
type input "FWC 2014 - Semi Final - [GEOGRAPHIC_DATA] v [GEOGRAPHIC_DATA]"
drag, startPoint x: 131, startPoint y: 419, endPoint x: 245, endPoint y: 419, distance: 114.0
click at [131, 419] on input "checkbox" at bounding box center [135, 421] width 15 height 15
checkbox input "true"
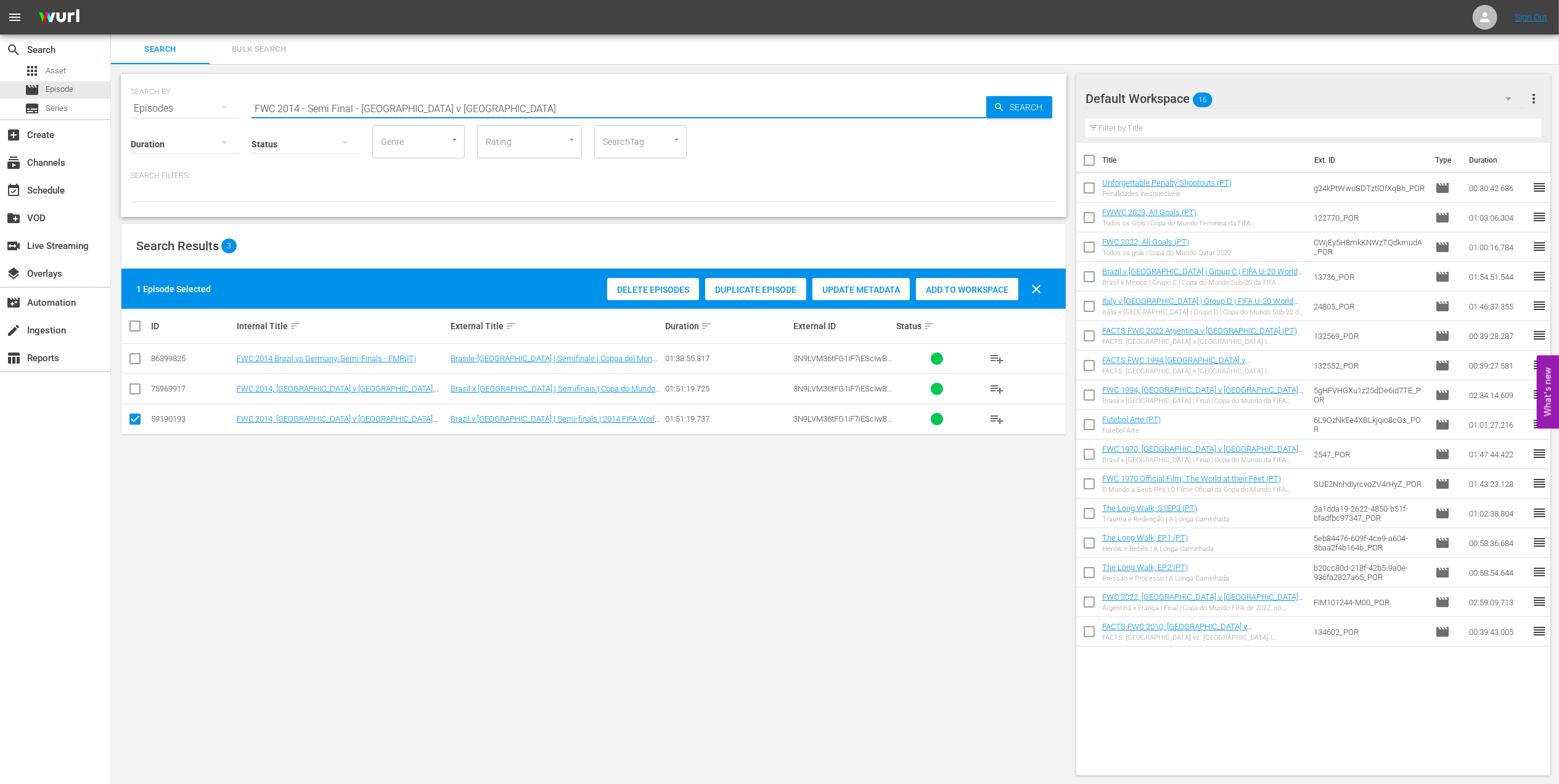
drag, startPoint x: 451, startPoint y: 109, endPoint x: 149, endPoint y: 106, distance: 302.0
click at [149, 106] on div "SEARCH BY Search By Episodes Search ID, Title, Description, Keywords, or Catego…" at bounding box center [593, 101] width 926 height 44
paste input "Netherlands v [GEOGRAPHIC_DATA] | Semi-finals | FIFA World Cup 2014 | Full Matc…"
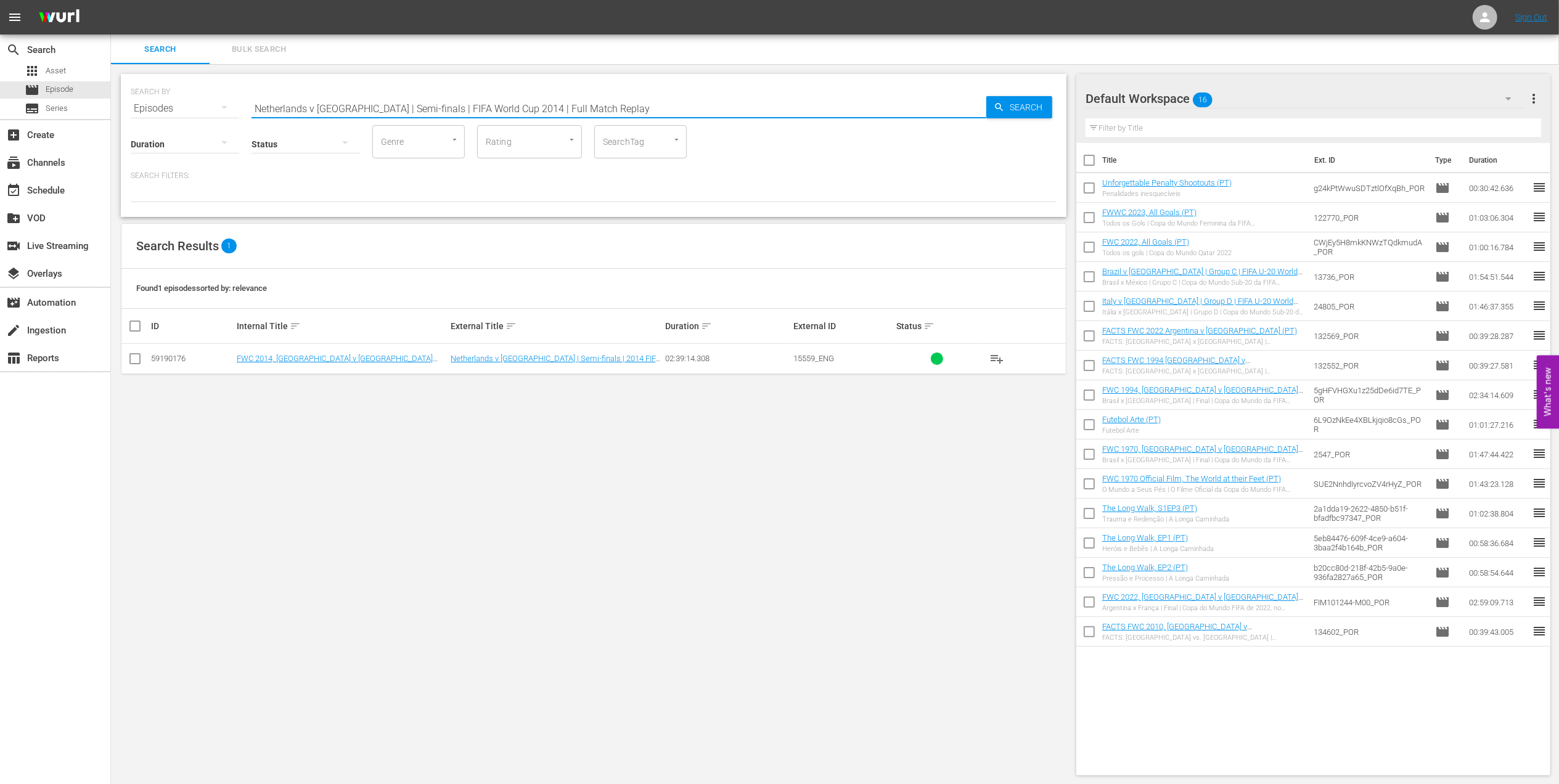
drag, startPoint x: 168, startPoint y: 118, endPoint x: 114, endPoint y: 122, distance: 54.1
click at [114, 122] on div "SEARCH BY Search By Episodes Search ID, Title, Description, Keywords, or Catego…" at bounding box center [593, 425] width 965 height 721
paste input "FWC 2014 - Final - [GEOGRAPHIC_DATA] v [GEOGRAPHIC_DATA]"
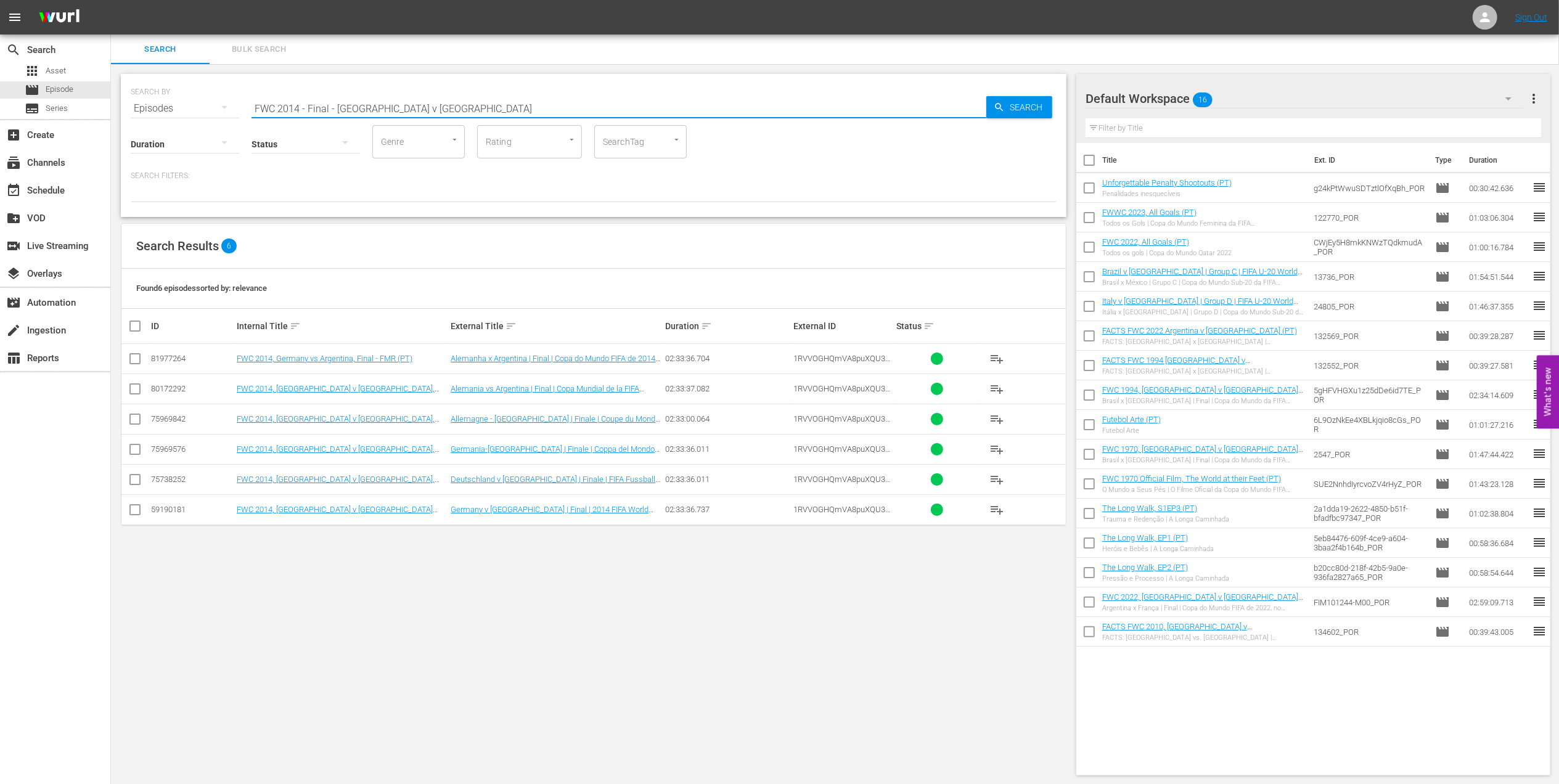
drag, startPoint x: 472, startPoint y: 102, endPoint x: 154, endPoint y: 107, distance: 318.0
click at [155, 106] on div "SEARCH BY Search By Episodes Search ID, Title, Description, Keywords, or Catego…" at bounding box center [593, 101] width 926 height 44
paste input "2018 Official Film - Dreams"
drag, startPoint x: 389, startPoint y: 109, endPoint x: 200, endPoint y: 109, distance: 189.0
click at [183, 109] on div "SEARCH BY Search By Episodes Search ID, Title, Description, Keywords, or Catego…" at bounding box center [593, 101] width 926 height 44
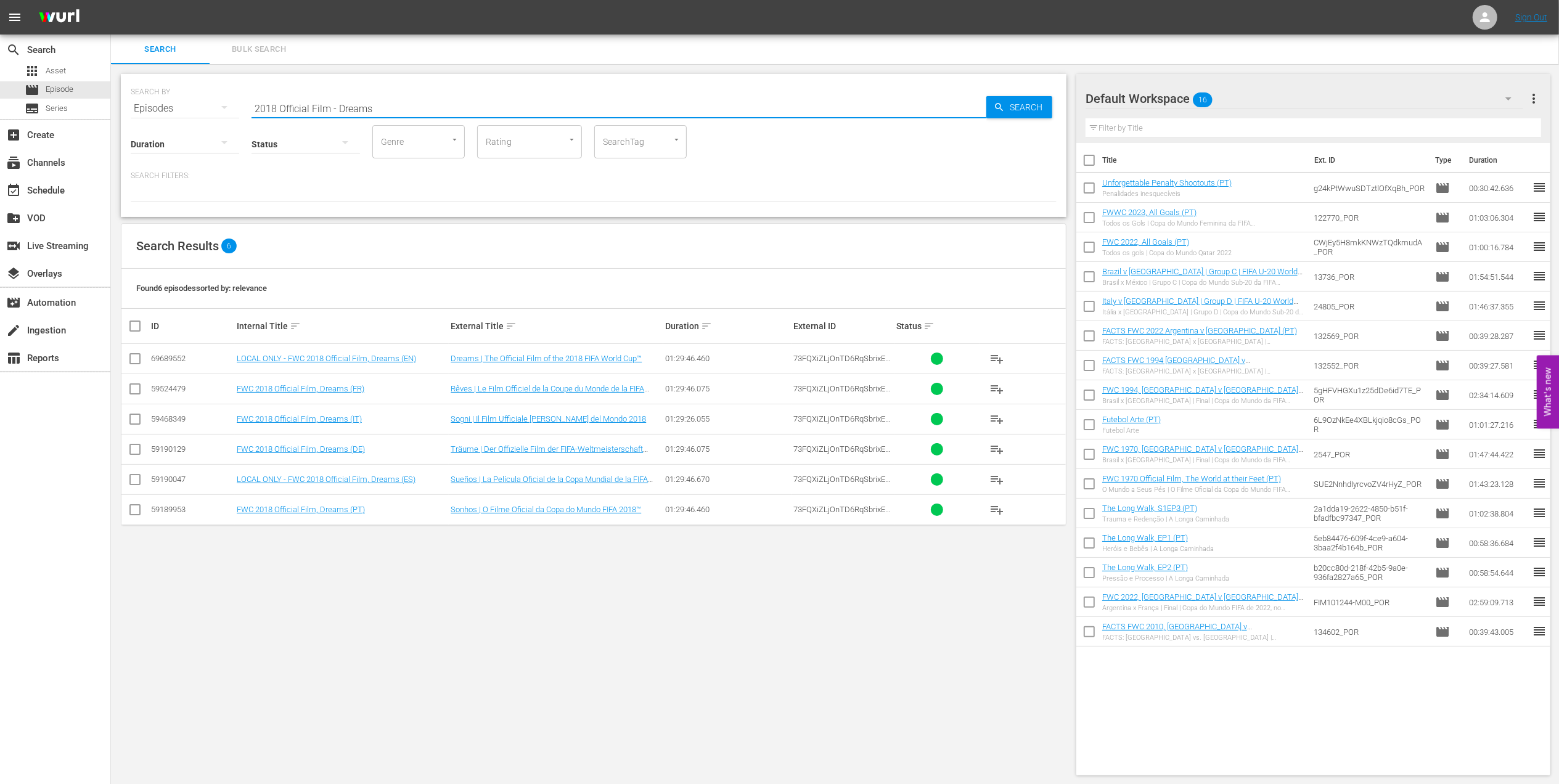
paste input "France v [GEOGRAPHIC_DATA] | Semi-finals | FIFA World Cup 2018 | Full Match Rep…"
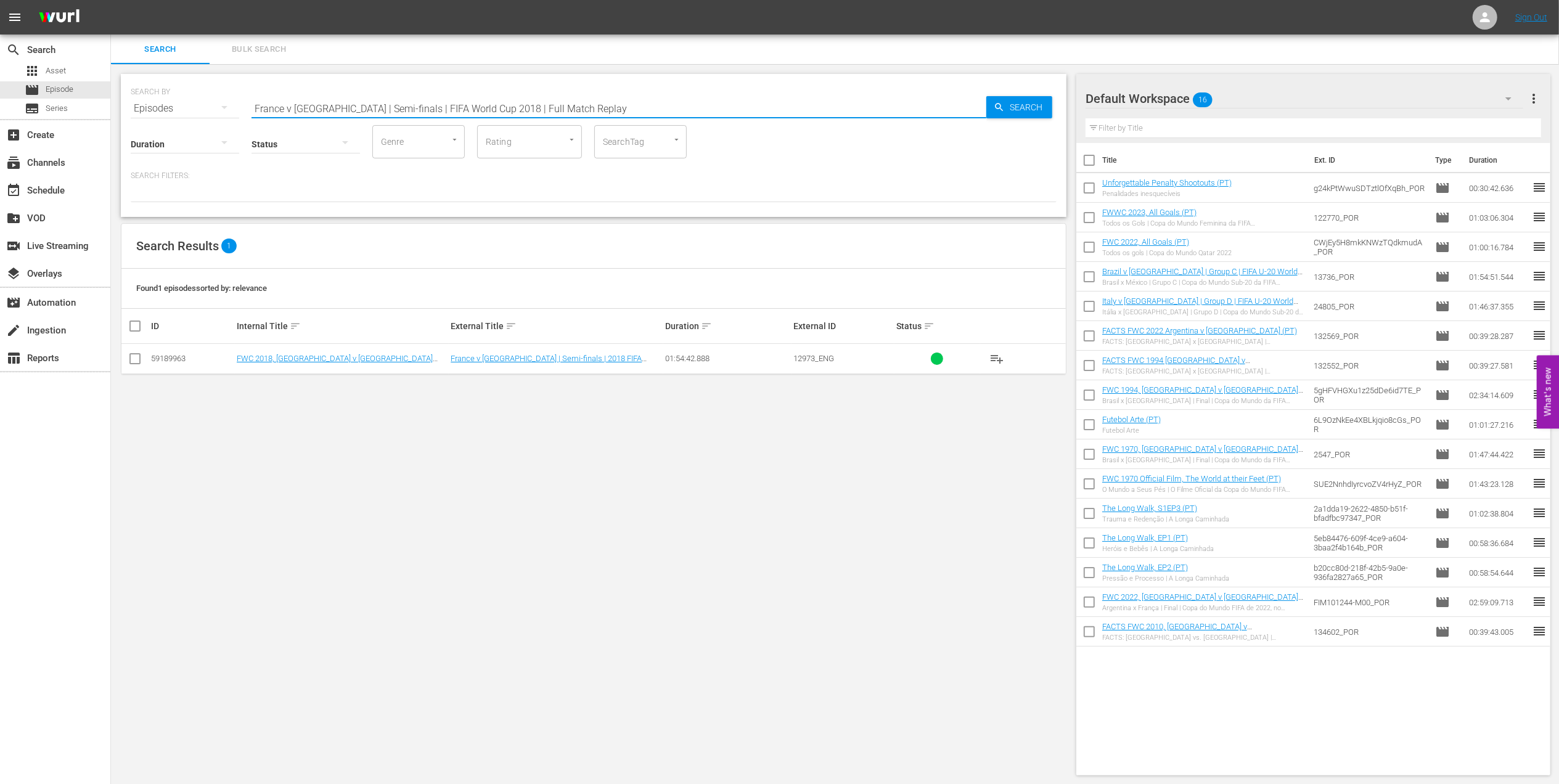
drag, startPoint x: 591, startPoint y: 104, endPoint x: 122, endPoint y: 107, distance: 469.0
click at [122, 107] on div "SEARCH BY Search By Episodes Search ID, Title, Description, Keywords, or Catego…" at bounding box center [593, 145] width 946 height 143
paste input "Croatia v [GEOGRAPHIC_DATA]"
drag, startPoint x: 614, startPoint y: 107, endPoint x: 80, endPoint y: 106, distance: 534.0
click at [111, 0] on div "search Search apps Asset movie Episode subtitles Series add_box Create subscrip…" at bounding box center [835, 0] width 1448 height 0
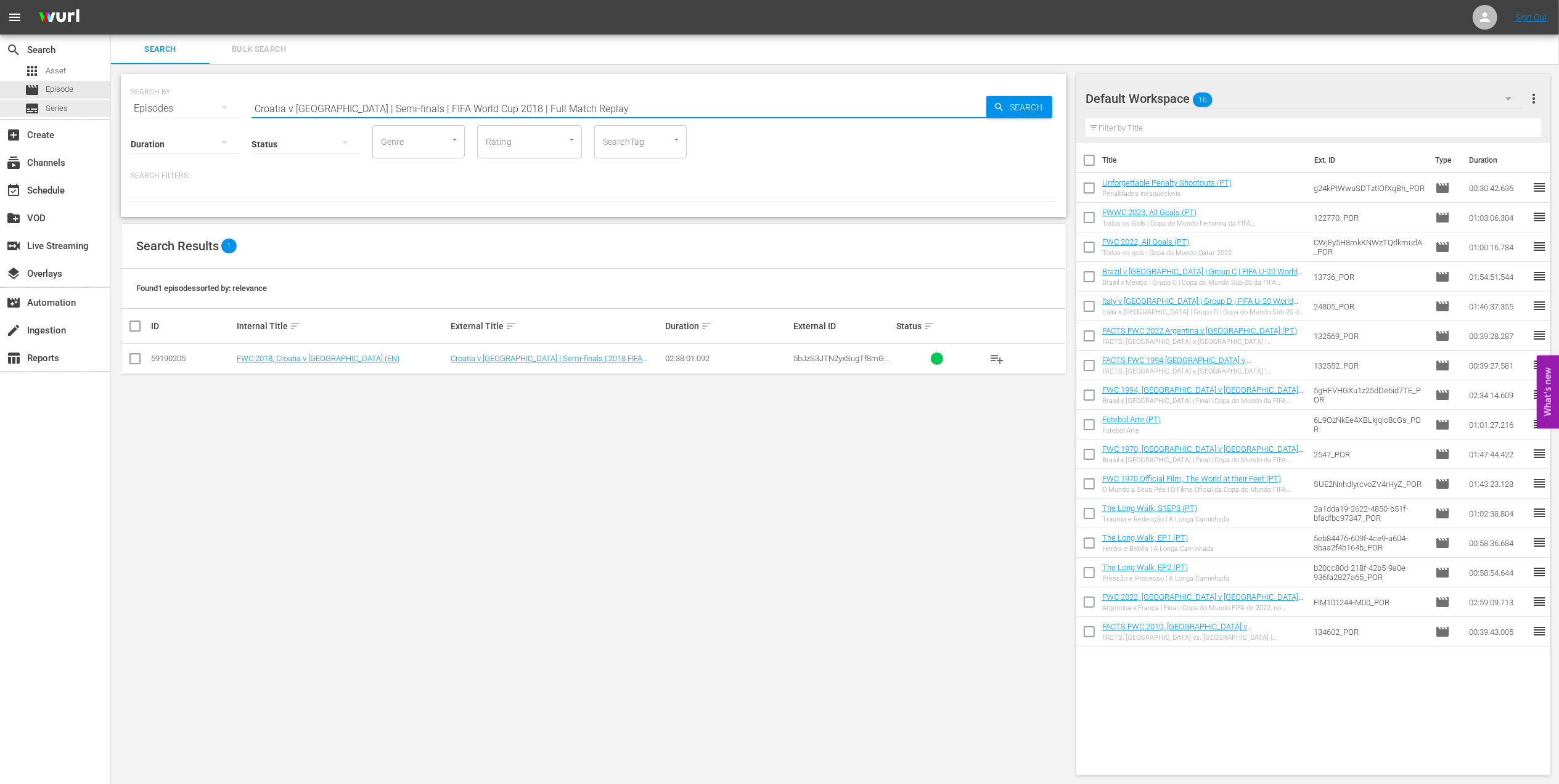
paste input "France v [GEOGRAPHIC_DATA] | Final"
drag, startPoint x: 511, startPoint y: 104, endPoint x: 183, endPoint y: 104, distance: 328.0
click at [186, 104] on div "SEARCH BY Search By Episodes Search ID, Title, Description, Keywords, or Catego…" at bounding box center [593, 101] width 926 height 44
paste input "WC 2002 USA vs Mexico, Round of 16"
drag, startPoint x: 441, startPoint y: 102, endPoint x: 92, endPoint y: 109, distance: 349.1
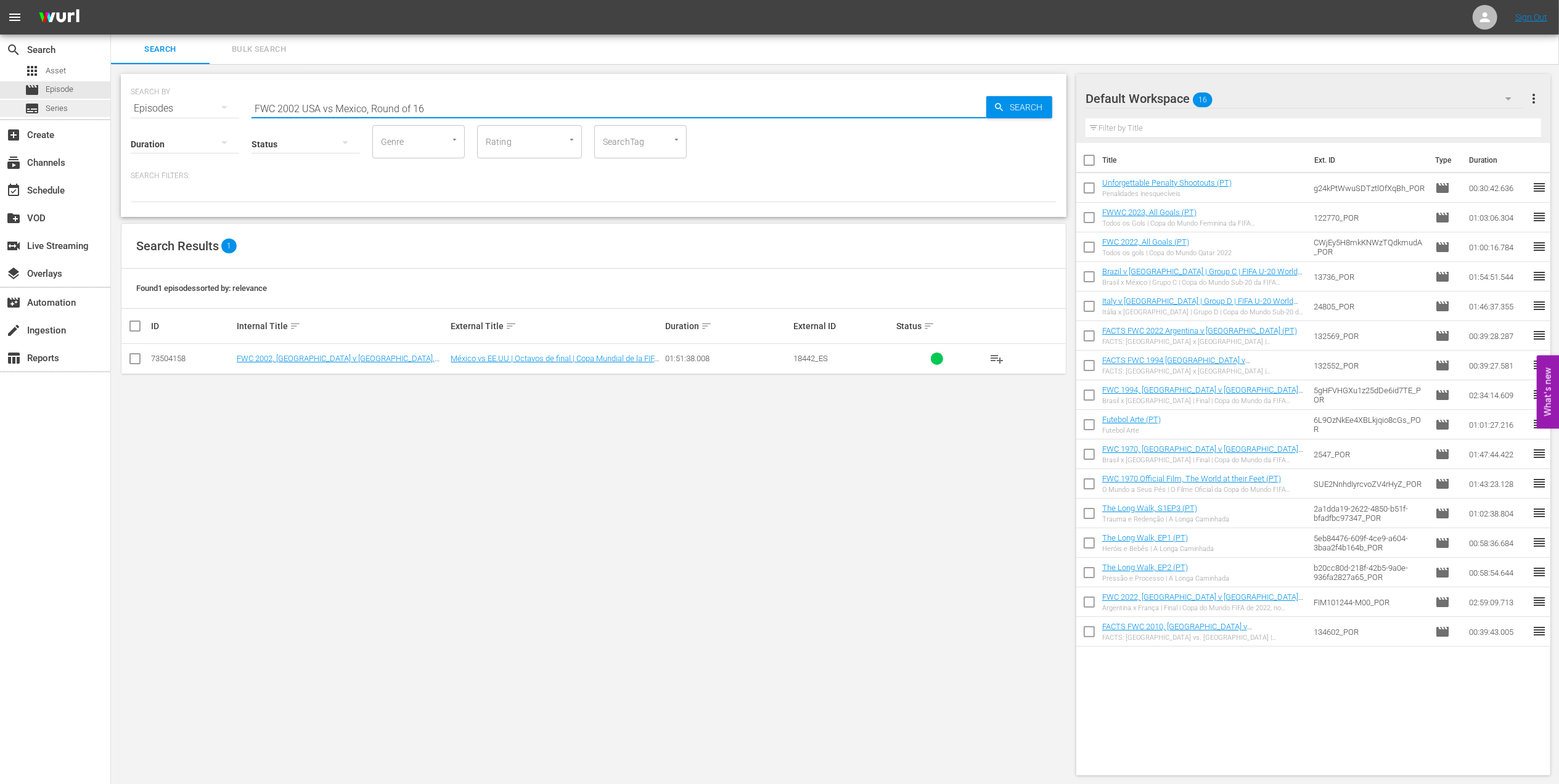
click at [111, 0] on div "search Search apps Asset movie Episode subtitles Series add_box Create subscrip…" at bounding box center [835, 0] width 1448 height 0
drag, startPoint x: 439, startPoint y: 107, endPoint x: 142, endPoint y: 107, distance: 297.0
click at [142, 107] on div "SEARCH BY Search By Episodes Search ID, Title, Description, Keywords, or Catego…" at bounding box center [593, 101] width 926 height 44
paste input "- Final - [GEOGRAPHIC_DATA] v [GEOGRAPHIC_DATA]"
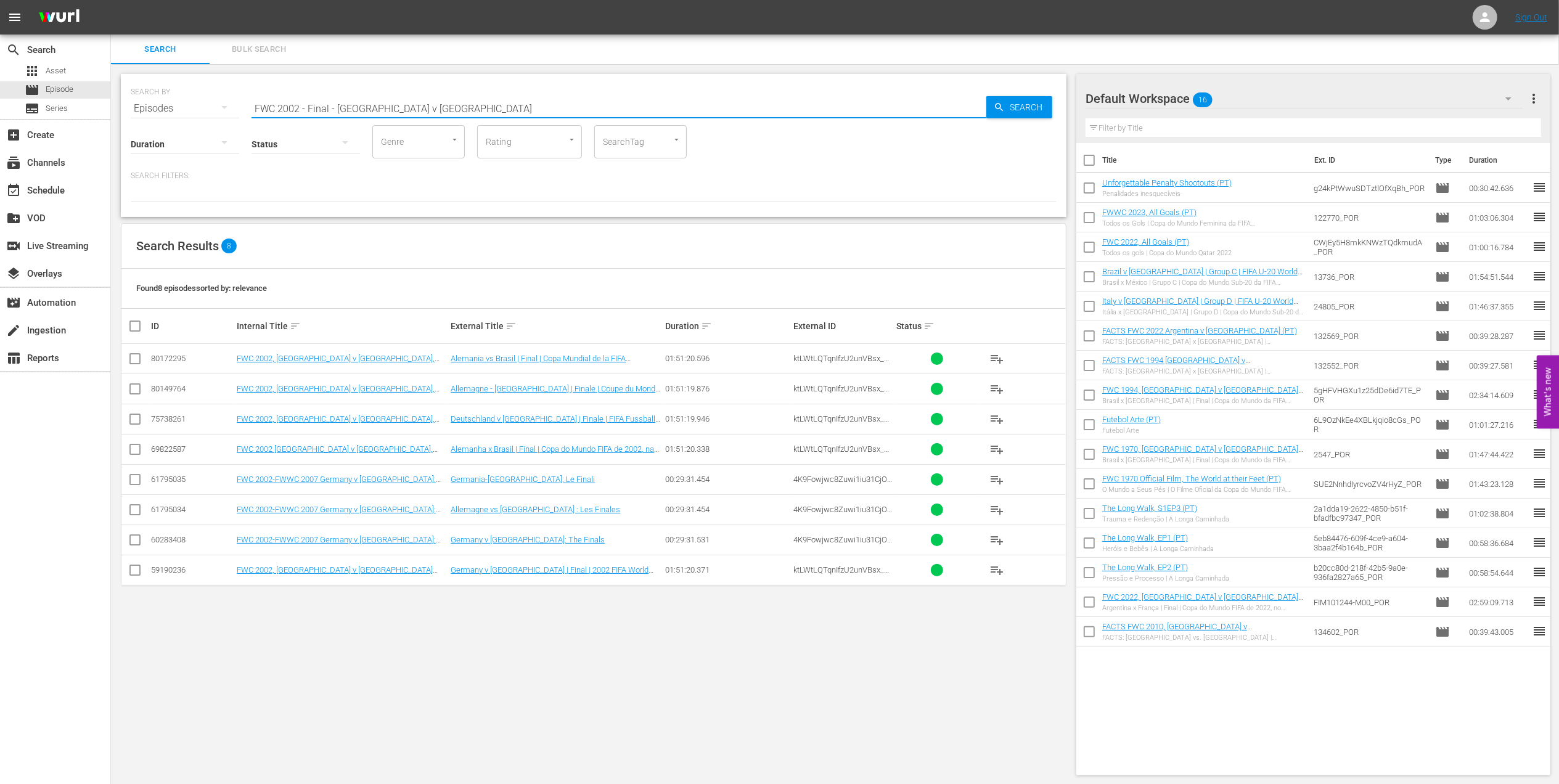
drag, startPoint x: 439, startPoint y: 101, endPoint x: 162, endPoint y: 107, distance: 277.1
click at [162, 107] on div "SEARCH BY Search By Episodes Search ID, Title, Description, Keywords, or Catego…" at bounding box center [593, 101] width 926 height 44
paste input "USA v [GEOGRAPHIC_DATA] | Group Matches | 1994 FIFA World Cup [GEOGRAPHIC_DATA]…"
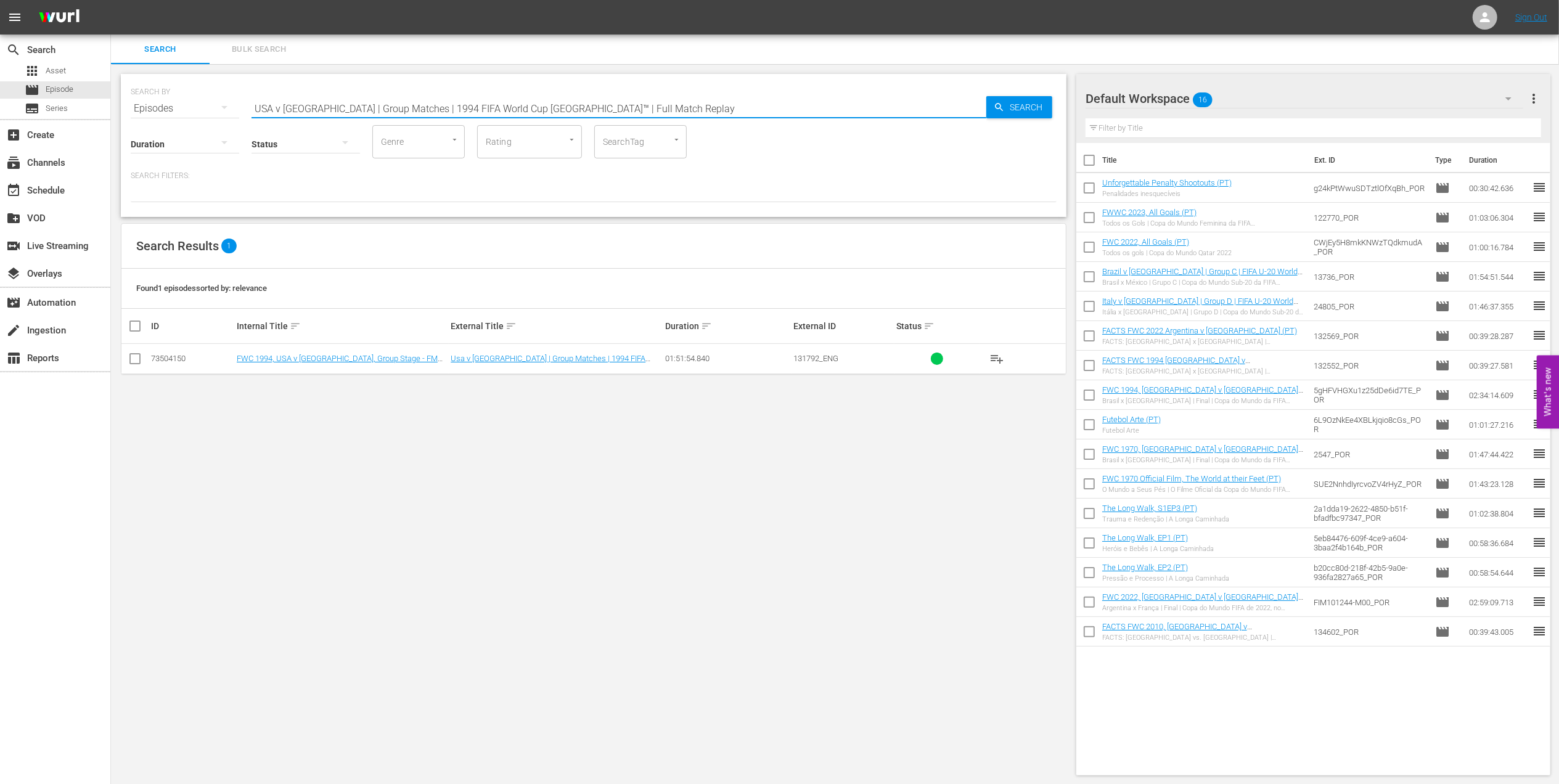
drag, startPoint x: 255, startPoint y: 115, endPoint x: 151, endPoint y: 115, distance: 104.0
click at [151, 115] on div "SEARCH BY Search By Episodes Search ID, Title, Description, Keywords, or Catego…" at bounding box center [593, 145] width 946 height 143
paste input "Netherlands v [GEOGRAPHIC_DATA] | Quarter-final"
drag, startPoint x: 504, startPoint y: 104, endPoint x: 148, endPoint y: 102, distance: 356.0
click at [148, 102] on div "SEARCH BY Search By Episodes Search ID, Title, Description, Keywords, or Catego…" at bounding box center [593, 101] width 926 height 44
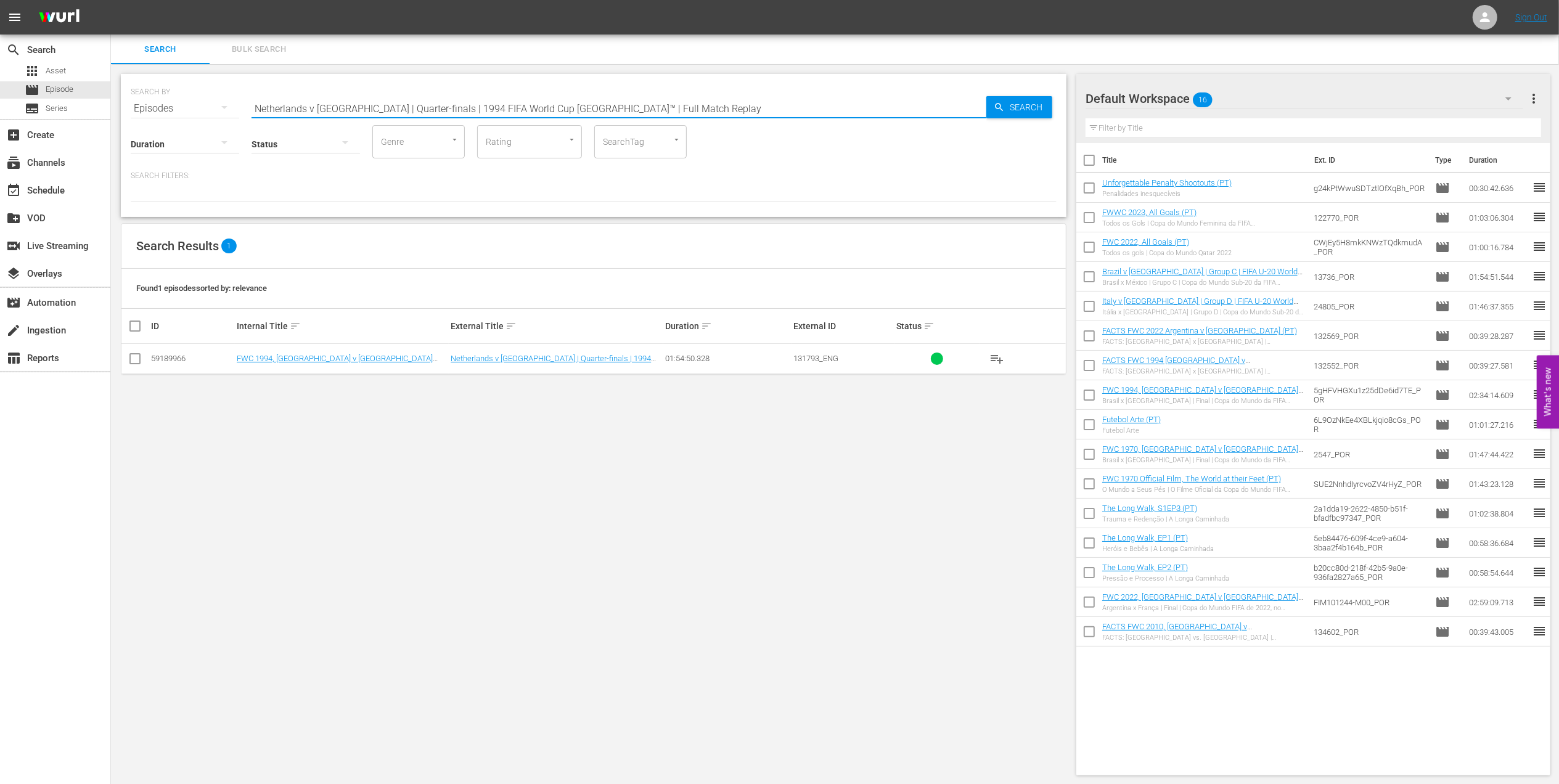
paste input "1986 Official Film - Hero"
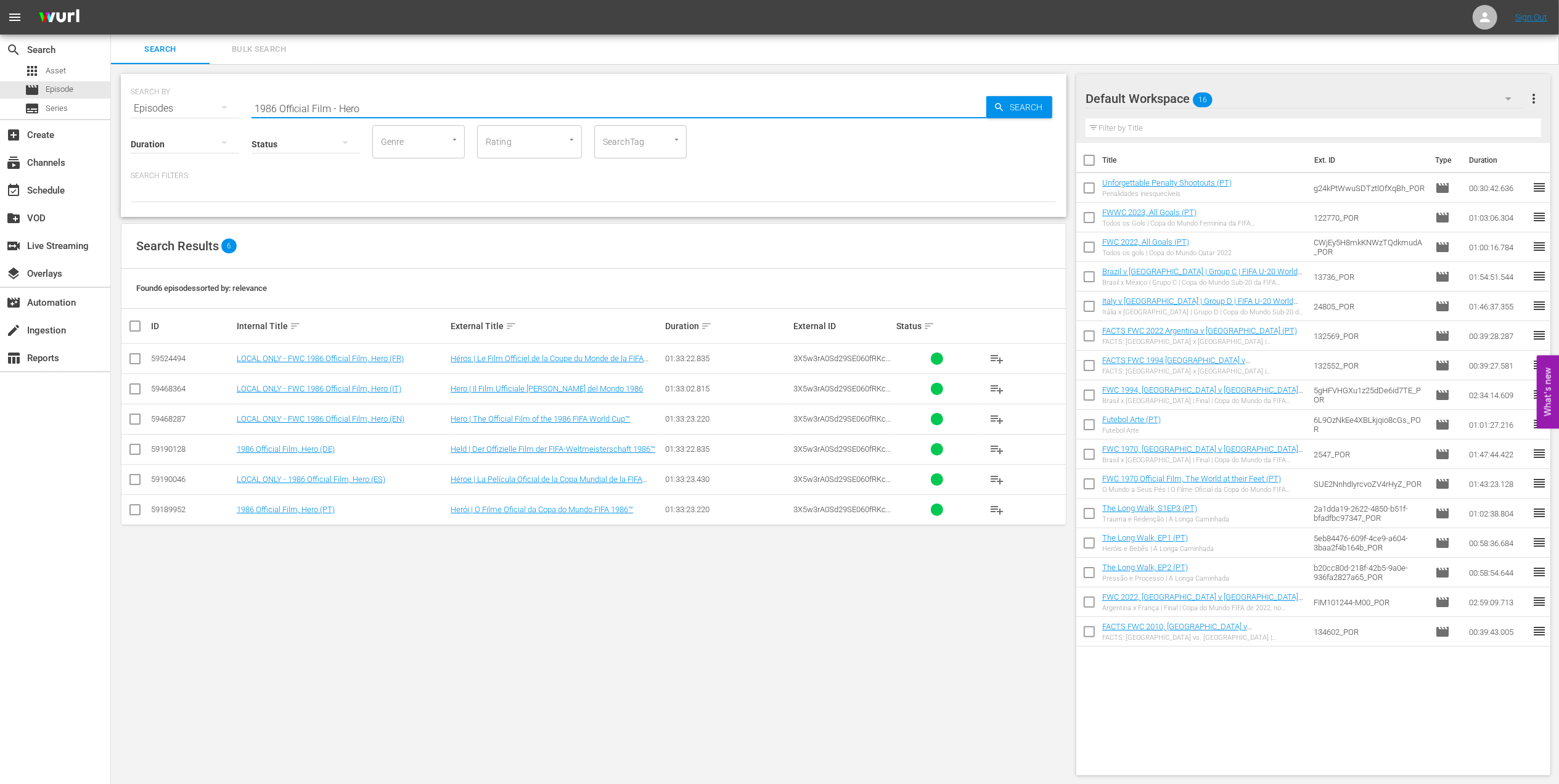
drag, startPoint x: 381, startPoint y: 111, endPoint x: 186, endPoint y: 111, distance: 195.0
click at [178, 111] on div "SEARCH BY Search By Episodes Search ID, Title, Description, Keywords, or Catego…" at bounding box center [593, 101] width 926 height 44
drag, startPoint x: 182, startPoint y: 107, endPoint x: 138, endPoint y: 107, distance: 44.0
click at [149, 107] on div "SEARCH BY Search By Episodes Search ID, Title, Description, Keywords, or Catego…" at bounding box center [593, 101] width 926 height 44
paste input "FWC 1986 - Final - [GEOGRAPHIC_DATA] v [GEOGRAPHIC_DATA]"
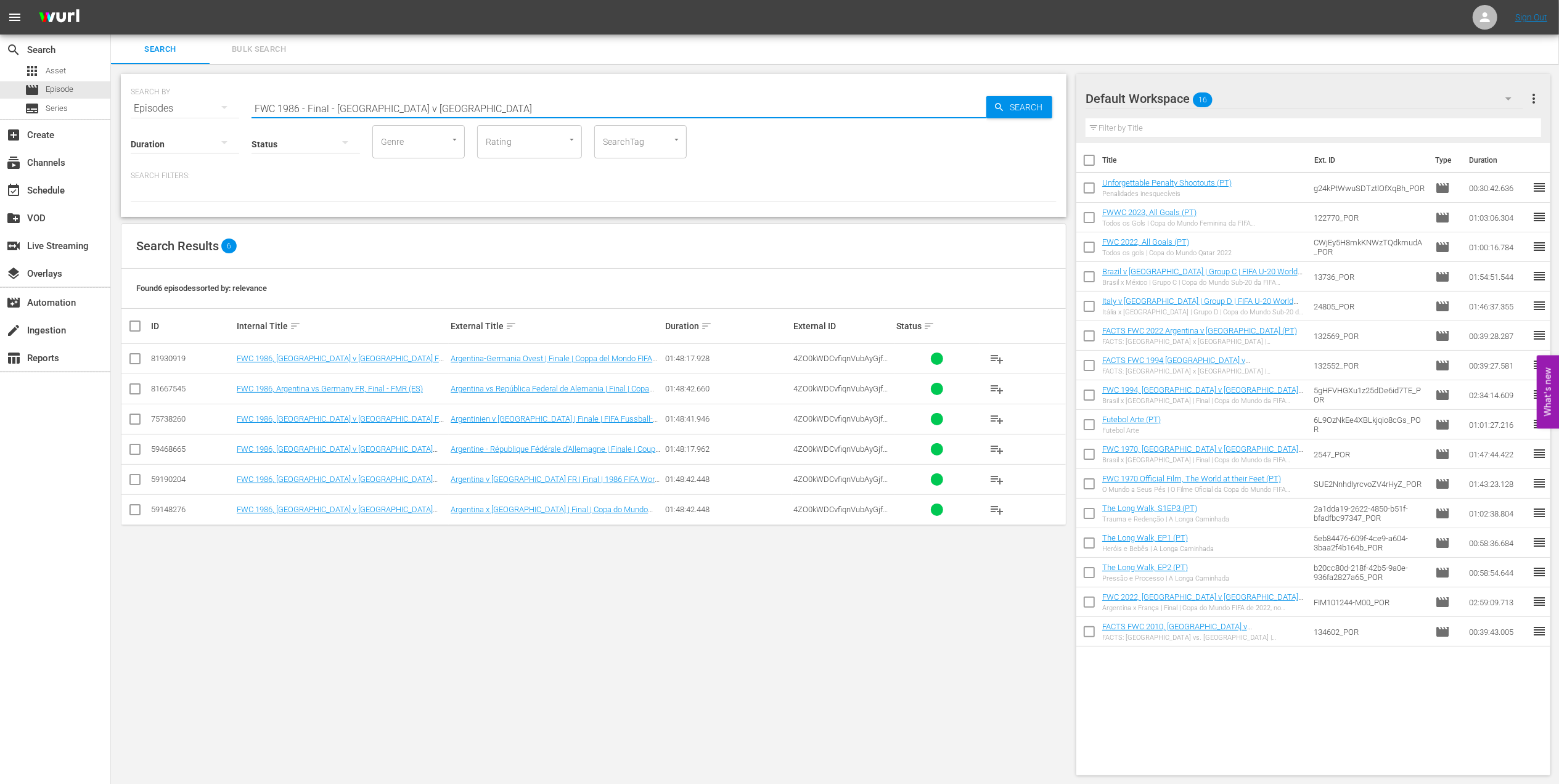
drag, startPoint x: 457, startPoint y: 103, endPoint x: 132, endPoint y: 109, distance: 325.1
click at [132, 107] on div "SEARCH BY Search By Episodes Search ID, Title, Description, Keywords, or Catego…" at bounding box center [593, 101] width 926 height 44
paste input "Uruguay v [GEOGRAPHIC_DATA] | Semi-finals | FIFA World Cup 2010 | Full Match Re…"
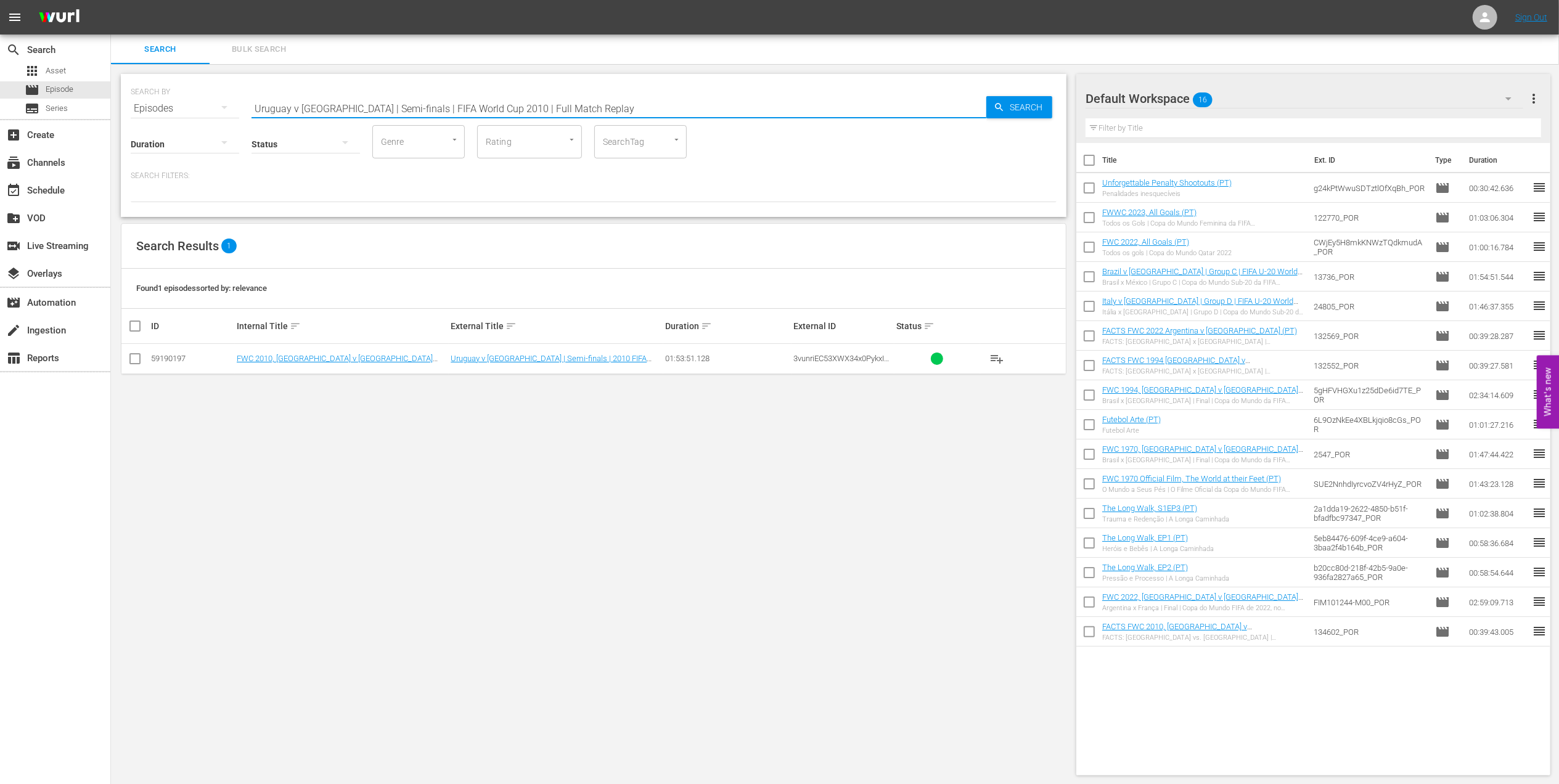
drag, startPoint x: 191, startPoint y: 107, endPoint x: 138, endPoint y: 104, distance: 53.1
click at [111, 0] on div "search Search apps Asset movie Episode subtitles Series add_box Create subscrip…" at bounding box center [835, 0] width 1448 height 0
paste input "FWC 2010 - Final - [GEOGRAPHIC_DATA] v [GEOGRAPHIC_DATA]"
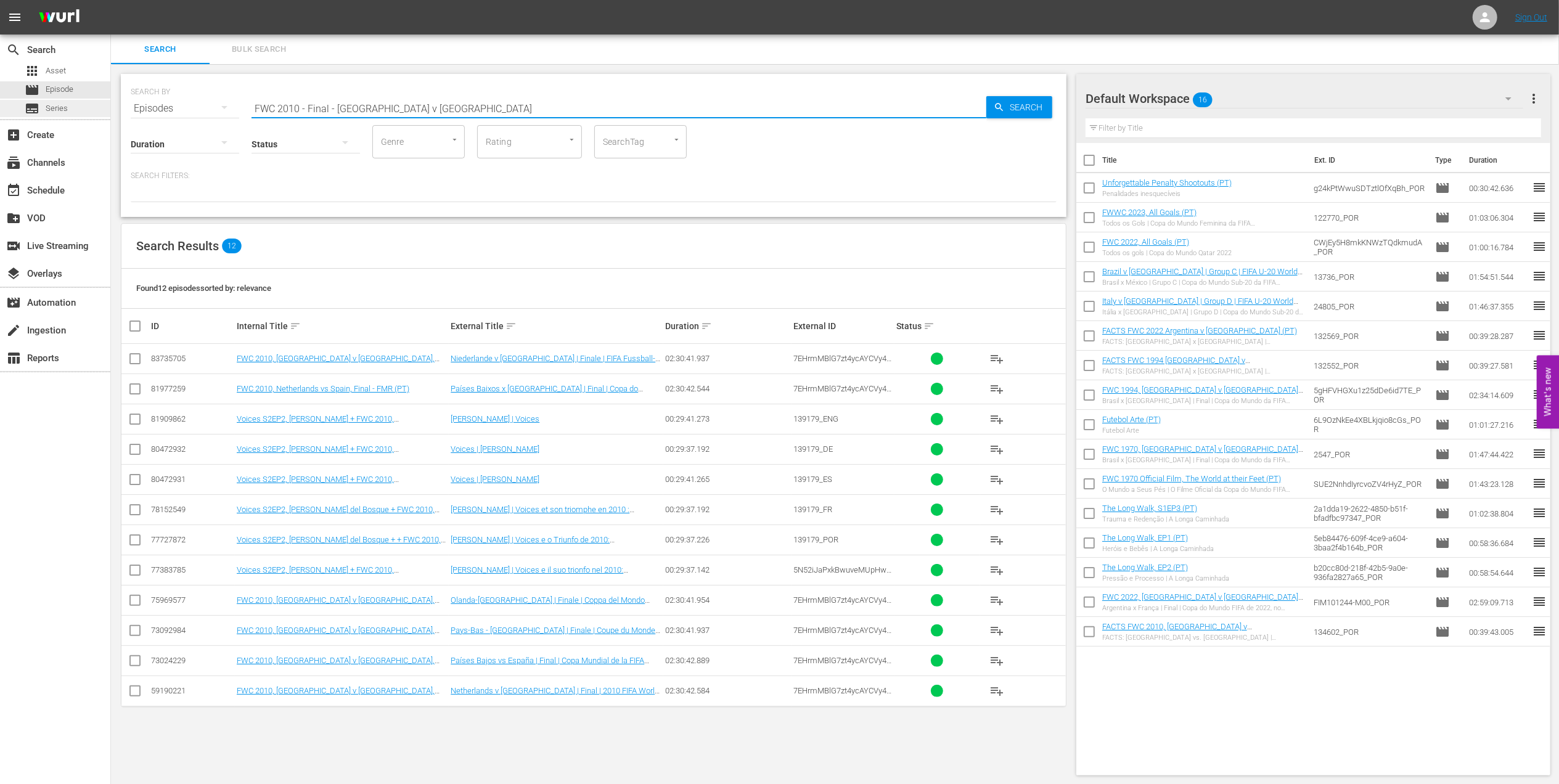
drag, startPoint x: 479, startPoint y: 106, endPoint x: 80, endPoint y: 109, distance: 399.0
click at [111, 0] on div "search Search apps Asset movie Episode subtitles Series add_box Create subscrip…" at bounding box center [835, 0] width 1448 height 0
paste input "LOCAL ONLY - FWC 1970 Official Film, The World at their Feet"
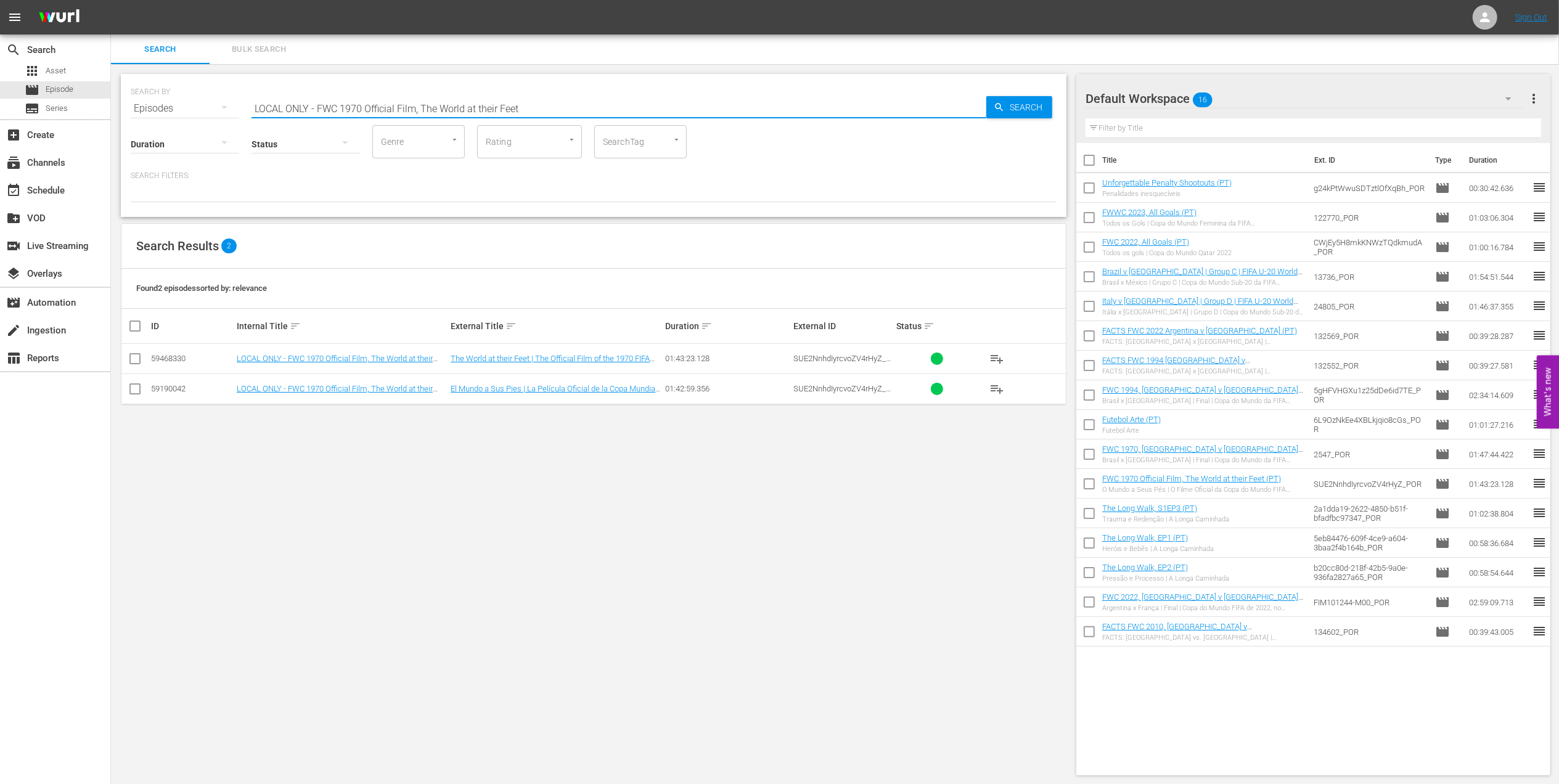
drag, startPoint x: 430, startPoint y: 103, endPoint x: 162, endPoint y: 109, distance: 268.1
click at [143, 109] on div "SEARCH BY Search By Episodes Search ID, Title, Description, Keywords, or Catego…" at bounding box center [593, 101] width 926 height 44
paste input "Brazil v [GEOGRAPHIC_DATA] | Semi-finals | 1970 FIFA World Cup [GEOGRAPHIC_DATA…"
drag, startPoint x: 523, startPoint y: 102, endPoint x: 173, endPoint y: 102, distance: 350.0
click at [173, 102] on div "SEARCH BY Search By Episodes Search ID, Title, Description, Keywords, or Catego…" at bounding box center [593, 101] width 926 height 44
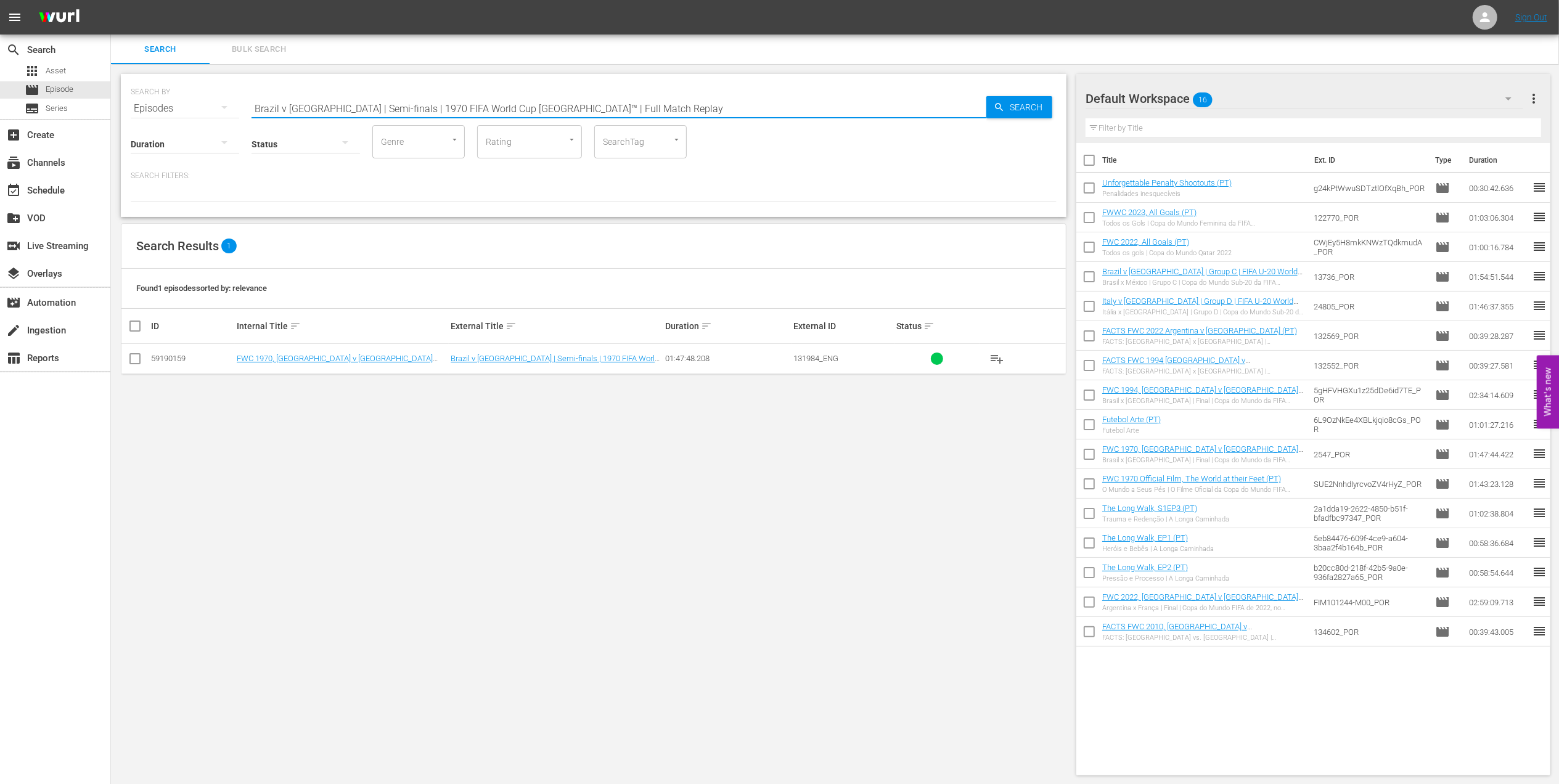
paste input "FWC 1970 - Final - Brazil v [GEOGRAPHIC_DATA]"
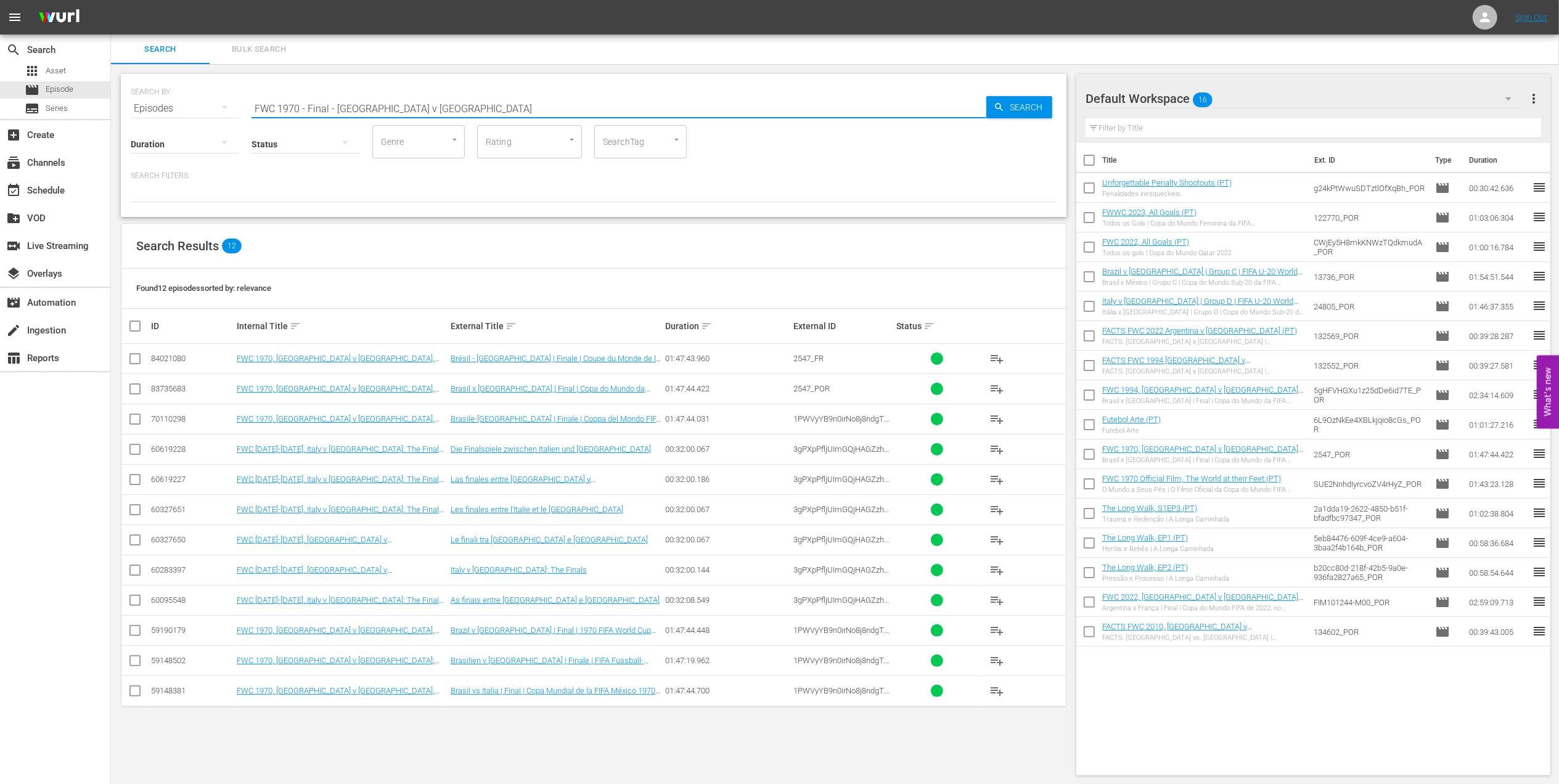
drag, startPoint x: 348, startPoint y: 107, endPoint x: 166, endPoint y: 107, distance: 182.0
click at [166, 107] on div "SEARCH BY Search By Episodes Search ID, Title, Description, Keywords, or Catego…" at bounding box center [593, 101] width 926 height 44
paste input "WC 2019 - Final - [GEOGRAPHIC_DATA] v [GEOGRAPHIC_DATA]"
drag, startPoint x: 175, startPoint y: 114, endPoint x: 147, endPoint y: 115, distance: 28.0
click at [147, 115] on div "SEARCH BY Search By Episodes Search ID, Title, Description, Keywords, or Catego…" at bounding box center [593, 145] width 946 height 143
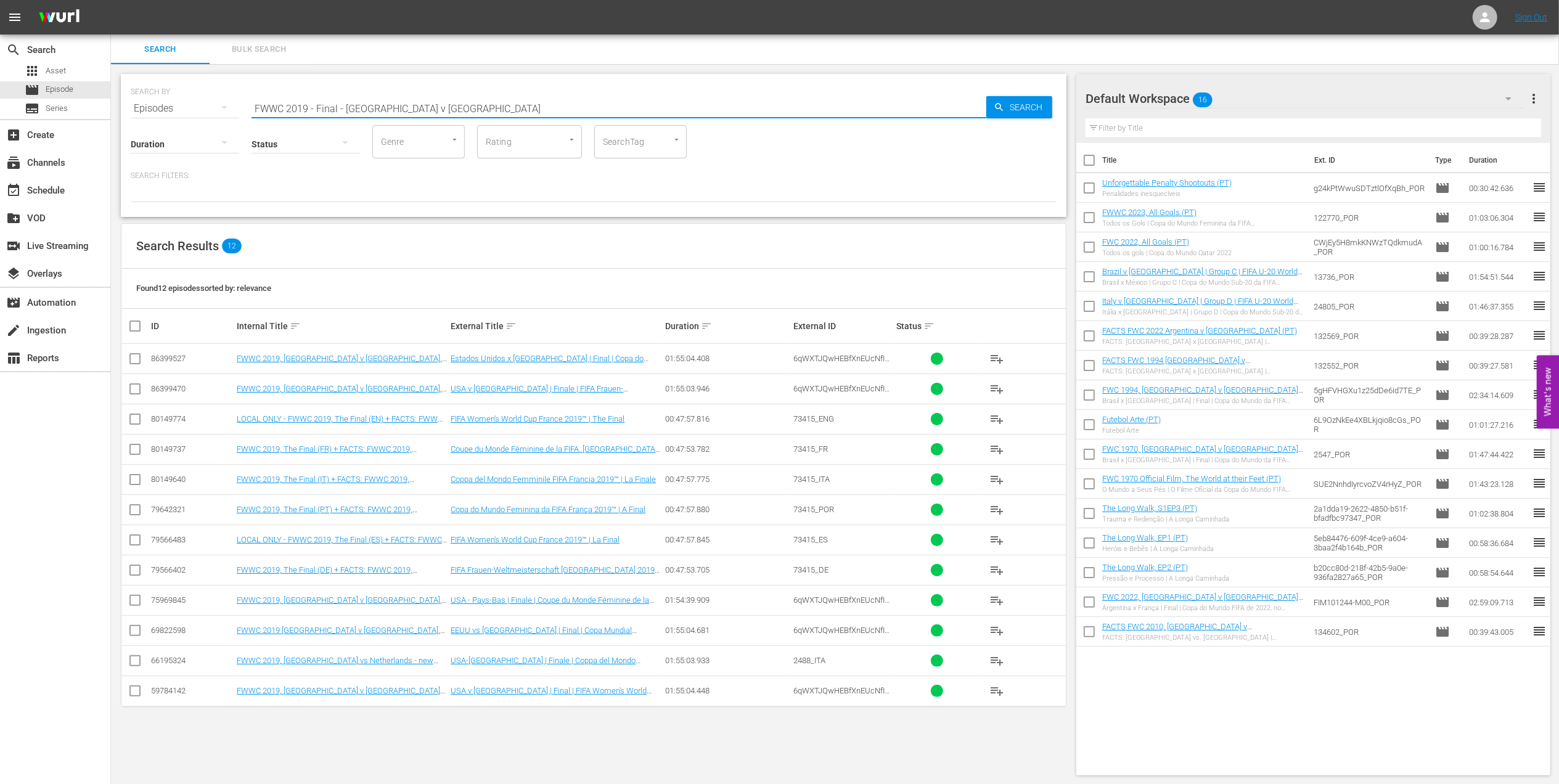
paste input "C 2014 - Final - [GEOGRAPHIC_DATA] v [GEOGRAPHIC_DATA]"
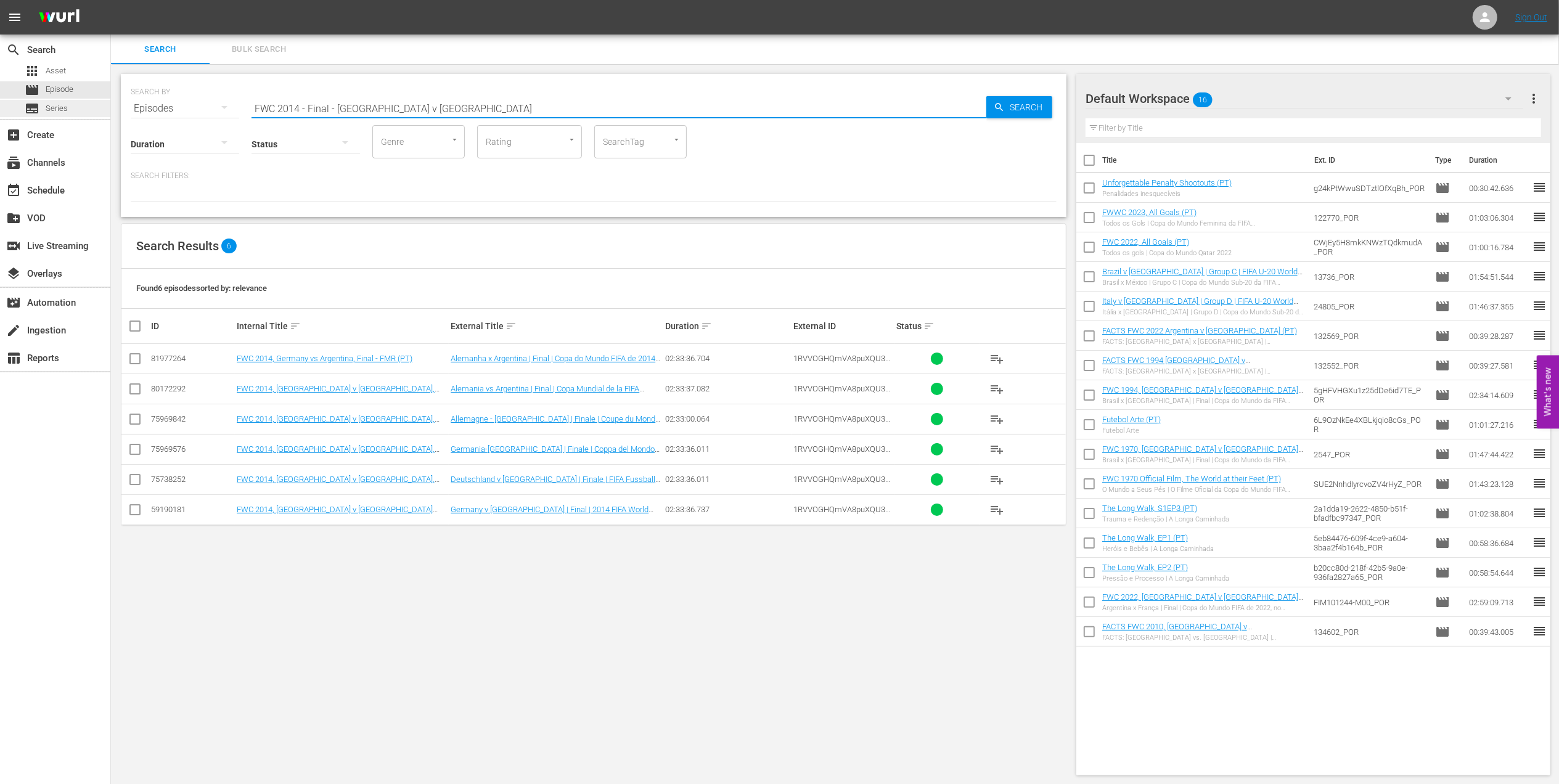
drag, startPoint x: 453, startPoint y: 104, endPoint x: 54, endPoint y: 114, distance: 399.1
click at [111, 0] on div "search Search apps Asset movie Episode subtitles Series add_box Create subscrip…" at bounding box center [835, 0] width 1448 height 0
paste input "1998 Official Film - La Coupe de la Gloire"
drag, startPoint x: 451, startPoint y: 105, endPoint x: 183, endPoint y: 112, distance: 268.1
click at [111, 0] on div "search Search apps Asset movie Episode subtitles Series add_box Create subscrip…" at bounding box center [835, 0] width 1448 height 0
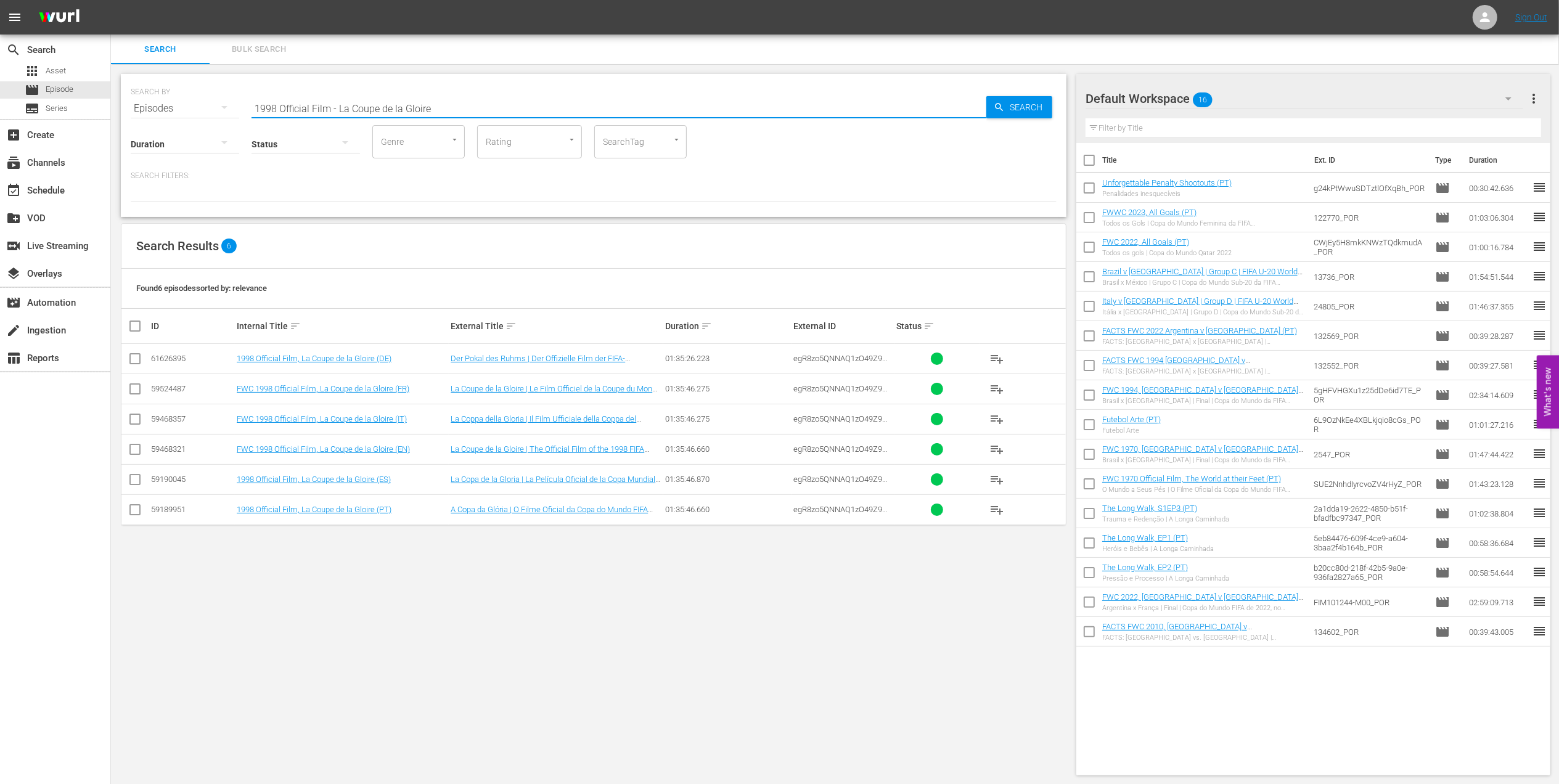
paste input "France v [GEOGRAPHIC_DATA] | Semi Final | FIFA World Cup 1998 | Full Match Repl…"
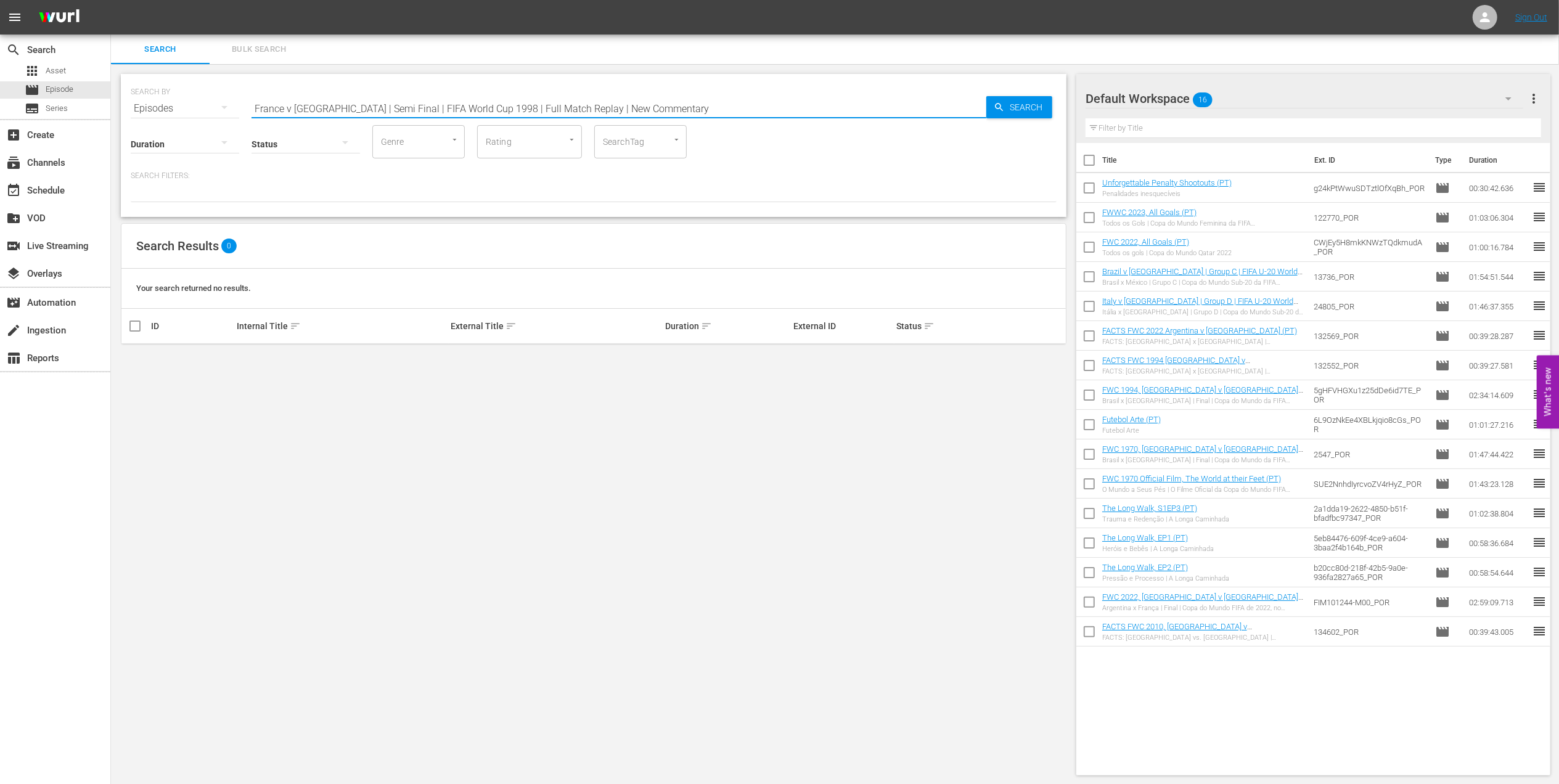
drag, startPoint x: 659, startPoint y: 106, endPoint x: 327, endPoint y: 102, distance: 332.0
click at [327, 102] on input "France v [GEOGRAPHIC_DATA] | Semi Final | FIFA World Cup 1998 | Full Match Repl…" at bounding box center [619, 109] width 735 height 30
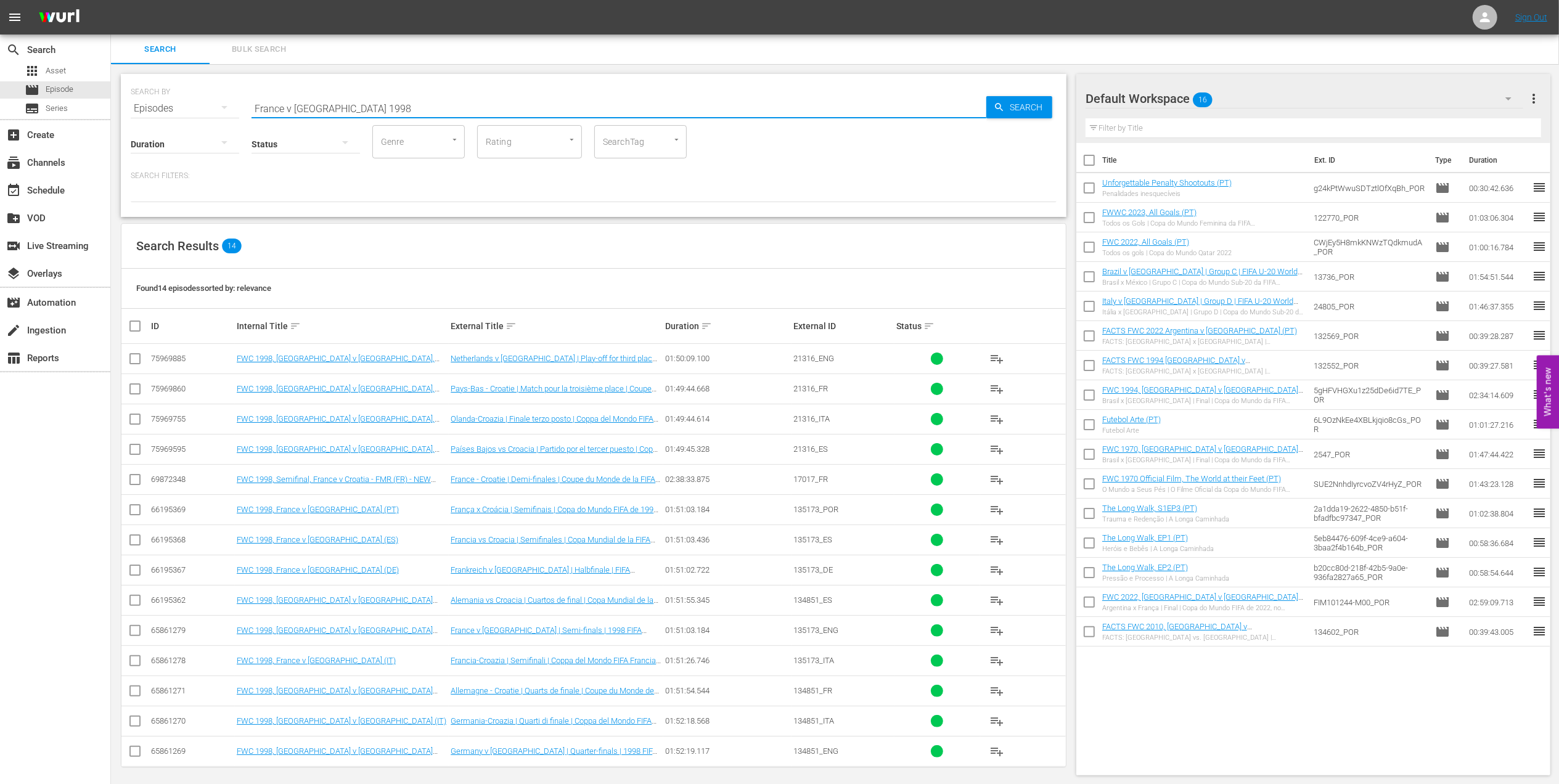
drag, startPoint x: 421, startPoint y: 107, endPoint x: 120, endPoint y: 107, distance: 301.0
click at [120, 107] on div "SEARCH BY Search By Episodes Search ID, Title, Description, Keywords, or Catego…" at bounding box center [593, 426] width 965 height 725
paste input "WC 1998 - Final - [GEOGRAPHIC_DATA] v [GEOGRAPHIC_DATA]"
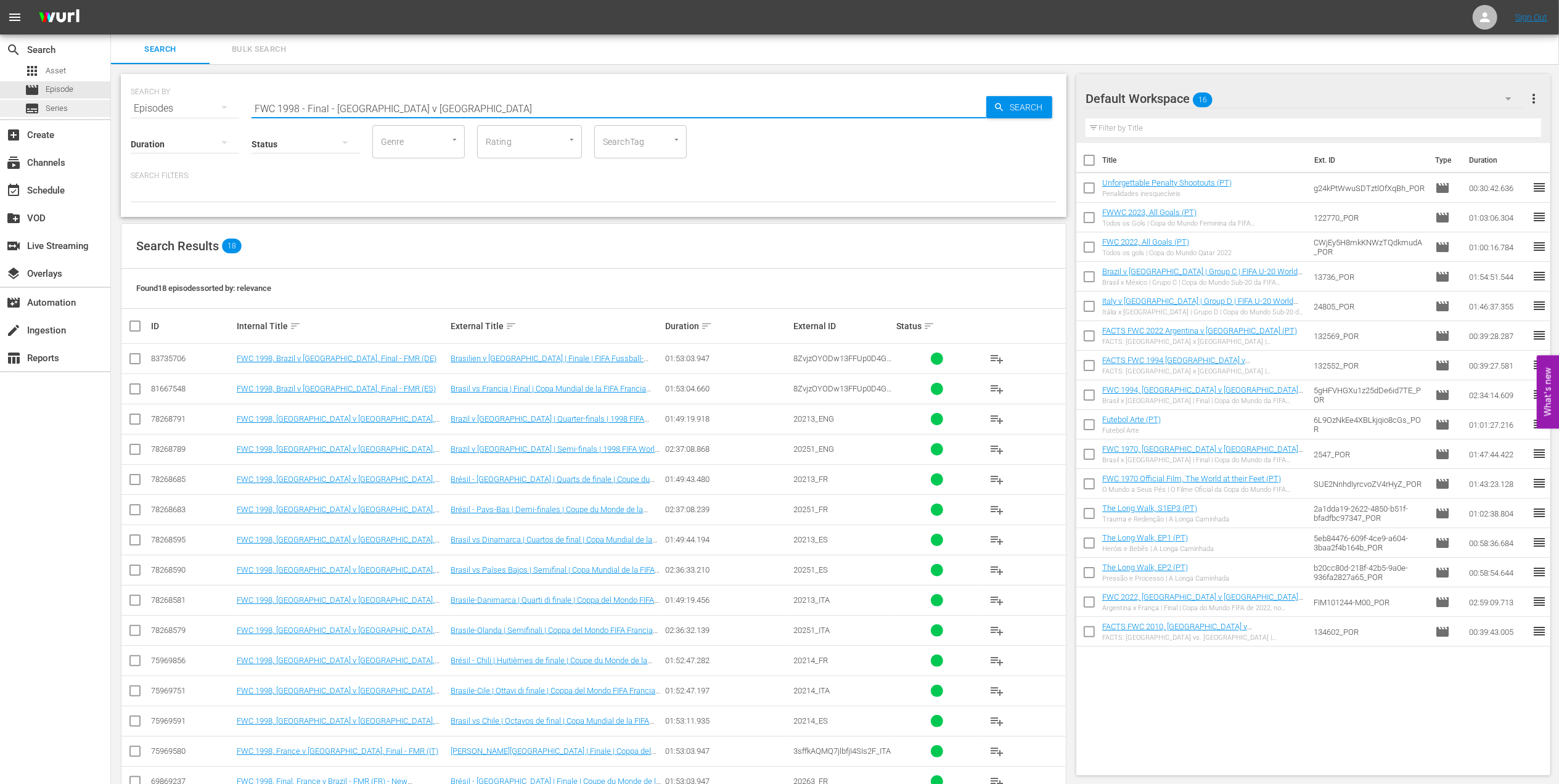
paste input "World Champions: [GEOGRAPHIC_DATA] 1990"
drag, startPoint x: 457, startPoint y: 111, endPoint x: 76, endPoint y: 111, distance: 381.0
click at [111, 0] on div "search Search apps Asset movie Episode subtitles Series add_box Create subscrip…" at bounding box center [835, 0] width 1448 height 0
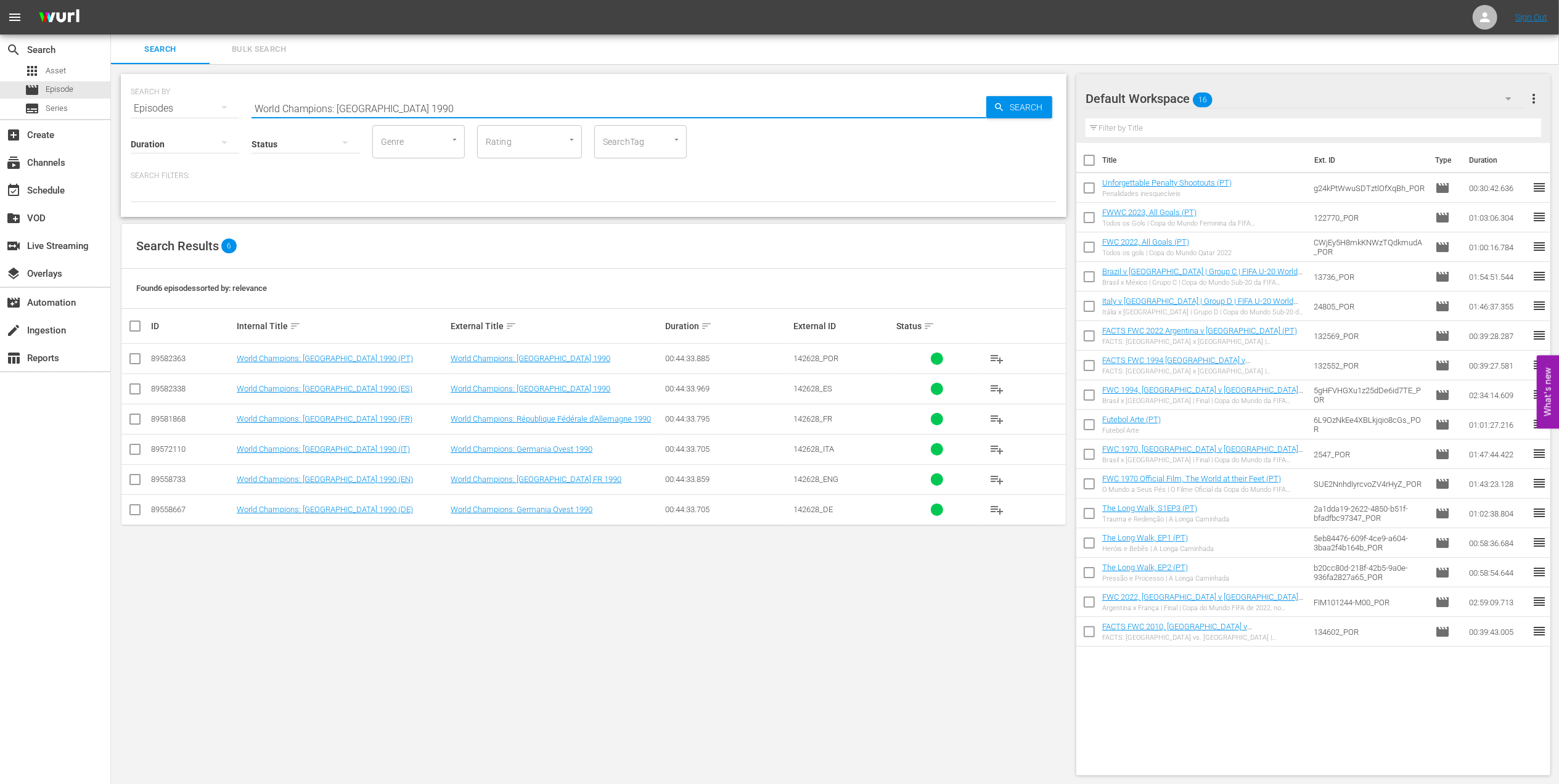
paste input "FWC 1990 - Final - [GEOGRAPHIC_DATA] v [GEOGRAPHIC_DATA]"
drag, startPoint x: 437, startPoint y: 111, endPoint x: 171, endPoint y: 109, distance: 266.0
click at [168, 111] on div "SEARCH BY Search By Episodes Search ID, Title, Description, Keywords, or Catego…" at bounding box center [593, 101] width 926 height 44
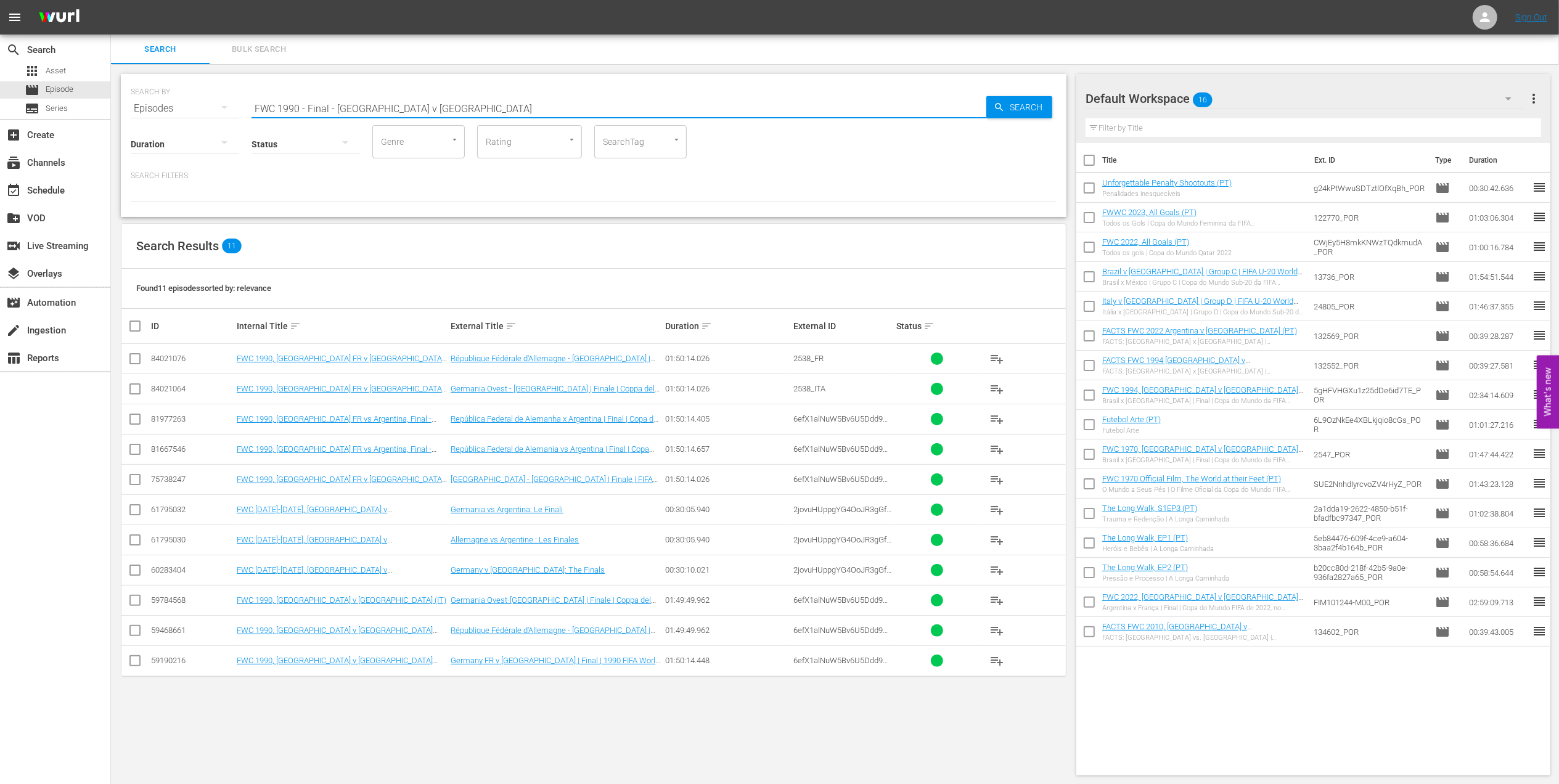
paste input "Brazil v [GEOGRAPHIC_DATA] | Semi-finals | 1970 FIFA World Cup [GEOGRAPHIC_DATA…"
drag, startPoint x: 453, startPoint y: 109, endPoint x: 168, endPoint y: 107, distance: 285.0
click at [168, 107] on div "SEARCH BY Search By Episodes Search ID, Title, Description, Keywords, or Catego…" at bounding box center [593, 101] width 926 height 44
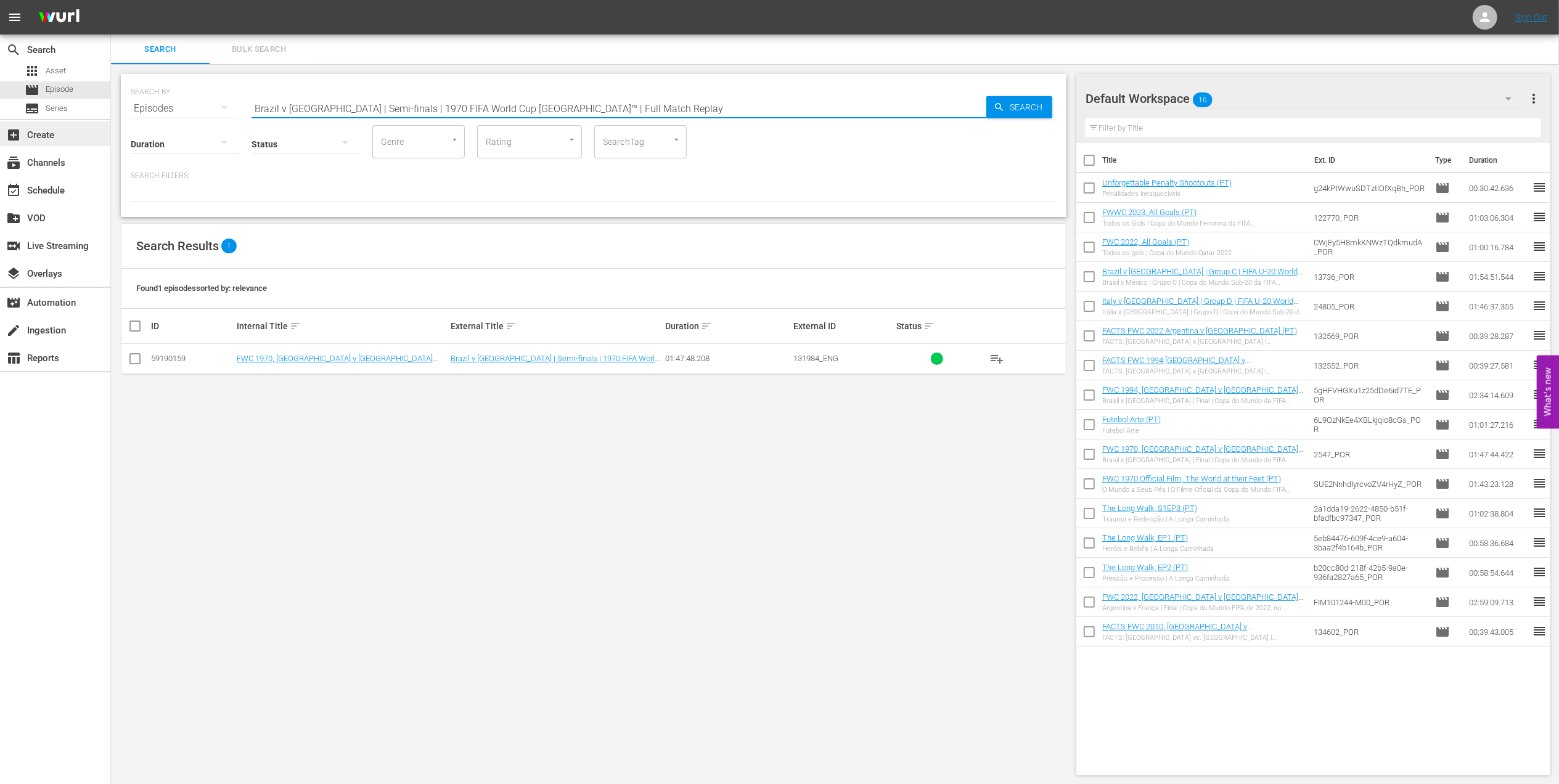
drag, startPoint x: 109, startPoint y: 122, endPoint x: 57, endPoint y: 122, distance: 52.0
click at [111, 0] on div "search Search apps Asset movie Episode subtitles Series add_box Create subscrip…" at bounding box center [835, 0] width 1448 height 0
click at [654, 97] on input "Brazil v [GEOGRAPHIC_DATA] | Semi-finals | 1970 FIFA World Cup [GEOGRAPHIC_DATA…" at bounding box center [619, 109] width 735 height 30
drag, startPoint x: 479, startPoint y: 104, endPoint x: 191, endPoint y: 105, distance: 288.0
click at [182, 104] on div "SEARCH BY Search By Episodes Search ID, Title, Description, Keywords, or Catego…" at bounding box center [593, 101] width 926 height 44
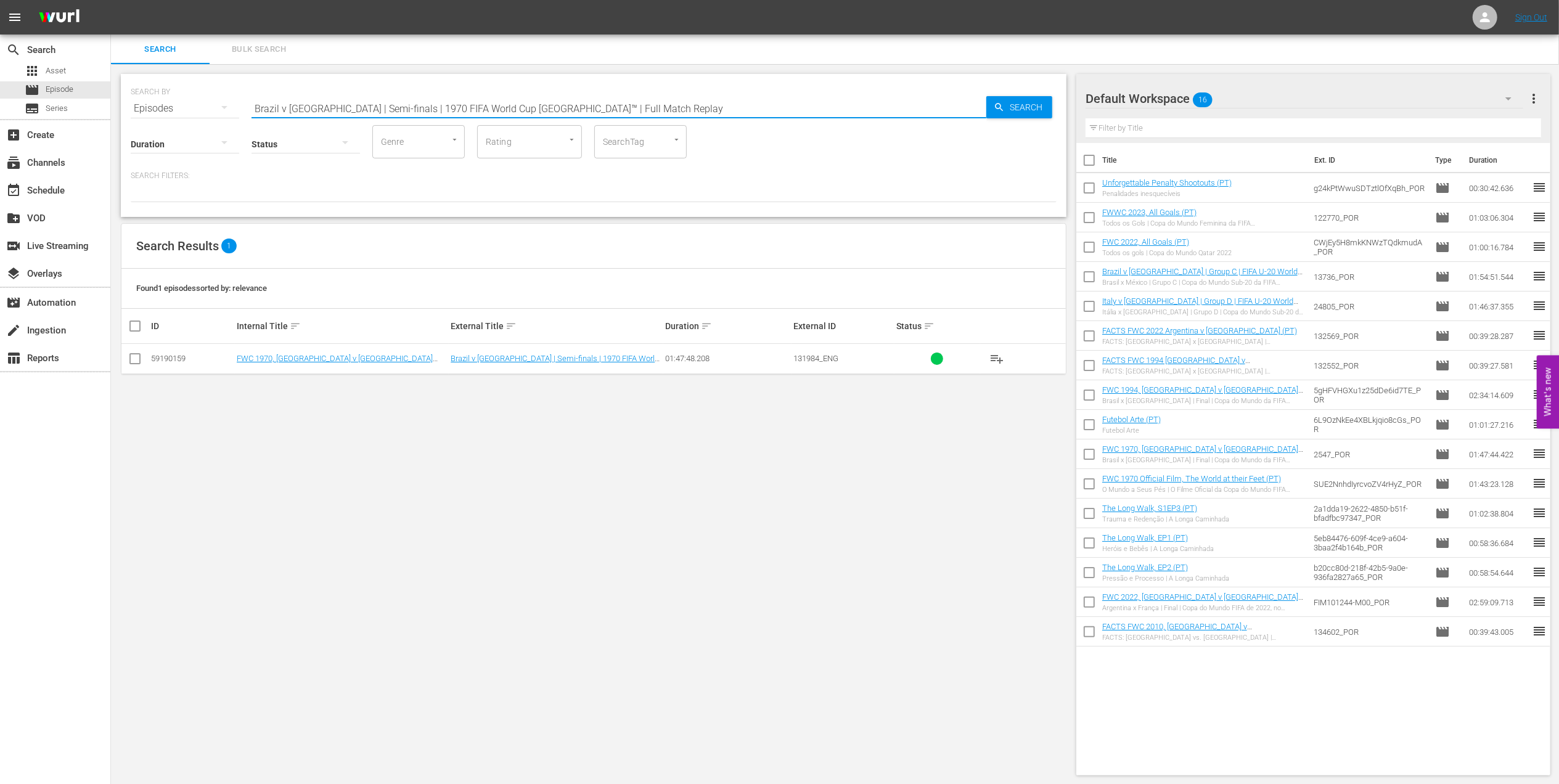
paste input "2002 Official Film - Seven Games from Glor"
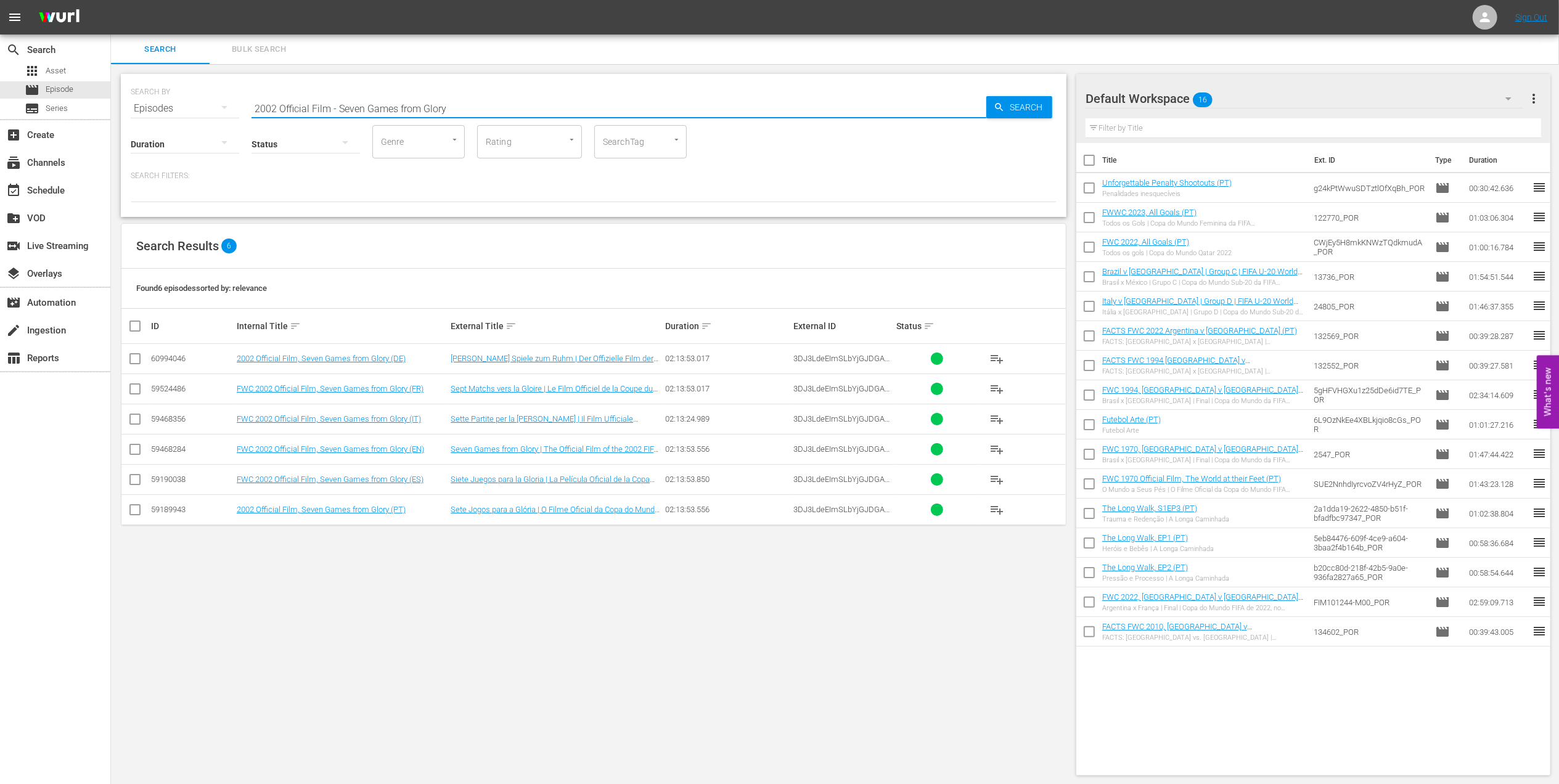
drag, startPoint x: 492, startPoint y: 107, endPoint x: 240, endPoint y: 111, distance: 252.0
click at [213, 109] on div "SEARCH BY Search By Episodes Search ID, Title, Description, Keywords, or Catego…" at bounding box center [593, 101] width 926 height 44
paste input "FWC 2002 USA vs Mexico, Round of 16"
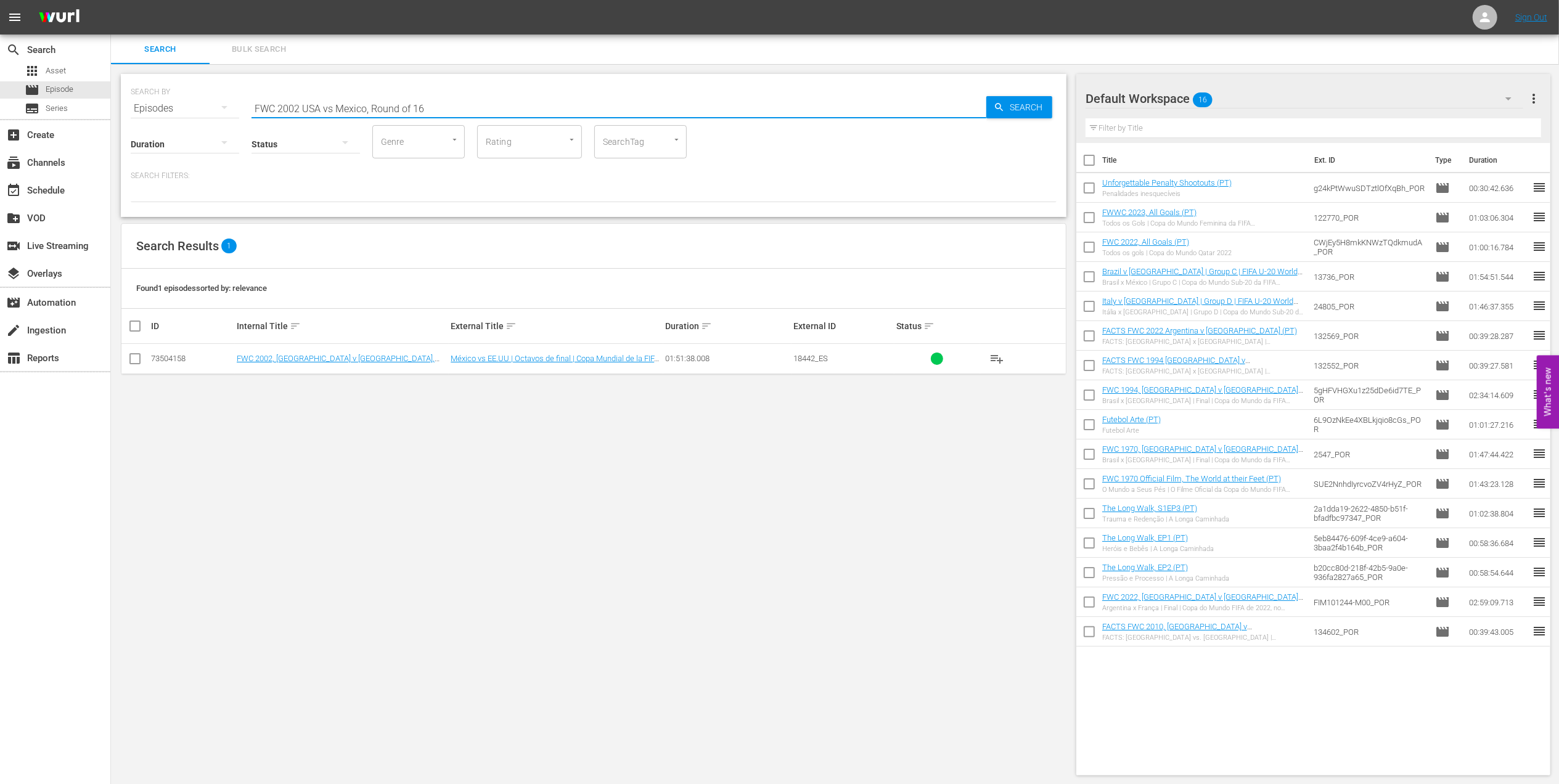
drag, startPoint x: 484, startPoint y: 102, endPoint x: 127, endPoint y: 107, distance: 357.0
click at [129, 107] on div "SEARCH BY Search By Episodes Search ID, Title, Description, Keywords, or Catego…" at bounding box center [593, 145] width 946 height 143
paste input "1998, Netherlands vs Argentina, Quarterfinals"
click at [366, 102] on input "FWC 1998, Netherlands vs Argentina, Quarterfinals" at bounding box center [619, 109] width 735 height 30
drag, startPoint x: 474, startPoint y: 103, endPoint x: 415, endPoint y: 105, distance: 59.0
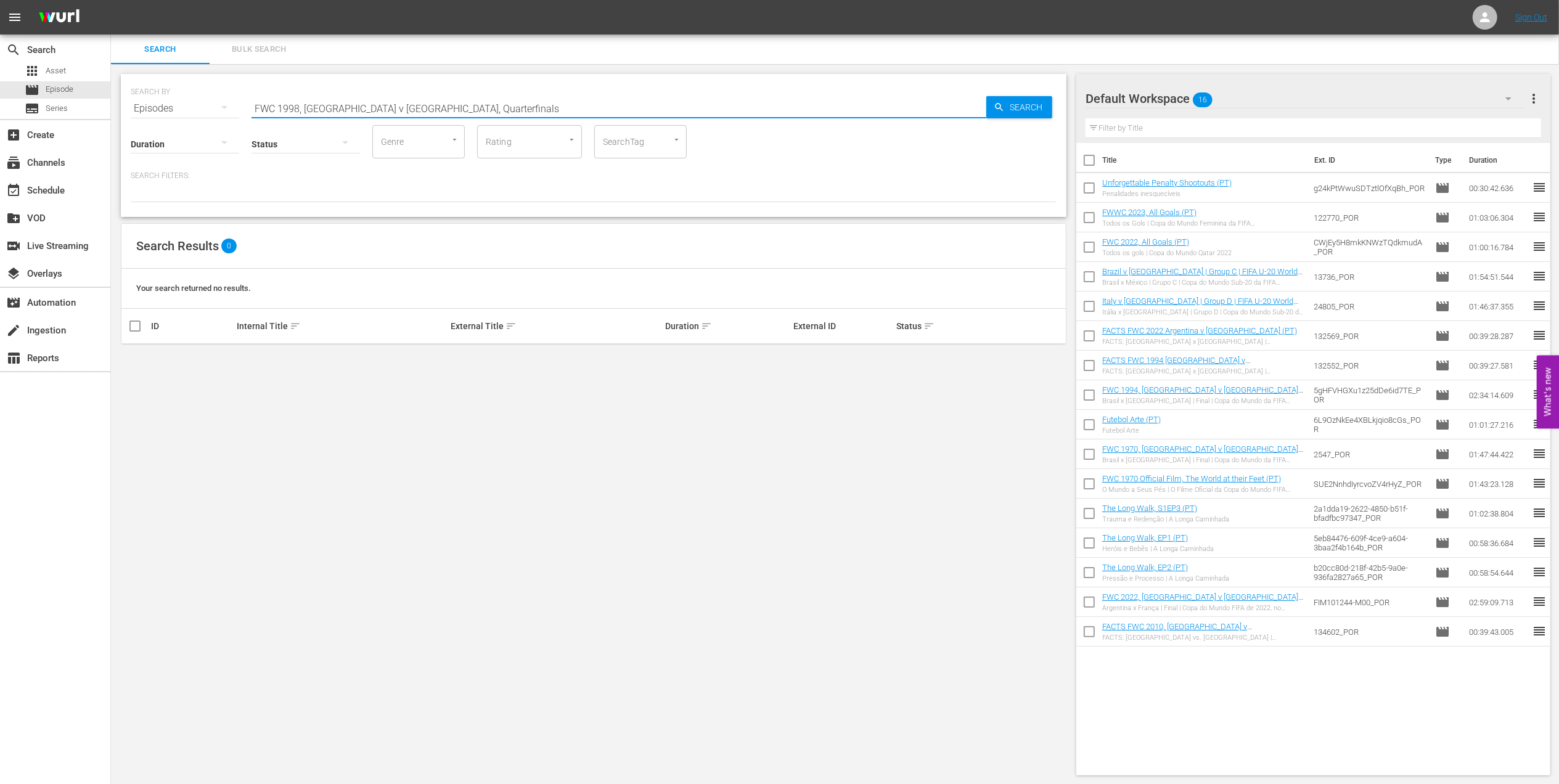
click at [415, 105] on input "FWC 1998, [GEOGRAPHIC_DATA] v [GEOGRAPHIC_DATA], Quarterfinals" at bounding box center [619, 109] width 735 height 30
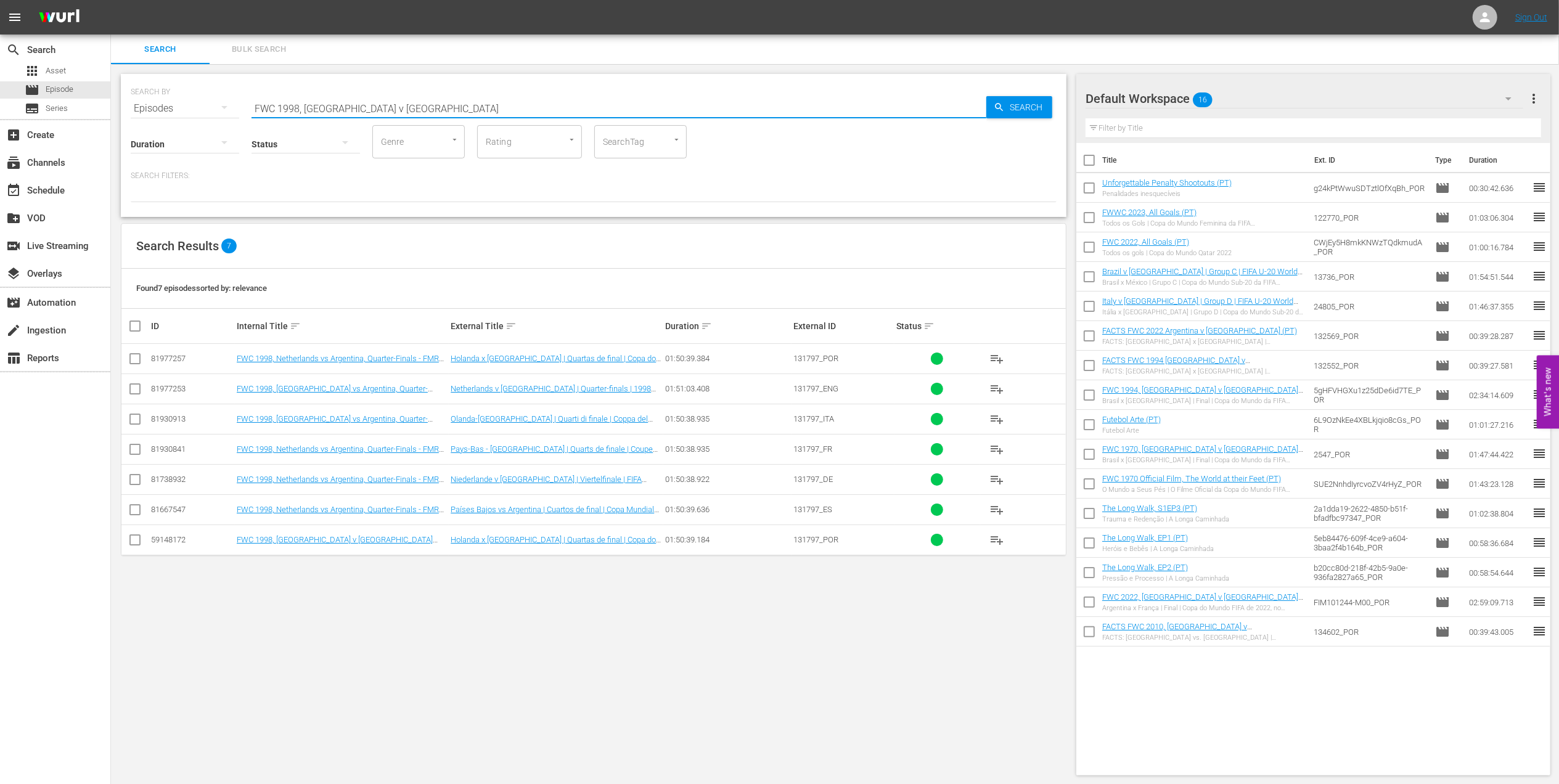
paste input "- Final - [GEOGRAPHIC_DATA] v [GEOGRAPHIC_DATA]"
drag, startPoint x: 427, startPoint y: 109, endPoint x: 141, endPoint y: 109, distance: 286.0
click at [141, 109] on div "SEARCH BY Search By Episodes Search ID, Title, Description, Keywords, or Catego…" at bounding box center [593, 101] width 926 height 44
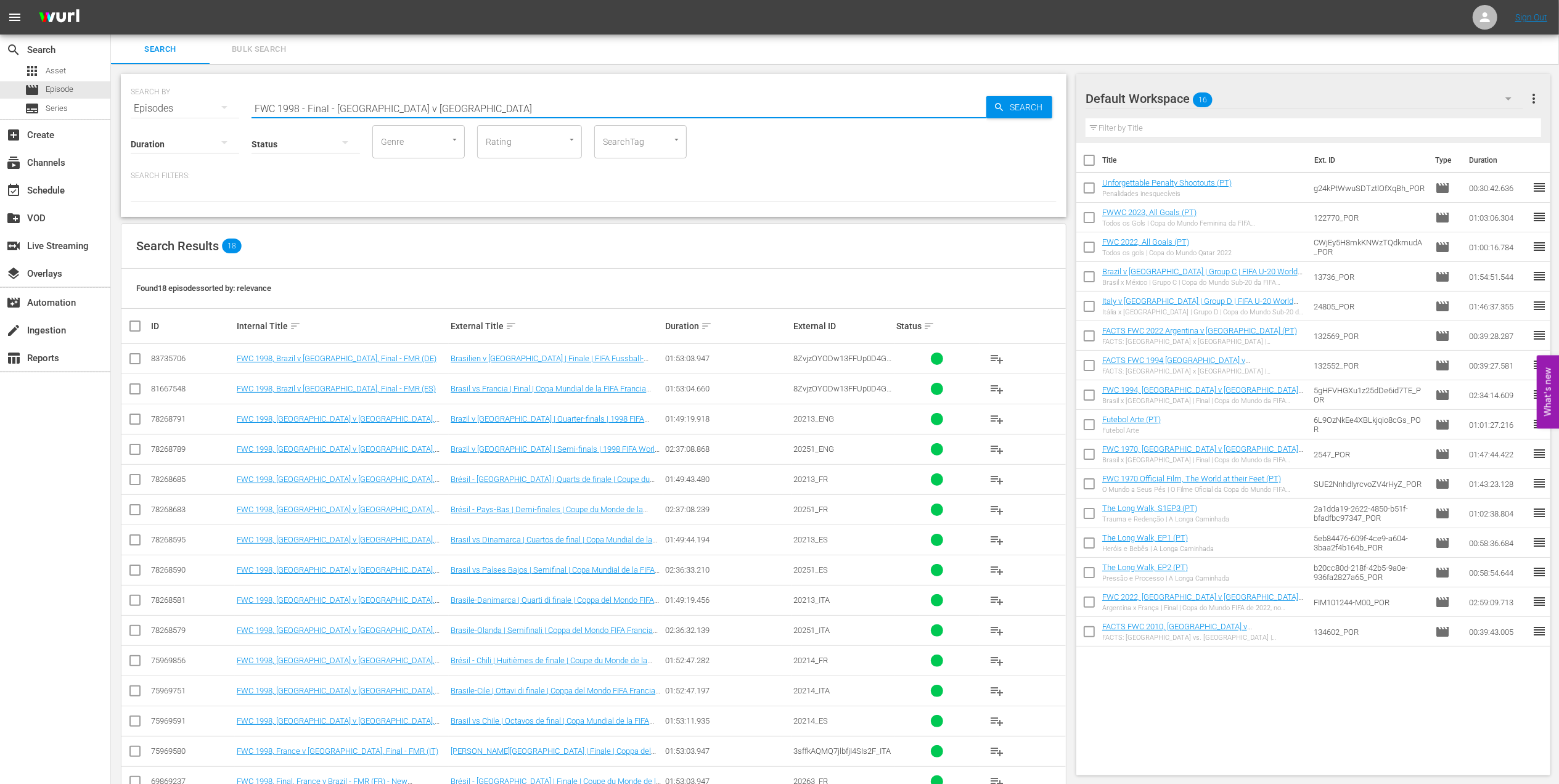
drag, startPoint x: 419, startPoint y: 102, endPoint x: 173, endPoint y: 107, distance: 246.1
click at [175, 105] on div "SEARCH BY Search By Episodes Search ID, Title, Description, Keywords, or Catego…" at bounding box center [593, 101] width 926 height 44
paste input "World Champions: [GEOGRAPHIC_DATA] 1998"
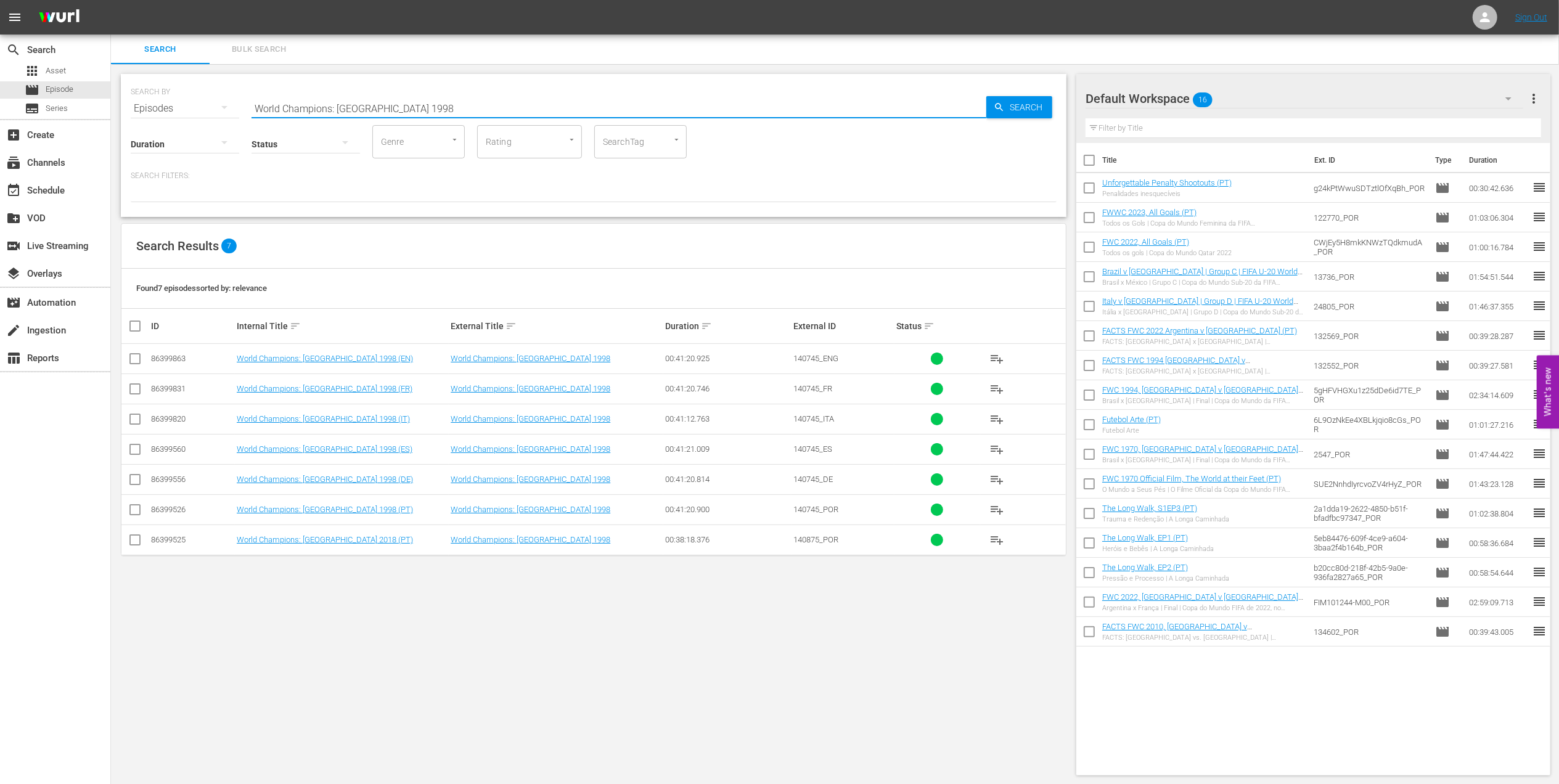
drag, startPoint x: 181, startPoint y: 107, endPoint x: 141, endPoint y: 107, distance: 40.0
click at [142, 107] on div "SEARCH BY Search By Episodes Search ID, Title, Description, Keywords, or Catego…" at bounding box center [593, 101] width 926 height 44
paste input "USA v [GEOGRAPHIC_DATA] | Group Matches | 1994 FIFA World Cup [GEOGRAPHIC_DATA]…"
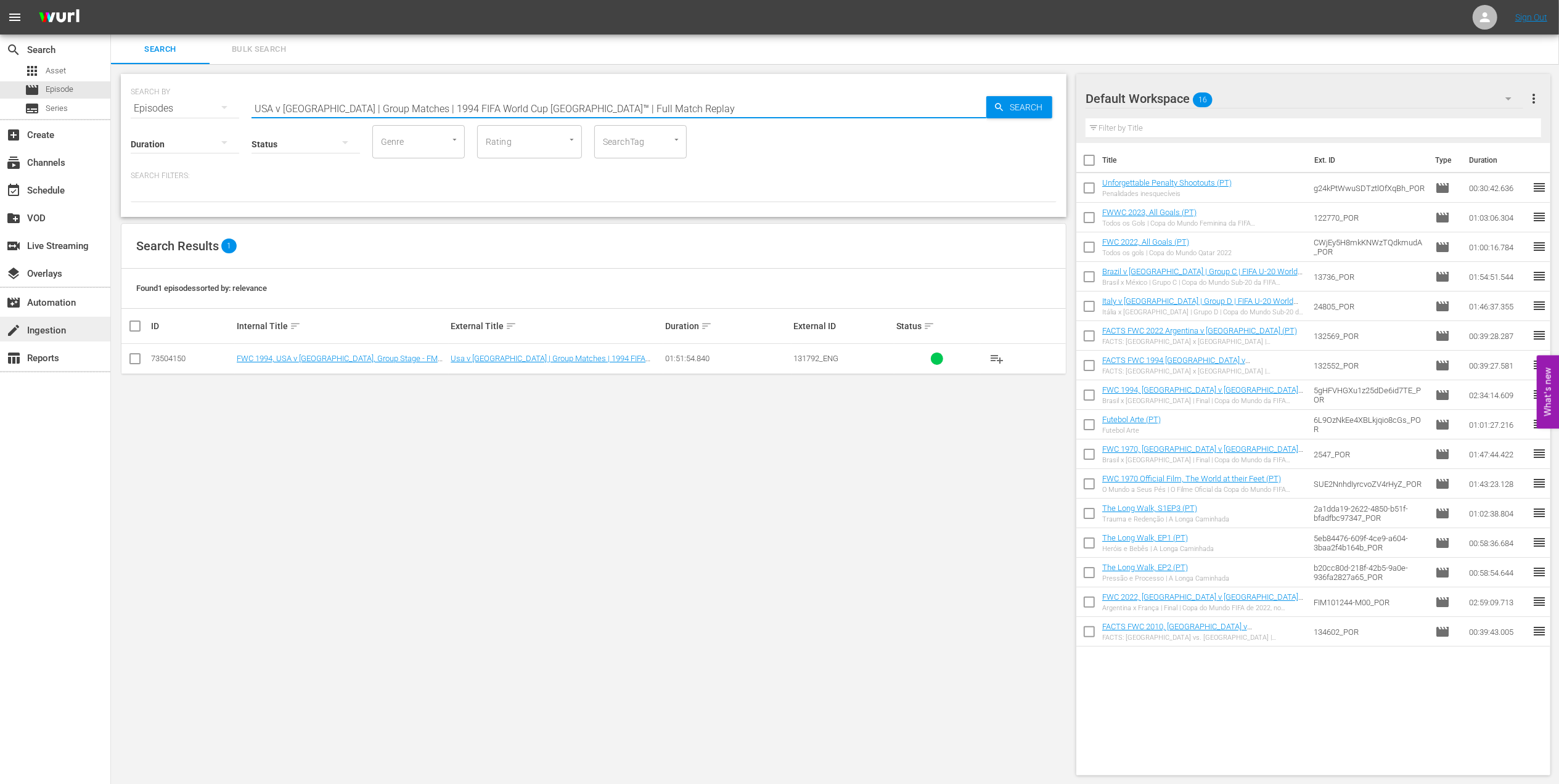
type input "USA v [GEOGRAPHIC_DATA] | Group Matches | 1994 FIFA World Cup [GEOGRAPHIC_DATA]…"
